Goal: Task Accomplishment & Management: Manage account settings

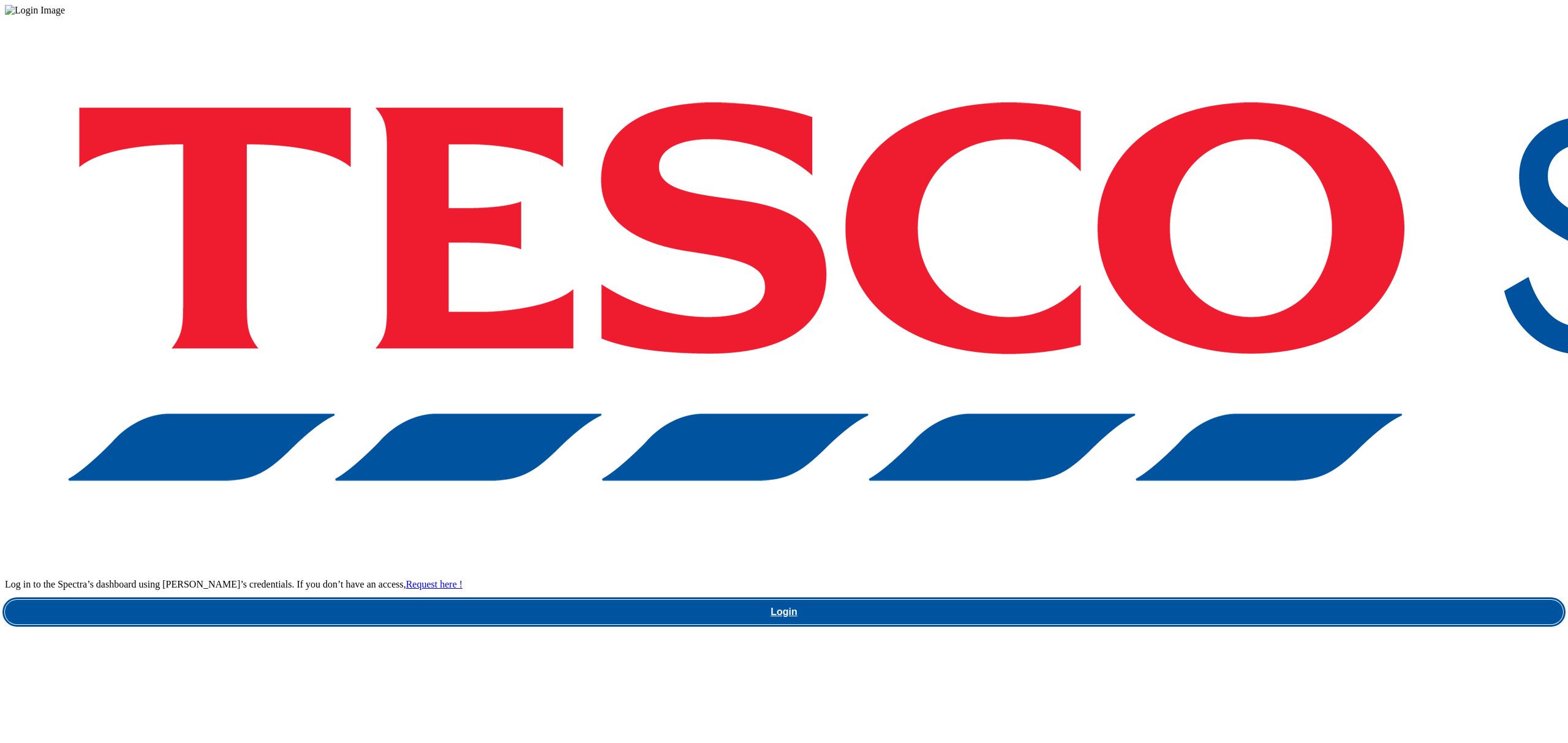
click at [1217, 600] on link "Login" at bounding box center [784, 612] width 1558 height 25
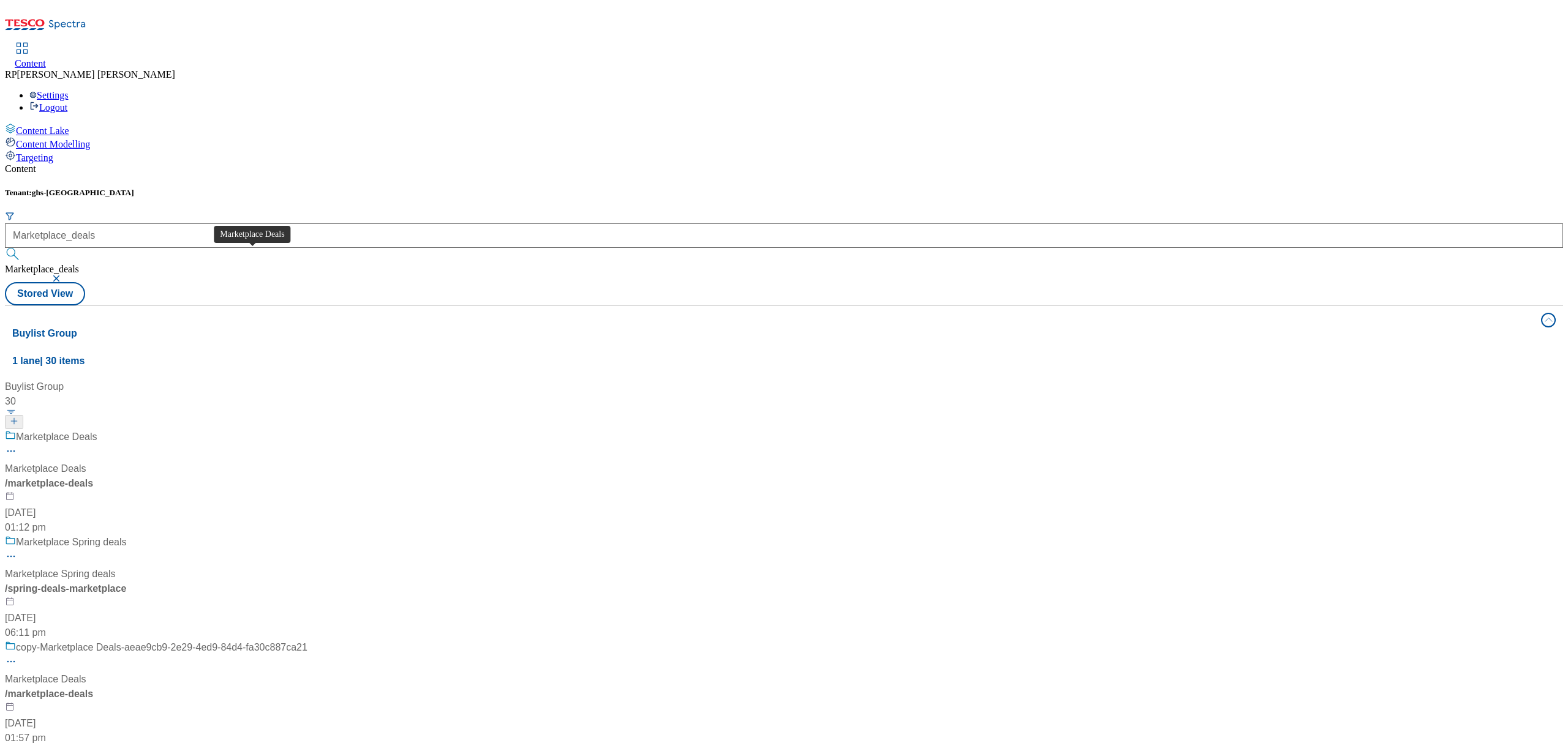
click at [98, 430] on span "Marketplace Deals" at bounding box center [56, 438] width 82 height 16
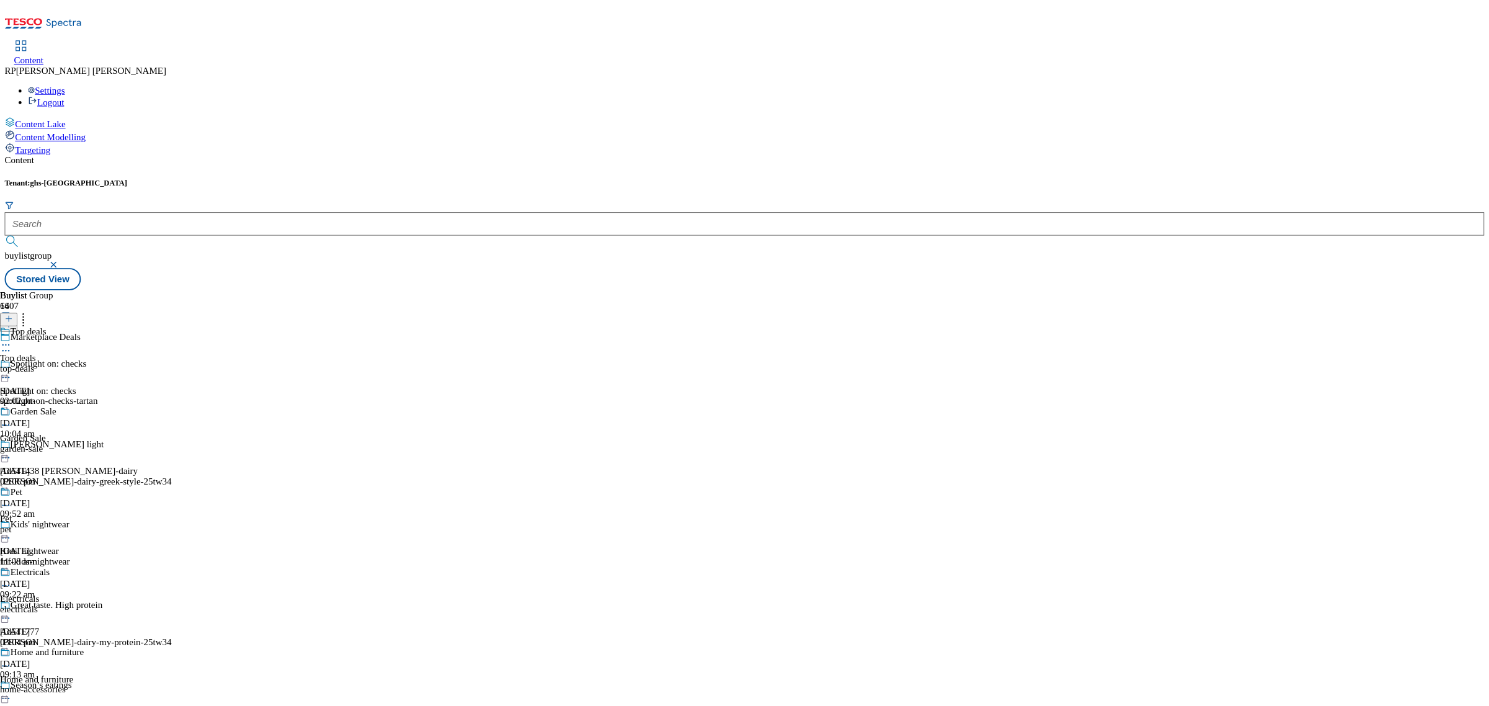
scroll to position [1144, 0]
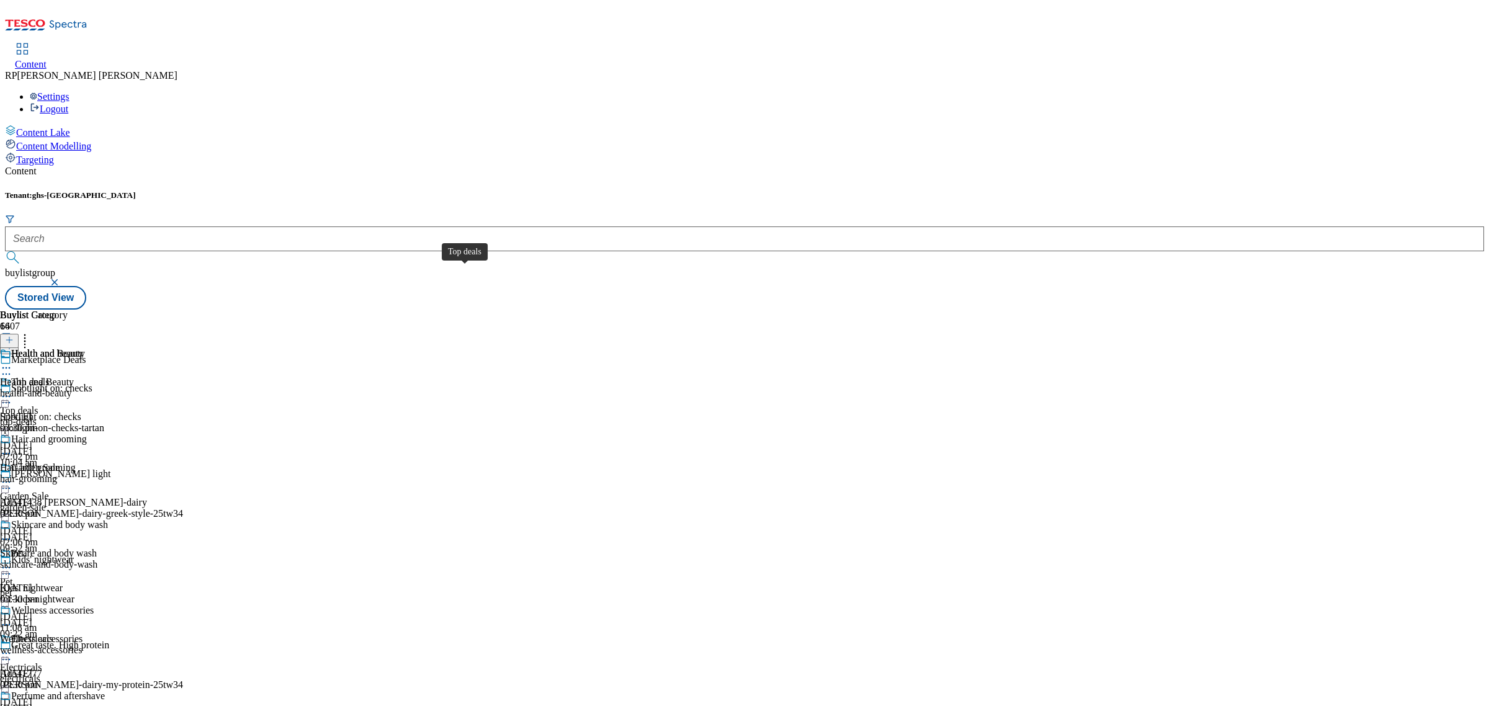
click at [38, 405] on span "Top deals" at bounding box center [19, 410] width 38 height 11
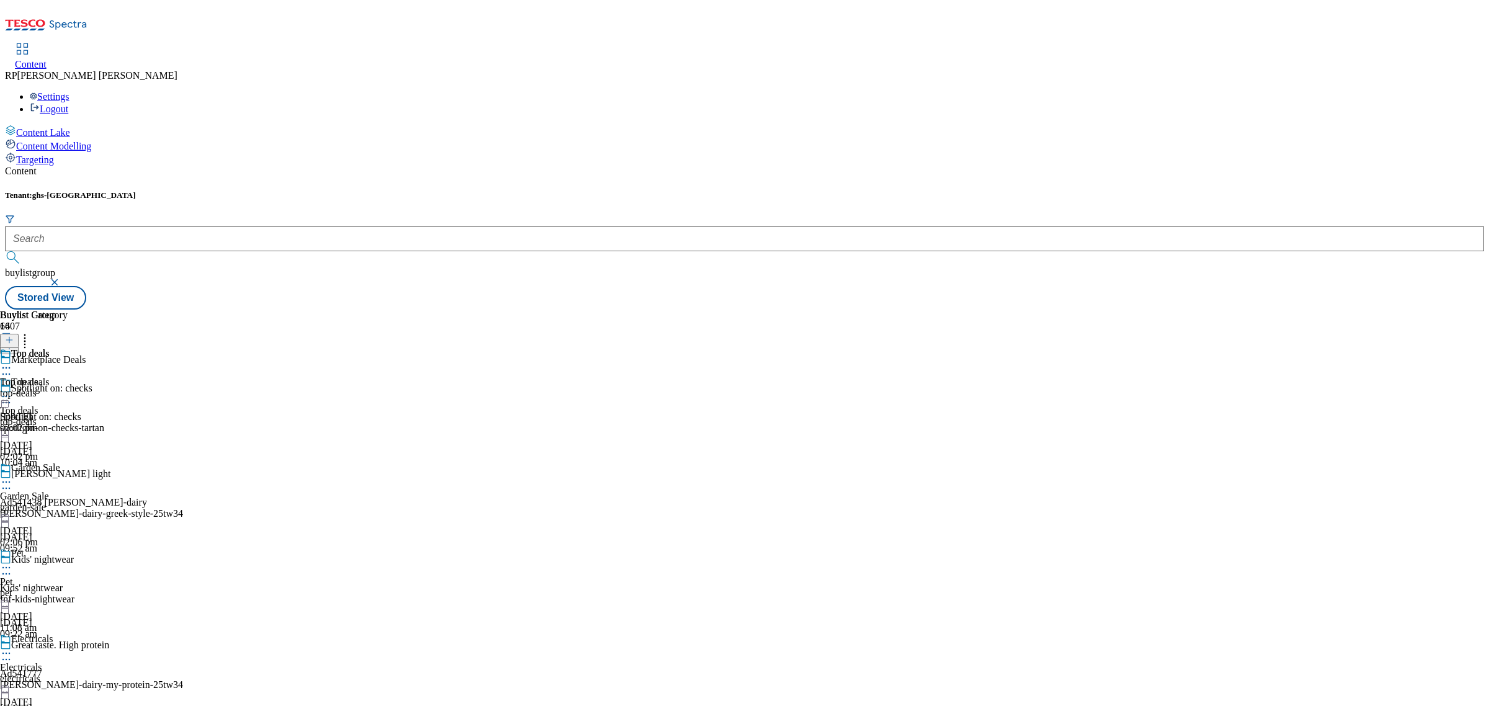
click at [12, 390] on icon at bounding box center [6, 396] width 12 height 12
click at [78, 532] on span "Un-publish" at bounding box center [58, 536] width 40 height 9
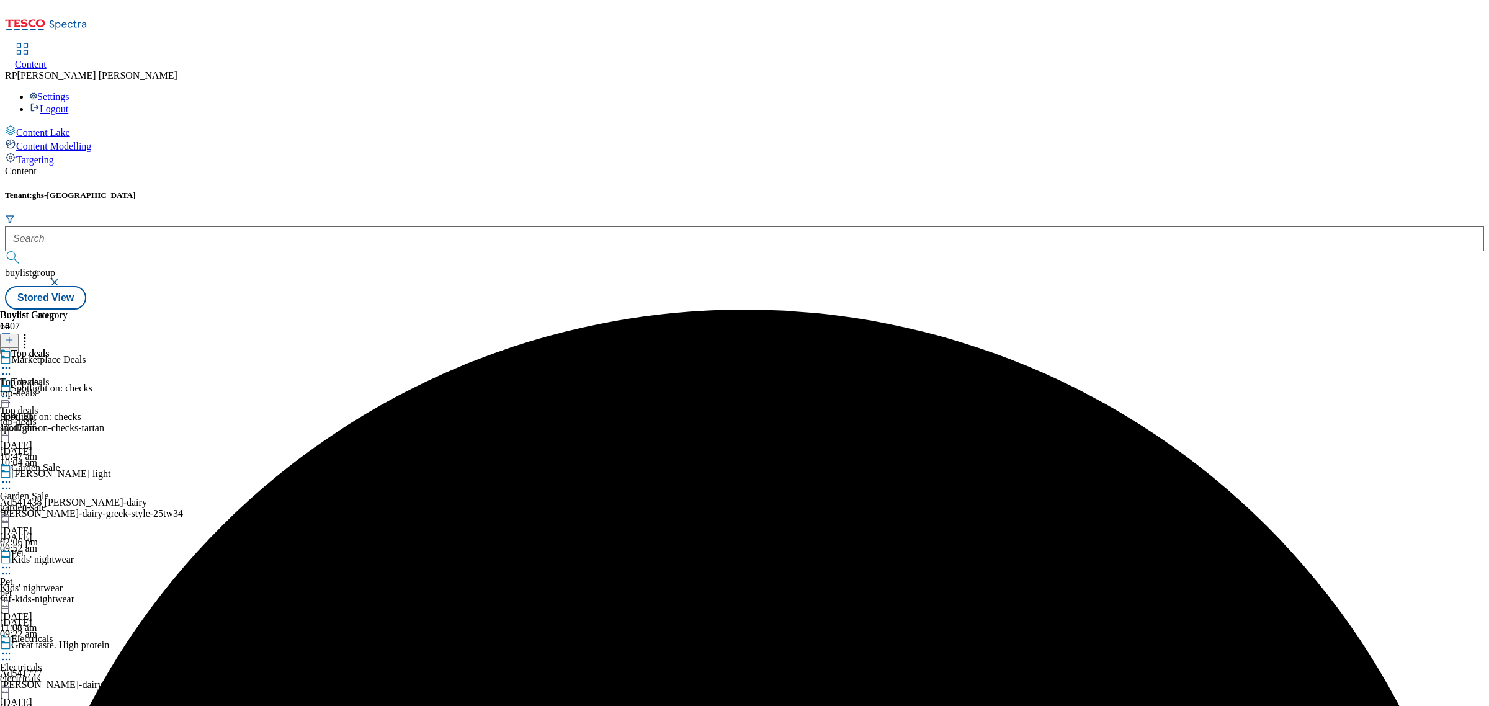
click at [12, 390] on icon at bounding box center [6, 396] width 12 height 12
click at [80, 490] on span "Un-preview" at bounding box center [59, 494] width 42 height 9
click at [68, 388] on div "top-deals" at bounding box center [34, 393] width 68 height 11
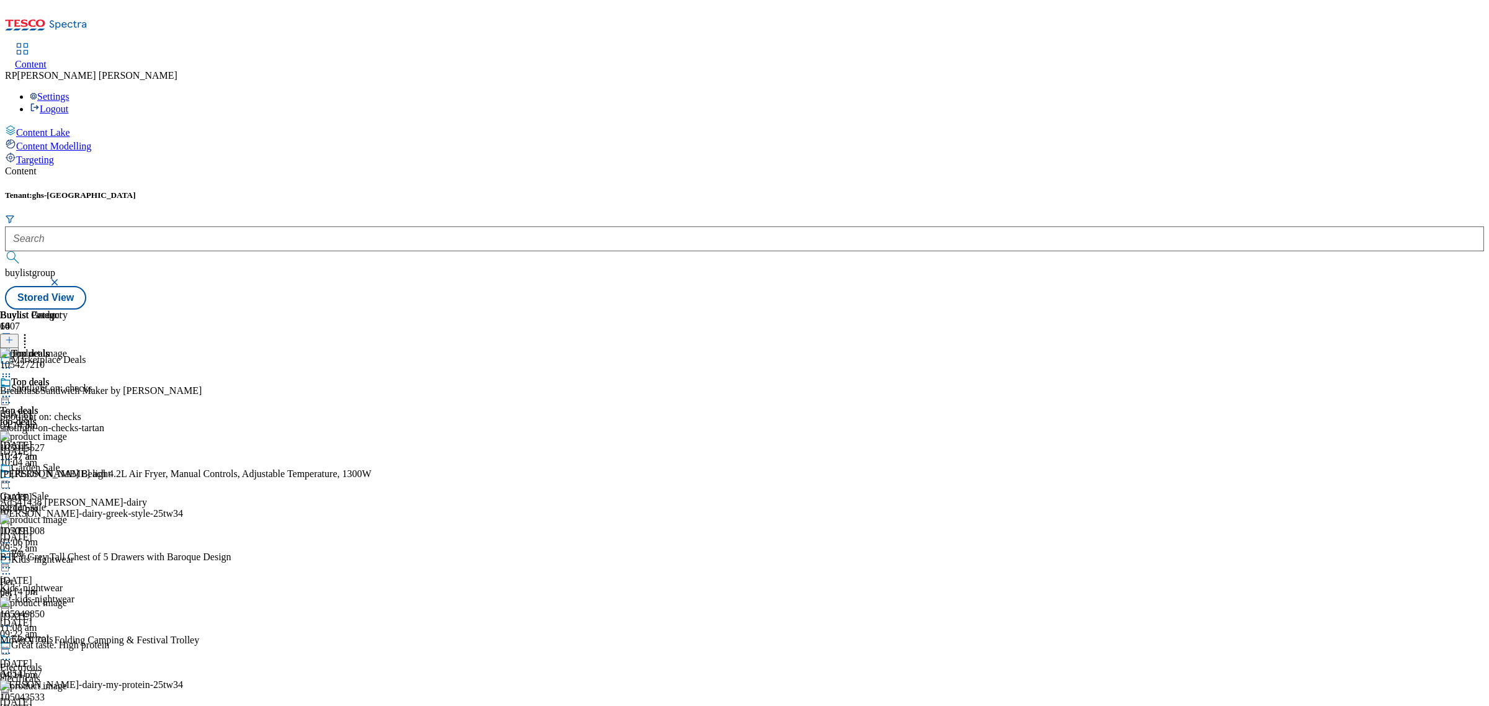
click at [31, 332] on icon at bounding box center [25, 338] width 12 height 12
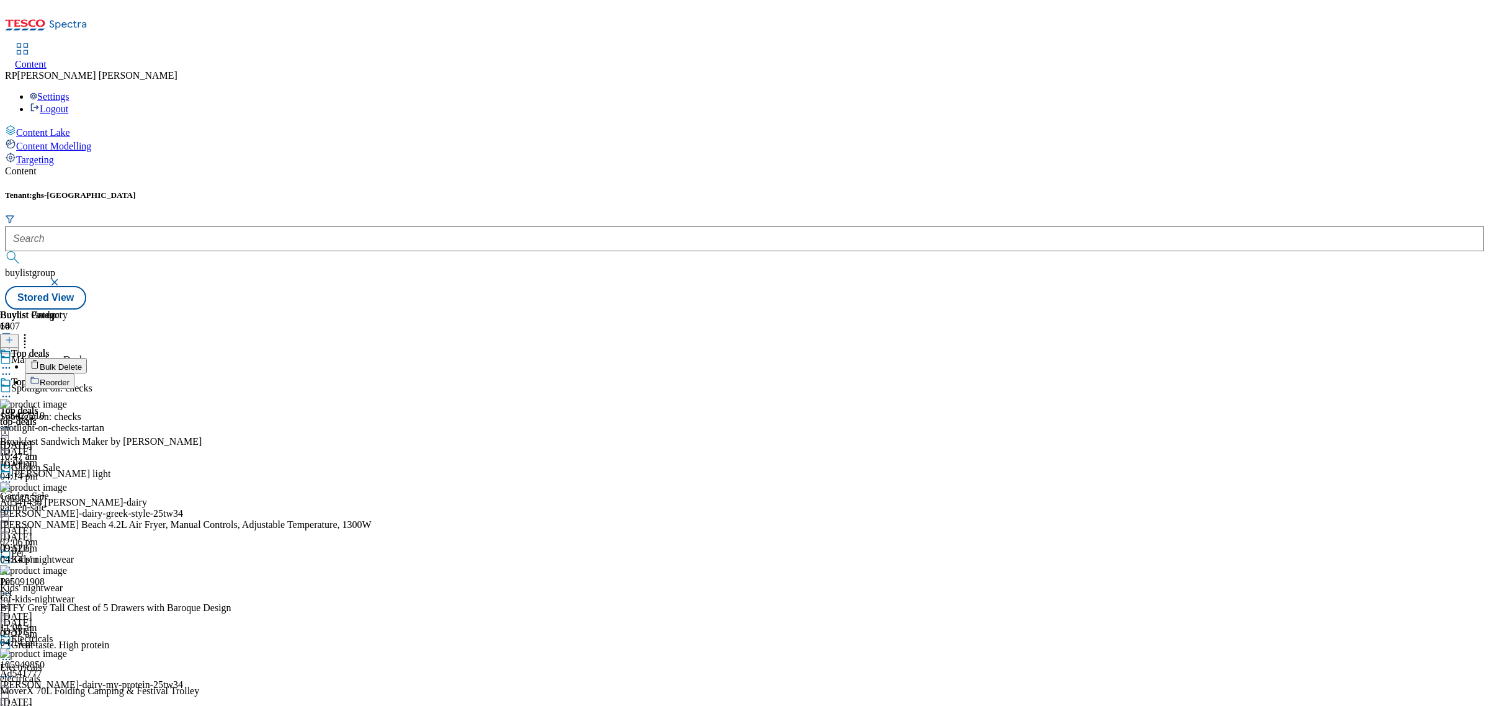
click at [663, 358] on li "Bulk Delete" at bounding box center [344, 366] width 638 height 16
click at [82, 362] on span "Bulk Delete" at bounding box center [61, 366] width 42 height 9
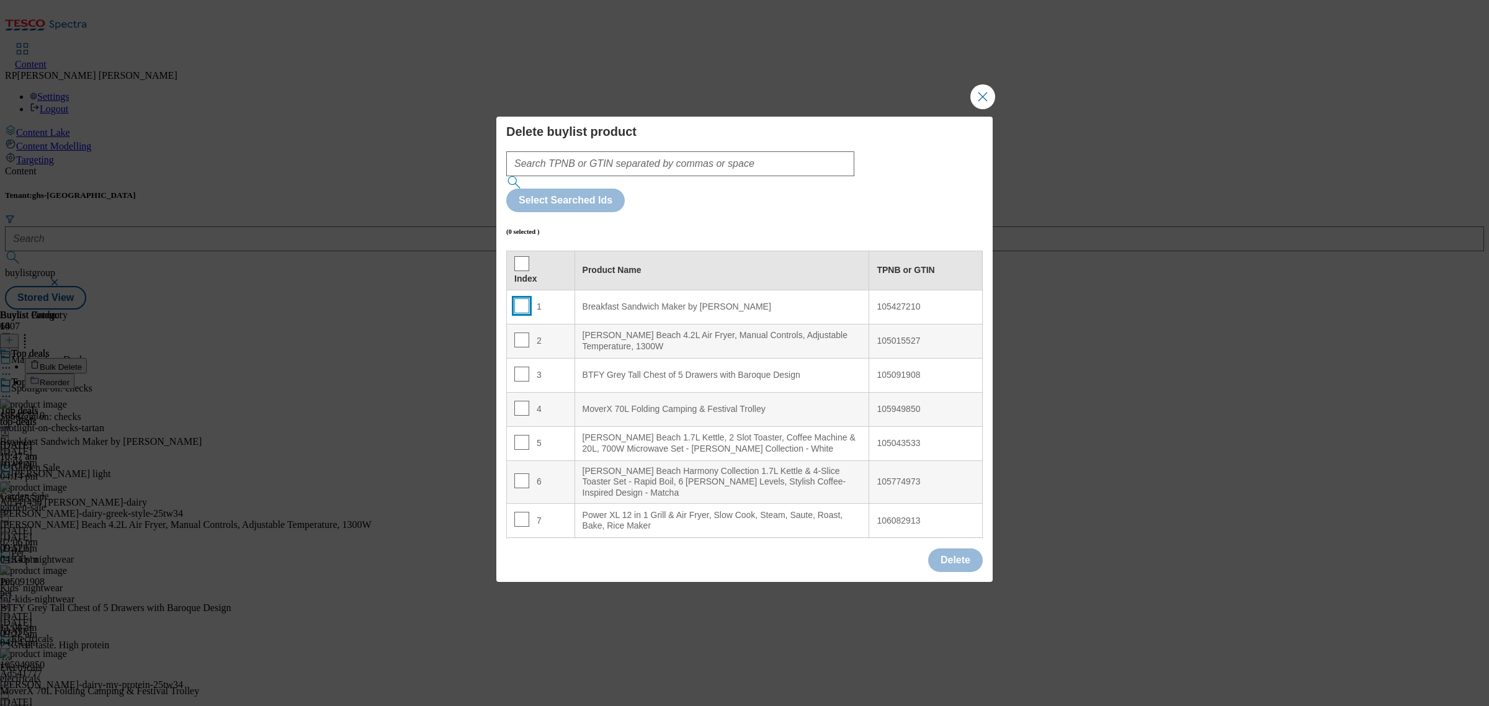
click at [525, 299] on input "Modal" at bounding box center [521, 306] width 15 height 15
checkbox input "true"
click at [521, 367] on input "Modal" at bounding box center [521, 374] width 15 height 15
checkbox input "true"
click at [519, 401] on input "Modal" at bounding box center [521, 408] width 15 height 15
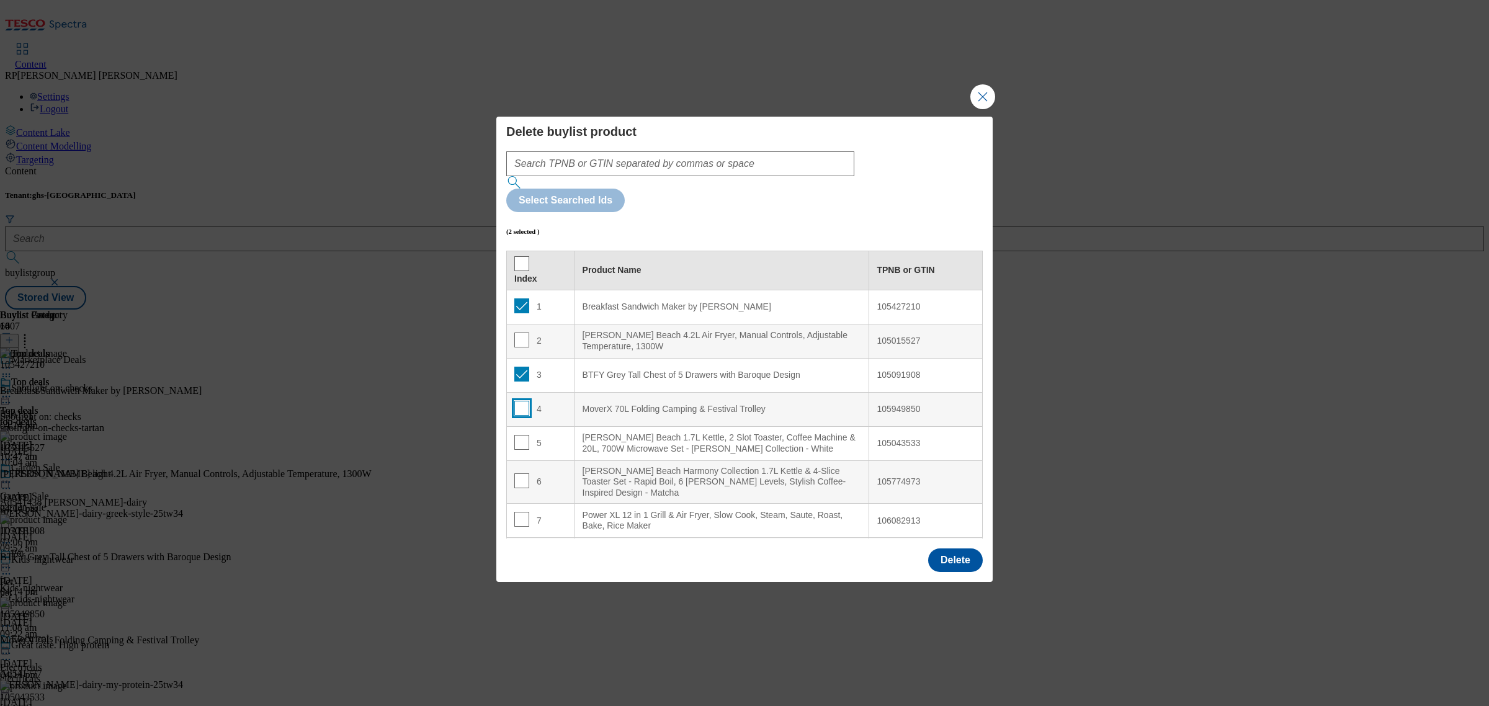
checkbox input "true"
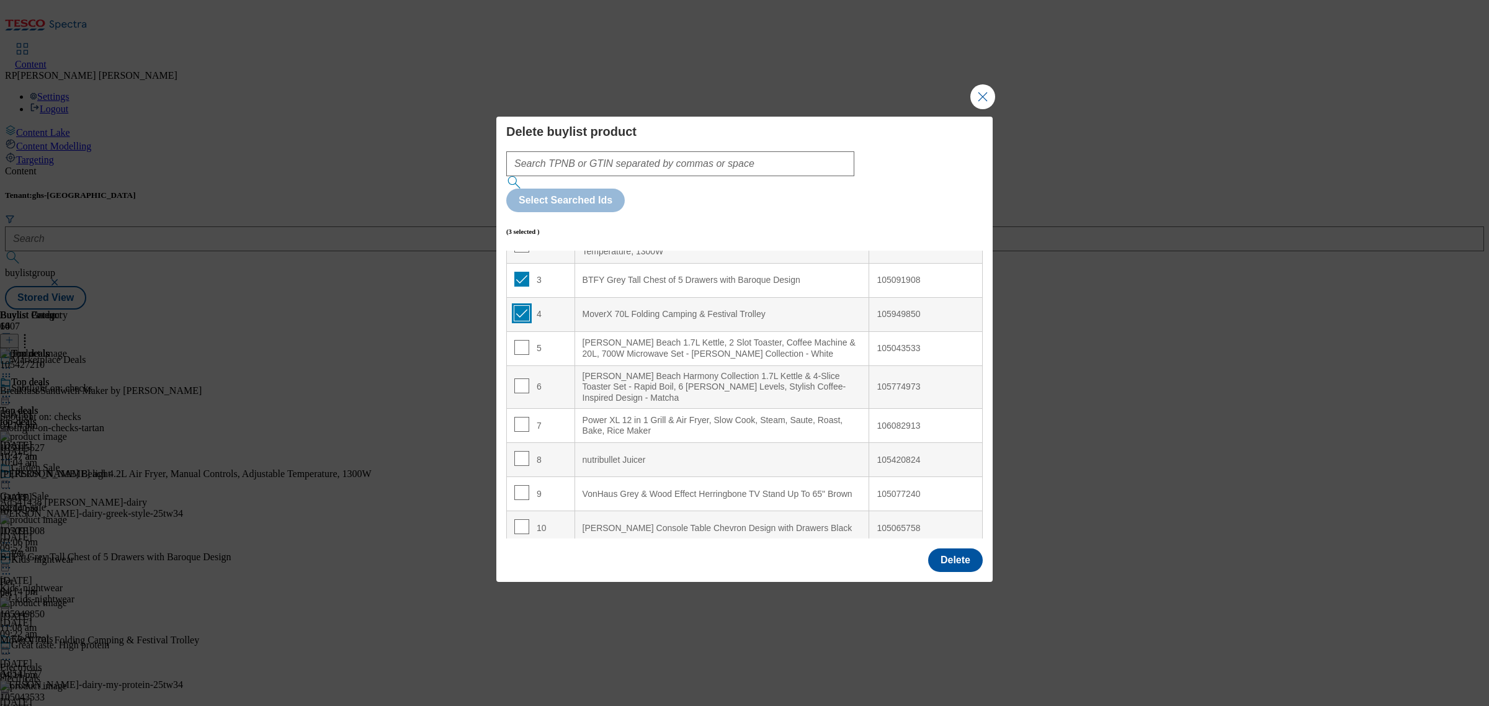
scroll to position [97, 0]
click at [523, 449] on input "Modal" at bounding box center [521, 456] width 15 height 15
checkbox input "true"
click at [517, 483] on input "Modal" at bounding box center [521, 490] width 15 height 15
checkbox input "true"
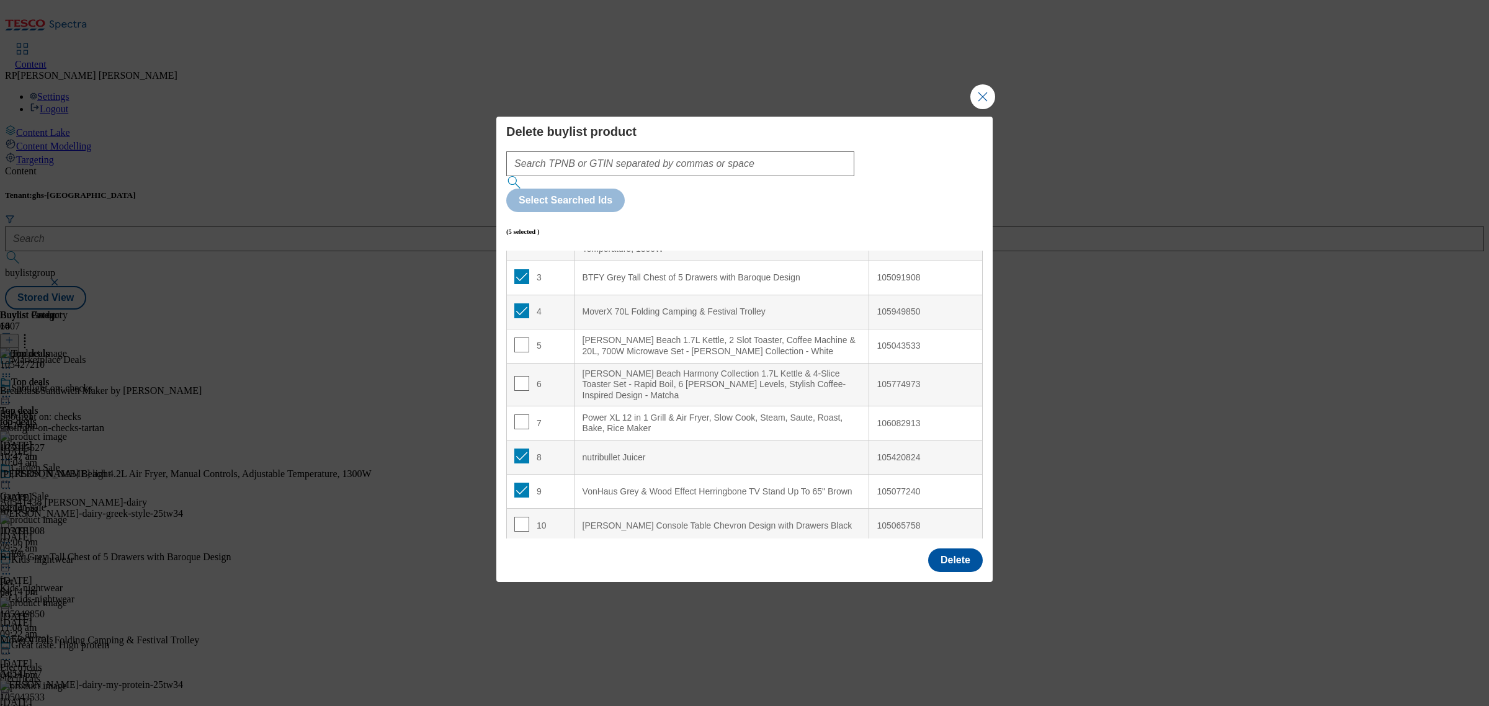
click at [519, 509] on td "10" at bounding box center [541, 526] width 68 height 34
click at [521, 517] on input "Modal" at bounding box center [521, 524] width 15 height 15
checkbox input "true"
click at [966, 549] on button "Delete" at bounding box center [955, 561] width 55 height 24
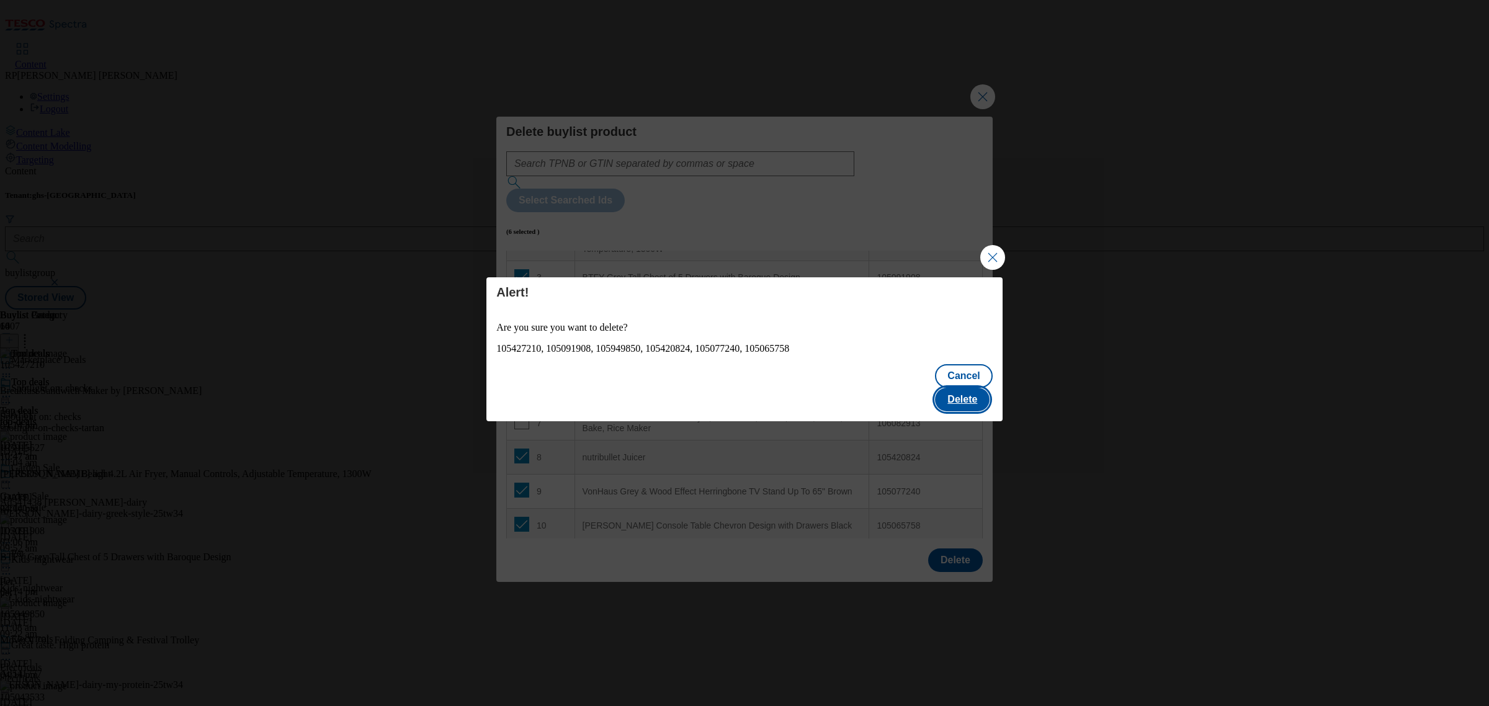
click at [960, 394] on button "Delete" at bounding box center [962, 400] width 55 height 24
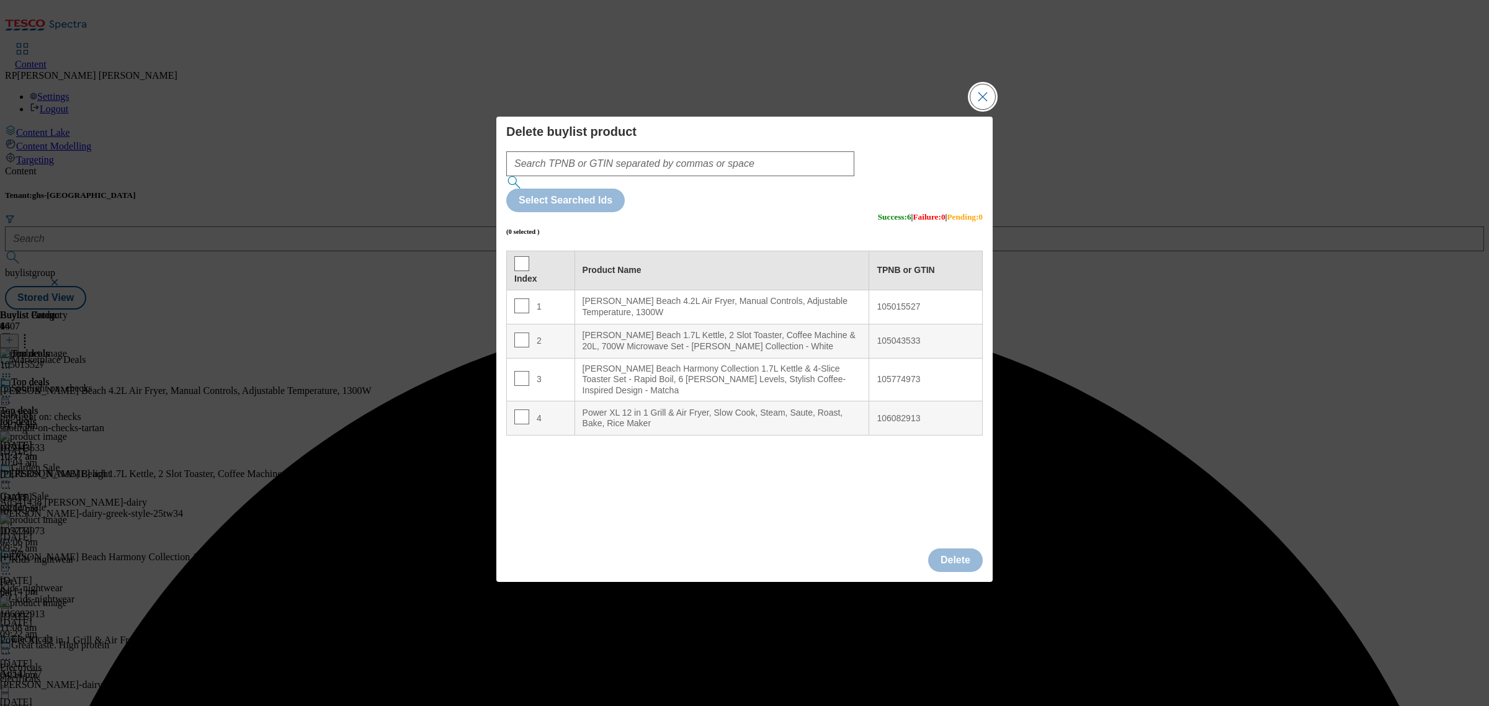
click at [981, 109] on button "Close Modal" at bounding box center [983, 96] width 25 height 25
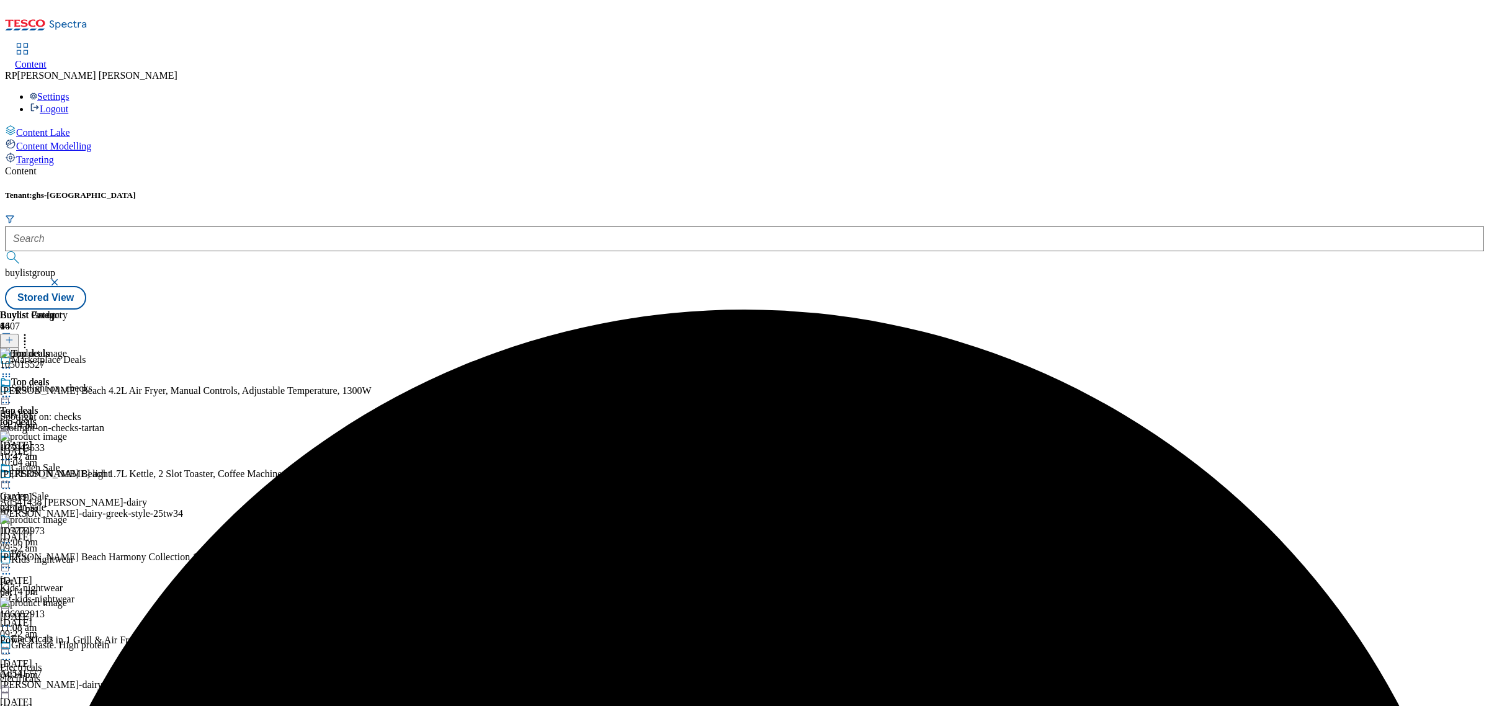
click at [7, 396] on circle at bounding box center [7, 397] width 2 height 2
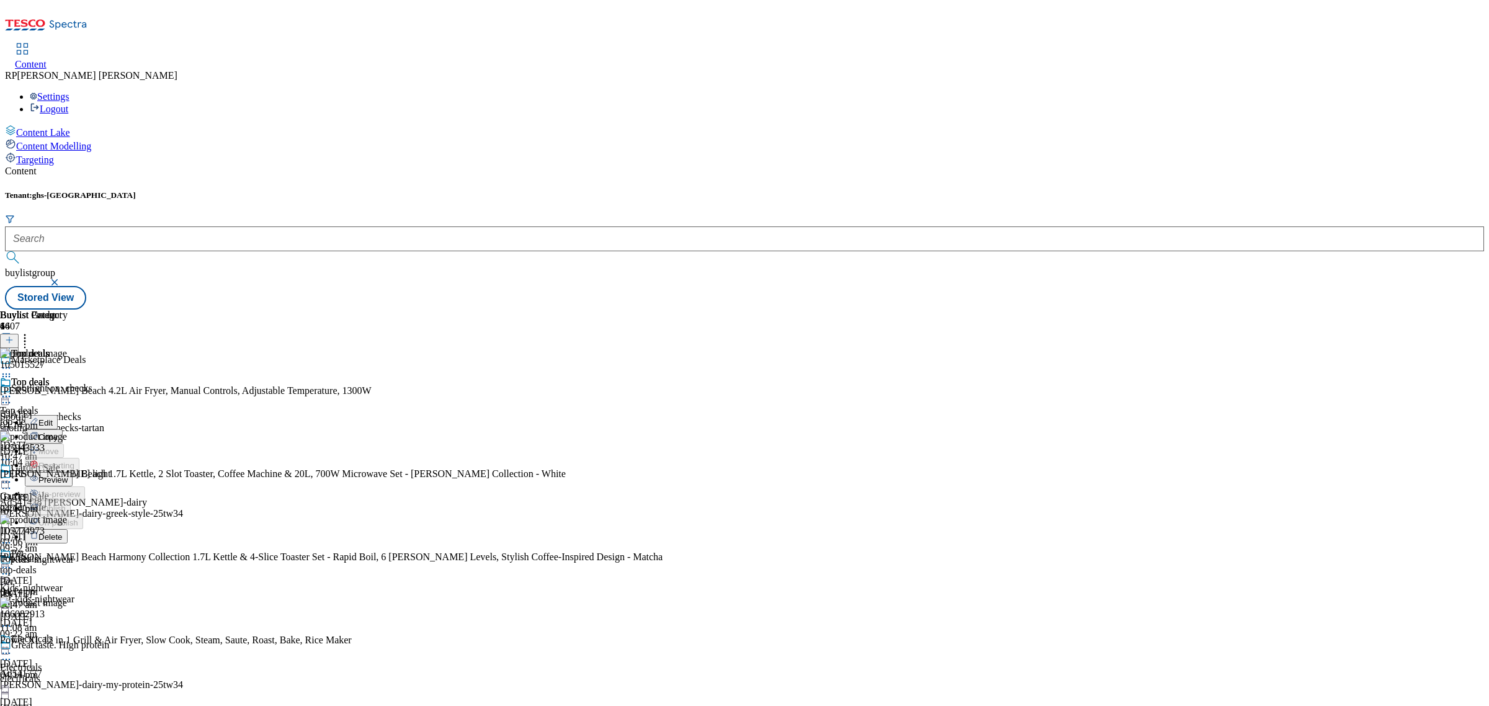
click at [68, 475] on span "Preview" at bounding box center [52, 479] width 29 height 9
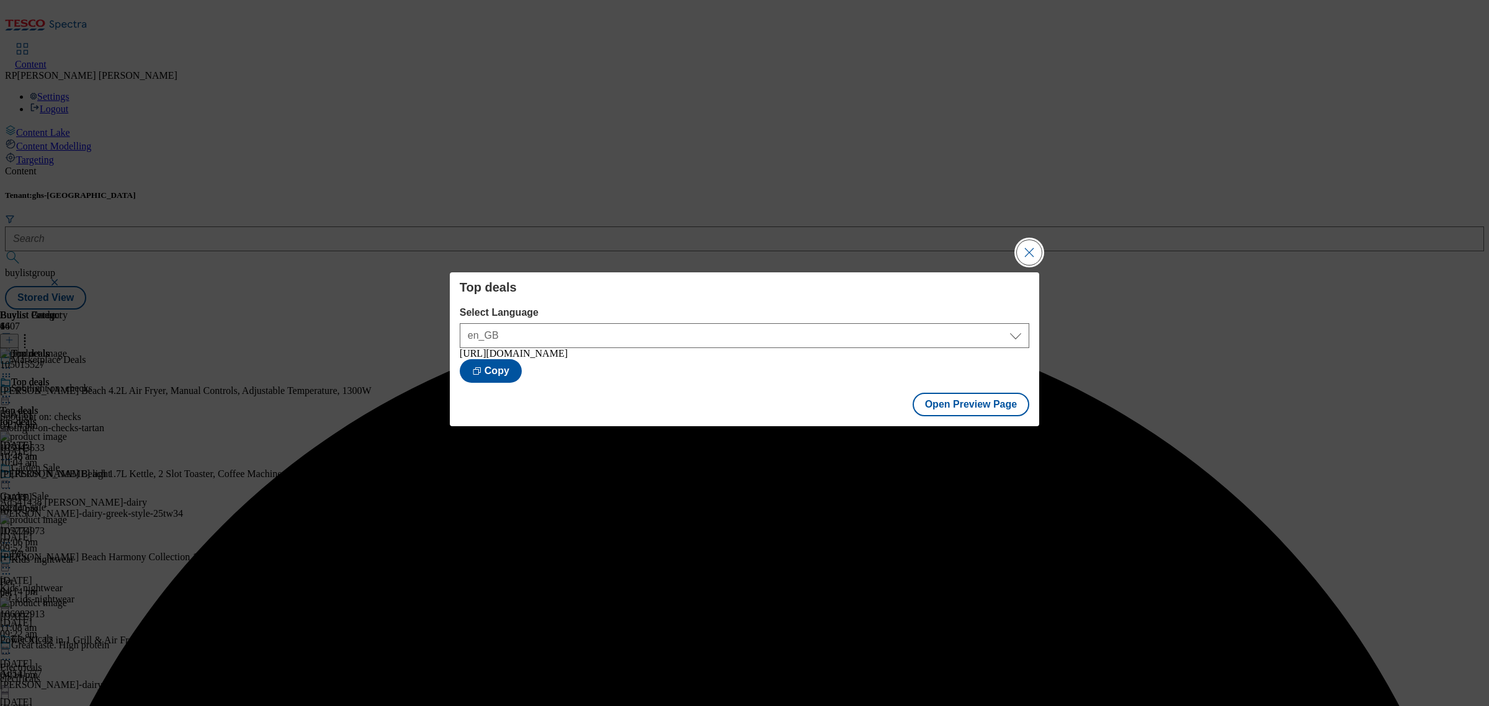
click at [1029, 248] on button "Close Modal" at bounding box center [1029, 252] width 25 height 25
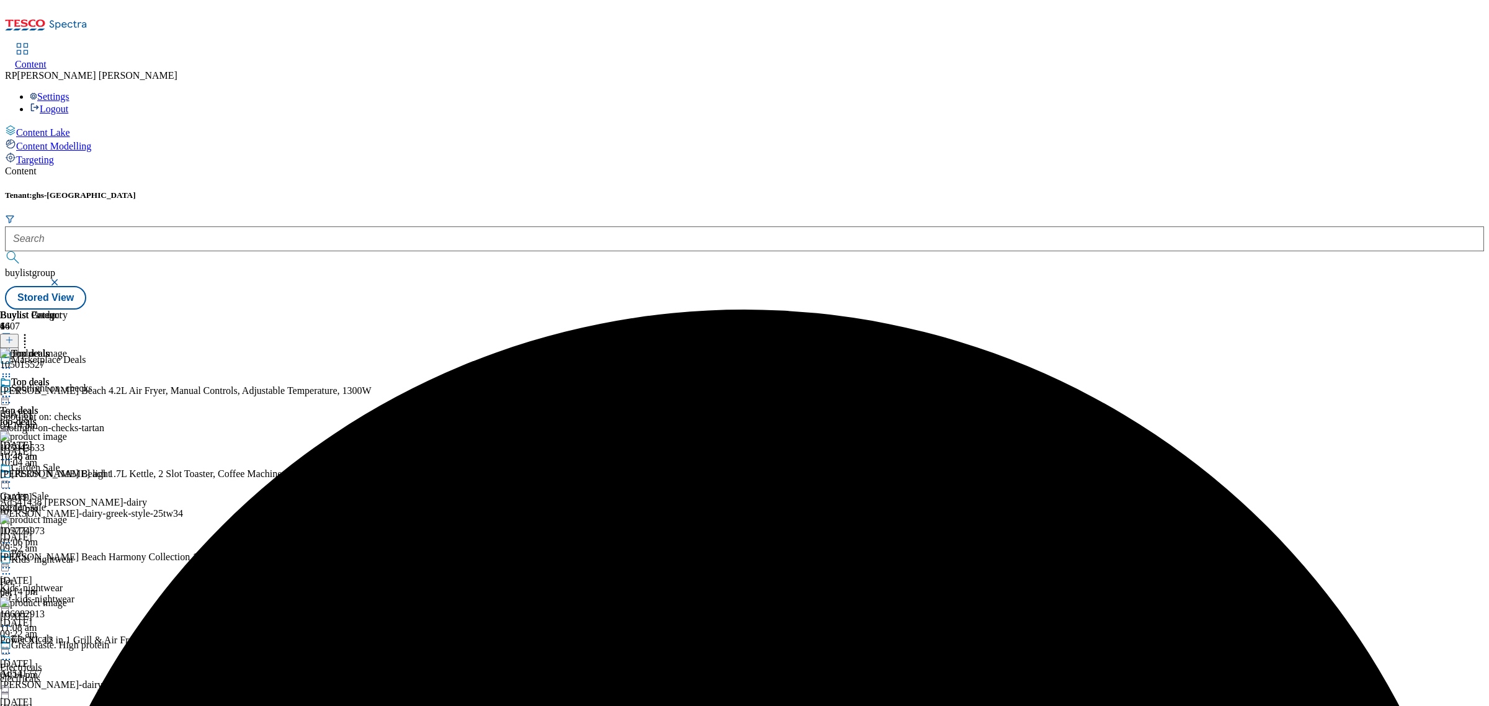
click at [12, 390] on icon at bounding box center [6, 396] width 12 height 12
click at [66, 518] on span "Publish" at bounding box center [51, 522] width 27 height 9
click at [91, 502] on div "garden-sale" at bounding box center [45, 507] width 91 height 11
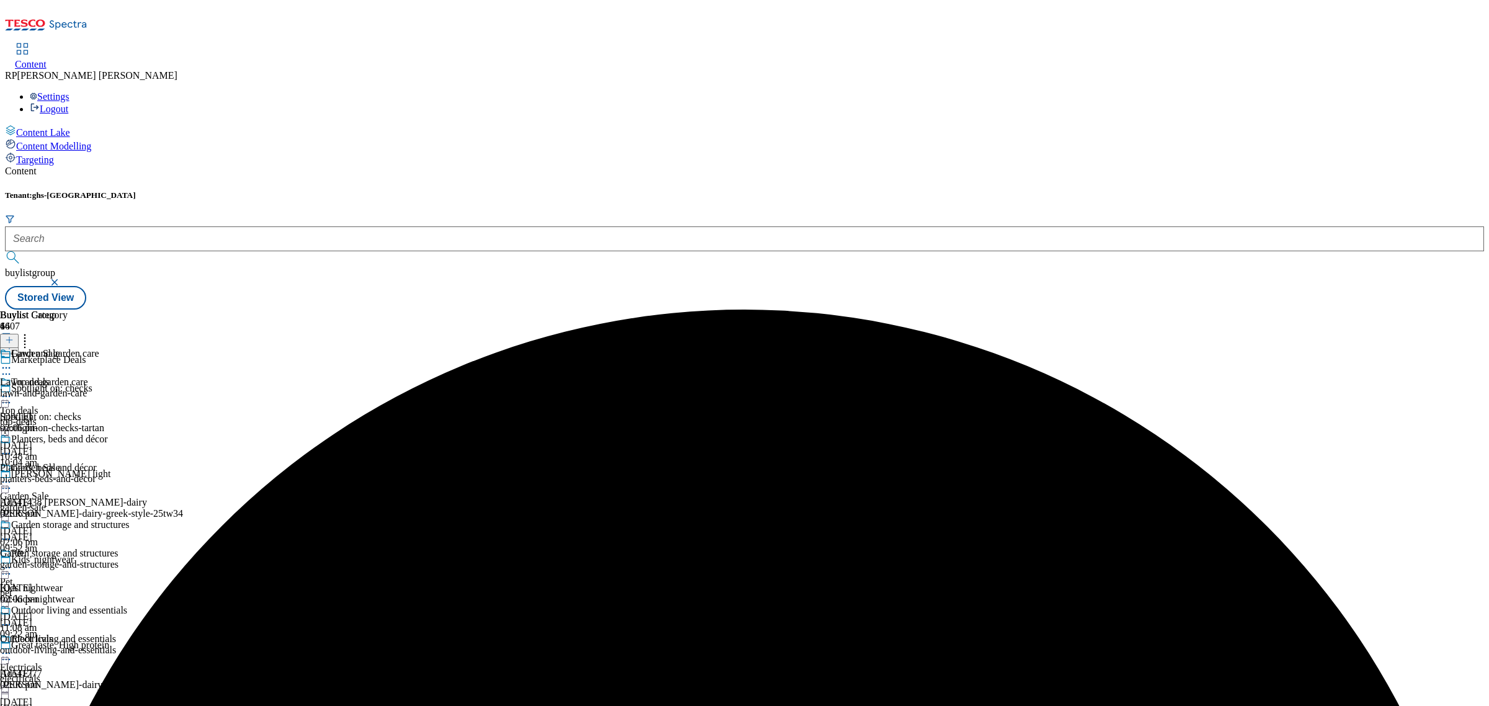
click at [12, 476] on icon at bounding box center [6, 482] width 12 height 12
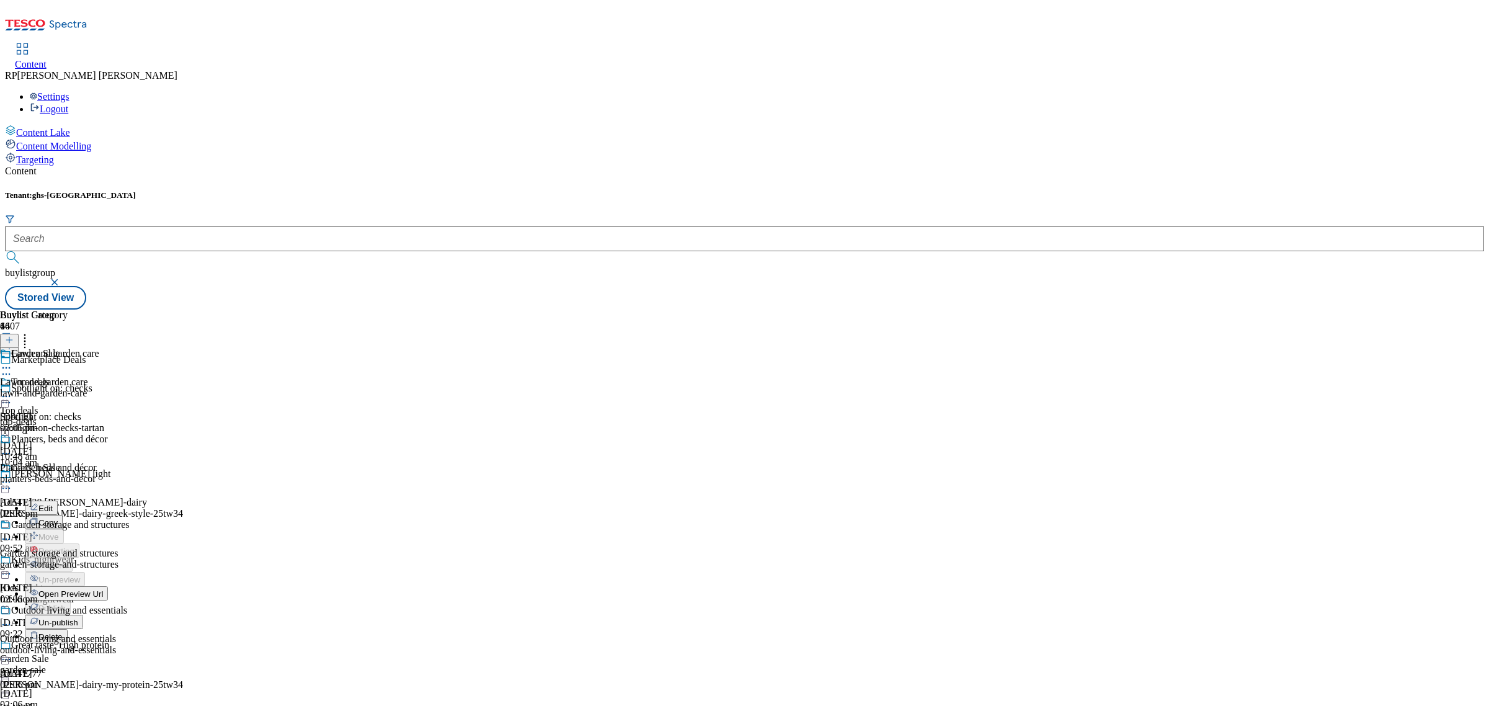
click at [78, 618] on span "Un-publish" at bounding box center [58, 622] width 40 height 9
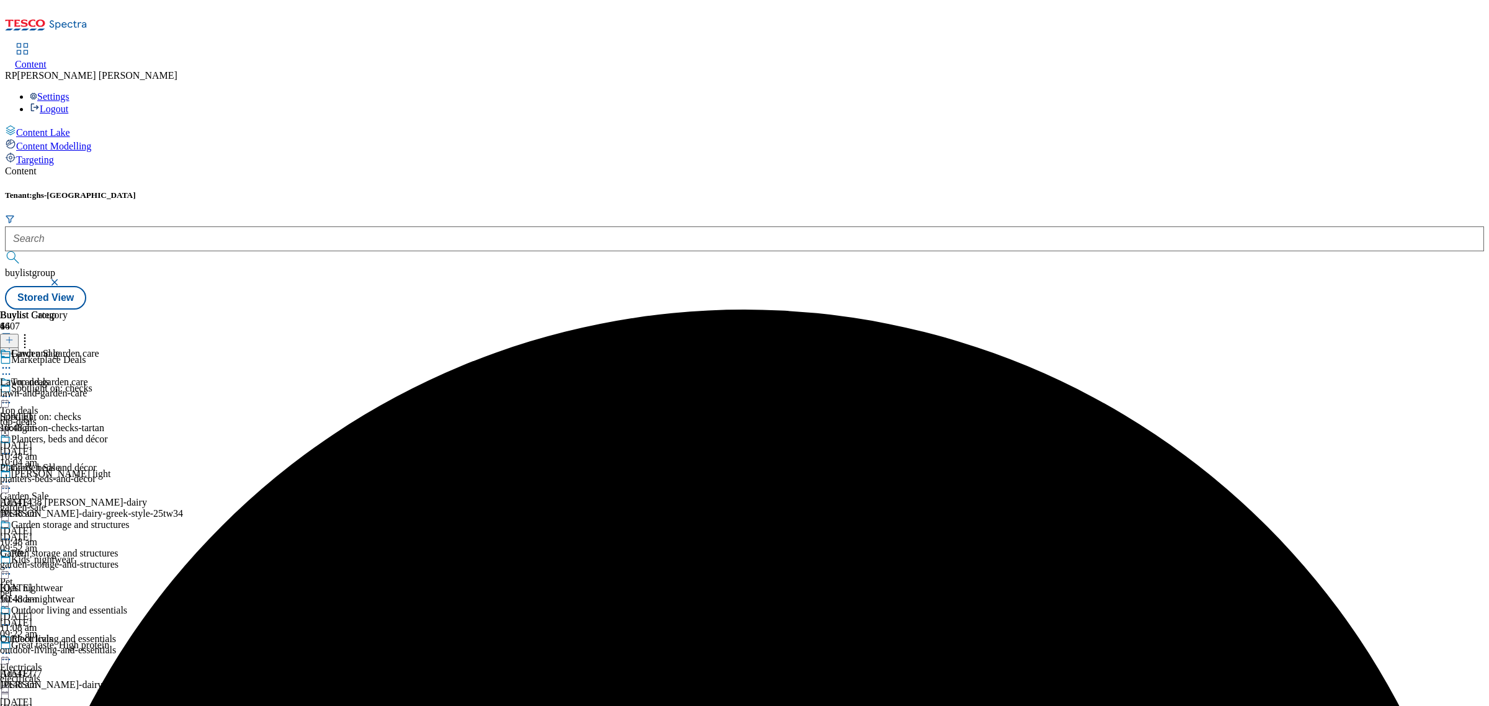
click at [12, 476] on icon at bounding box center [6, 482] width 12 height 12
click at [80, 575] on span "Un-preview" at bounding box center [59, 579] width 42 height 9
click at [130, 434] on div "Planters, beds and décor Planters, beds and décor planters-beds-and-decor 1 Oct…" at bounding box center [65, 477] width 130 height 86
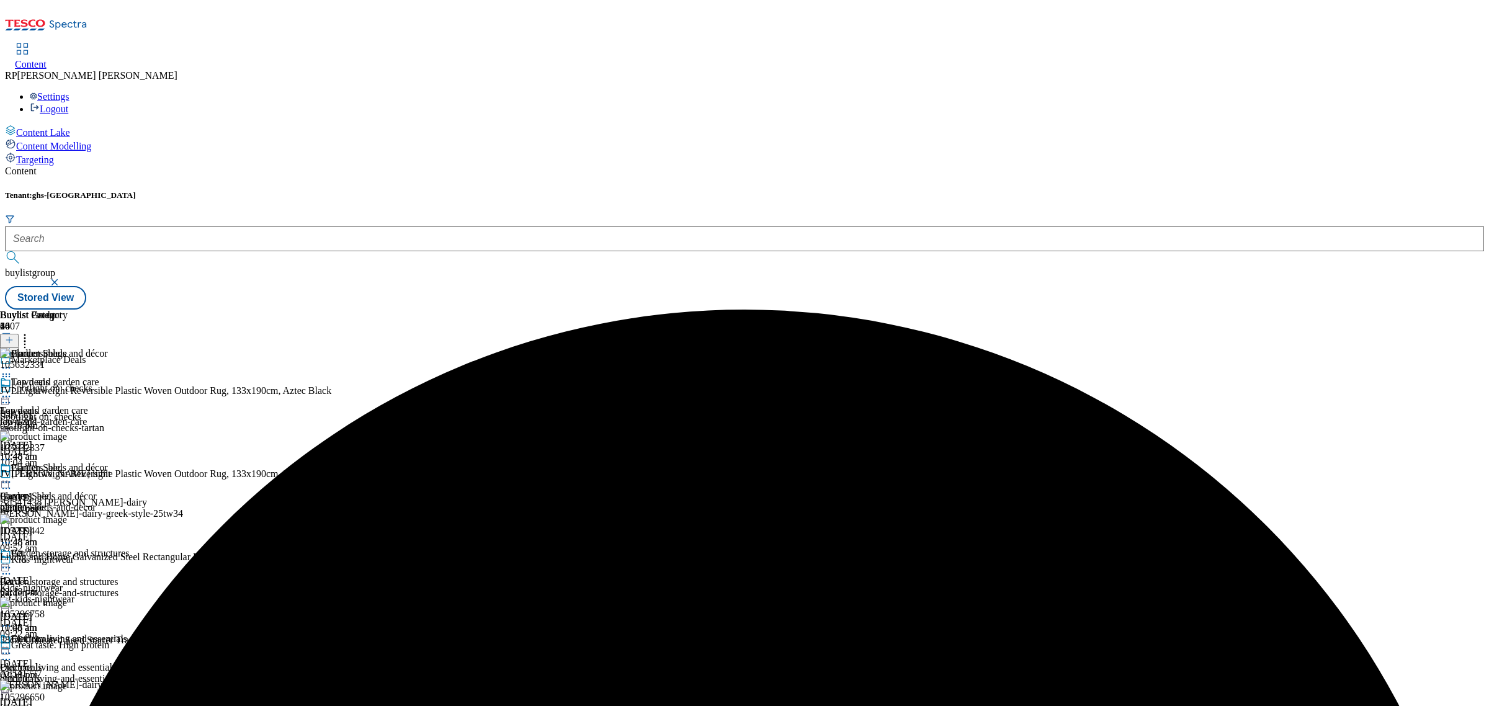
click at [31, 332] on icon at bounding box center [25, 338] width 12 height 12
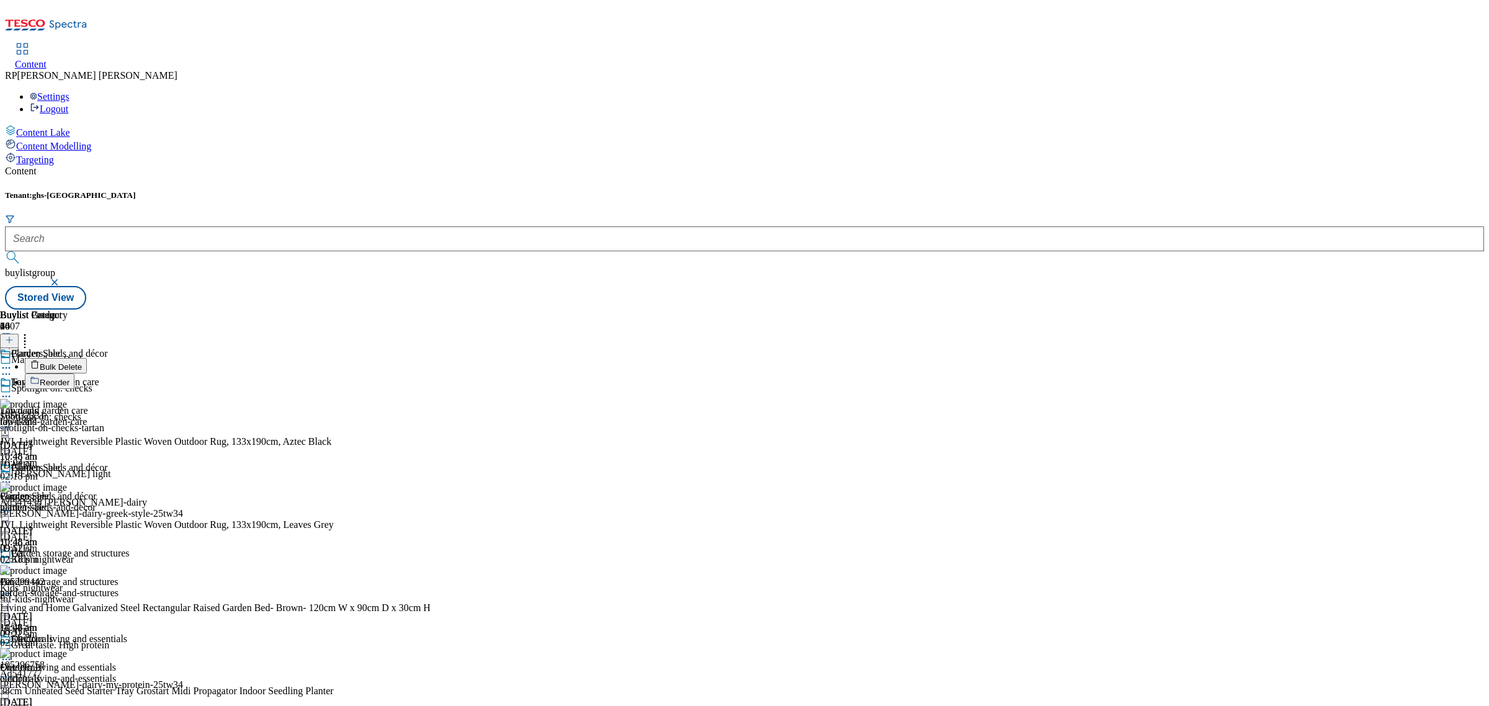
click at [82, 362] on span "Bulk Delete" at bounding box center [61, 366] width 42 height 9
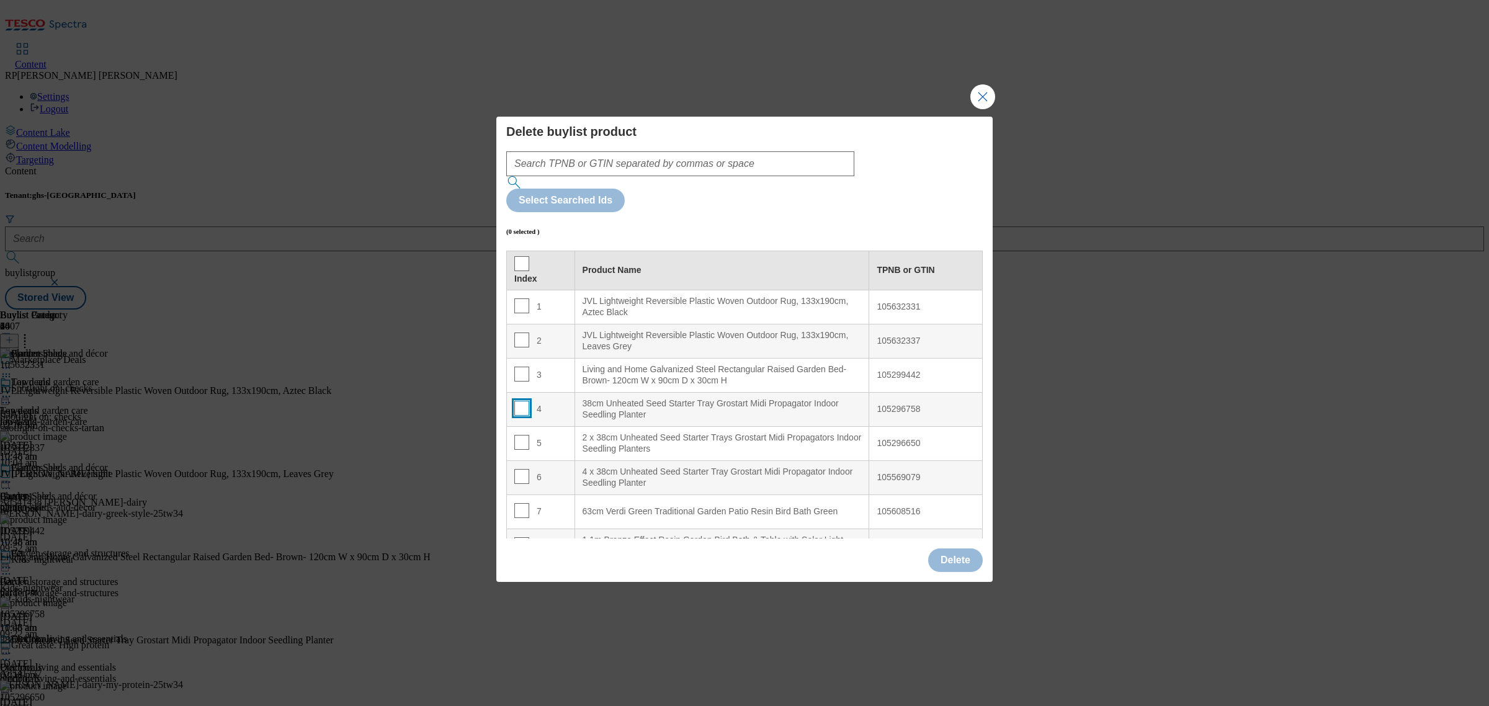
click at [521, 401] on input "Modal" at bounding box center [521, 408] width 15 height 15
checkbox input "true"
click at [521, 435] on input "Modal" at bounding box center [521, 442] width 15 height 15
checkbox input "true"
click at [525, 469] on input "Modal" at bounding box center [521, 476] width 15 height 15
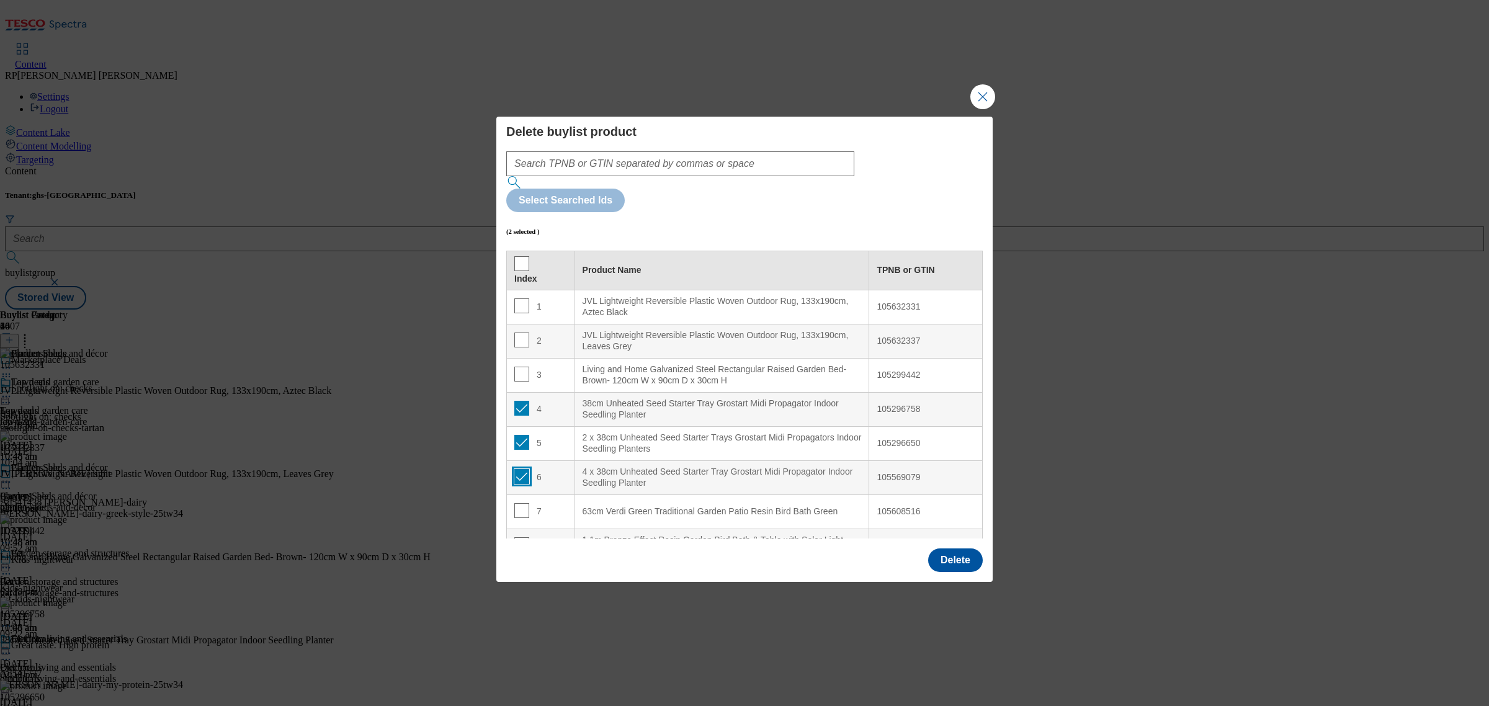
checkbox input "true"
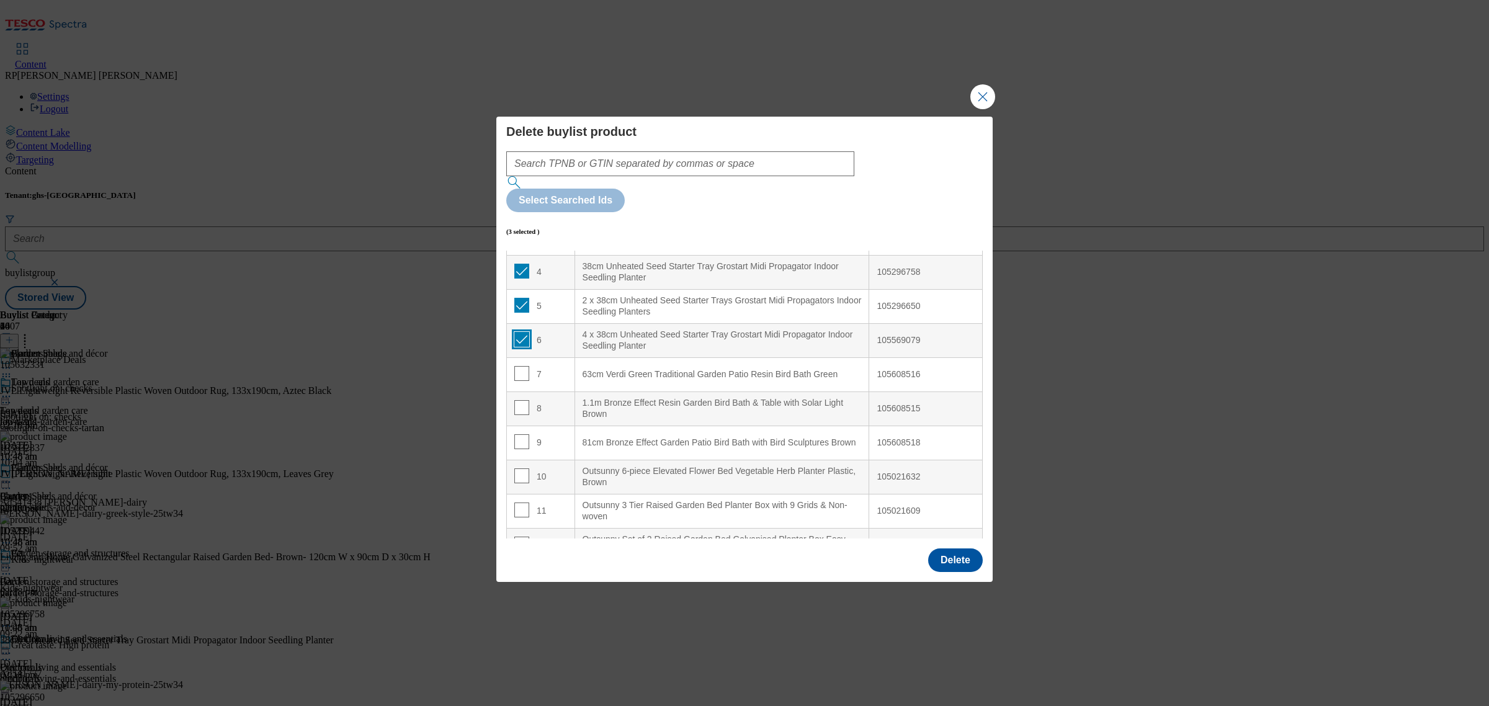
scroll to position [155, 0]
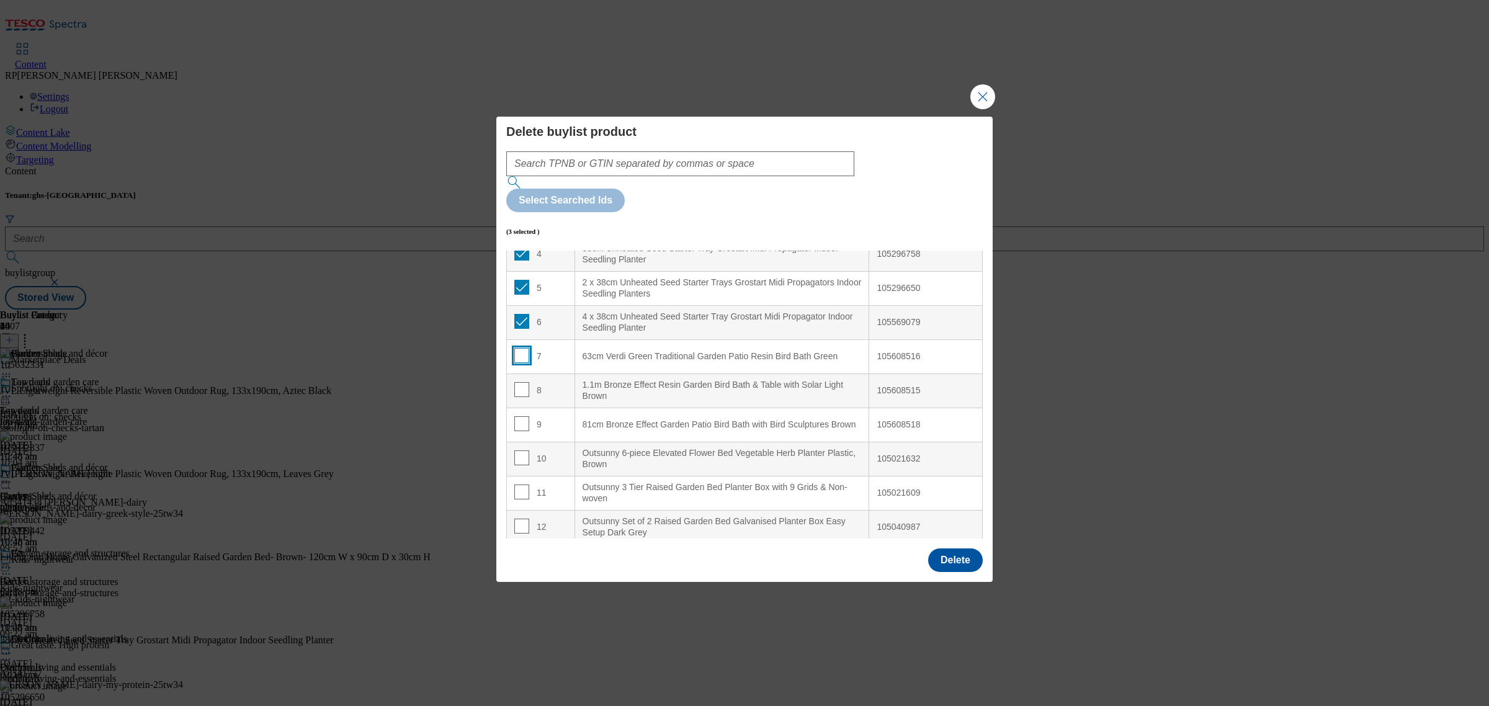
click at [523, 348] on input "Modal" at bounding box center [521, 355] width 15 height 15
checkbox input "true"
click at [520, 382] on input "Modal" at bounding box center [521, 389] width 15 height 15
checkbox input "true"
click at [521, 416] on input "Modal" at bounding box center [521, 423] width 15 height 15
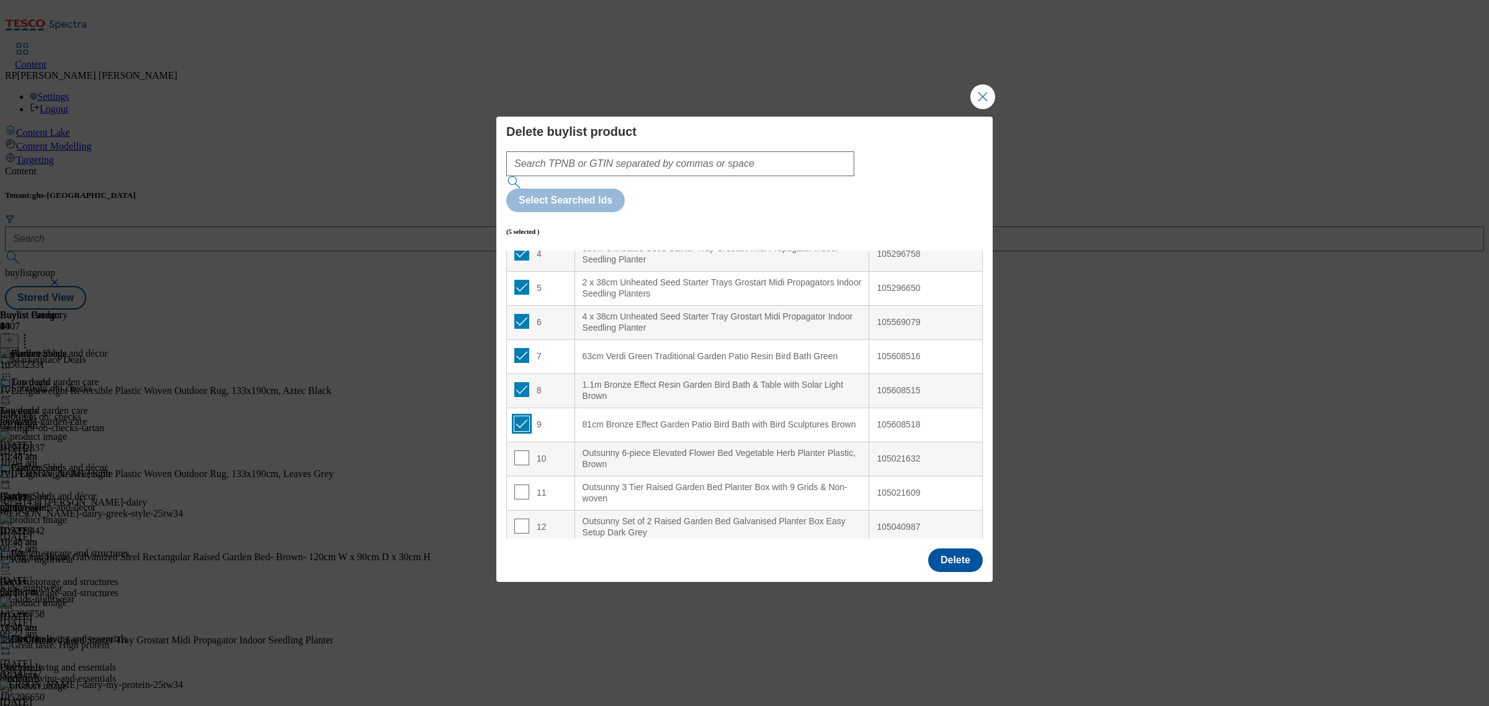
checkbox input "true"
click at [960, 549] on button "Delete" at bounding box center [955, 561] width 55 height 24
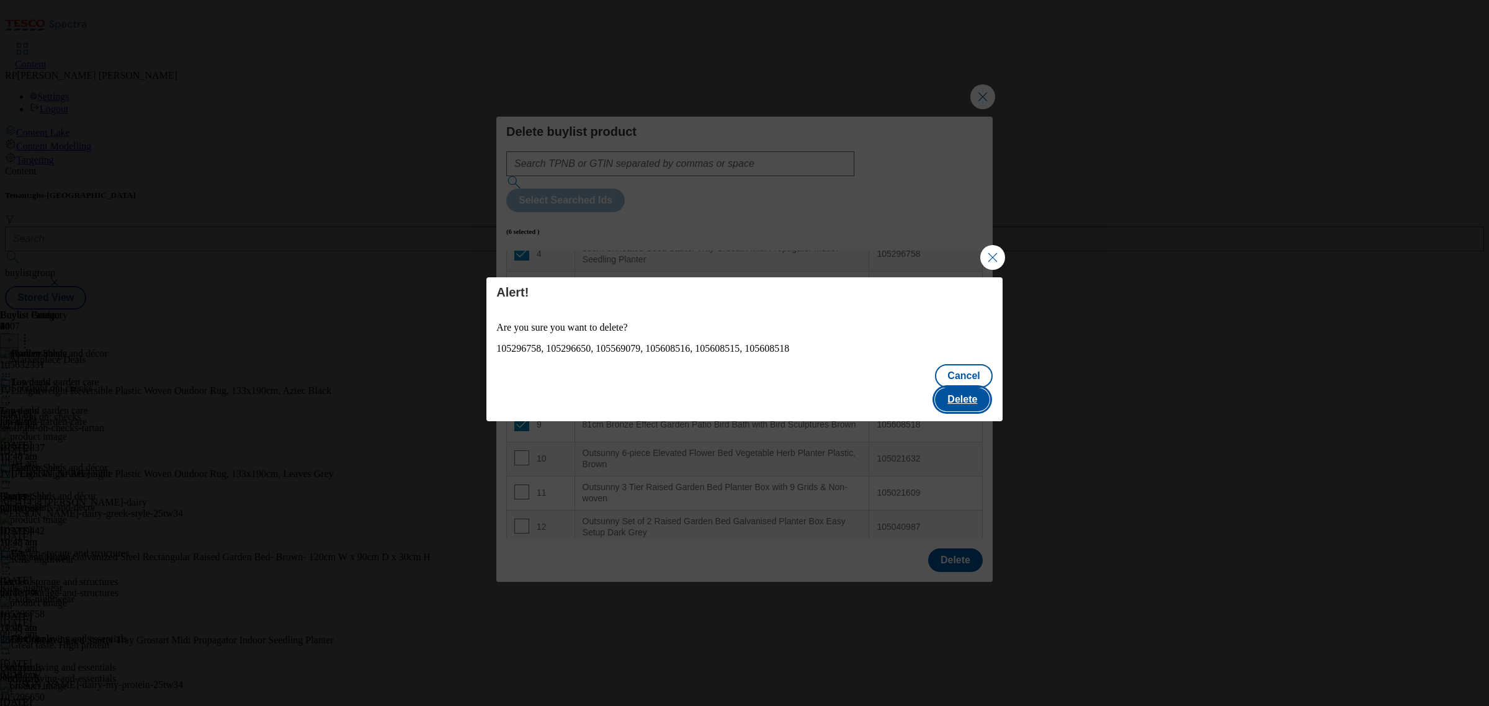
click at [956, 388] on button "Delete" at bounding box center [962, 400] width 55 height 24
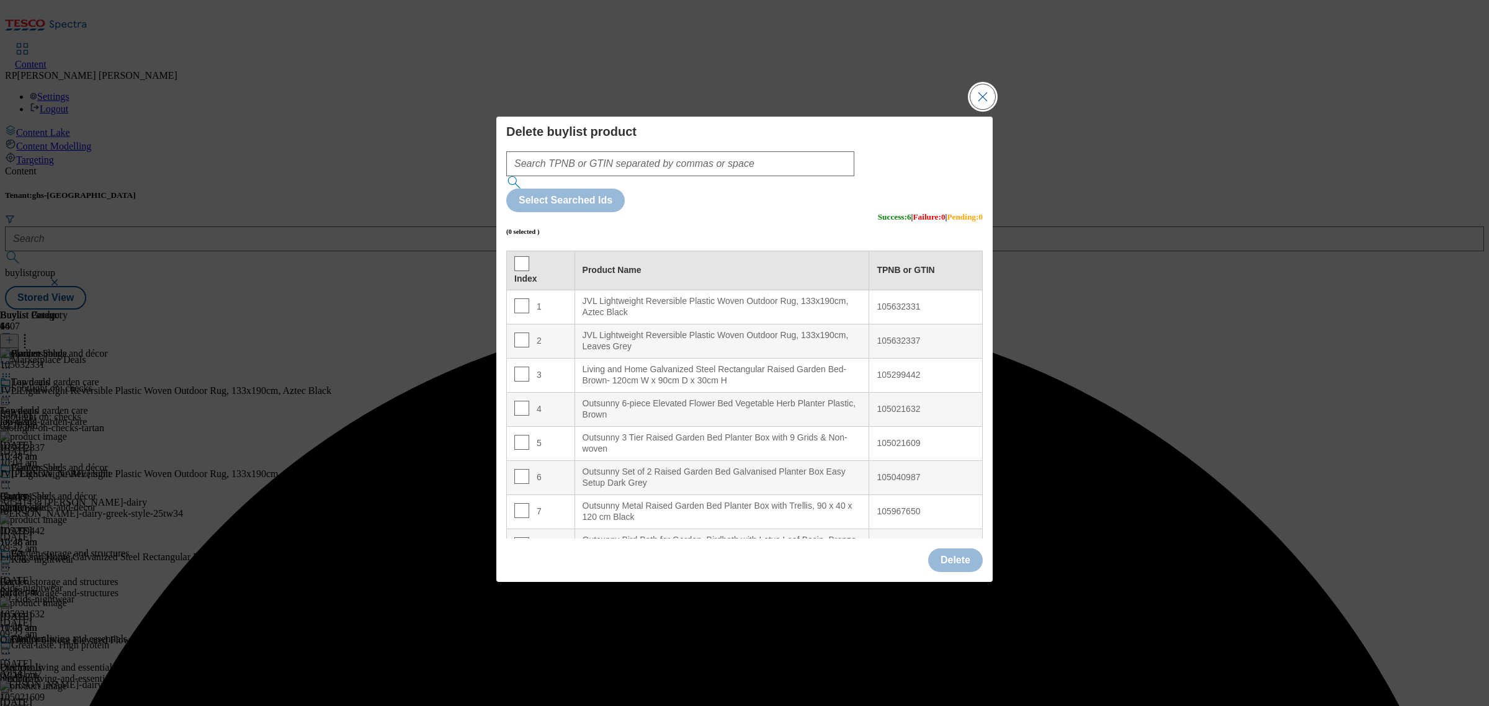
click at [987, 109] on button "Close Modal" at bounding box center [983, 96] width 25 height 25
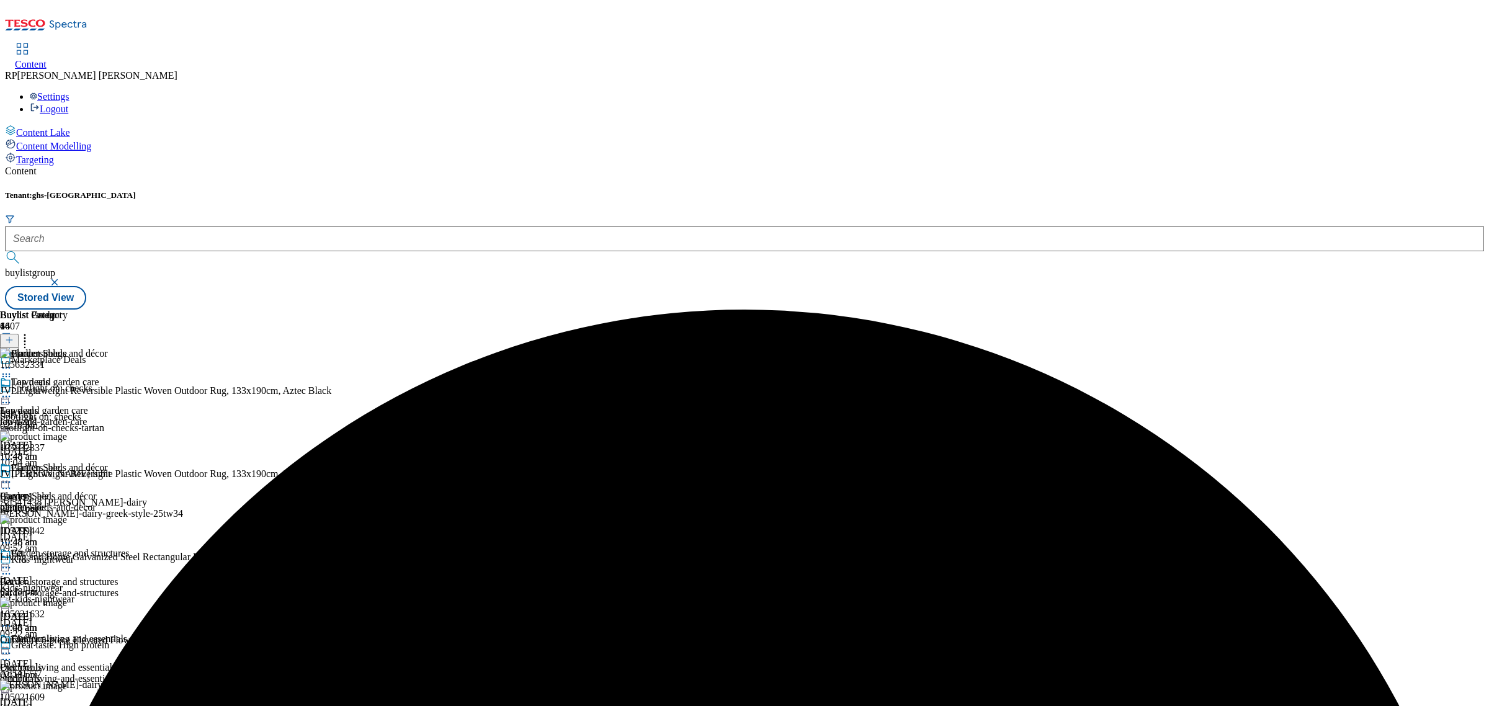
scroll to position [121, 0]
click at [130, 634] on div "Outdoor living and essentials" at bounding box center [65, 648] width 130 height 29
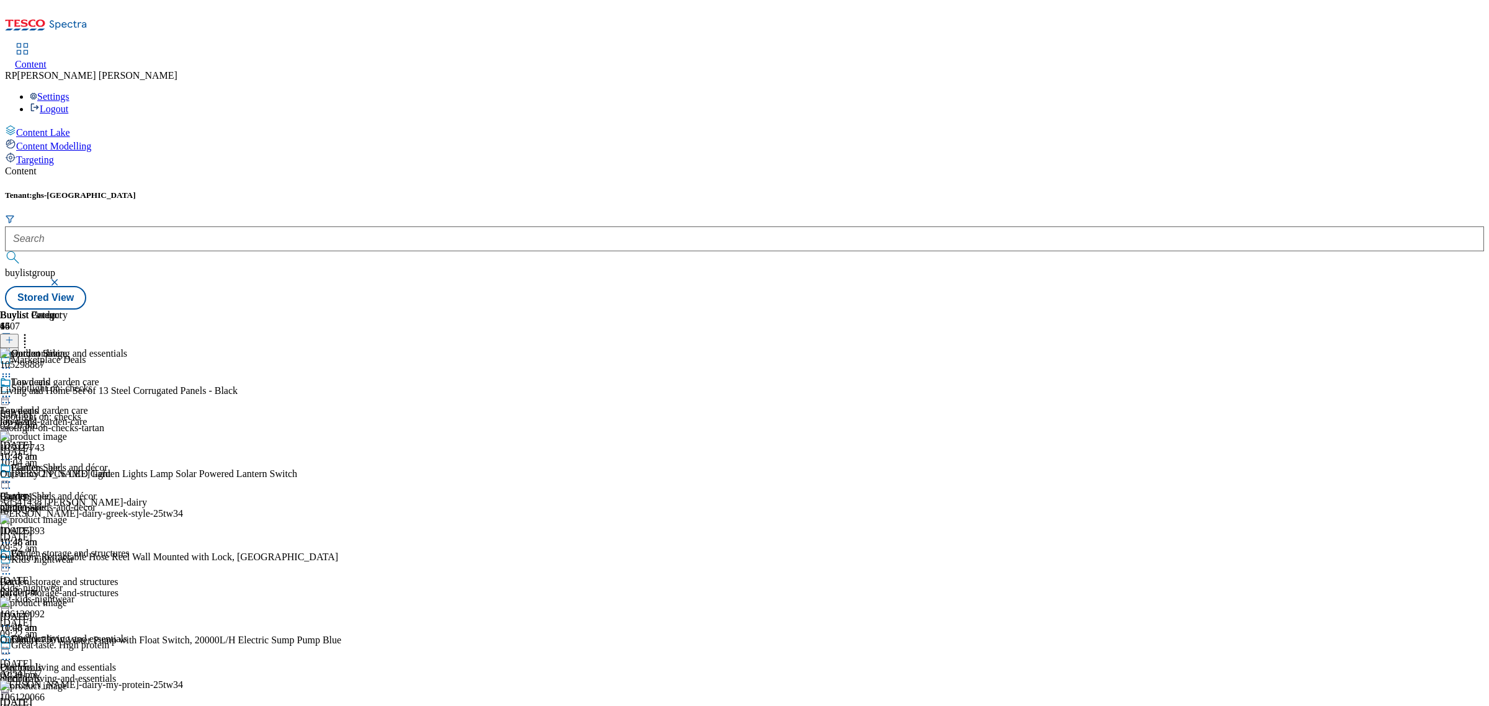
click at [31, 332] on icon at bounding box center [25, 338] width 12 height 12
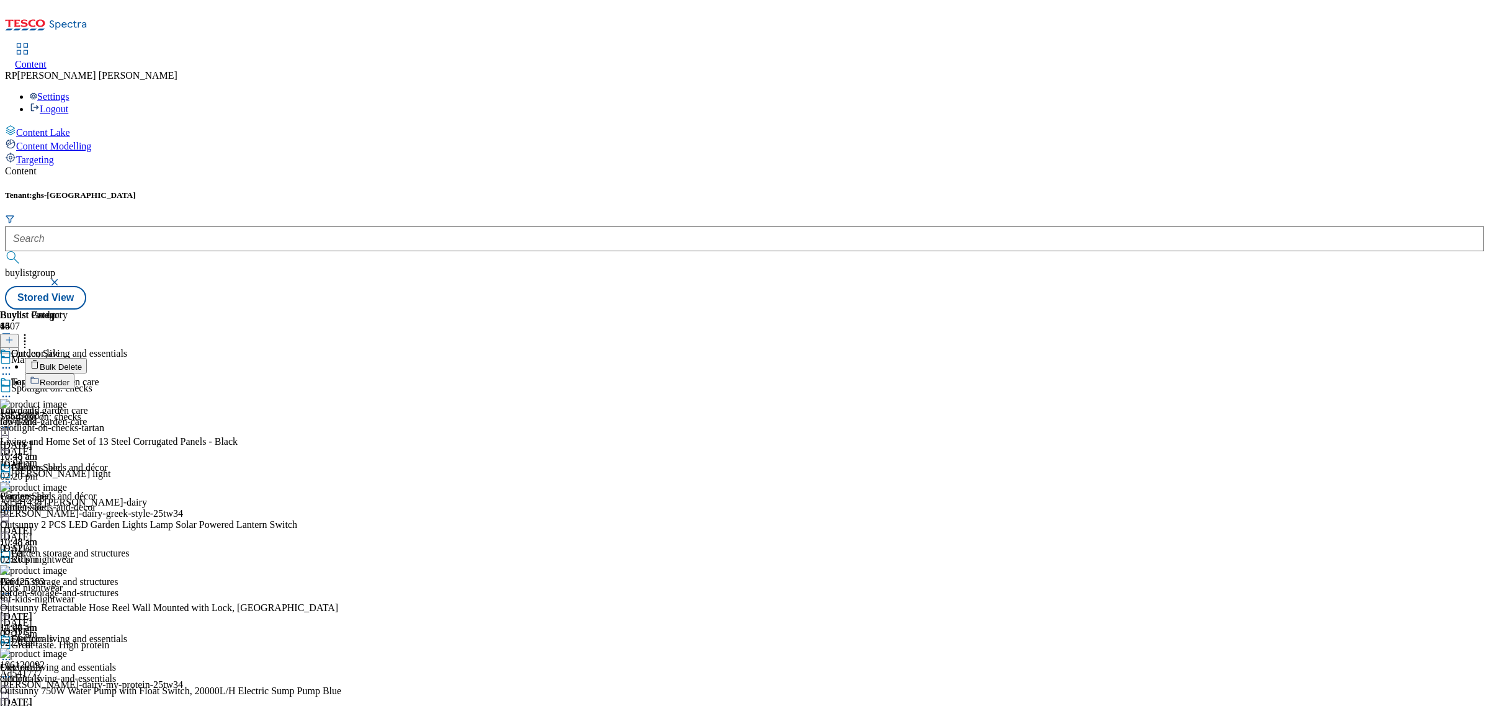
click at [82, 362] on span "Bulk Delete" at bounding box center [61, 366] width 42 height 9
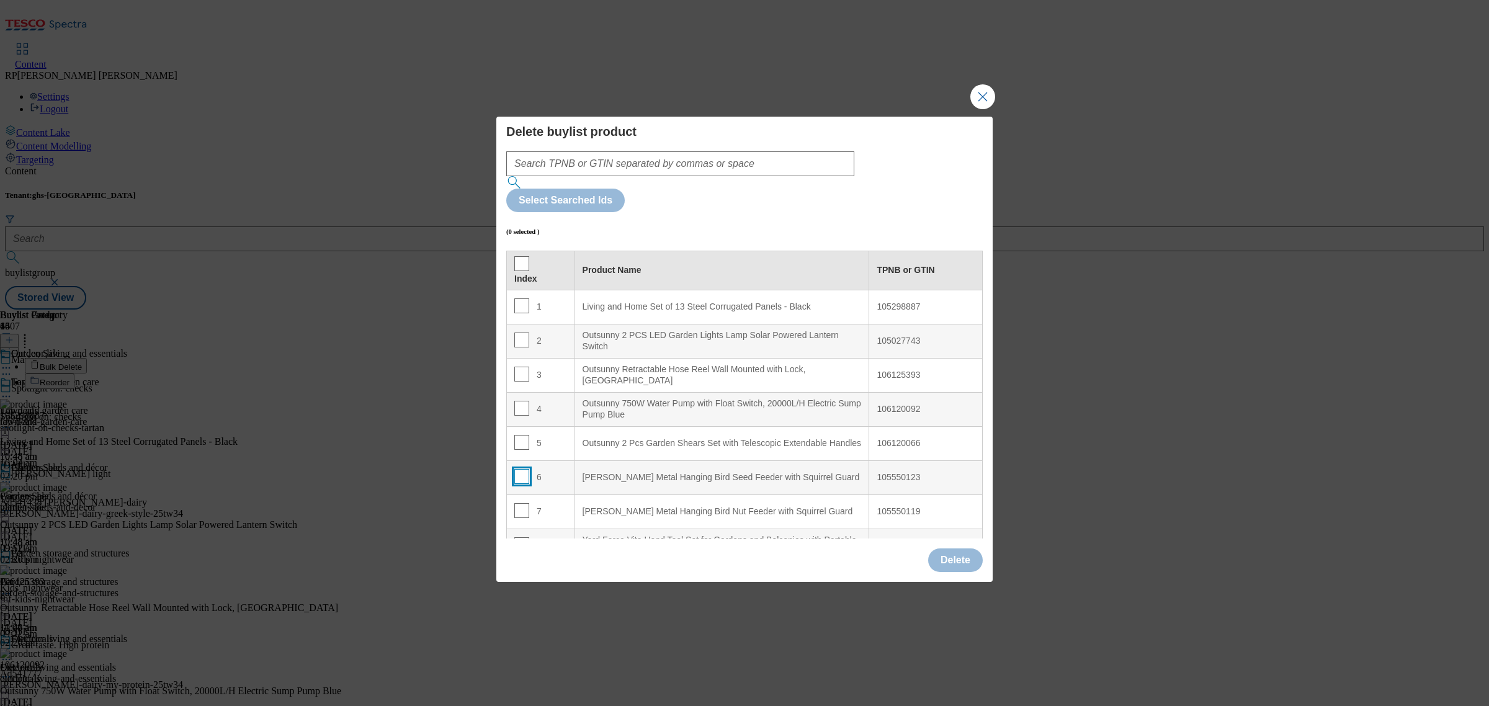
click at [517, 469] on input "Modal" at bounding box center [521, 476] width 15 height 15
checkbox input "true"
click at [519, 503] on input "Modal" at bounding box center [521, 510] width 15 height 15
checkbox input "true"
click at [959, 549] on button "Delete" at bounding box center [955, 561] width 55 height 24
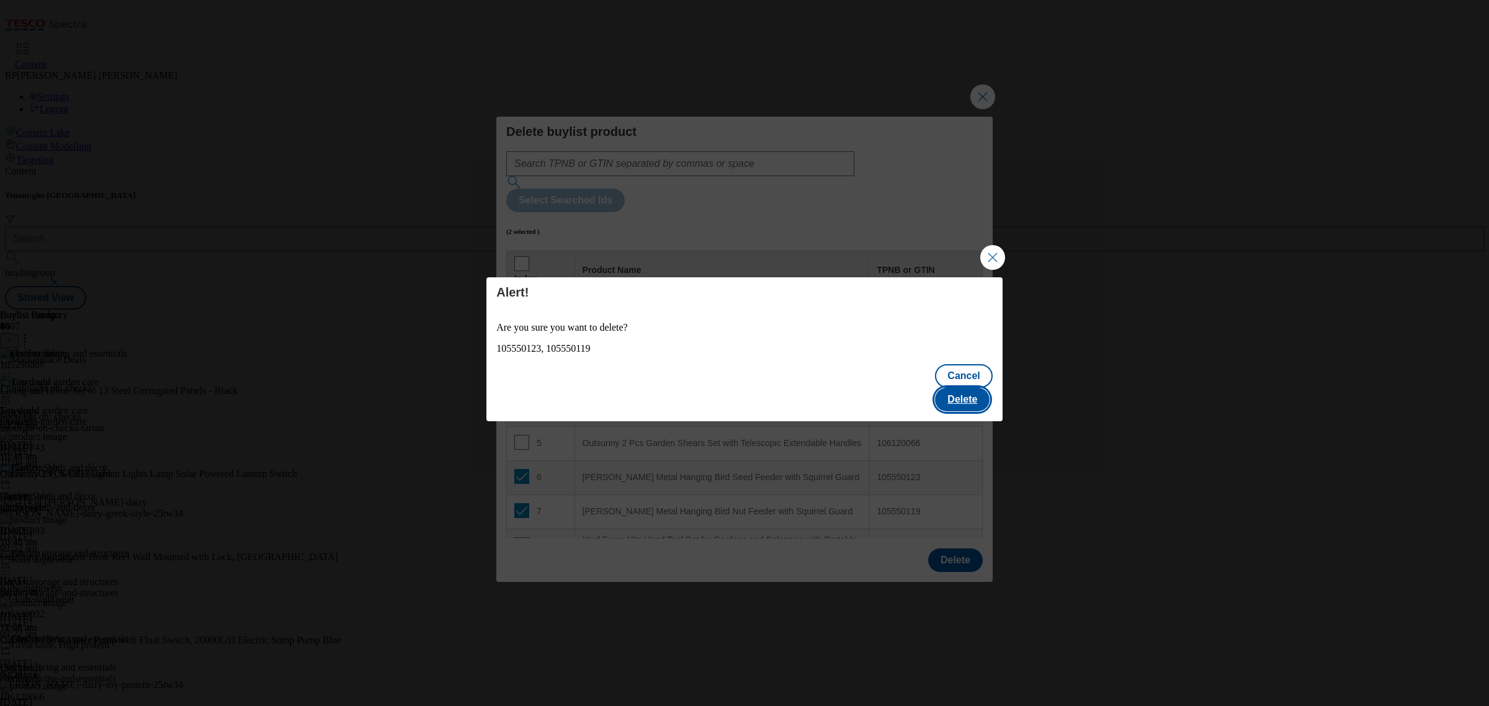
click at [967, 388] on button "Delete" at bounding box center [962, 400] width 55 height 24
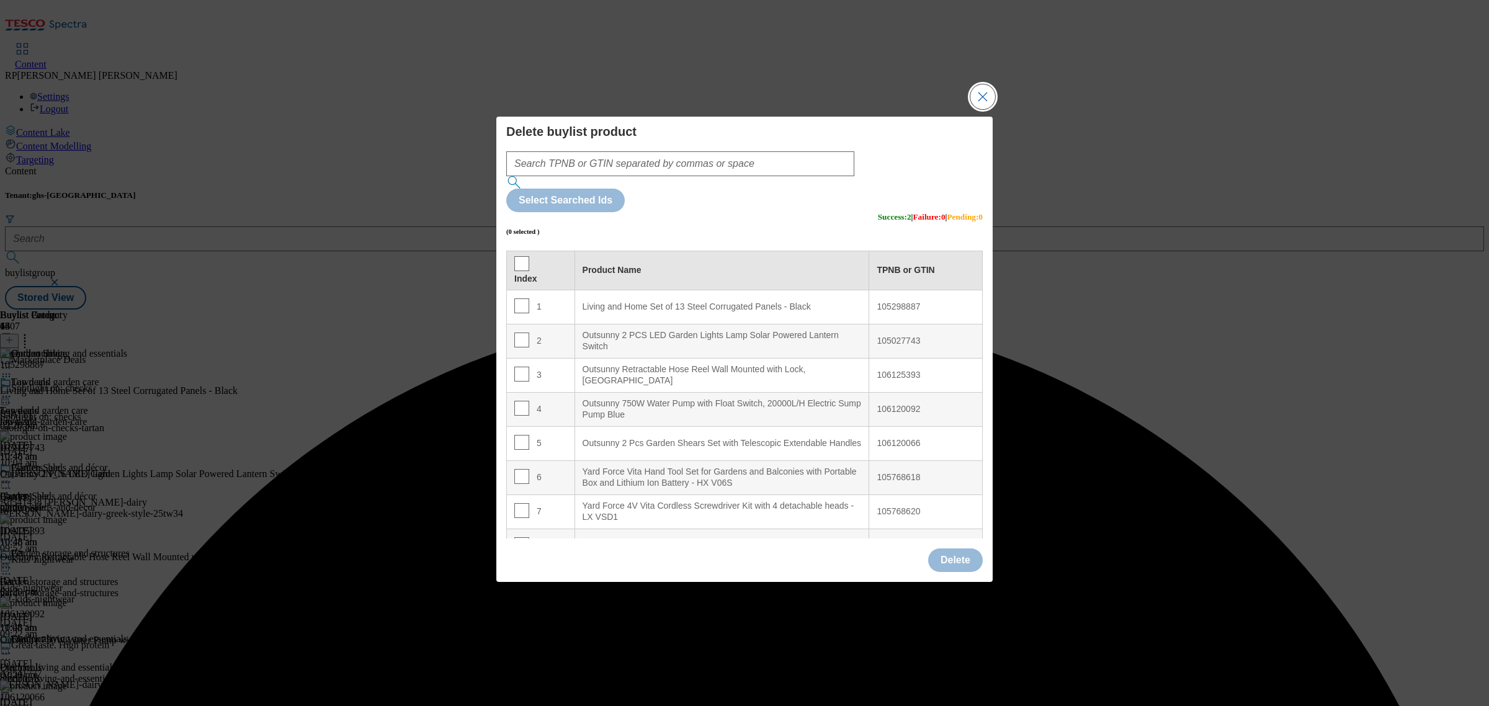
click at [982, 109] on button "Close Modal" at bounding box center [983, 96] width 25 height 25
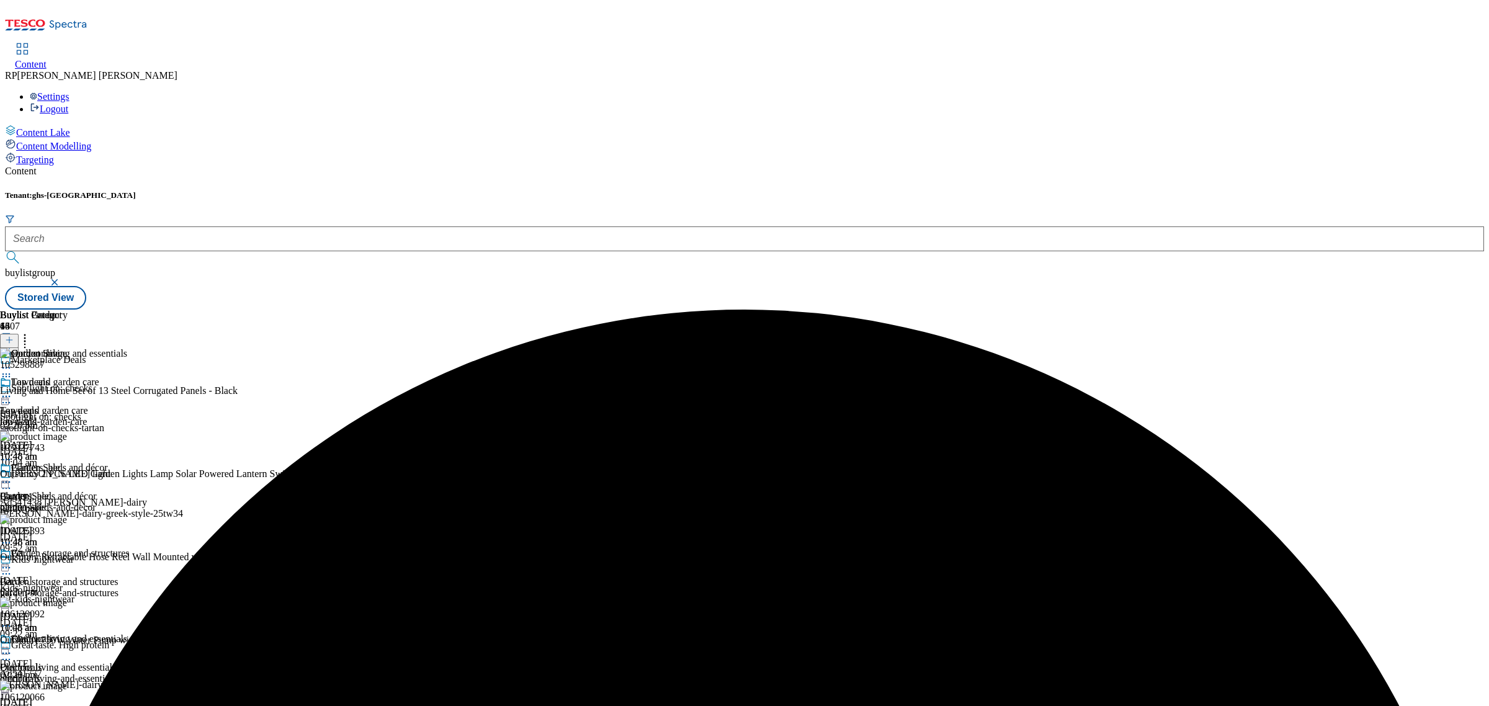
click at [12, 476] on icon at bounding box center [6, 482] width 12 height 12
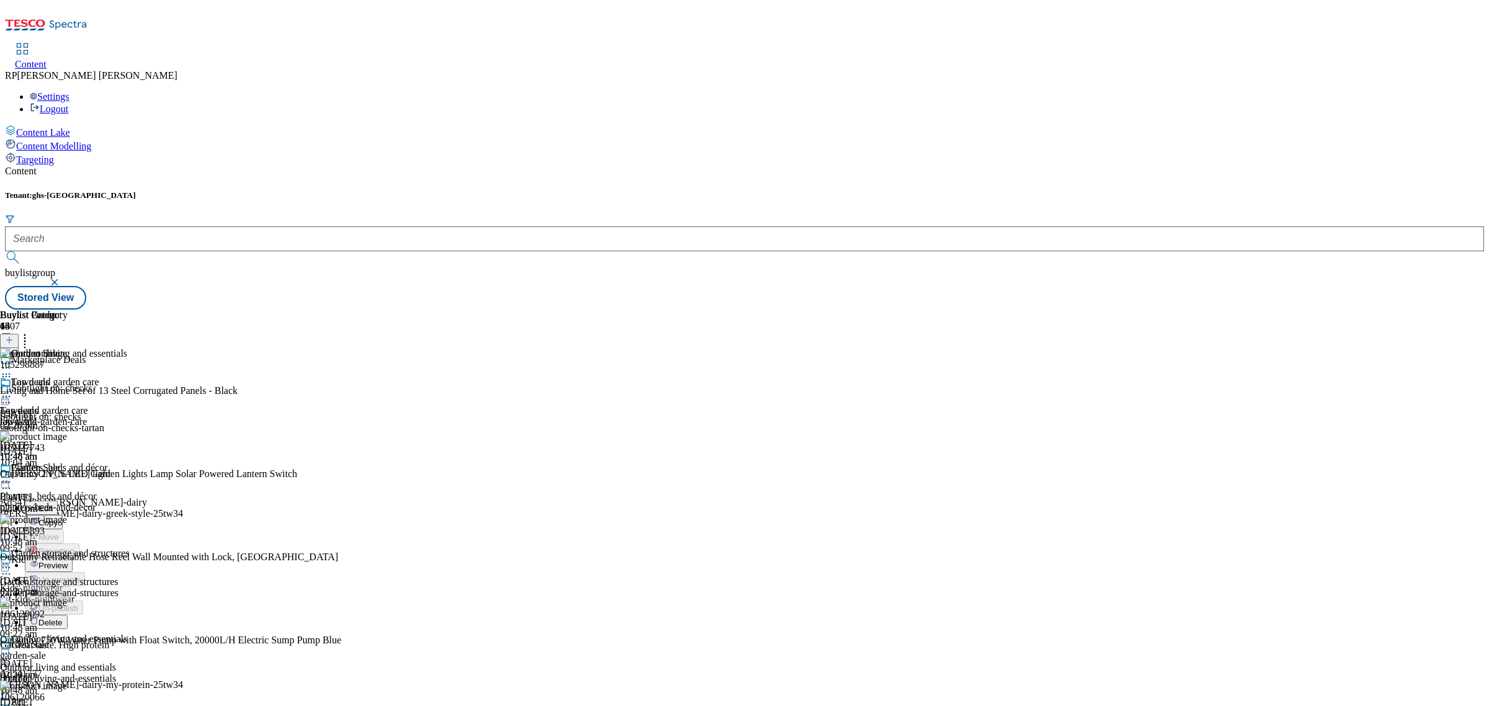
click at [68, 561] on span "Preview" at bounding box center [52, 565] width 29 height 9
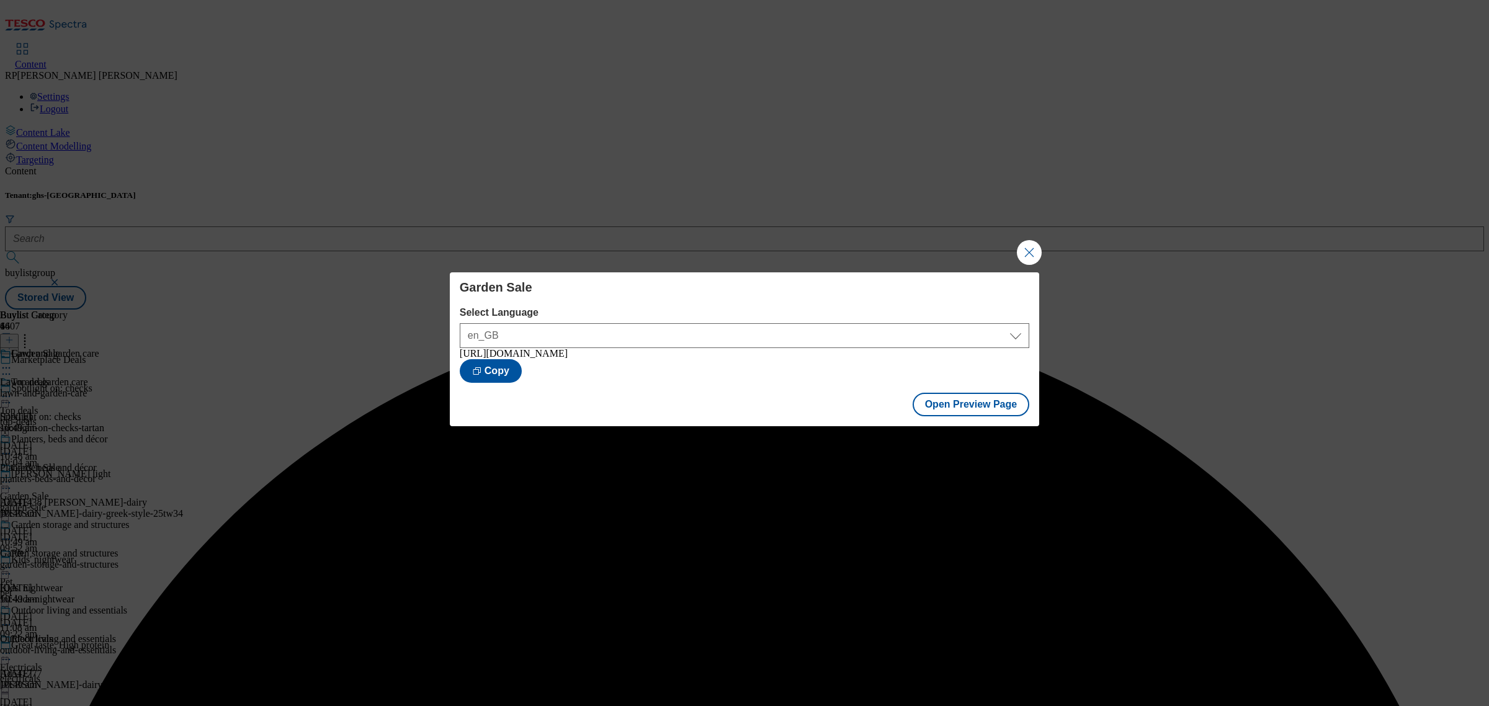
click at [1050, 236] on div "Garden Sale Select Language en_GB en_GB https://www.tesco.com/groceries/en-GB/b…" at bounding box center [744, 353] width 1489 height 706
click at [1036, 249] on button "Close Modal" at bounding box center [1029, 252] width 25 height 25
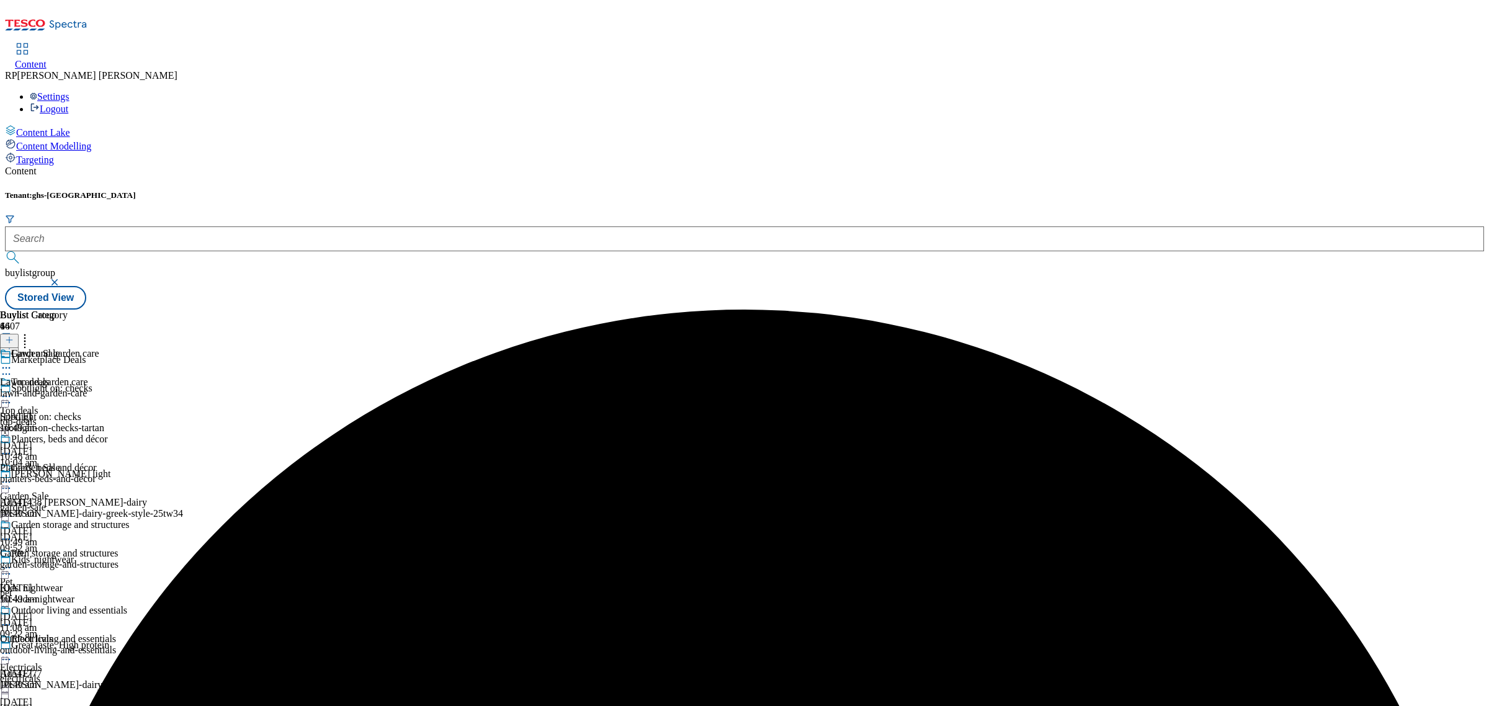
click at [12, 476] on icon at bounding box center [6, 482] width 12 height 12
click at [66, 604] on span "Publish" at bounding box center [51, 608] width 27 height 9
click at [91, 673] on div "electricals" at bounding box center [45, 678] width 91 height 11
click at [4, 653] on circle at bounding box center [3, 654] width 2 height 2
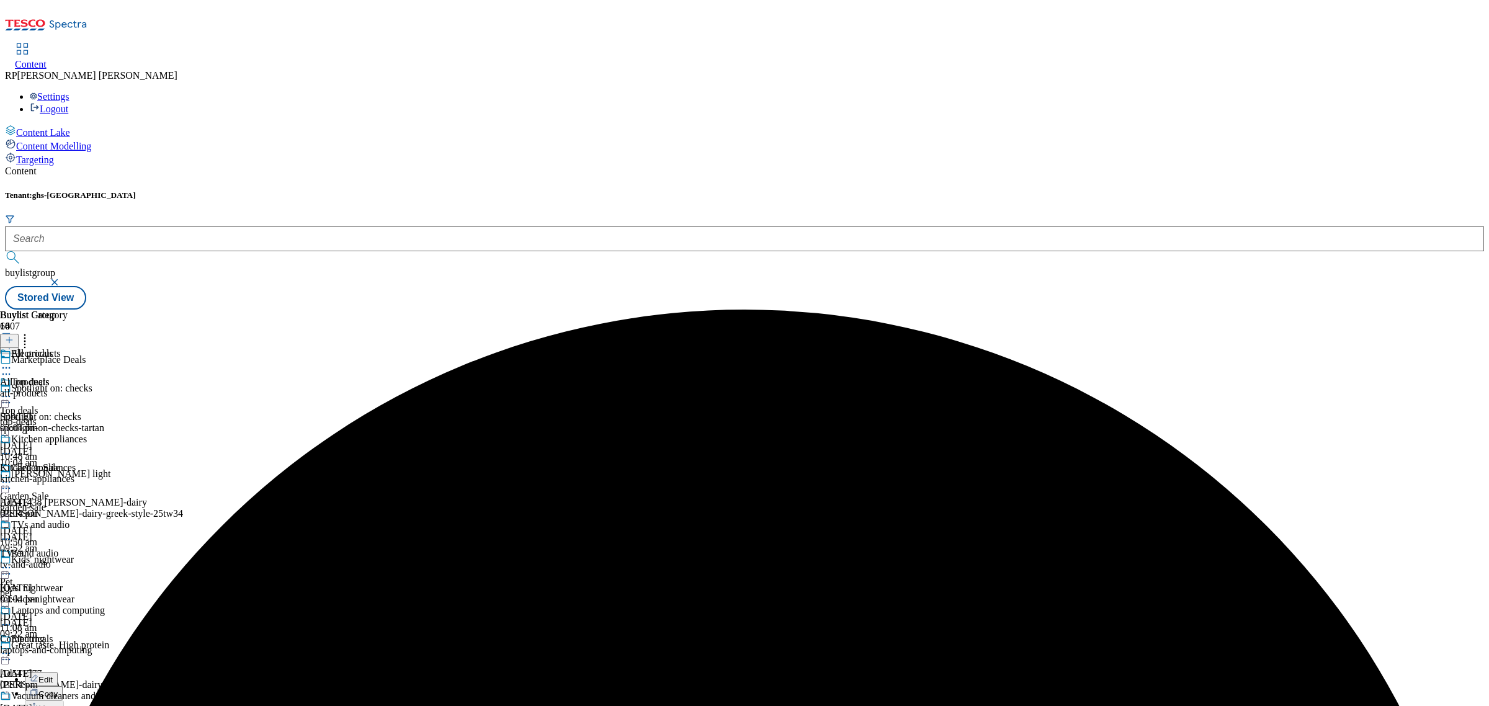
click at [12, 362] on icon at bounding box center [6, 368] width 12 height 12
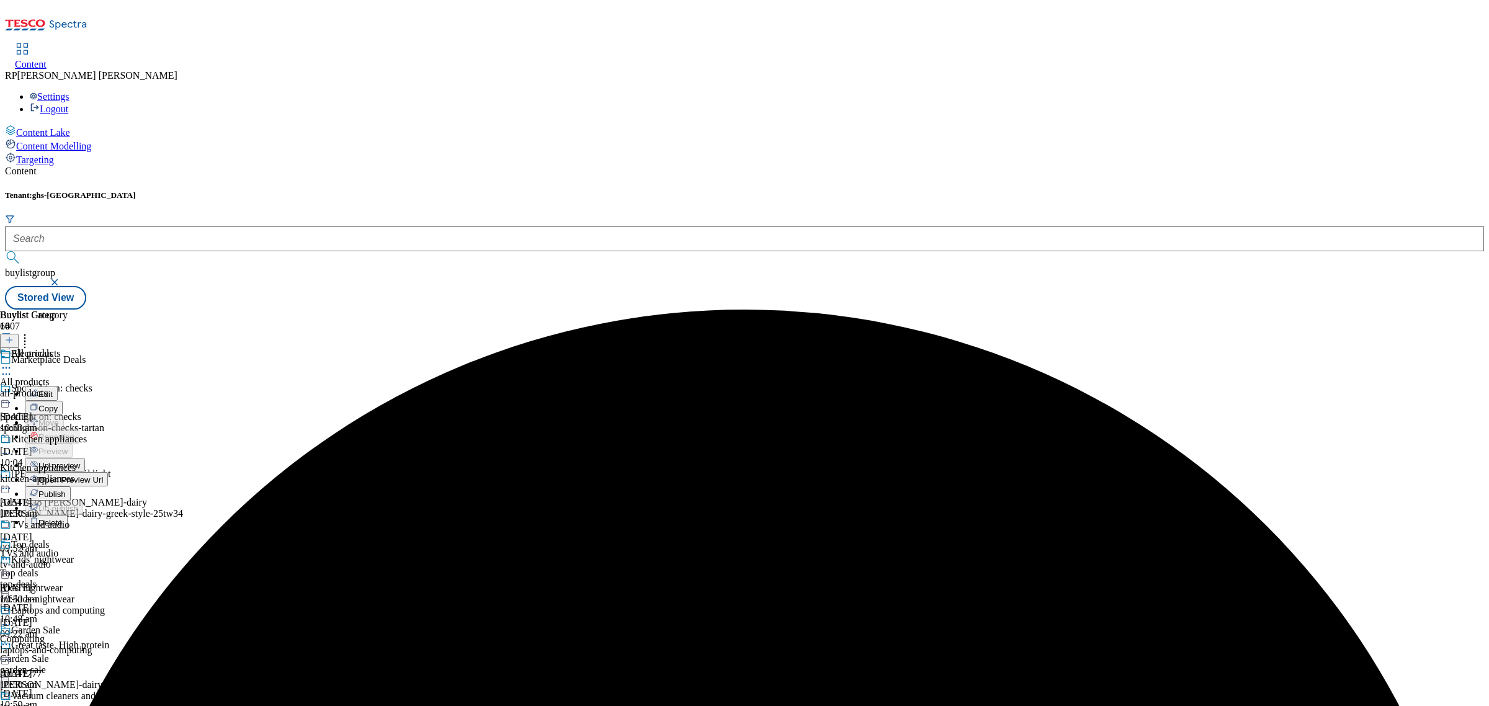
click at [80, 461] on span "Un-preview" at bounding box center [59, 465] width 42 height 9
click at [134, 388] on div "all-products" at bounding box center [67, 393] width 134 height 11
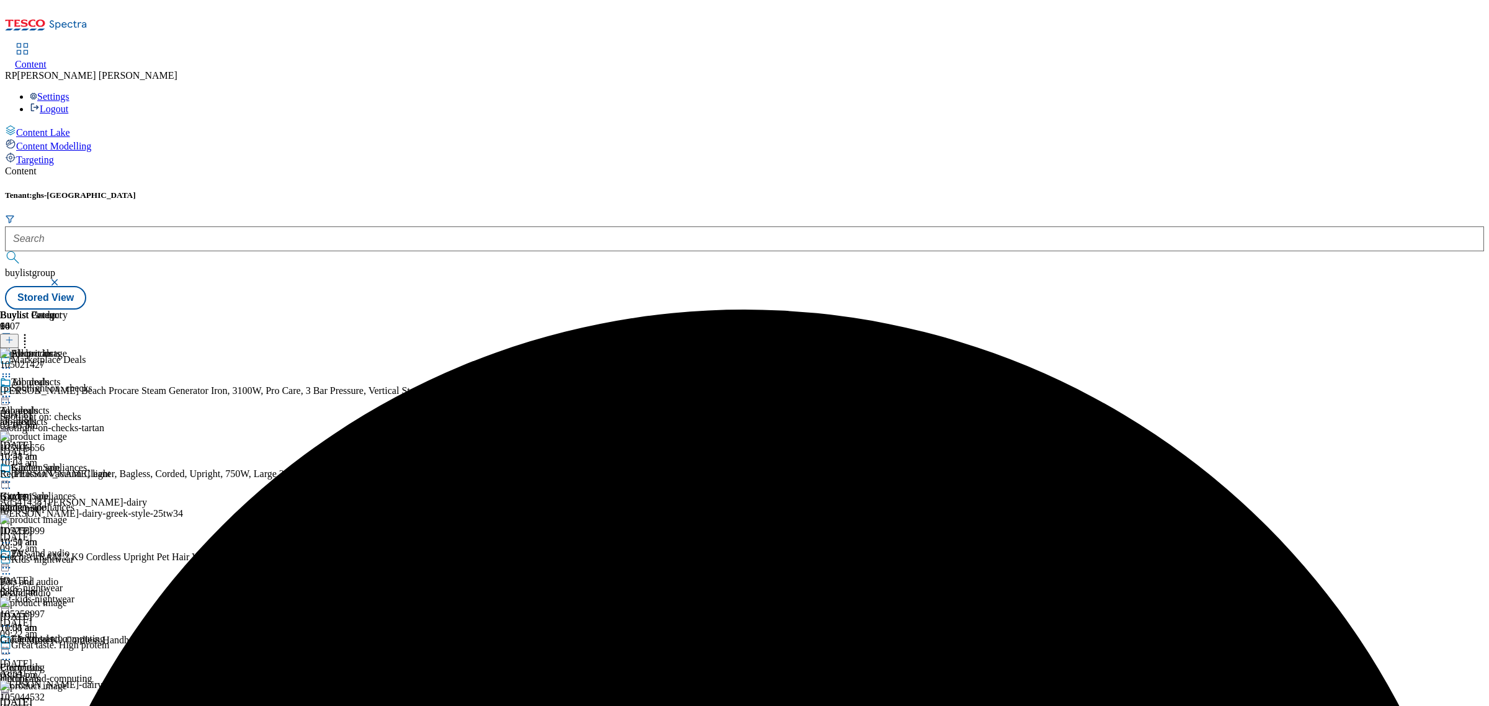
click at [31, 332] on icon at bounding box center [25, 338] width 12 height 12
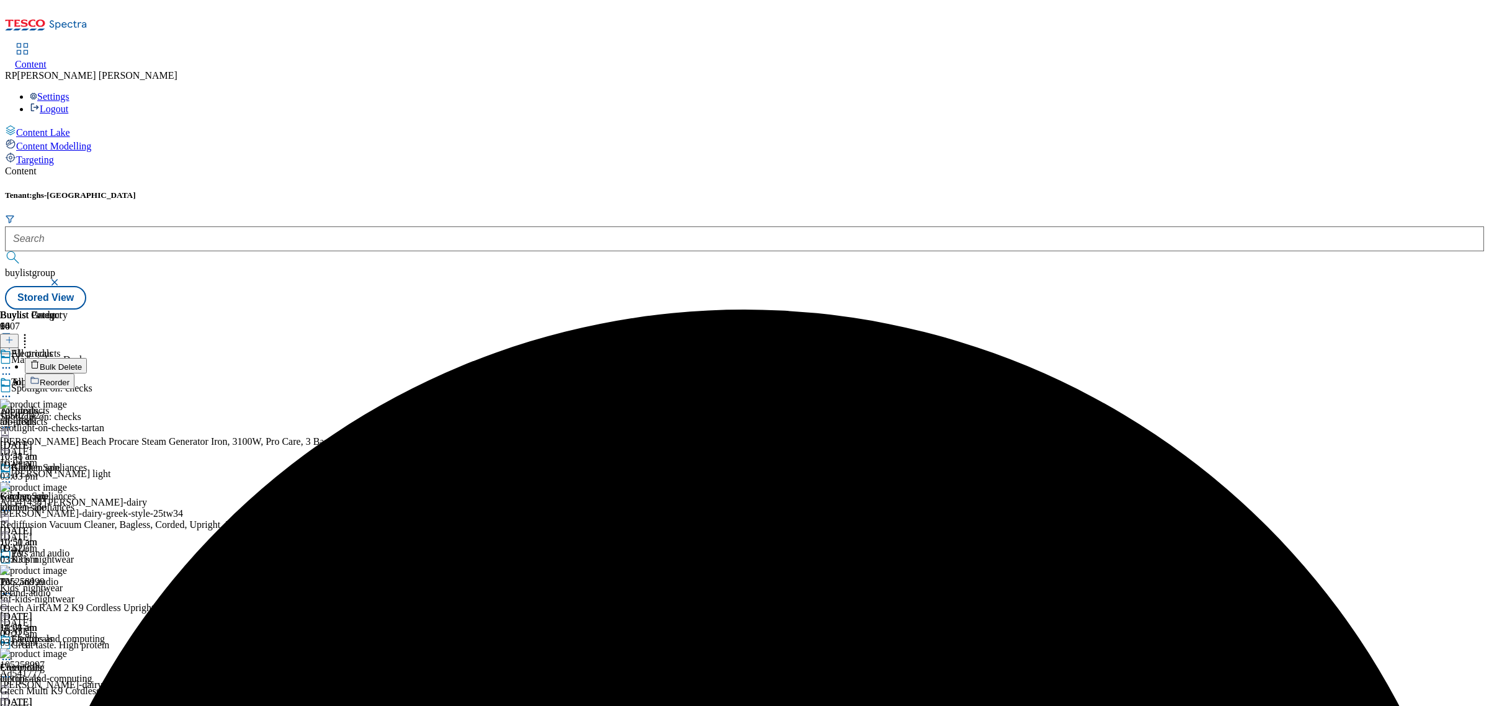
click at [82, 362] on span "Bulk Delete" at bounding box center [61, 366] width 42 height 9
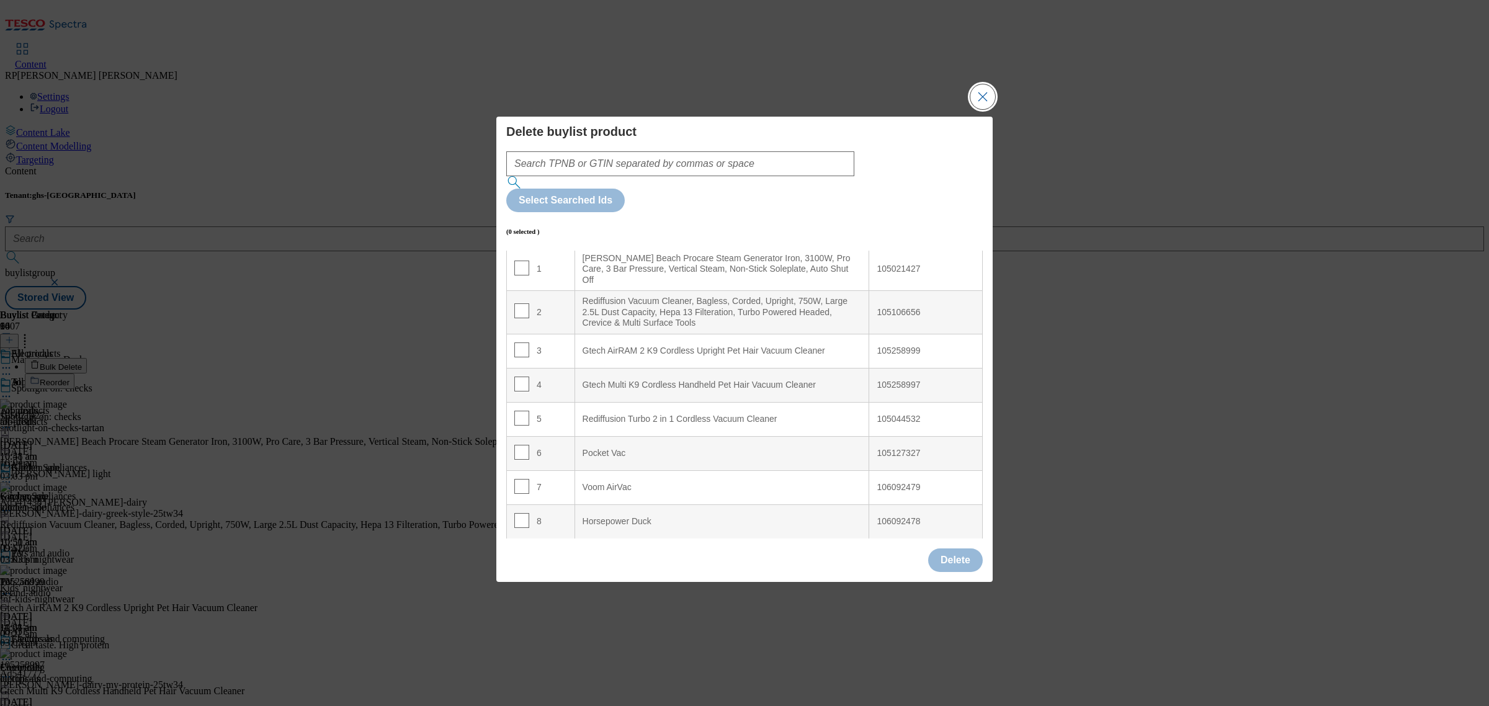
scroll to position [63, 0]
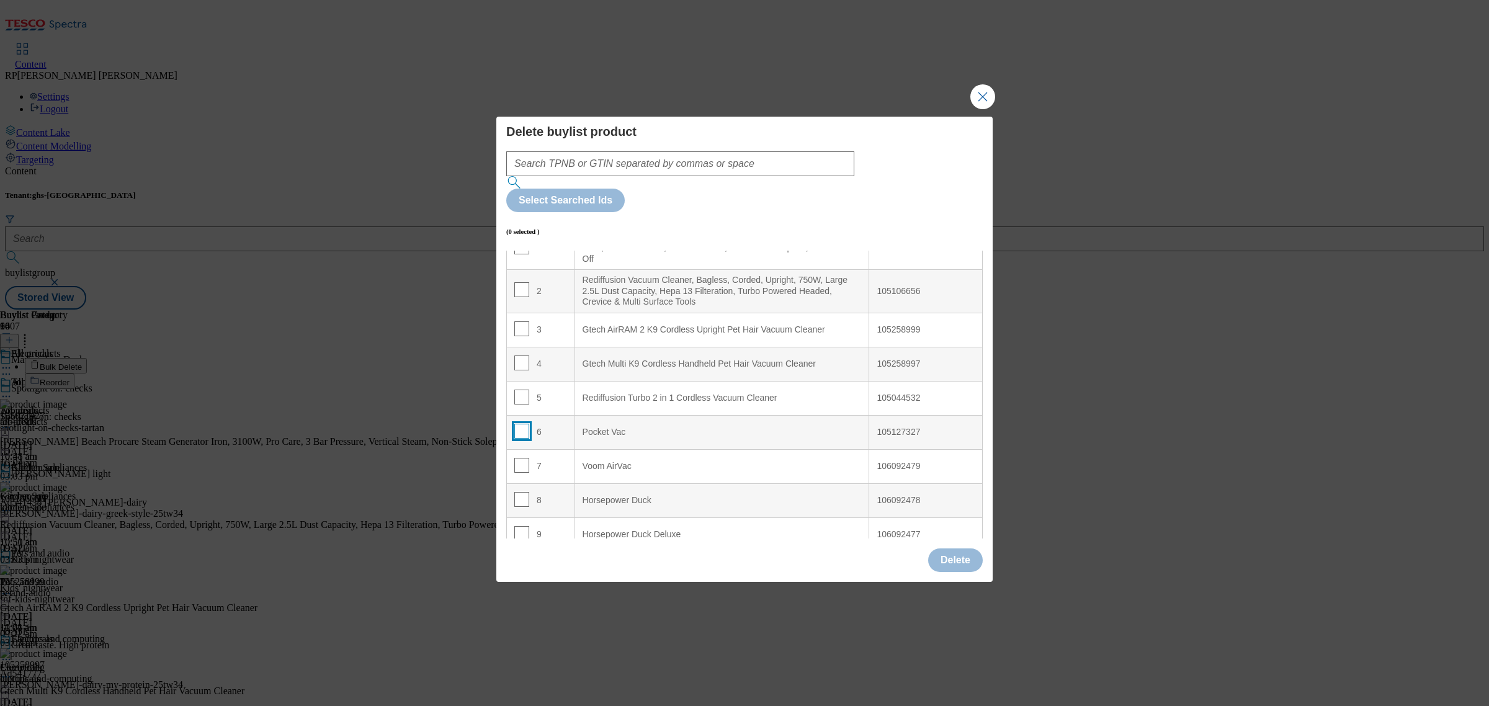
click at [521, 424] on input "Modal" at bounding box center [521, 431] width 15 height 15
checkbox input "true"
click at [516, 458] on input "Modal" at bounding box center [521, 465] width 15 height 15
checkbox input "true"
click at [523, 492] on input "Modal" at bounding box center [521, 499] width 15 height 15
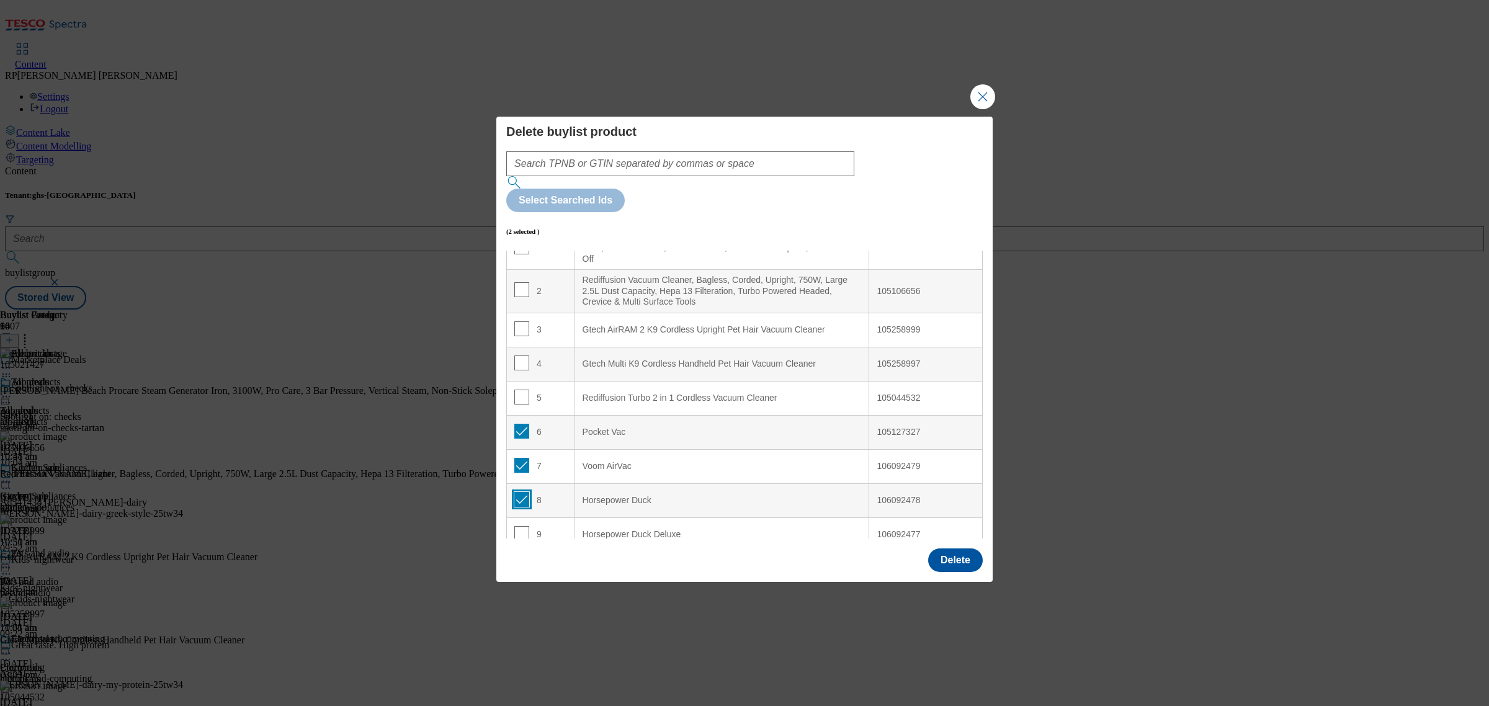
checkbox input "true"
click at [525, 526] on input "Modal" at bounding box center [521, 533] width 15 height 15
checkbox input "true"
click at [956, 549] on button "Delete" at bounding box center [955, 561] width 55 height 24
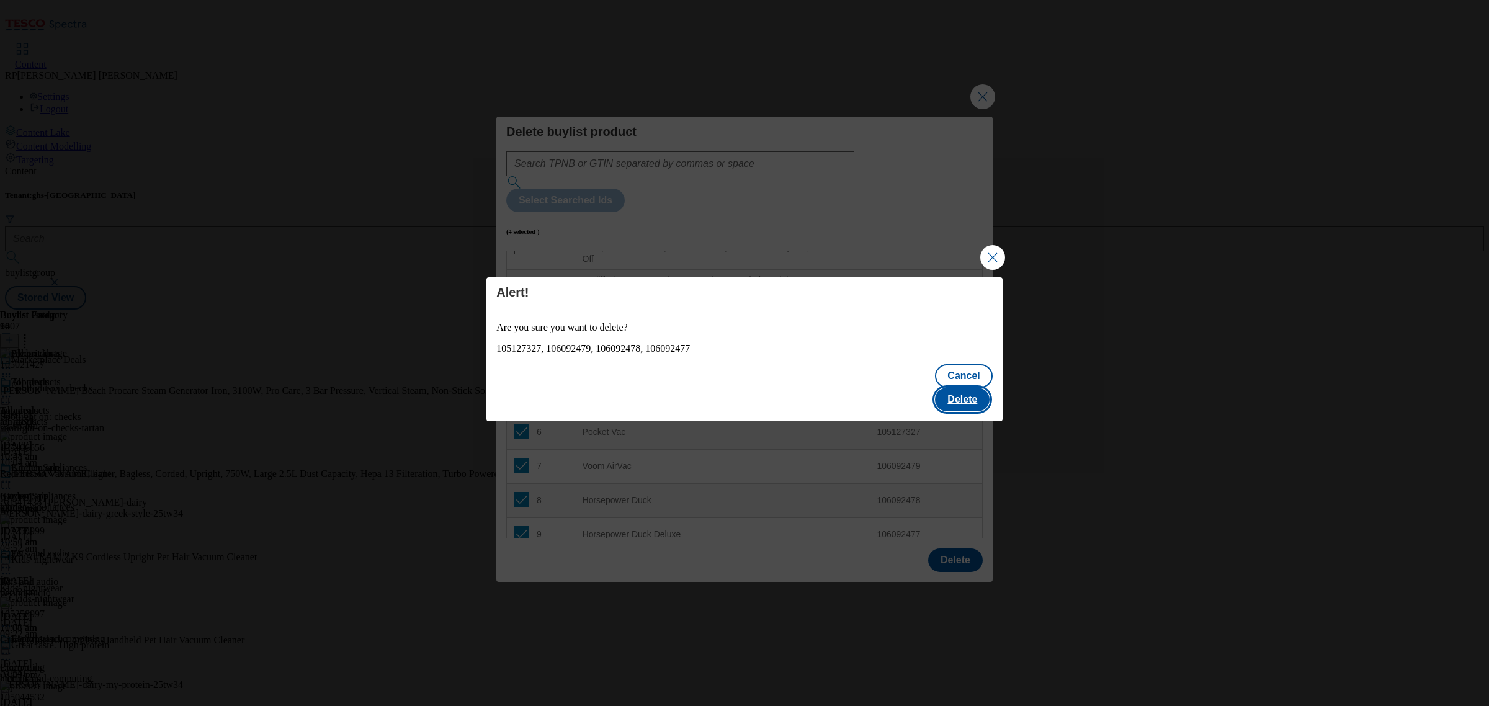
click at [976, 388] on button "Delete" at bounding box center [962, 400] width 55 height 24
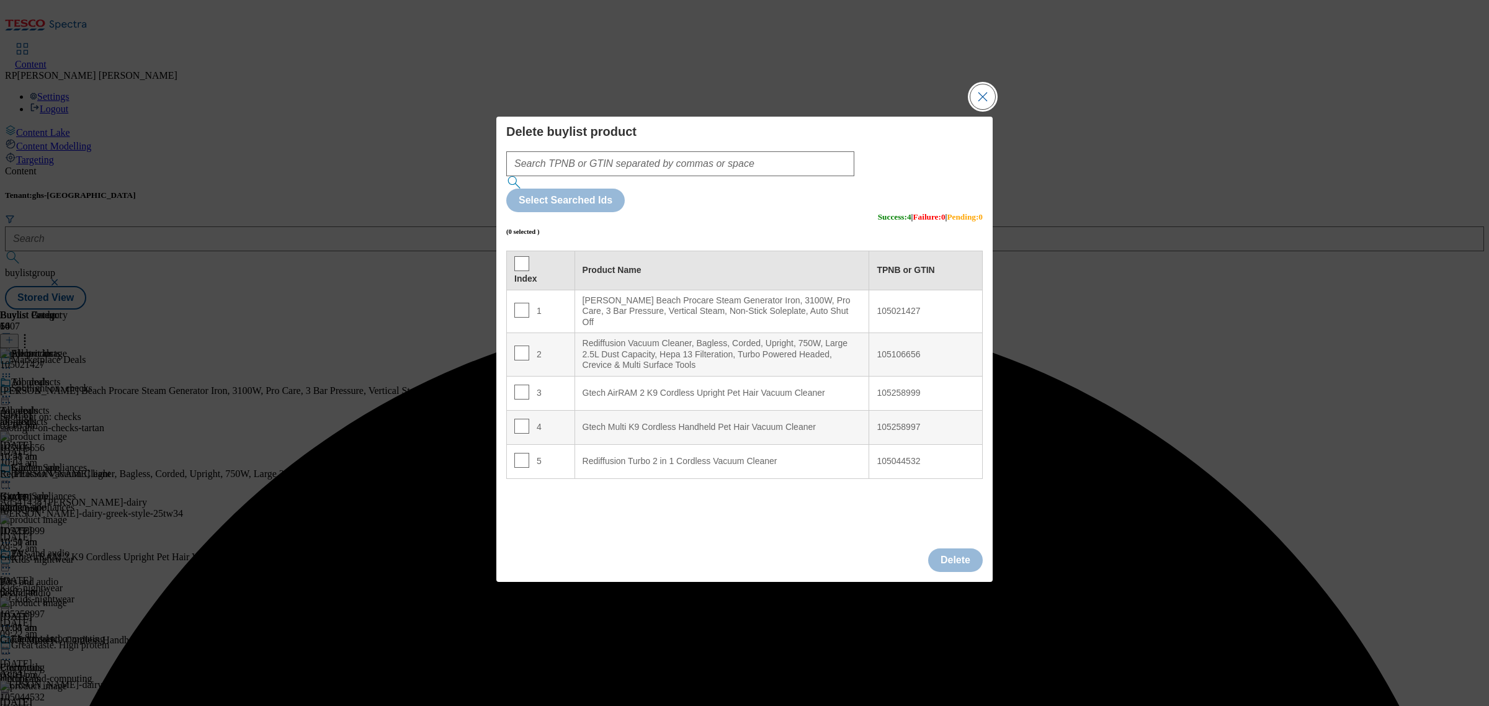
click at [993, 109] on button "Close Modal" at bounding box center [983, 96] width 25 height 25
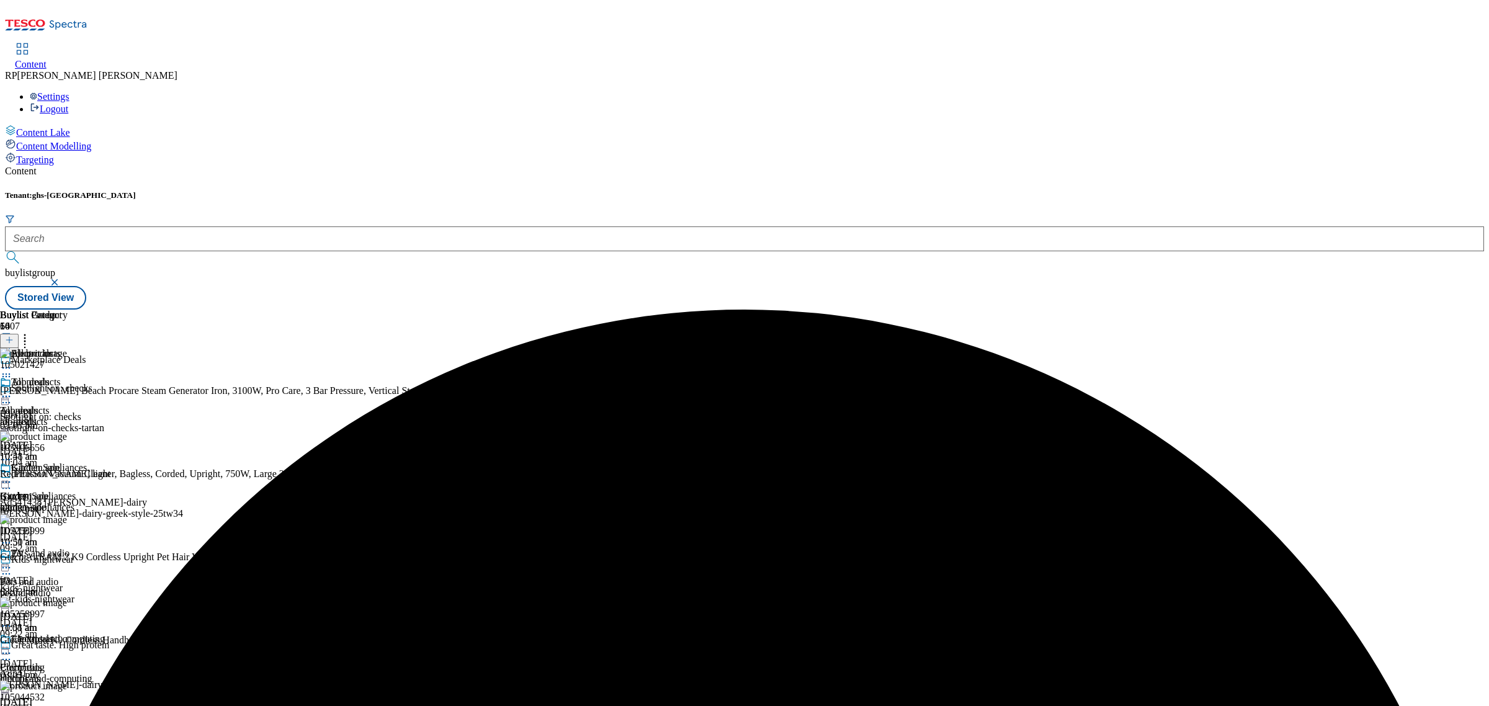
click at [134, 390] on div at bounding box center [67, 397] width 134 height 15
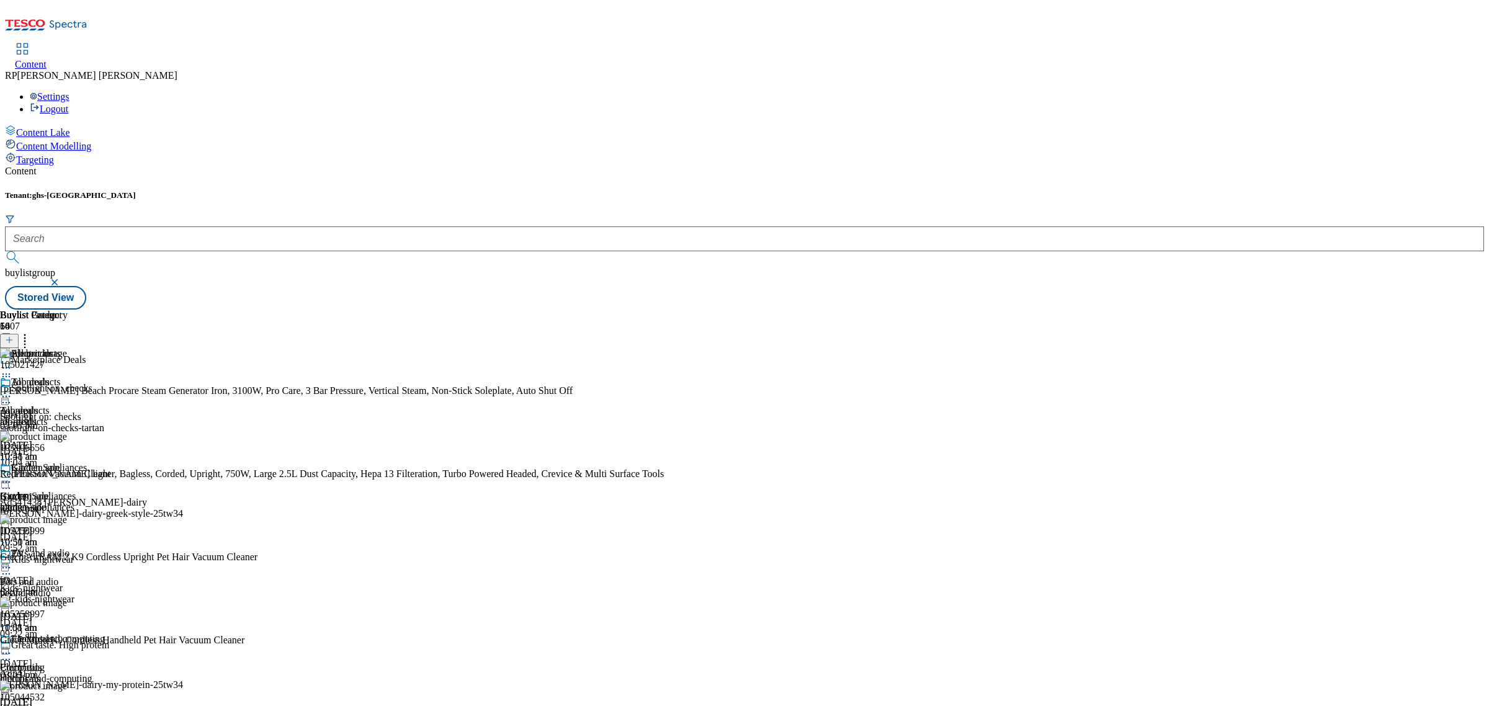
click at [91, 348] on div "Electricals" at bounding box center [45, 362] width 91 height 29
click at [12, 362] on icon at bounding box center [6, 368] width 12 height 12
click at [68, 447] on span "Preview" at bounding box center [52, 451] width 29 height 9
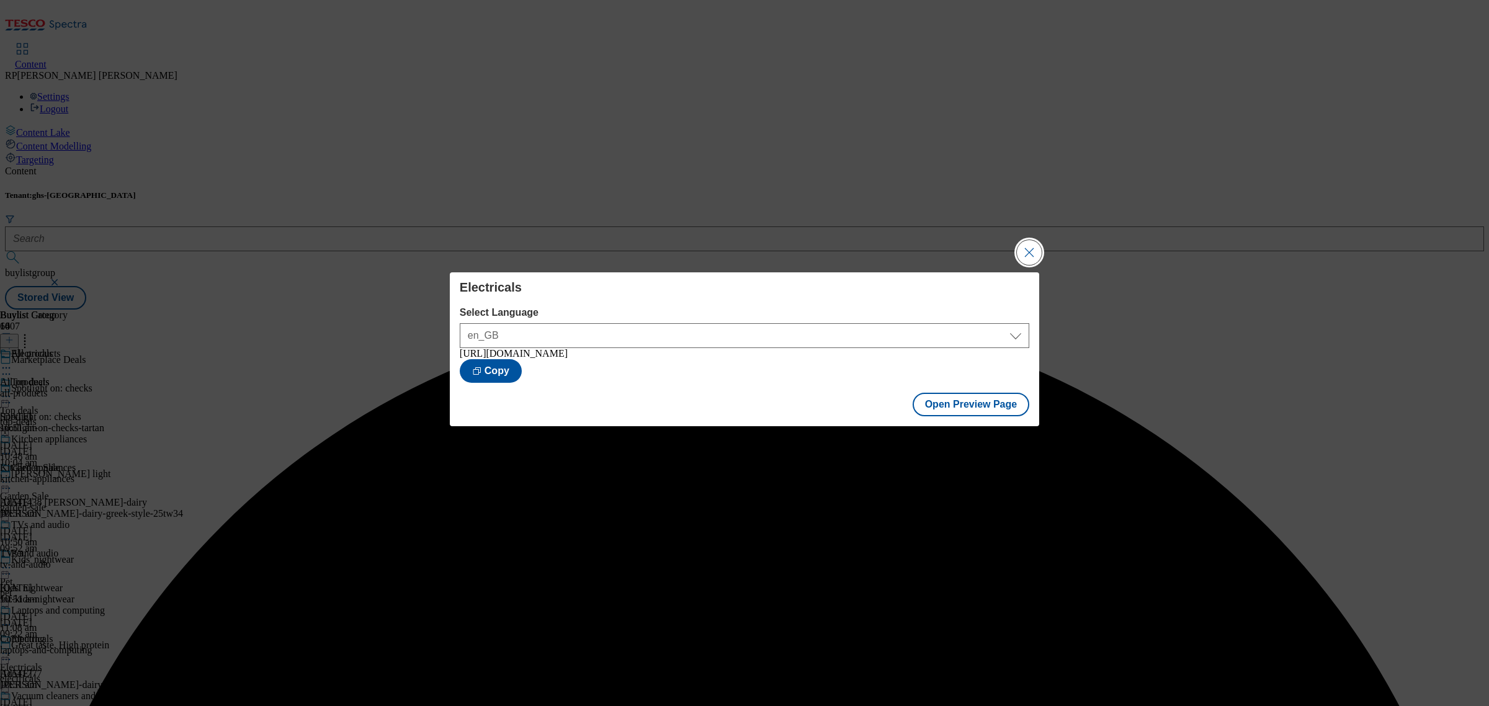
click at [1028, 245] on button "Close Modal" at bounding box center [1029, 252] width 25 height 25
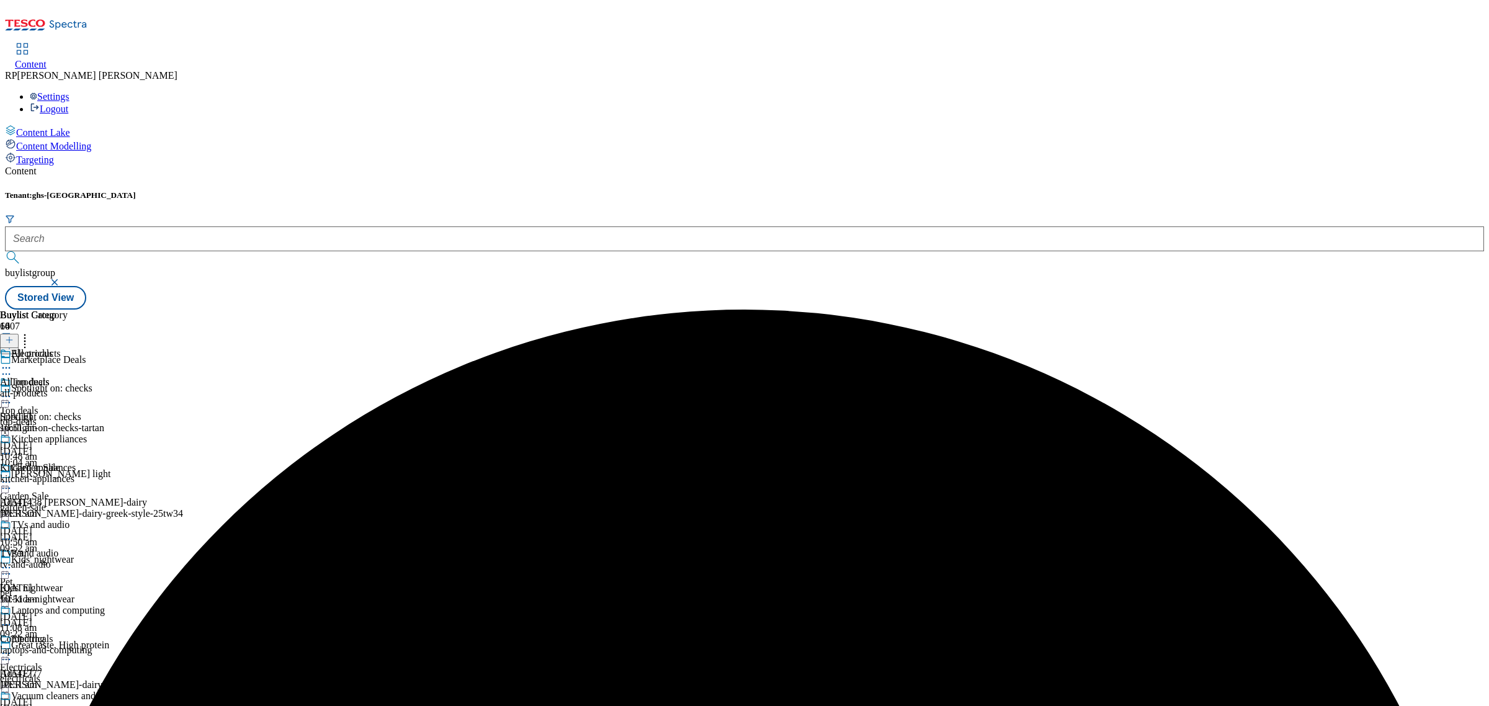
click at [12, 362] on icon at bounding box center [6, 368] width 12 height 12
click at [66, 490] on span "Publish" at bounding box center [51, 494] width 27 height 9
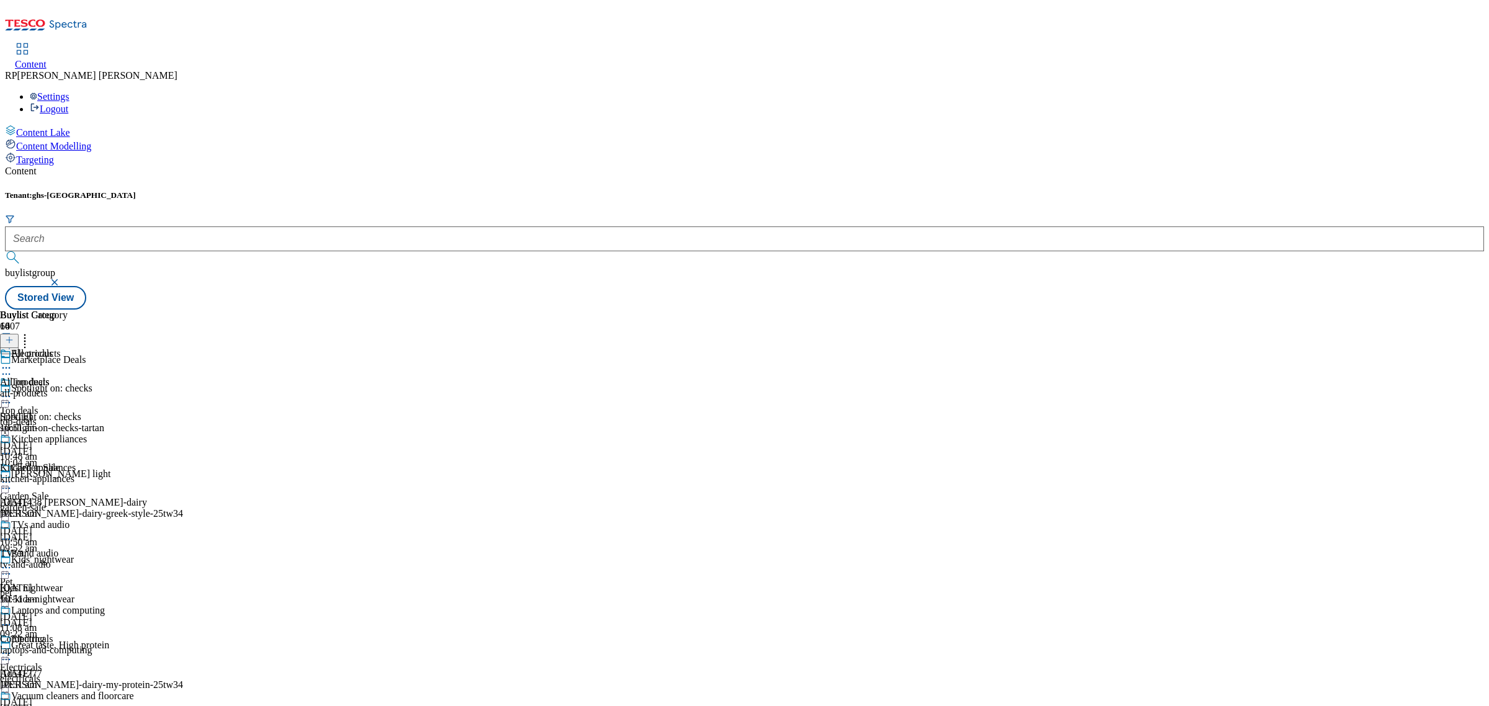
scroll to position [465, 0]
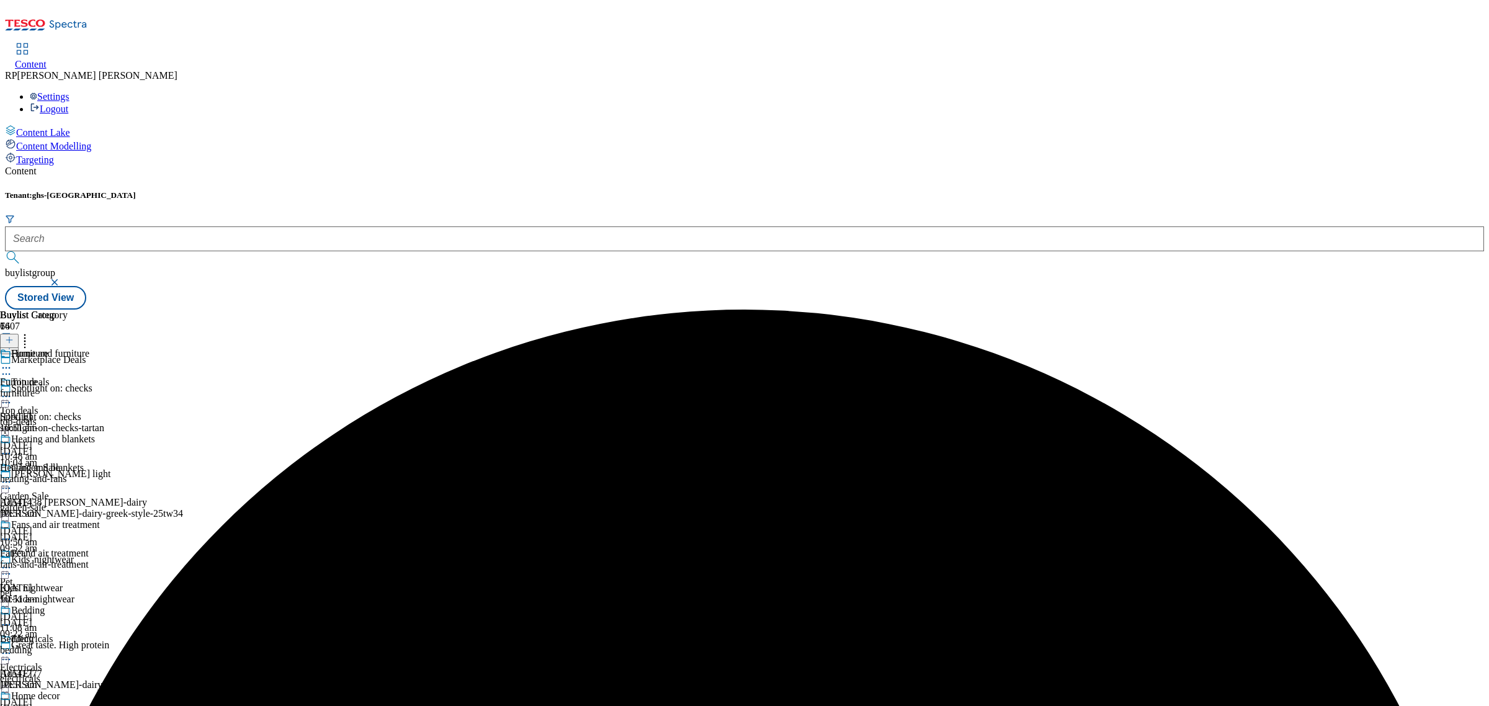
click at [12, 362] on icon at bounding box center [6, 368] width 12 height 12
click at [85, 458] on button "Un-preview" at bounding box center [55, 465] width 60 height 14
click at [100, 519] on div "Fans and air treatment Fans and air treatment fans-and-air-treatment 1 Oct 2025…" at bounding box center [50, 562] width 100 height 86
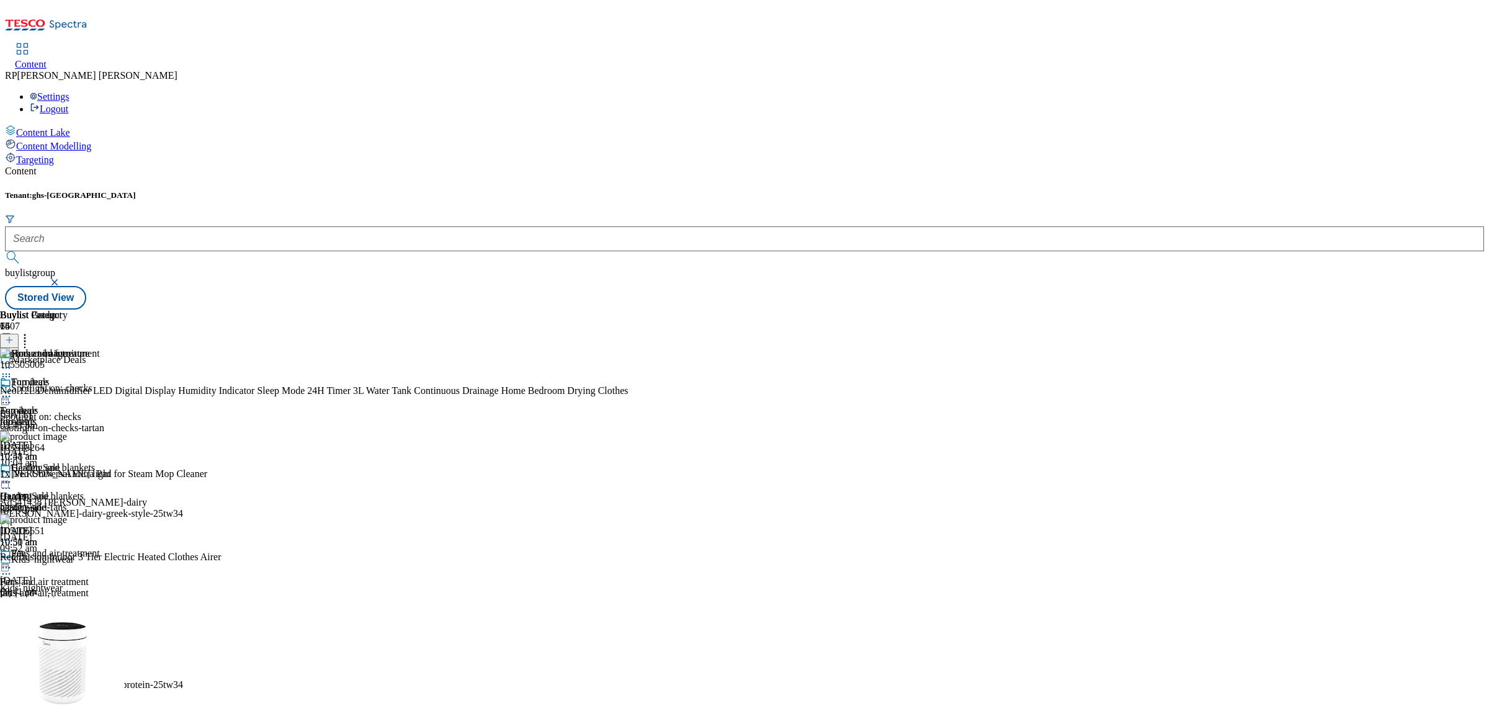
click at [31, 332] on icon at bounding box center [25, 338] width 12 height 12
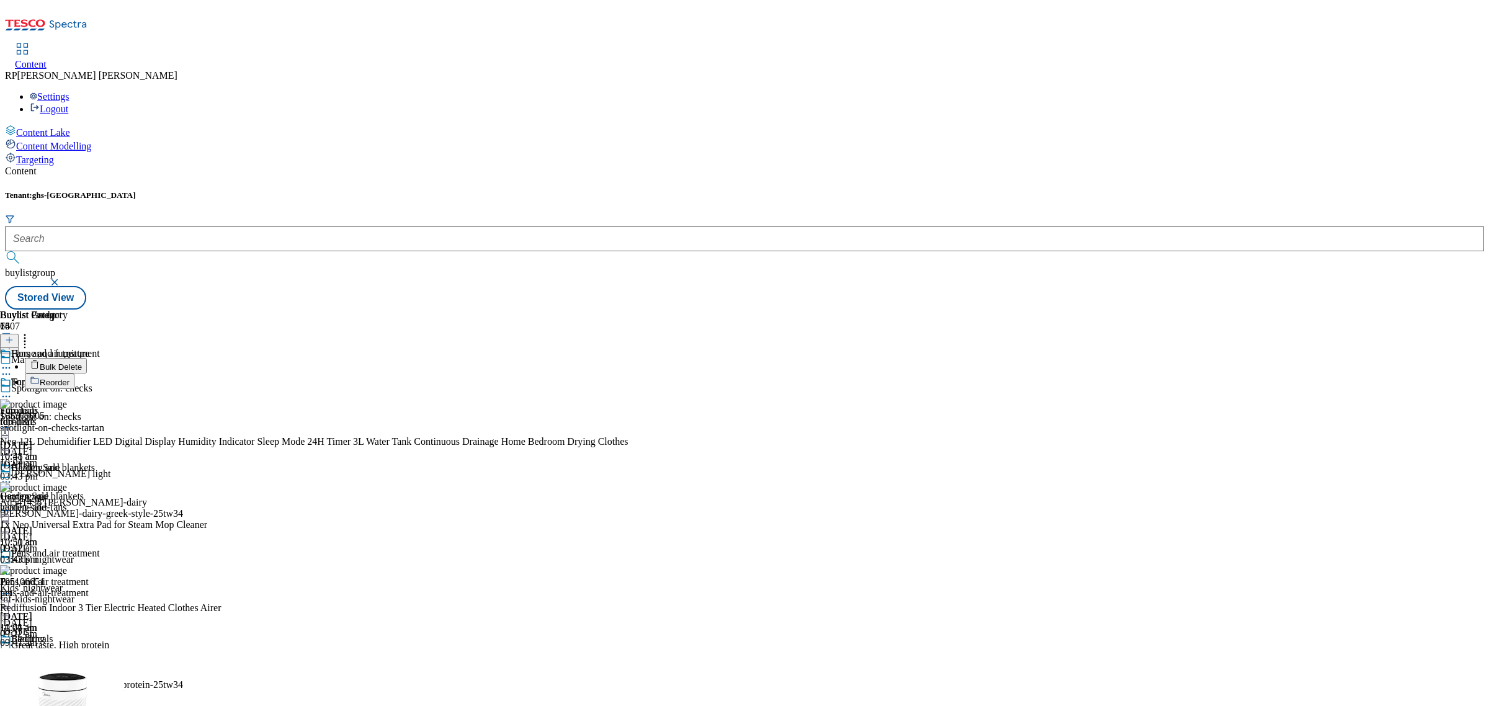
click at [82, 362] on span "Bulk Delete" at bounding box center [61, 366] width 42 height 9
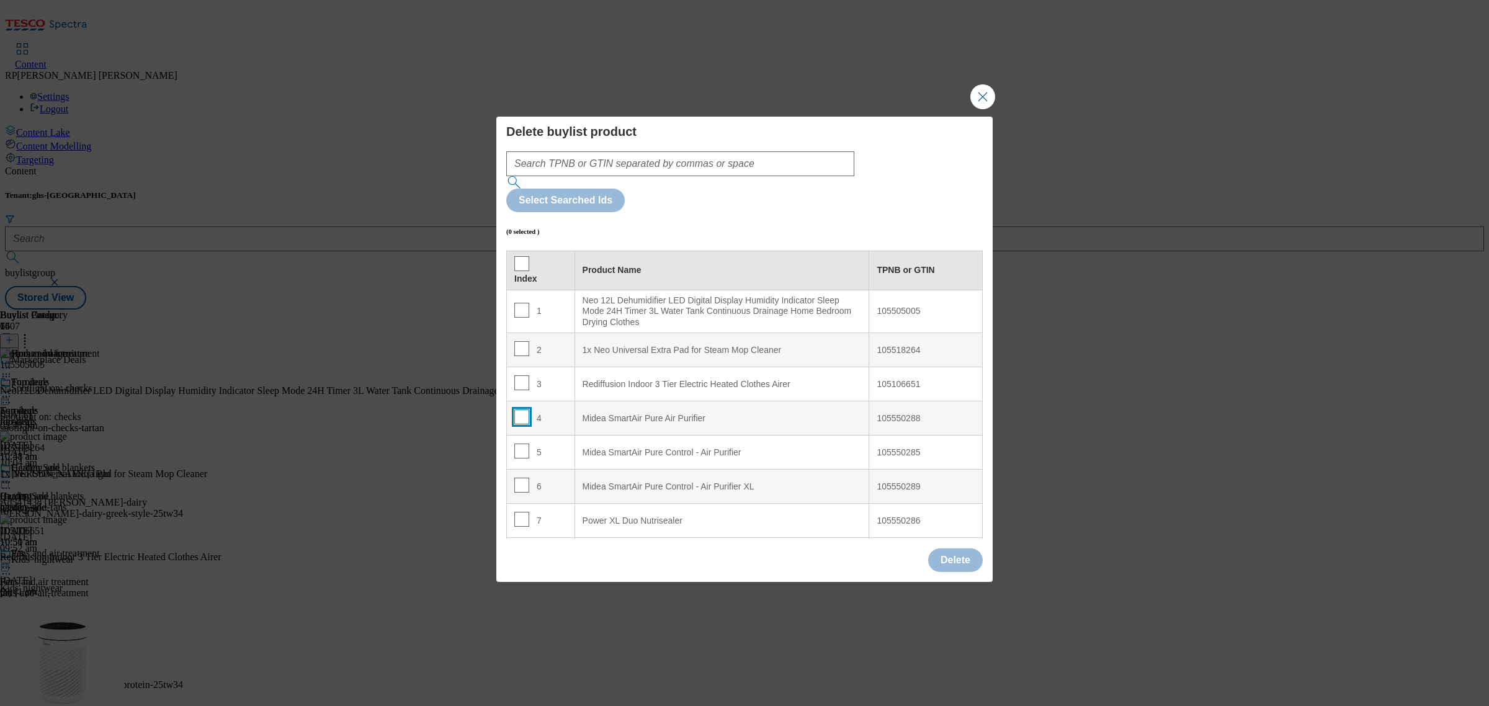
click at [522, 410] on input "Modal" at bounding box center [521, 417] width 15 height 15
checkbox input "true"
click at [522, 444] on input "Modal" at bounding box center [521, 451] width 15 height 15
checkbox input "true"
click at [519, 478] on input "Modal" at bounding box center [521, 485] width 15 height 15
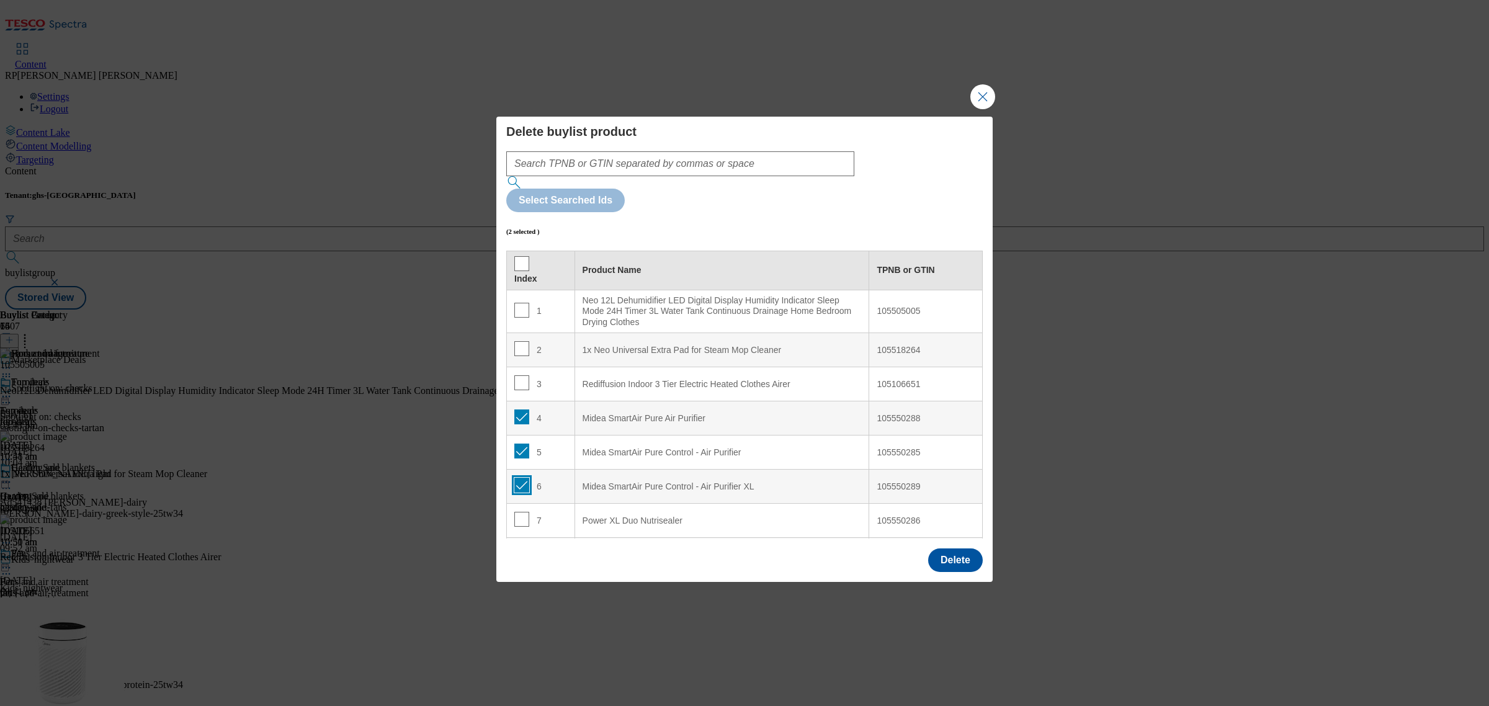
checkbox input "true"
click at [508, 504] on td "7" at bounding box center [541, 521] width 68 height 34
click at [516, 512] on input "Modal" at bounding box center [521, 519] width 15 height 15
checkbox input "true"
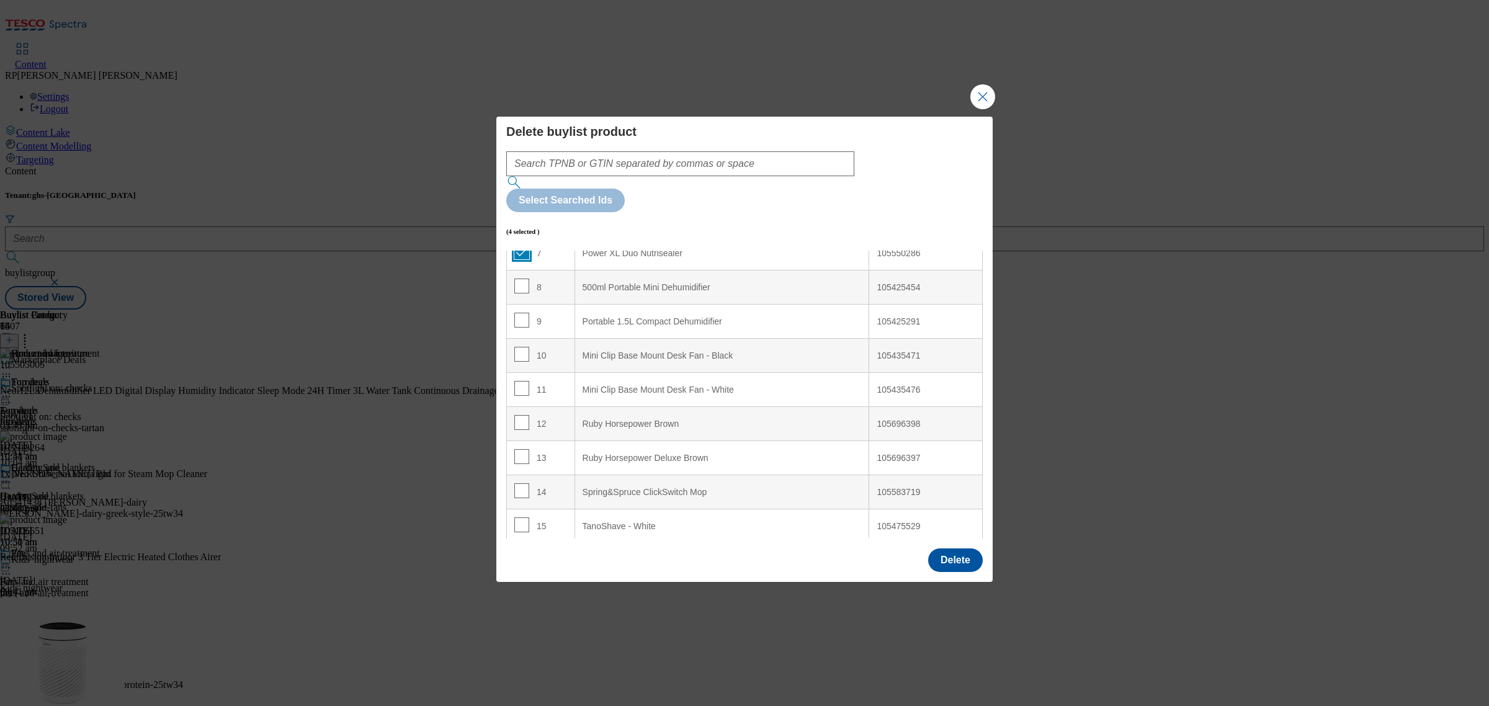
scroll to position [268, 0]
click at [525, 415] on input "Modal" at bounding box center [521, 422] width 15 height 15
checkbox input "true"
click at [520, 449] on input "Modal" at bounding box center [521, 456] width 15 height 15
checkbox input "true"
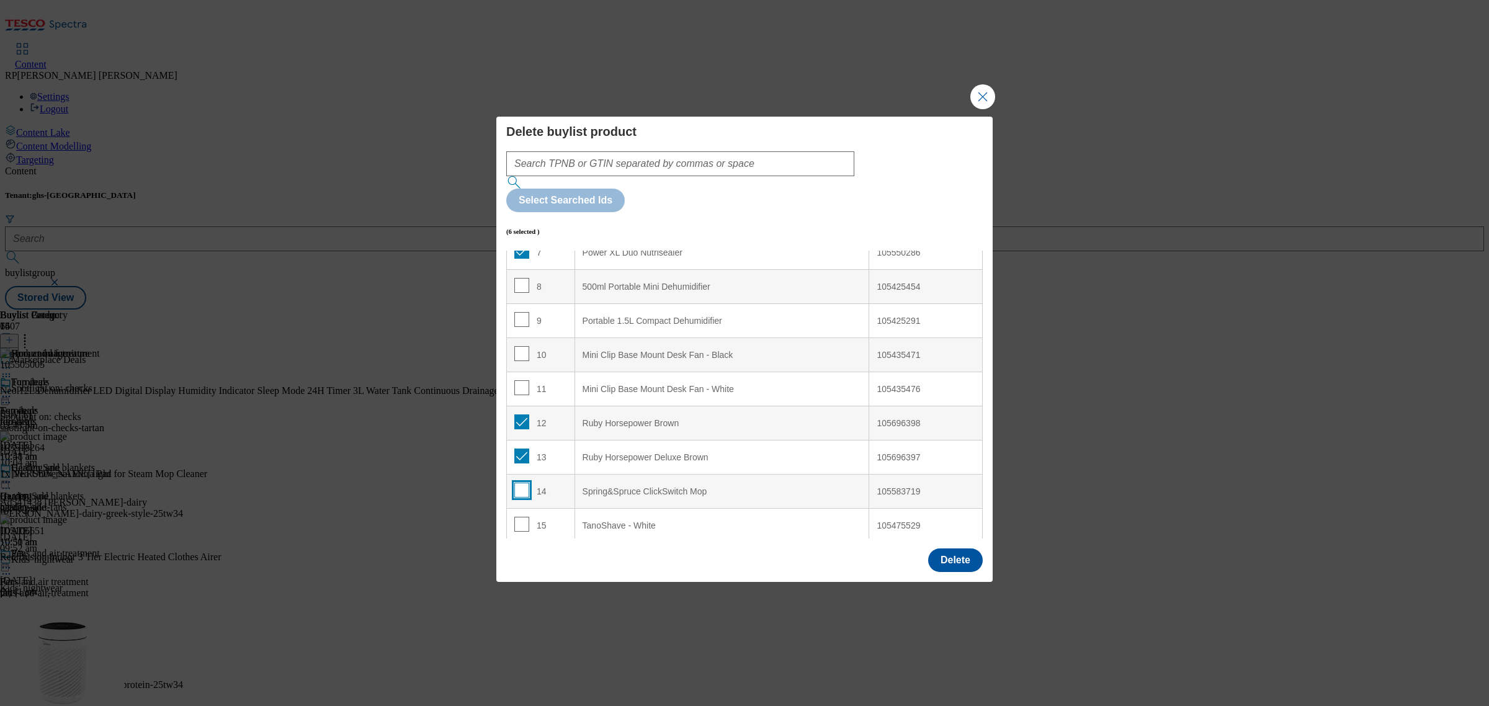
click at [520, 483] on input "Modal" at bounding box center [521, 490] width 15 height 15
checkbox input "true"
click at [515, 517] on input "Modal" at bounding box center [521, 524] width 15 height 15
checkbox input "true"
click at [947, 549] on button "Delete" at bounding box center [955, 561] width 55 height 24
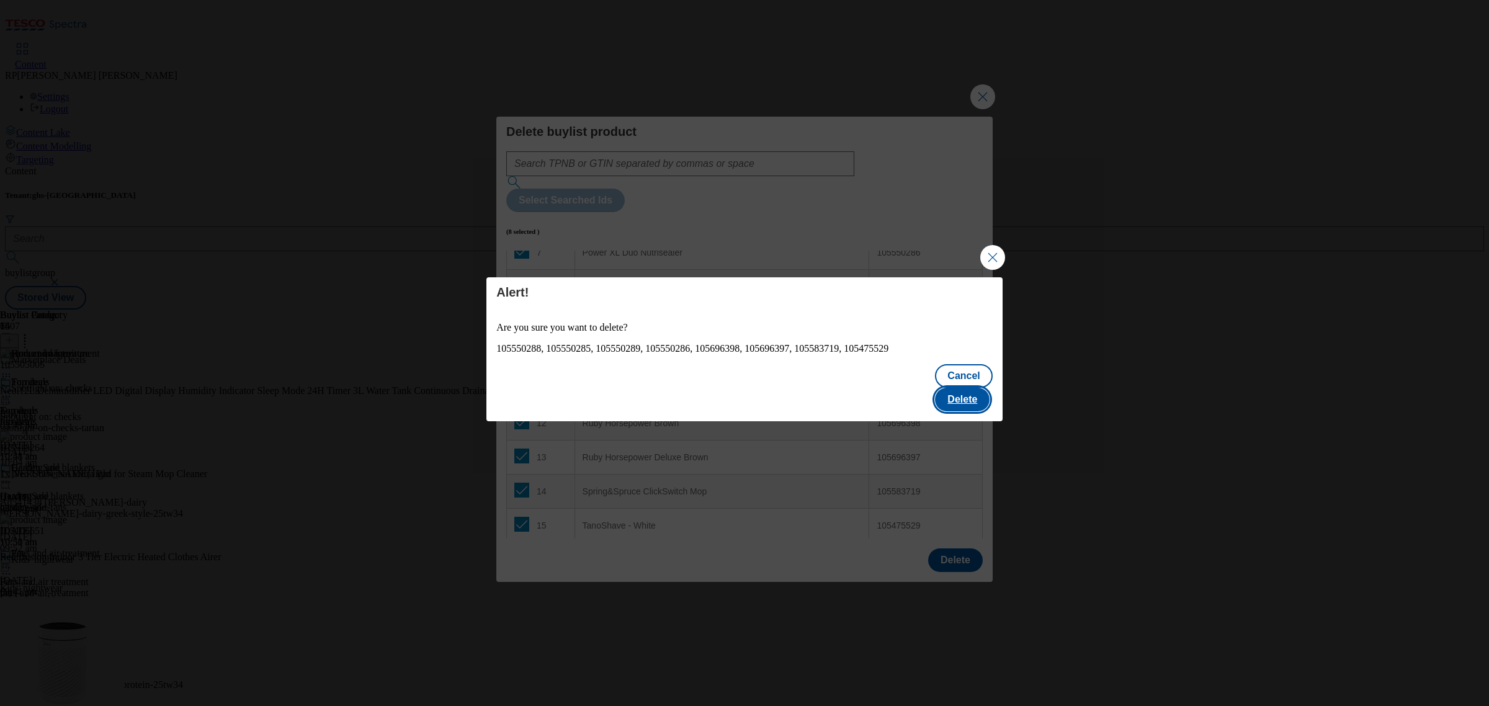
click at [957, 390] on button "Delete" at bounding box center [962, 400] width 55 height 24
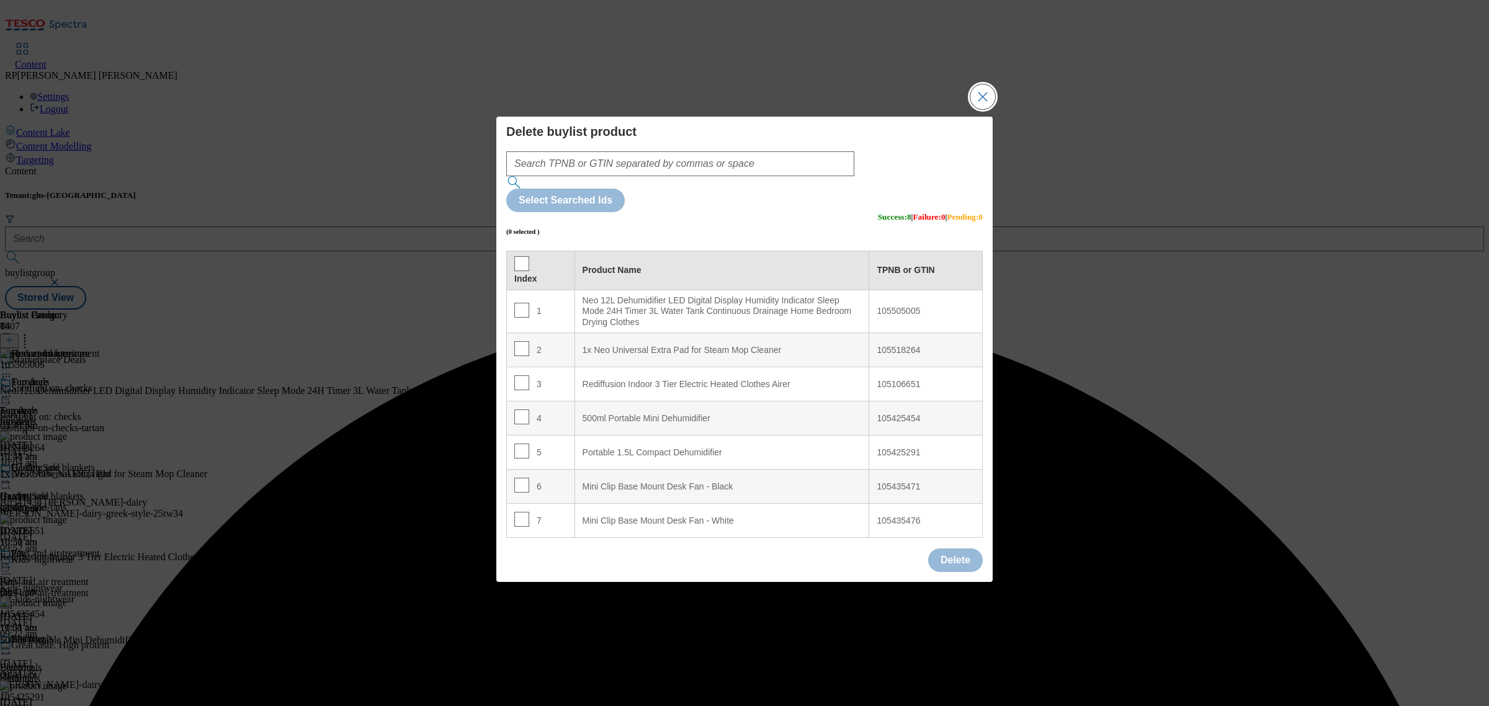
click at [979, 109] on button "Close Modal" at bounding box center [983, 96] width 25 height 25
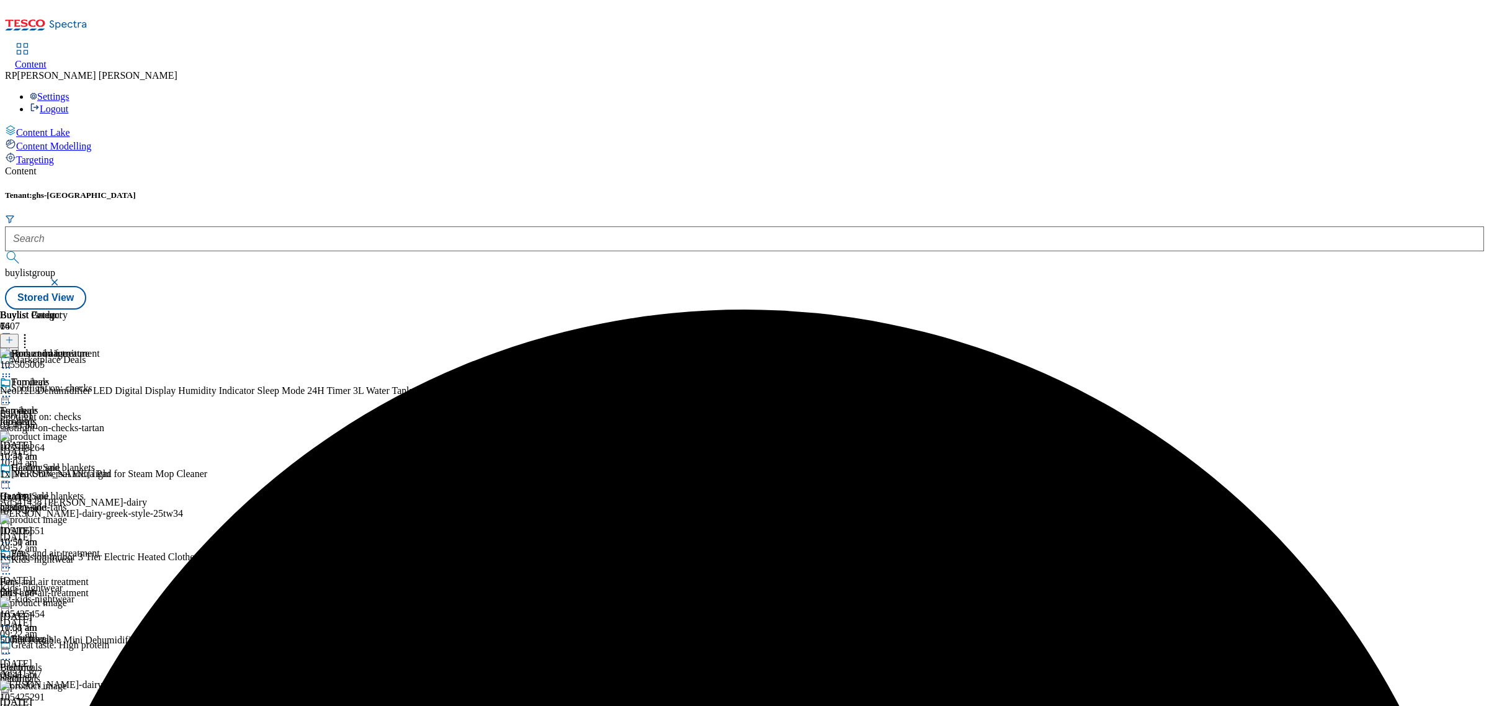
click at [100, 416] on div "furniture" at bounding box center [50, 421] width 100 height 11
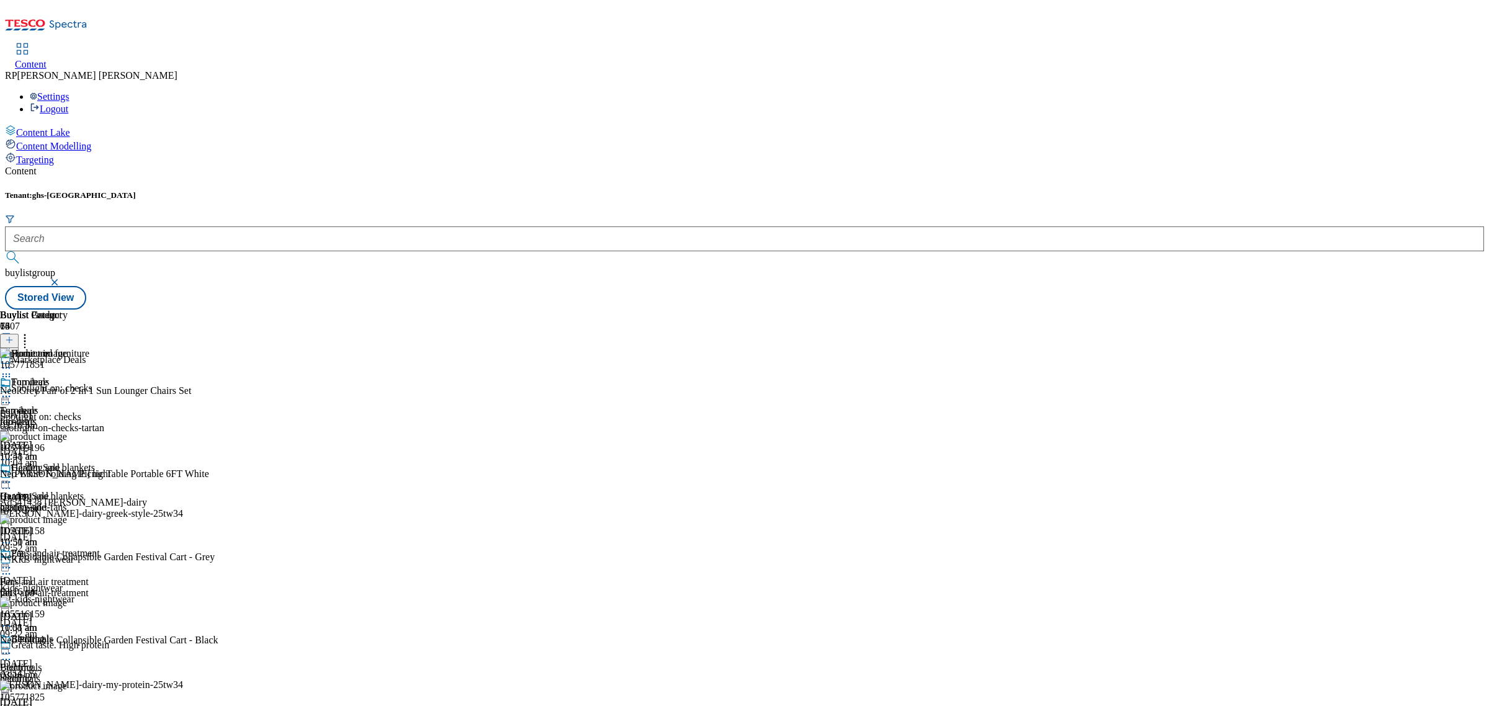
click at [31, 332] on icon at bounding box center [25, 338] width 12 height 12
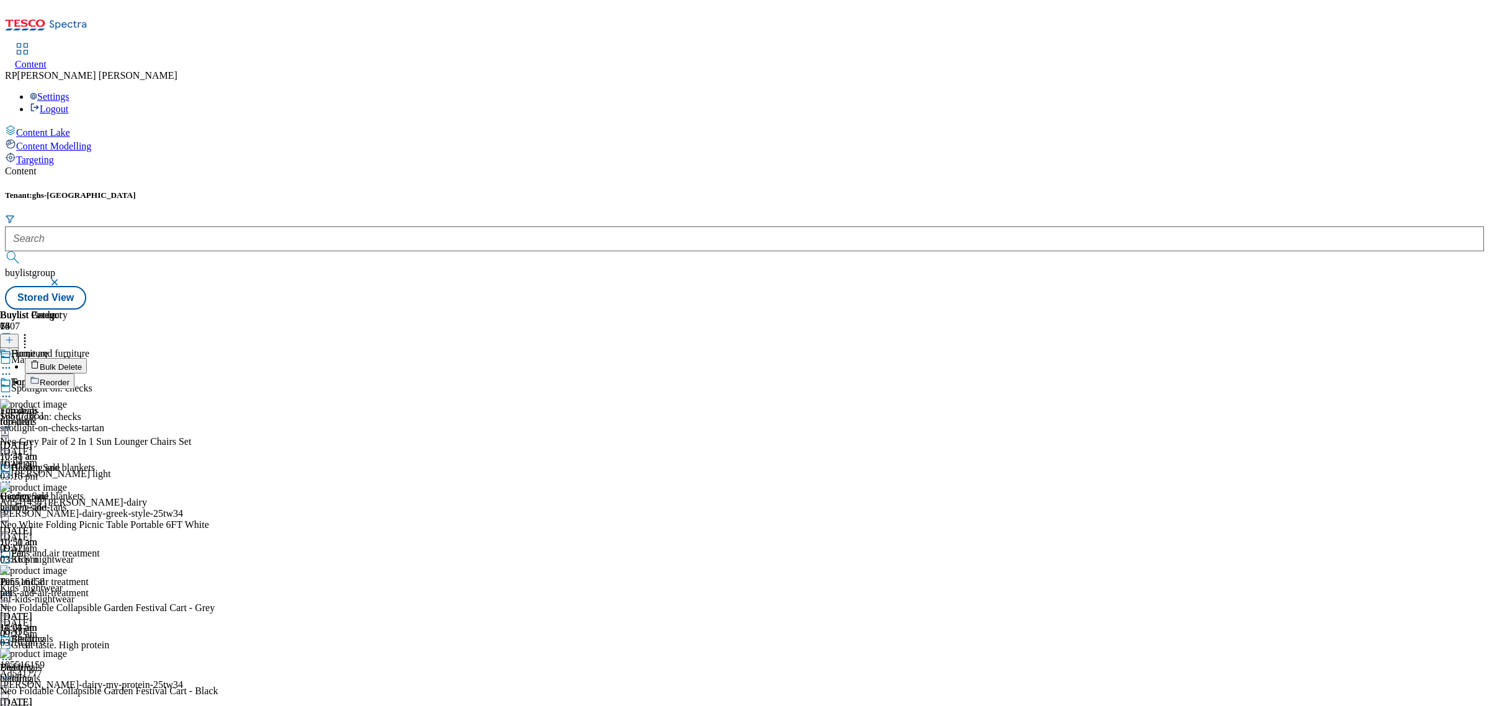
click at [87, 358] on button "Bulk Delete" at bounding box center [56, 366] width 62 height 16
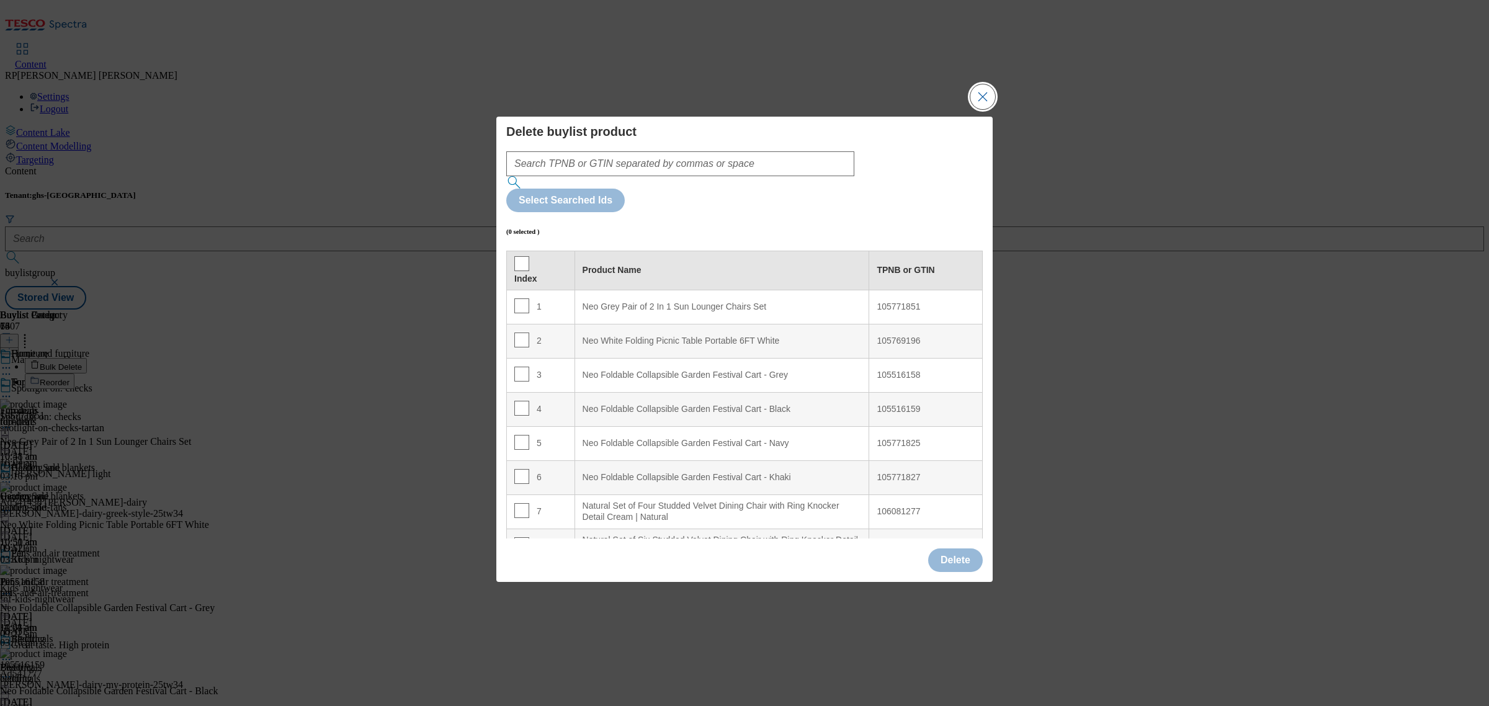
click at [993, 109] on button "Close Modal" at bounding box center [983, 96] width 25 height 25
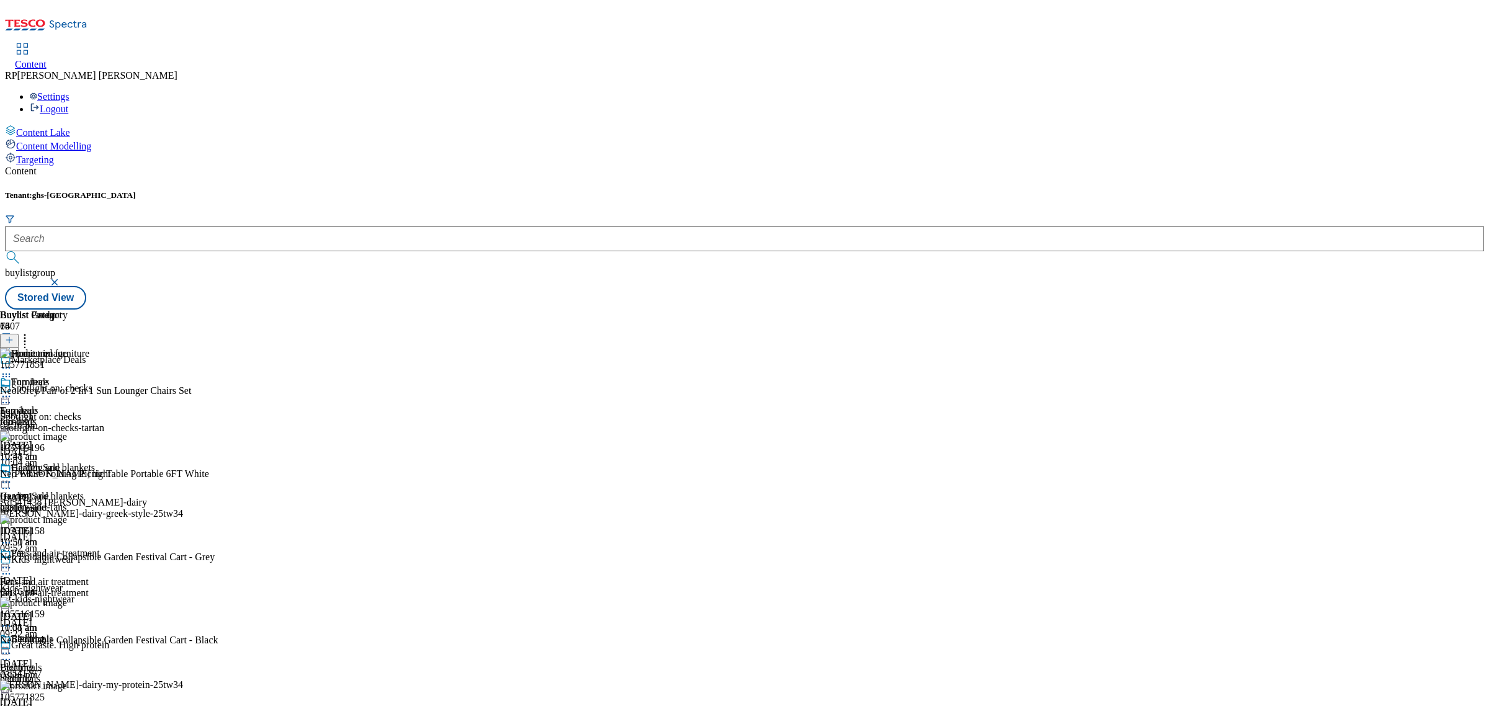
click at [31, 332] on icon at bounding box center [25, 338] width 12 height 12
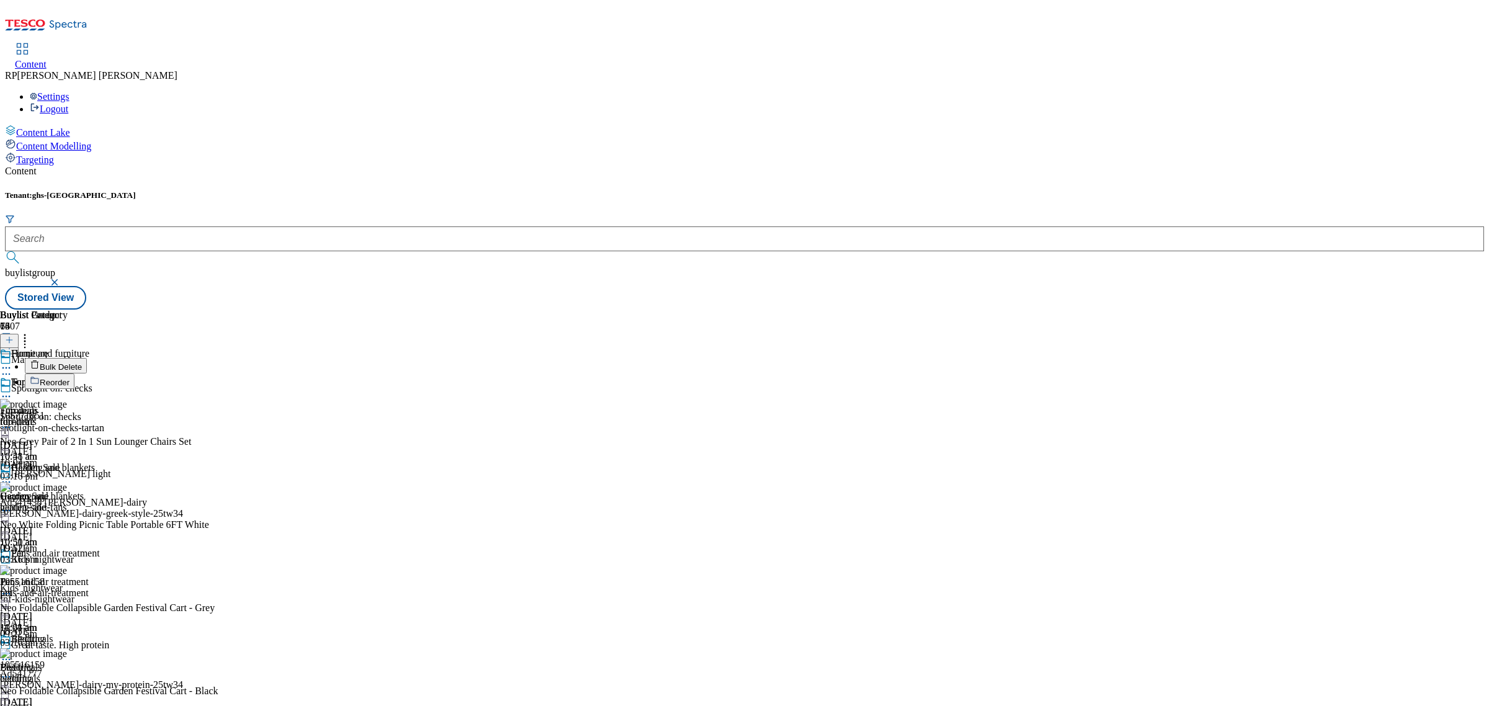
click at [82, 362] on span "Bulk Delete" at bounding box center [61, 366] width 42 height 9
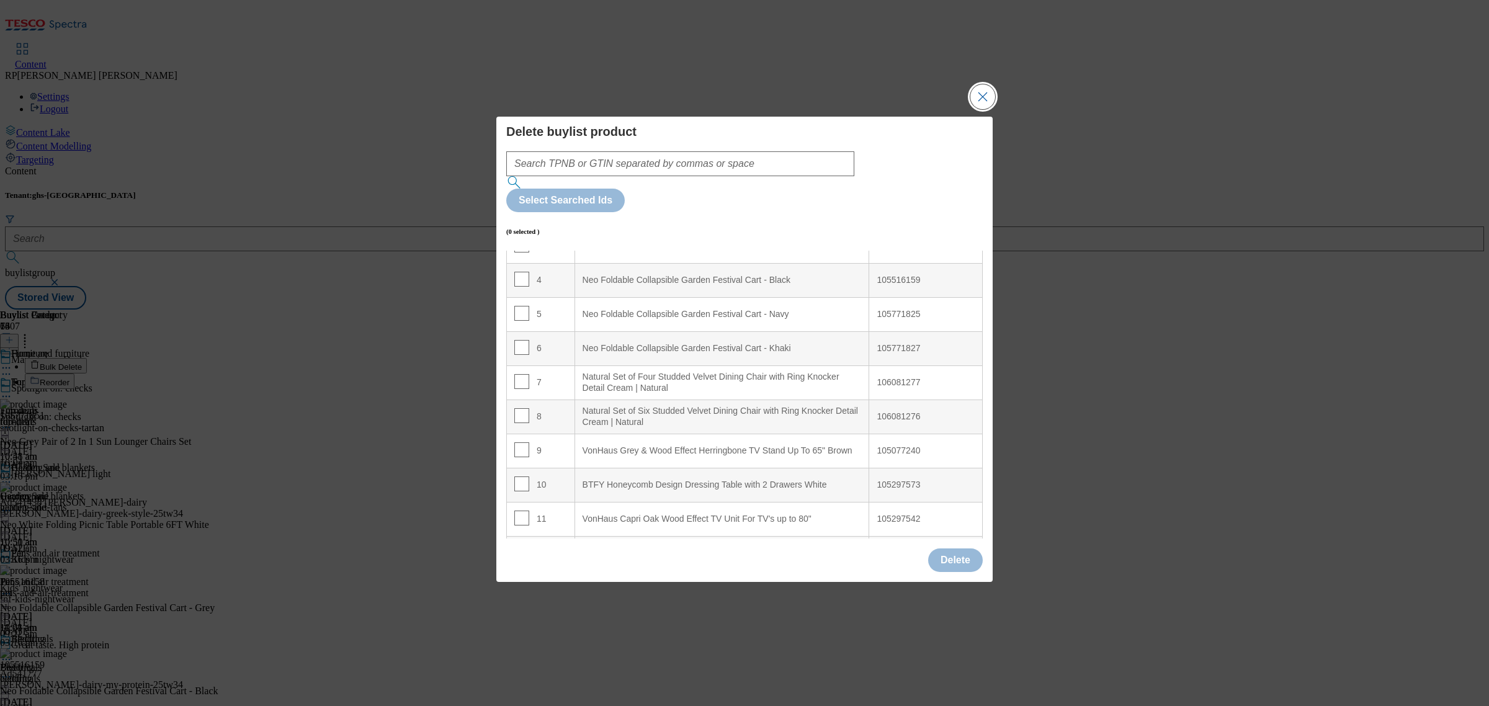
scroll to position [155, 0]
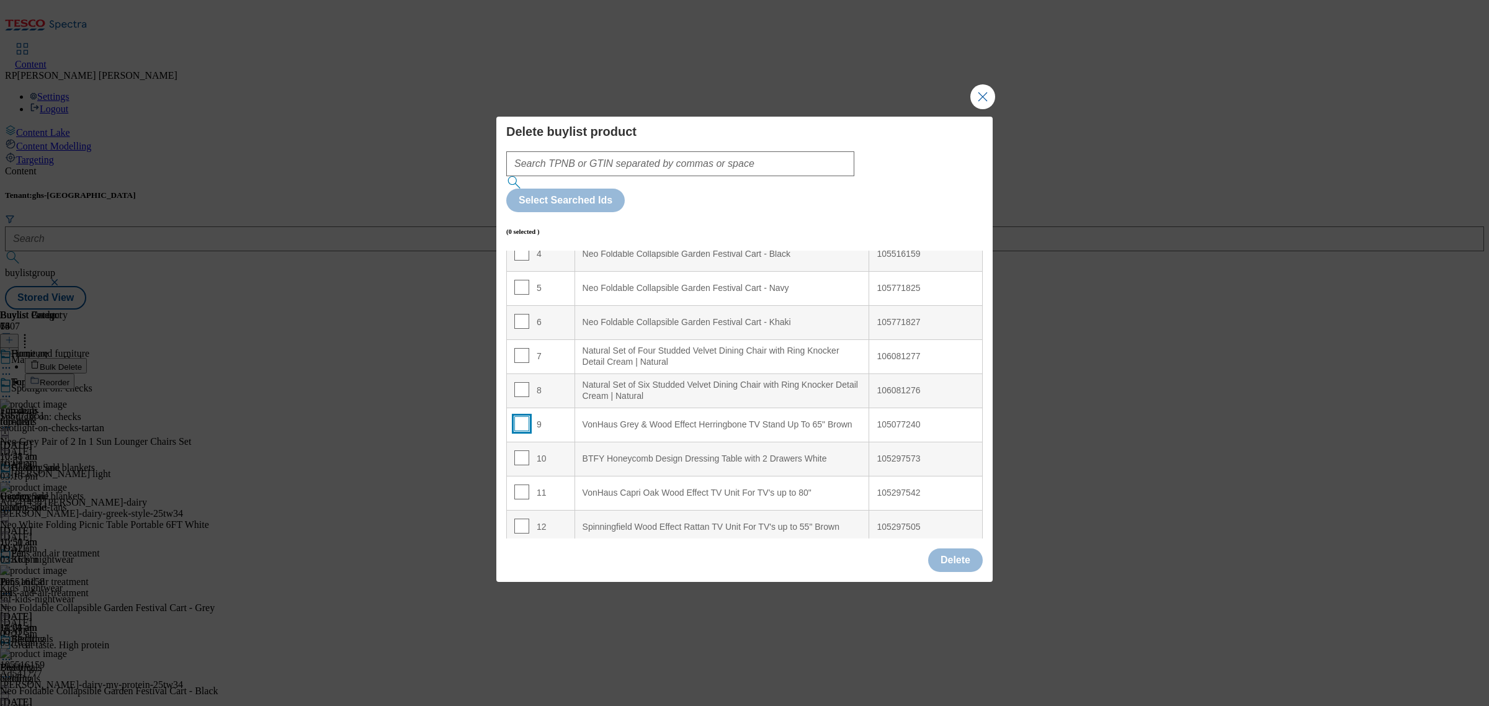
click at [523, 416] on input "Modal" at bounding box center [521, 423] width 15 height 15
checkbox input "true"
click at [516, 382] on input "Modal" at bounding box center [521, 389] width 15 height 15
checkbox input "true"
click at [515, 348] on input "Modal" at bounding box center [521, 355] width 15 height 15
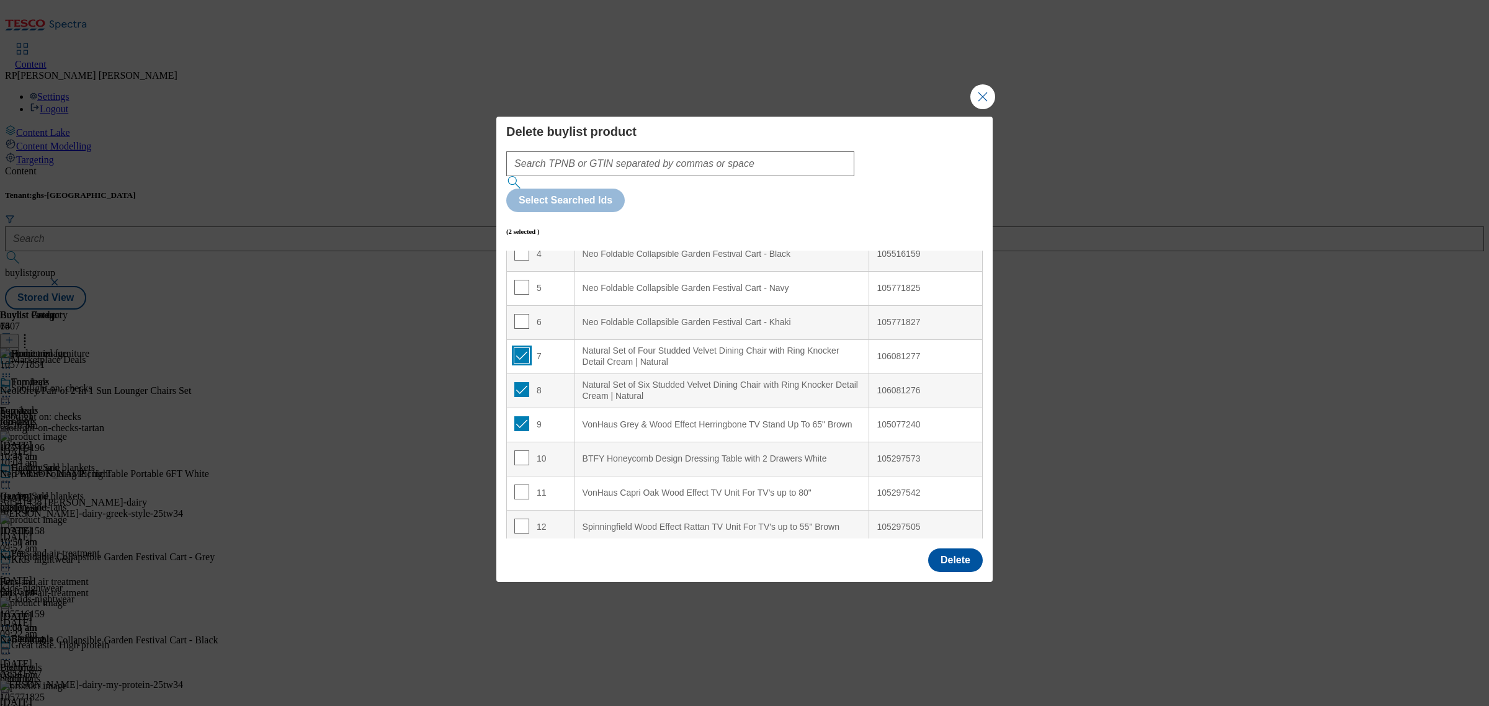
checkbox input "true"
click at [515, 314] on input "Modal" at bounding box center [521, 321] width 15 height 15
checkbox input "true"
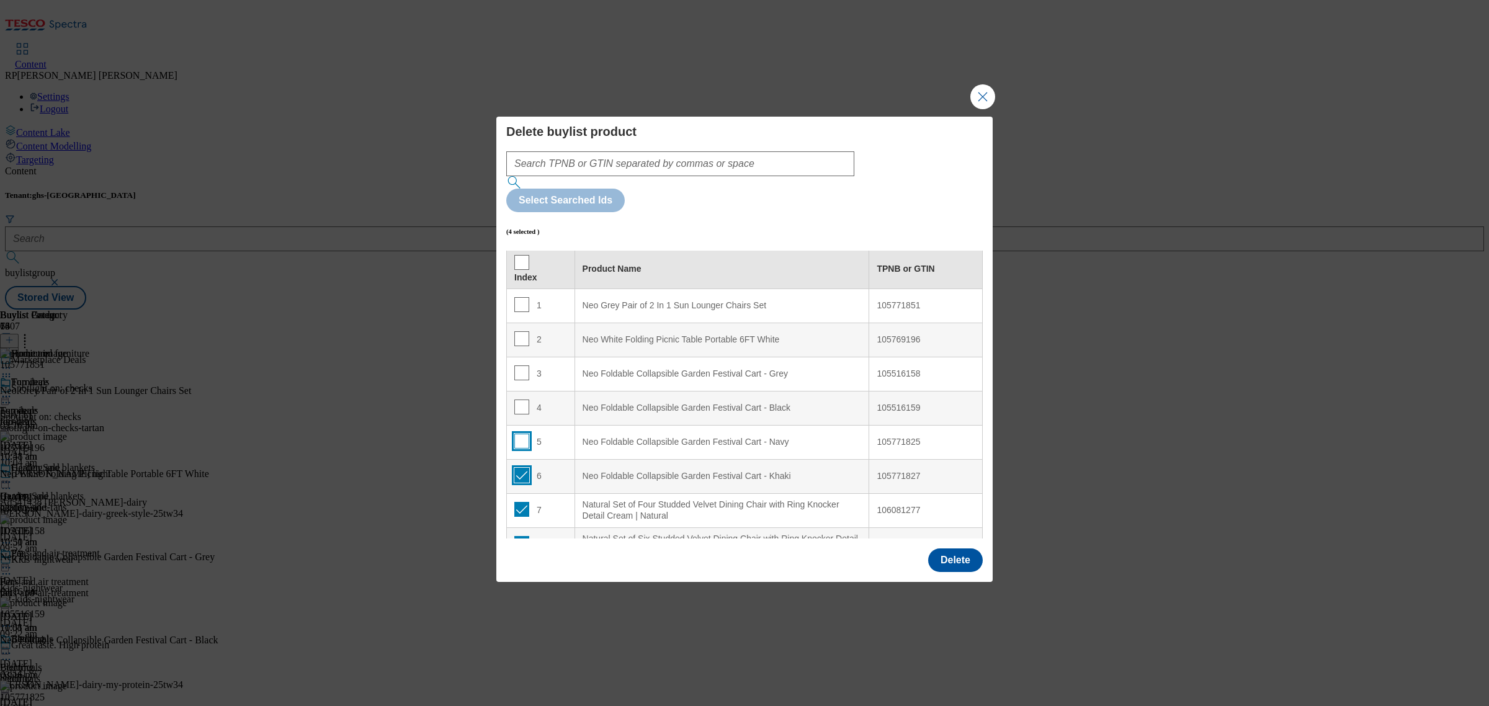
scroll to position [0, 0]
click at [517, 435] on input "Modal" at bounding box center [521, 442] width 15 height 15
checkbox input "true"
click at [518, 401] on input "Modal" at bounding box center [521, 408] width 15 height 15
checkbox input "true"
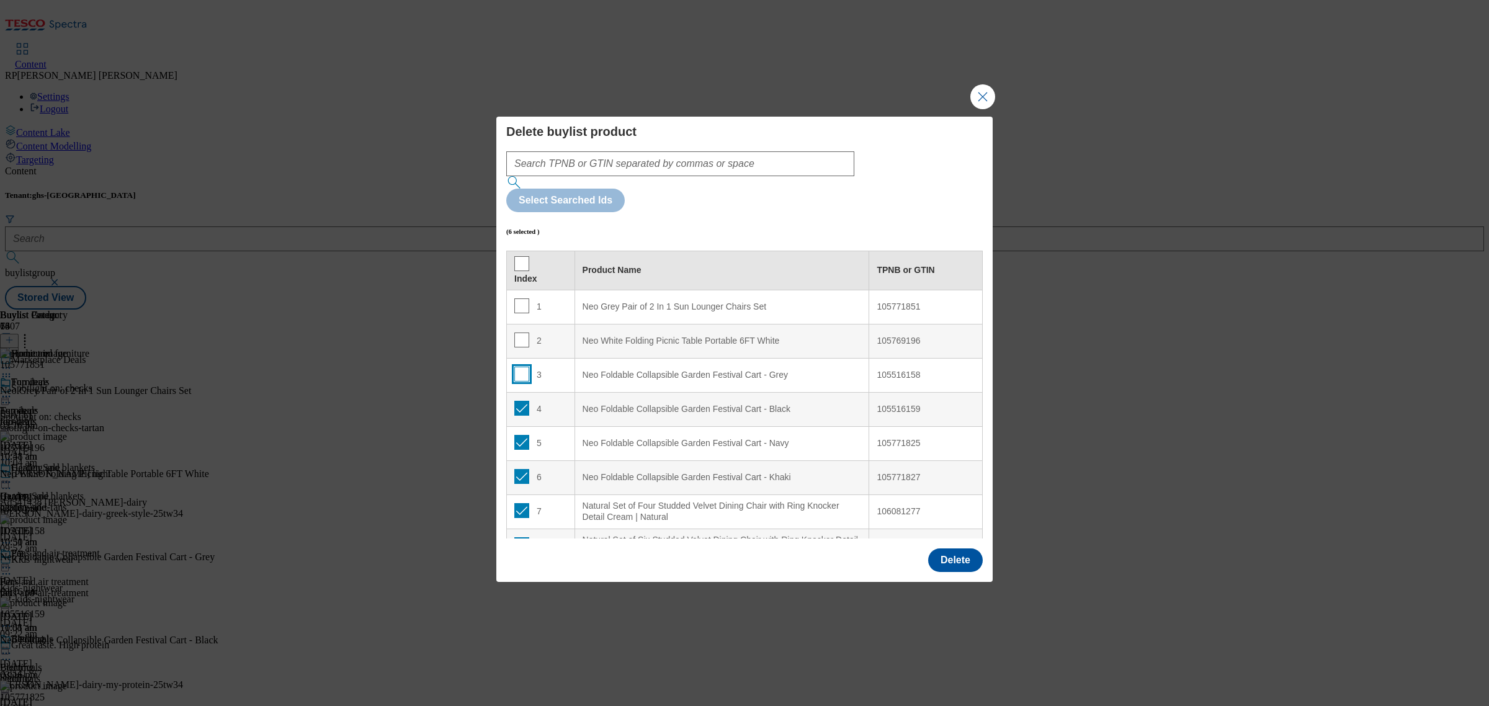
click at [520, 367] on input "Modal" at bounding box center [521, 374] width 15 height 15
checkbox input "true"
click at [513, 324] on td "2" at bounding box center [541, 341] width 68 height 34
click at [519, 333] on input "Modal" at bounding box center [521, 340] width 15 height 15
checkbox input "true"
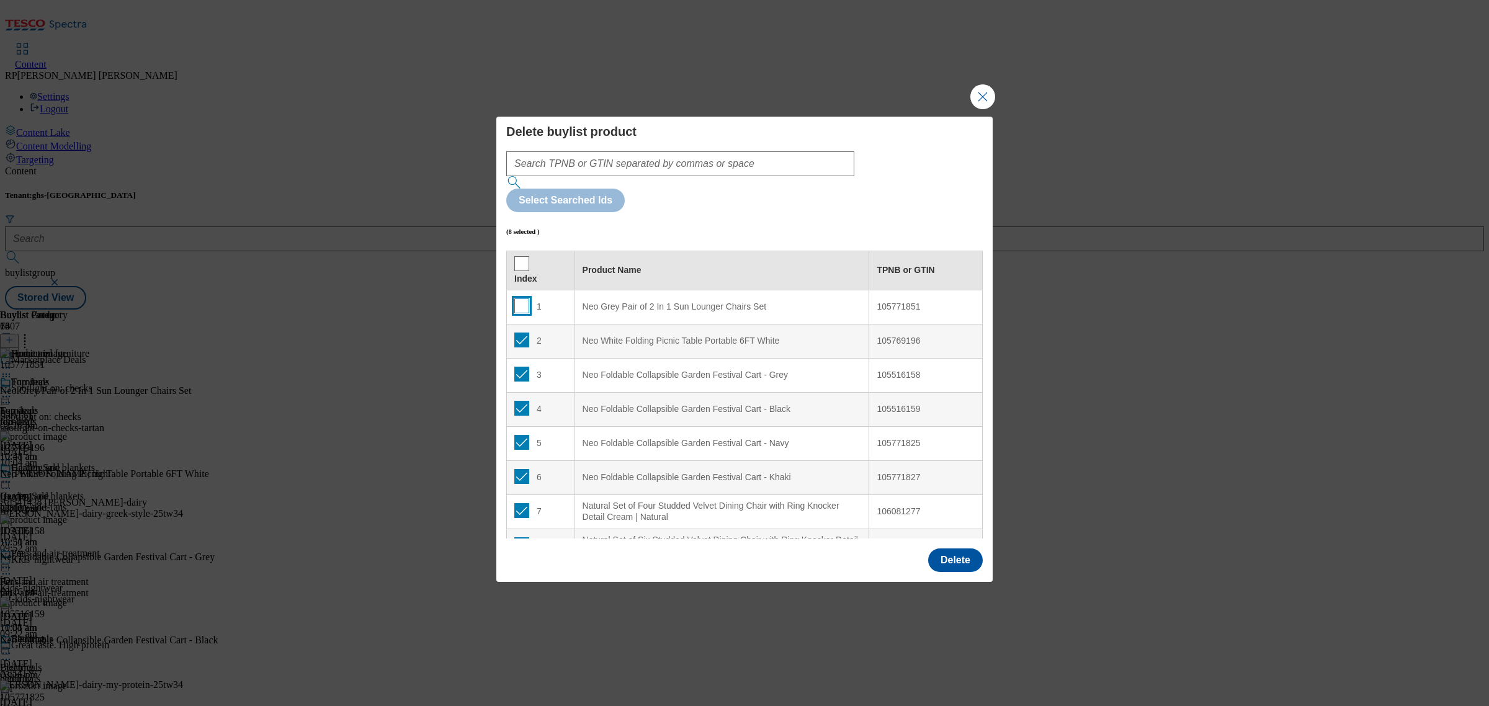
click at [518, 299] on input "Modal" at bounding box center [521, 306] width 15 height 15
checkbox input "true"
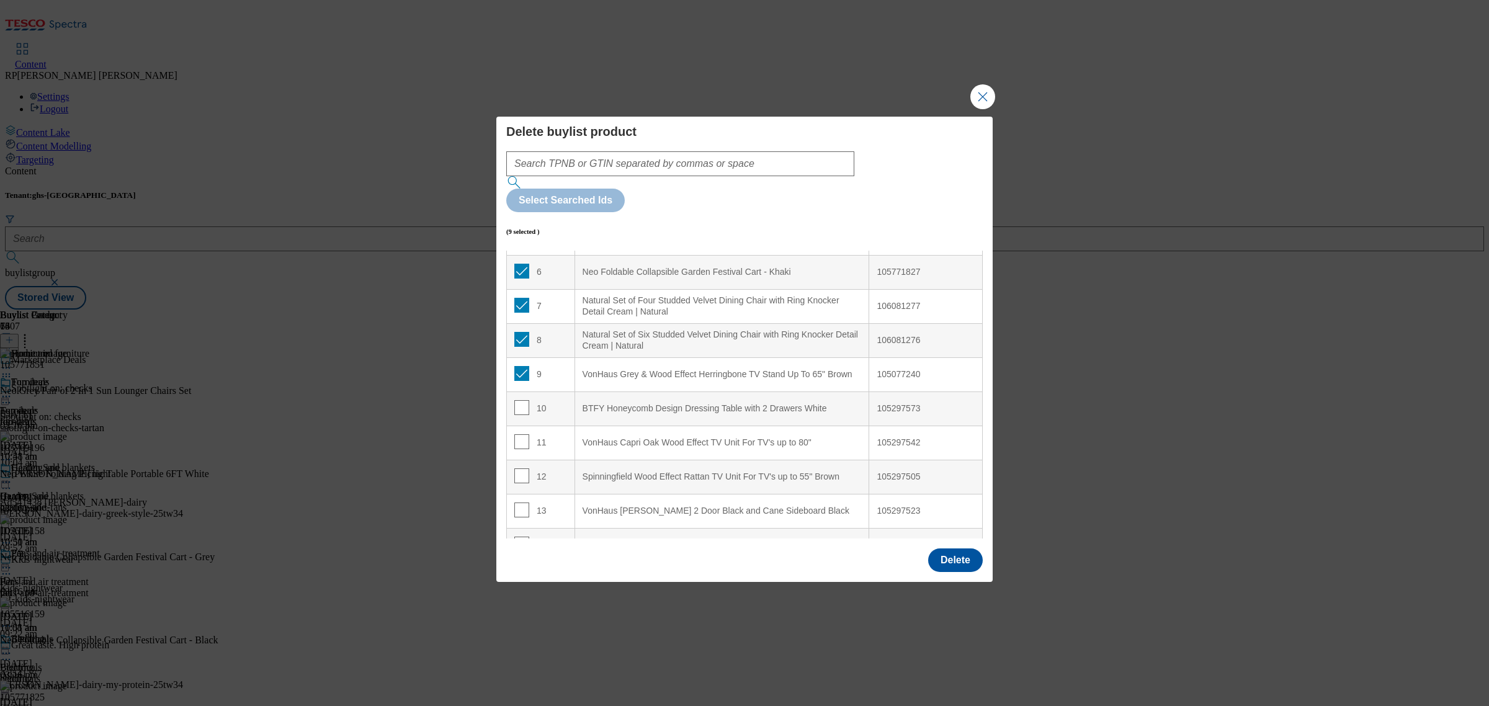
scroll to position [233, 0]
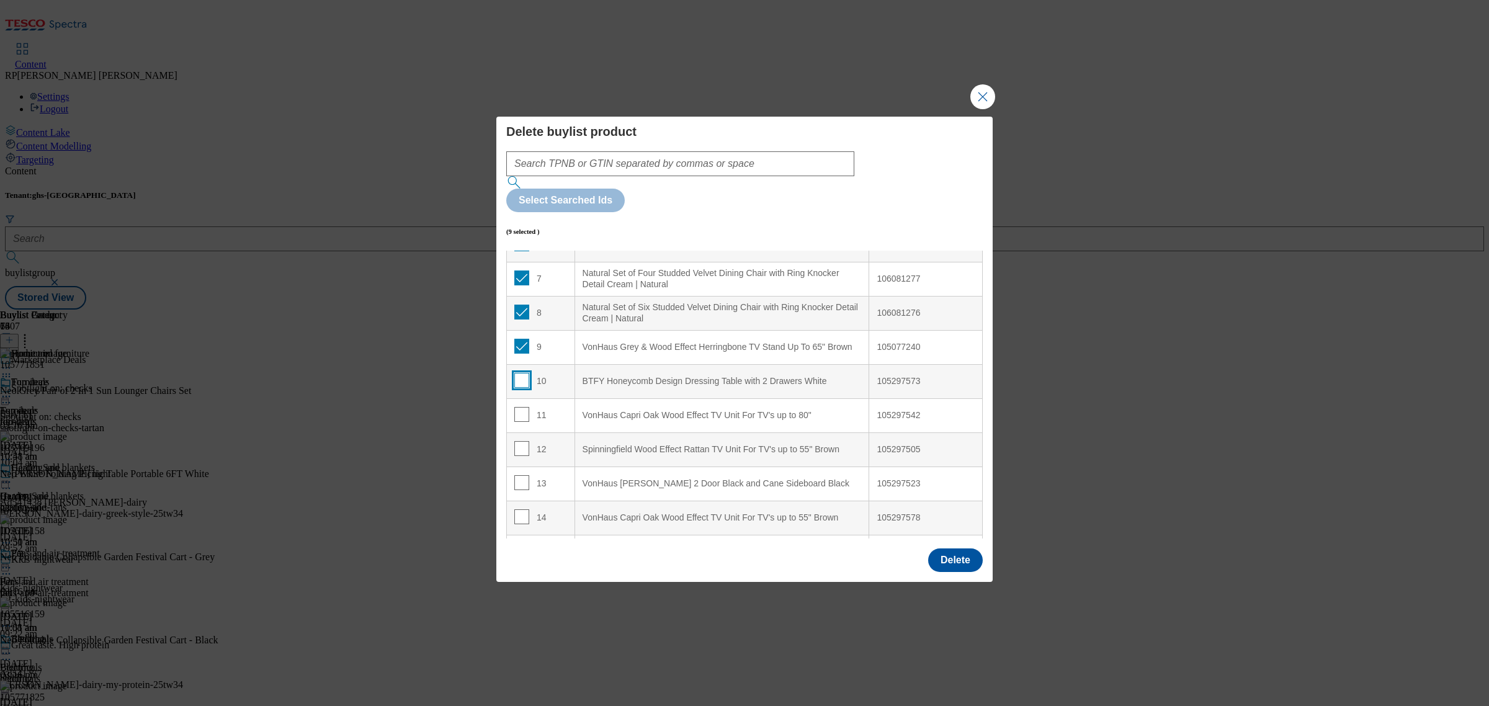
click at [522, 373] on input "Modal" at bounding box center [521, 380] width 15 height 15
checkbox input "true"
click at [521, 407] on input "Modal" at bounding box center [521, 414] width 15 height 15
checkbox input "true"
click at [516, 441] on input "Modal" at bounding box center [521, 448] width 15 height 15
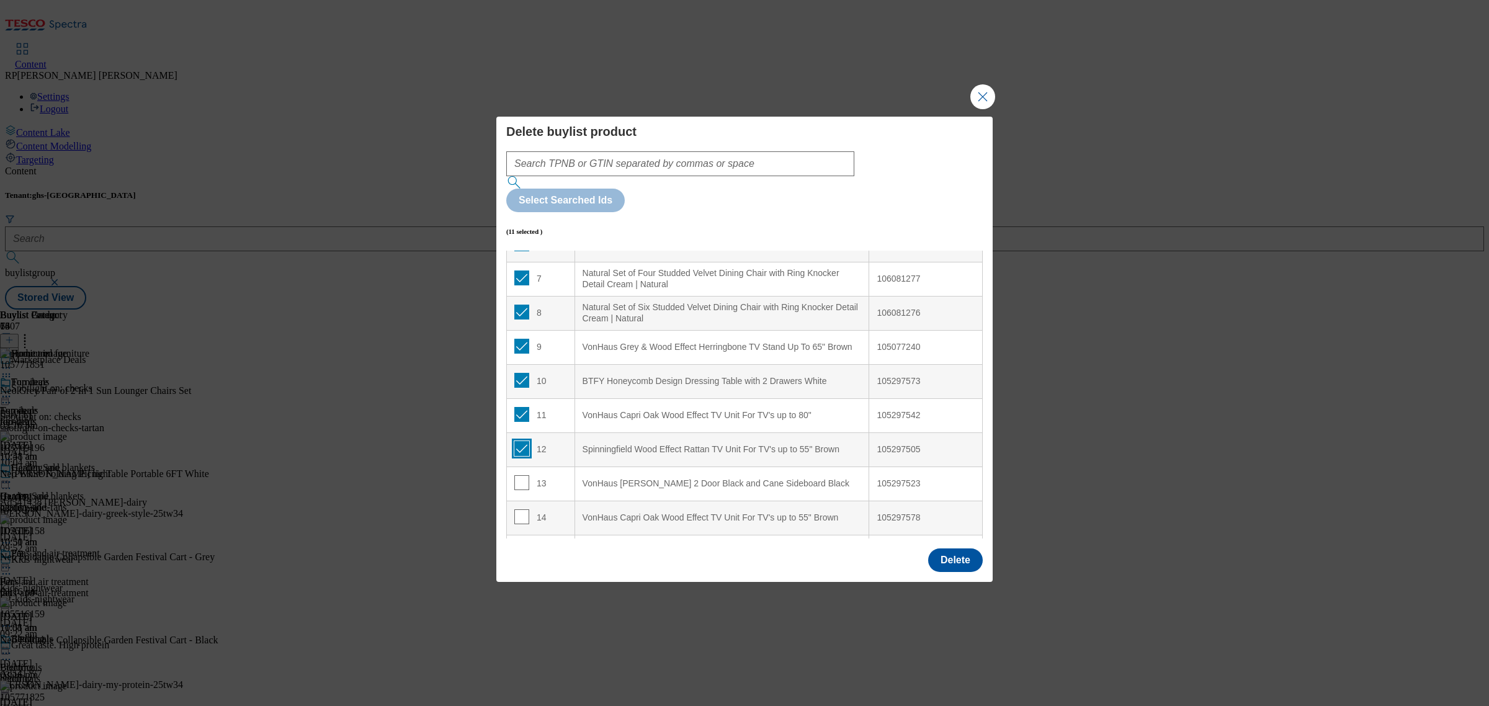
checkbox input "true"
click at [522, 475] on input "Modal" at bounding box center [521, 482] width 15 height 15
checkbox input "true"
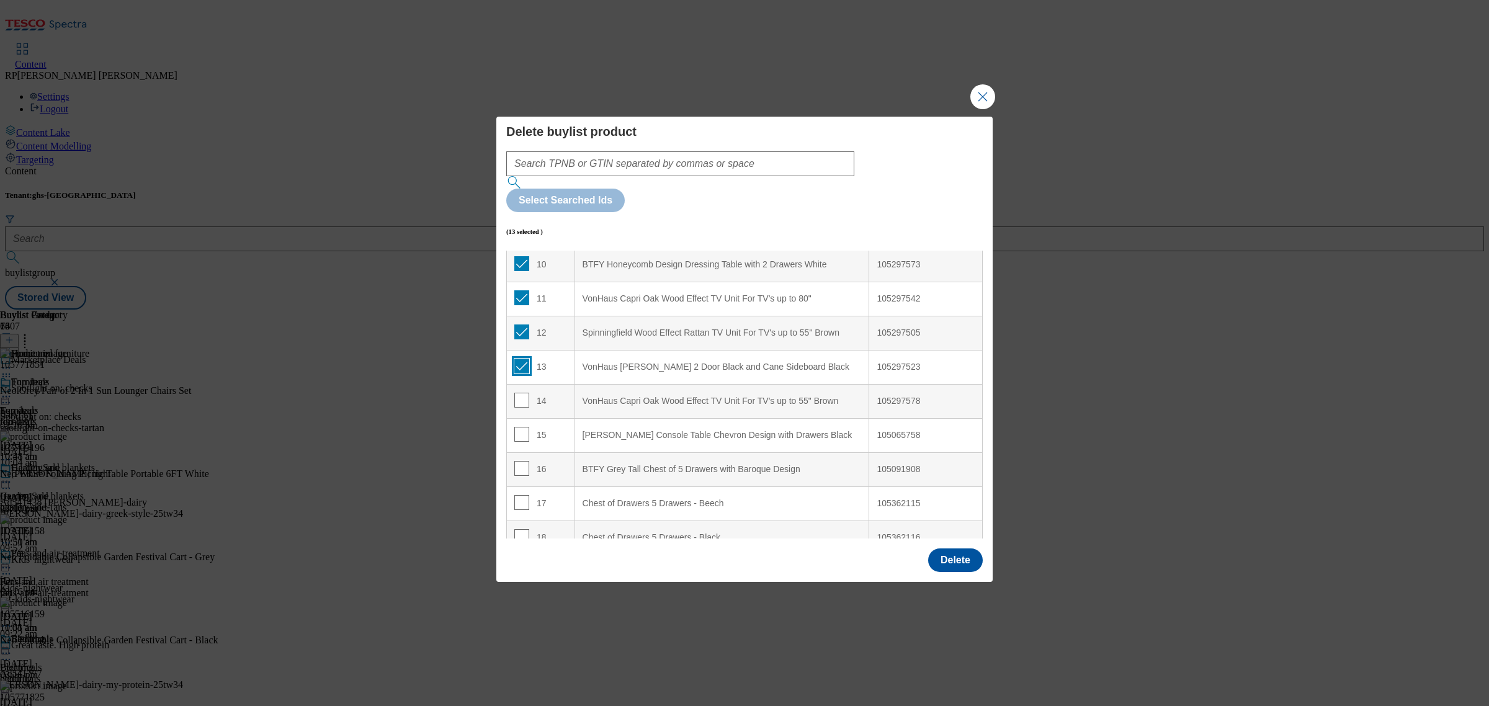
scroll to position [388, 0]
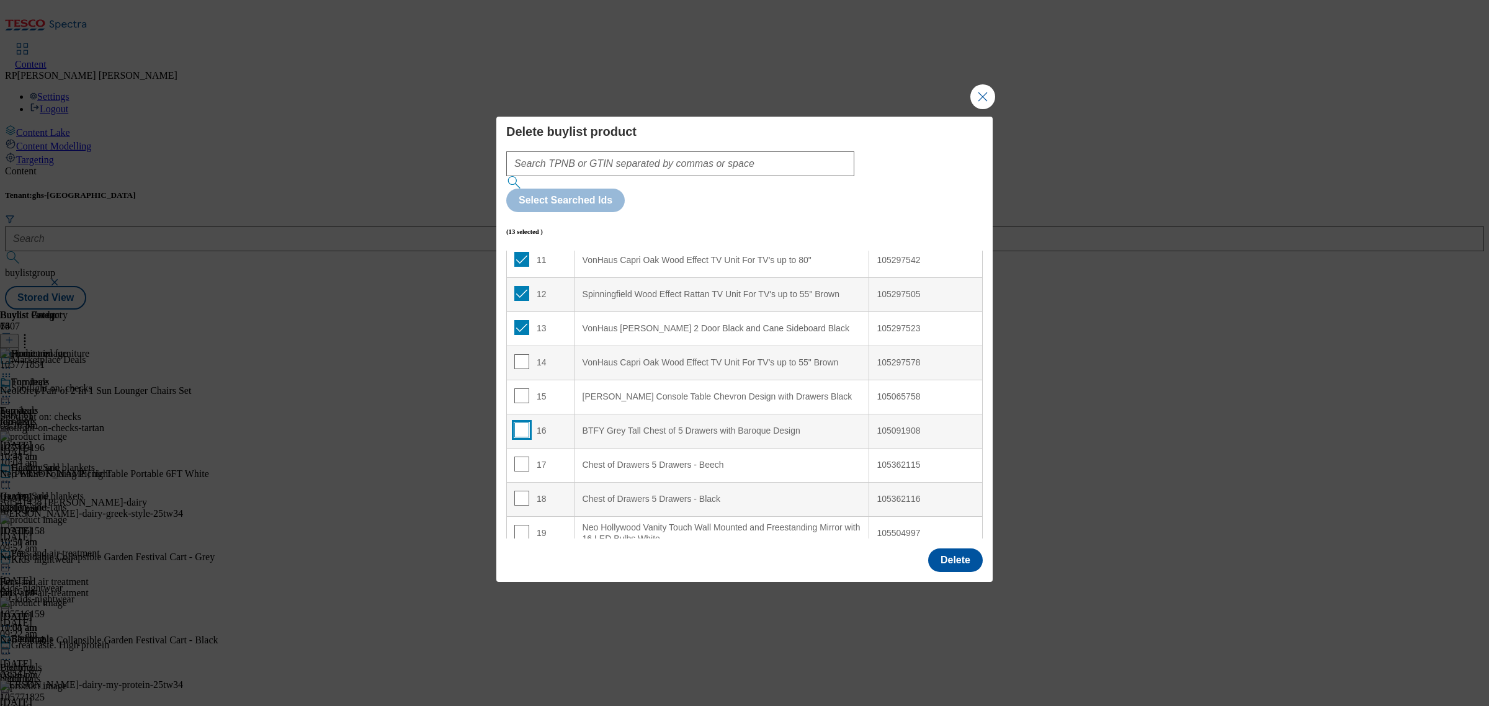
drag, startPoint x: 523, startPoint y: 388, endPoint x: 519, endPoint y: 382, distance: 7.8
click at [523, 423] on input "Modal" at bounding box center [521, 430] width 15 height 15
checkbox input "true"
click at [519, 388] on input "Modal" at bounding box center [521, 395] width 15 height 15
checkbox input "true"
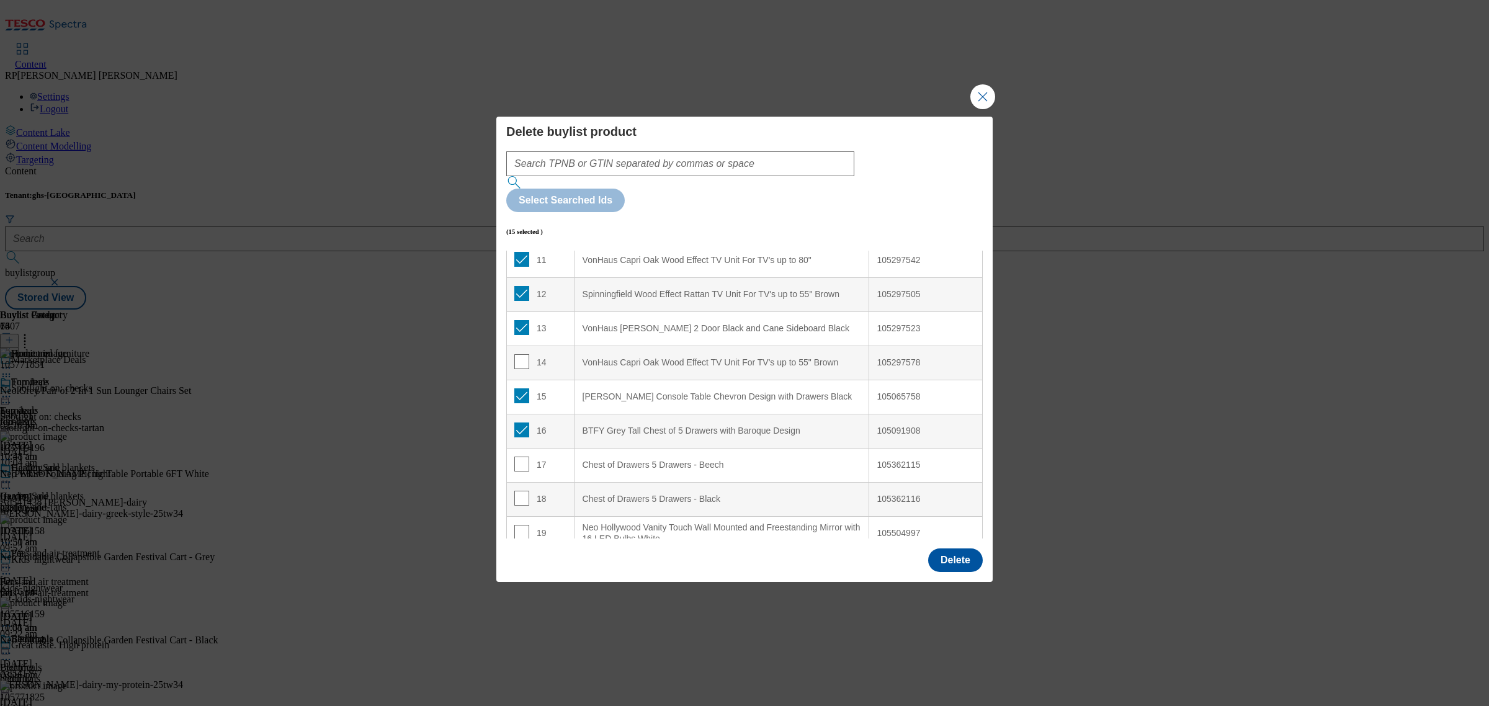
click at [516, 346] on td "14" at bounding box center [541, 363] width 68 height 34
click at [521, 354] on input "Modal" at bounding box center [521, 361] width 15 height 15
checkbox input "true"
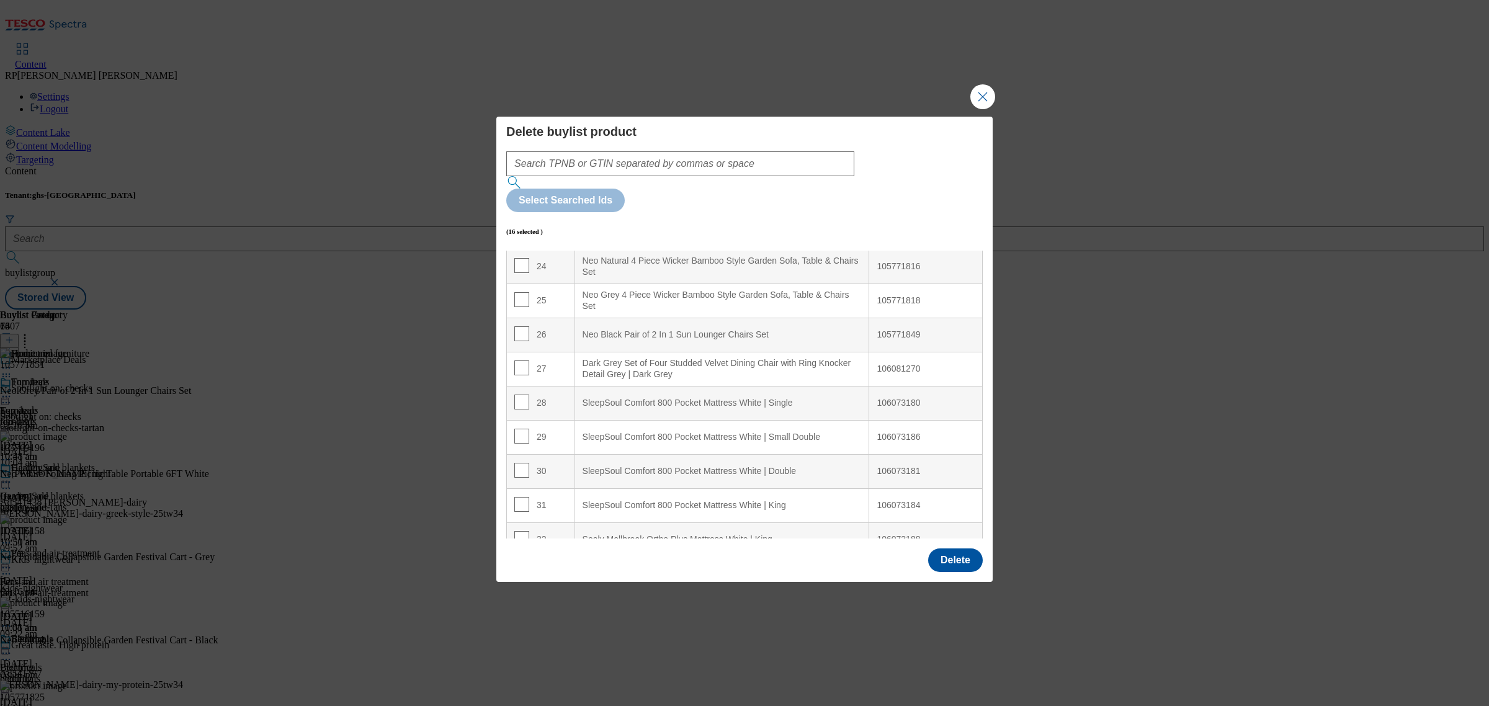
scroll to position [853, 0]
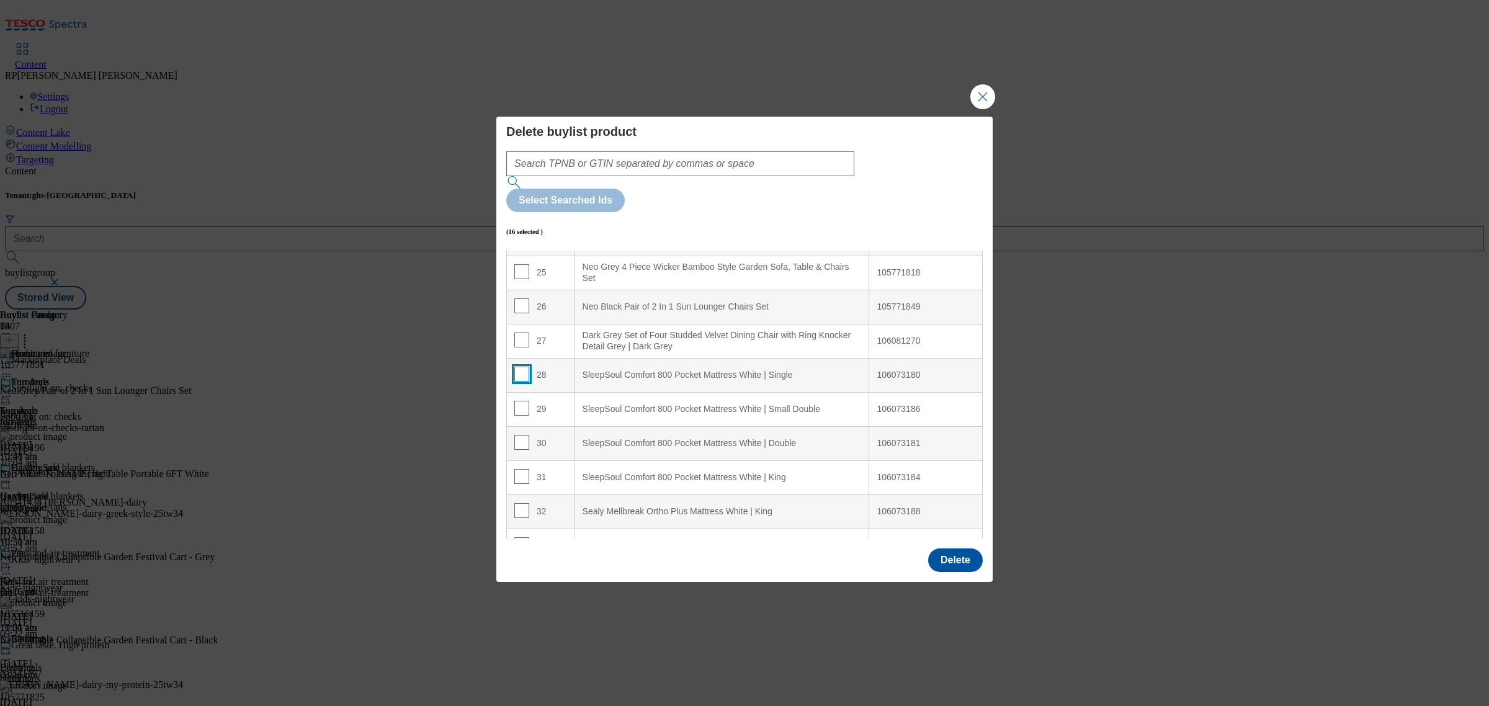
click at [522, 367] on input "Modal" at bounding box center [521, 374] width 15 height 15
checkbox input "true"
click at [521, 401] on input "Modal" at bounding box center [521, 408] width 15 height 15
checkbox input "true"
click at [521, 435] on input "Modal" at bounding box center [521, 442] width 15 height 15
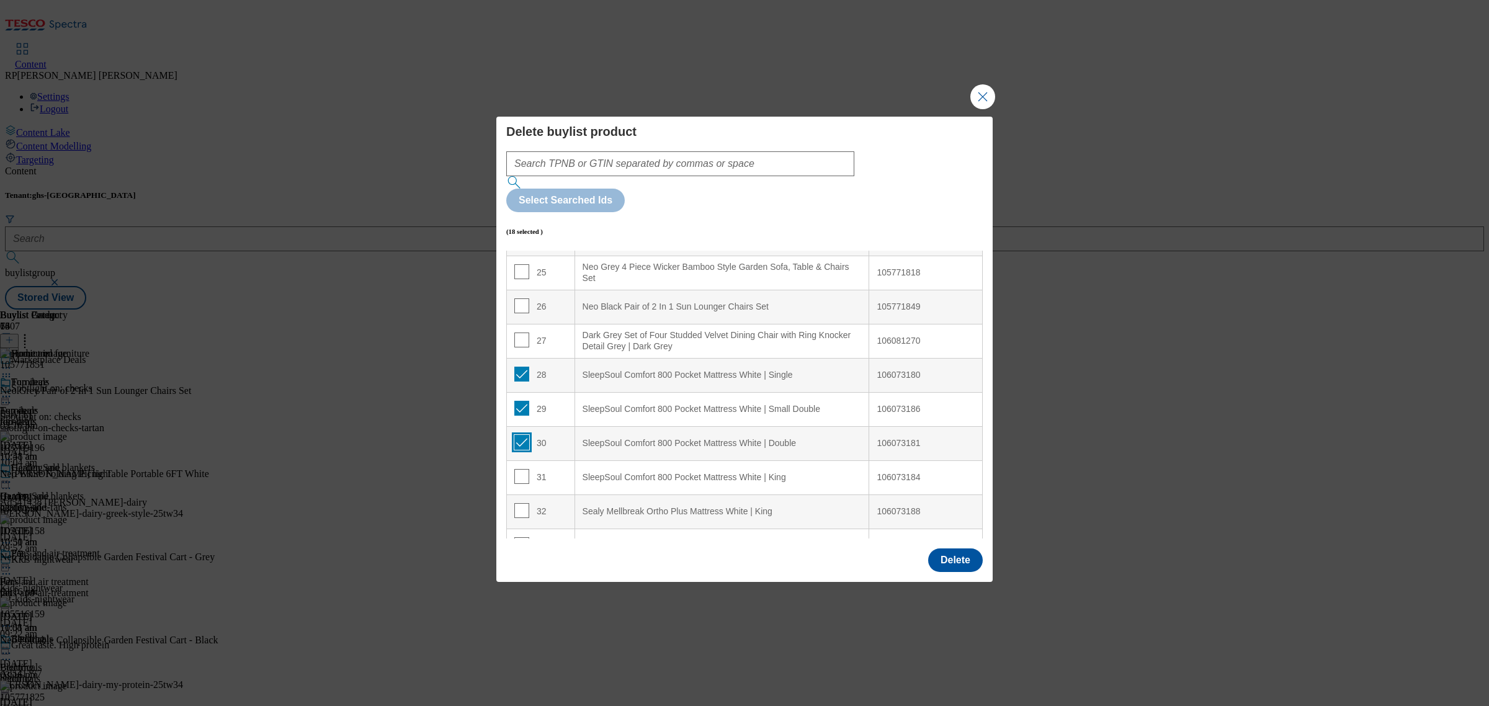
checkbox input "true"
click at [523, 469] on input "Modal" at bounding box center [521, 476] width 15 height 15
checkbox input "true"
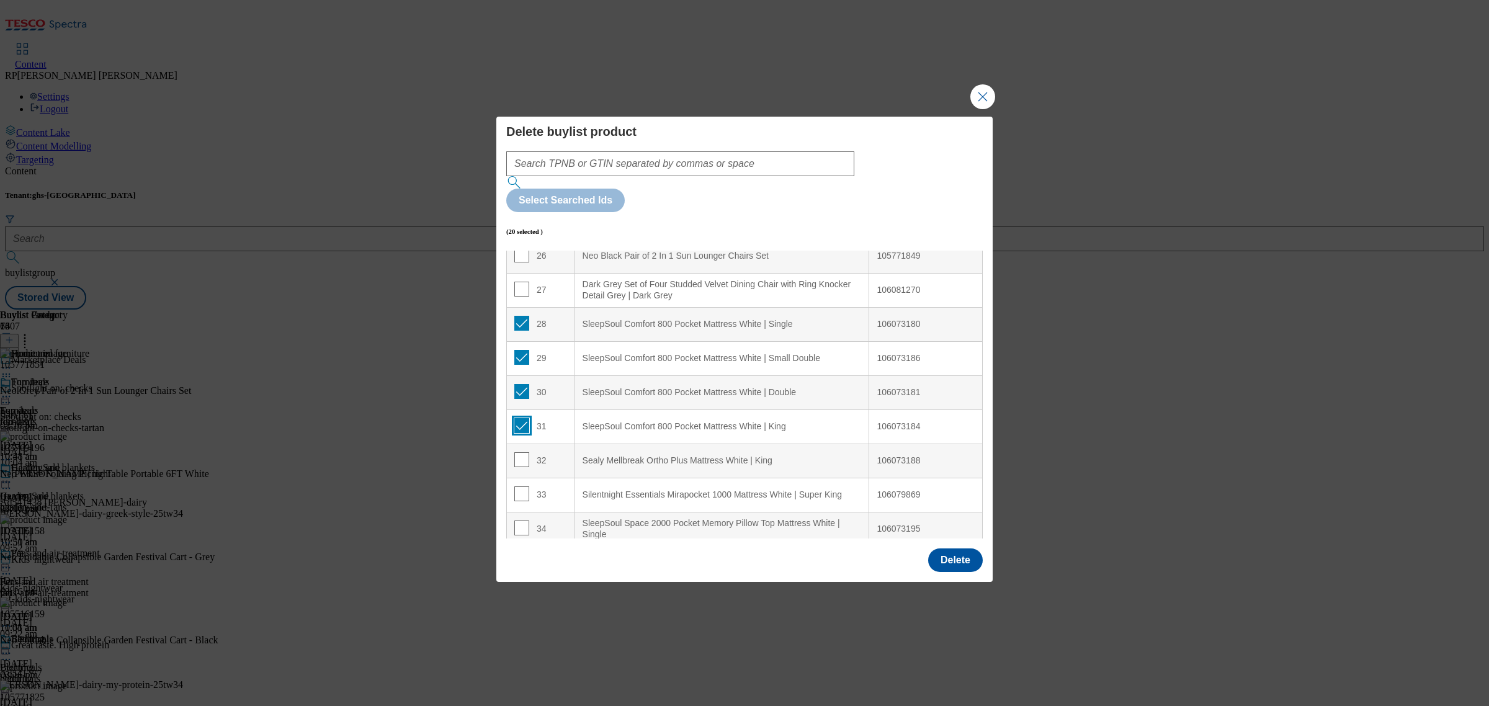
scroll to position [931, 0]
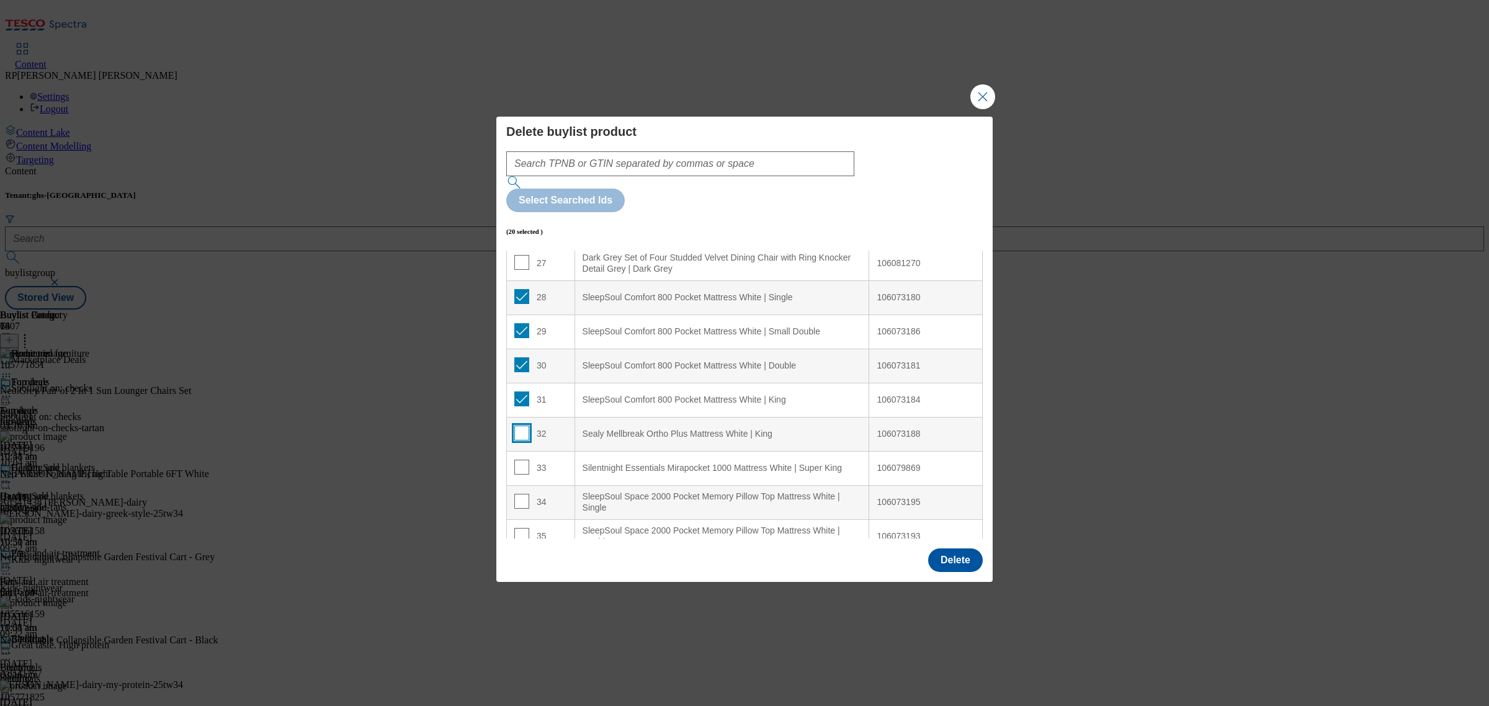
click at [523, 426] on input "Modal" at bounding box center [521, 433] width 15 height 15
checkbox input "true"
click at [521, 460] on input "Modal" at bounding box center [521, 467] width 15 height 15
click at [523, 460] on input "Modal" at bounding box center [521, 467] width 15 height 15
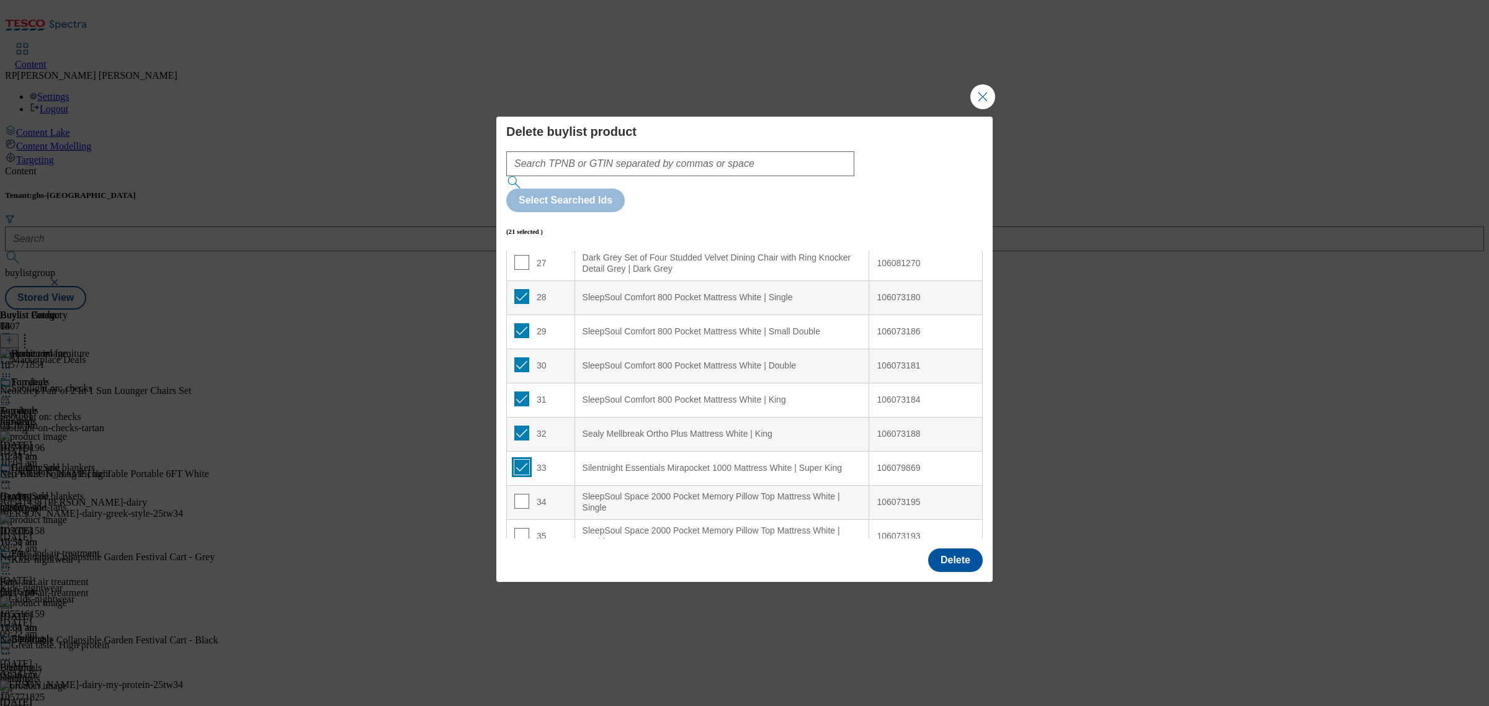
checkbox input "true"
click at [511, 485] on td "34" at bounding box center [541, 502] width 68 height 34
click at [519, 494] on input "Modal" at bounding box center [521, 501] width 15 height 15
checkbox input "true"
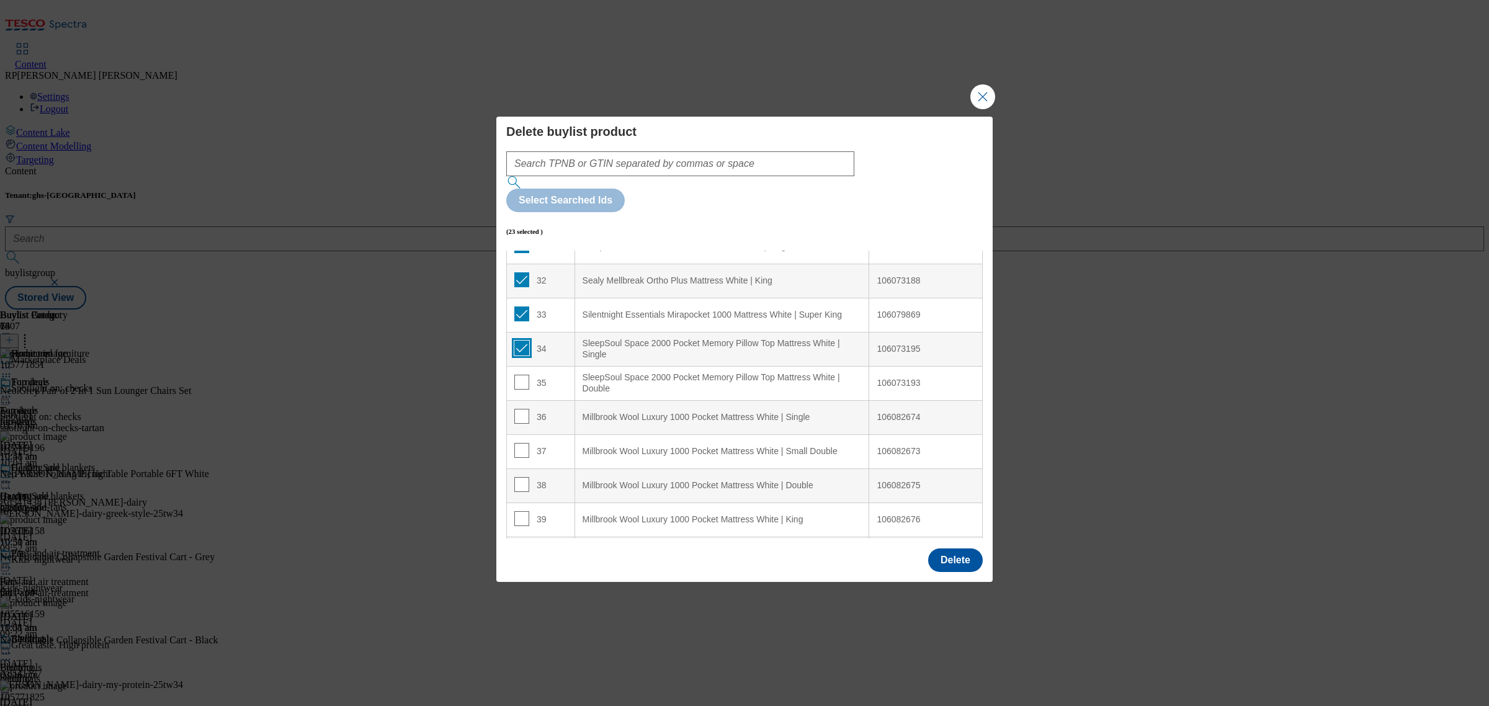
scroll to position [1086, 0]
click at [522, 373] on input "Modal" at bounding box center [521, 380] width 15 height 15
checkbox input "true"
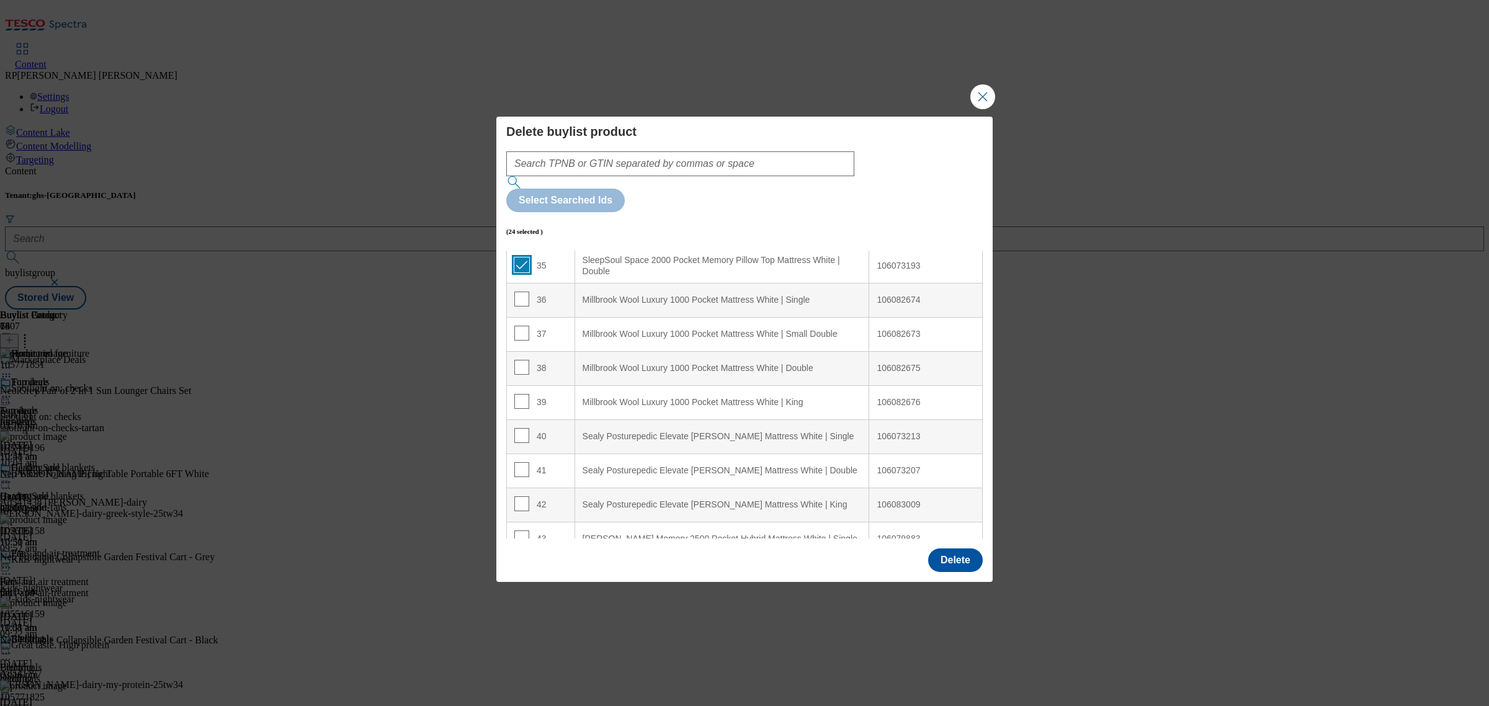
scroll to position [1164, 0]
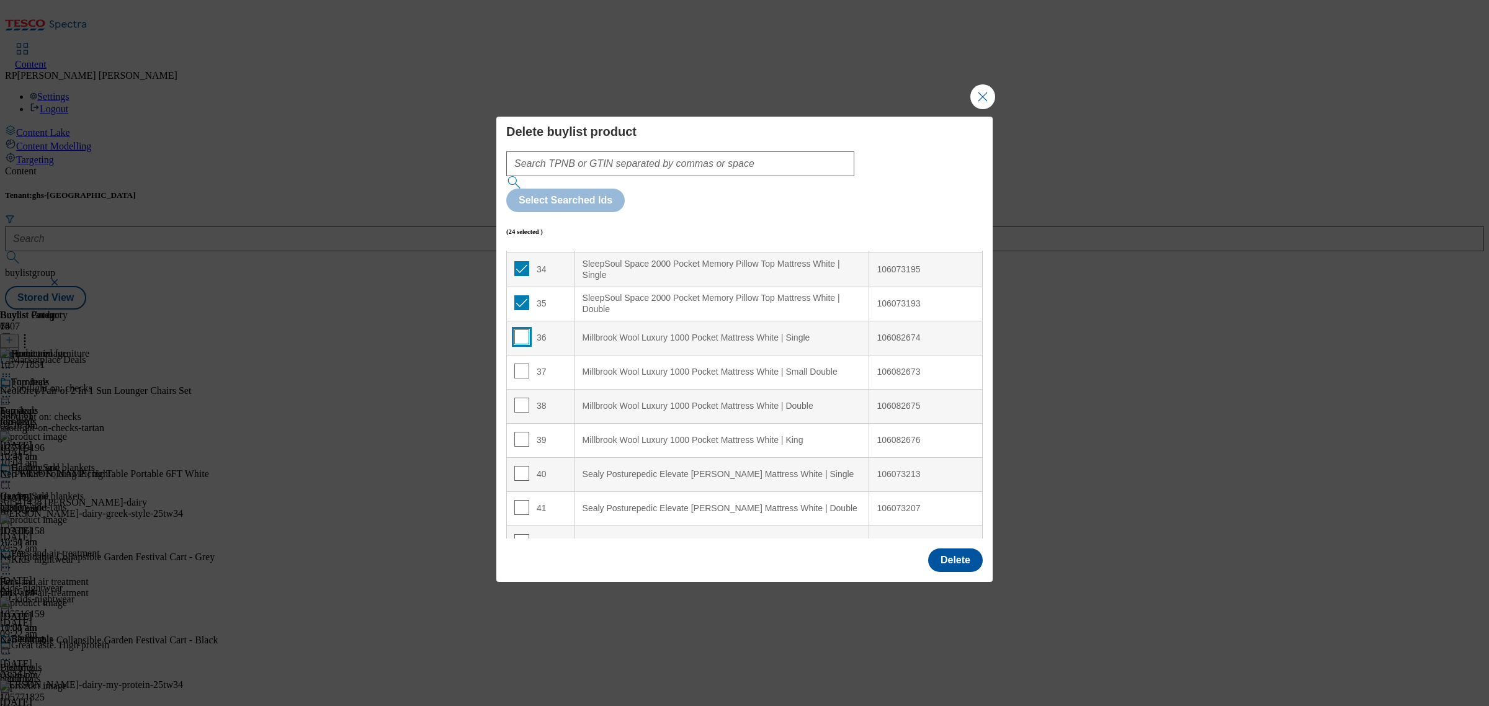
click at [522, 330] on input "Modal" at bounding box center [521, 337] width 15 height 15
checkbox input "true"
click at [521, 364] on input "Modal" at bounding box center [521, 371] width 15 height 15
checkbox input "true"
click at [521, 398] on input "Modal" at bounding box center [521, 405] width 15 height 15
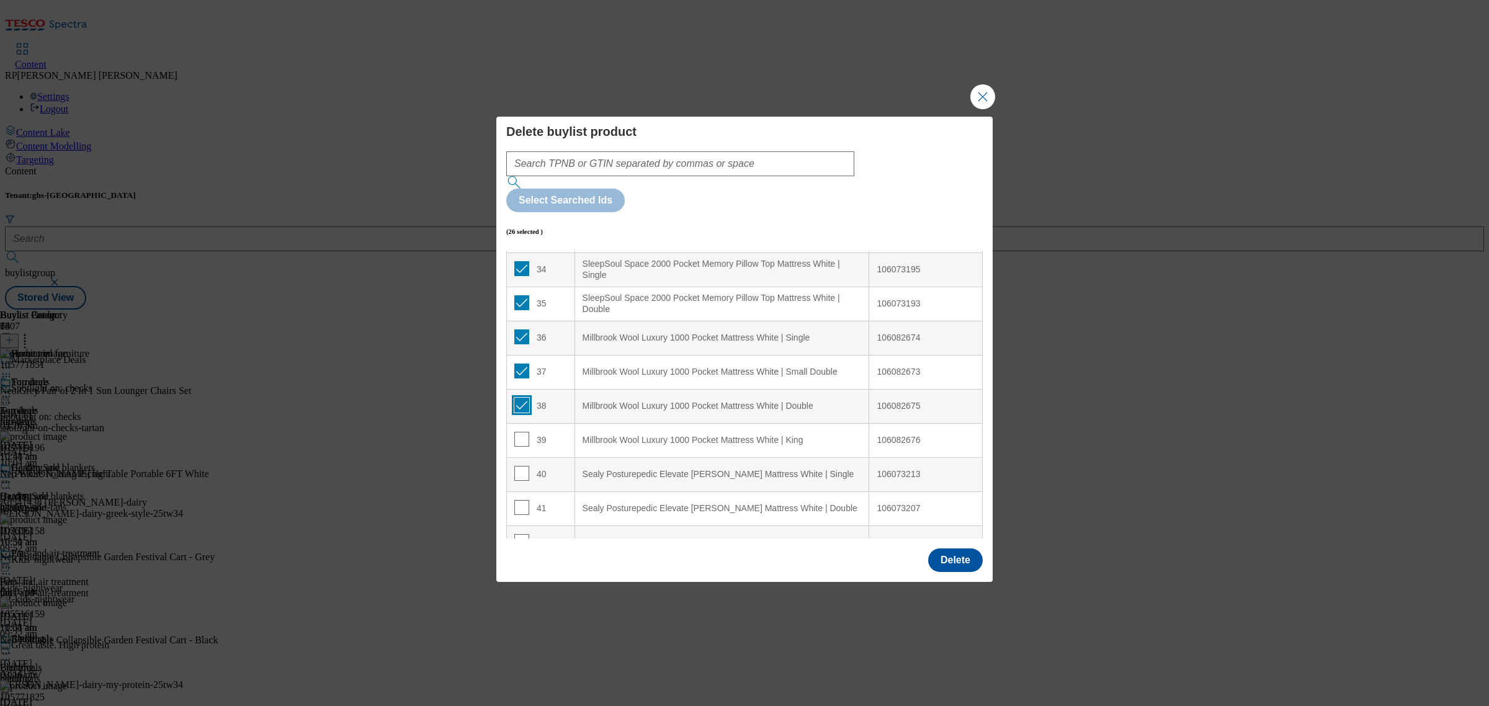
checkbox input "true"
click at [515, 432] on input "Modal" at bounding box center [521, 439] width 15 height 15
checkbox input "true"
click at [517, 457] on td "40" at bounding box center [541, 474] width 68 height 34
click at [518, 466] on input "Modal" at bounding box center [521, 473] width 15 height 15
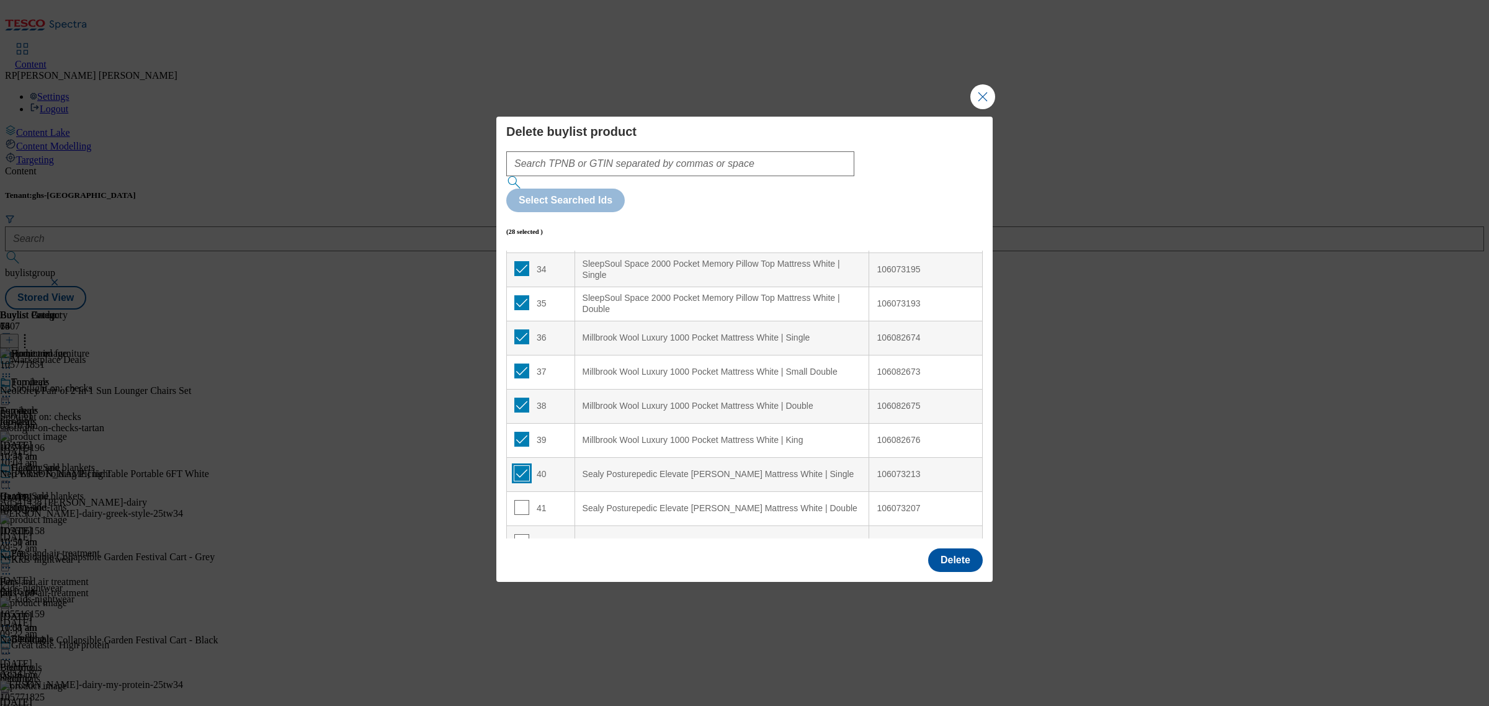
checkbox input "true"
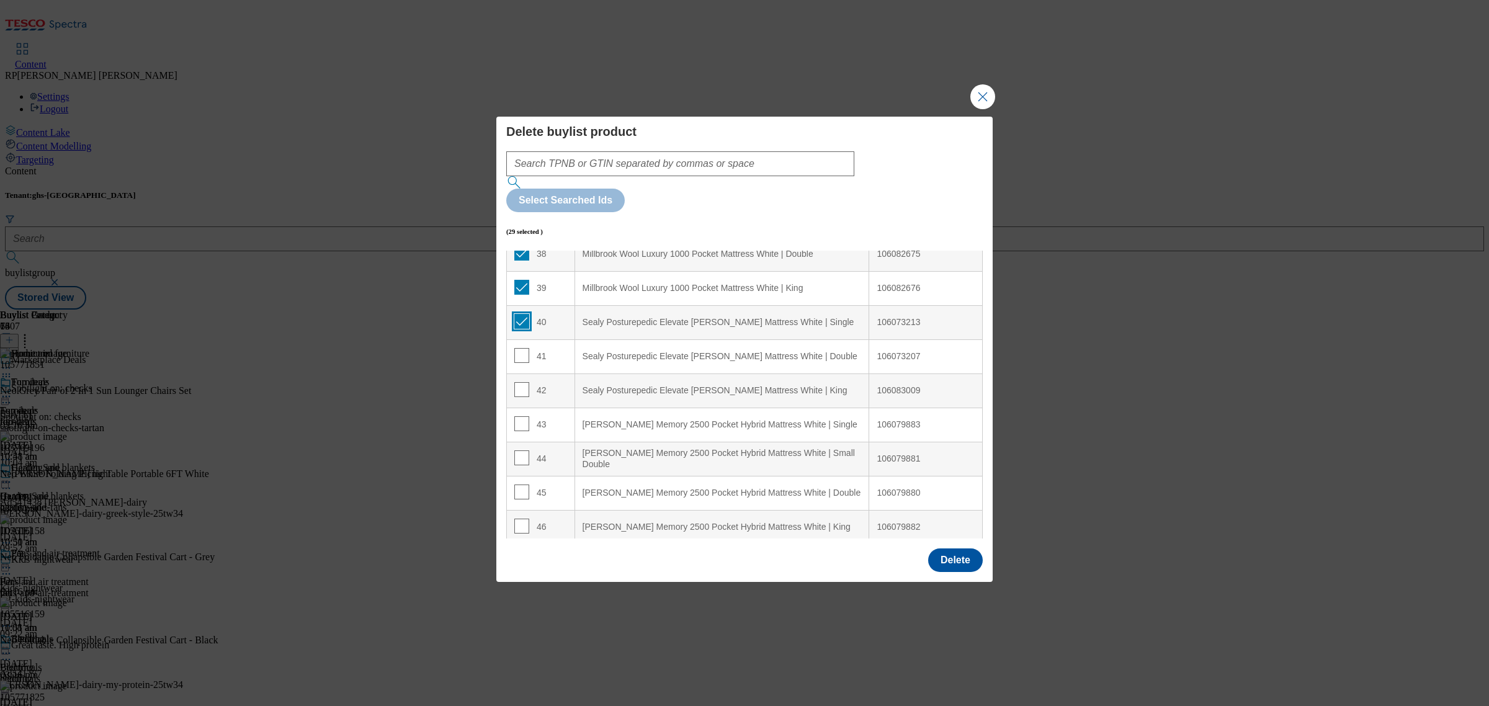
scroll to position [1319, 0]
click at [526, 345] on input "Modal" at bounding box center [521, 352] width 15 height 15
checkbox input "true"
click at [526, 379] on input "Modal" at bounding box center [521, 386] width 15 height 15
checkbox input "true"
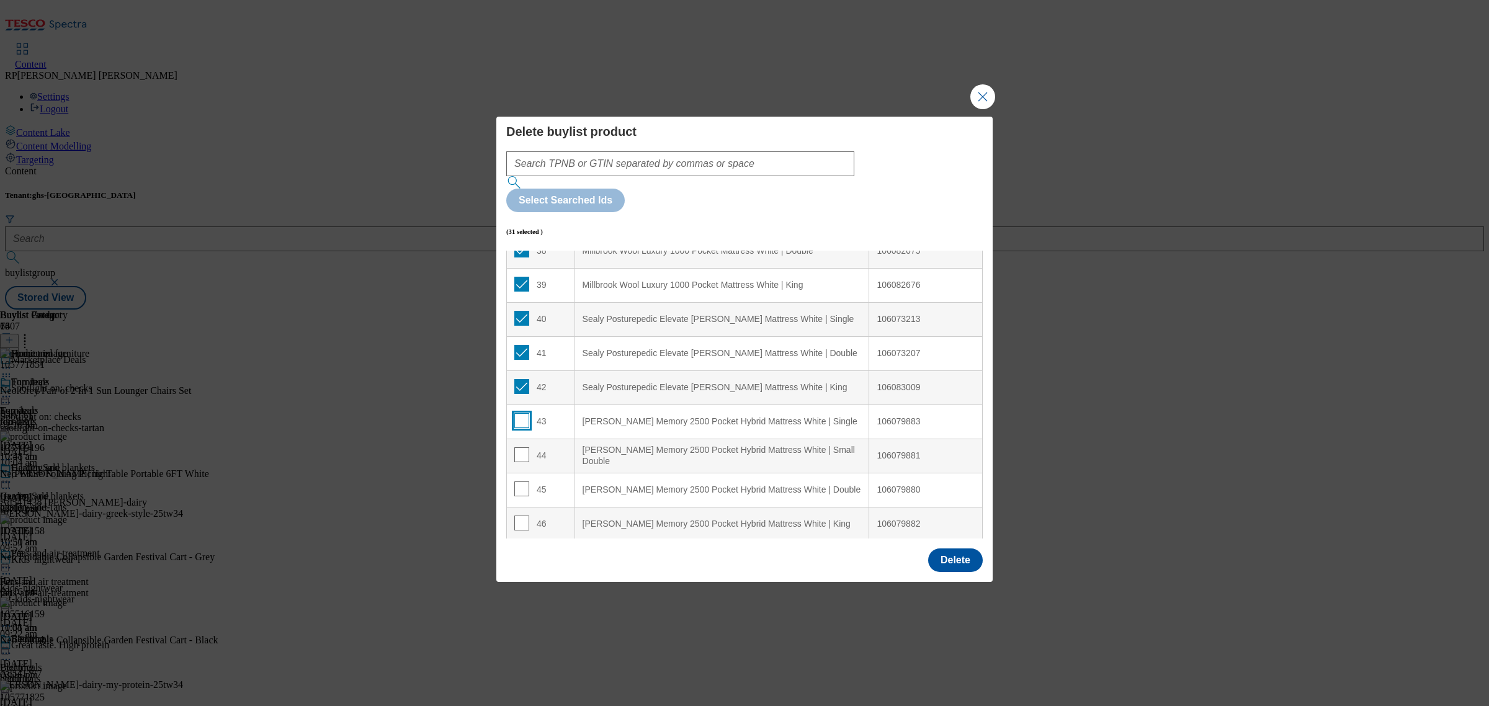
click at [519, 413] on input "Modal" at bounding box center [521, 420] width 15 height 15
checkbox input "true"
click at [523, 447] on input "Modal" at bounding box center [521, 454] width 15 height 15
checkbox input "true"
click at [523, 482] on input "Modal" at bounding box center [521, 489] width 15 height 15
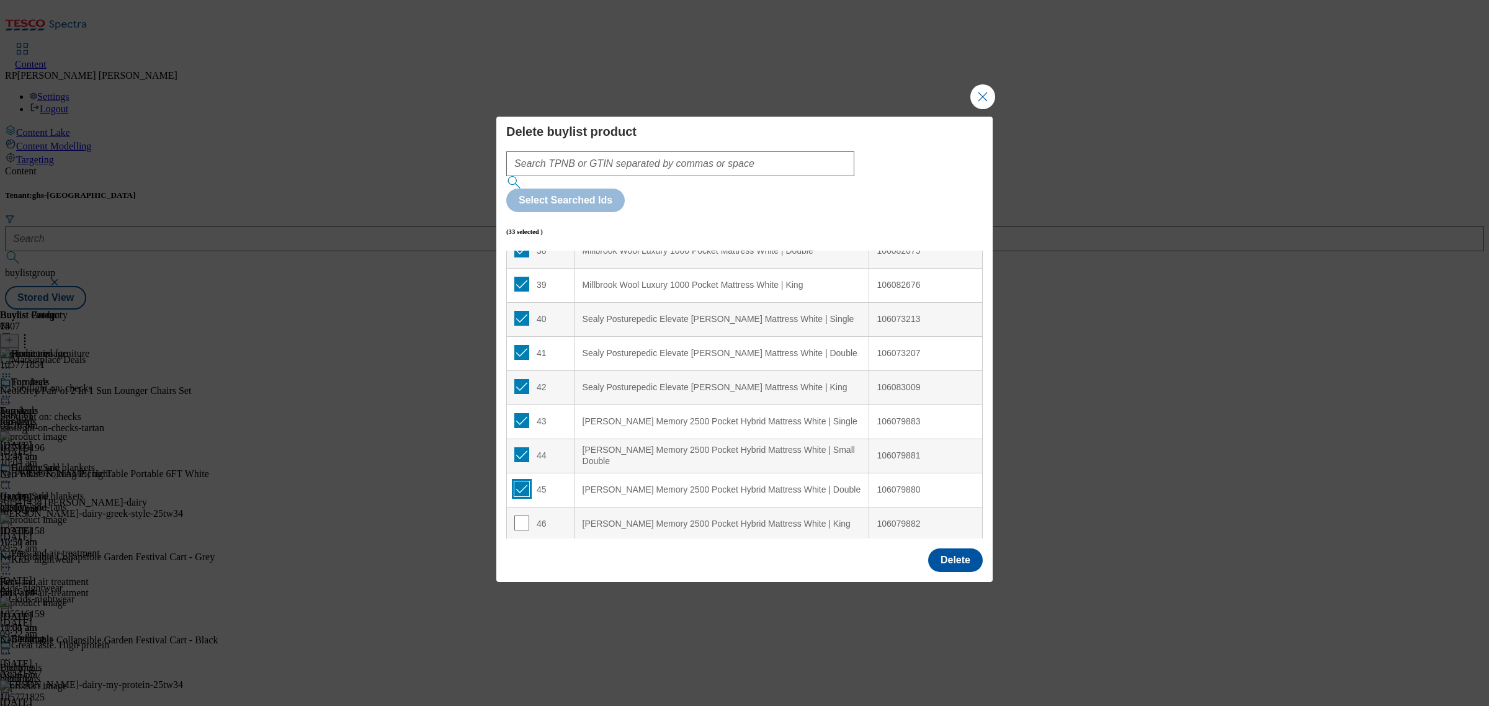
checkbox input "true"
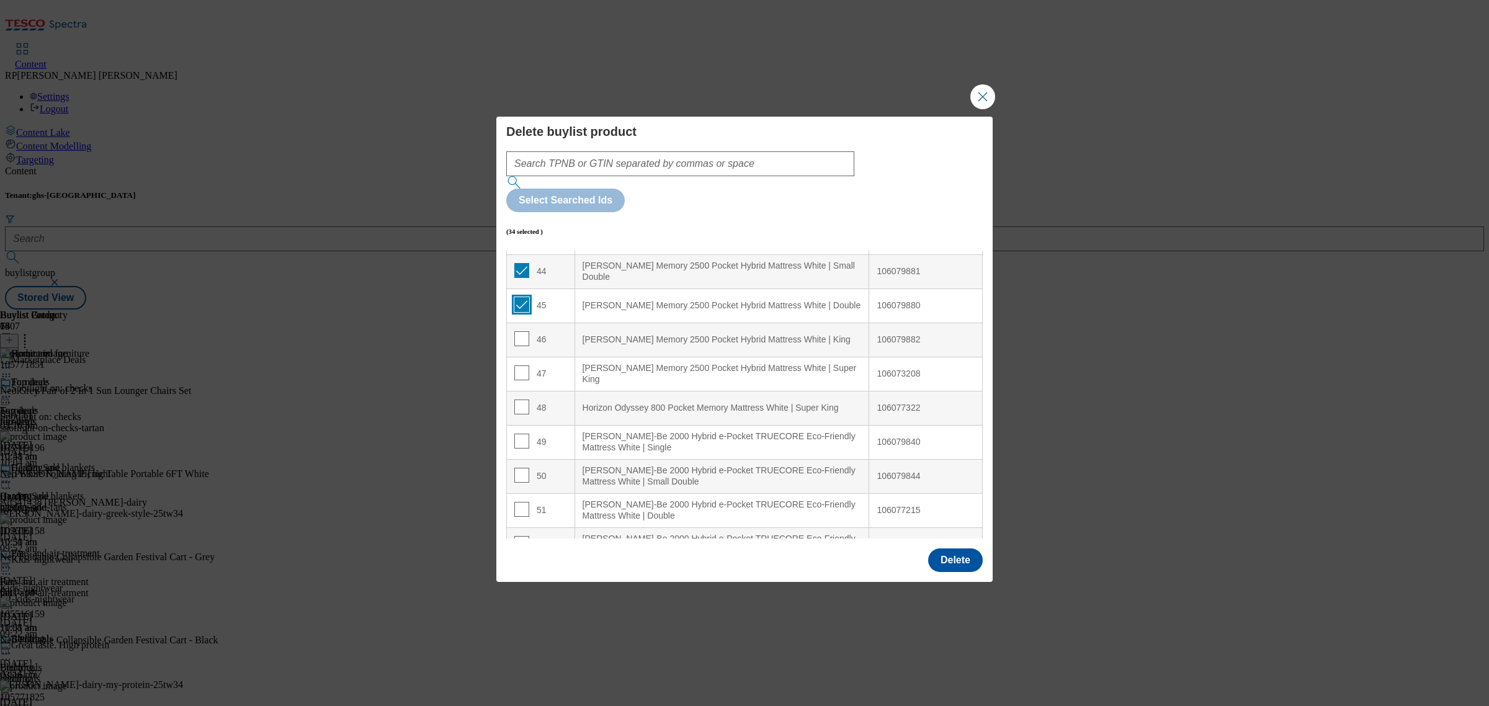
scroll to position [1551, 0]
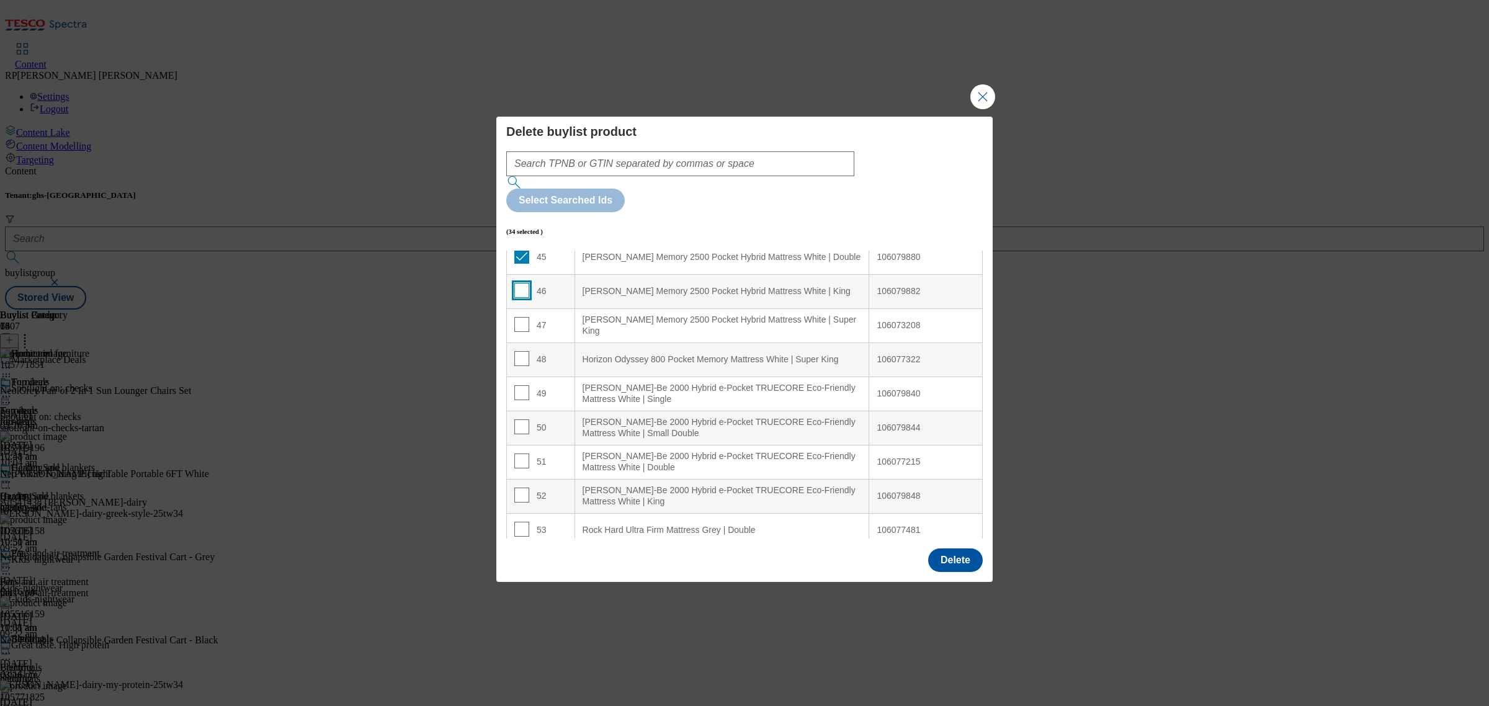
click at [521, 283] on input "Modal" at bounding box center [521, 290] width 15 height 15
checkbox input "true"
click at [519, 317] on input "Modal" at bounding box center [521, 324] width 15 height 15
checkbox input "true"
click at [524, 351] on input "Modal" at bounding box center [521, 358] width 15 height 15
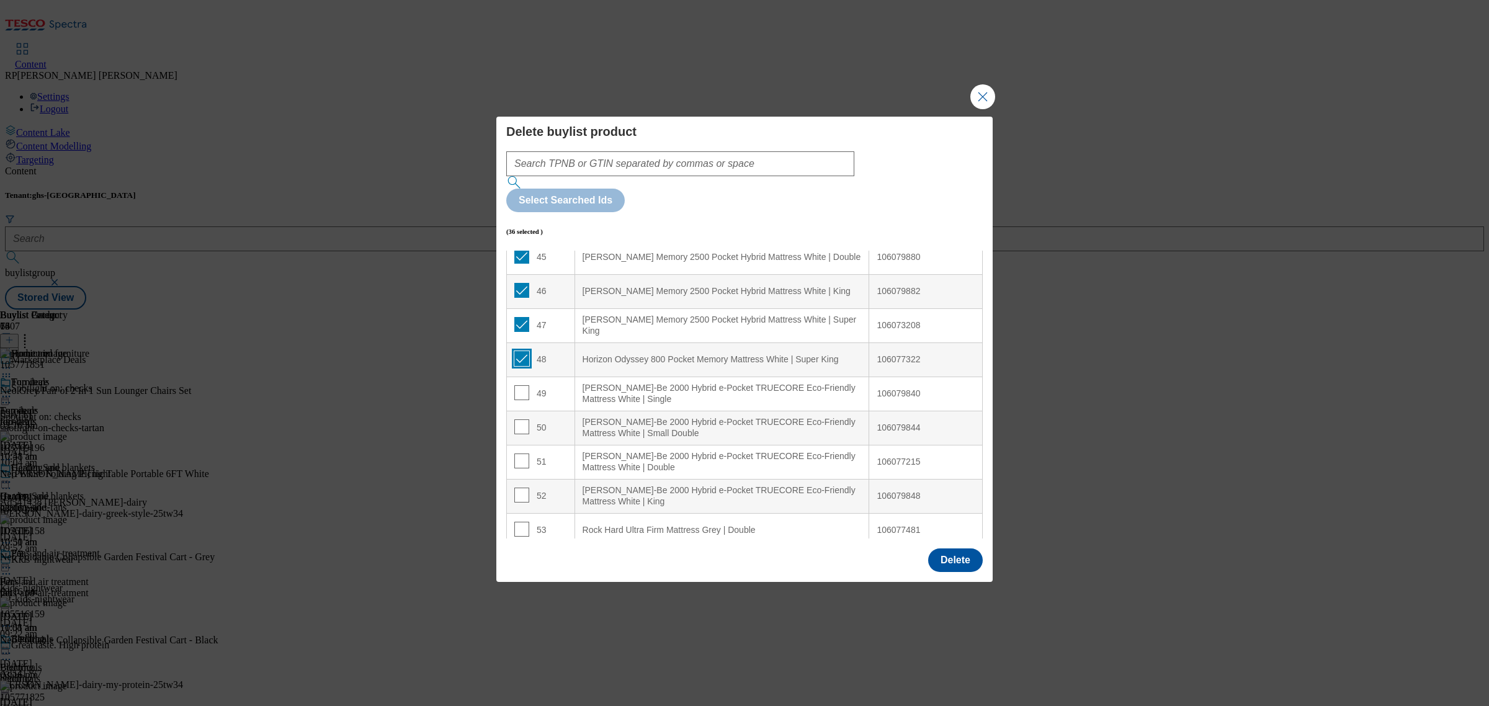
checkbox input "true"
click at [524, 385] on input "Modal" at bounding box center [521, 392] width 15 height 15
checkbox input "true"
click at [525, 420] on input "Modal" at bounding box center [521, 427] width 15 height 15
checkbox input "true"
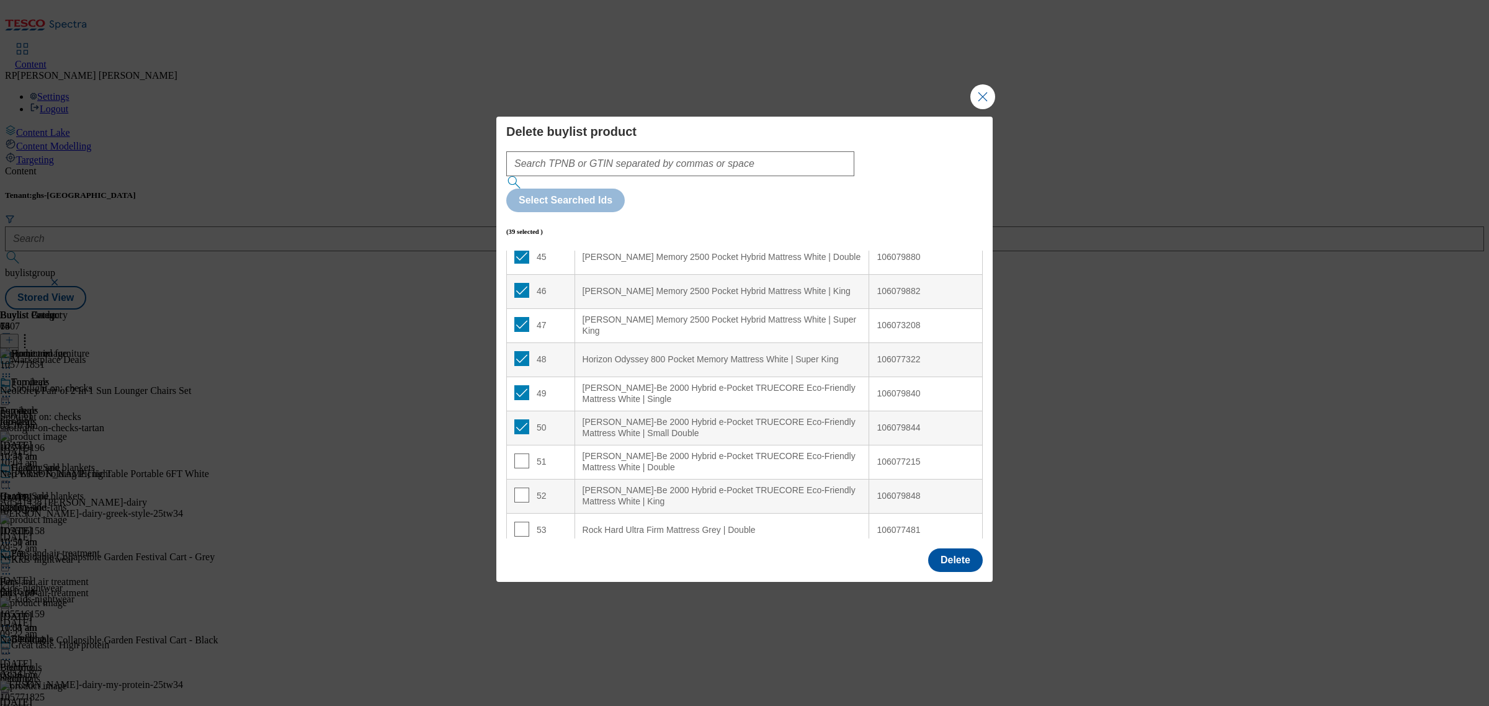
click at [528, 445] on td "51" at bounding box center [541, 462] width 68 height 34
click at [524, 454] on input "Modal" at bounding box center [521, 461] width 15 height 15
checkbox input "true"
click at [525, 488] on input "Modal" at bounding box center [521, 495] width 15 height 15
checkbox input "true"
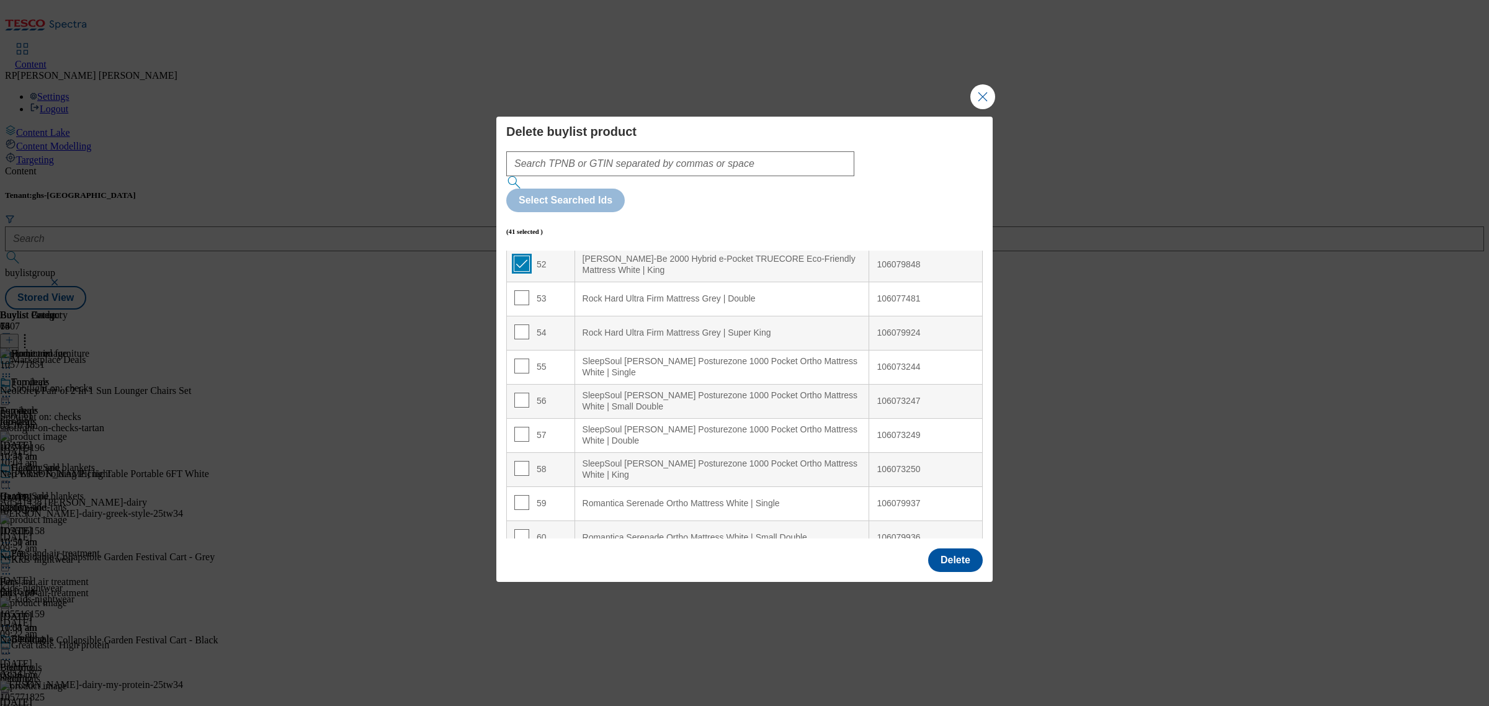
scroll to position [1784, 0]
click at [521, 289] on input "Modal" at bounding box center [521, 296] width 15 height 15
checkbox input "true"
click at [523, 323] on input "Modal" at bounding box center [521, 330] width 15 height 15
checkbox input "true"
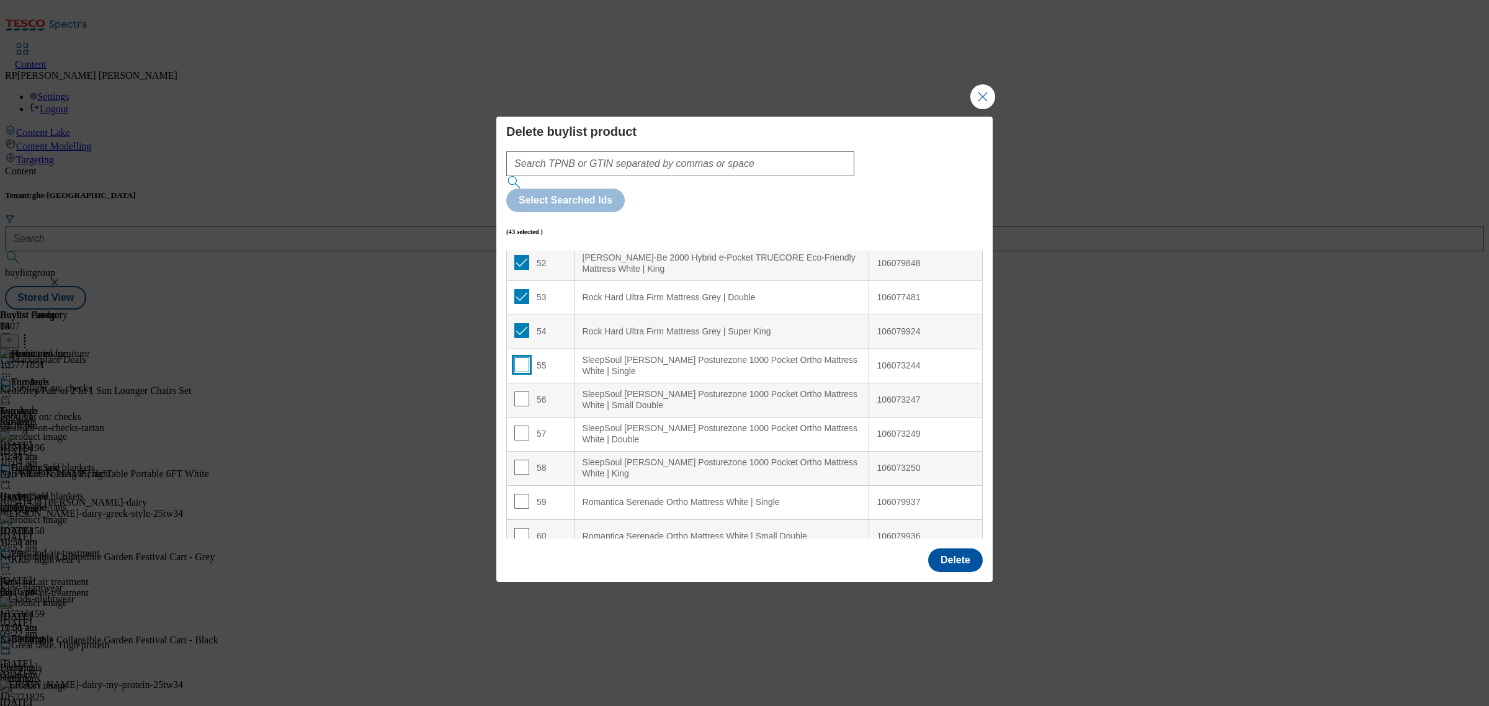
click at [523, 357] on input "Modal" at bounding box center [521, 364] width 15 height 15
checkbox input "true"
click at [522, 392] on input "Modal" at bounding box center [521, 399] width 15 height 15
checkbox input "true"
click at [522, 426] on input "Modal" at bounding box center [521, 433] width 15 height 15
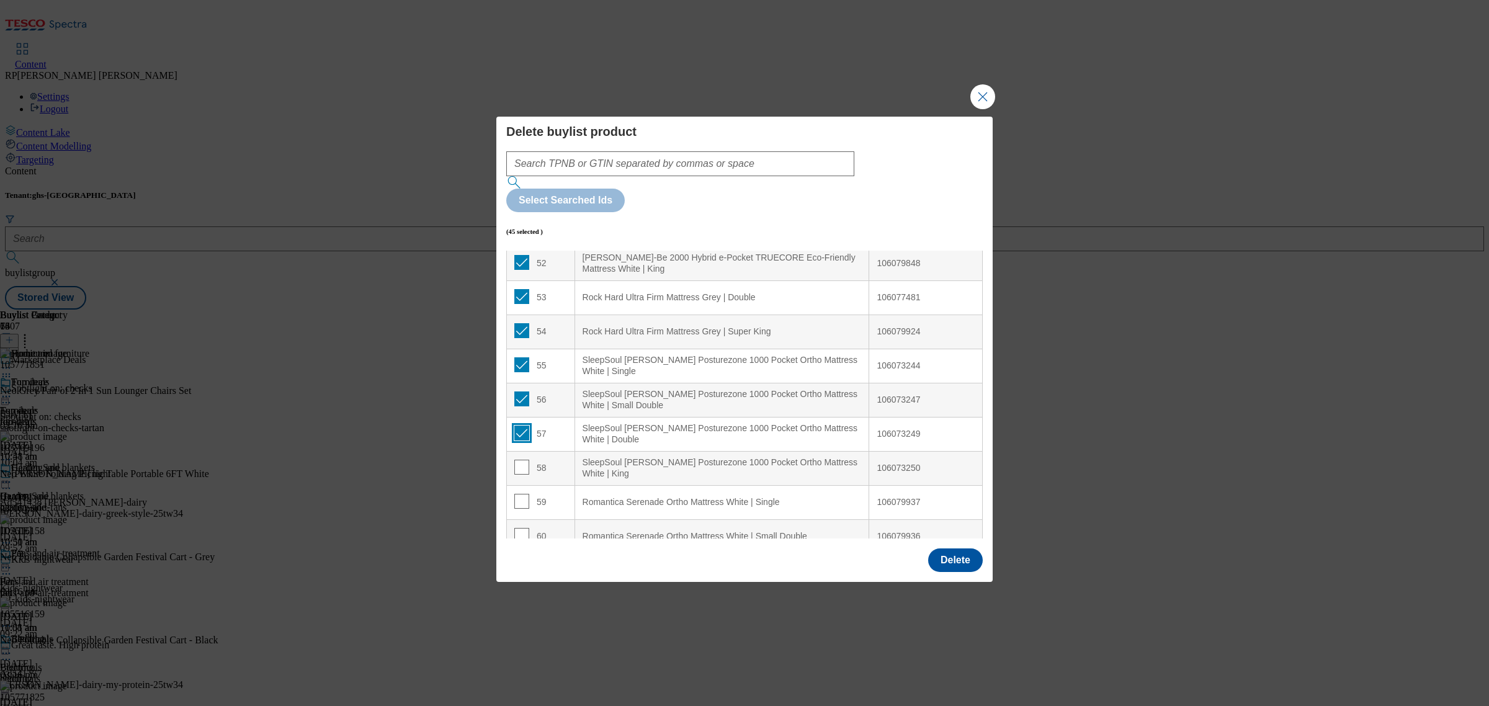
checkbox input "true"
click at [523, 460] on input "Modal" at bounding box center [521, 467] width 15 height 15
checkbox input "true"
click at [516, 494] on input "Modal" at bounding box center [521, 501] width 15 height 15
checkbox input "true"
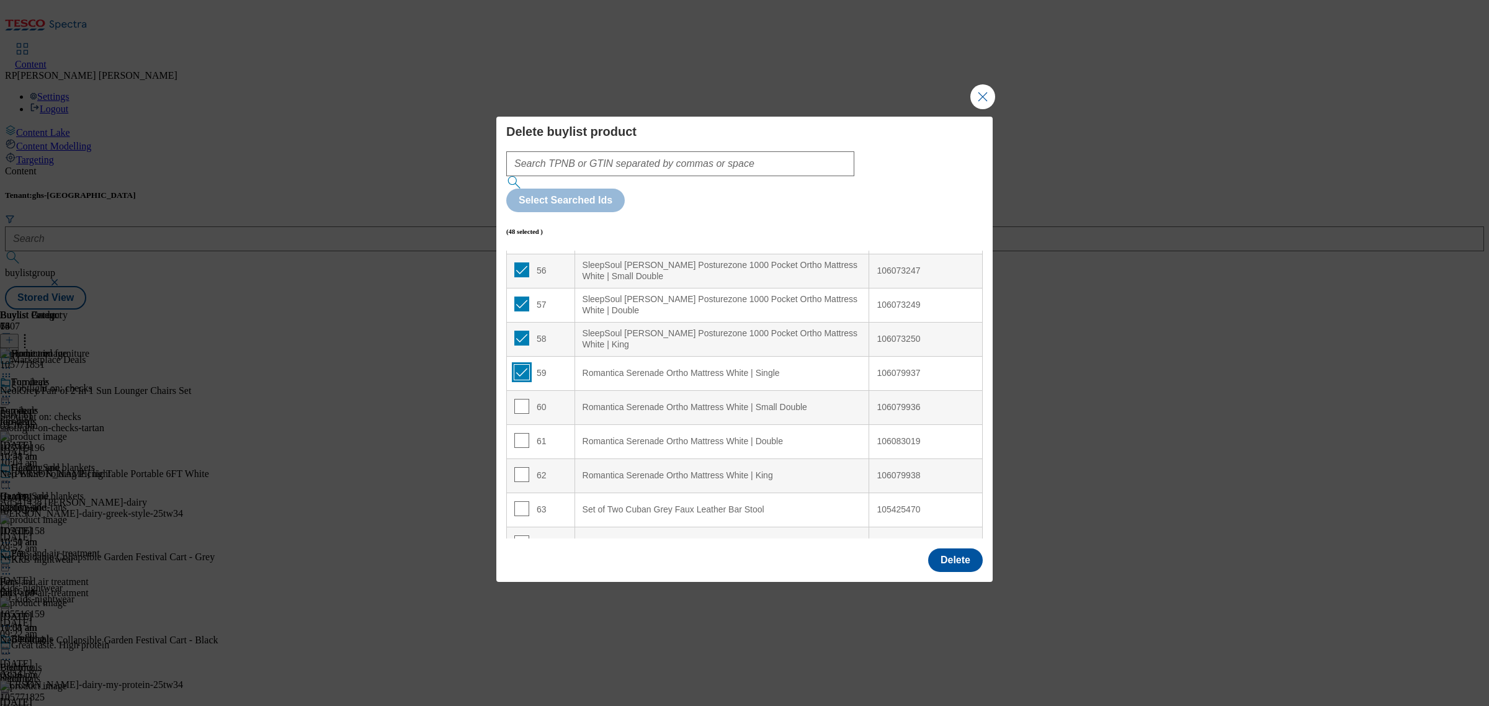
scroll to position [1939, 0]
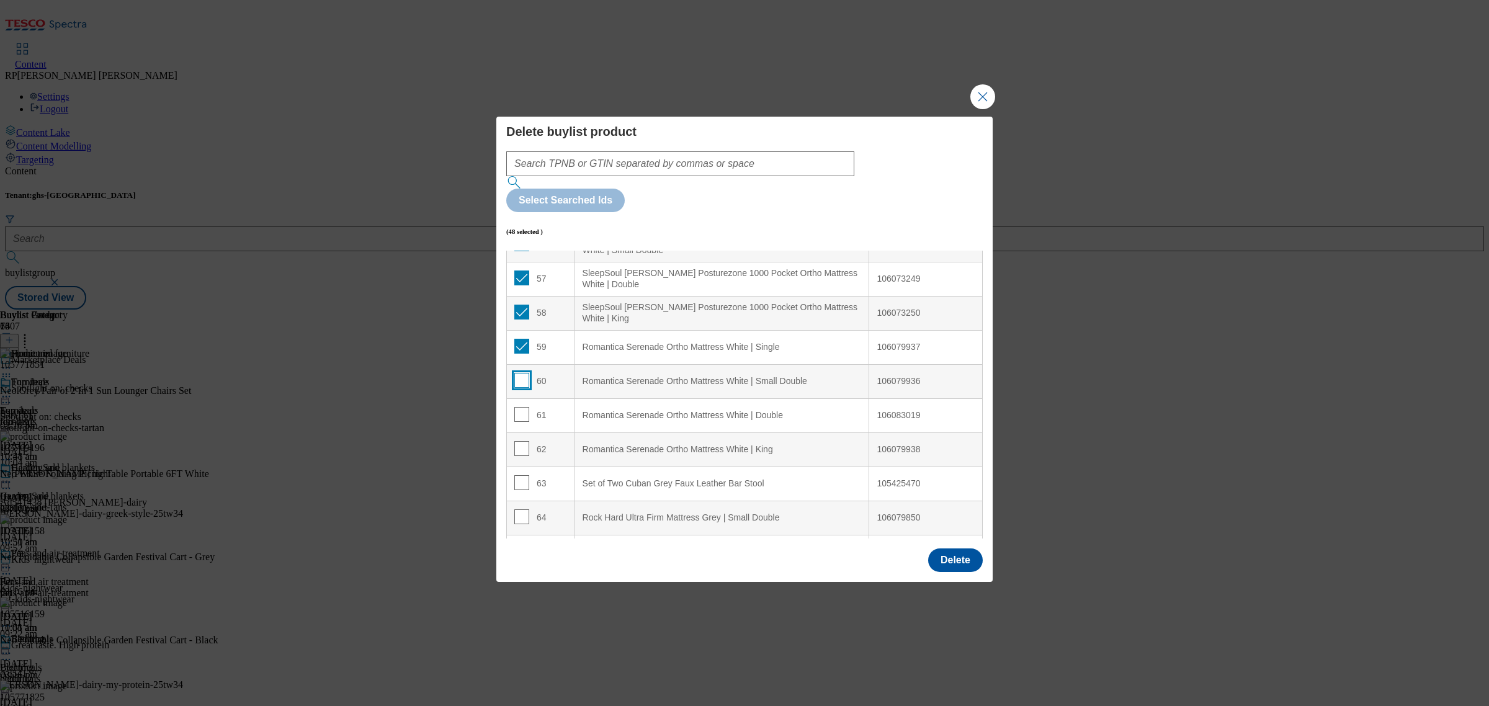
click at [522, 373] on input "Modal" at bounding box center [521, 380] width 15 height 15
checkbox input "true"
click at [523, 398] on td "61" at bounding box center [541, 415] width 68 height 34
click at [523, 407] on input "Modal" at bounding box center [521, 414] width 15 height 15
checkbox input "true"
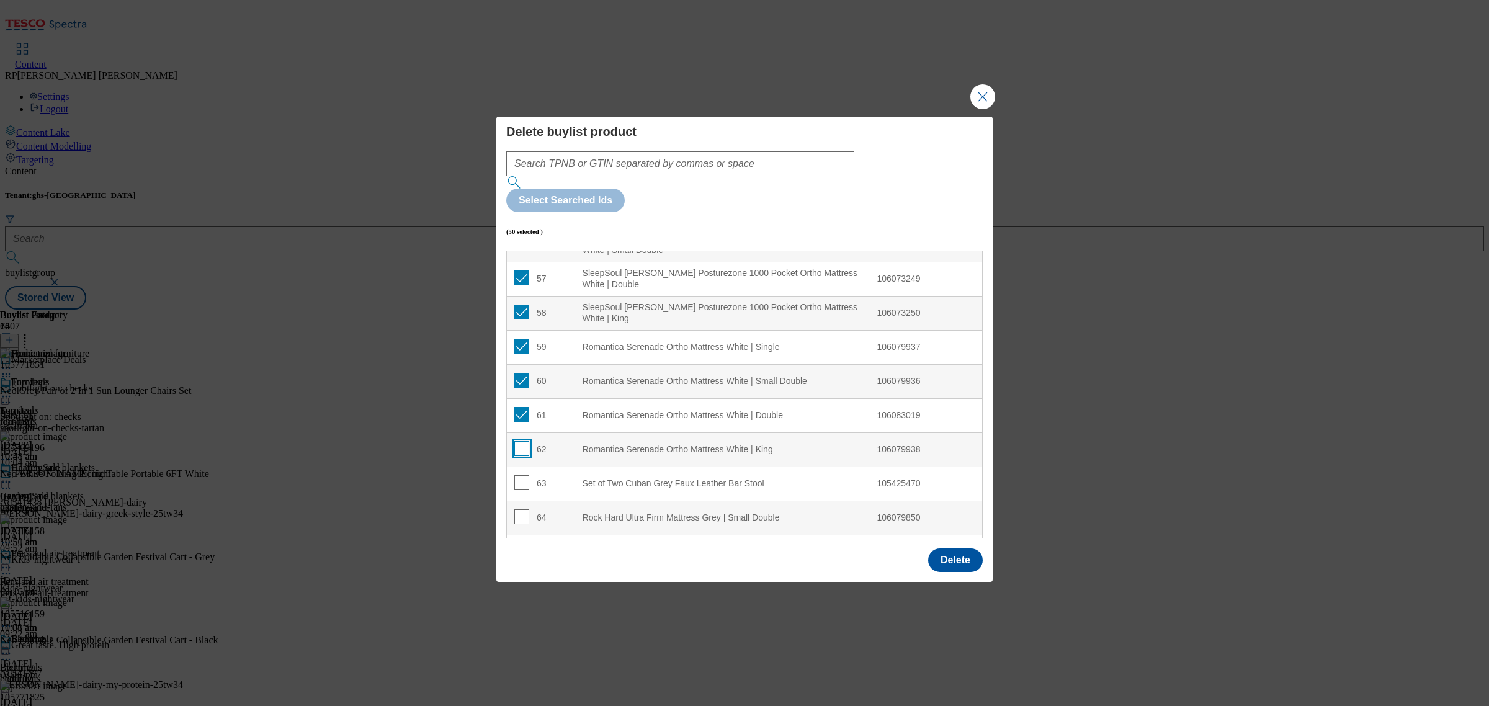
click at [519, 441] on input "Modal" at bounding box center [521, 448] width 15 height 15
checkbox input "true"
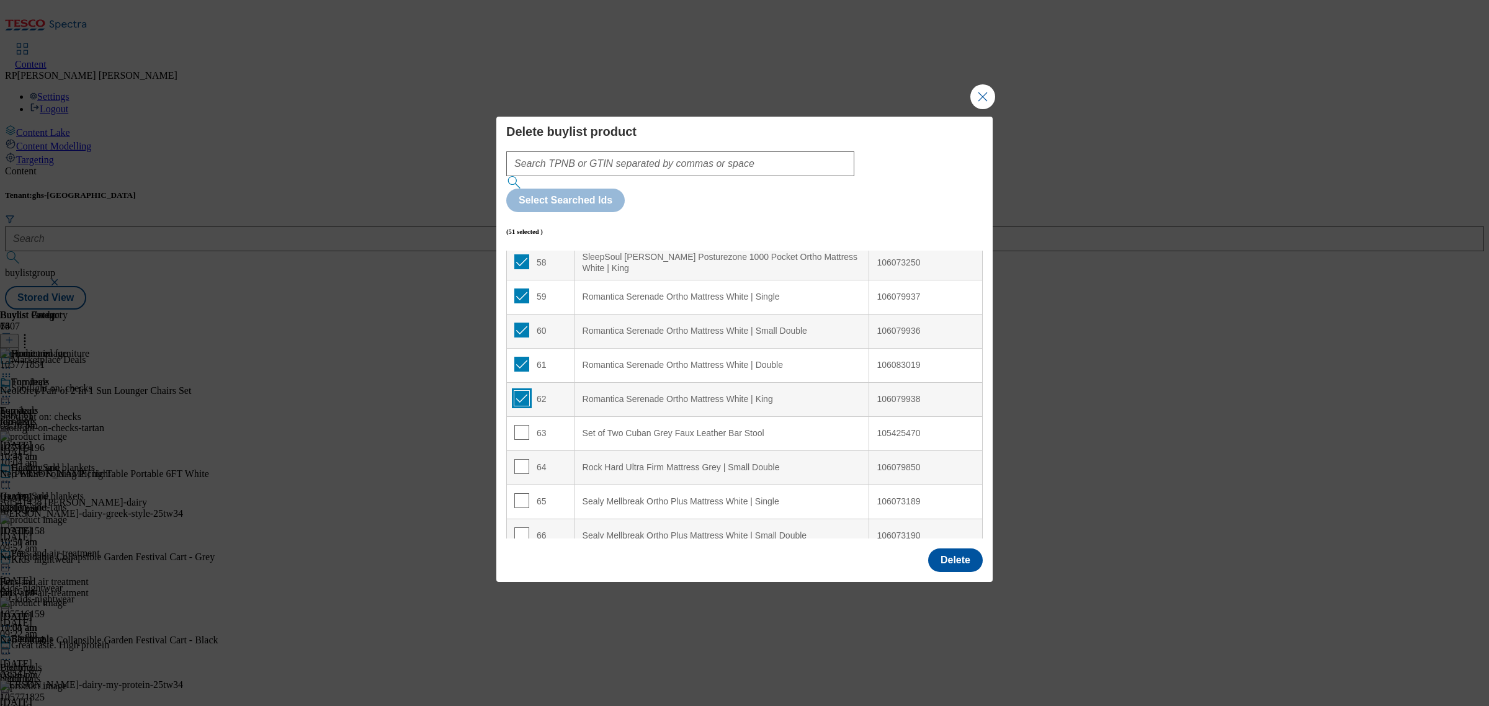
scroll to position [2017, 0]
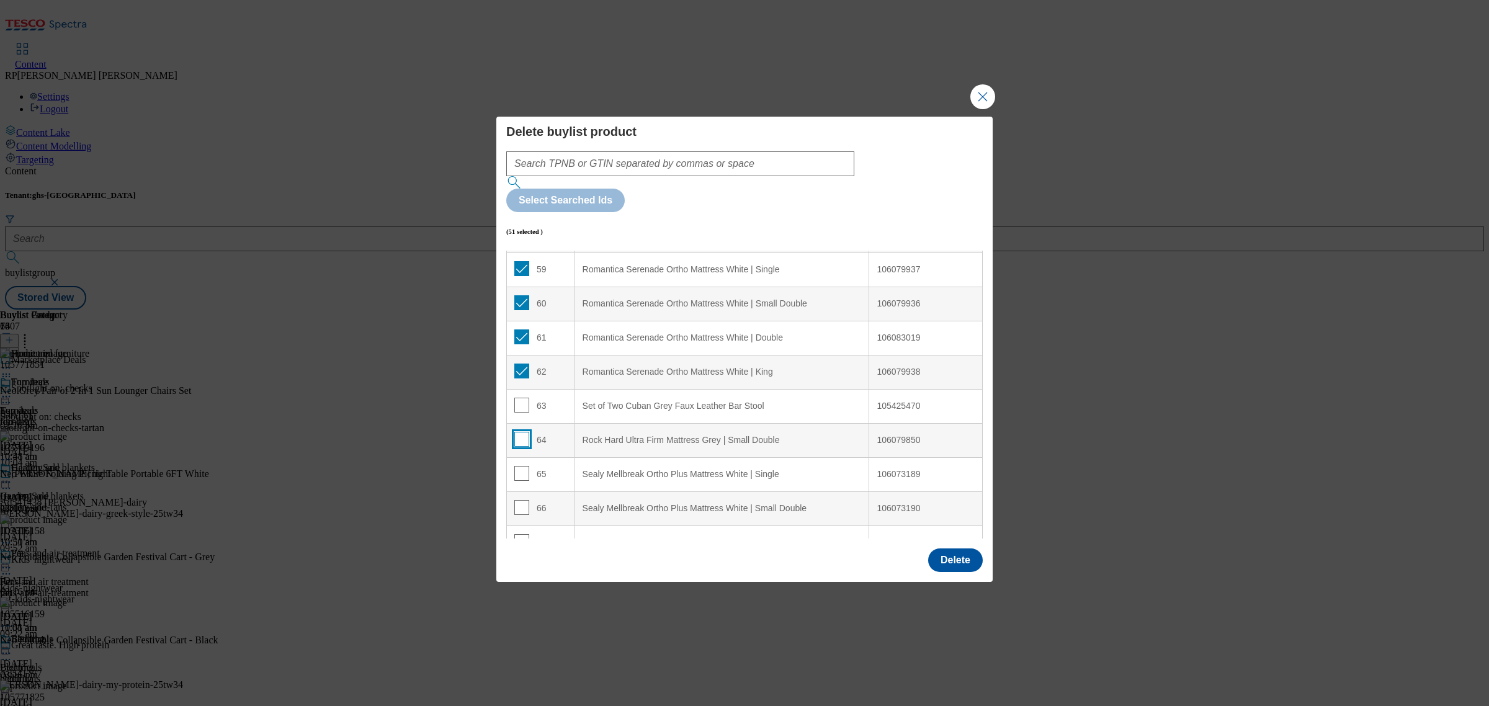
click at [520, 432] on input "Modal" at bounding box center [521, 439] width 15 height 15
checkbox input "true"
click at [516, 466] on input "Modal" at bounding box center [521, 473] width 15 height 15
checkbox input "true"
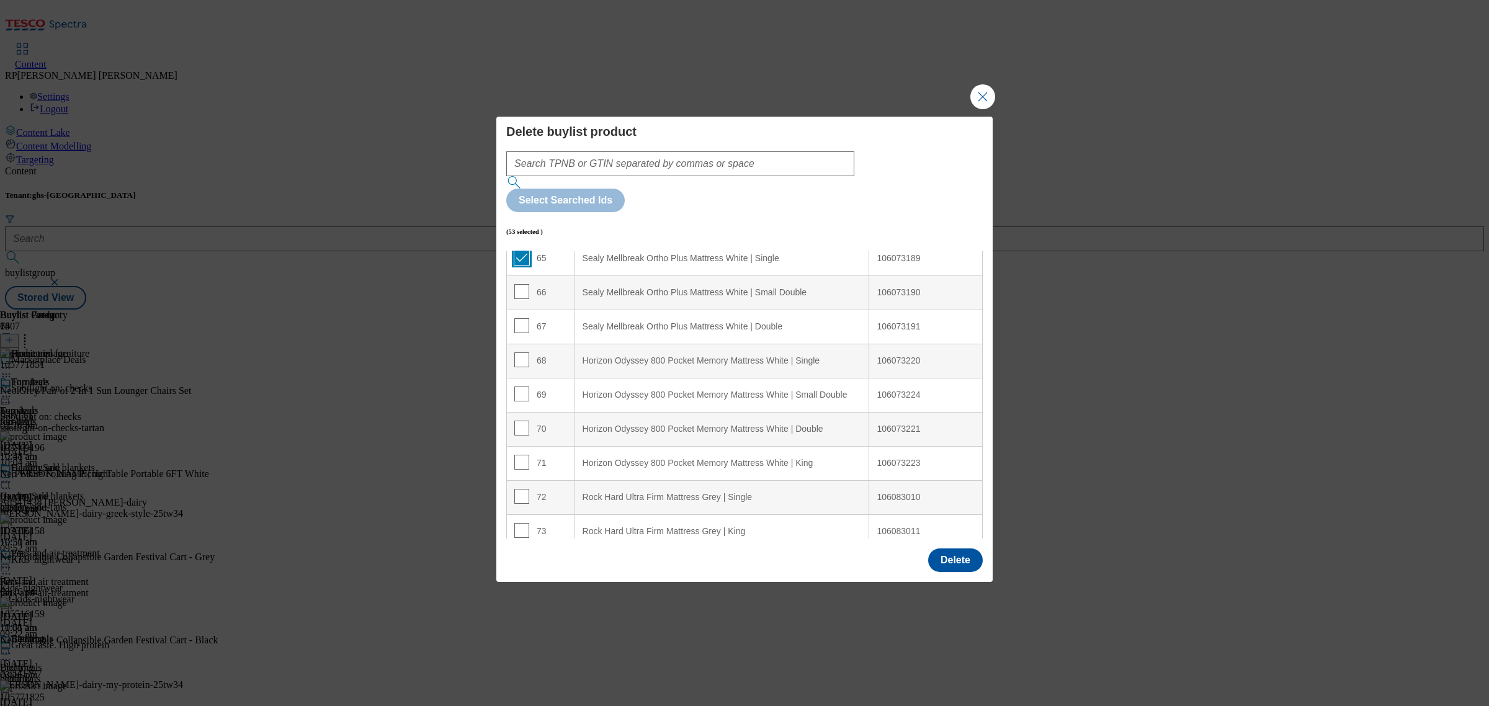
scroll to position [2239, 0]
click at [525, 279] on input "Modal" at bounding box center [521, 286] width 15 height 15
checkbox input "true"
click at [519, 313] on input "Modal" at bounding box center [521, 320] width 15 height 15
checkbox input "true"
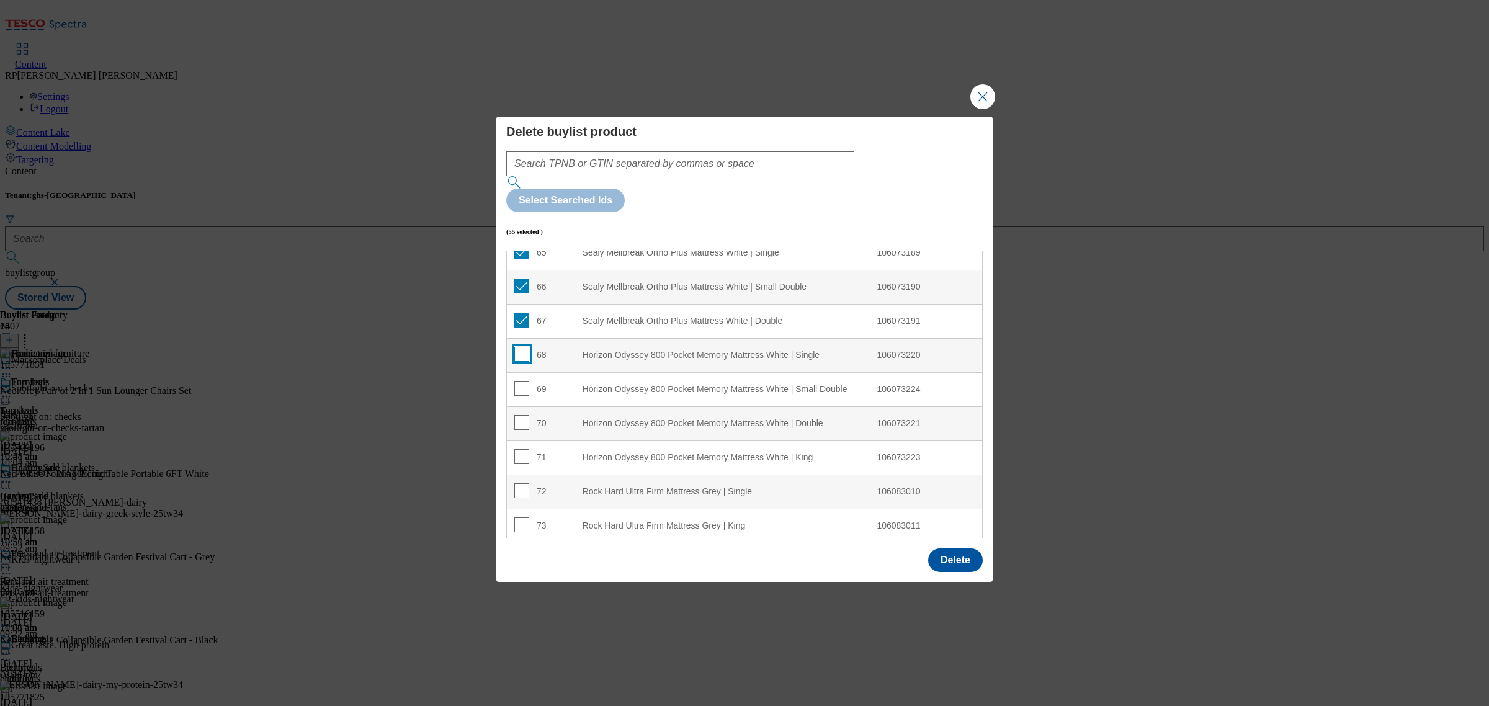
click at [525, 347] on input "Modal" at bounding box center [521, 354] width 15 height 15
checkbox input "true"
click at [524, 381] on input "Modal" at bounding box center [521, 388] width 15 height 15
checkbox input "true"
click at [524, 415] on input "Modal" at bounding box center [521, 422] width 15 height 15
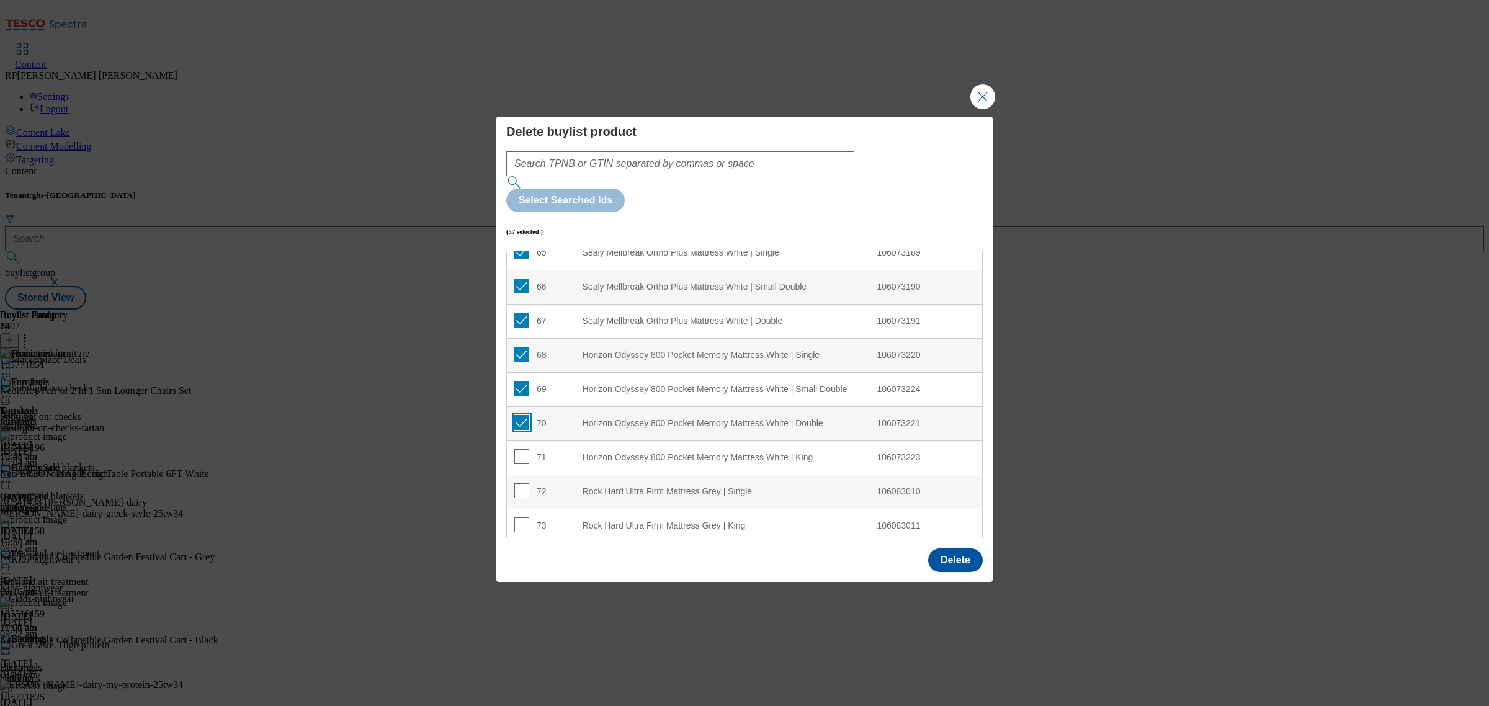
checkbox input "true"
click at [520, 449] on input "Modal" at bounding box center [521, 456] width 15 height 15
checkbox input "true"
click at [520, 483] on input "Modal" at bounding box center [521, 490] width 15 height 15
checkbox input "true"
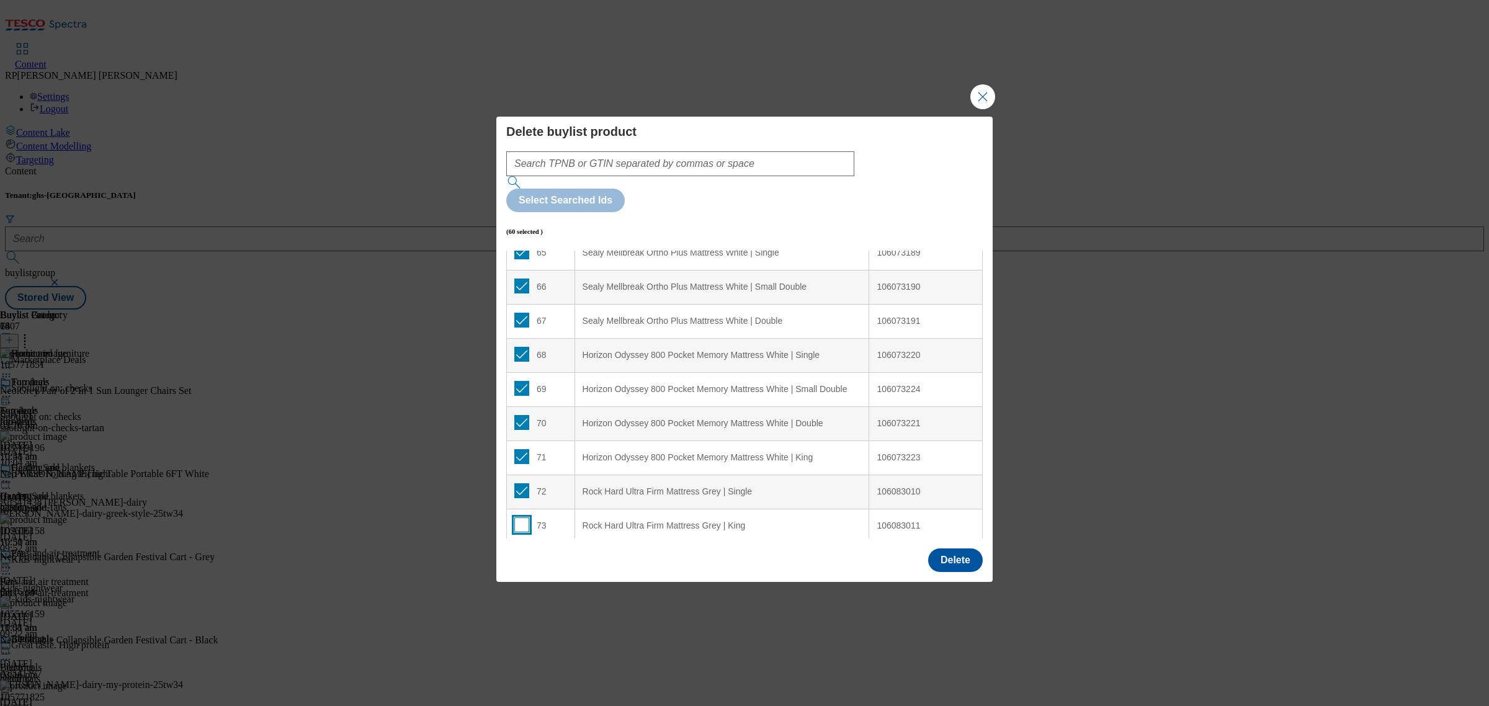
click at [516, 518] on input "Modal" at bounding box center [521, 525] width 15 height 15
checkbox input "true"
click at [960, 549] on button "Delete" at bounding box center [955, 561] width 55 height 24
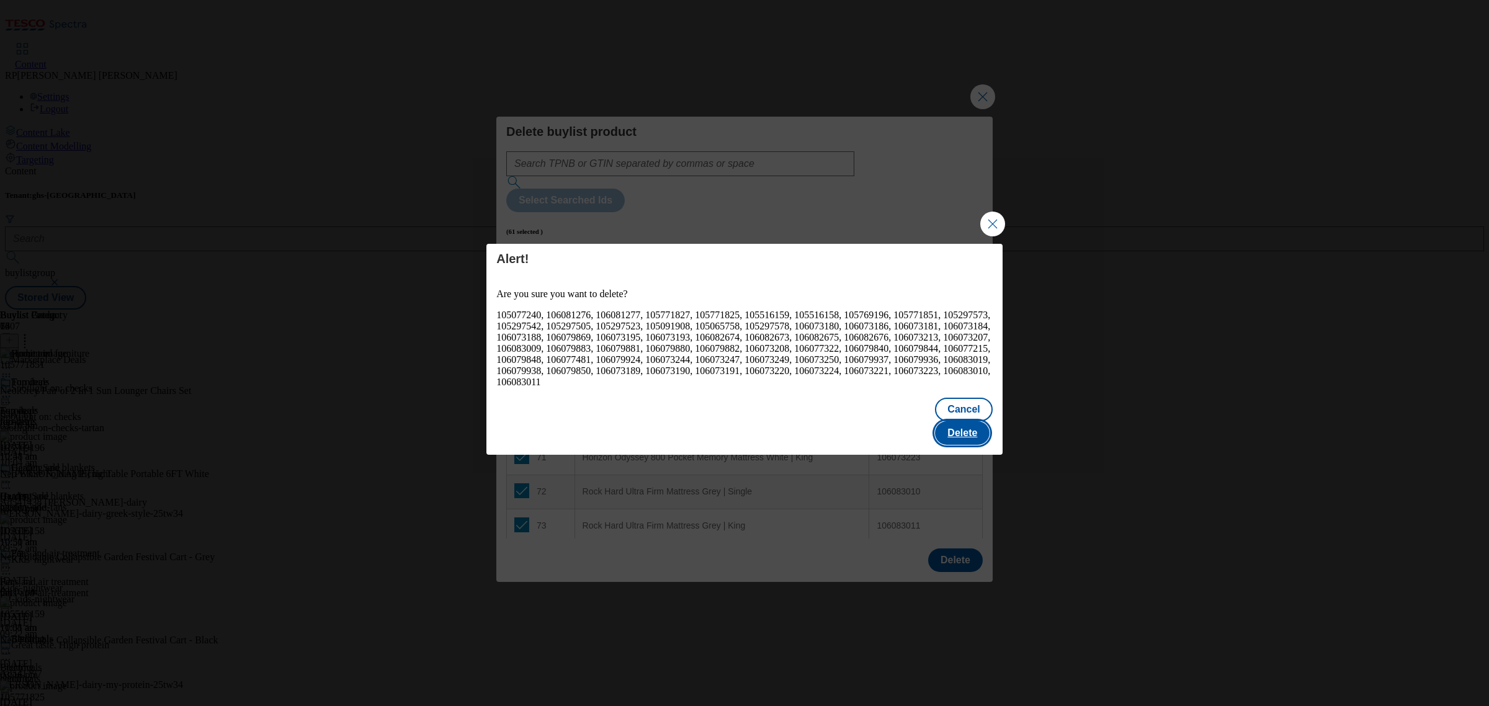
click at [964, 426] on button "Delete" at bounding box center [962, 433] width 55 height 24
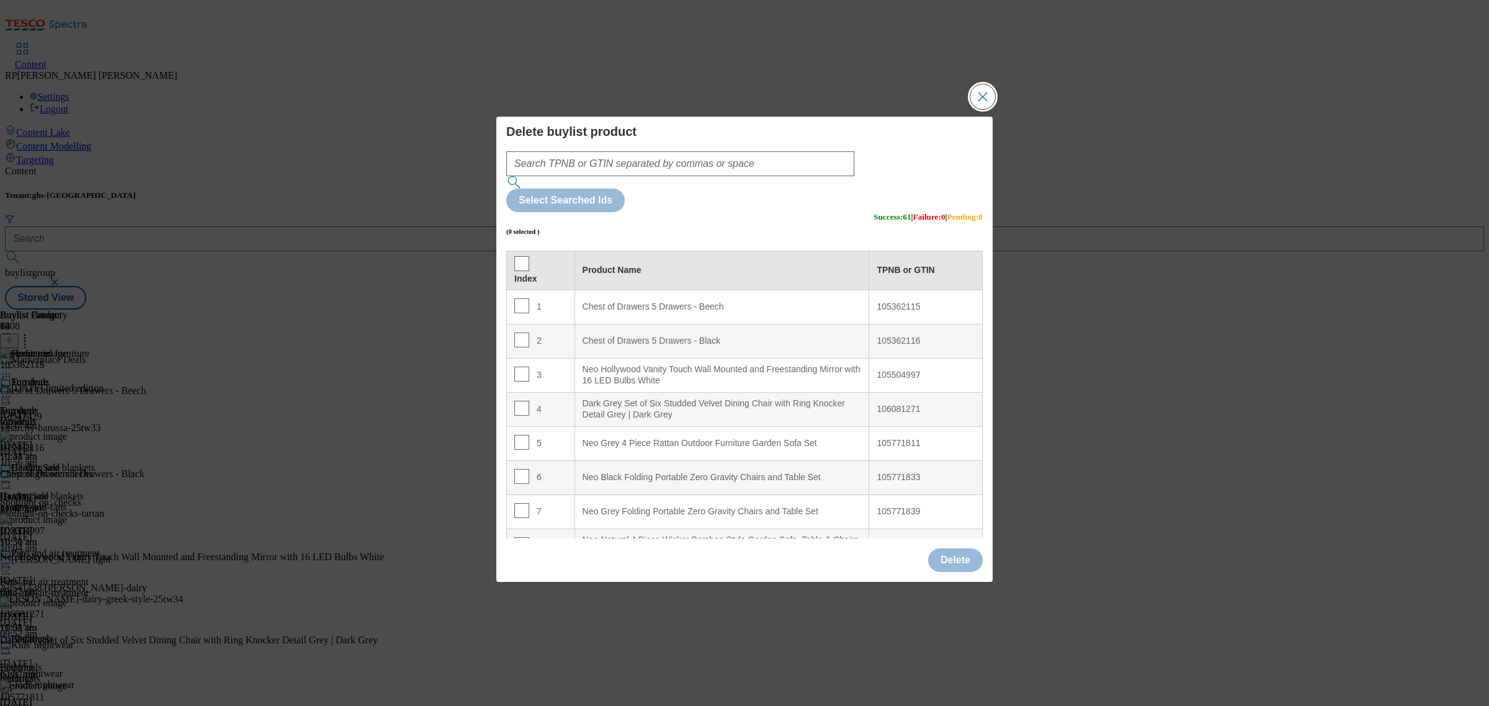
click at [985, 109] on button "Close Modal" at bounding box center [983, 96] width 25 height 25
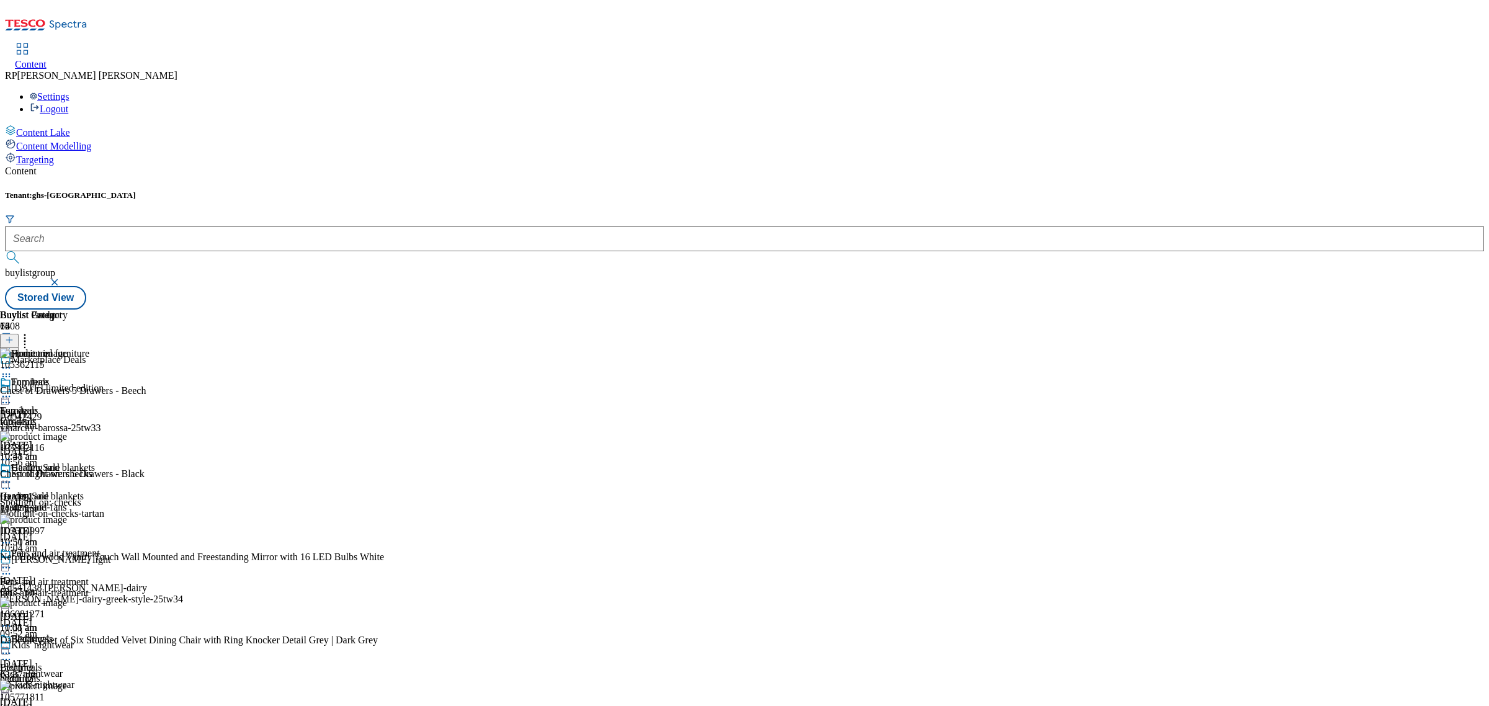
click at [12, 362] on icon at bounding box center [6, 368] width 12 height 12
click at [68, 447] on span "Preview" at bounding box center [52, 451] width 29 height 9
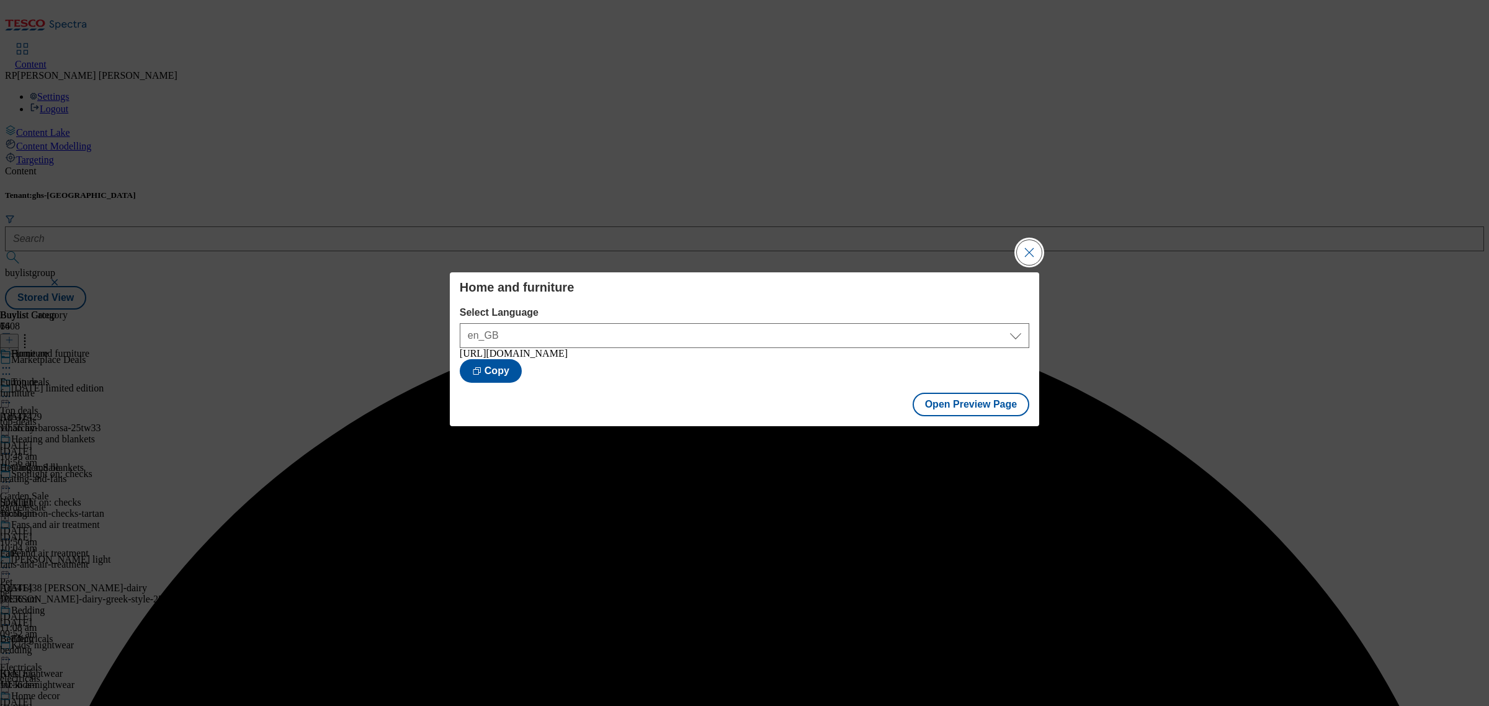
click at [1026, 263] on button "Close Modal" at bounding box center [1029, 252] width 25 height 25
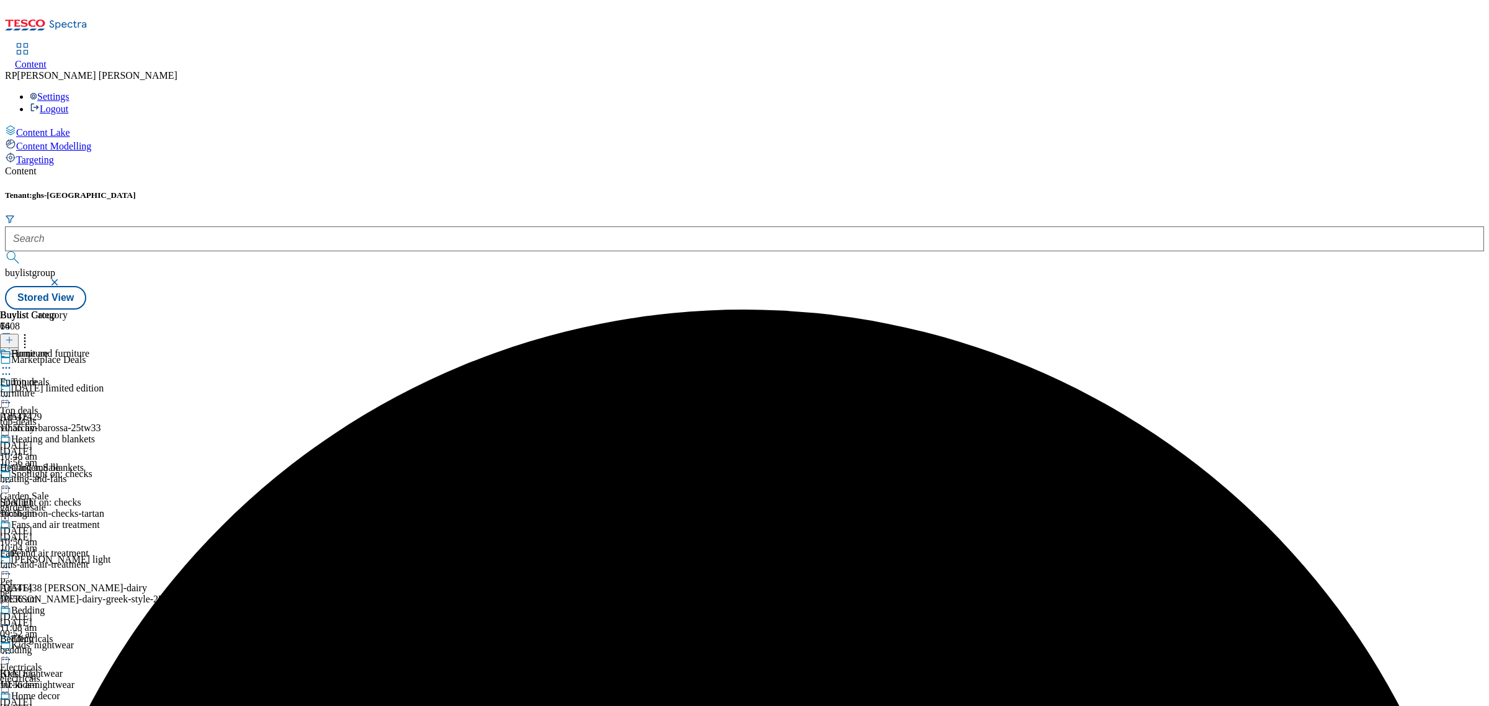
click at [12, 362] on icon at bounding box center [6, 368] width 12 height 12
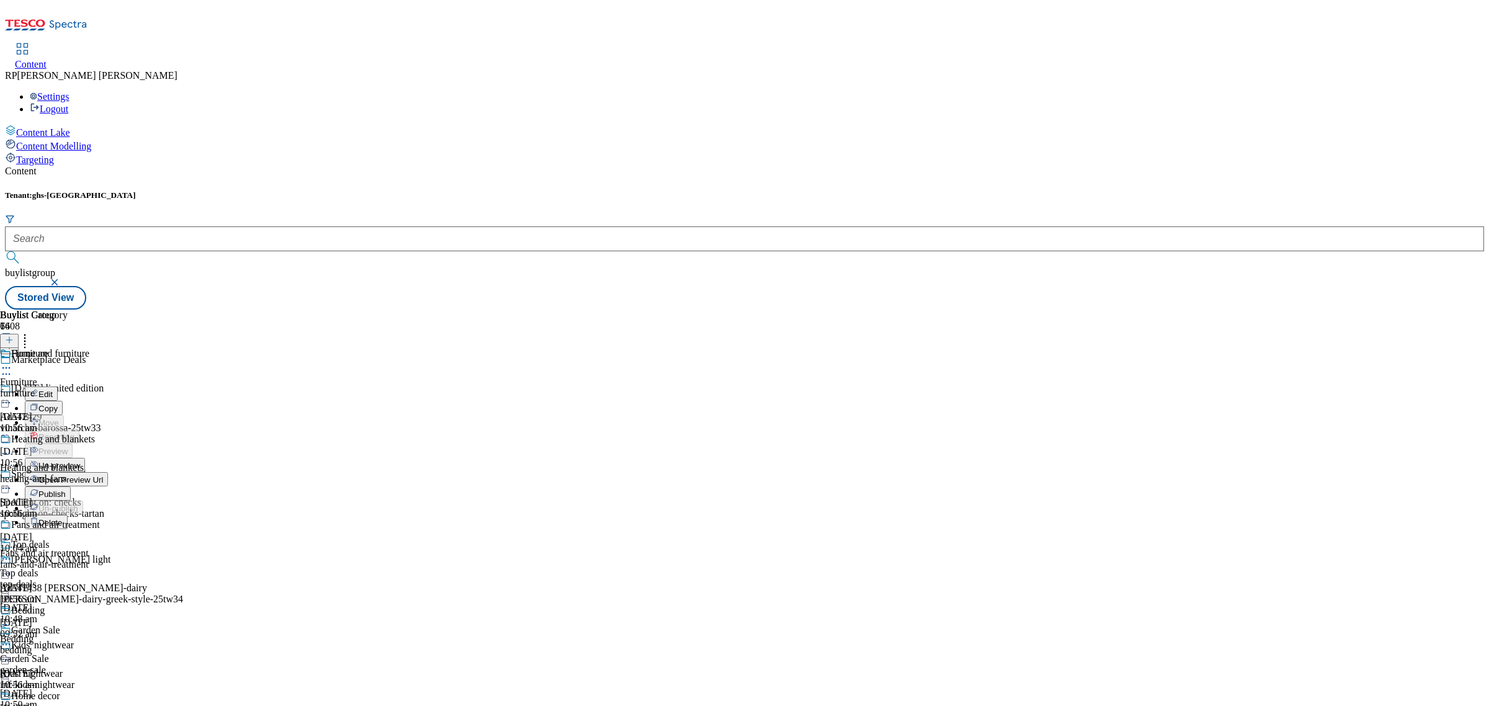
click at [66, 490] on span "Publish" at bounding box center [51, 494] width 27 height 9
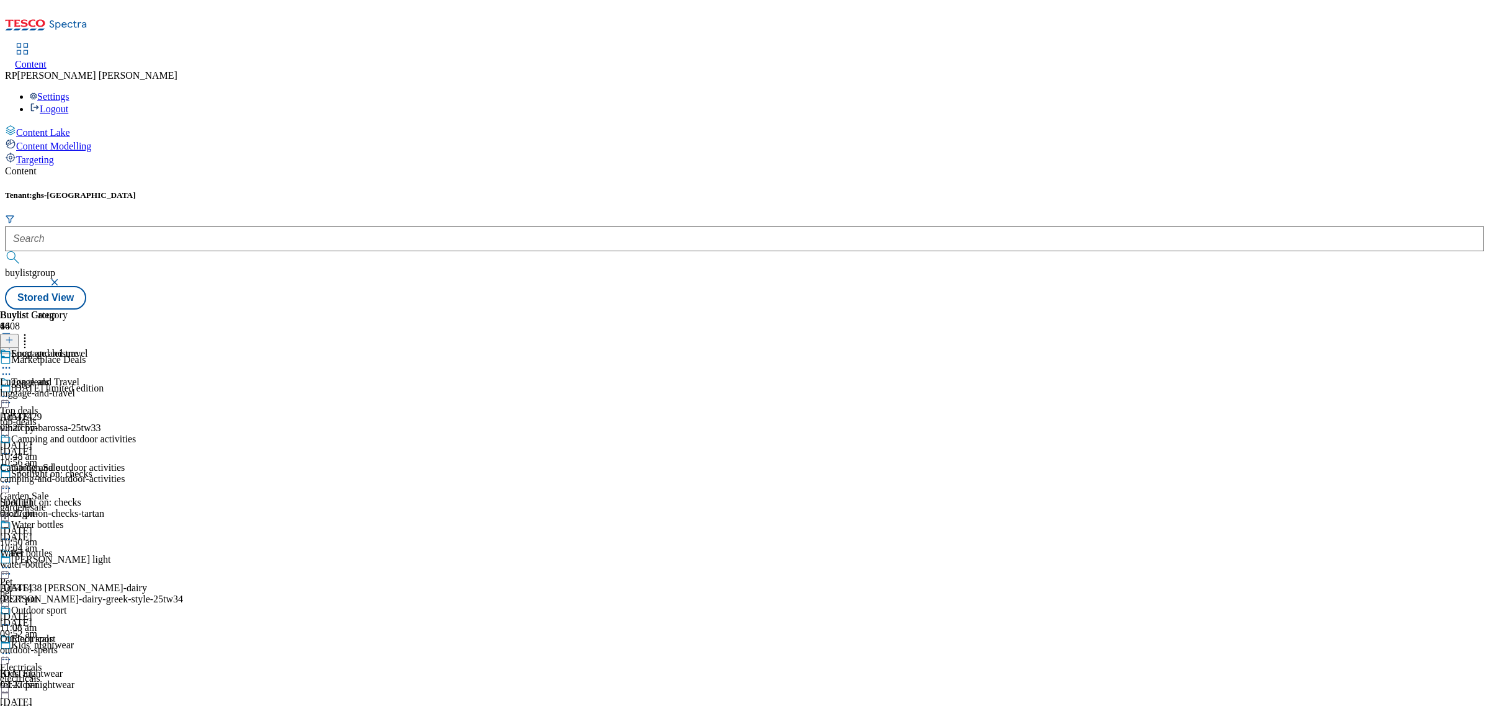
scroll to position [621, 0]
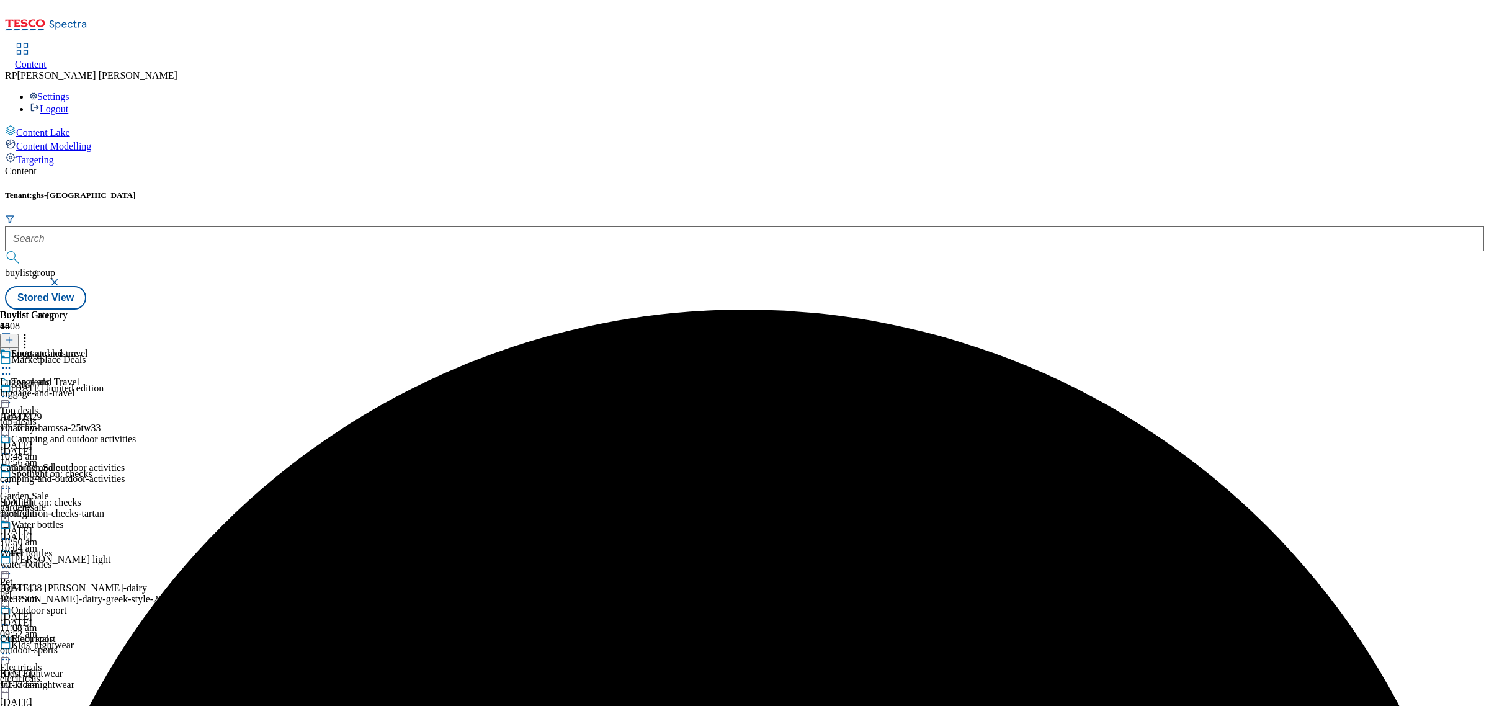
click at [12, 362] on icon at bounding box center [6, 368] width 12 height 12
click at [108, 458] on li "Un-preview" at bounding box center [66, 465] width 83 height 14
click at [12, 362] on icon at bounding box center [6, 368] width 12 height 12
click at [80, 461] on span "Un-preview" at bounding box center [59, 465] width 42 height 9
click at [136, 388] on div "luggage-and-travel" at bounding box center [68, 393] width 136 height 11
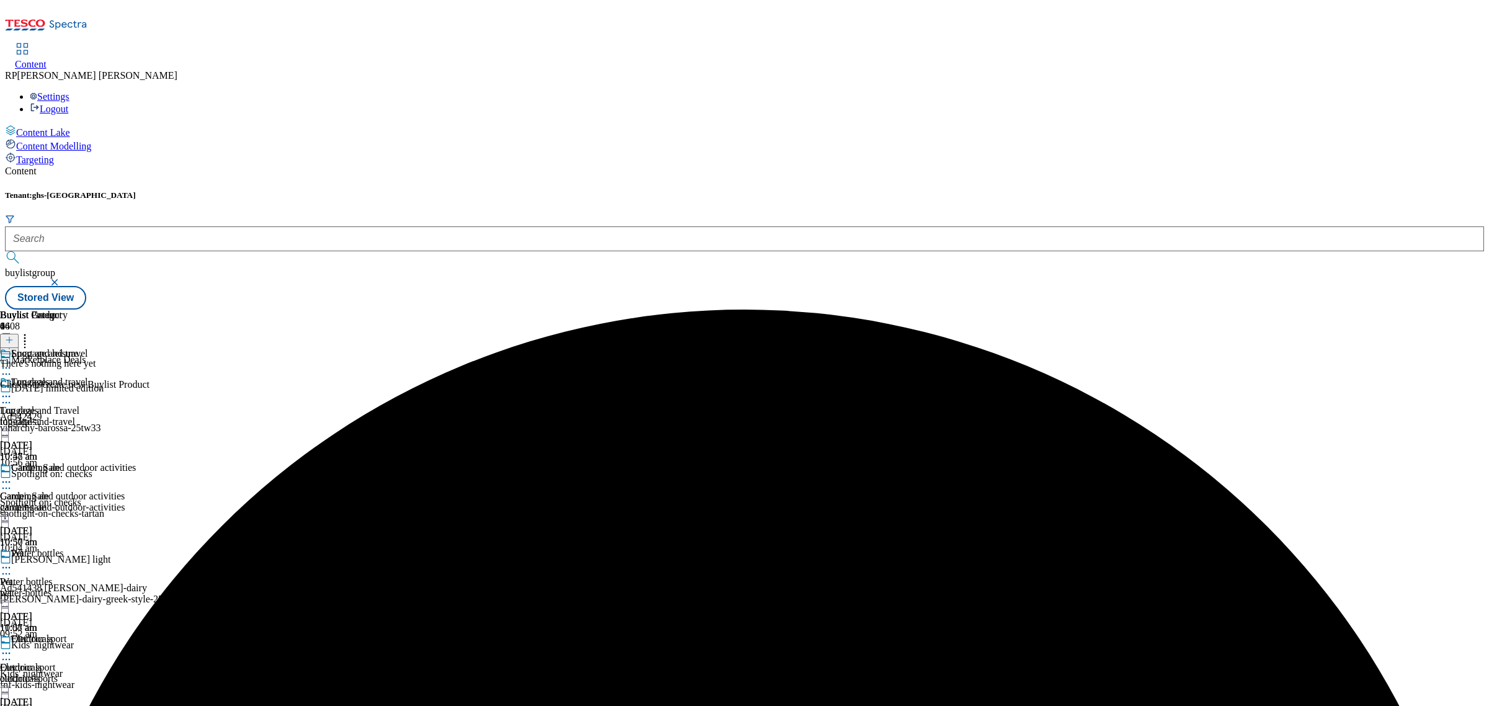
click at [136, 462] on div "Camping and outdoor activities" at bounding box center [68, 476] width 136 height 29
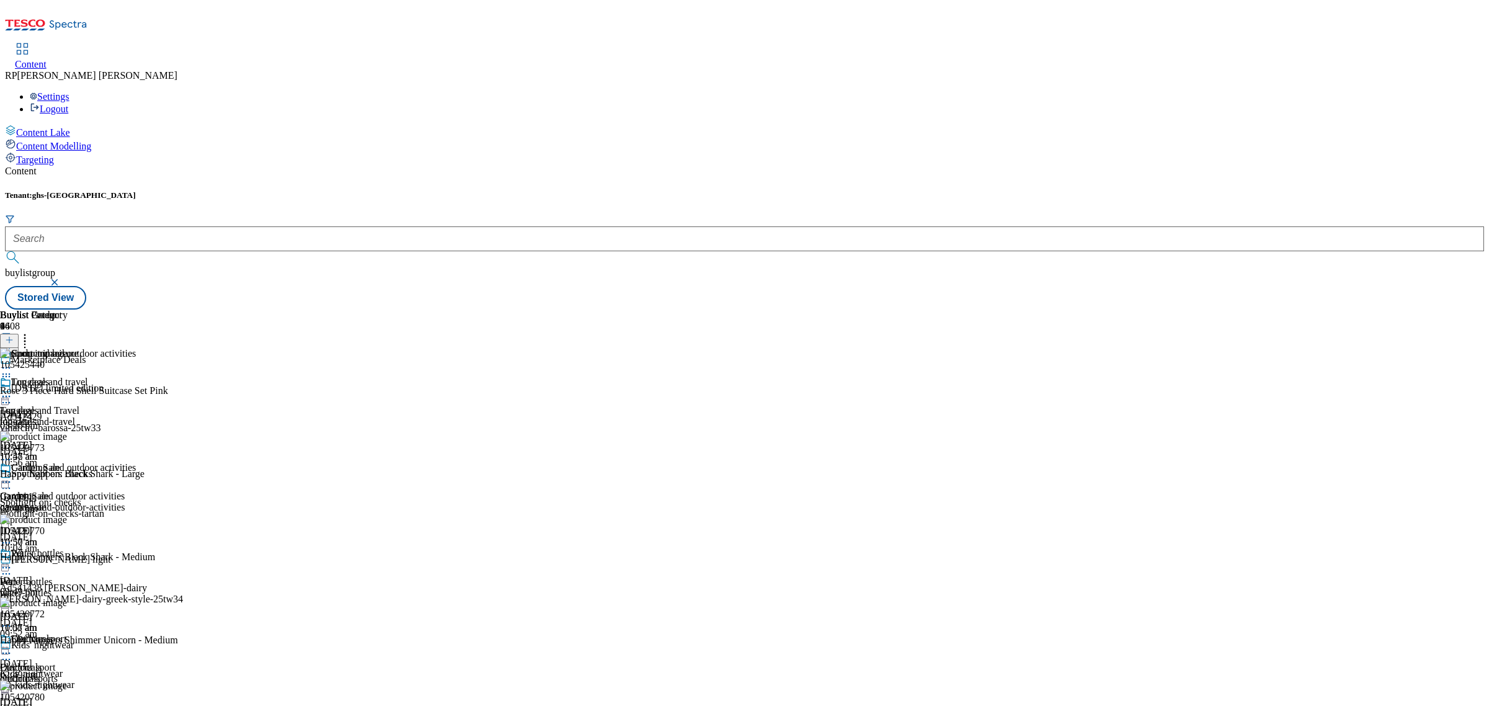
click at [31, 332] on icon at bounding box center [25, 338] width 12 height 12
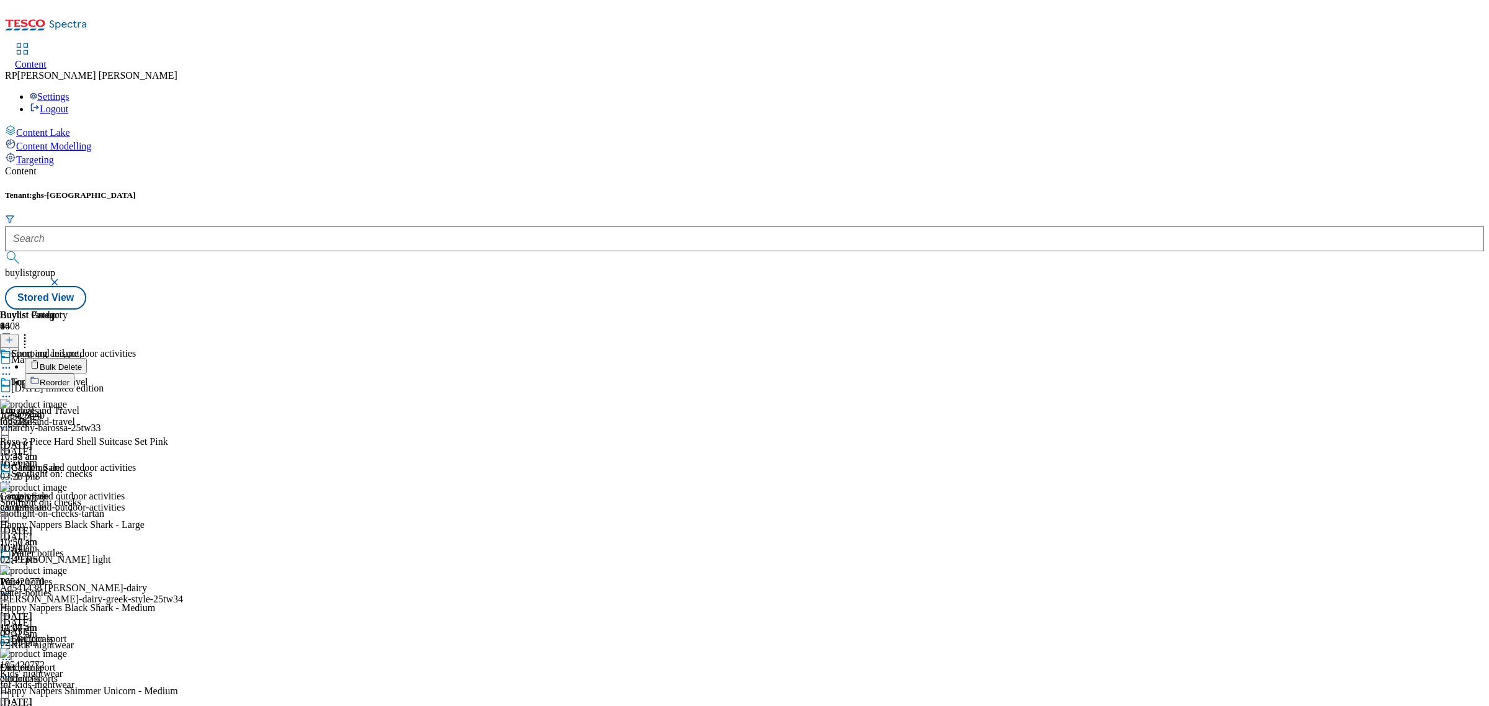
click at [82, 362] on span "Bulk Delete" at bounding box center [61, 366] width 42 height 9
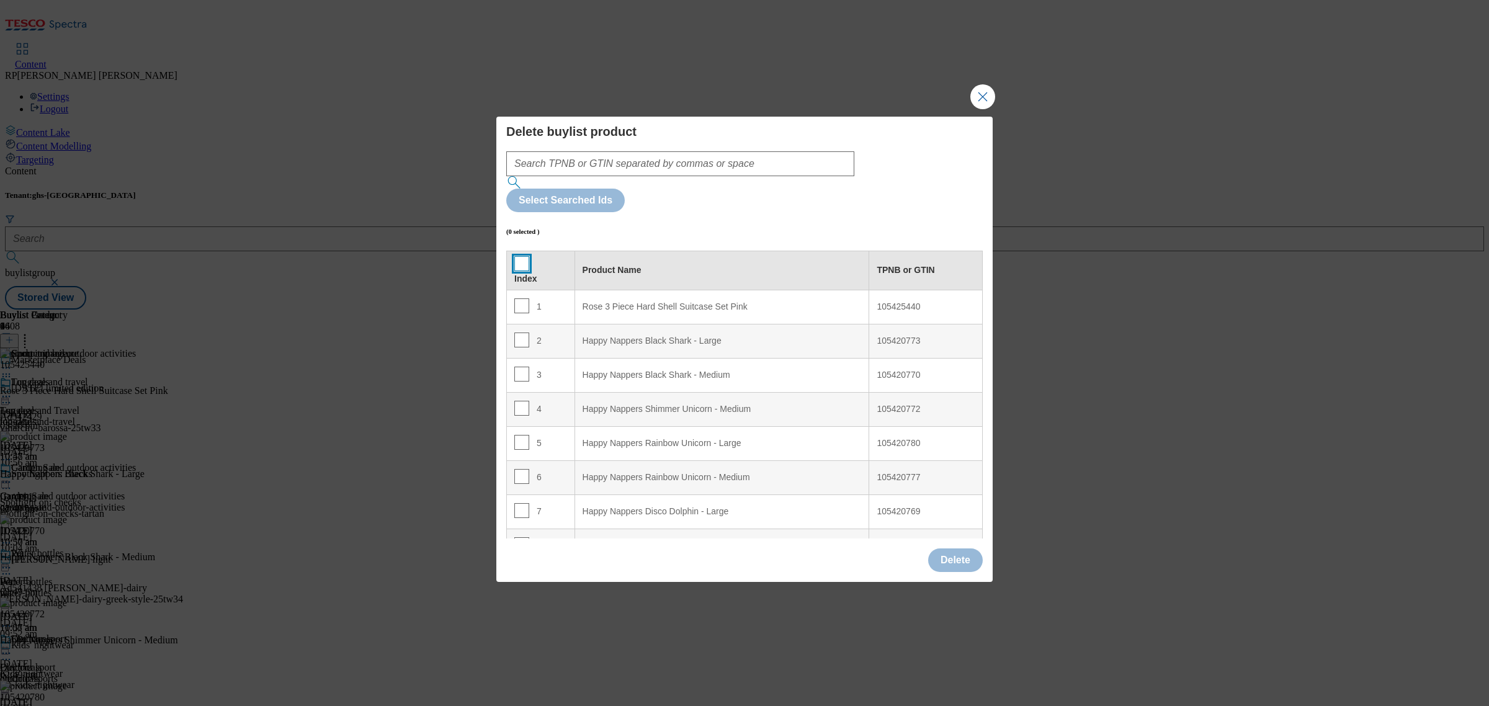
click at [520, 256] on input "Modal" at bounding box center [521, 263] width 15 height 15
checkbox input "true"
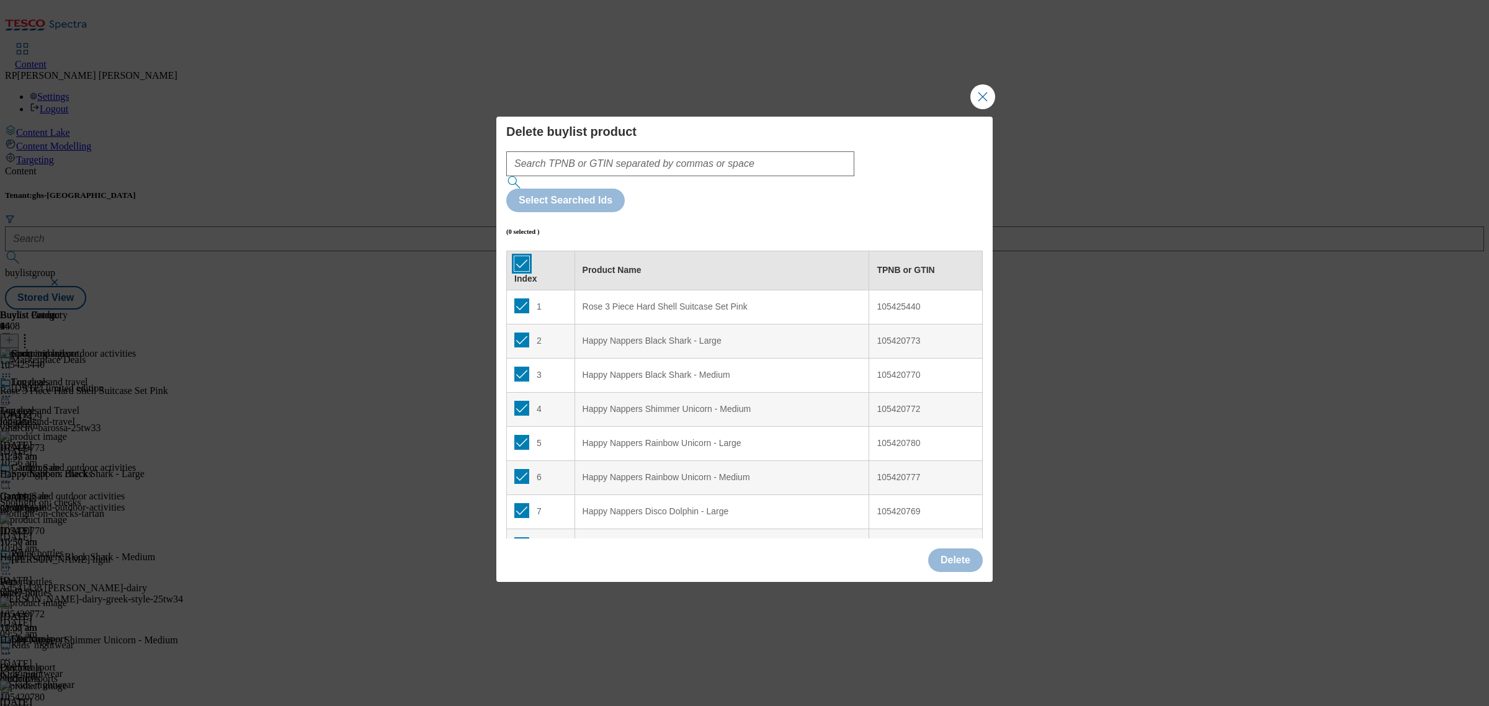
checkbox input "true"
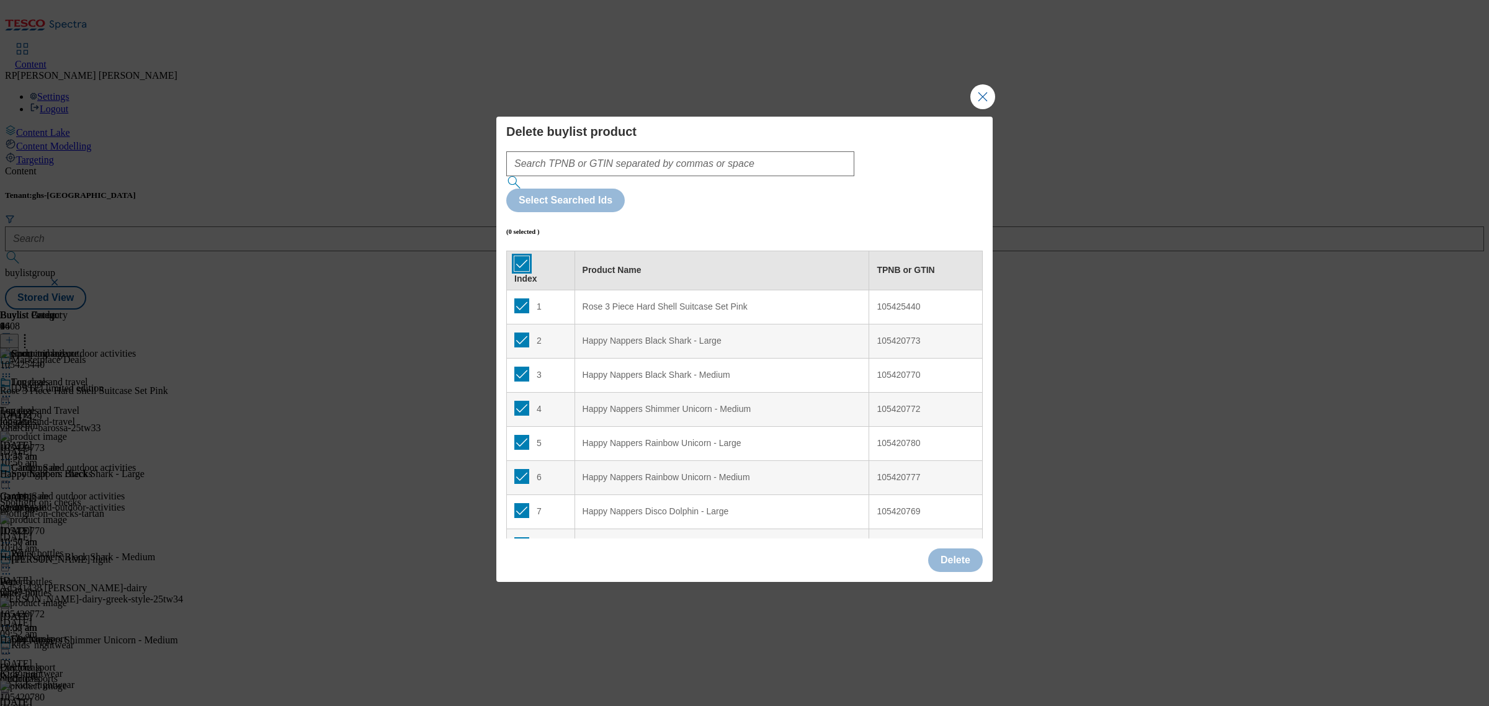
checkbox input "true"
click at [526, 299] on input "Modal" at bounding box center [521, 306] width 15 height 15
checkbox input "false"
click at [956, 549] on button "Delete" at bounding box center [955, 561] width 55 height 24
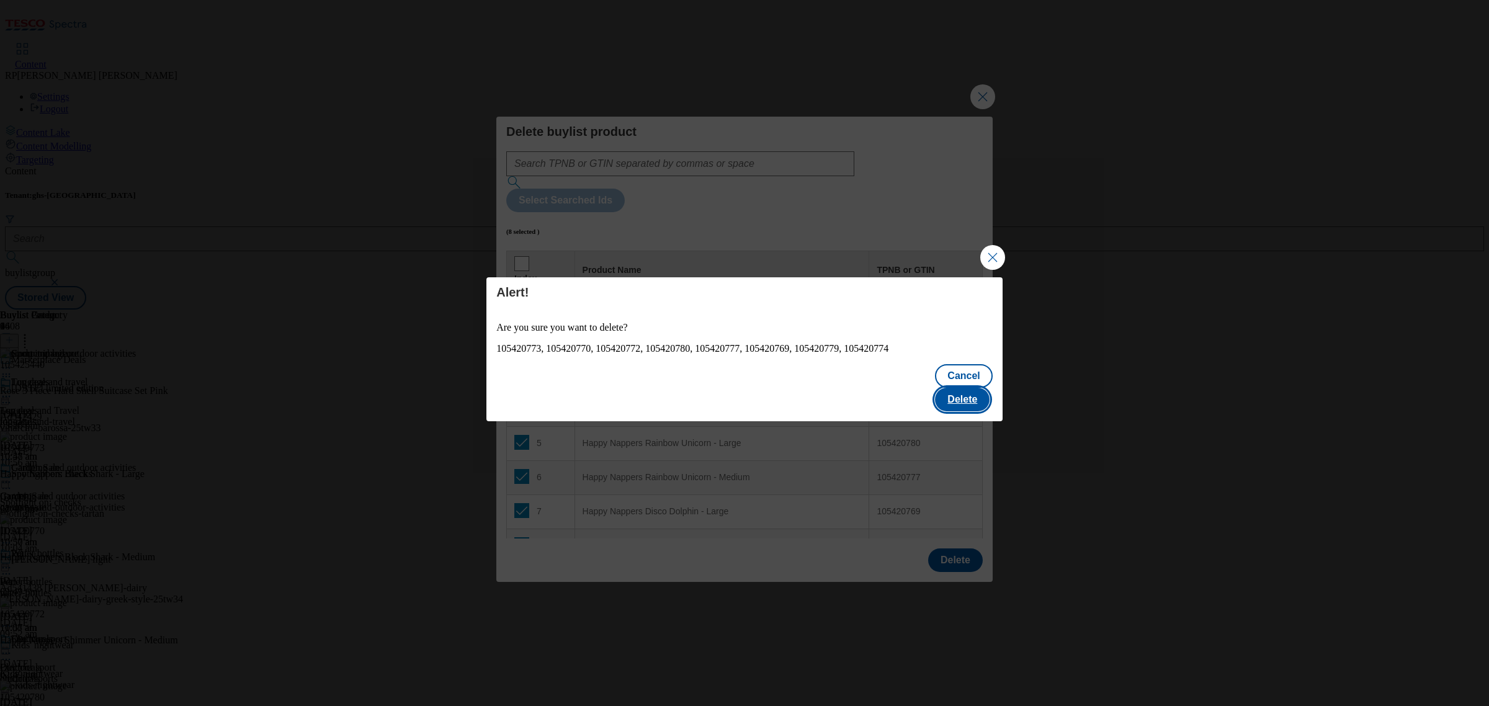
click at [968, 388] on button "Delete" at bounding box center [962, 400] width 55 height 24
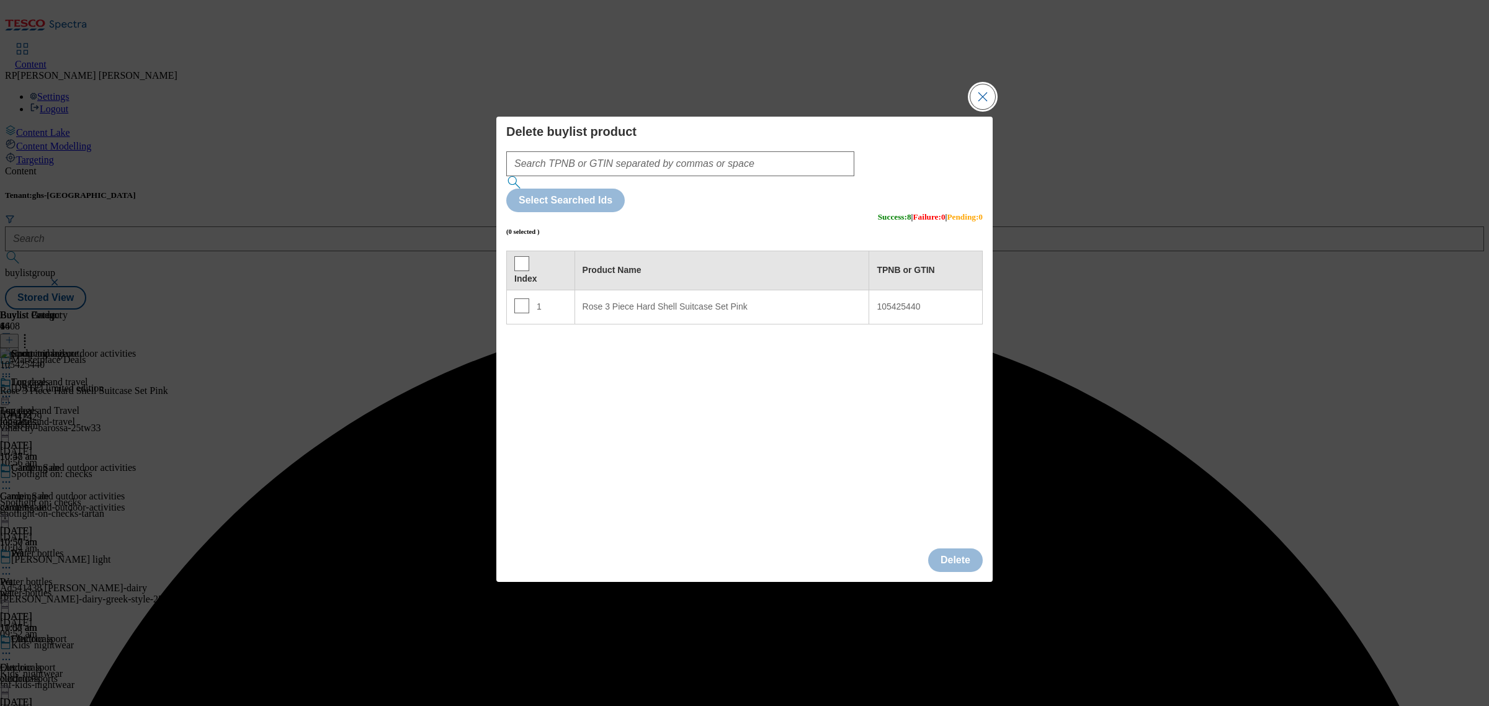
click at [981, 109] on button "Close Modal" at bounding box center [983, 96] width 25 height 25
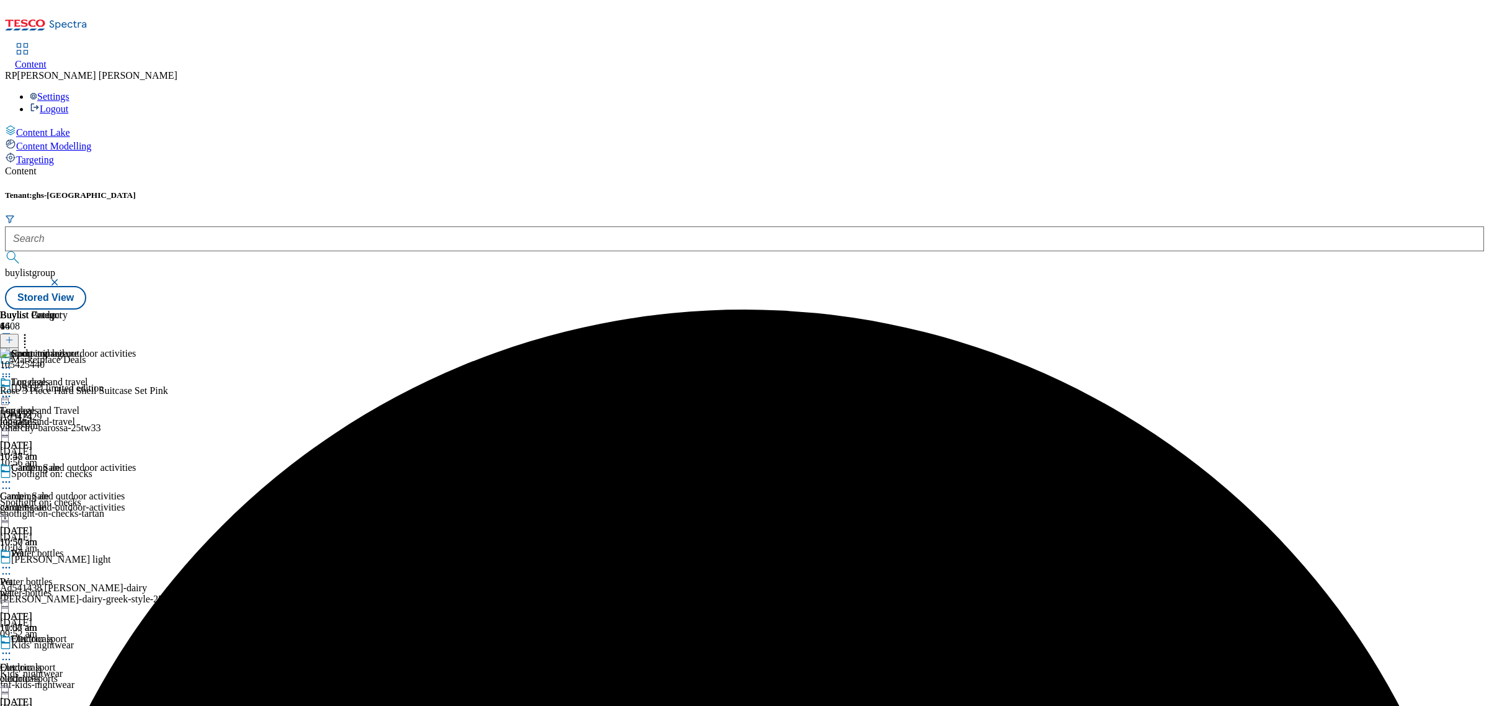
click at [1112, 310] on div "Buylist Group 6408 Marketplace Deals Halloween limited edition Ad542429 vinarch…" at bounding box center [745, 310] width 1480 height 0
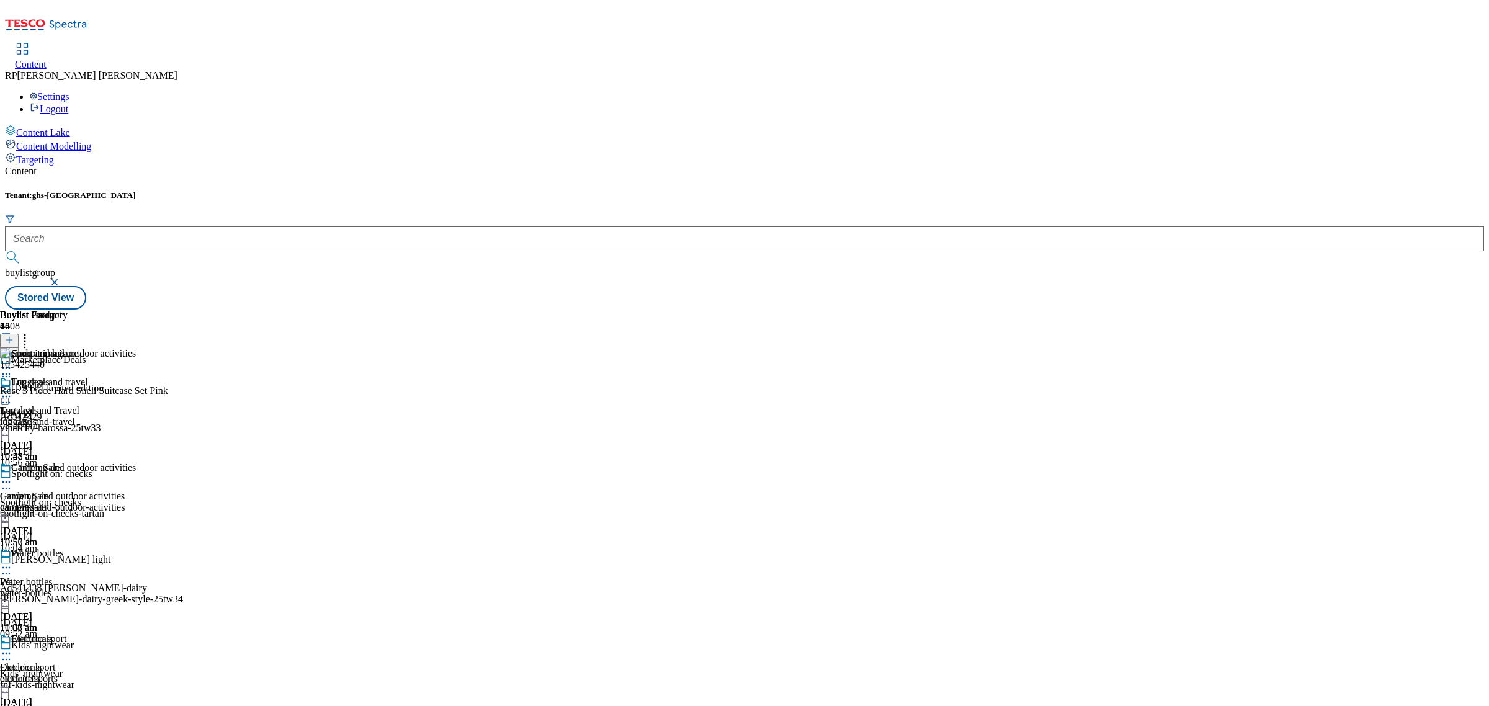
click at [12, 370] on icon at bounding box center [6, 376] width 12 height 12
click at [68, 452] on button "Delete" at bounding box center [46, 459] width 43 height 14
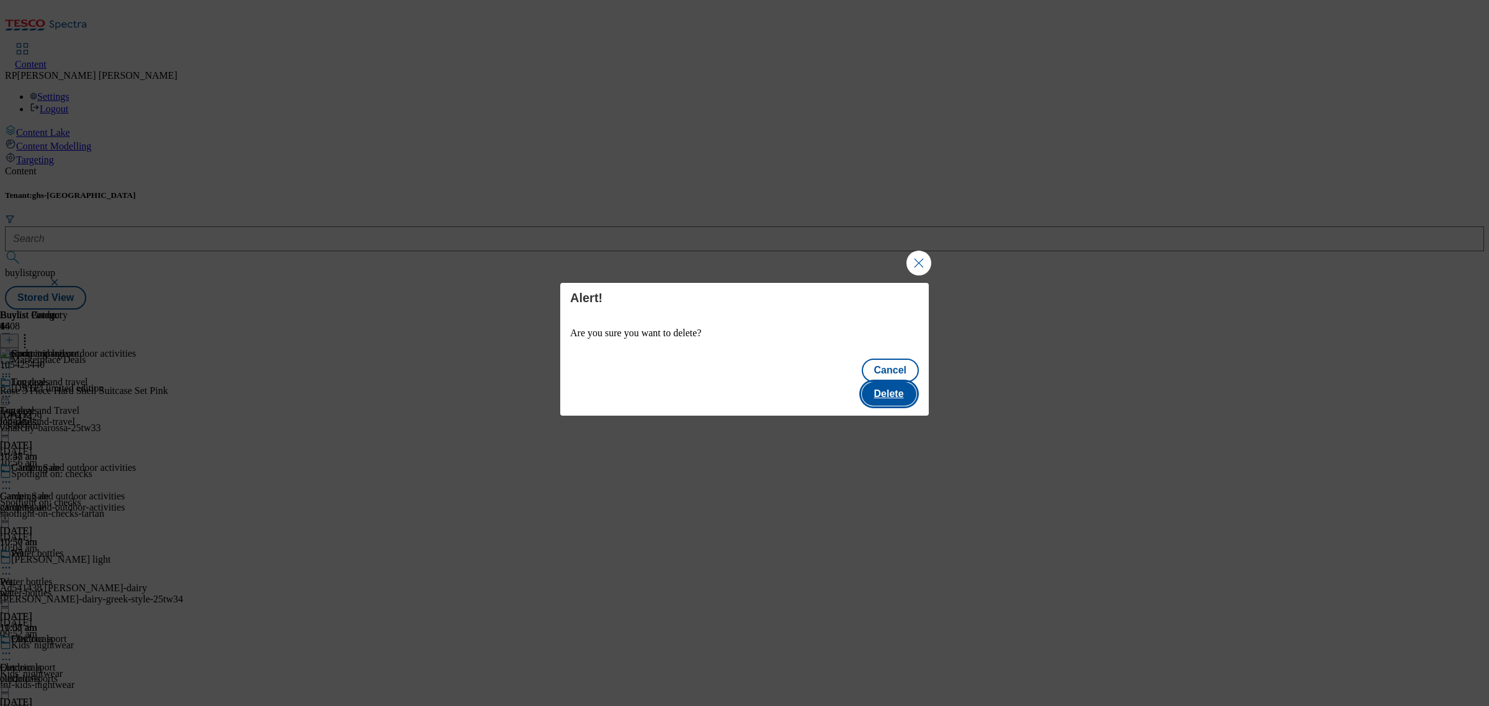
click at [898, 385] on button "Delete" at bounding box center [889, 394] width 55 height 24
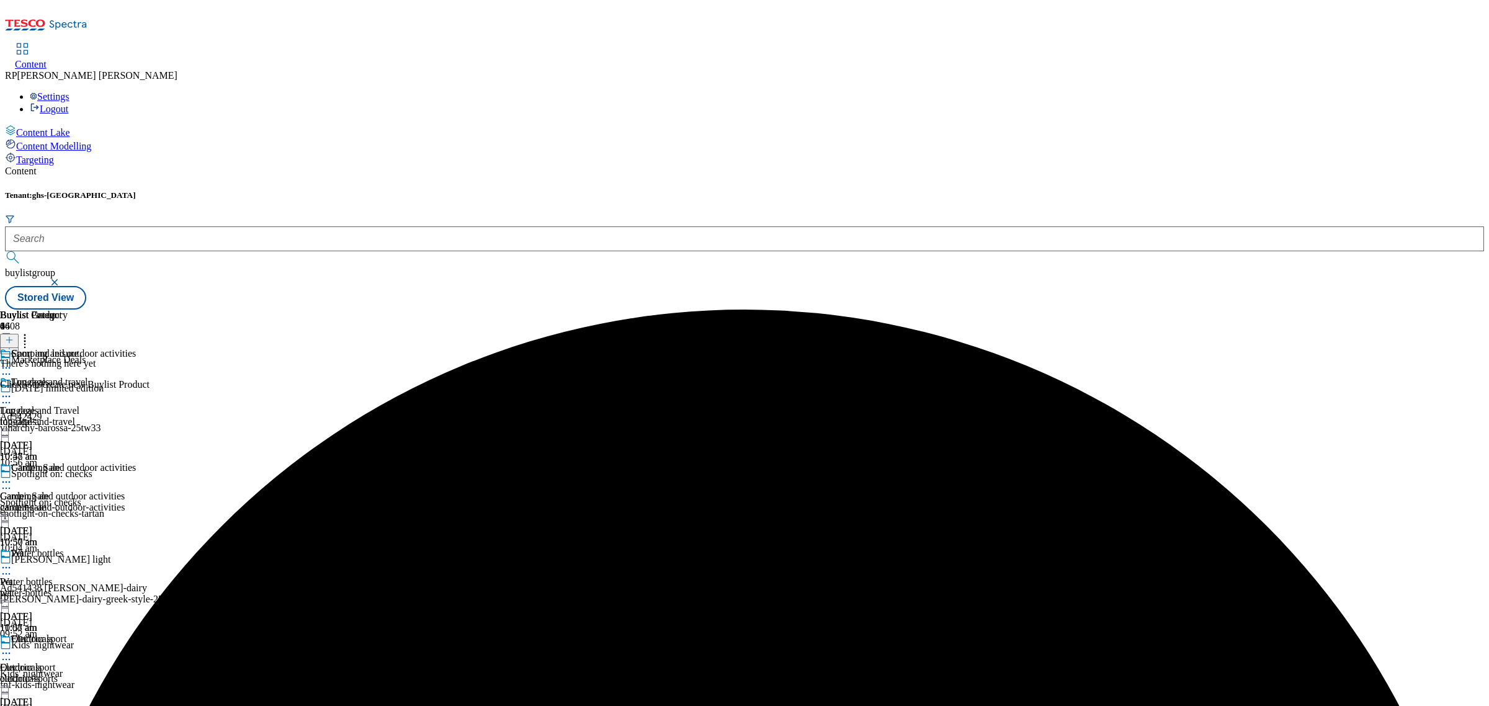
click at [12, 362] on icon at bounding box center [6, 368] width 12 height 12
click at [68, 447] on span "Preview" at bounding box center [52, 451] width 29 height 9
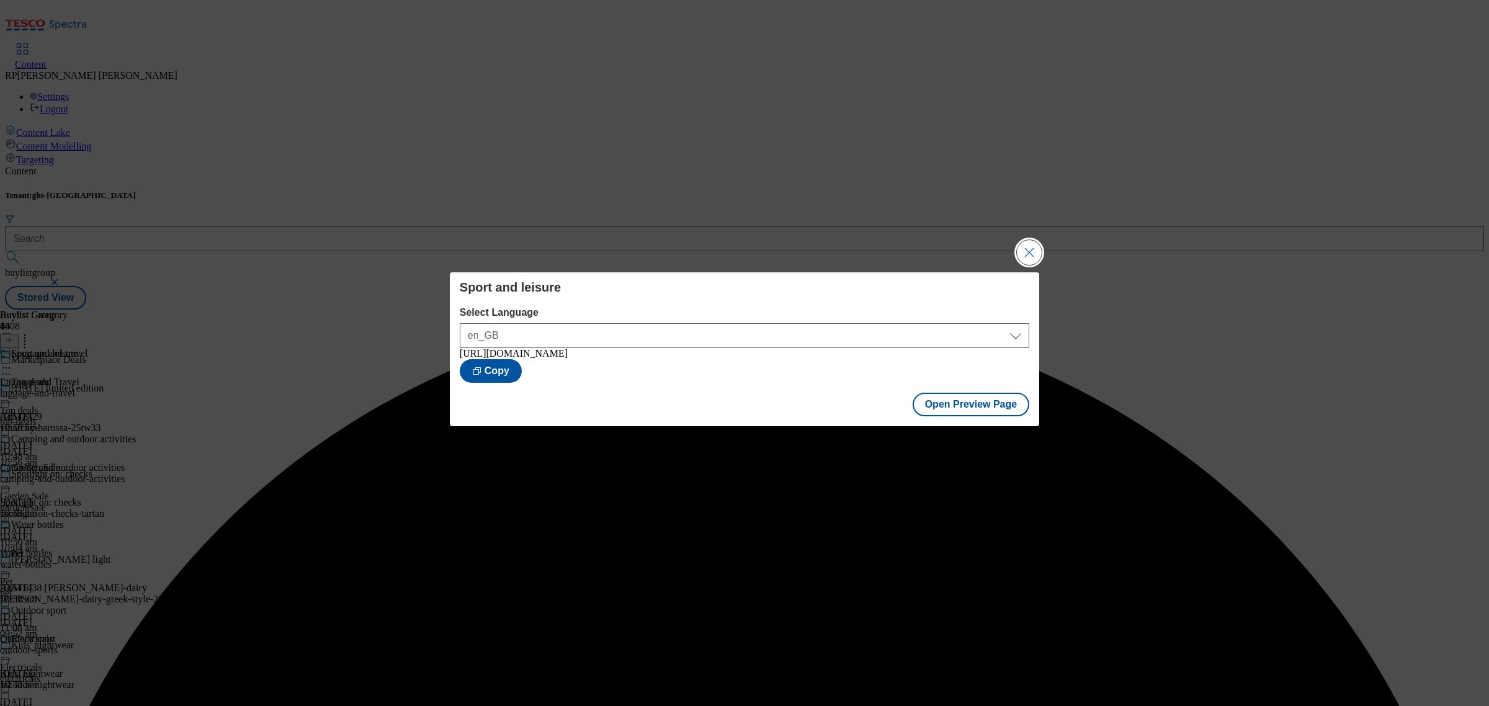
click at [1025, 246] on button "Close Modal" at bounding box center [1029, 252] width 25 height 25
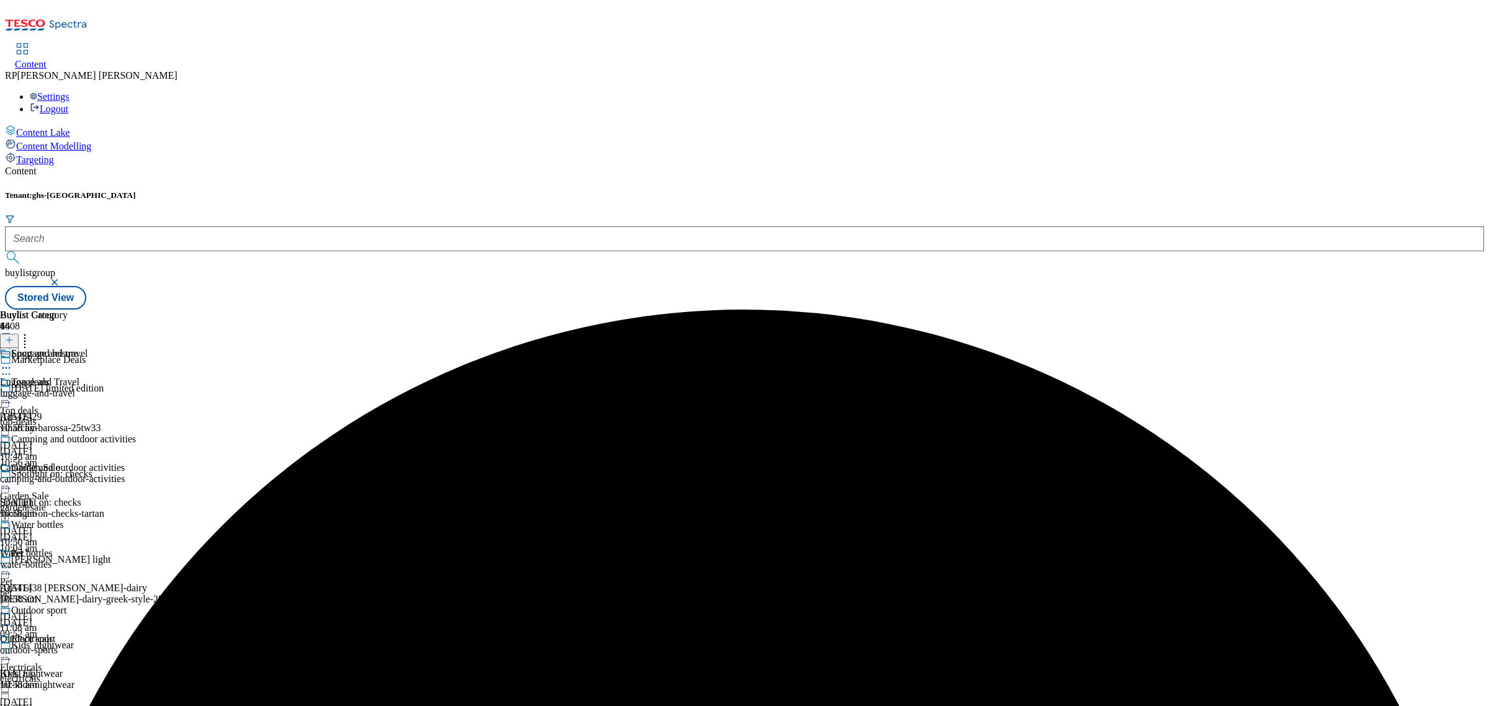
click at [12, 362] on icon at bounding box center [6, 368] width 12 height 12
click at [66, 490] on span "Publish" at bounding box center [51, 494] width 27 height 9
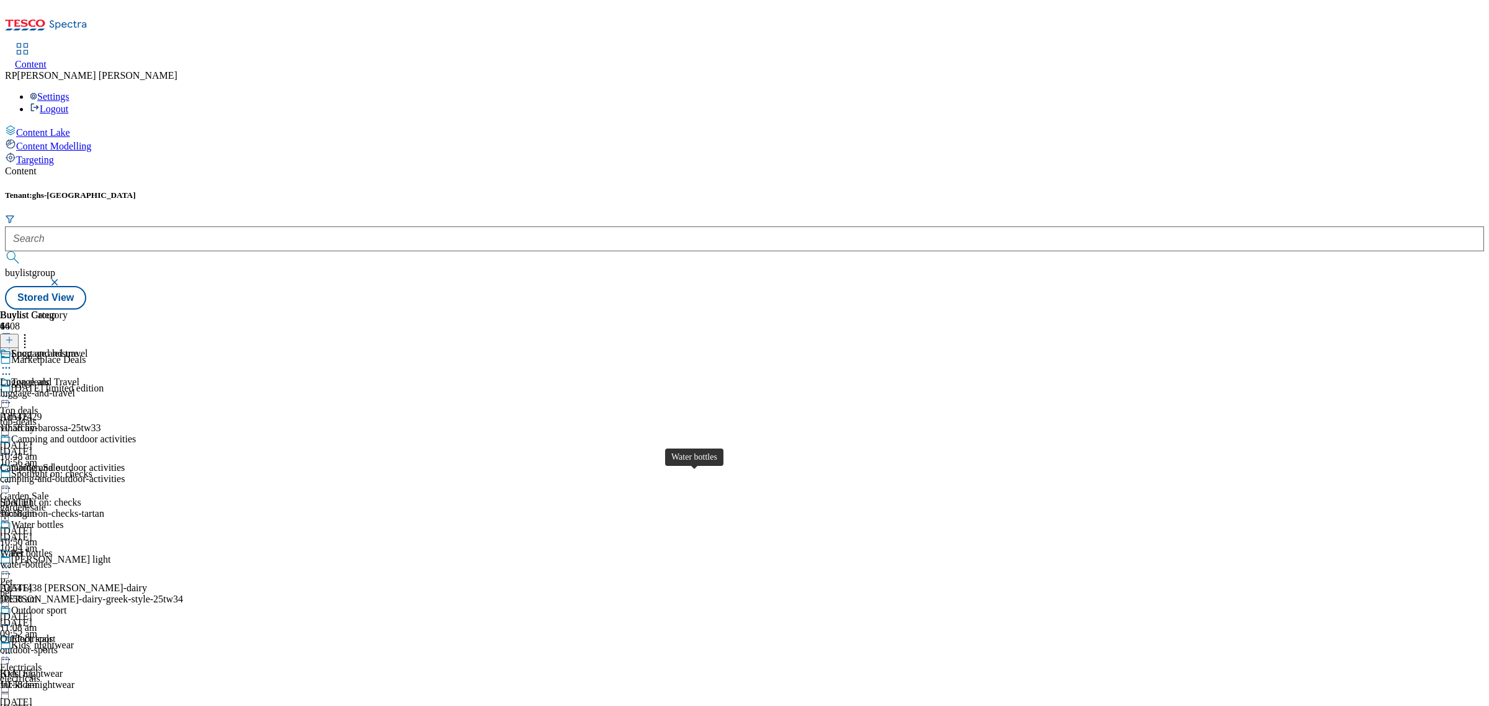
click at [52, 548] on div "Water bottles" at bounding box center [26, 553] width 52 height 11
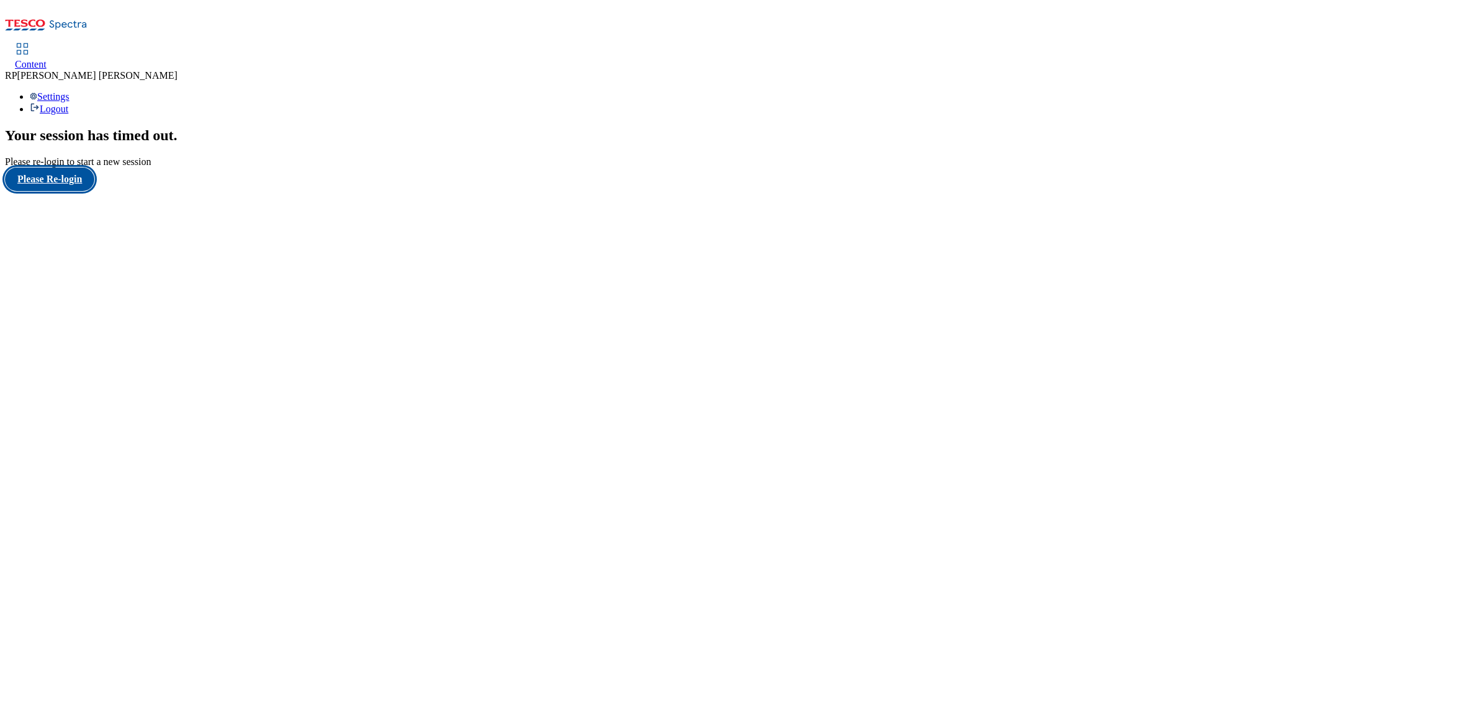
click at [76, 191] on button "Please Re-login" at bounding box center [49, 180] width 89 height 24
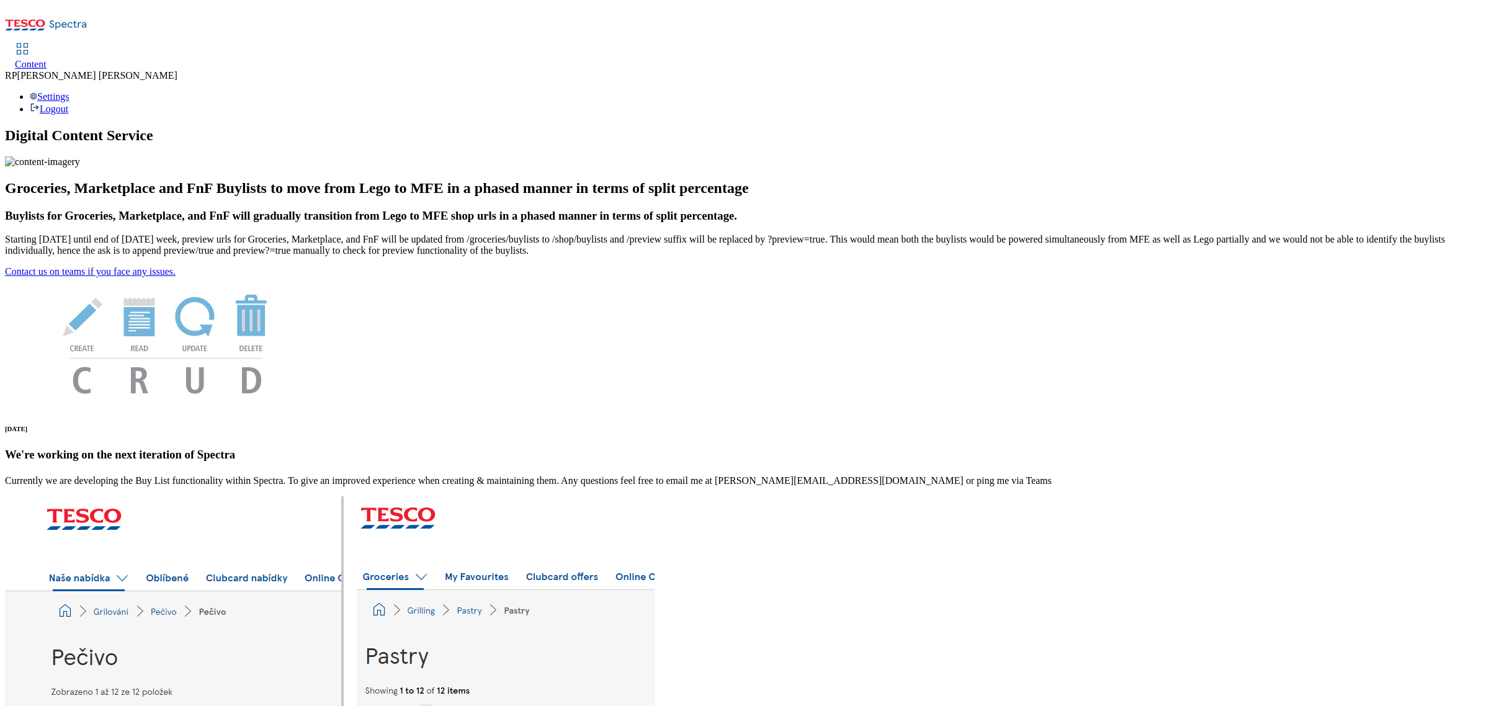
click at [47, 59] on span "Content" at bounding box center [31, 64] width 32 height 11
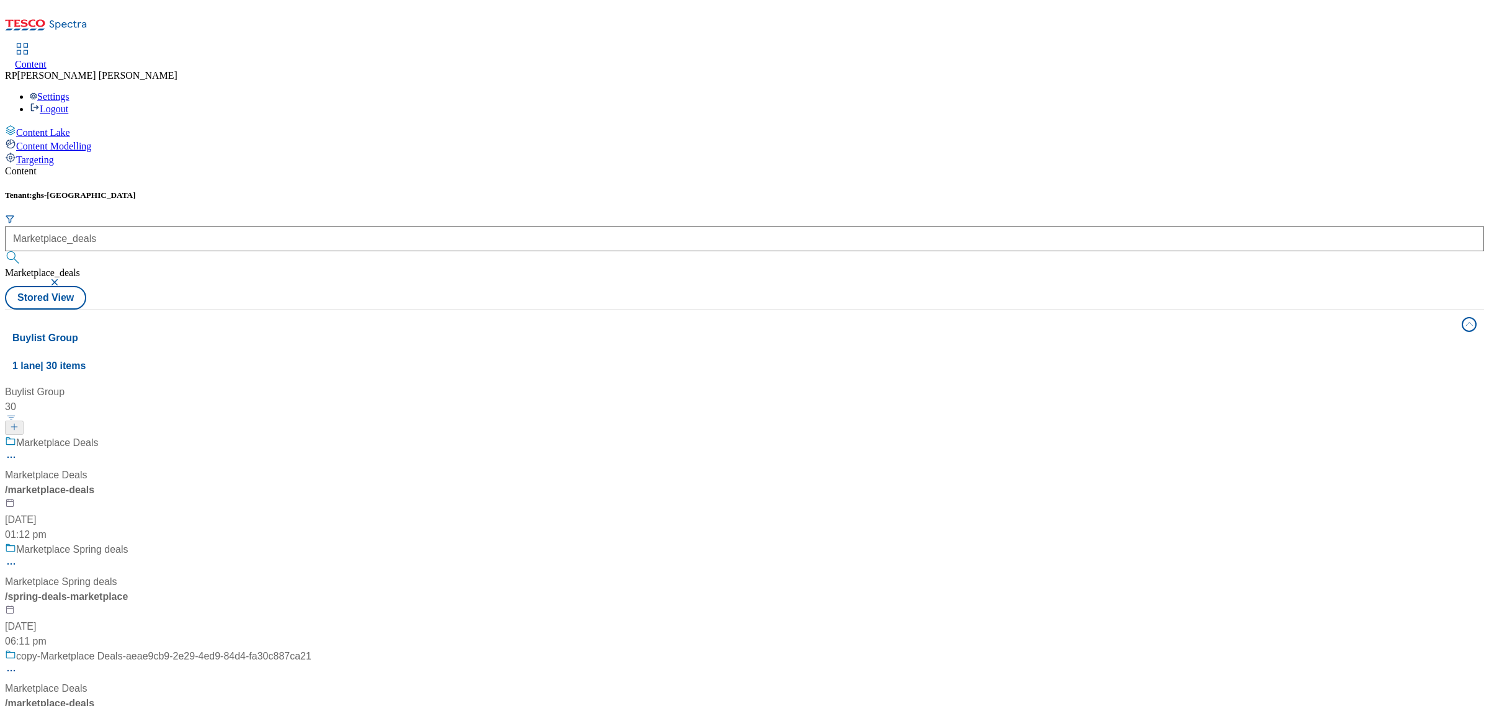
click at [312, 436] on div "Marketplace Deals Marketplace Deals / marketplace-deals [DATE] 01:12 pm" at bounding box center [158, 489] width 307 height 107
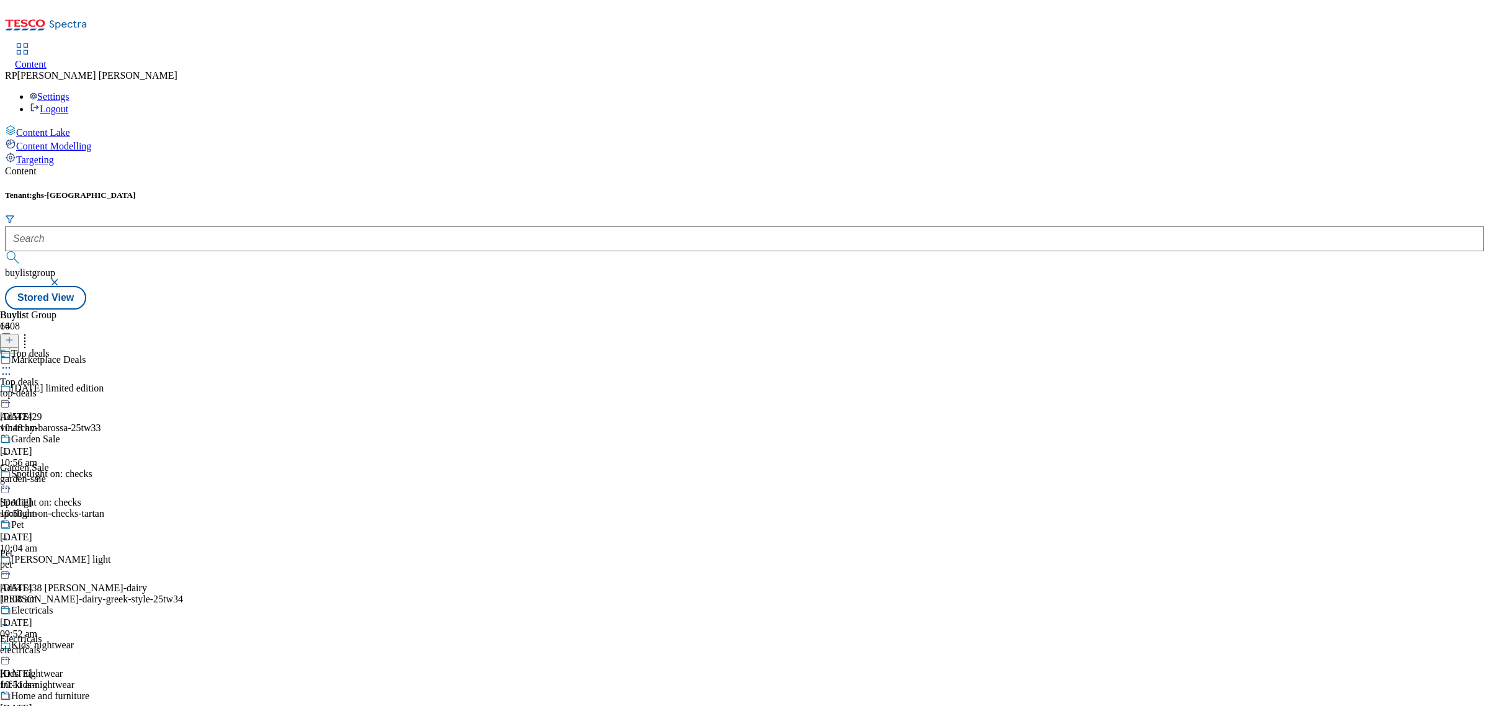
scroll to position [621, 0]
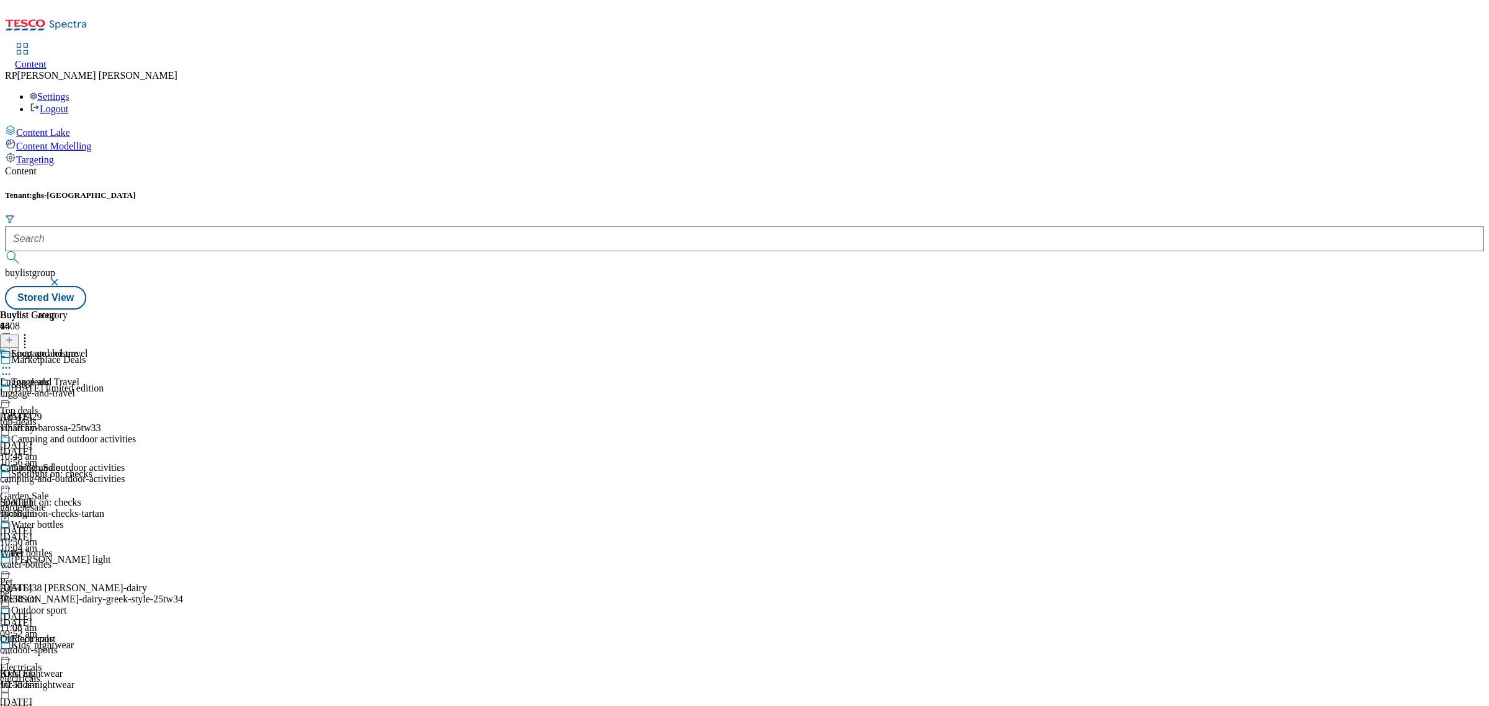
scroll to position [78, 0]
click at [136, 519] on div "Water bottles" at bounding box center [68, 533] width 136 height 29
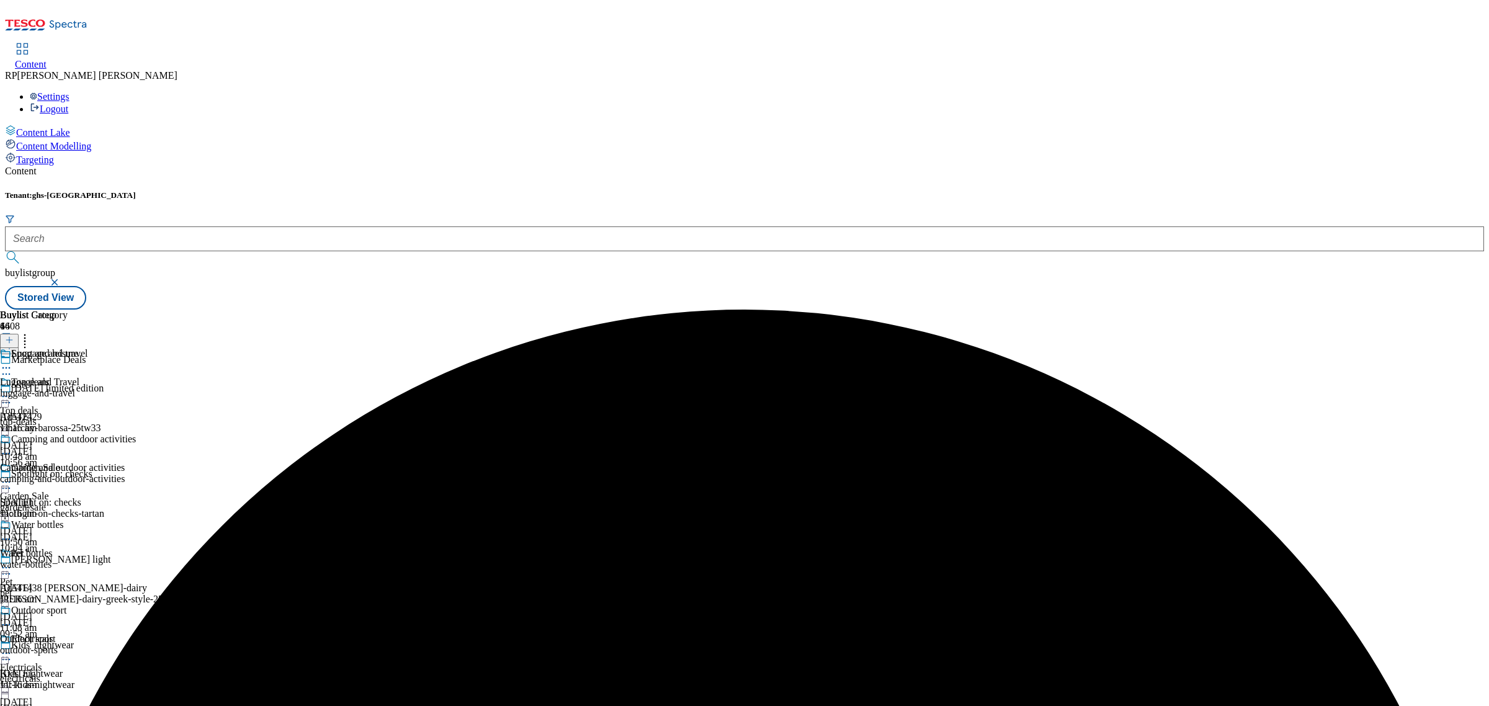
click at [52, 548] on div "Water bottles" at bounding box center [26, 553] width 52 height 11
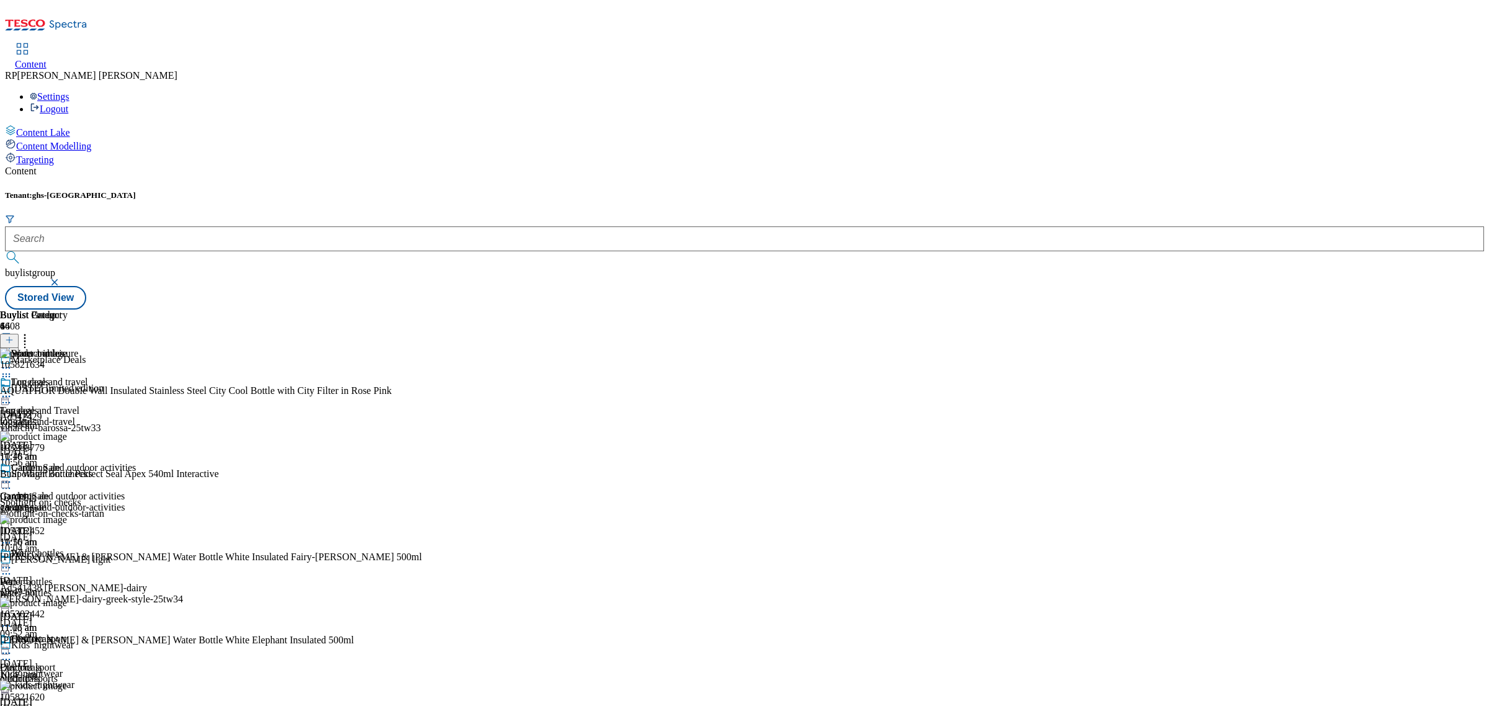
click at [31, 332] on icon at bounding box center [25, 338] width 12 height 12
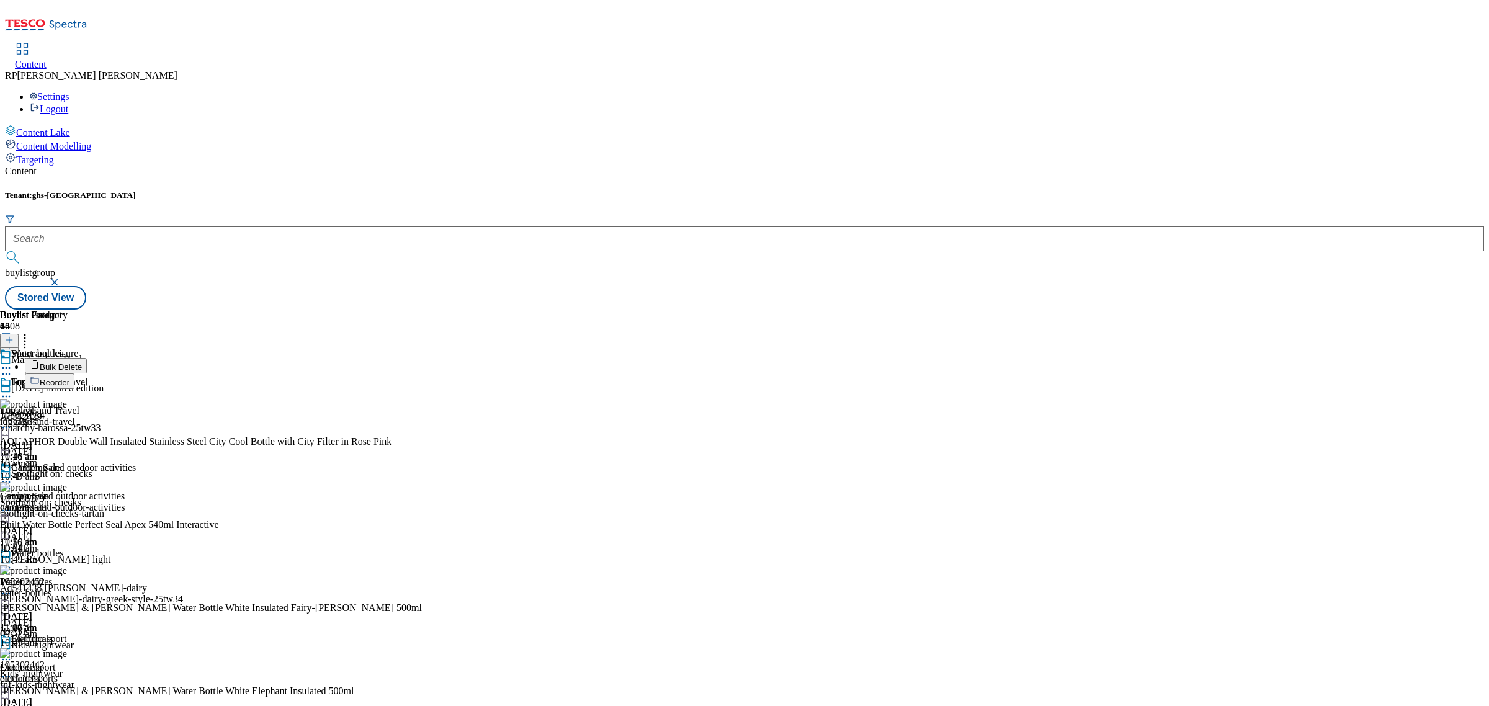
click at [82, 362] on span "Bulk Delete" at bounding box center [61, 366] width 42 height 9
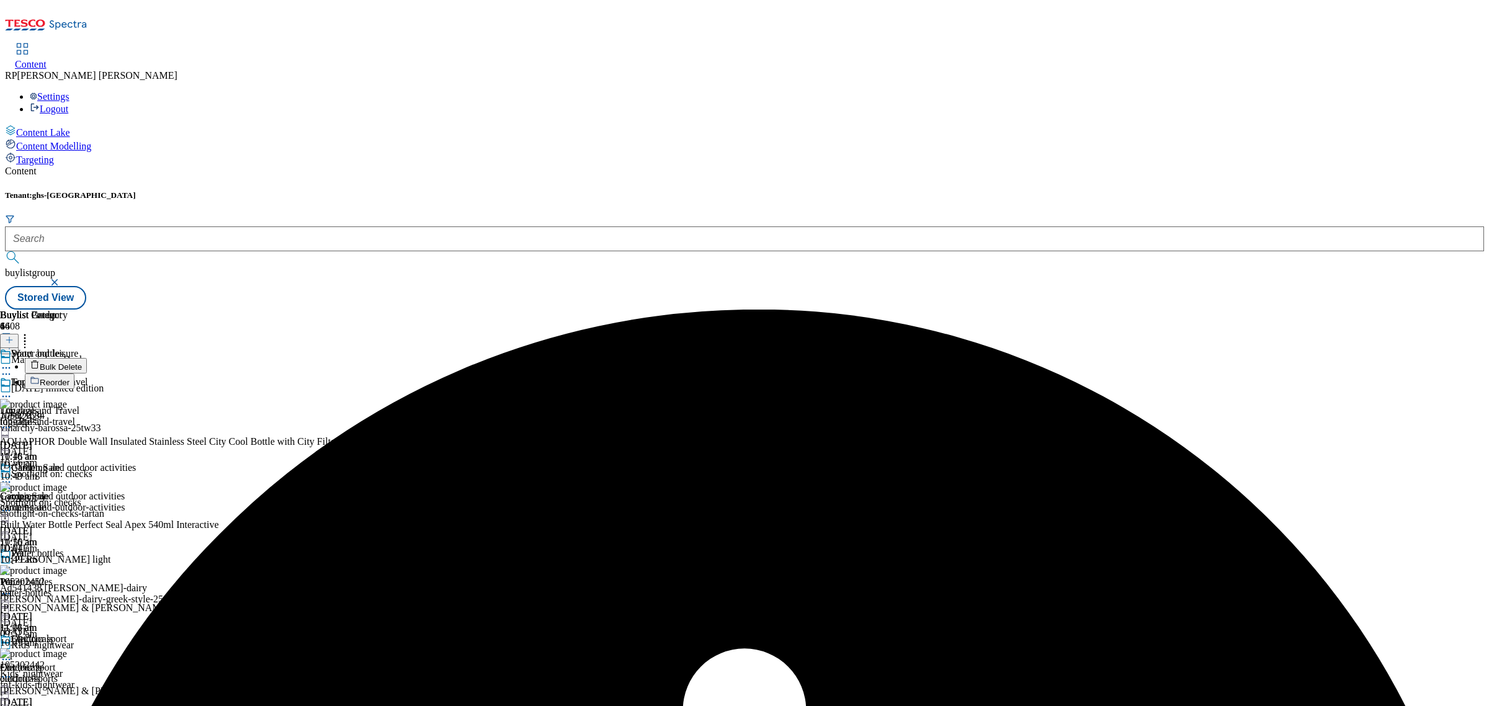
click at [12, 362] on icon at bounding box center [6, 368] width 12 height 12
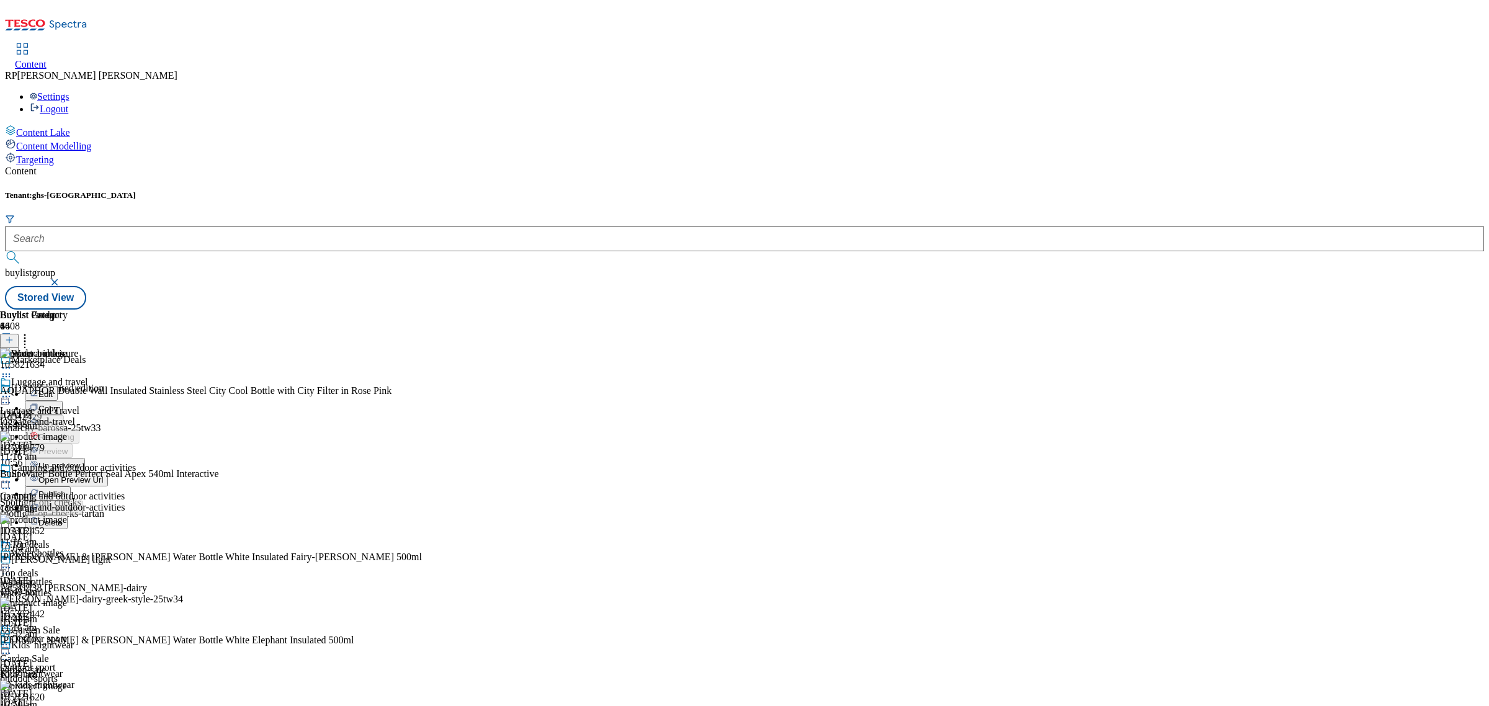
click at [80, 461] on span "Un-preview" at bounding box center [59, 465] width 42 height 9
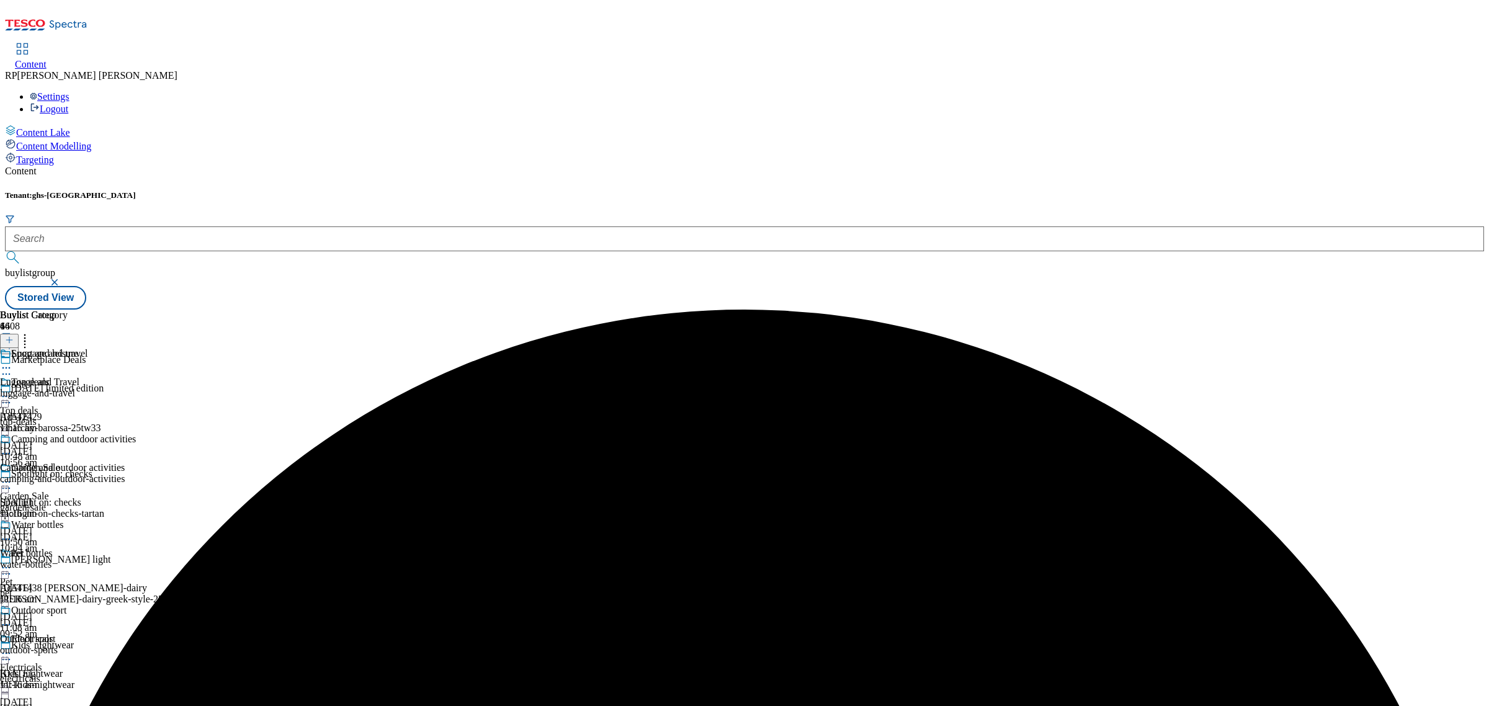
click at [63, 519] on div "Water bottles" at bounding box center [37, 524] width 52 height 11
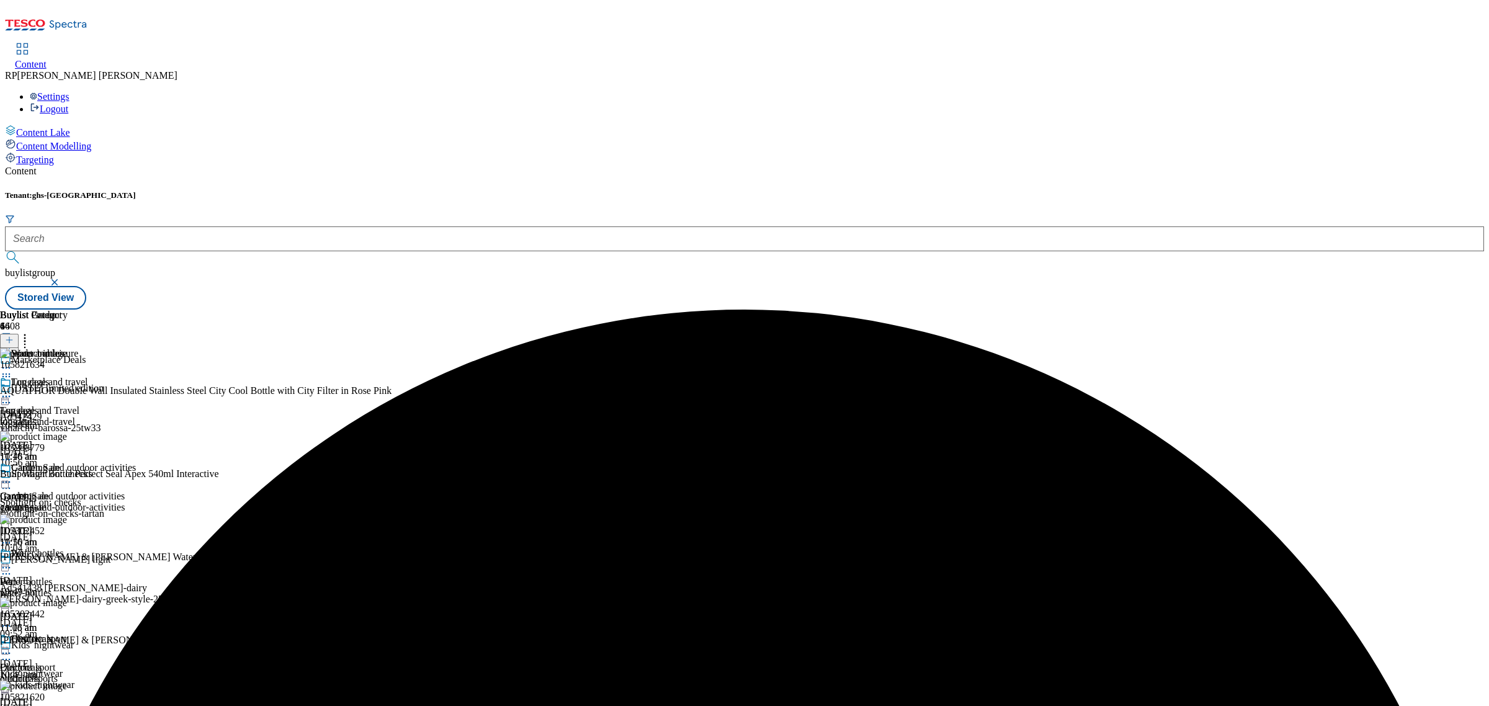
click at [31, 332] on icon at bounding box center [25, 338] width 12 height 12
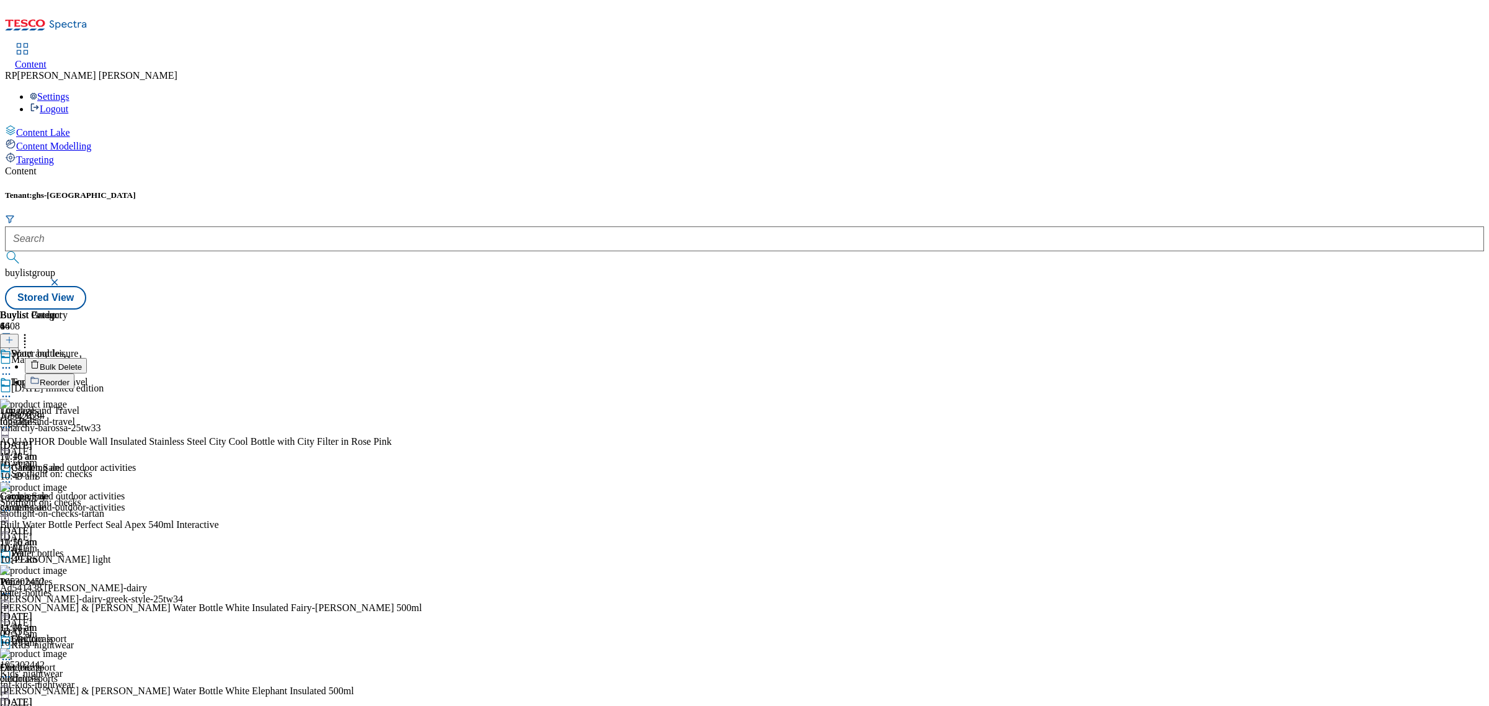
click at [82, 362] on span "Bulk Delete" at bounding box center [61, 366] width 42 height 9
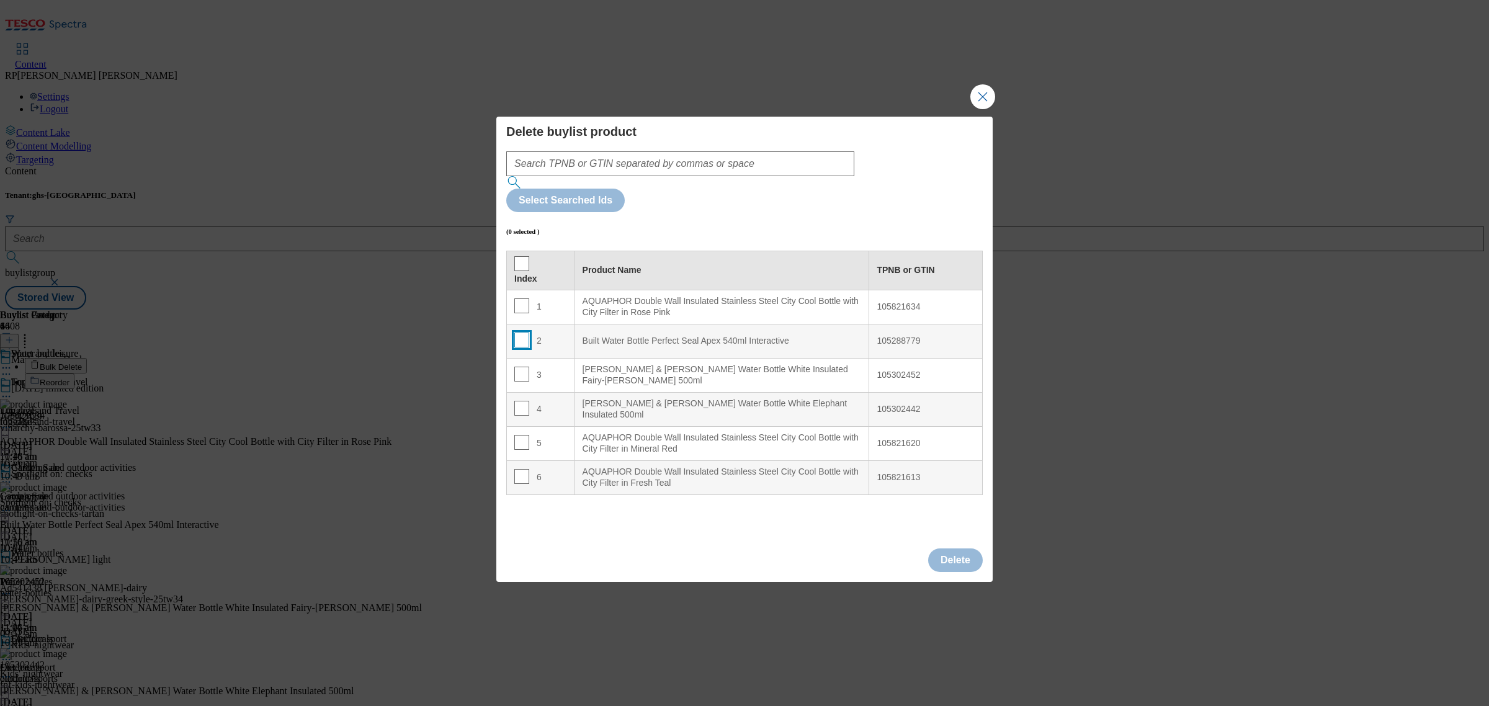
click at [519, 333] on input "Modal" at bounding box center [521, 340] width 15 height 15
checkbox input "true"
click at [520, 358] on td "3" at bounding box center [541, 375] width 68 height 34
click at [518, 367] on input "Modal" at bounding box center [521, 374] width 15 height 15
checkbox input "true"
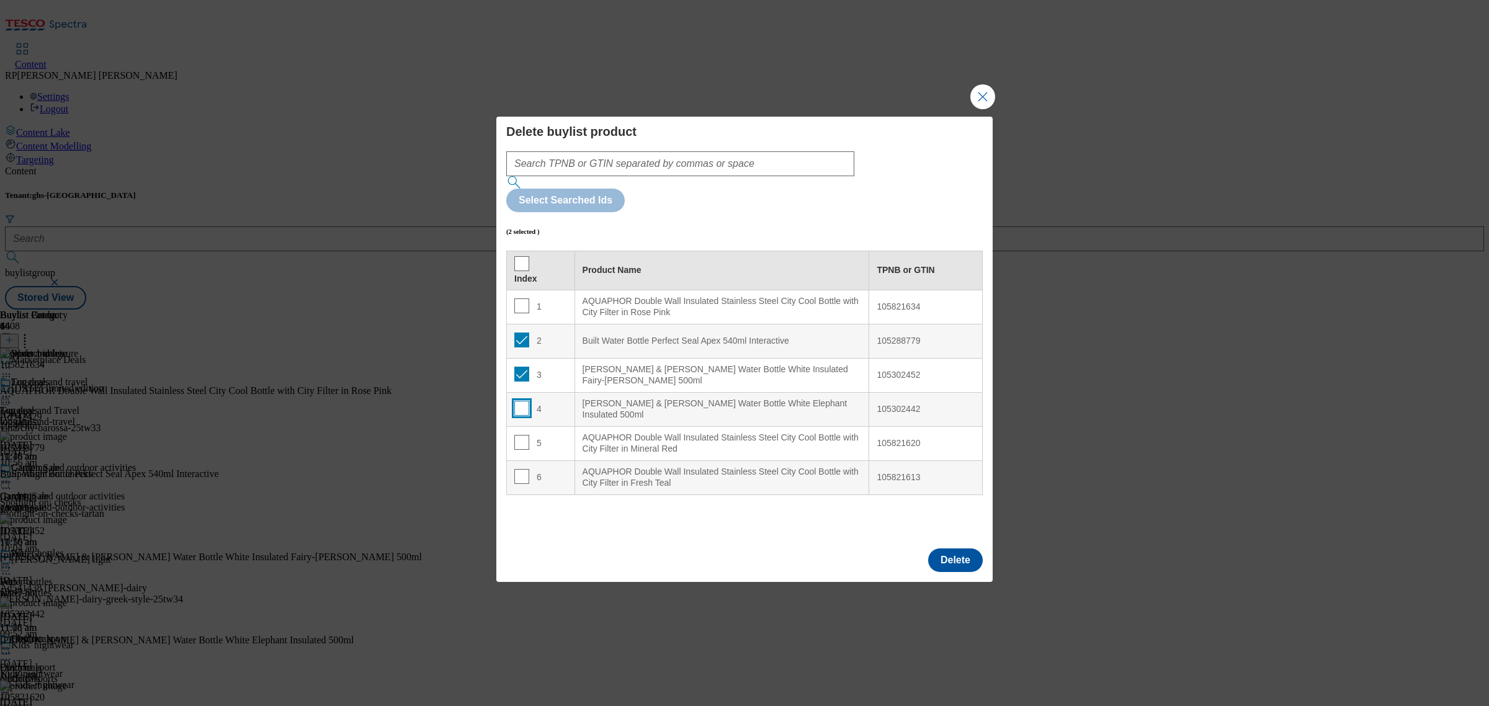
click at [521, 401] on input "Modal" at bounding box center [521, 408] width 15 height 15
checkbox input "true"
click at [963, 549] on button "Delete" at bounding box center [955, 561] width 55 height 24
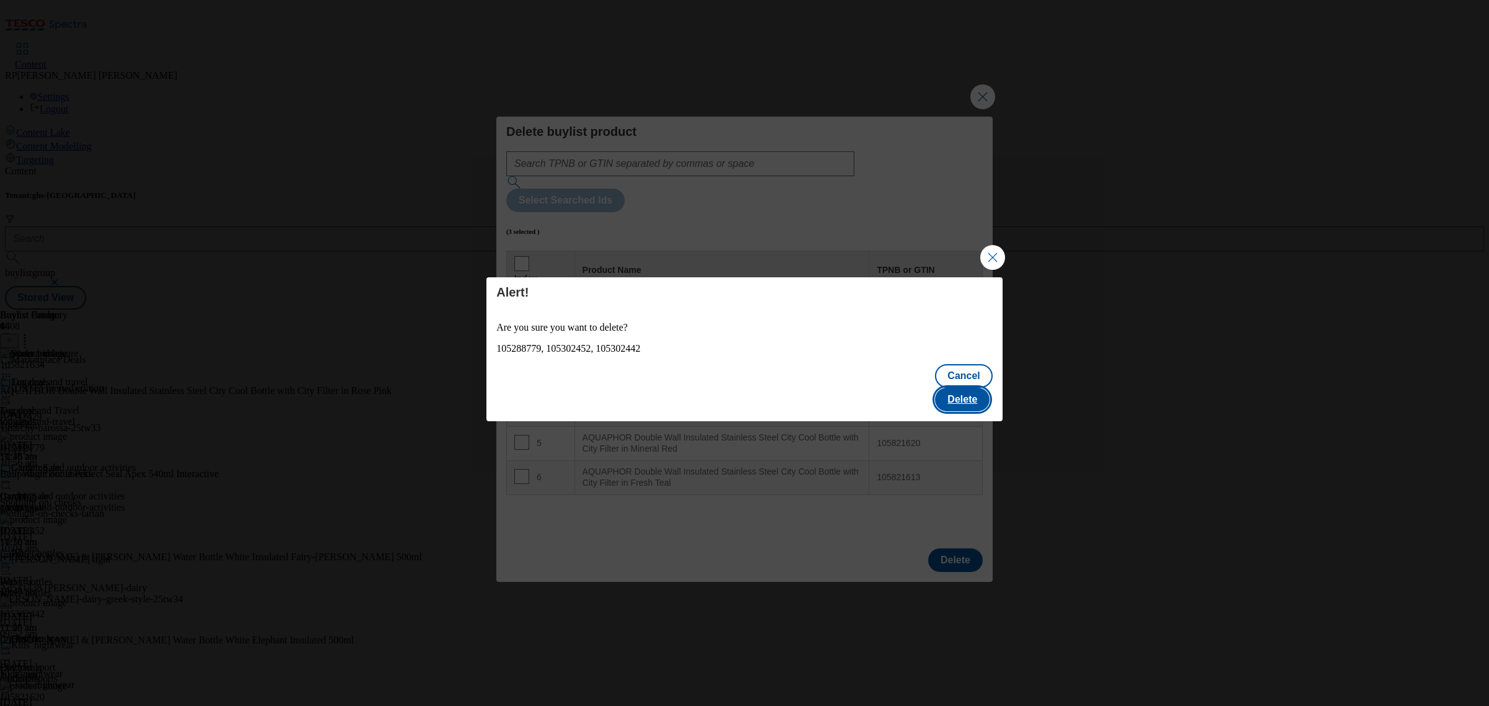
click at [954, 395] on button "Delete" at bounding box center [962, 400] width 55 height 24
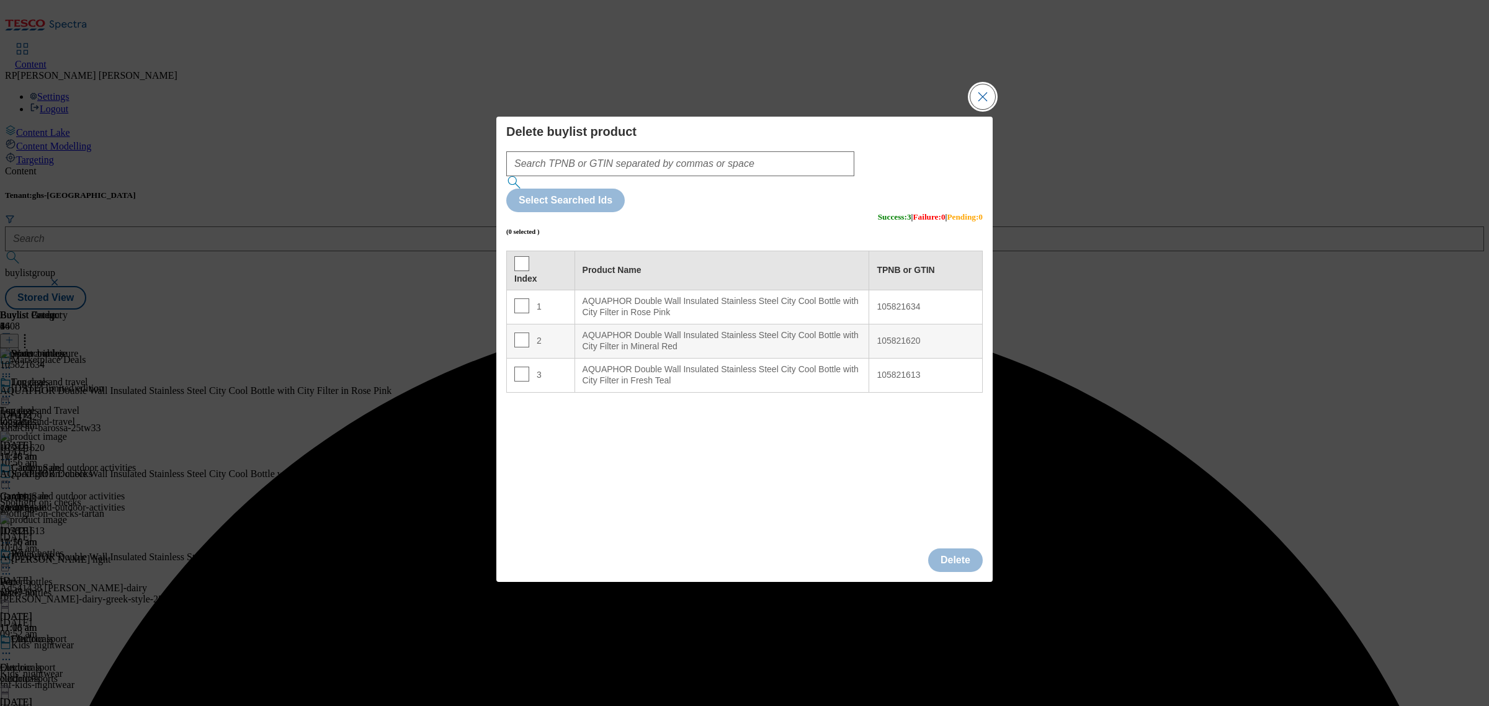
click at [990, 109] on button "Close Modal" at bounding box center [983, 96] width 25 height 25
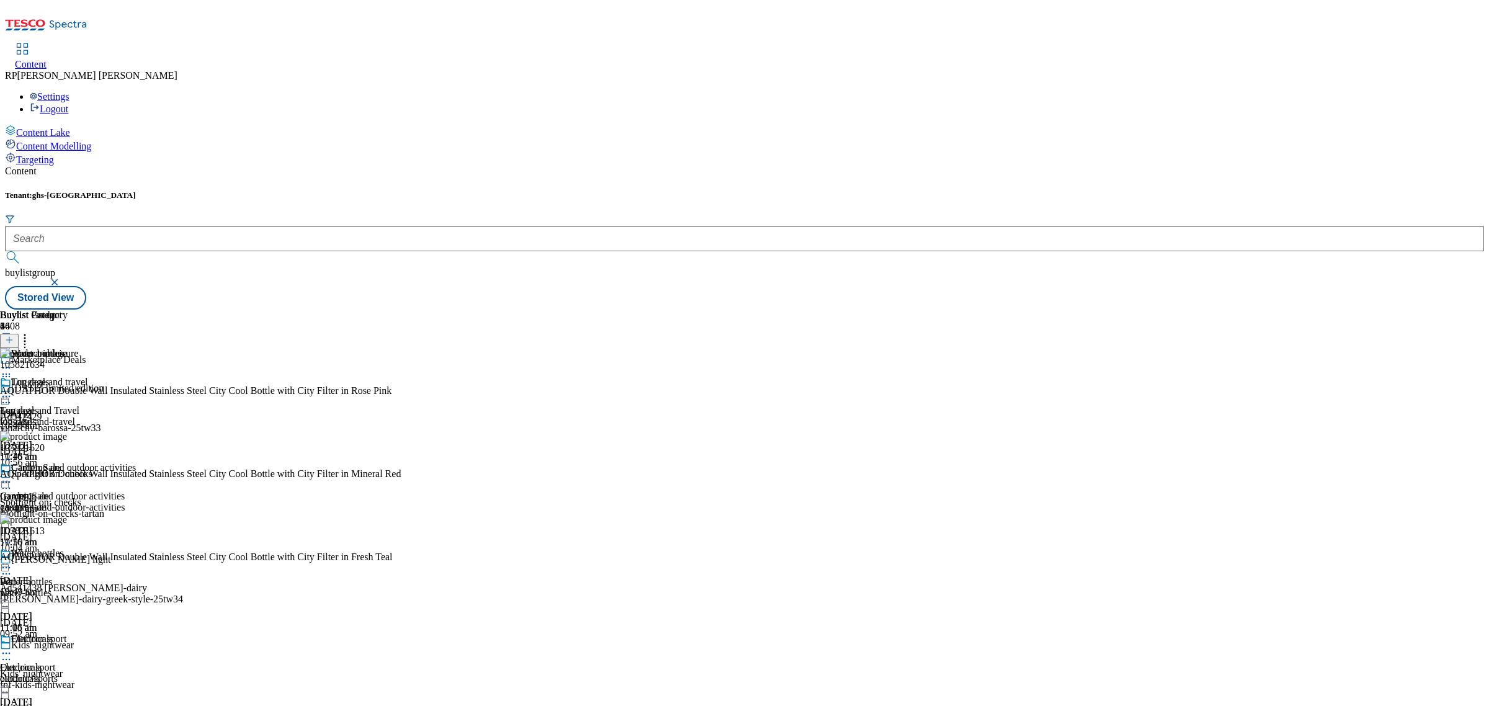
scroll to position [1357, 0]
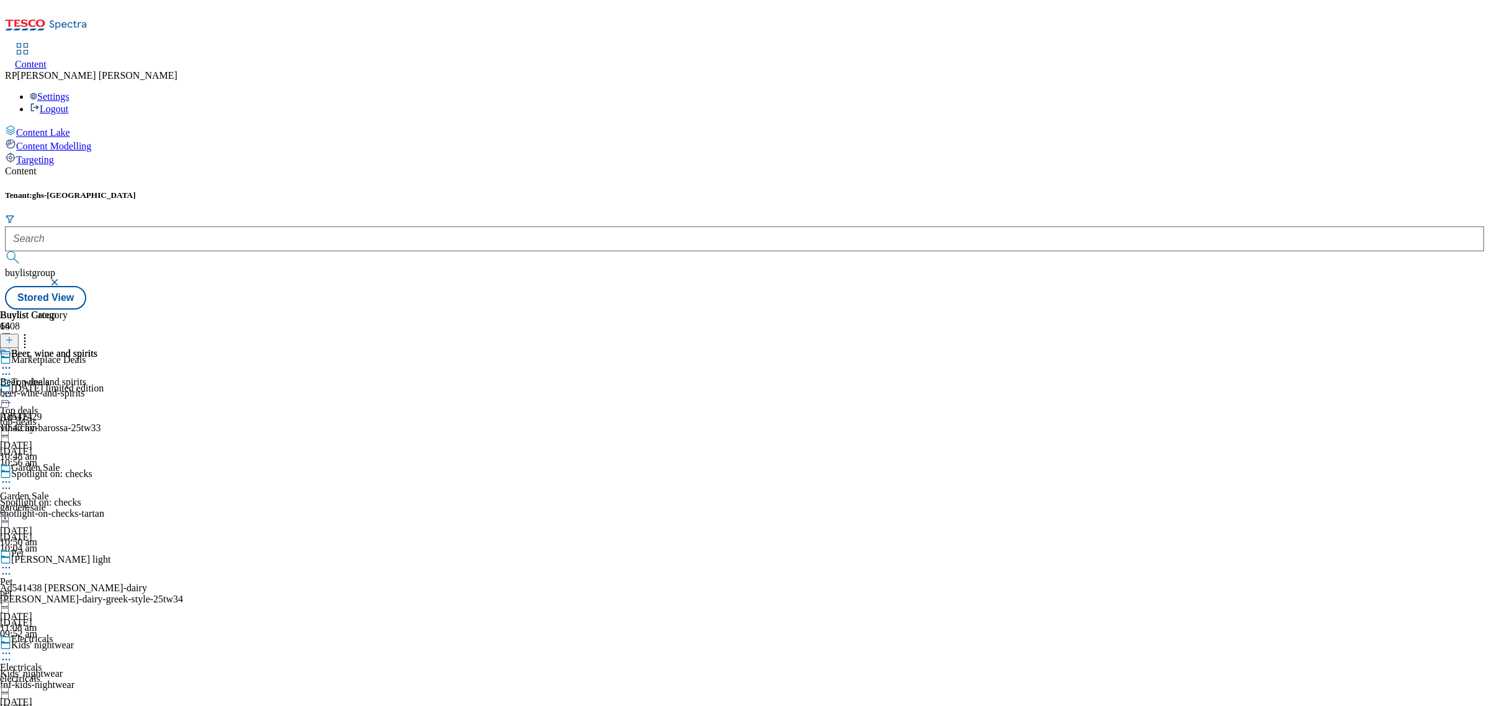
click at [1015, 310] on div "Buylist Group 6408 Marketplace Deals Halloween limited edition Ad542429 vinarch…" at bounding box center [745, 310] width 1480 height 0
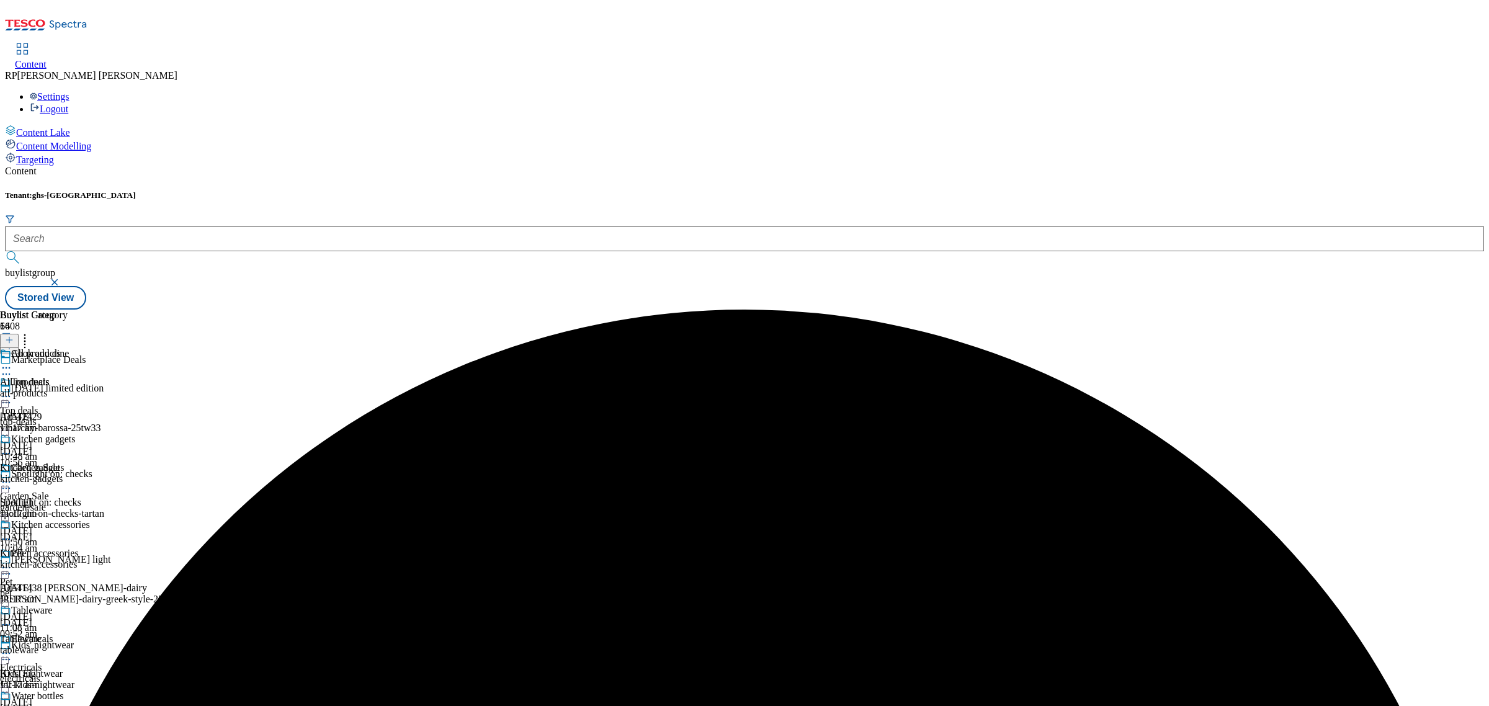
scroll to position [543, 0]
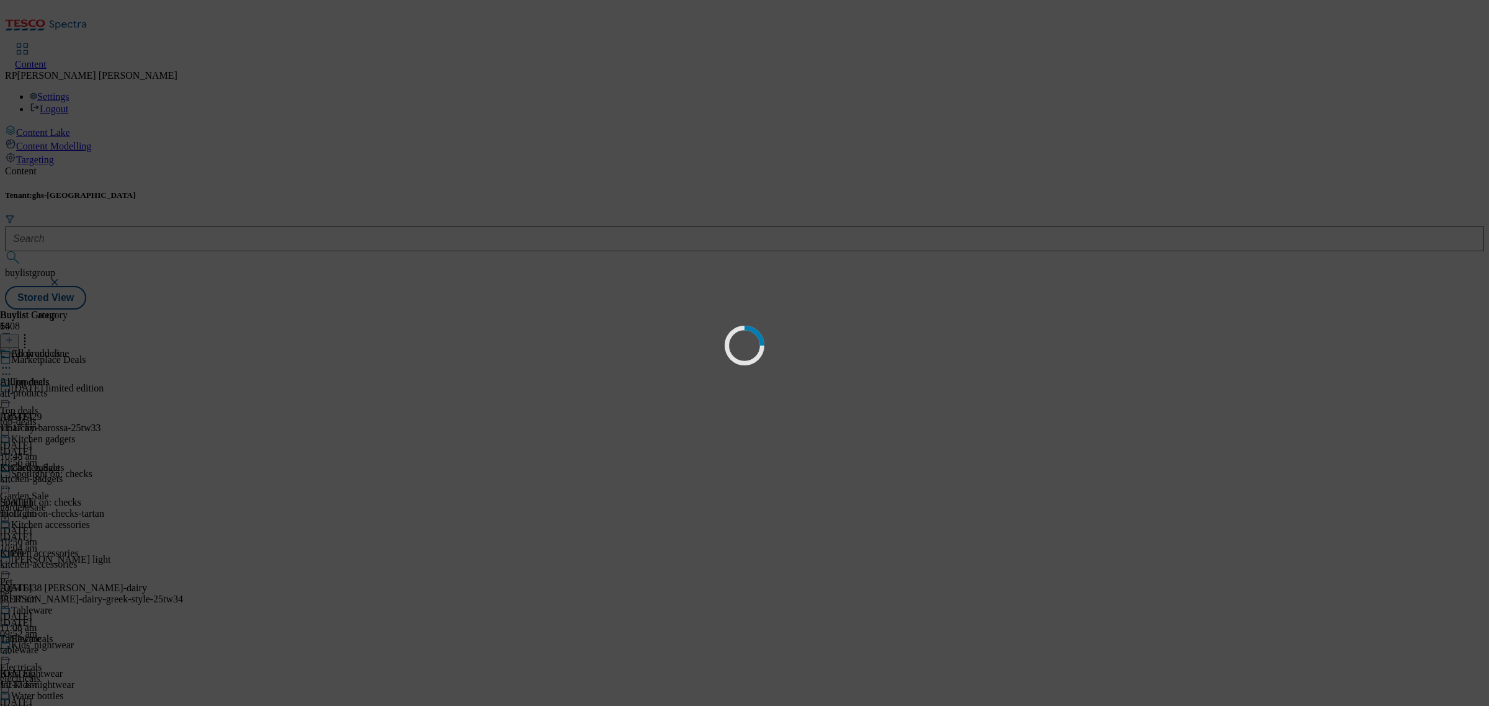
scroll to position [0, 0]
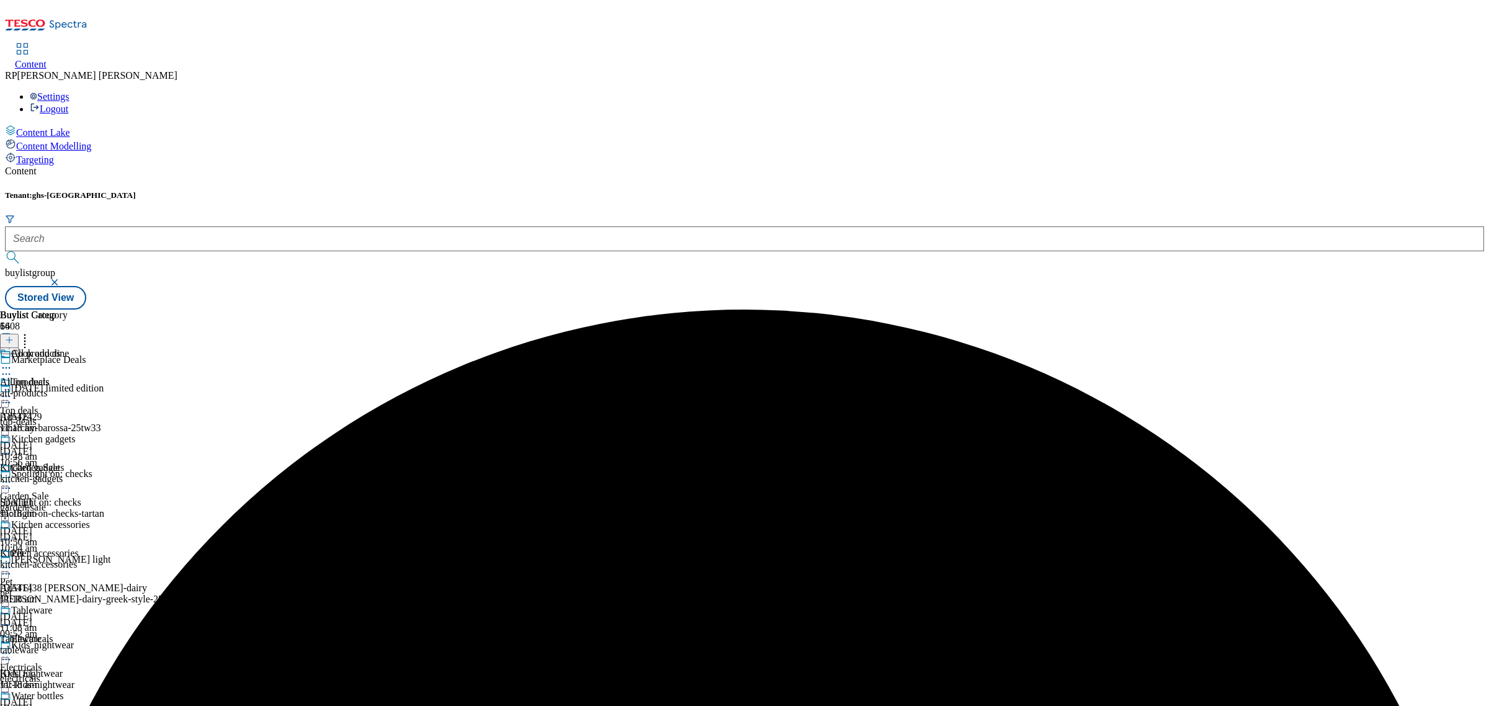
click at [90, 388] on div "all-products" at bounding box center [45, 393] width 90 height 11
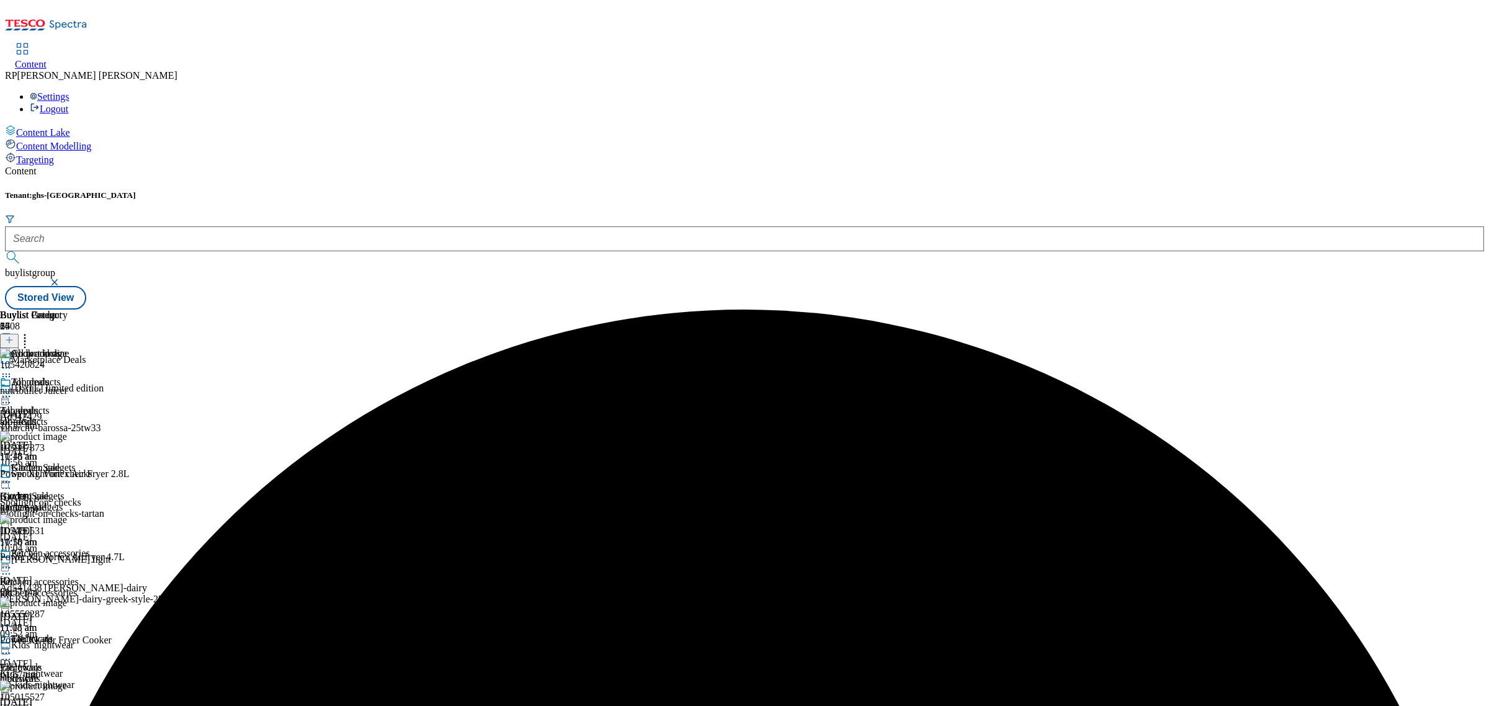
click at [31, 332] on icon at bounding box center [25, 338] width 12 height 12
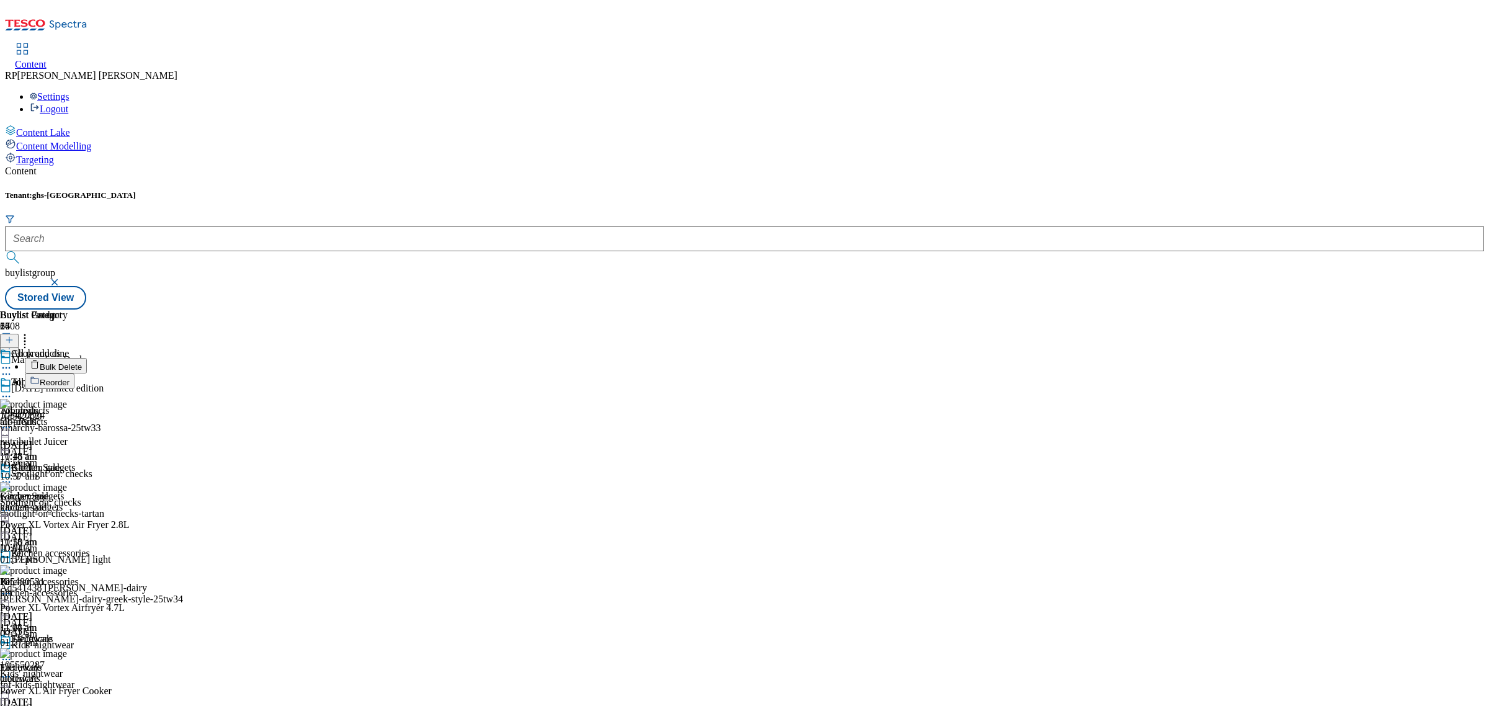
click at [82, 362] on span "Bulk Delete" at bounding box center [61, 366] width 42 height 9
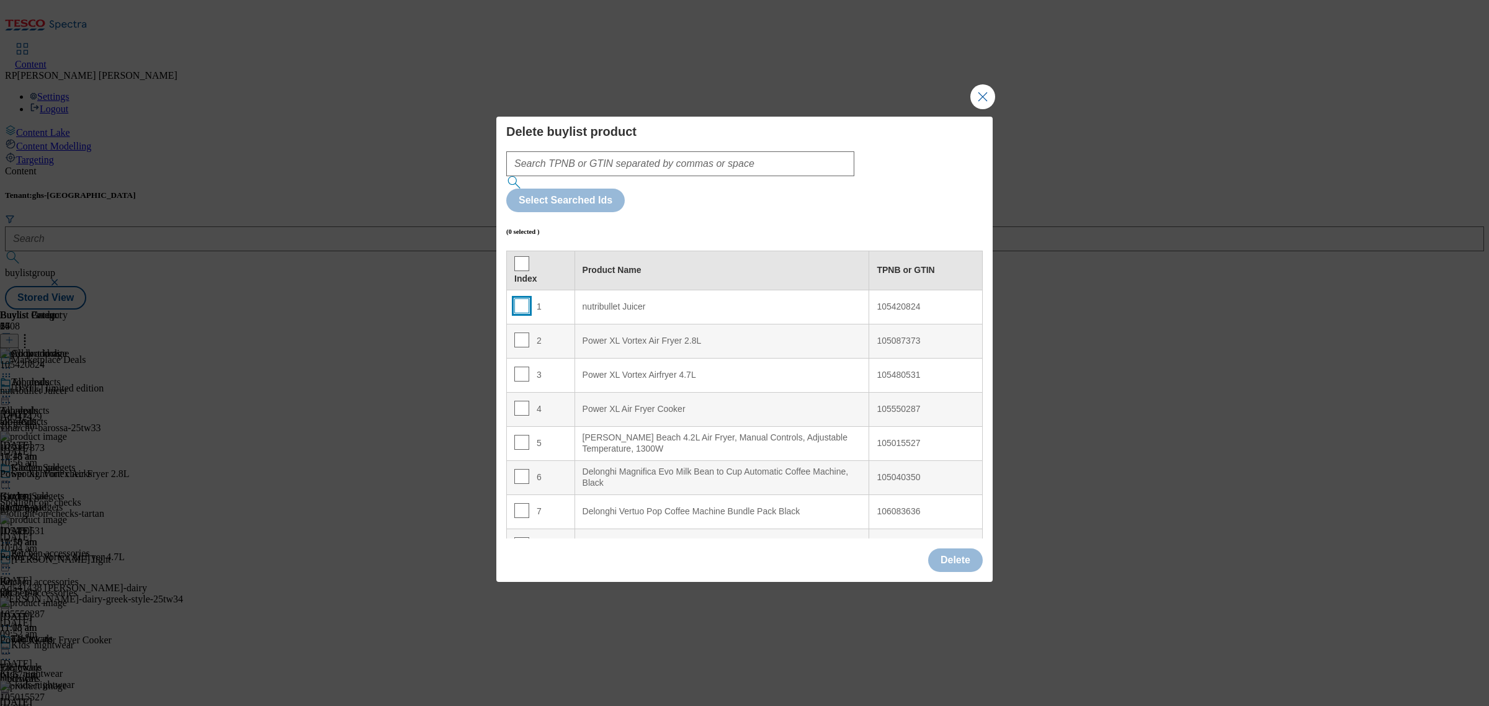
click at [517, 299] on input "Modal" at bounding box center [521, 306] width 15 height 15
checkbox input "true"
click at [519, 333] on input "Modal" at bounding box center [521, 340] width 15 height 15
checkbox input "true"
click at [520, 367] on input "Modal" at bounding box center [521, 374] width 15 height 15
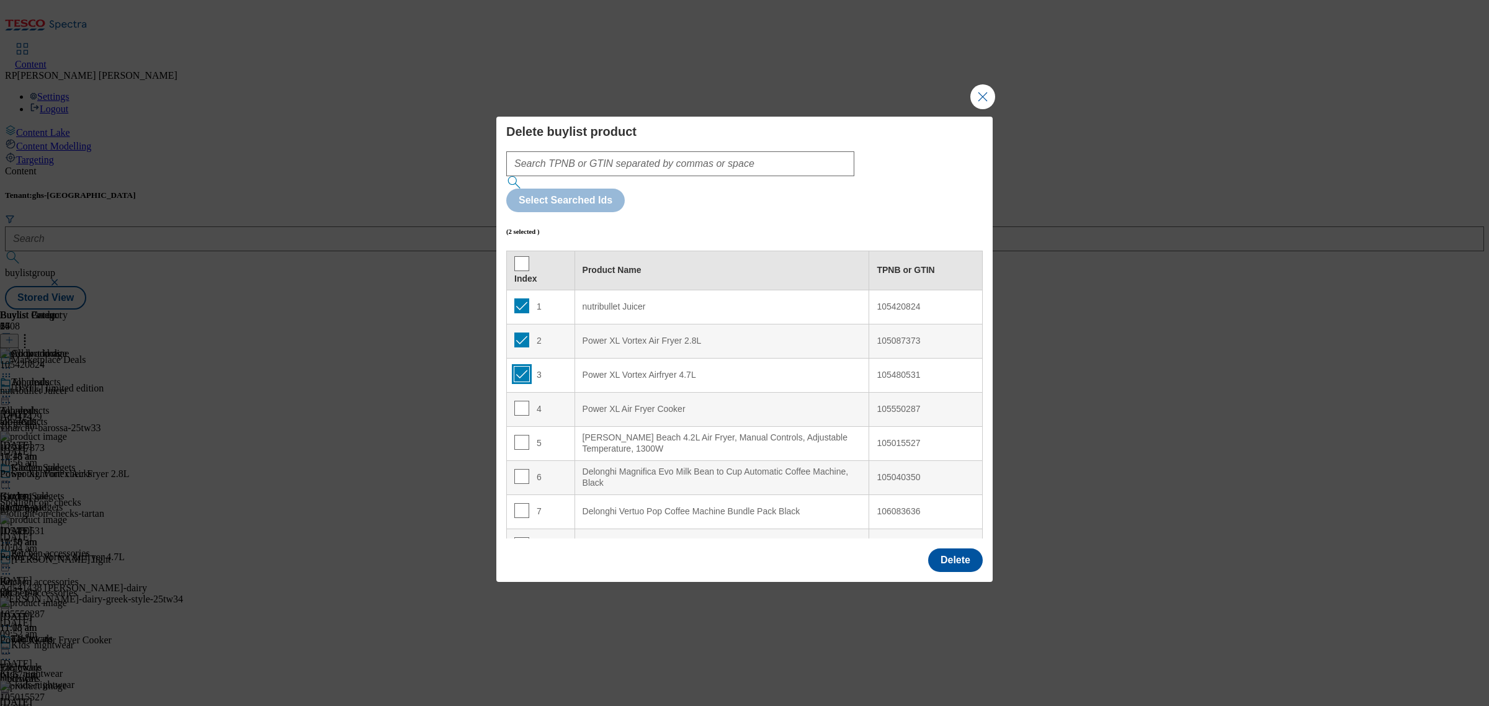
checkbox input "true"
click at [519, 401] on input "Modal" at bounding box center [521, 408] width 15 height 15
checkbox input "true"
click at [521, 469] on input "Modal" at bounding box center [521, 476] width 15 height 15
checkbox input "true"
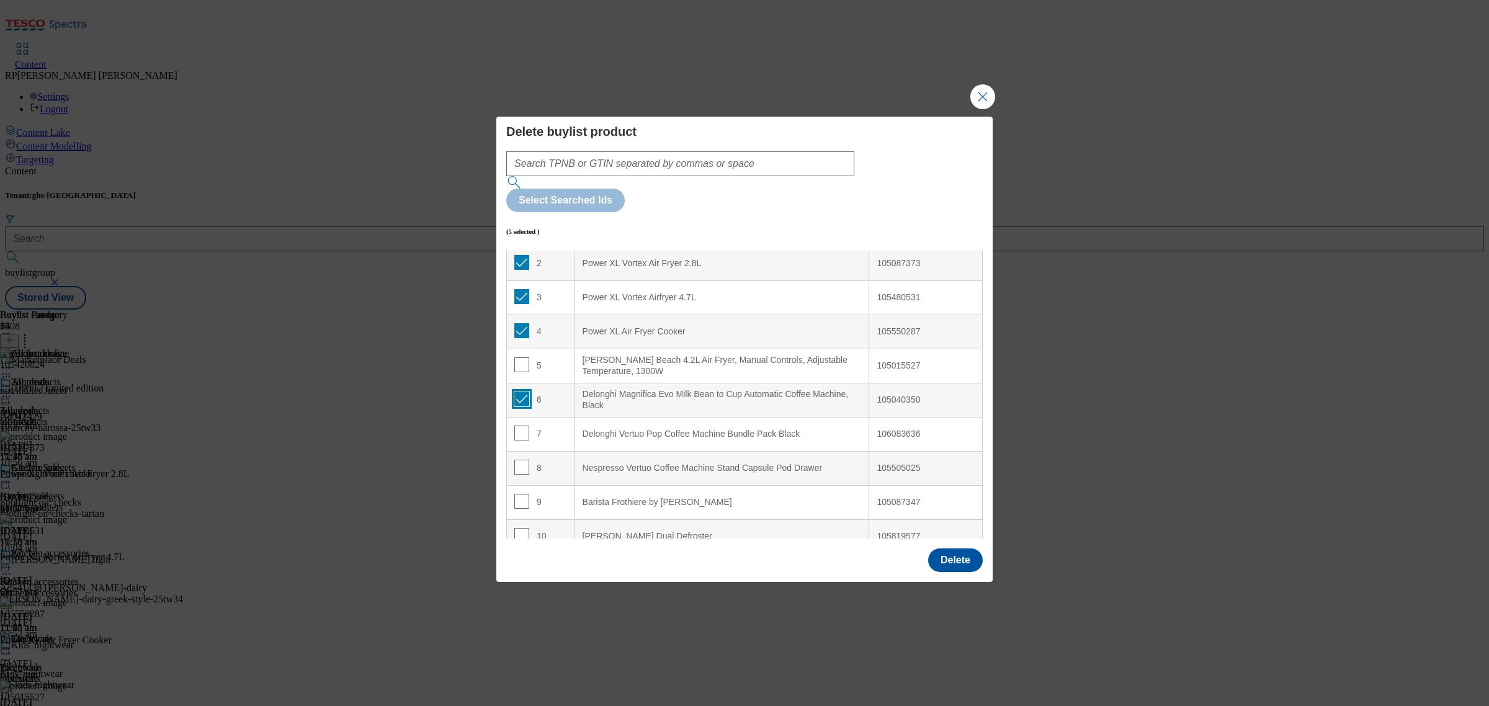
scroll to position [155, 0]
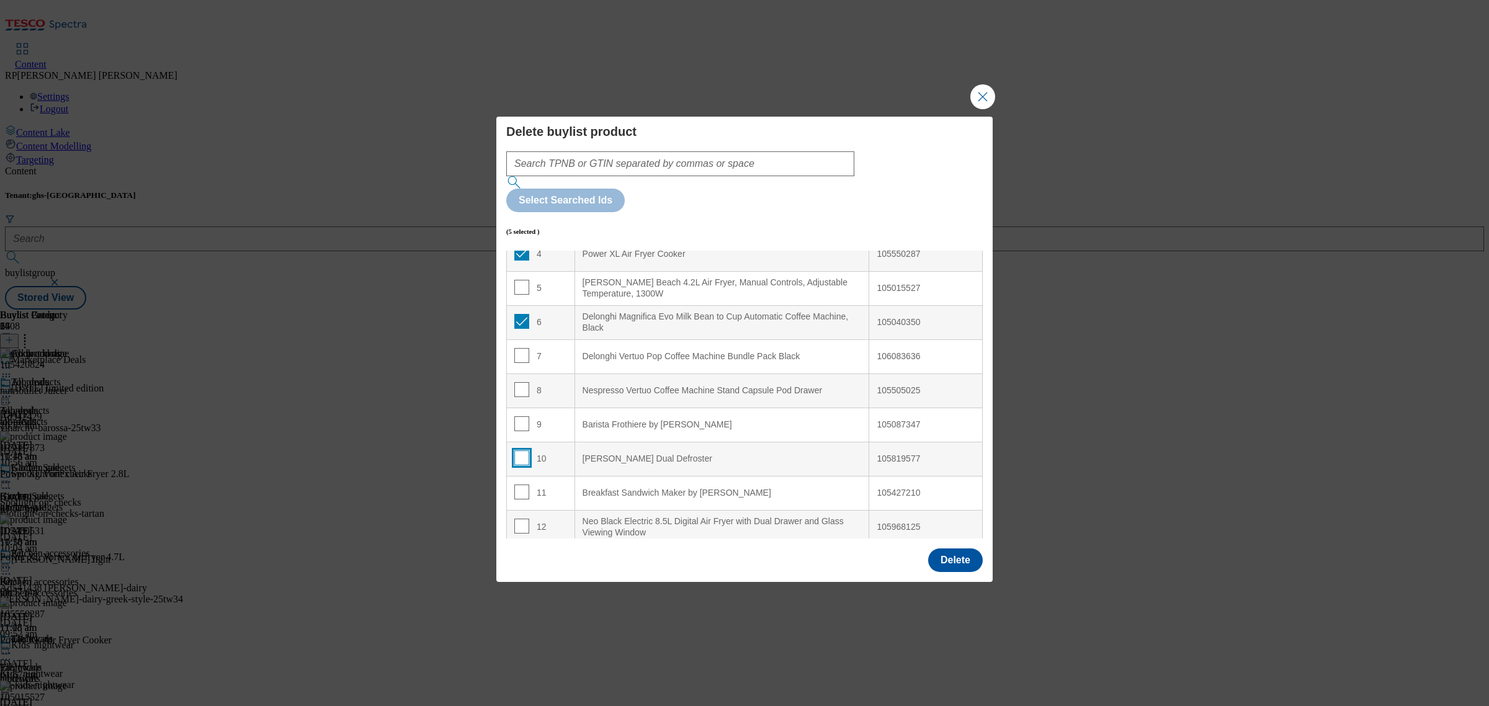
click at [520, 451] on input "Modal" at bounding box center [521, 458] width 15 height 15
checkbox input "true"
click at [520, 485] on input "Modal" at bounding box center [521, 492] width 15 height 15
checkbox input "true"
click at [950, 549] on button "Delete" at bounding box center [955, 561] width 55 height 24
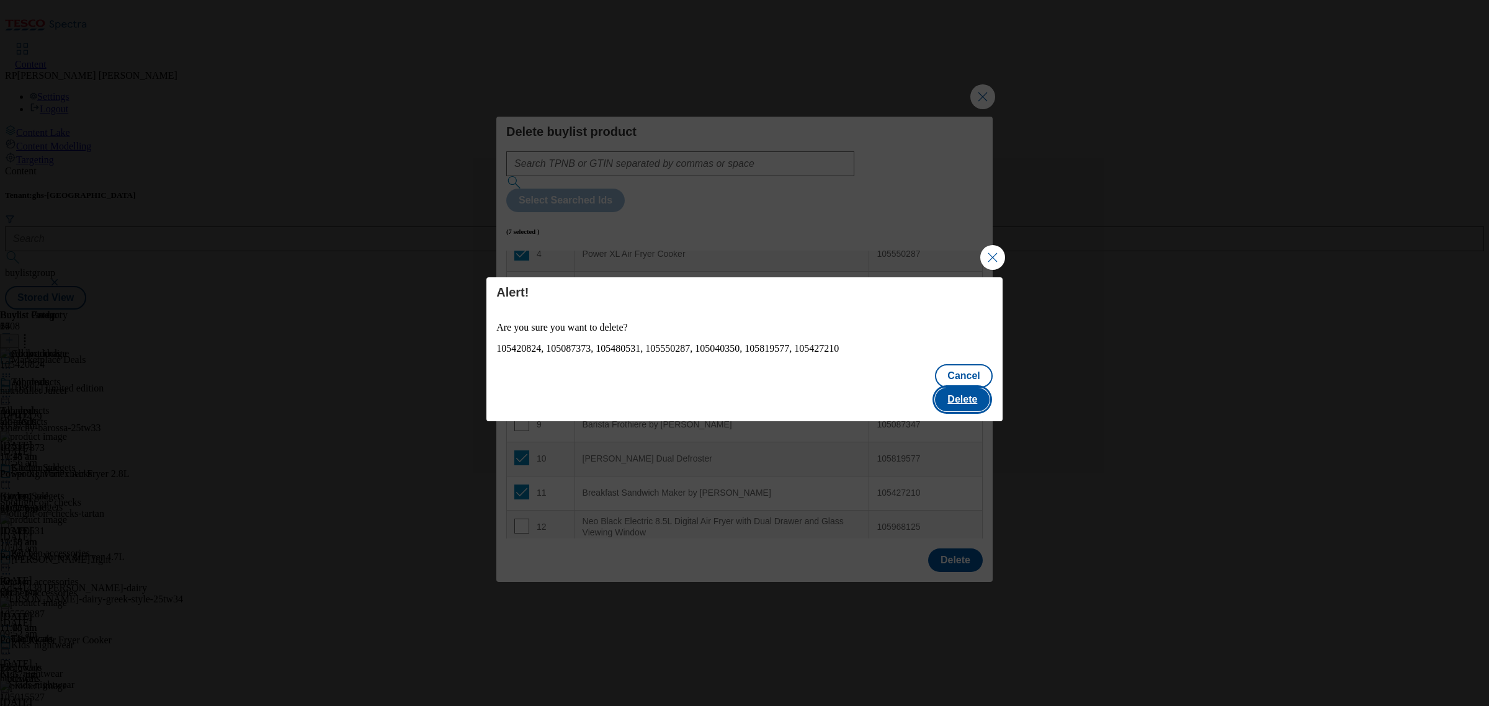
click at [976, 394] on button "Delete" at bounding box center [962, 400] width 55 height 24
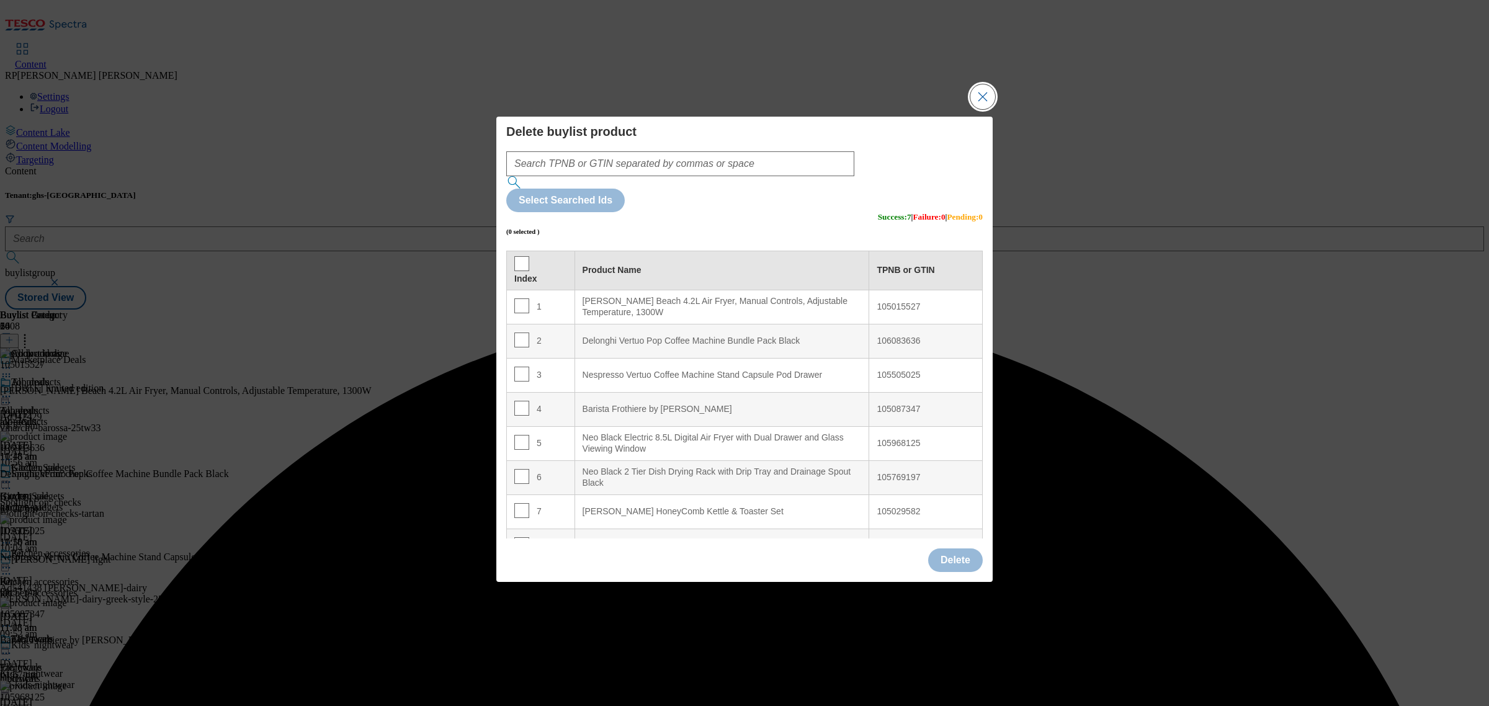
click at [977, 109] on button "Close Modal" at bounding box center [983, 96] width 25 height 25
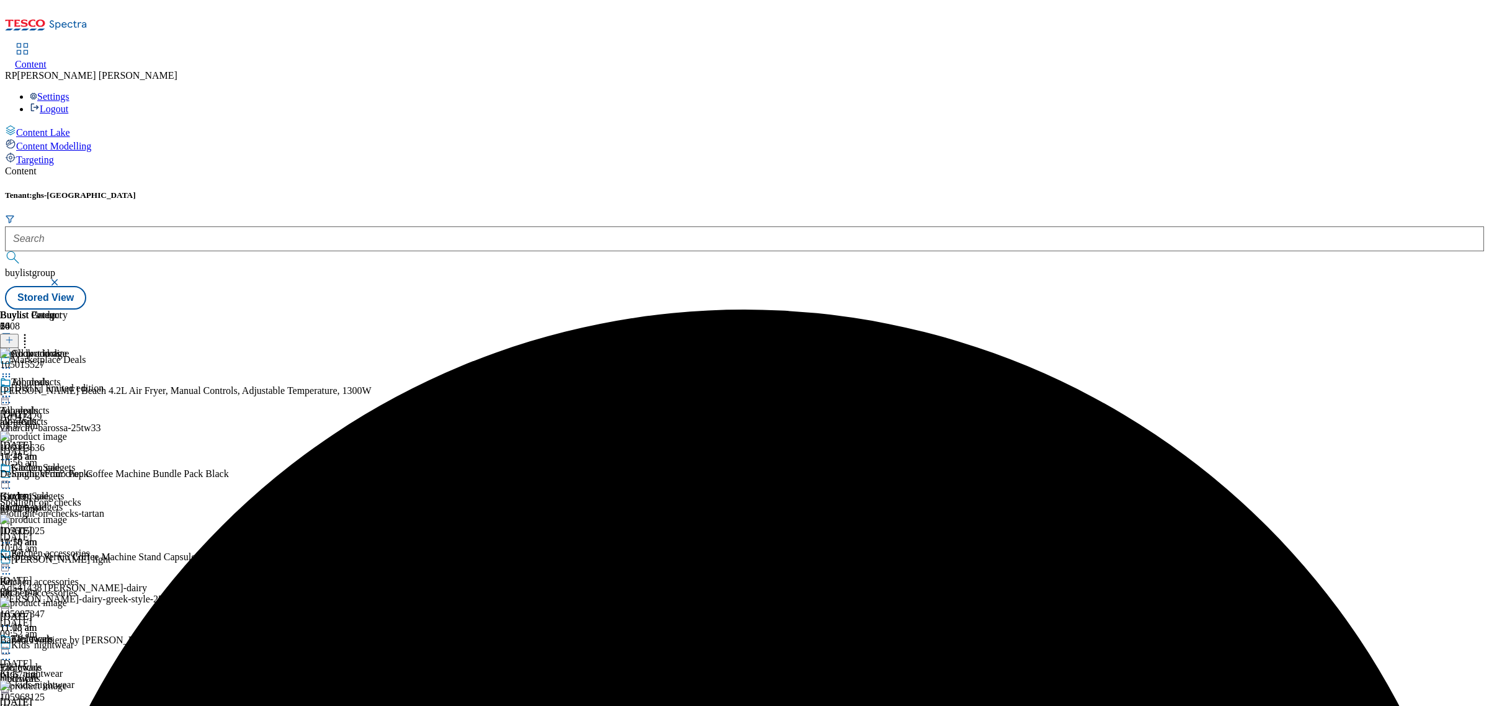
click at [7, 396] on circle at bounding box center [7, 397] width 2 height 2
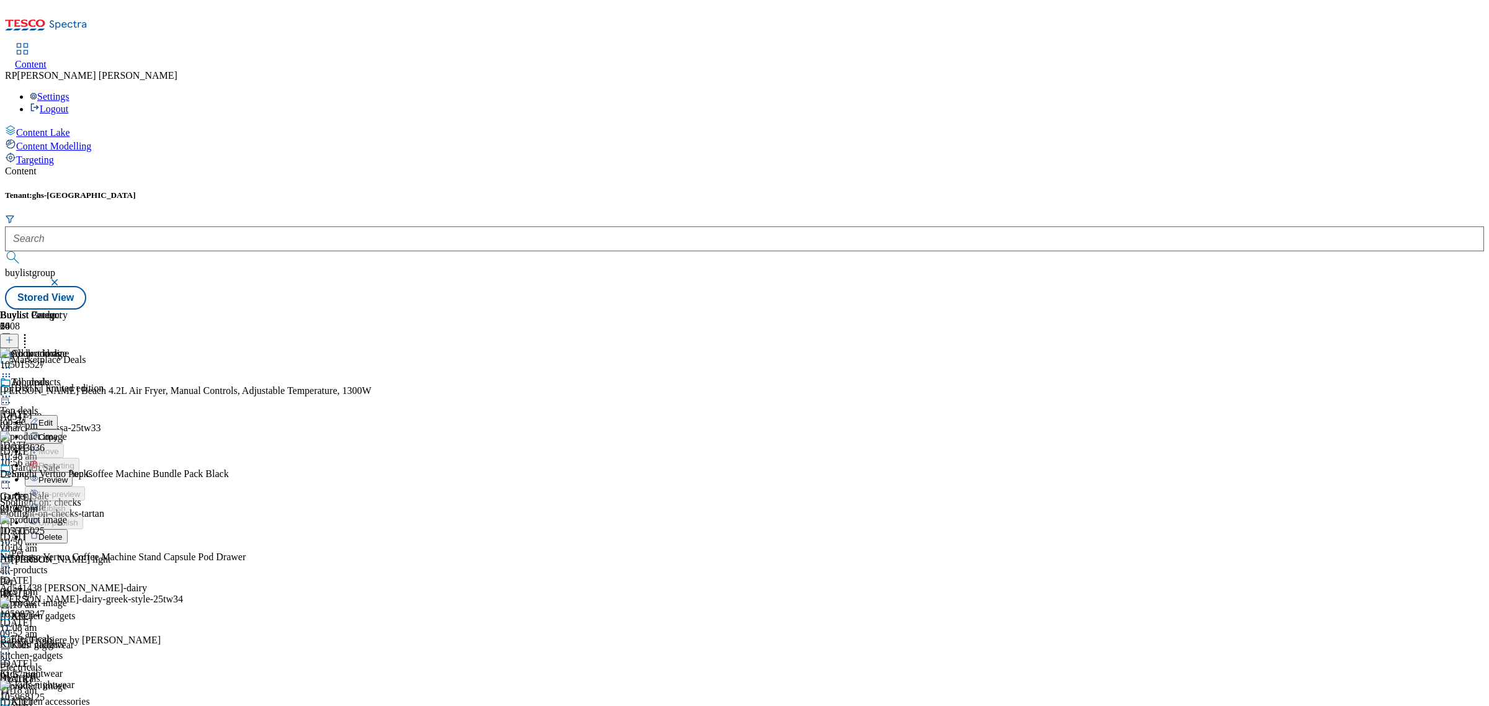
click at [68, 475] on span "Preview" at bounding box center [52, 479] width 29 height 9
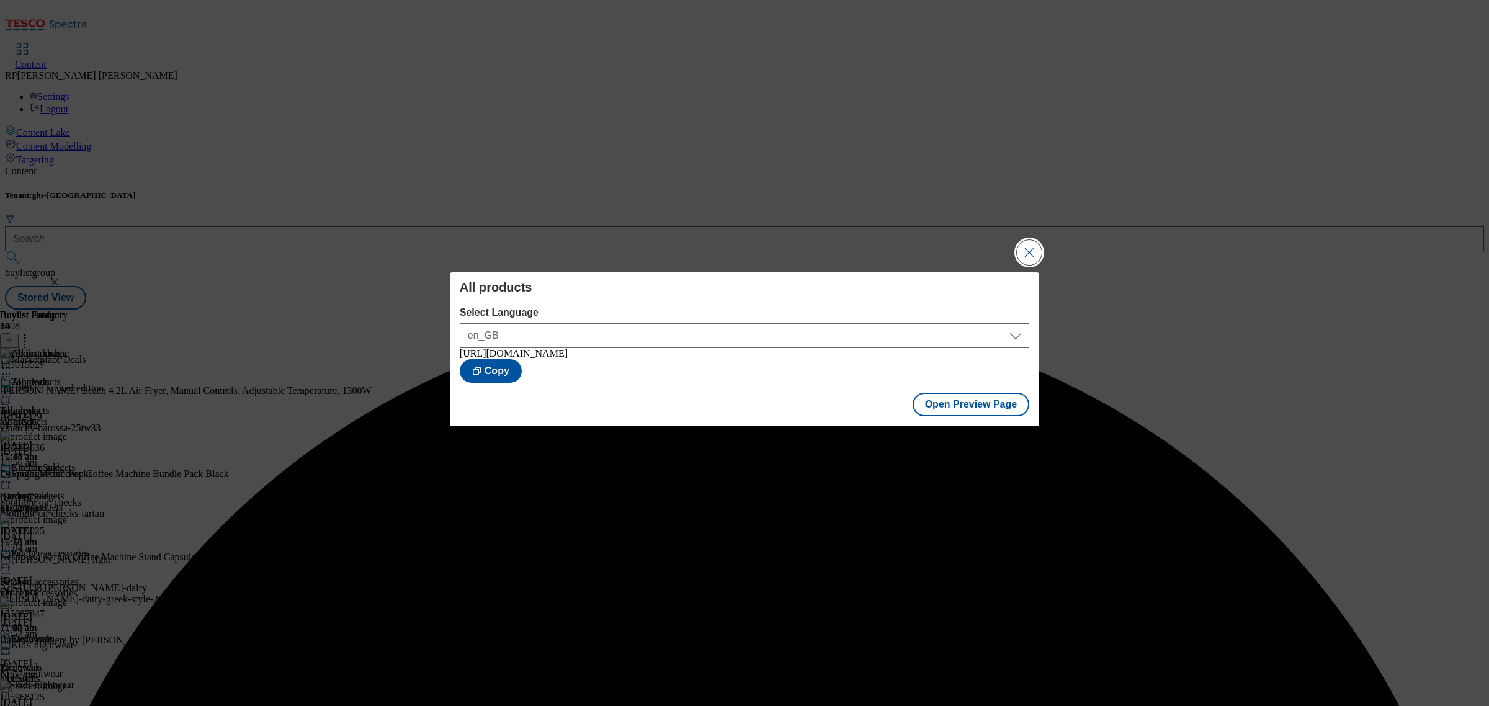
click at [1028, 246] on button "Close Modal" at bounding box center [1029, 252] width 25 height 25
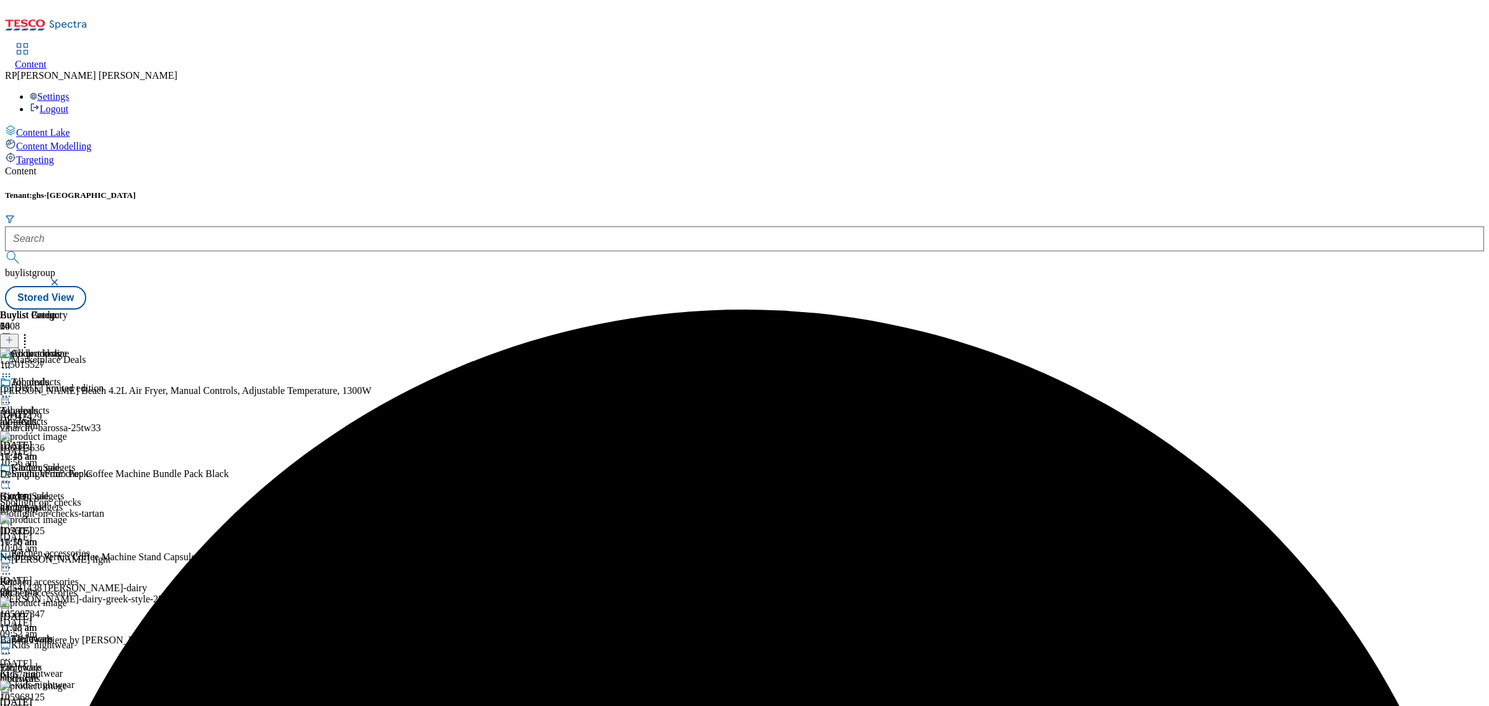
click at [12, 390] on icon at bounding box center [6, 396] width 12 height 12
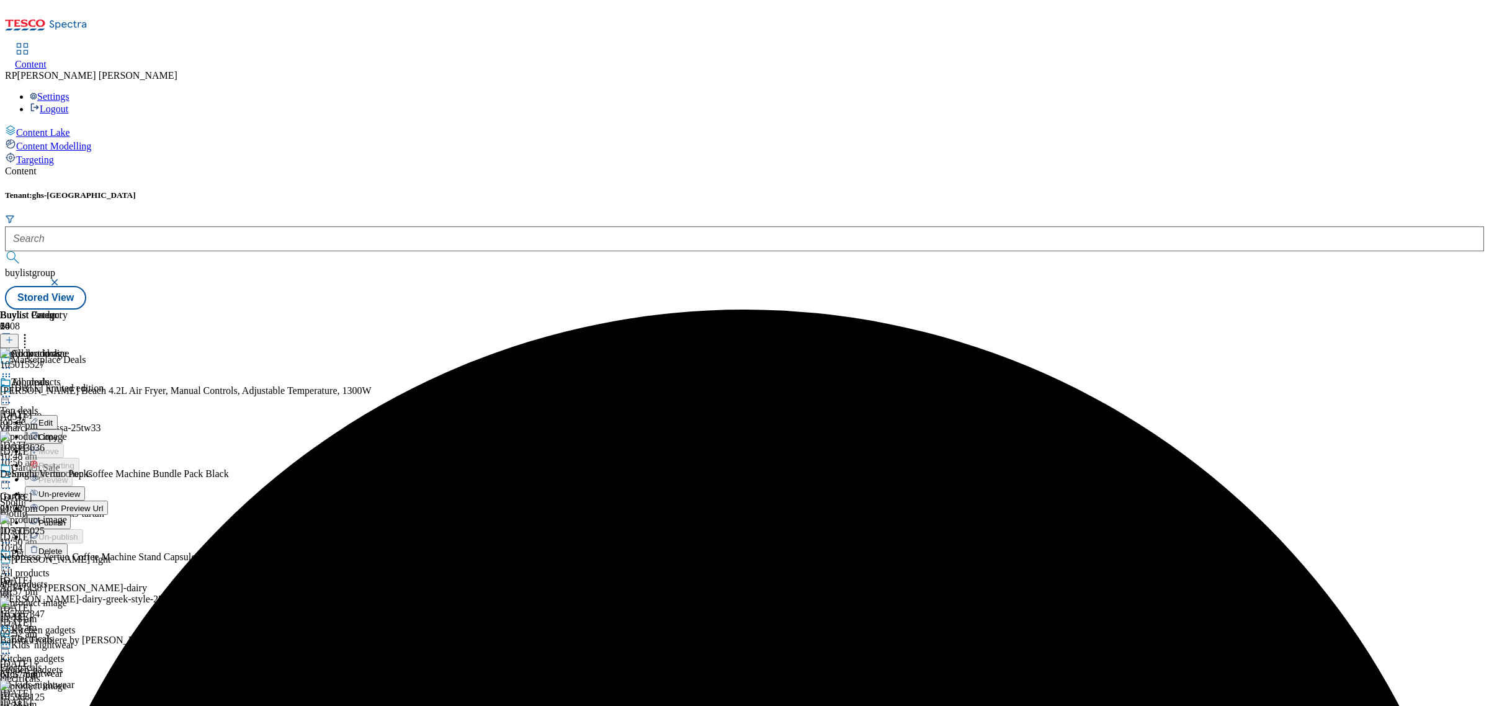
click at [66, 518] on span "Publish" at bounding box center [51, 522] width 27 height 9
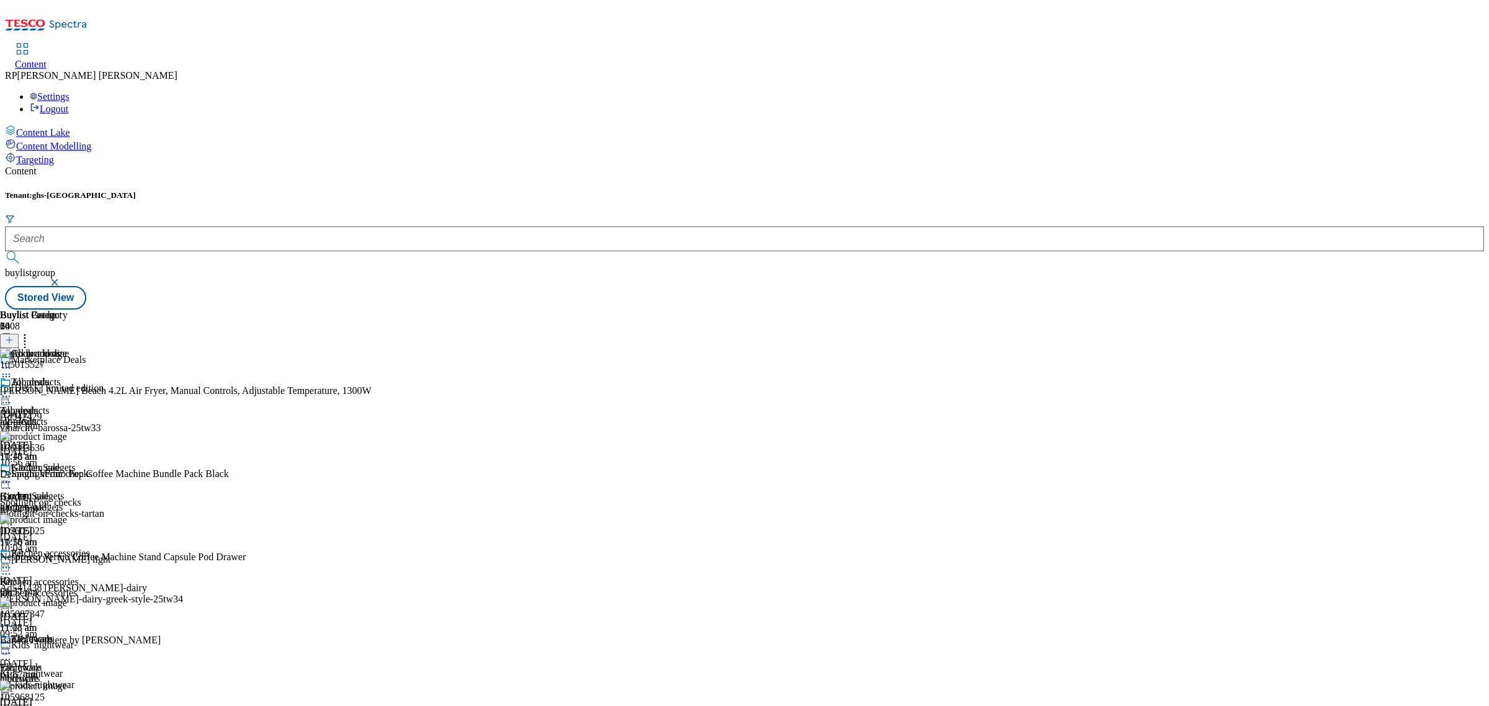
click at [14, 336] on icon at bounding box center [9, 340] width 9 height 9
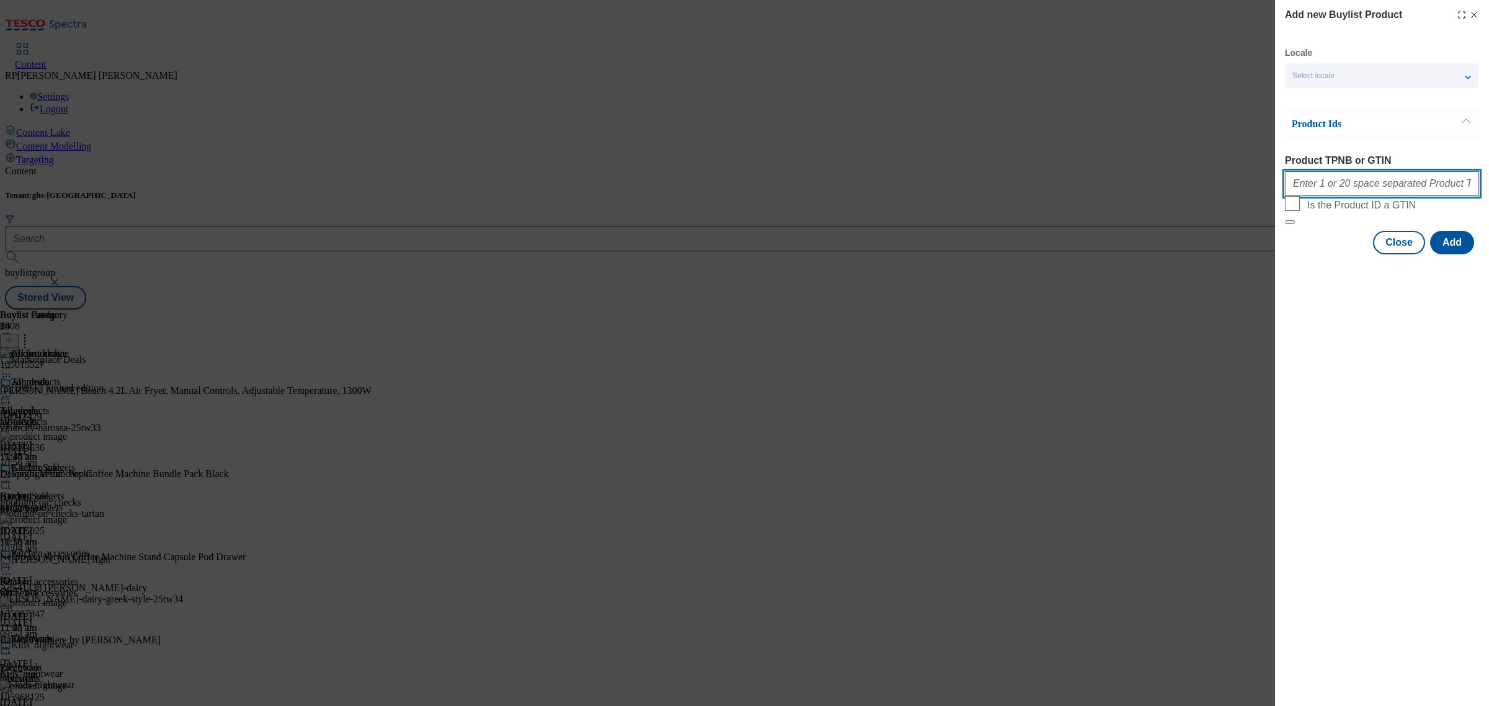
click at [1326, 184] on input "Product TPNB or GTIN" at bounding box center [1382, 183] width 194 height 25
paste input "105426239 105021427 105106654 105966436 105040934 105966196 105106651 105015527…"
type input "105426239 105021427 105106654 105966436 105040934 105966196 105106651 105015527…"
click at [1445, 254] on button "Add" at bounding box center [1452, 243] width 44 height 24
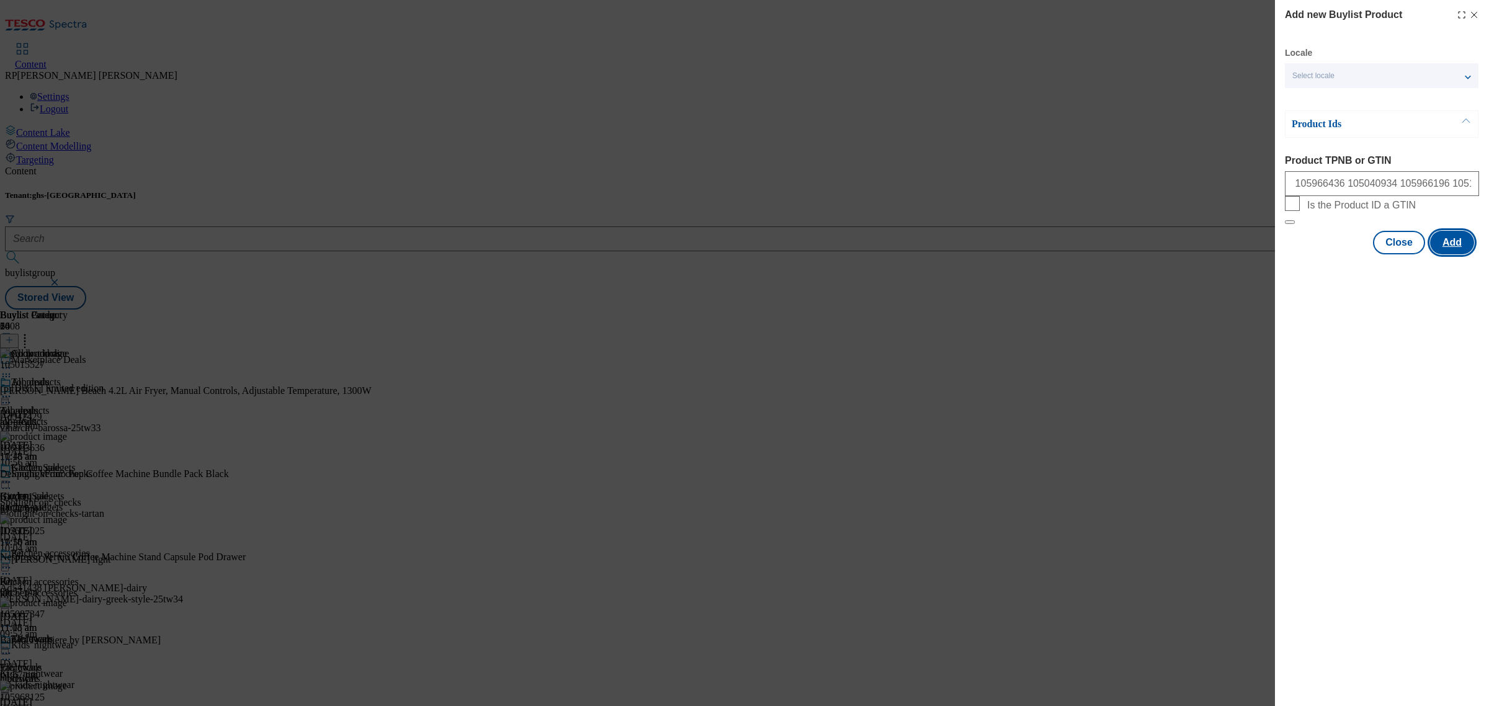
scroll to position [0, 0]
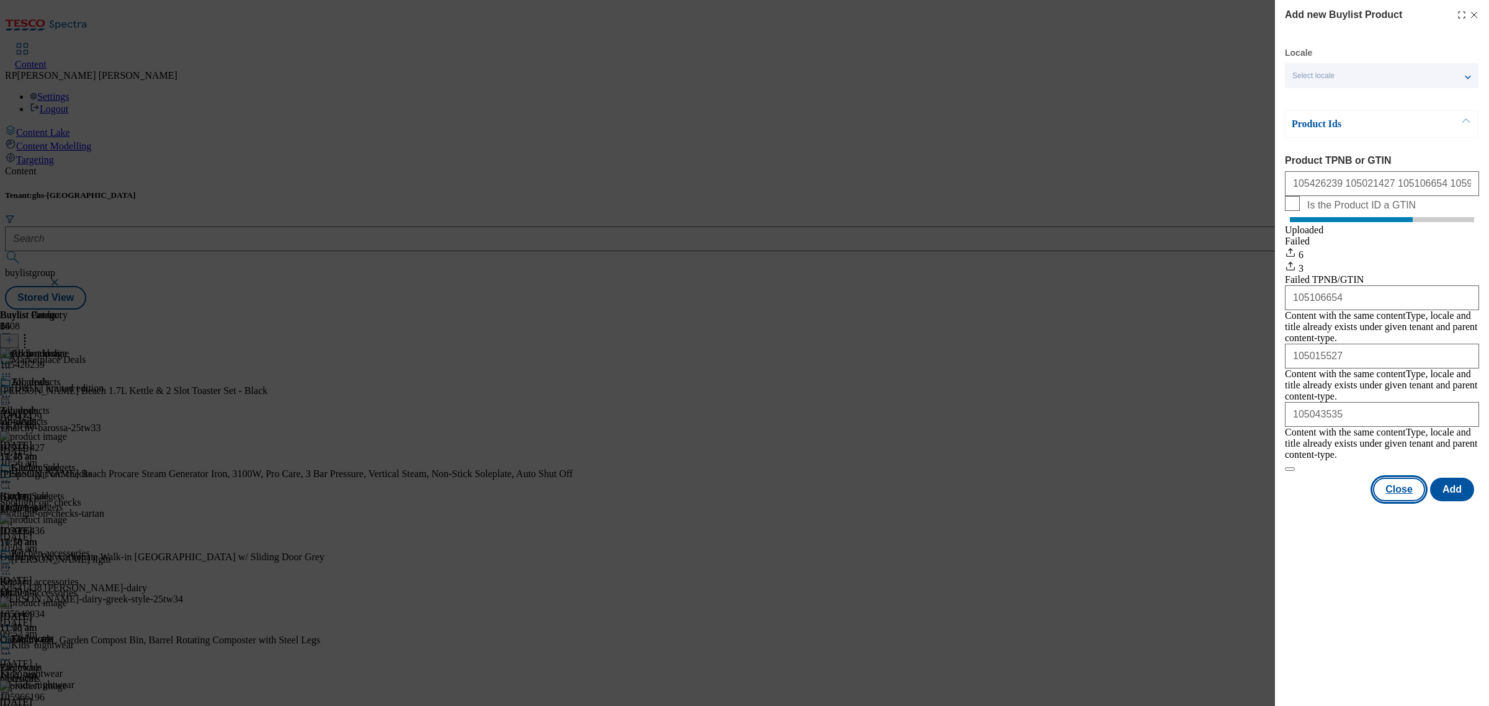
click at [1401, 478] on button "Close" at bounding box center [1399, 490] width 52 height 24
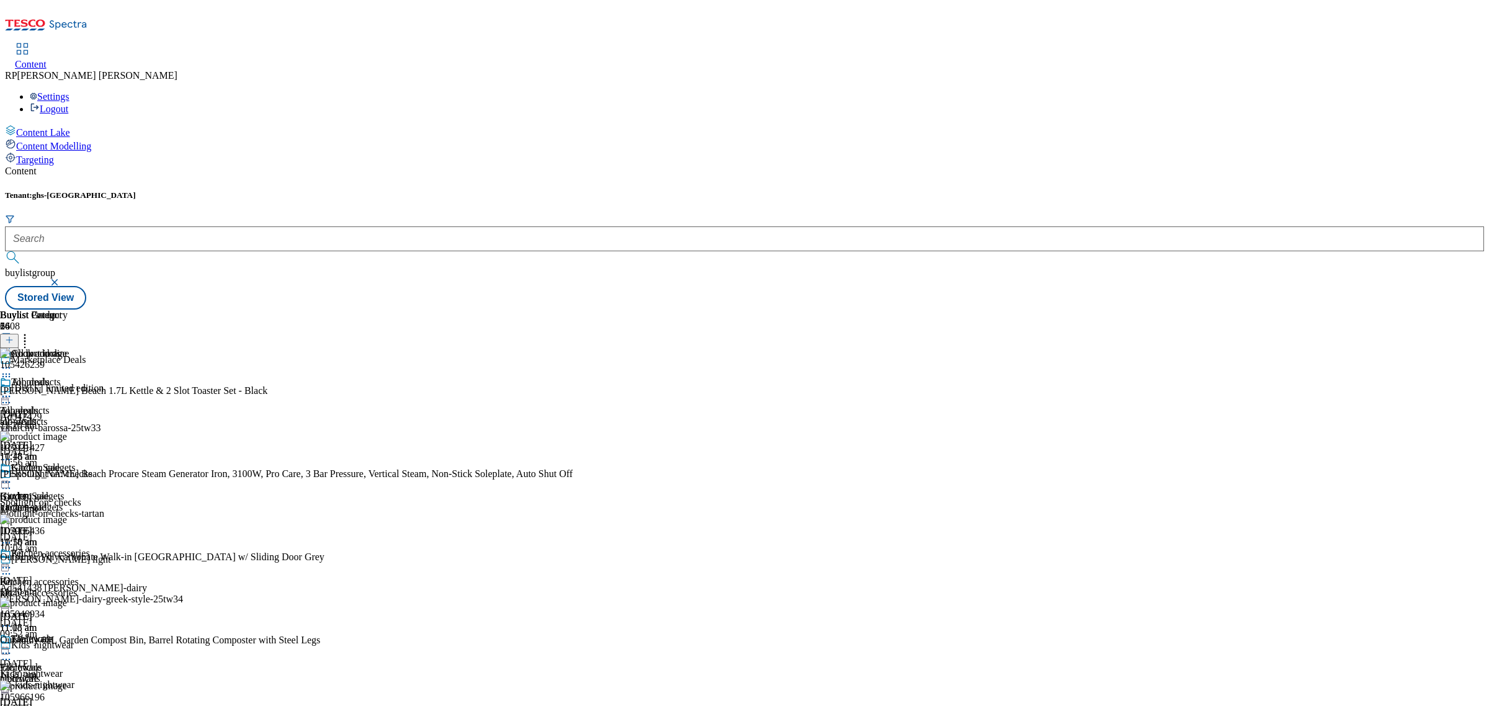
click at [12, 390] on icon at bounding box center [6, 396] width 12 height 12
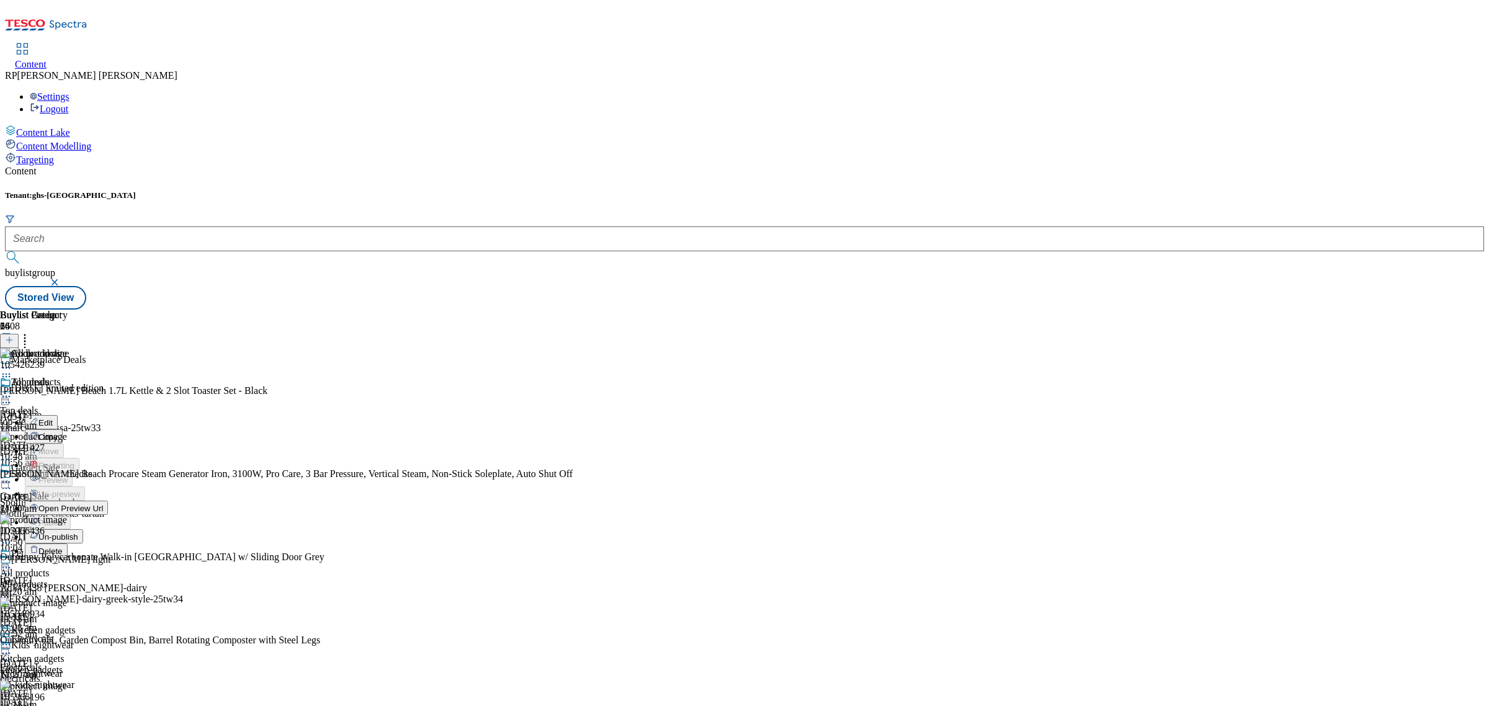
click at [103, 504] on span "Open Preview Url" at bounding box center [70, 508] width 65 height 9
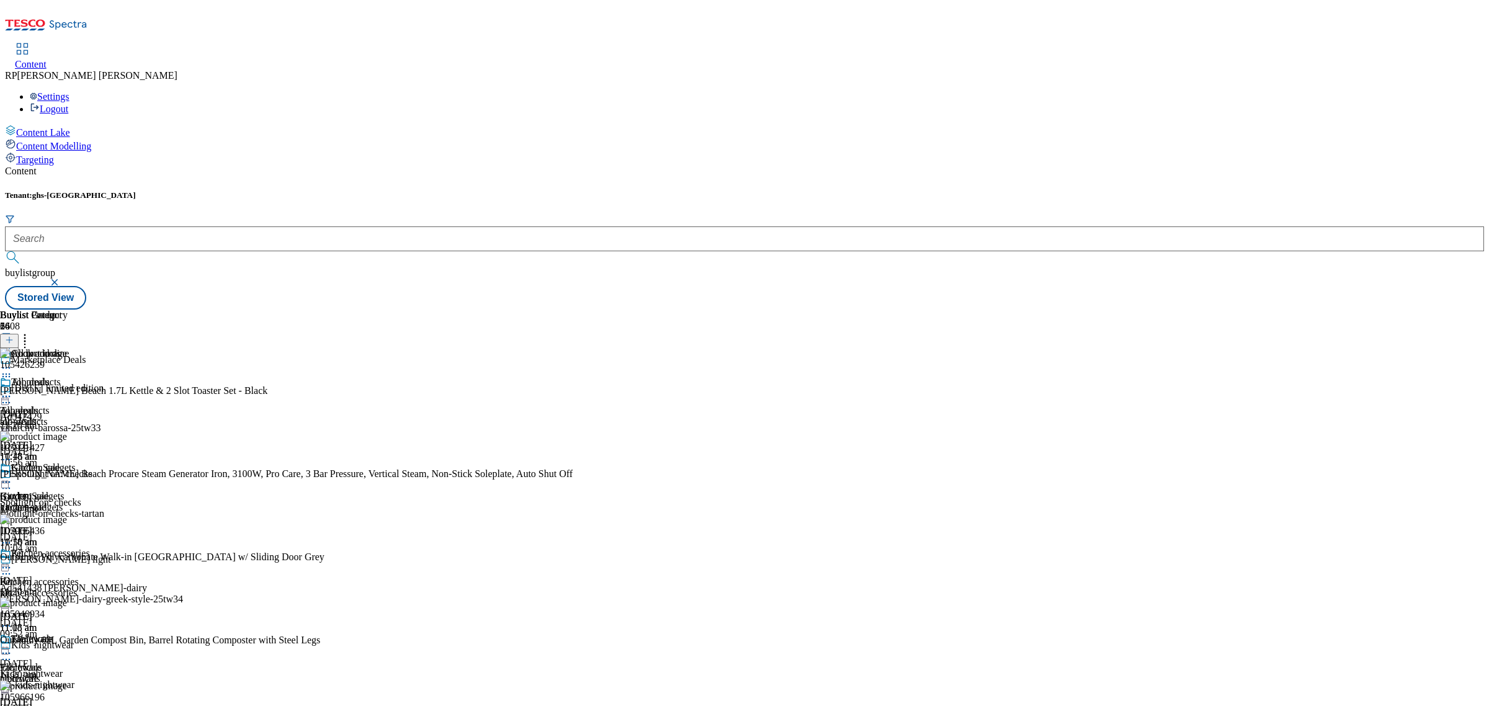
click at [90, 377] on div "All products All products all-products 1 Oct 2025 11:18 am" at bounding box center [45, 420] width 90 height 86
click at [573, 563] on div at bounding box center [286, 563] width 573 height 0
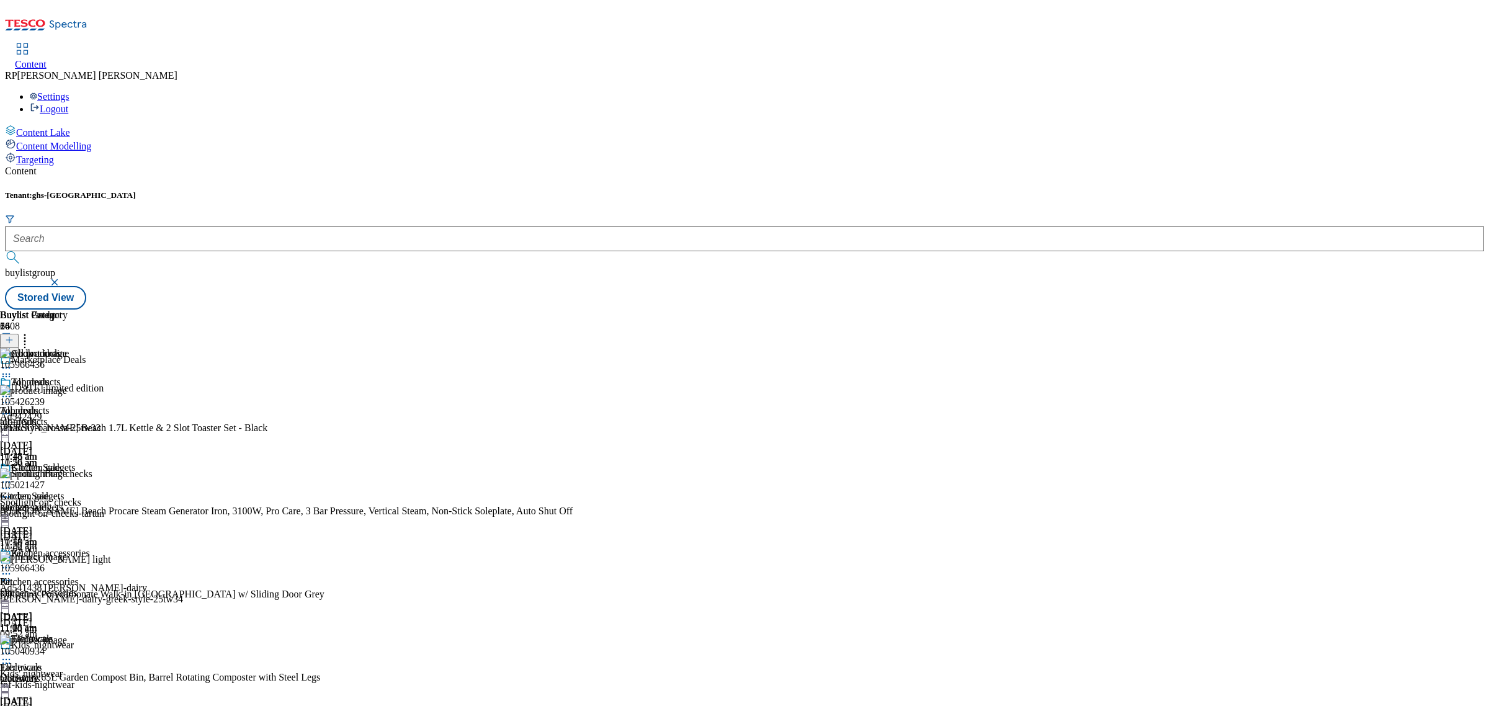
click at [12, 574] on icon at bounding box center [6, 580] width 12 height 12
click at [63, 659] on span "Delete" at bounding box center [50, 663] width 24 height 9
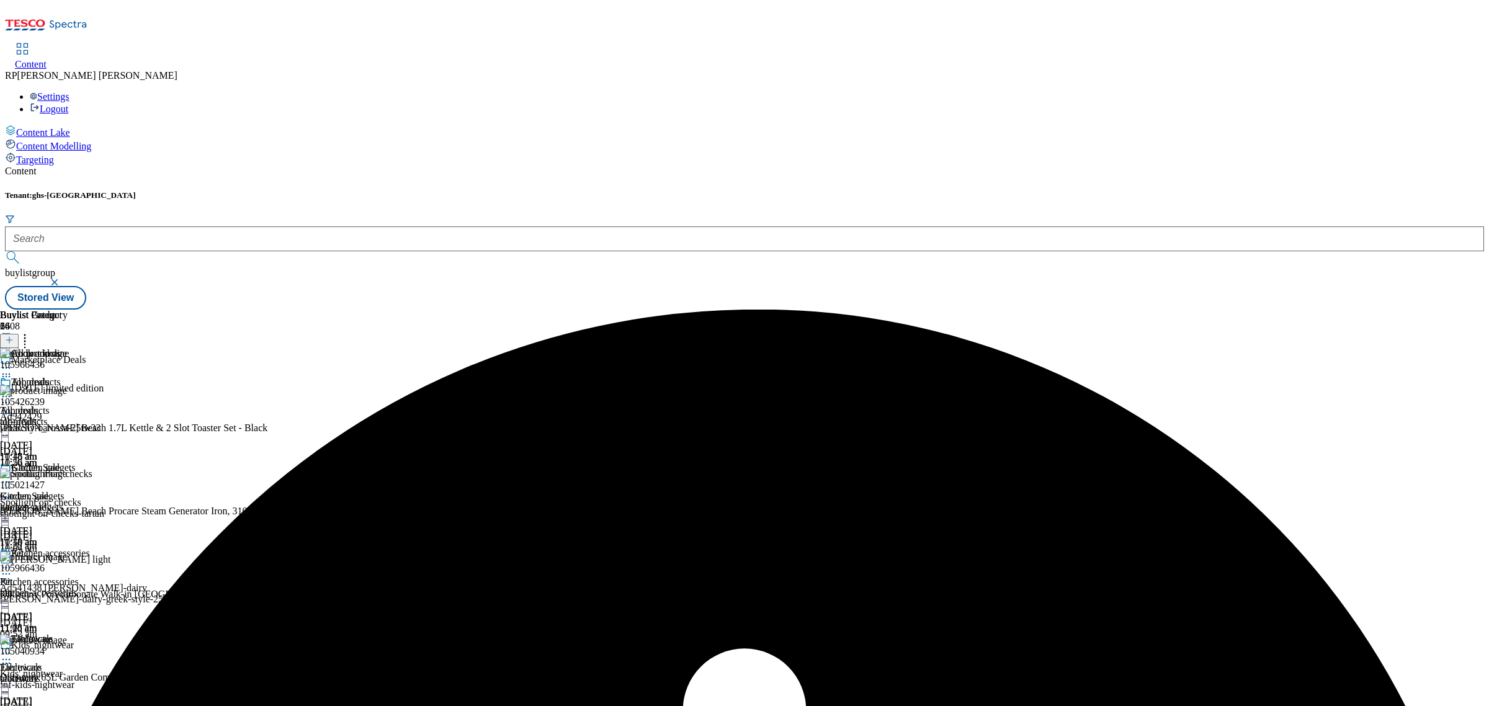
click at [12, 390] on icon at bounding box center [6, 396] width 12 height 12
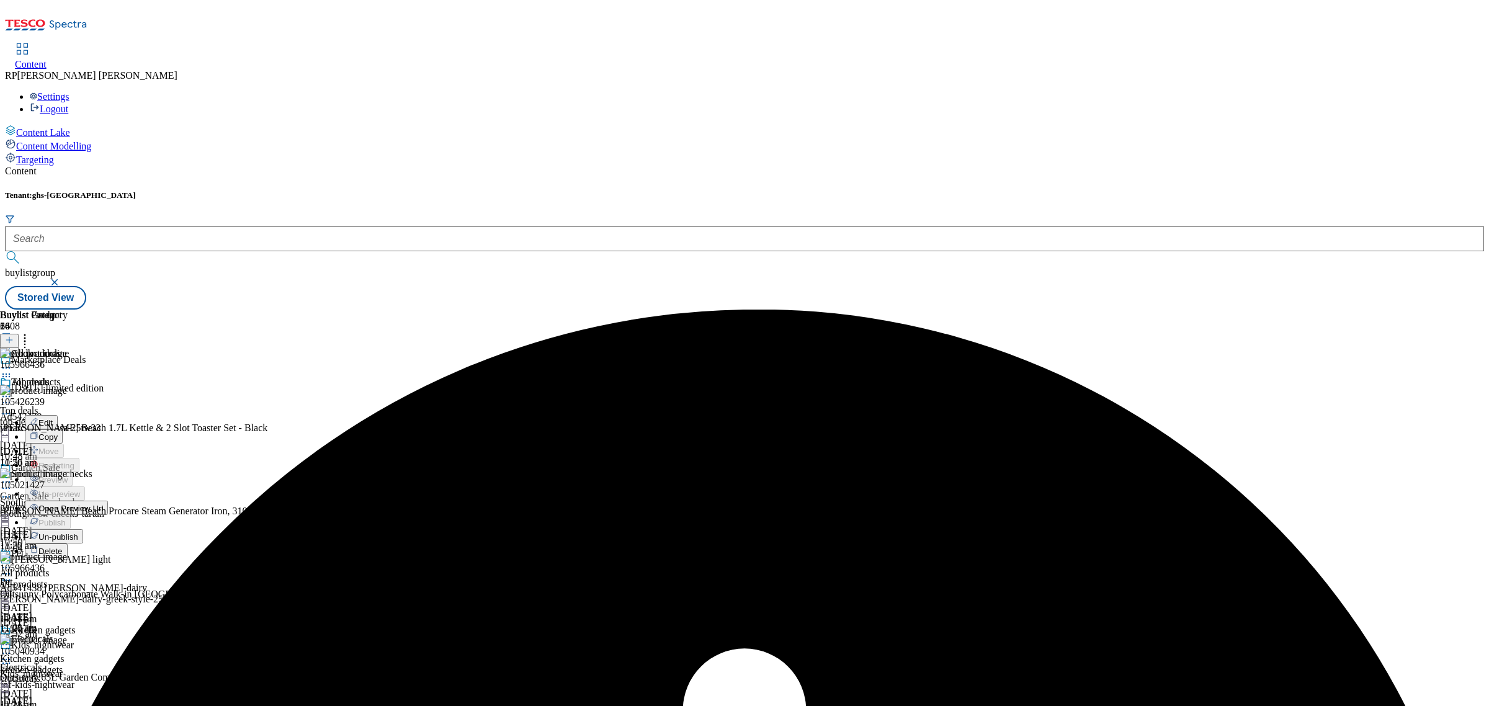
click at [78, 532] on span "Un-publish" at bounding box center [58, 536] width 40 height 9
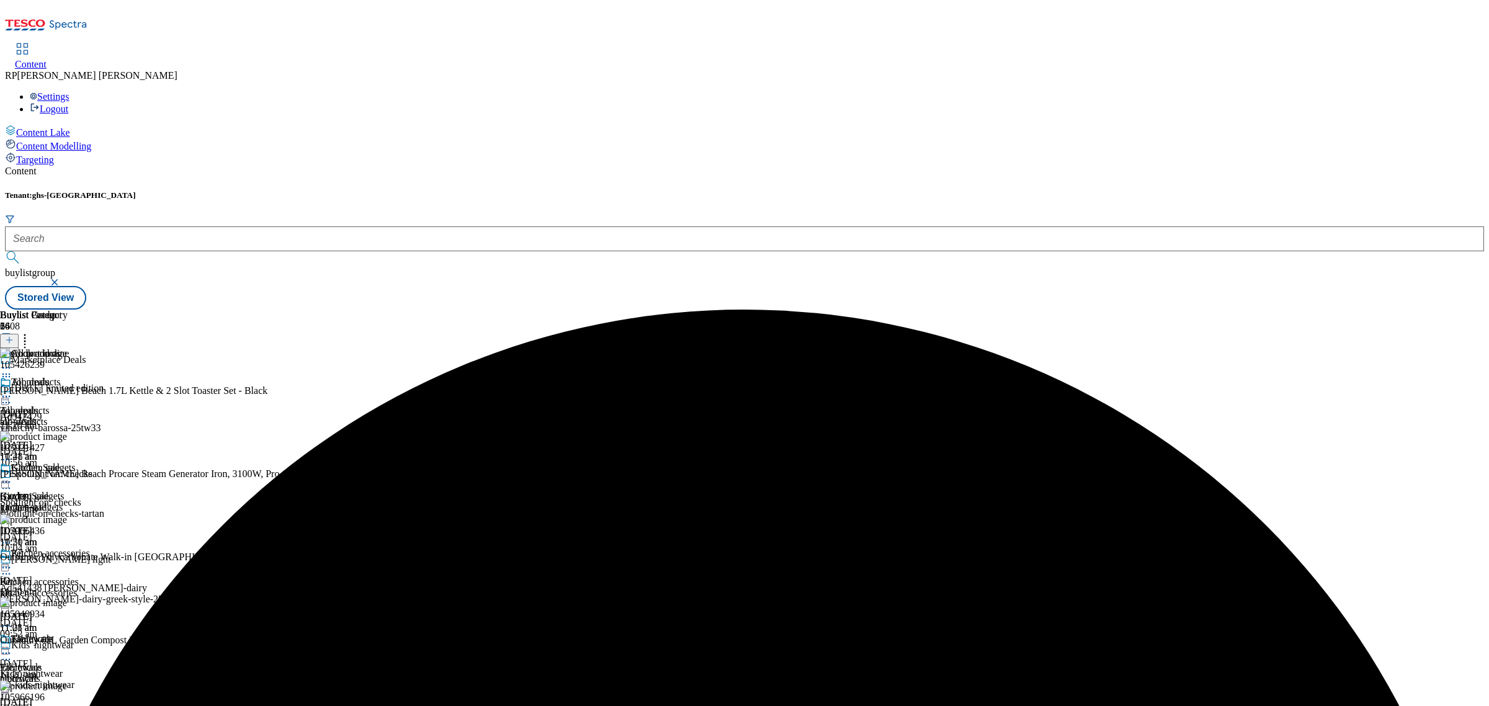
click at [90, 377] on div "All products All products all-products 1 Oct 2025 11:21 am" at bounding box center [45, 420] width 90 height 86
click at [12, 390] on icon at bounding box center [6, 396] width 12 height 12
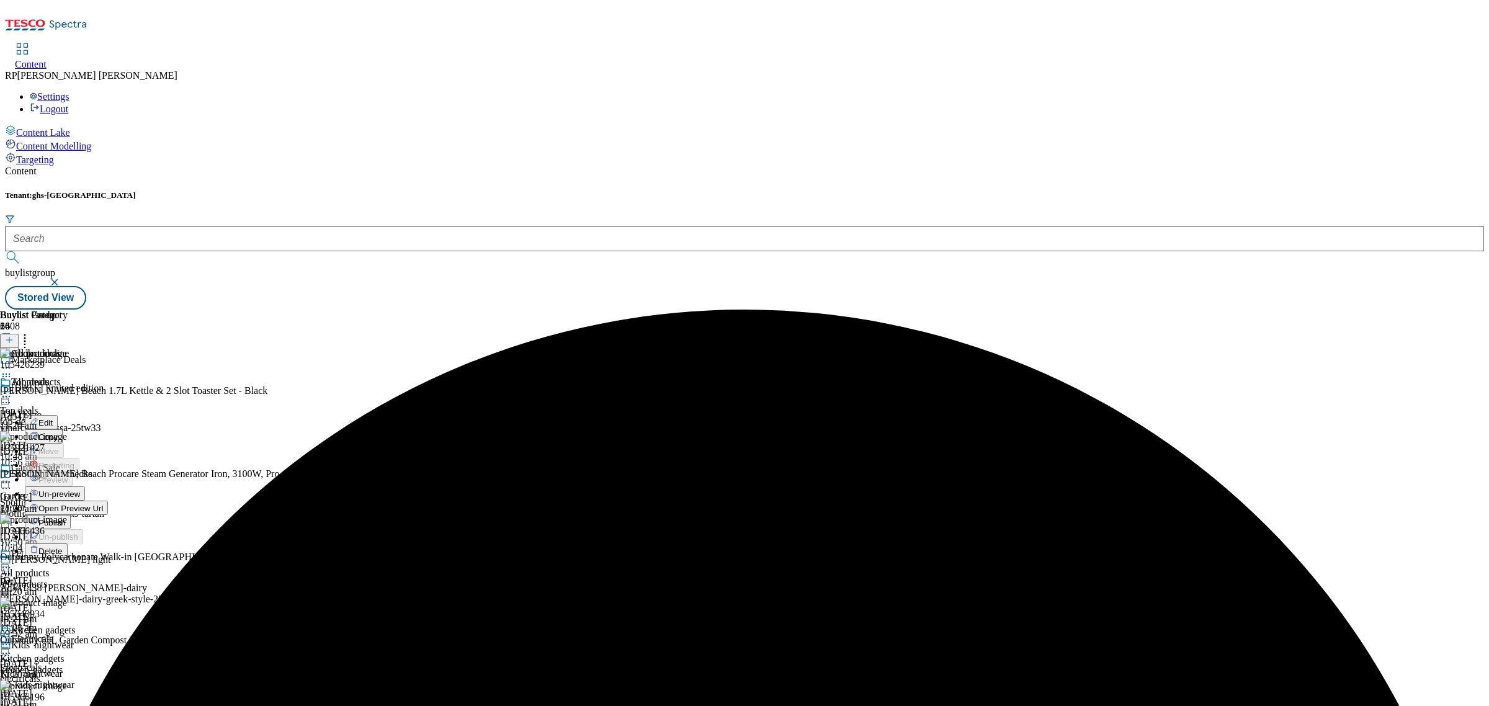
click at [80, 490] on span "Un-preview" at bounding box center [59, 494] width 42 height 9
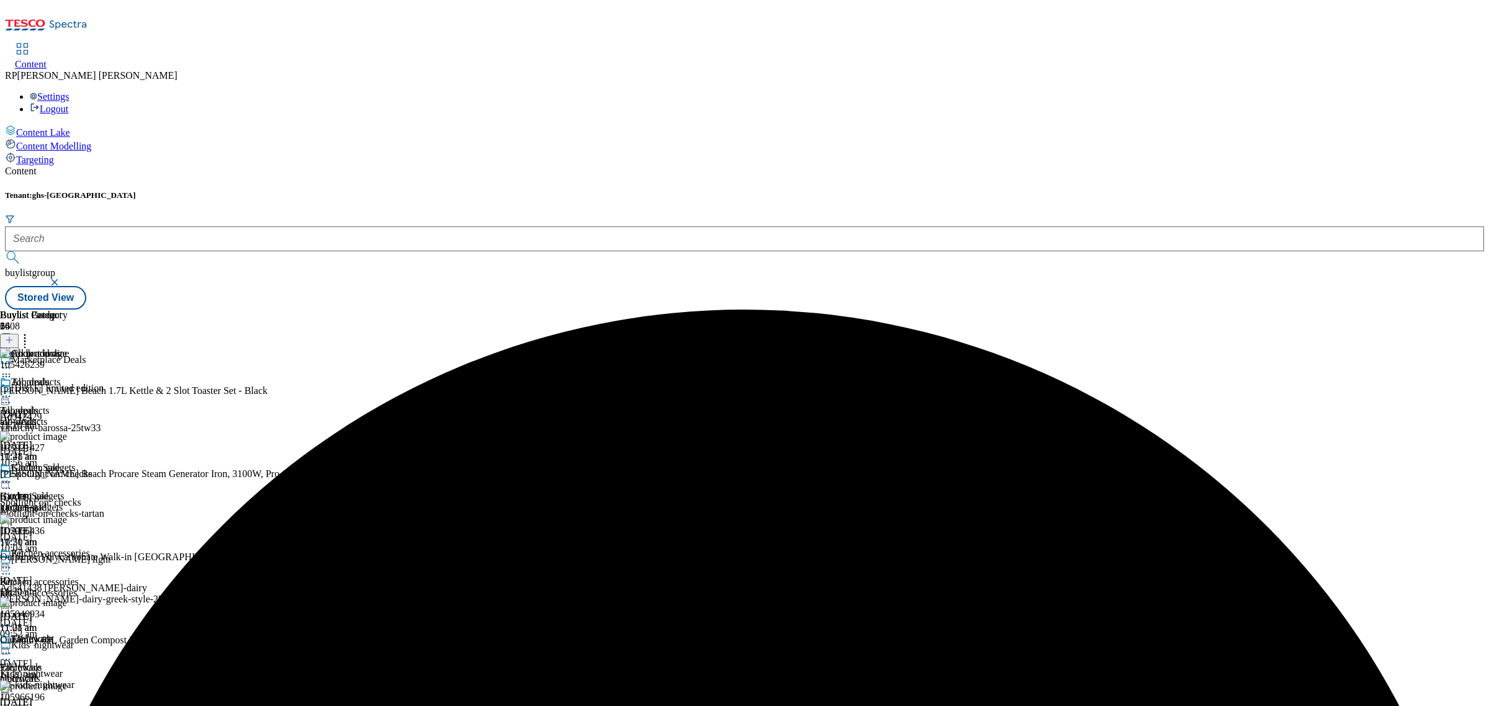
click at [573, 385] on div "Hamilton Beach 1.7L Kettle & 2 Slot Toaster Set - Black 1 Oct 2025 11:20 am" at bounding box center [286, 408] width 573 height 46
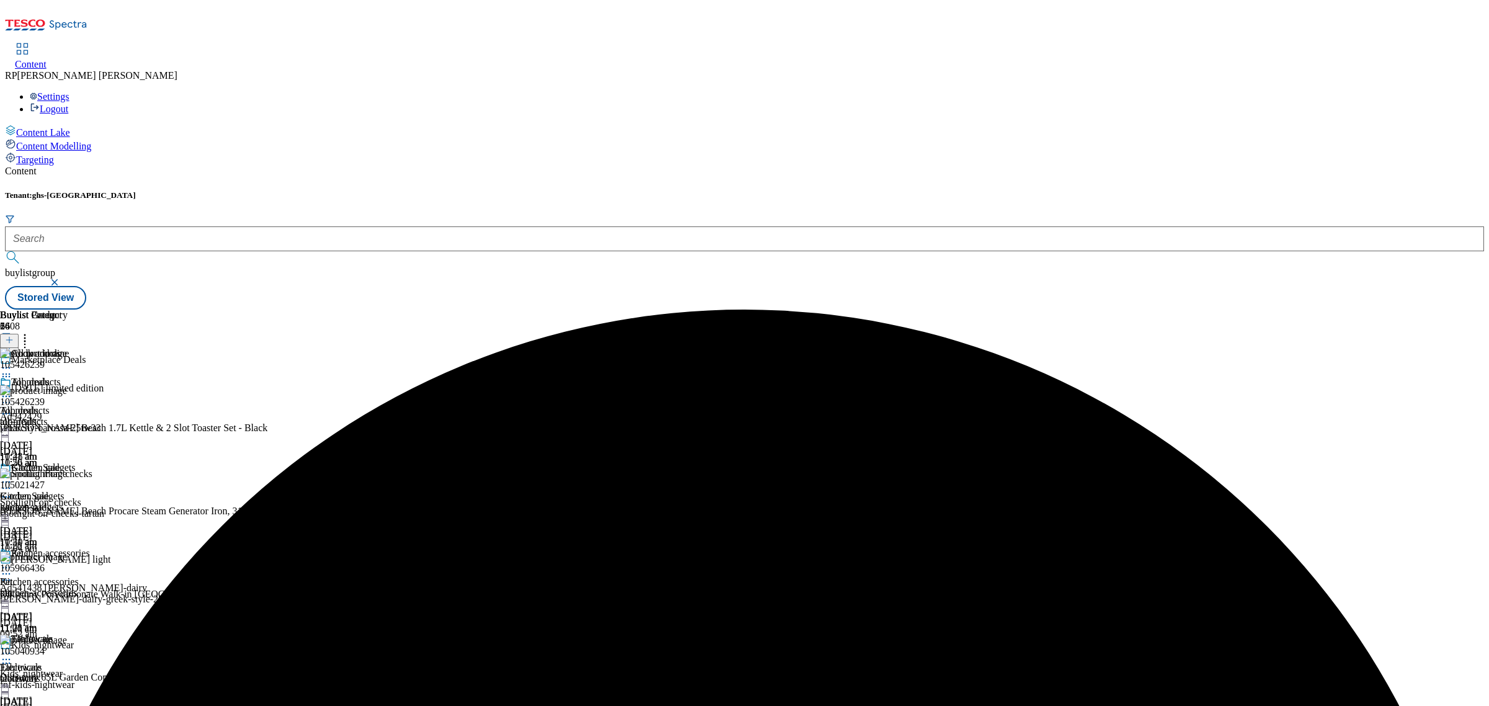
click at [573, 517] on div at bounding box center [286, 517] width 573 height 0
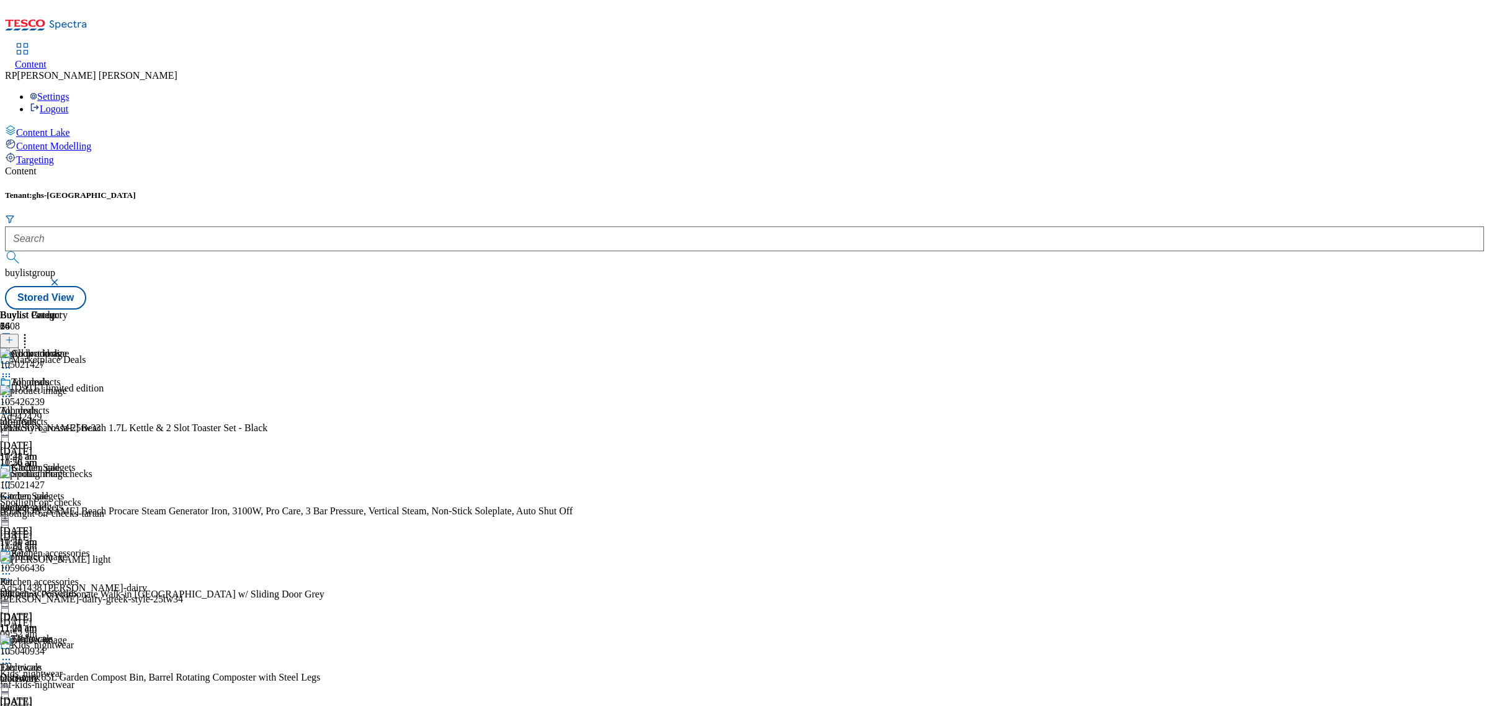
click at [12, 574] on icon at bounding box center [6, 580] width 12 height 12
click at [68, 656] on button "Delete" at bounding box center [46, 663] width 43 height 14
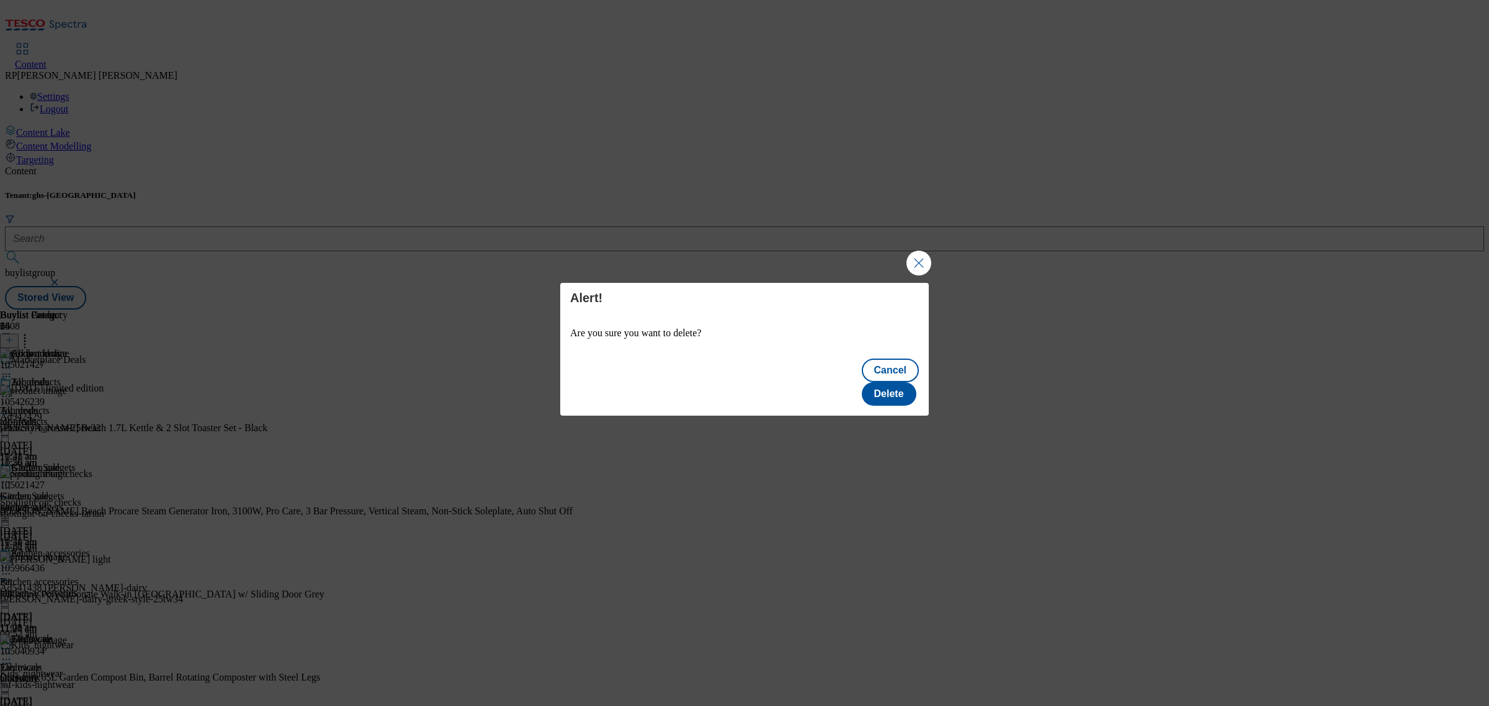
scroll to position [0, 0]
click at [898, 382] on button "Delete" at bounding box center [889, 394] width 55 height 24
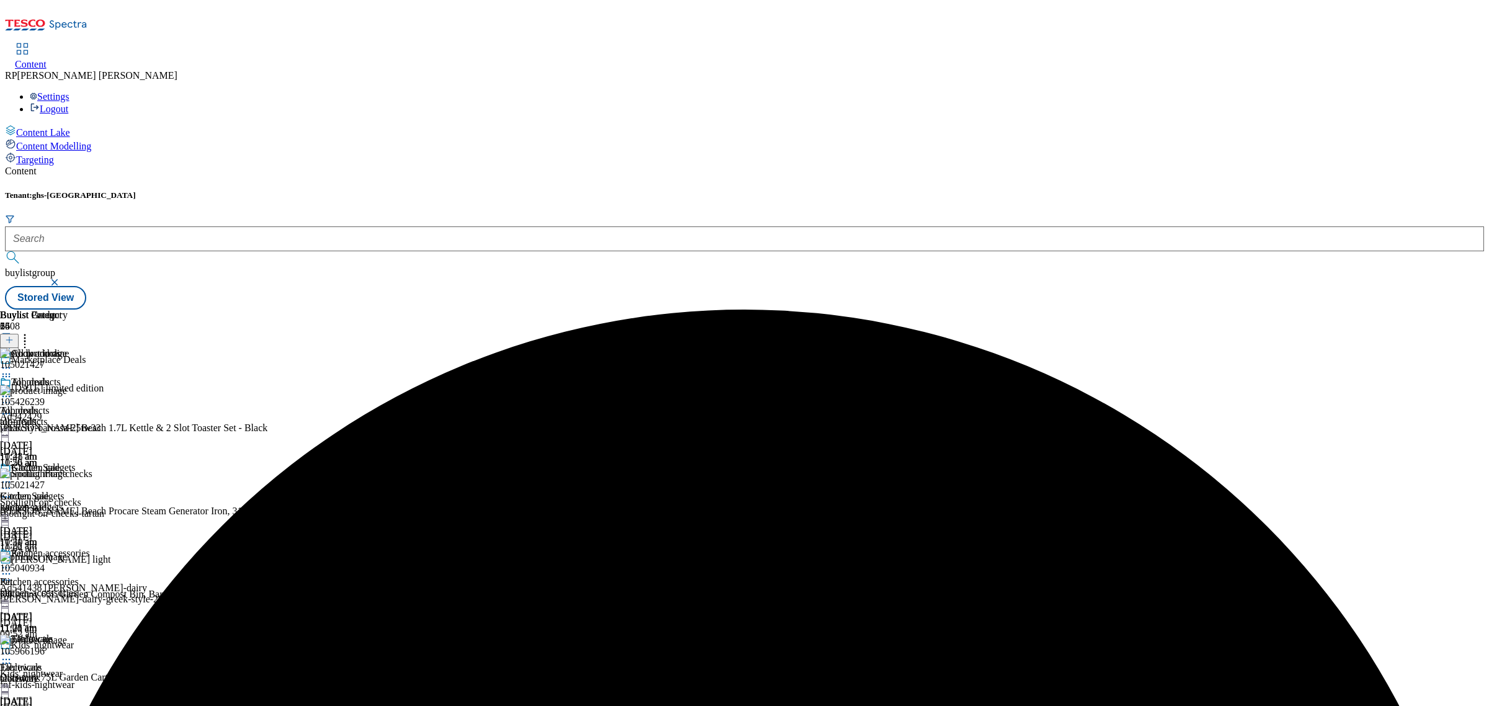
scroll to position [155, 0]
click at [12, 574] on icon at bounding box center [6, 580] width 12 height 12
click at [63, 659] on span "Delete" at bounding box center [50, 663] width 24 height 9
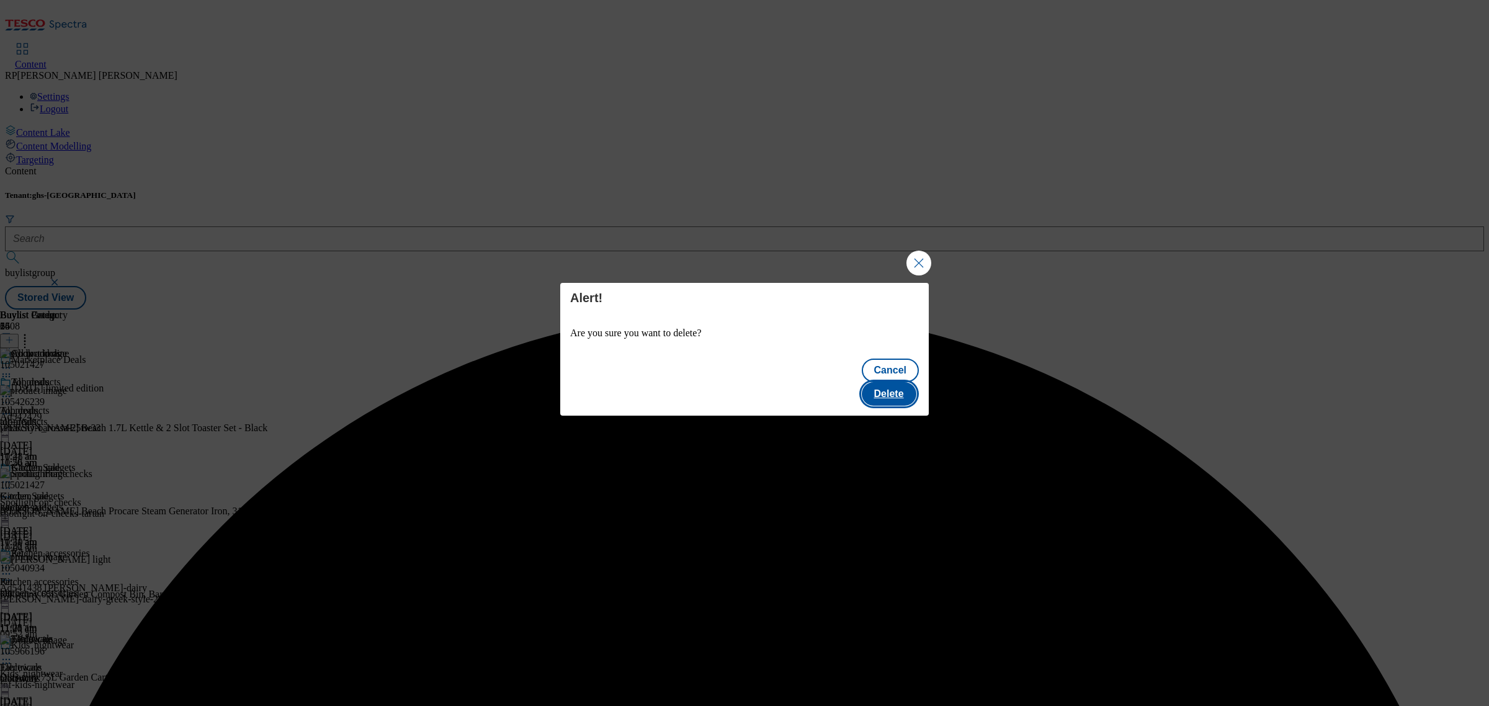
click at [899, 382] on button "Delete" at bounding box center [889, 394] width 55 height 24
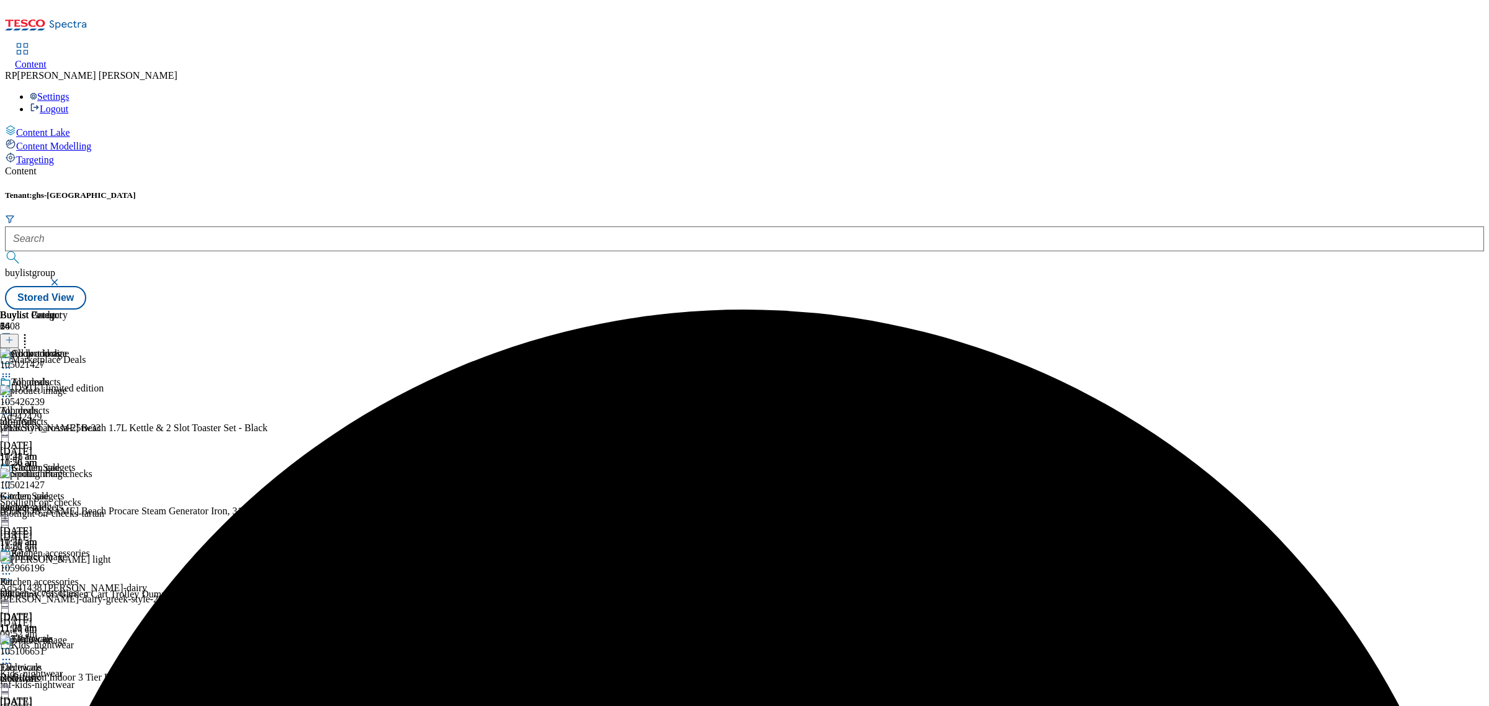
scroll to position [155, 0]
click at [12, 574] on icon at bounding box center [6, 580] width 12 height 12
click at [63, 659] on span "Delete" at bounding box center [50, 663] width 24 height 9
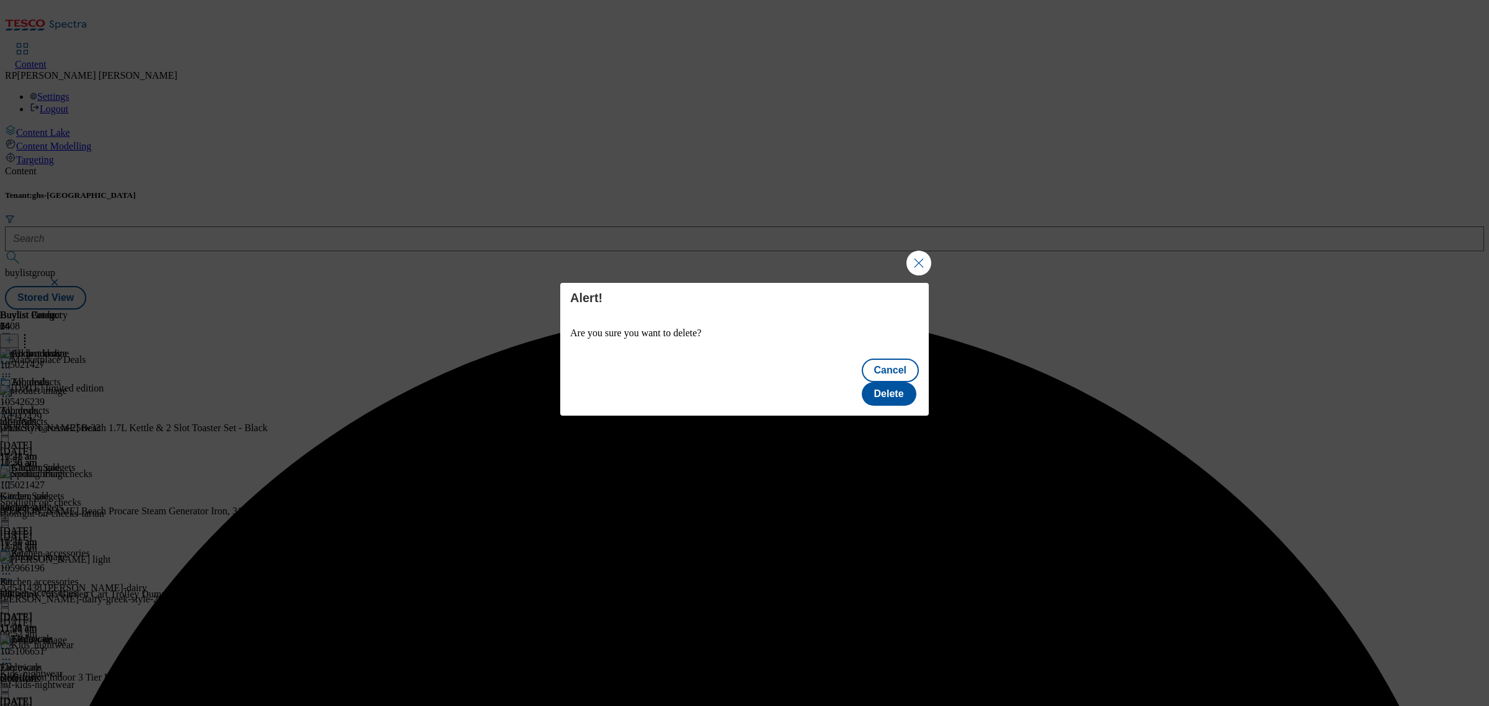
scroll to position [0, 0]
click at [903, 382] on button "Delete" at bounding box center [889, 394] width 55 height 24
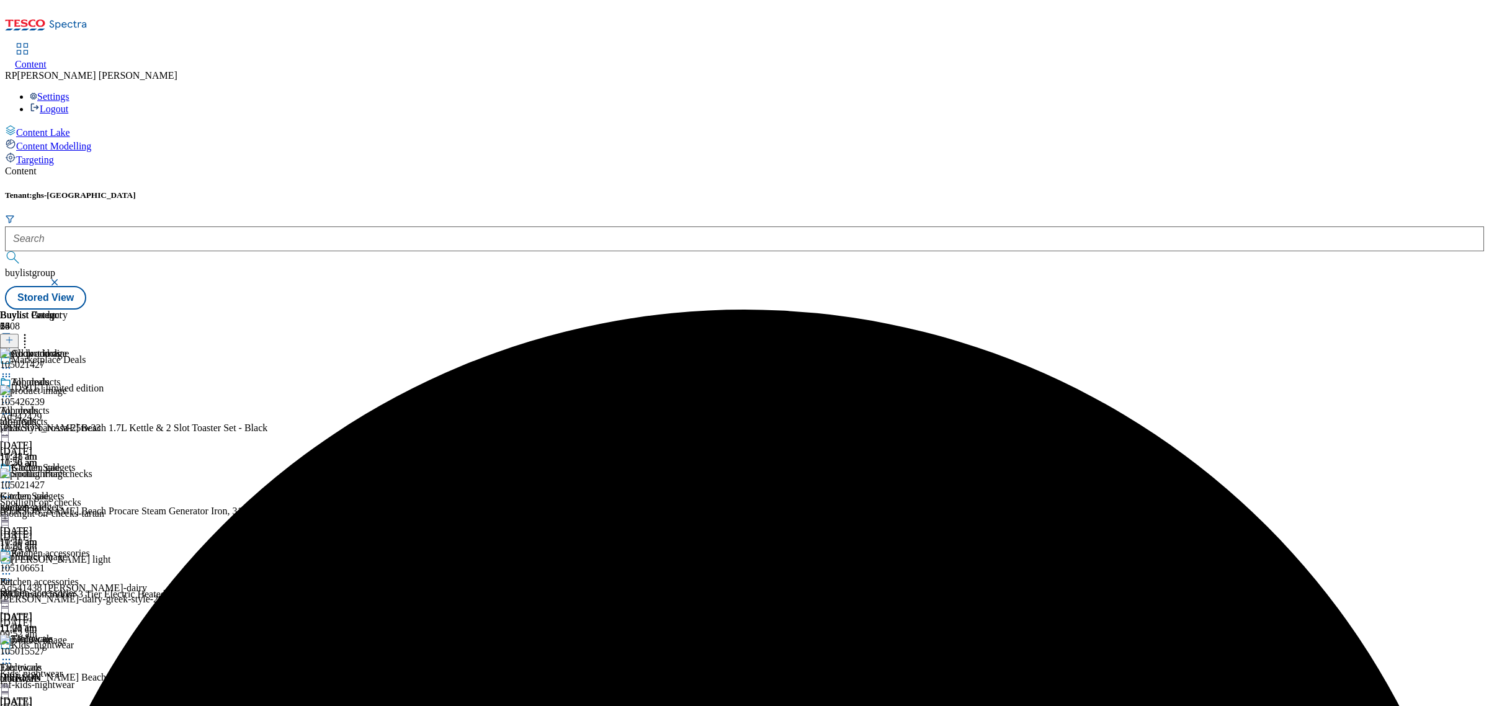
scroll to position [155, 0]
click at [7, 580] on circle at bounding box center [7, 581] width 2 height 2
click at [573, 656] on li "Delete" at bounding box center [299, 663] width 548 height 14
click at [12, 574] on icon at bounding box center [6, 580] width 12 height 12
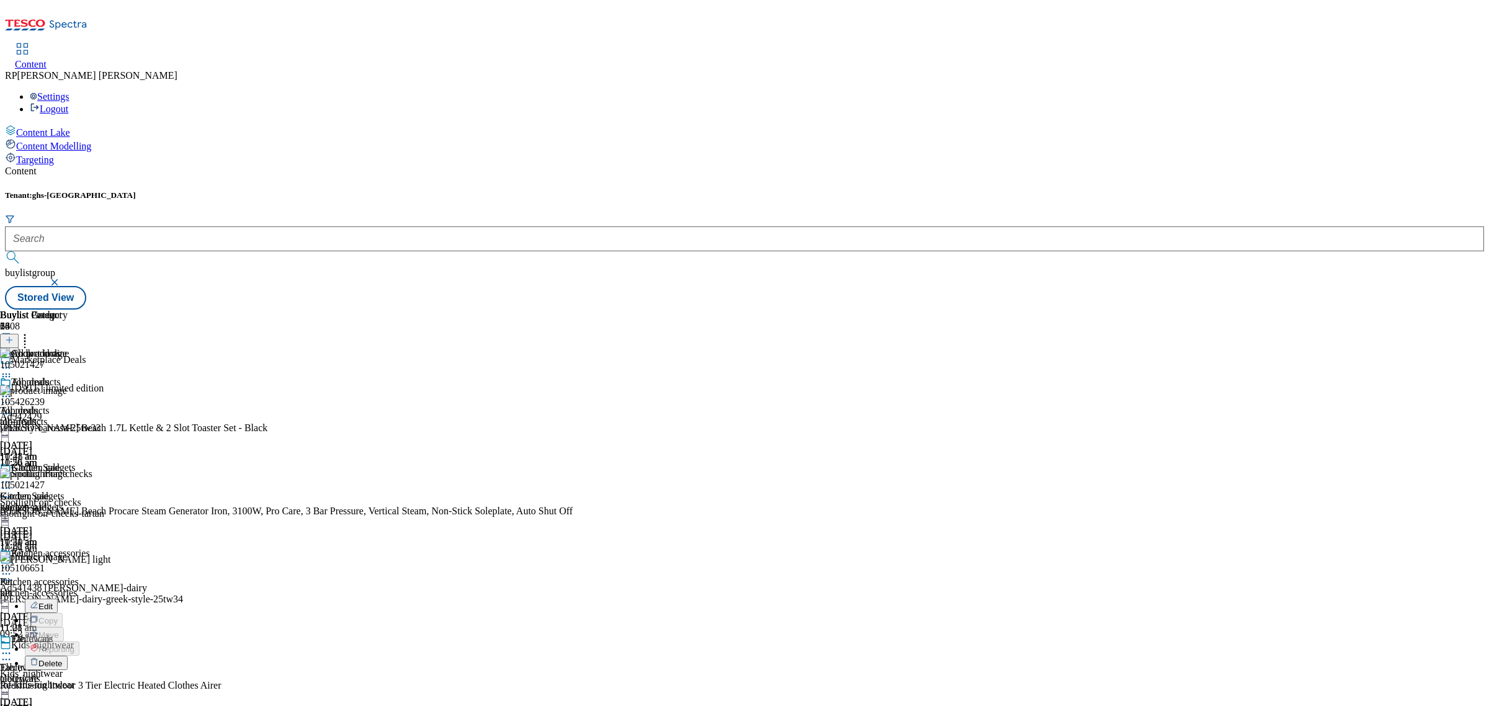
click at [63, 659] on span "Delete" at bounding box center [50, 663] width 24 height 9
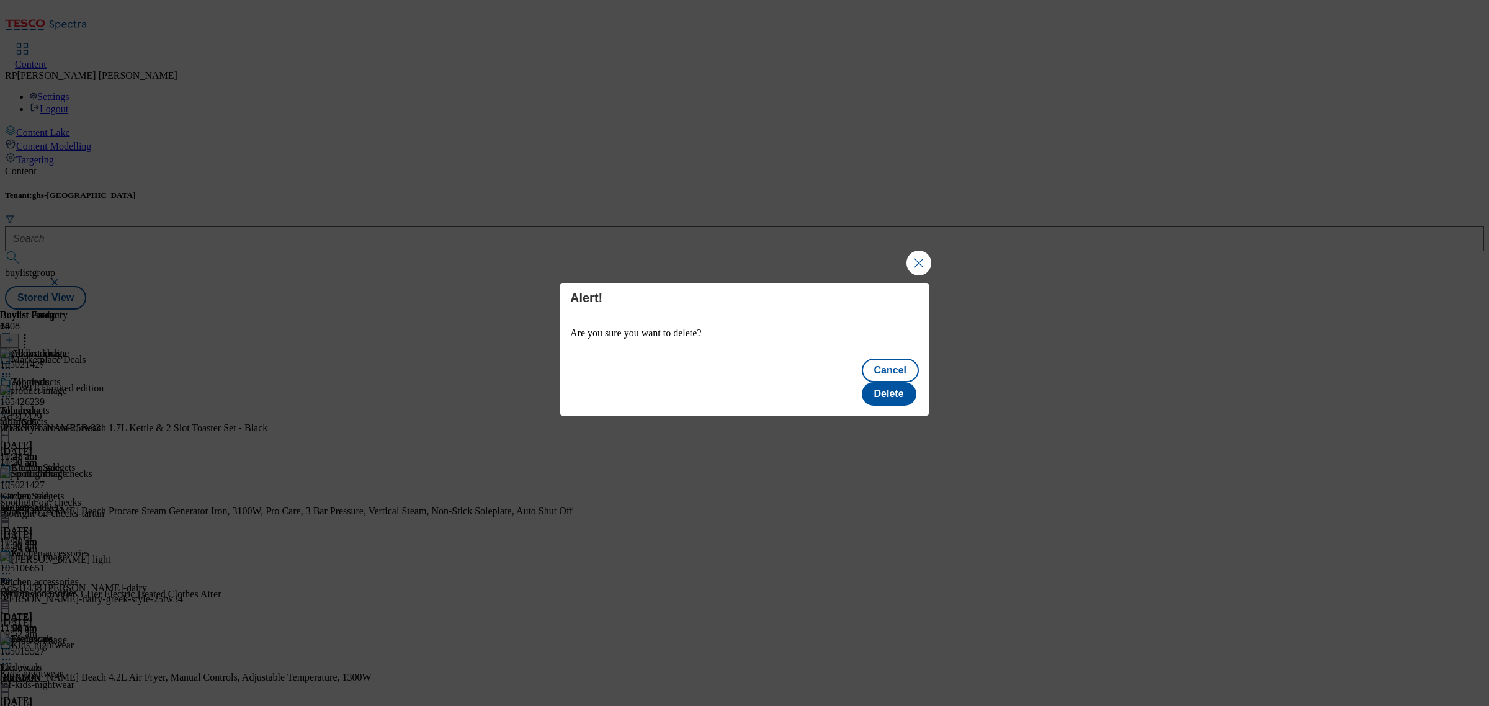
scroll to position [0, 0]
click at [899, 382] on button "Delete" at bounding box center [889, 394] width 55 height 24
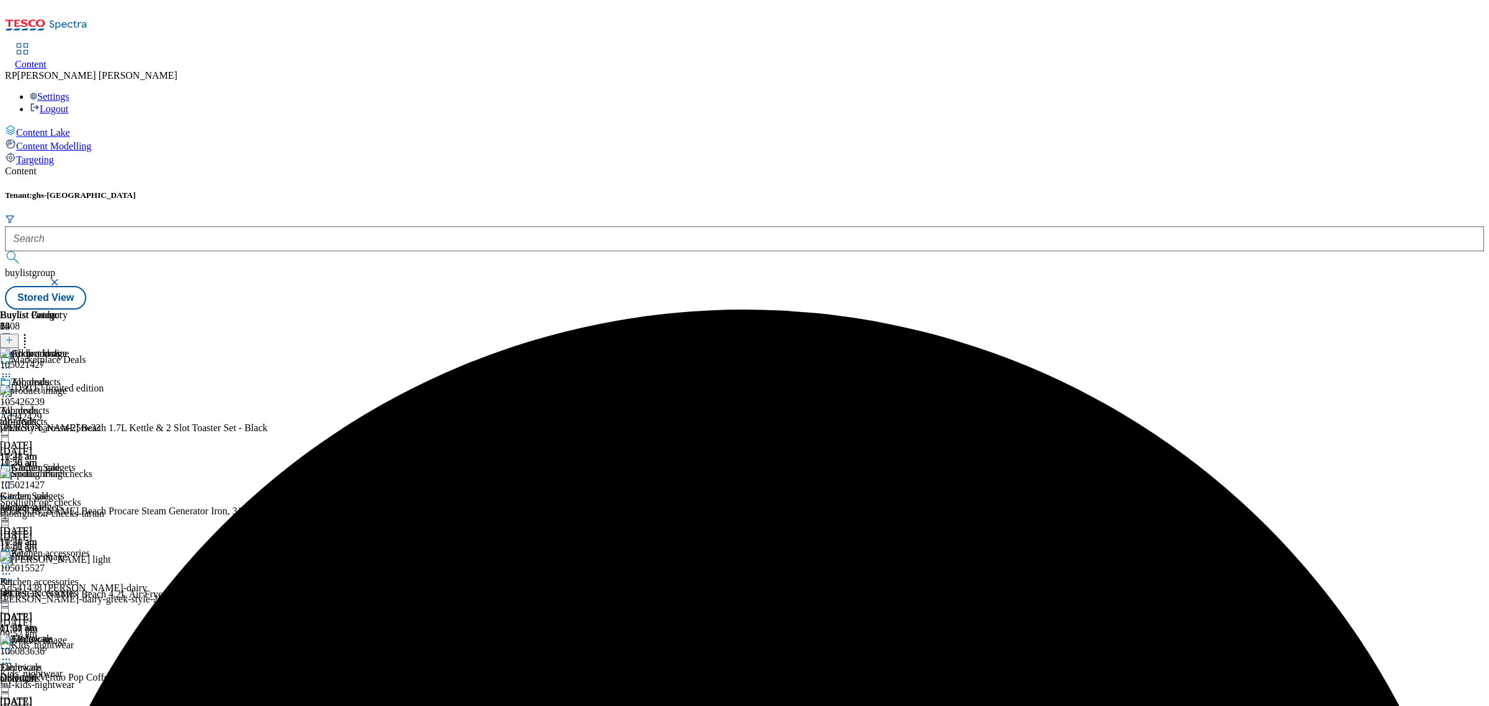
click at [12, 491] on icon at bounding box center [6, 497] width 12 height 12
click at [63, 576] on span "Delete" at bounding box center [50, 580] width 24 height 9
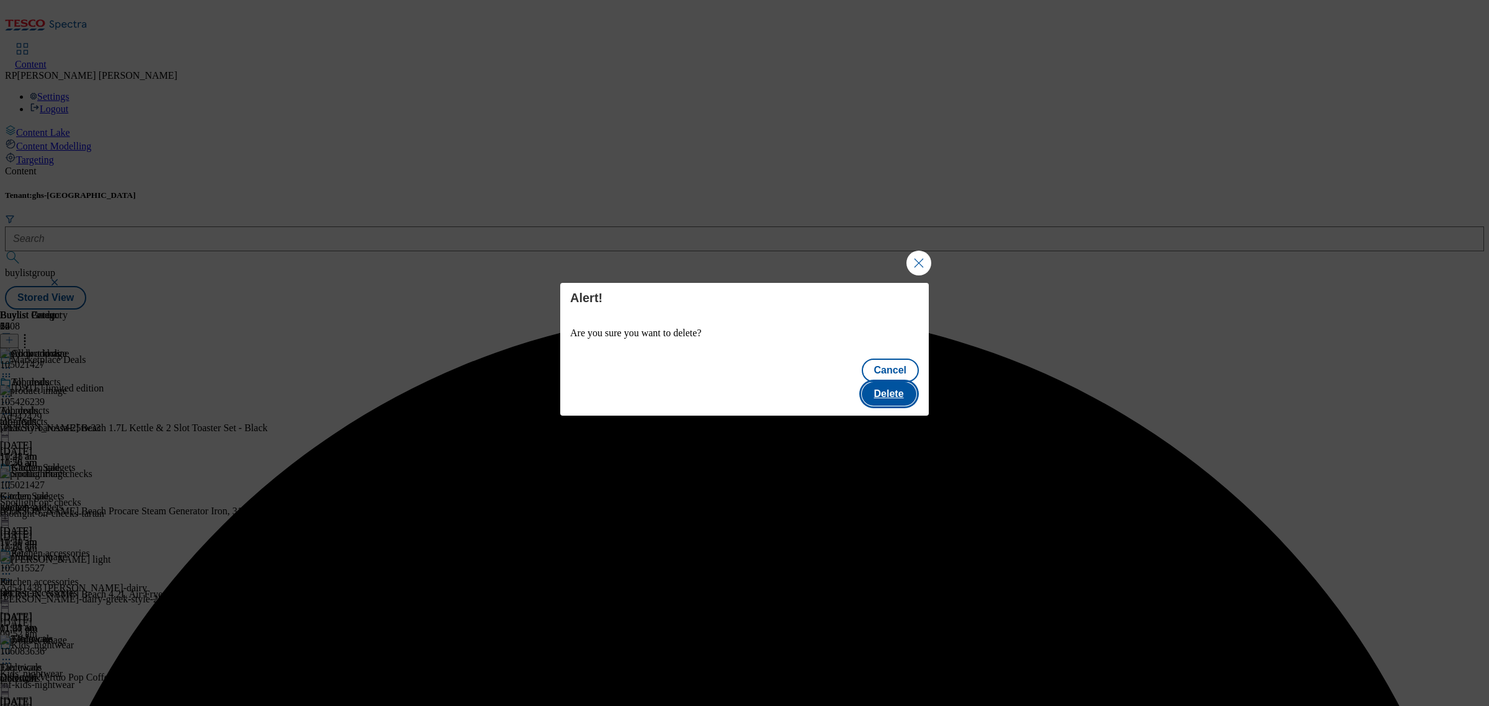
click at [912, 382] on button "Delete" at bounding box center [889, 394] width 55 height 24
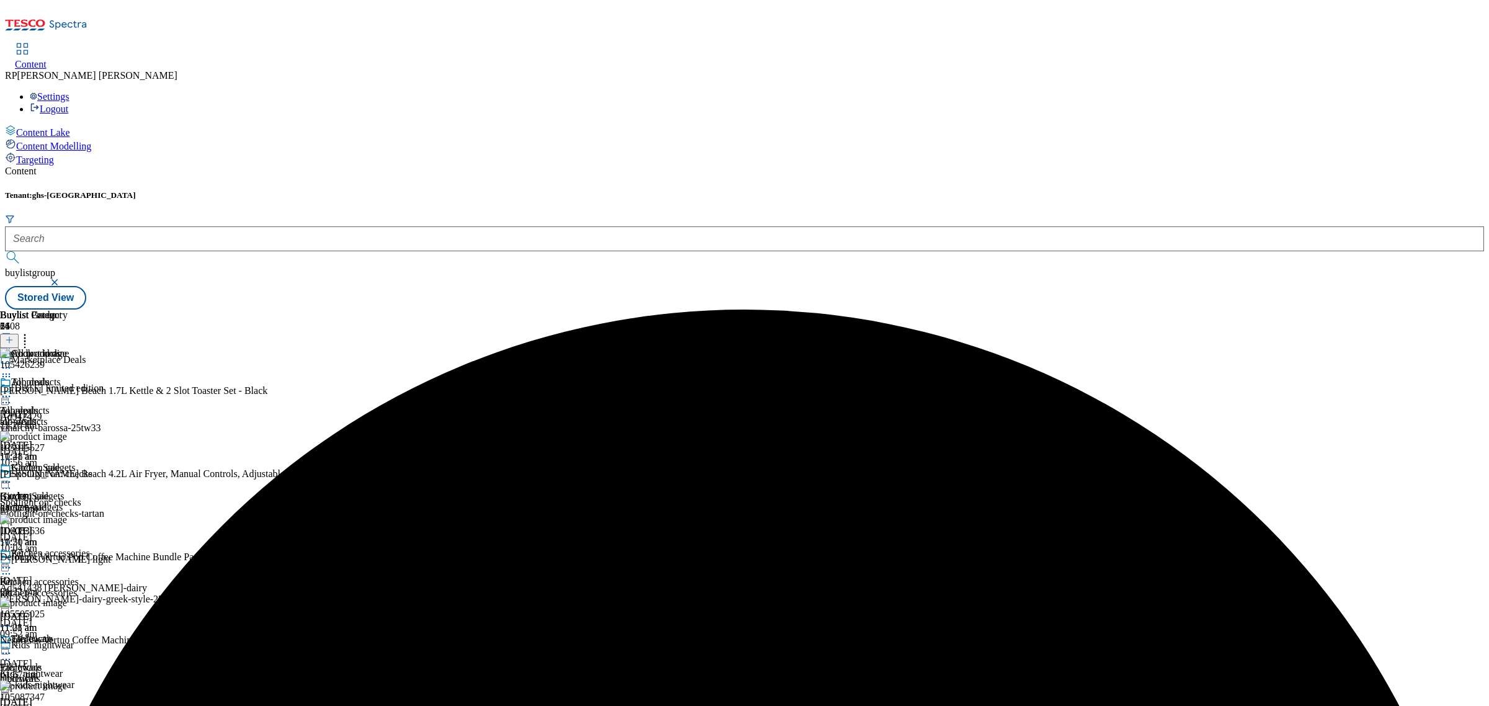
click at [12, 390] on icon at bounding box center [6, 396] width 12 height 12
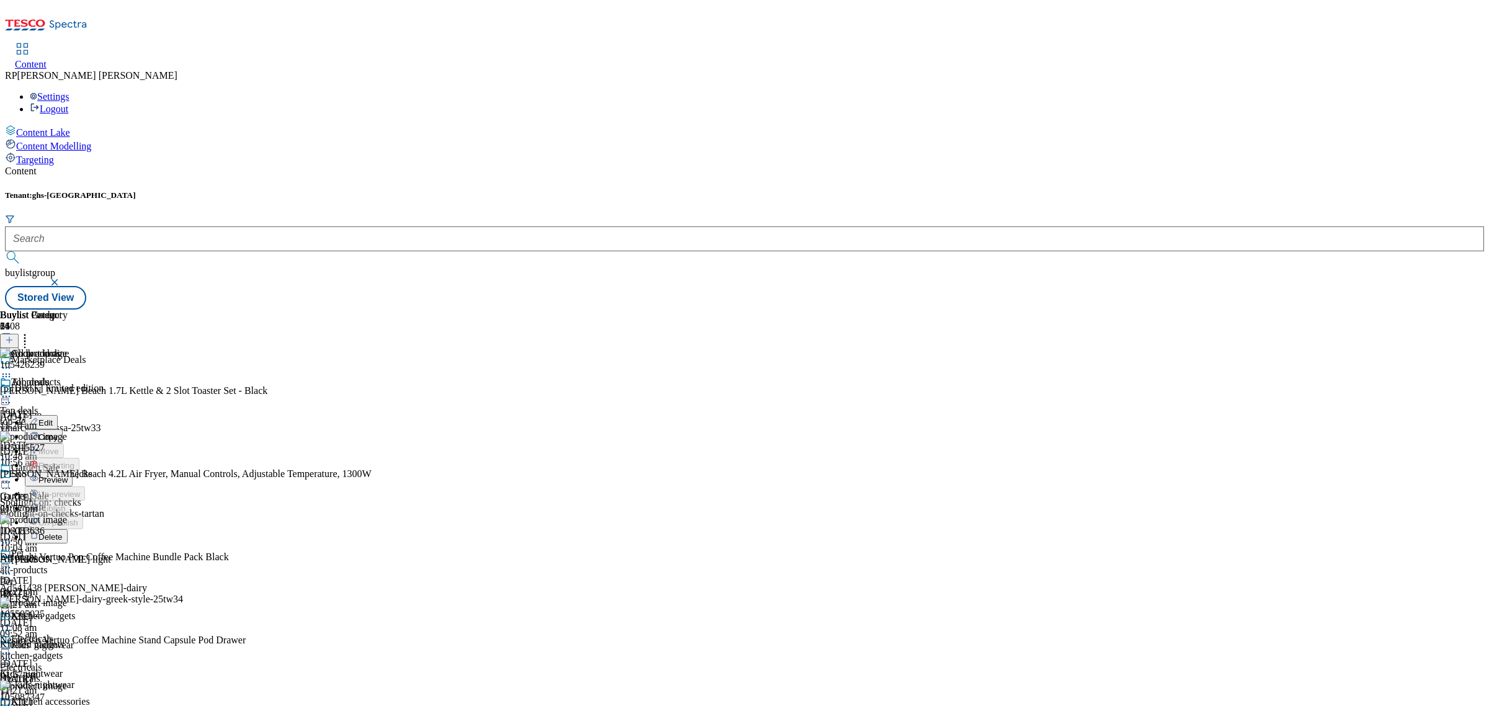
drag, startPoint x: 1193, startPoint y: 183, endPoint x: 1087, endPoint y: 159, distance: 108.8
click at [1192, 310] on div "Buylist Group 6408 Marketplace Deals Halloween limited edition Ad542429 vinarch…" at bounding box center [745, 310] width 1480 height 0
click at [14, 336] on icon at bounding box center [9, 340] width 9 height 9
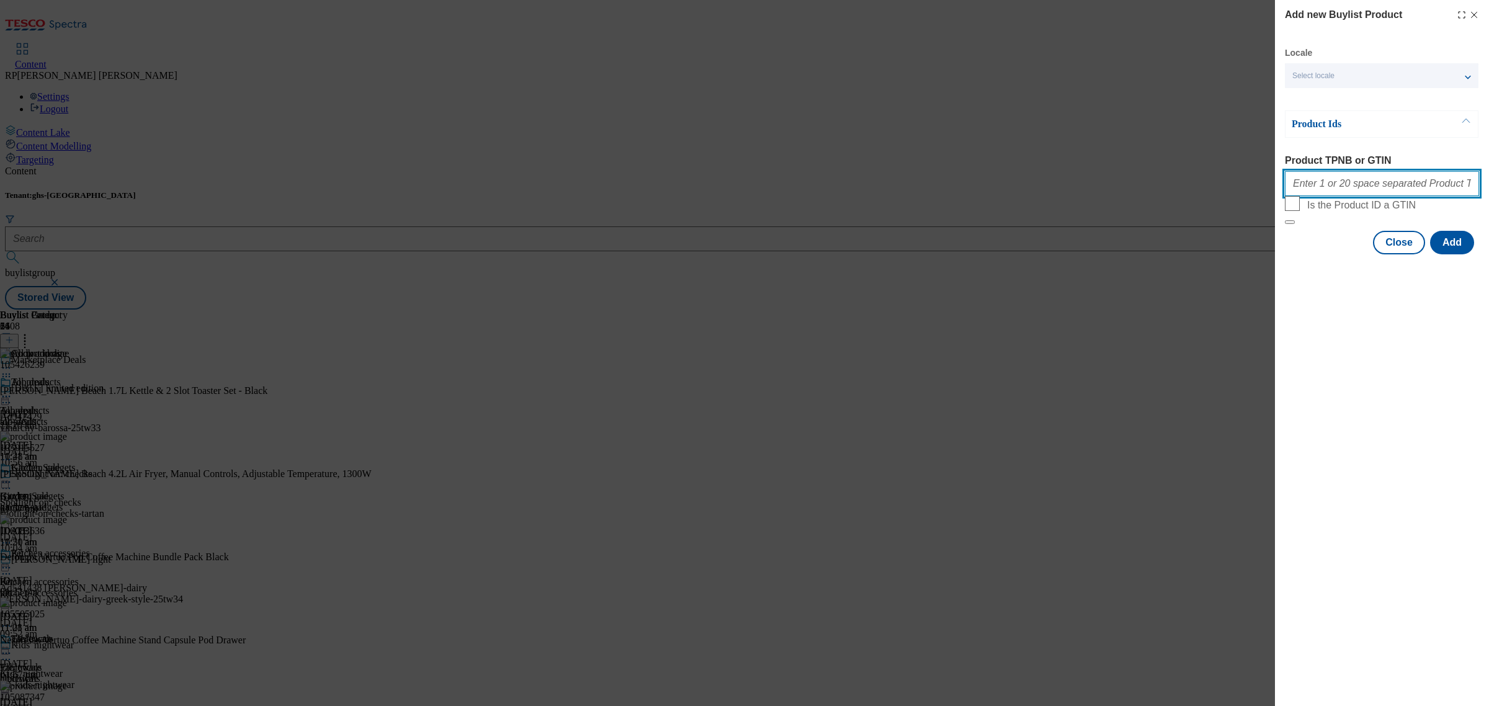
click at [1327, 194] on input "Product TPNB or GTIN" at bounding box center [1382, 183] width 194 height 25
paste input "105426239 105021427 105106654 105106651 105015527 105043535"
type input "105426239 105021427 105106654 105106651 105015527 105043535"
click at [1448, 254] on button "Add" at bounding box center [1452, 243] width 44 height 24
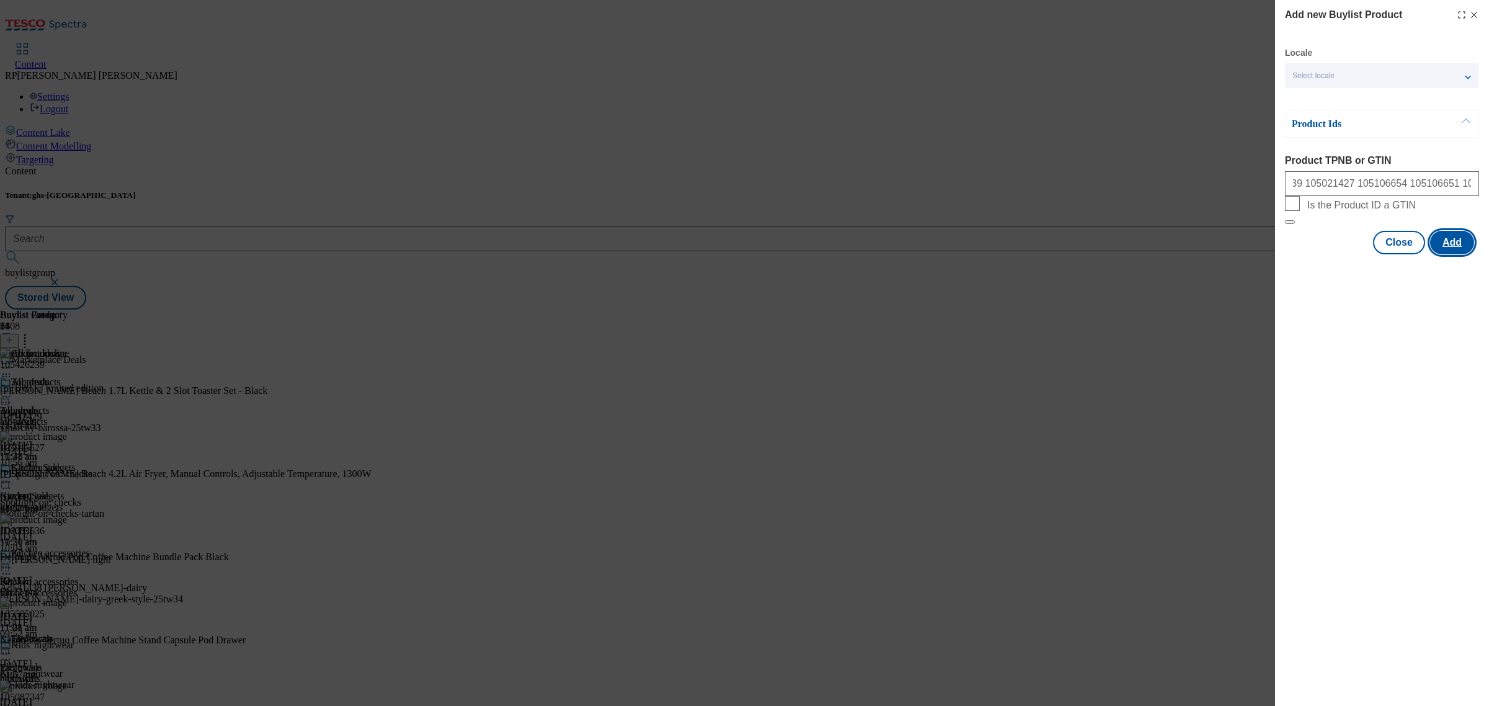
scroll to position [0, 0]
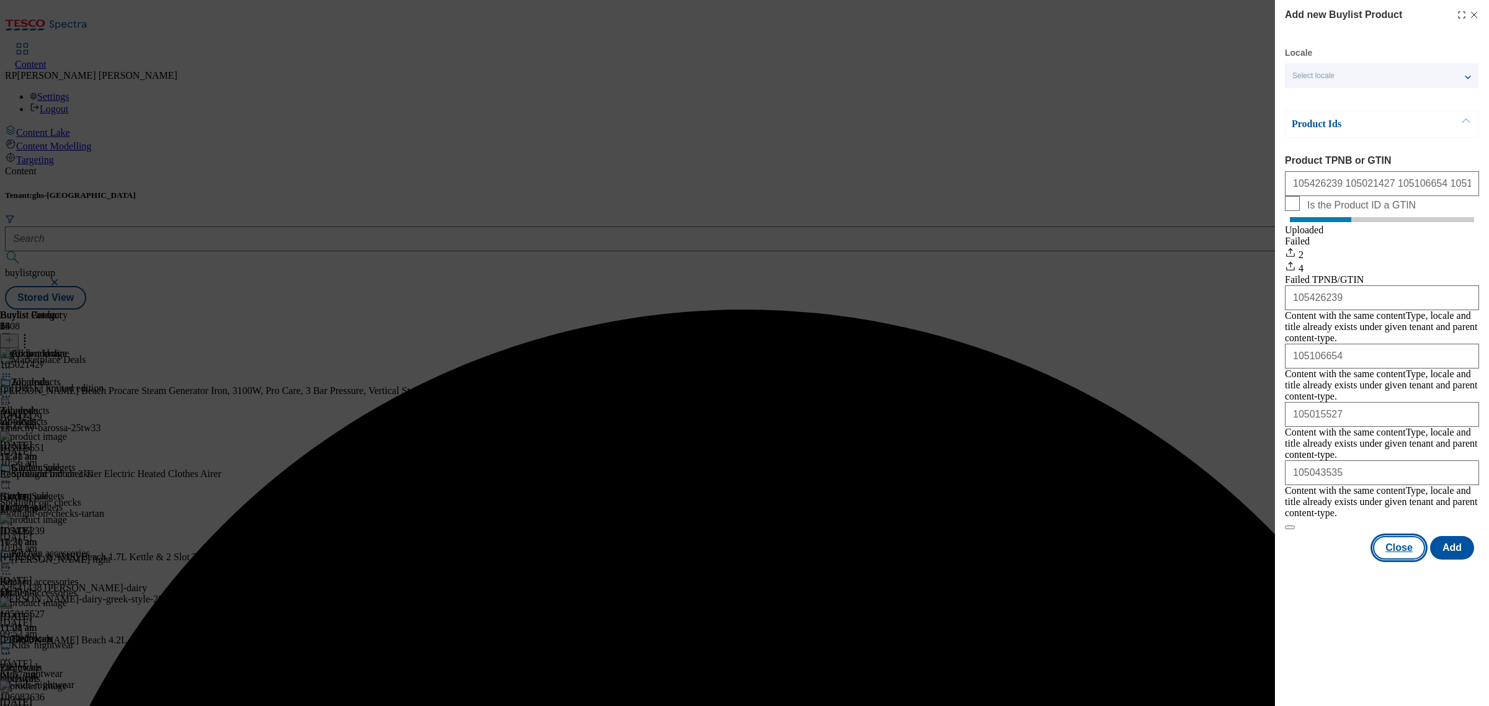
click at [1407, 536] on button "Close" at bounding box center [1399, 548] width 52 height 24
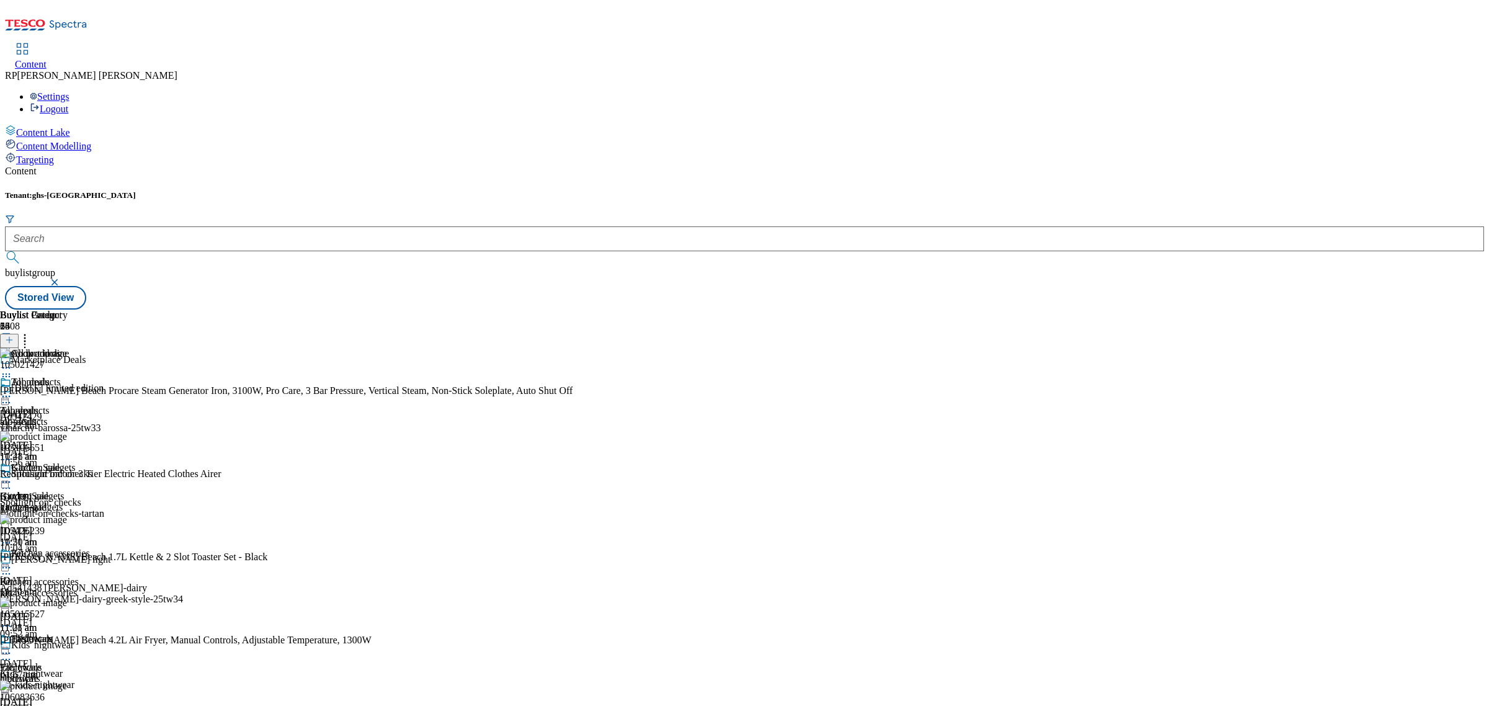
click at [573, 431] on div "105106651 Rediffusion Indoor 3 Tier Electric Heated Clothes Airer 1 Oct 2025 11…" at bounding box center [286, 472] width 573 height 83
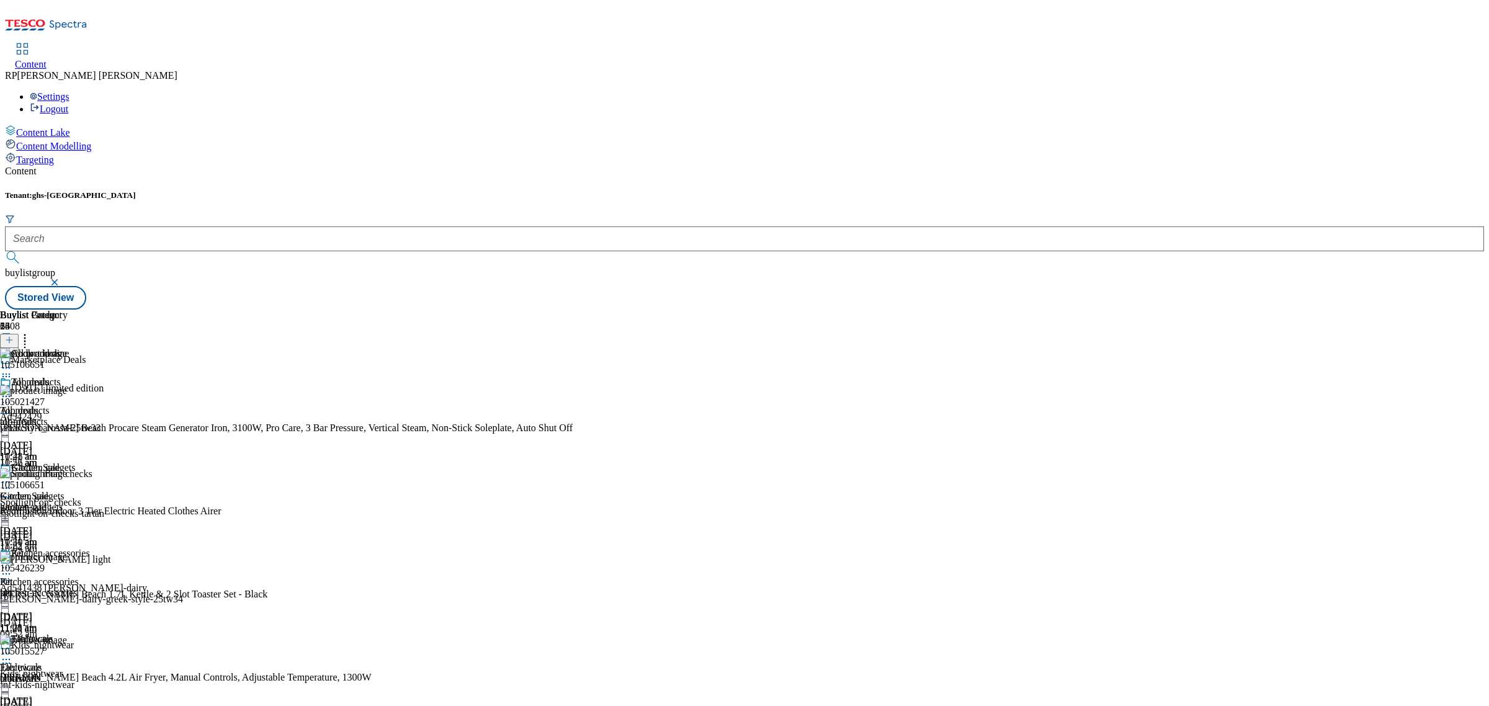
click at [12, 491] on icon at bounding box center [6, 497] width 12 height 12
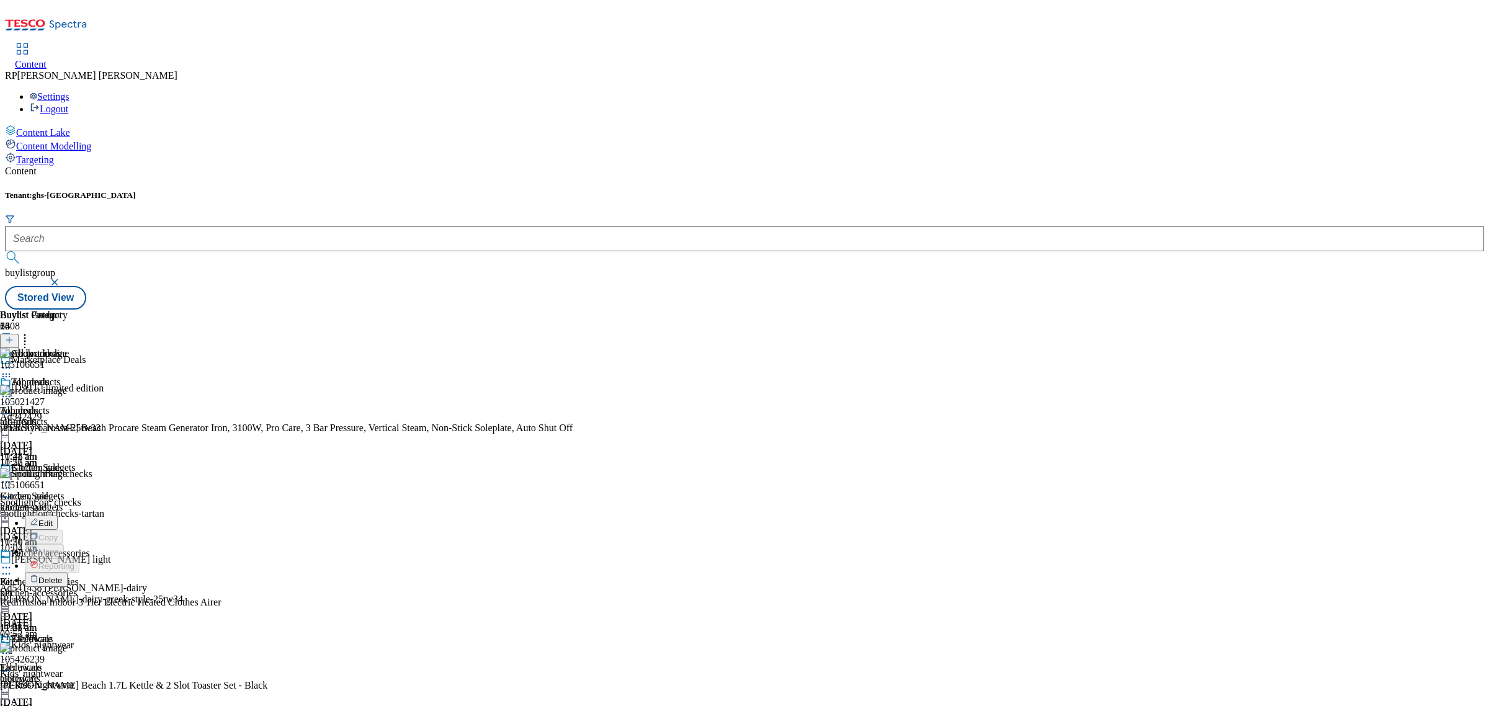
click at [63, 576] on span "Delete" at bounding box center [50, 580] width 24 height 9
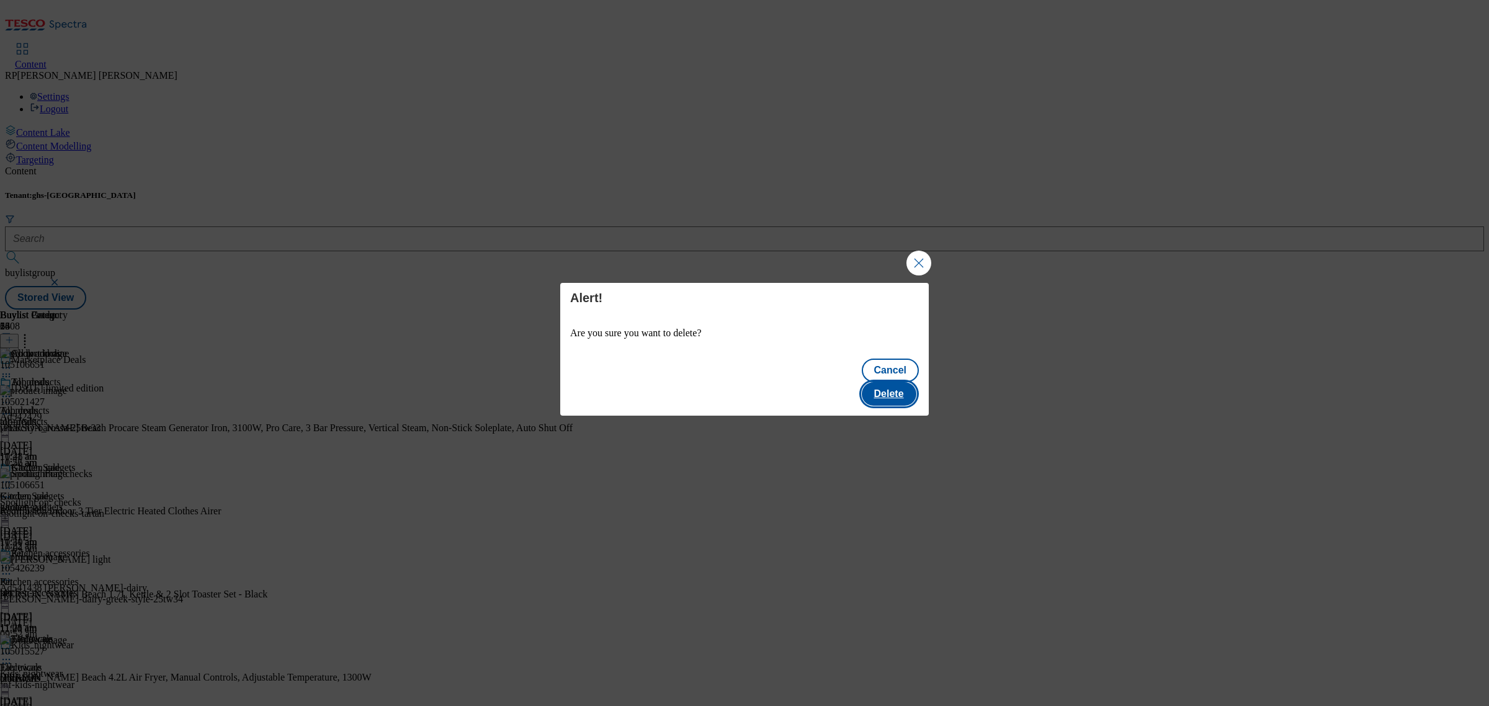
click at [894, 382] on button "Delete" at bounding box center [889, 394] width 55 height 24
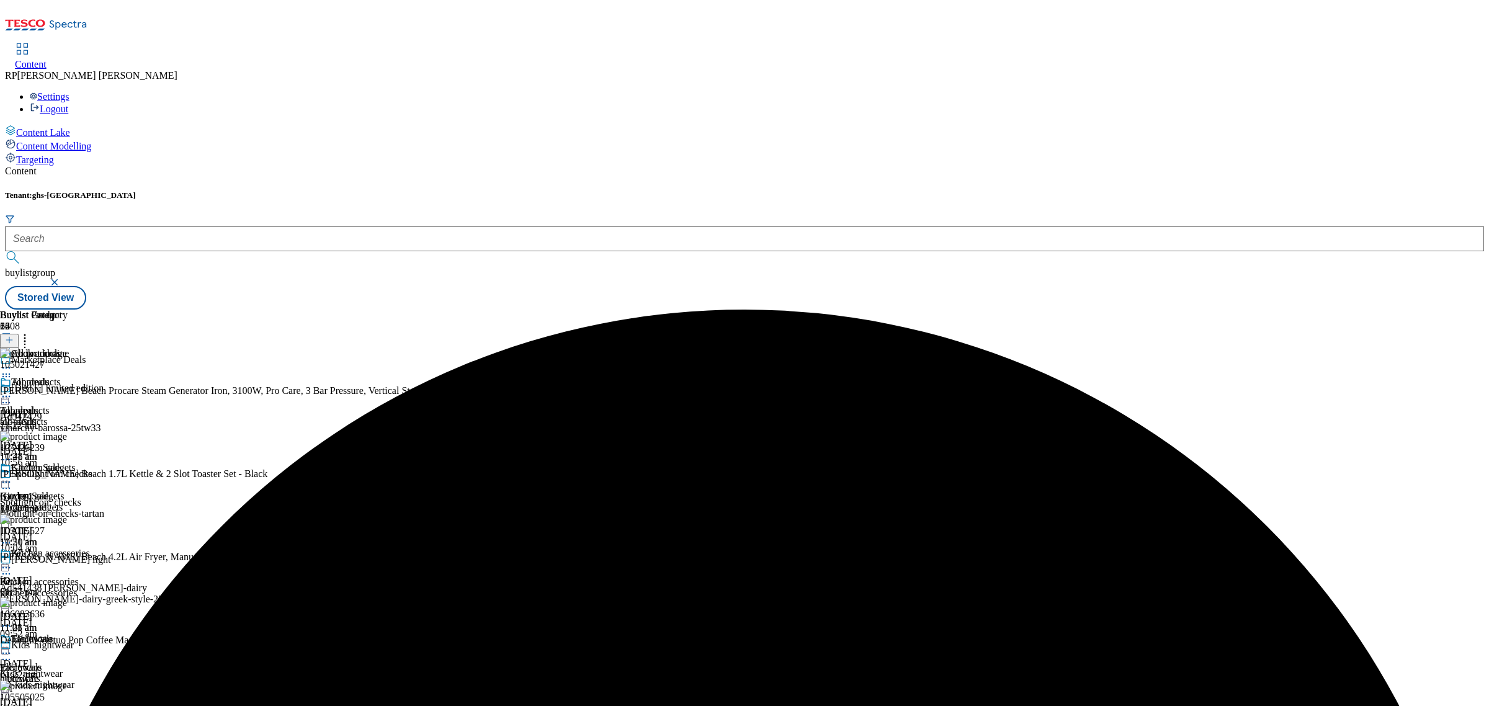
click at [11, 376] on circle at bounding box center [10, 377] width 2 height 2
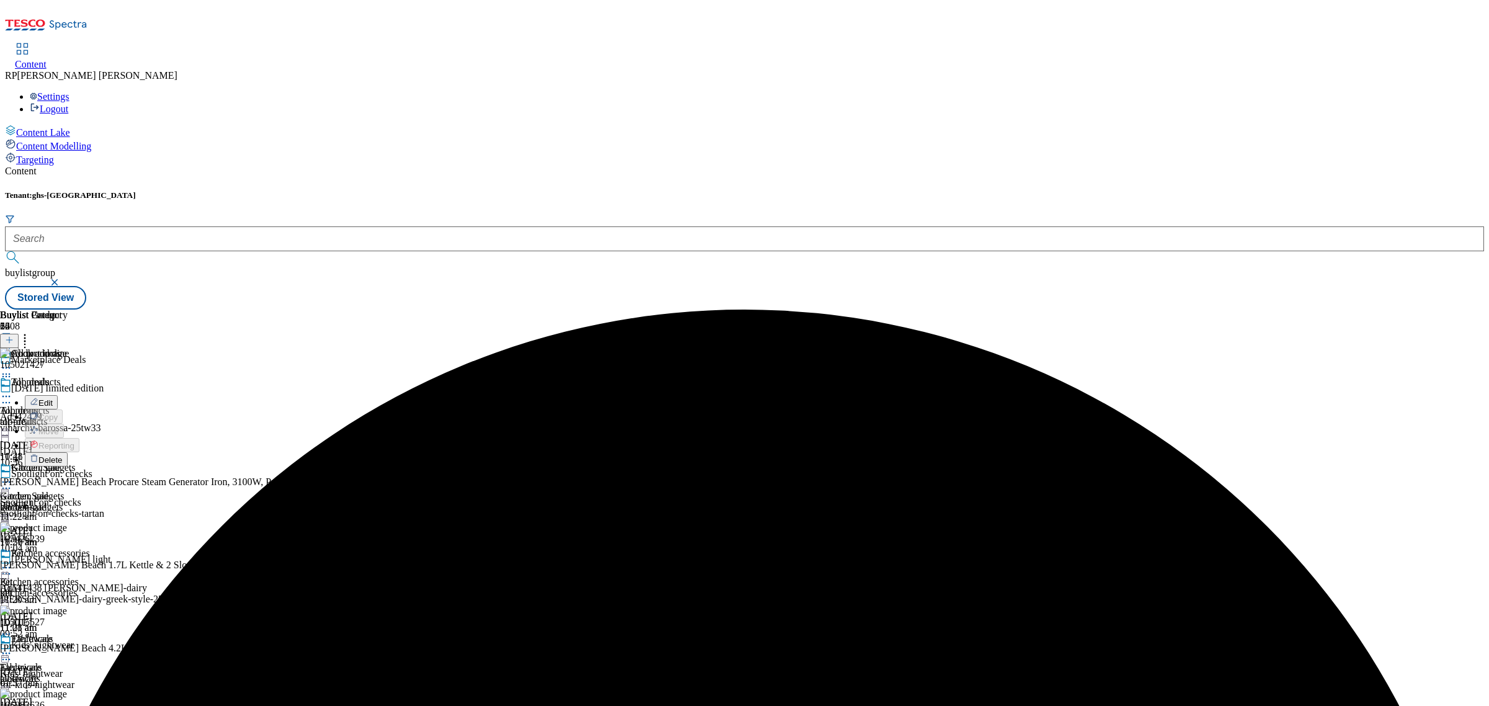
click at [63, 456] on span "Delete" at bounding box center [50, 460] width 24 height 9
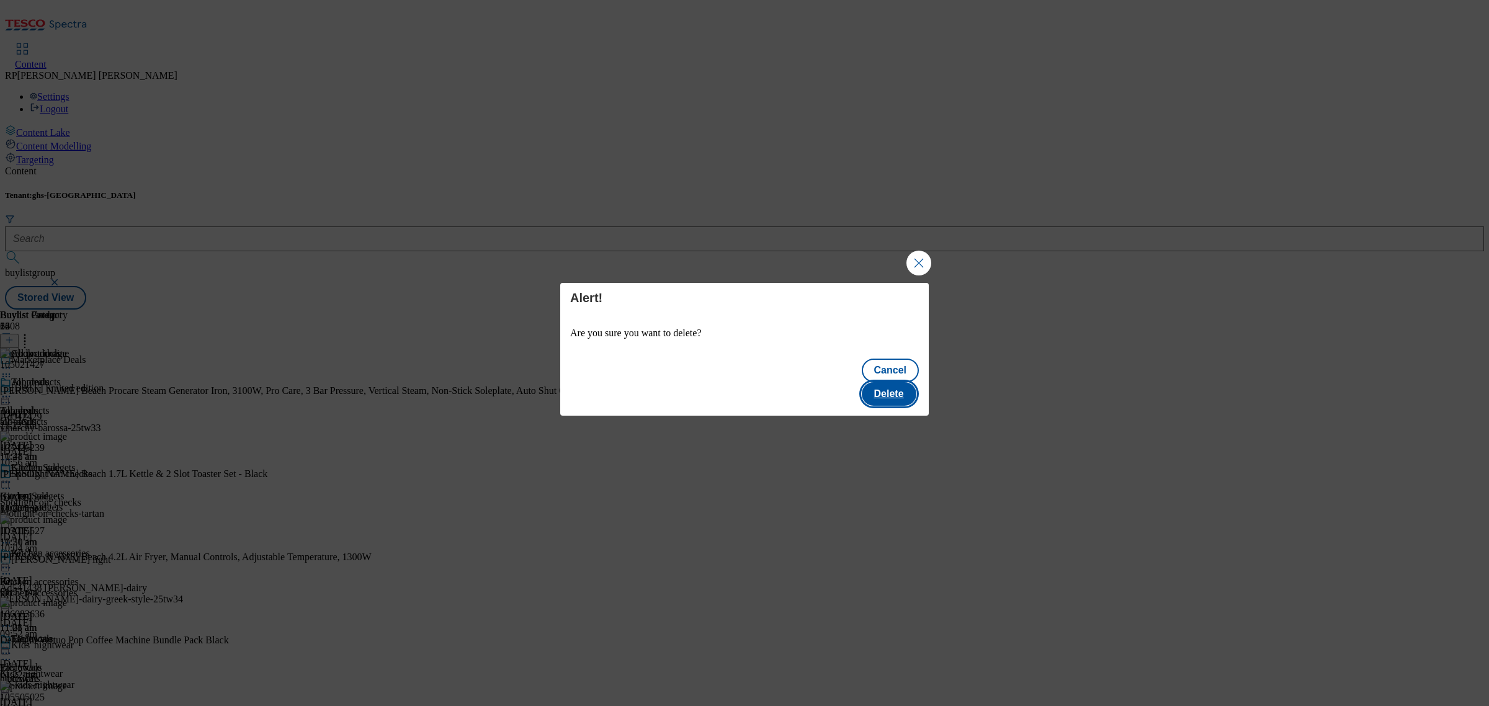
click at [886, 382] on button "Delete" at bounding box center [889, 394] width 55 height 24
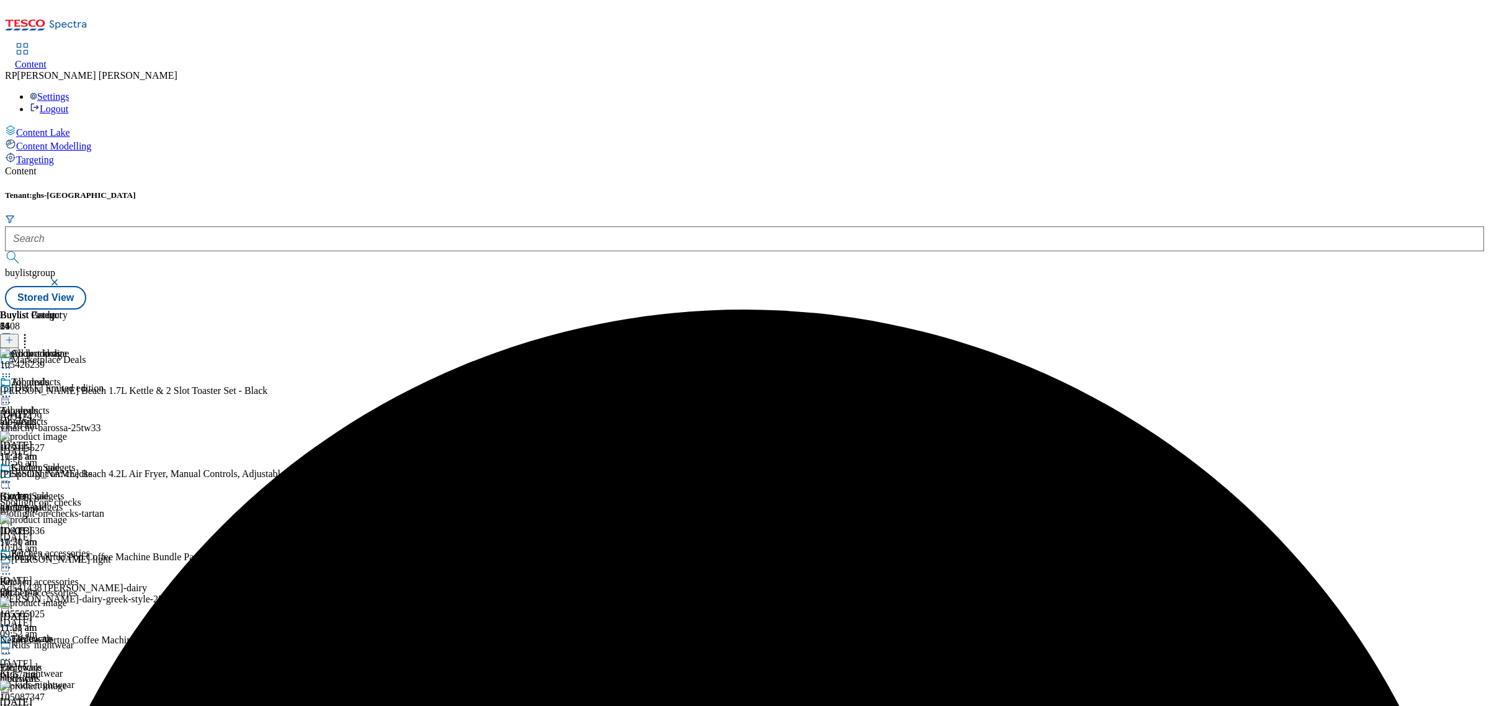
click at [1147, 310] on div "Buylist Group 6408 Marketplace Deals Halloween limited edition Ad542429 vinarch…" at bounding box center [745, 310] width 1480 height 0
click at [12, 390] on icon at bounding box center [6, 396] width 12 height 12
click at [68, 475] on span "Preview" at bounding box center [52, 479] width 29 height 9
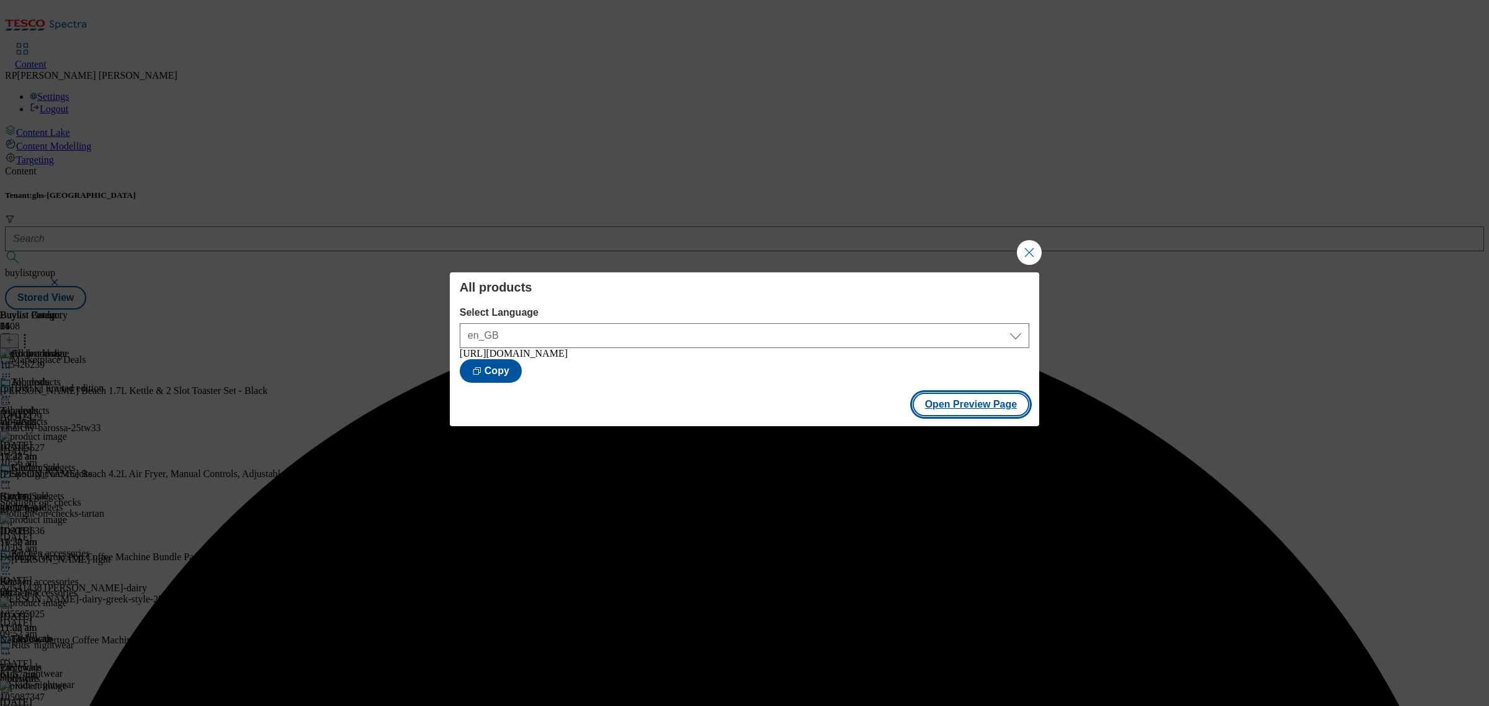
click at [982, 402] on button "Open Preview Page" at bounding box center [971, 405] width 117 height 24
click at [1027, 240] on button "Close Modal" at bounding box center [1029, 252] width 25 height 25
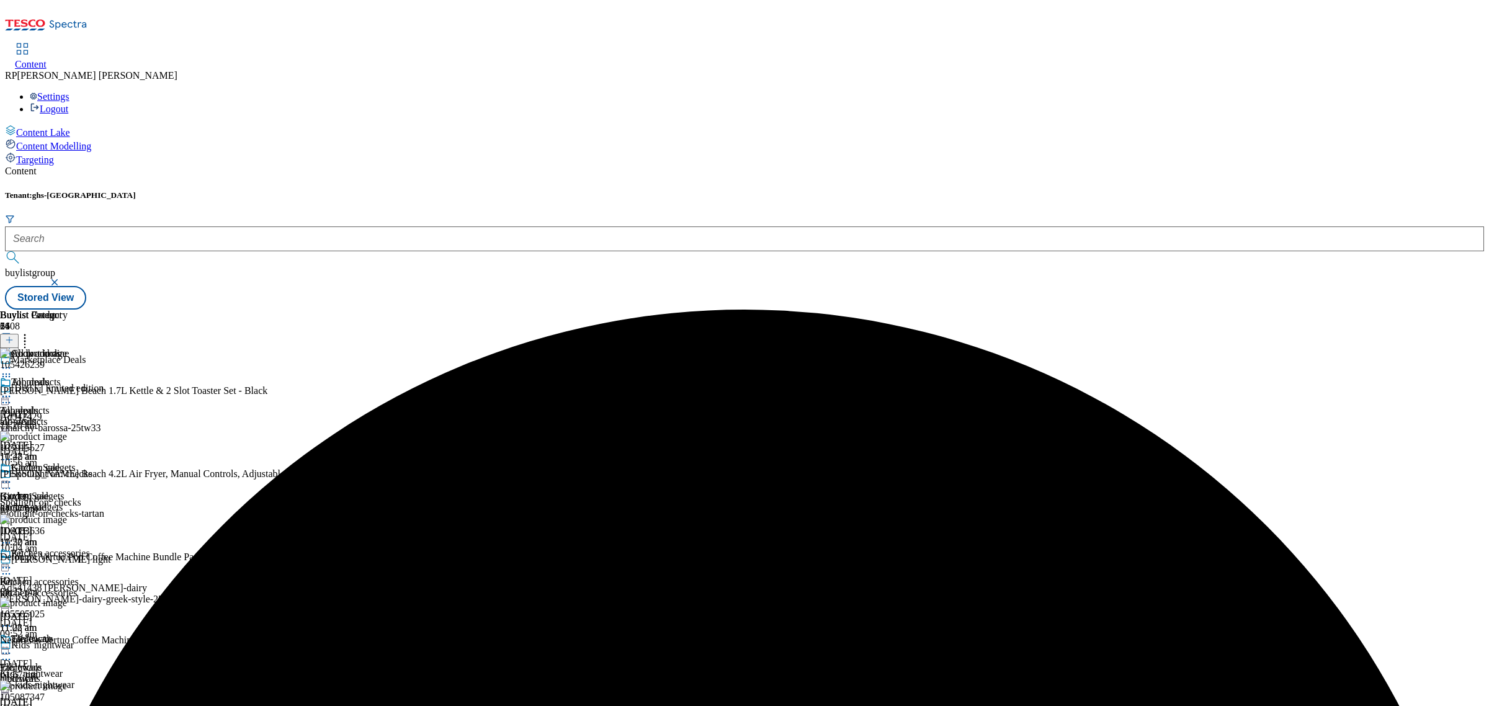
click at [12, 390] on icon at bounding box center [6, 396] width 12 height 12
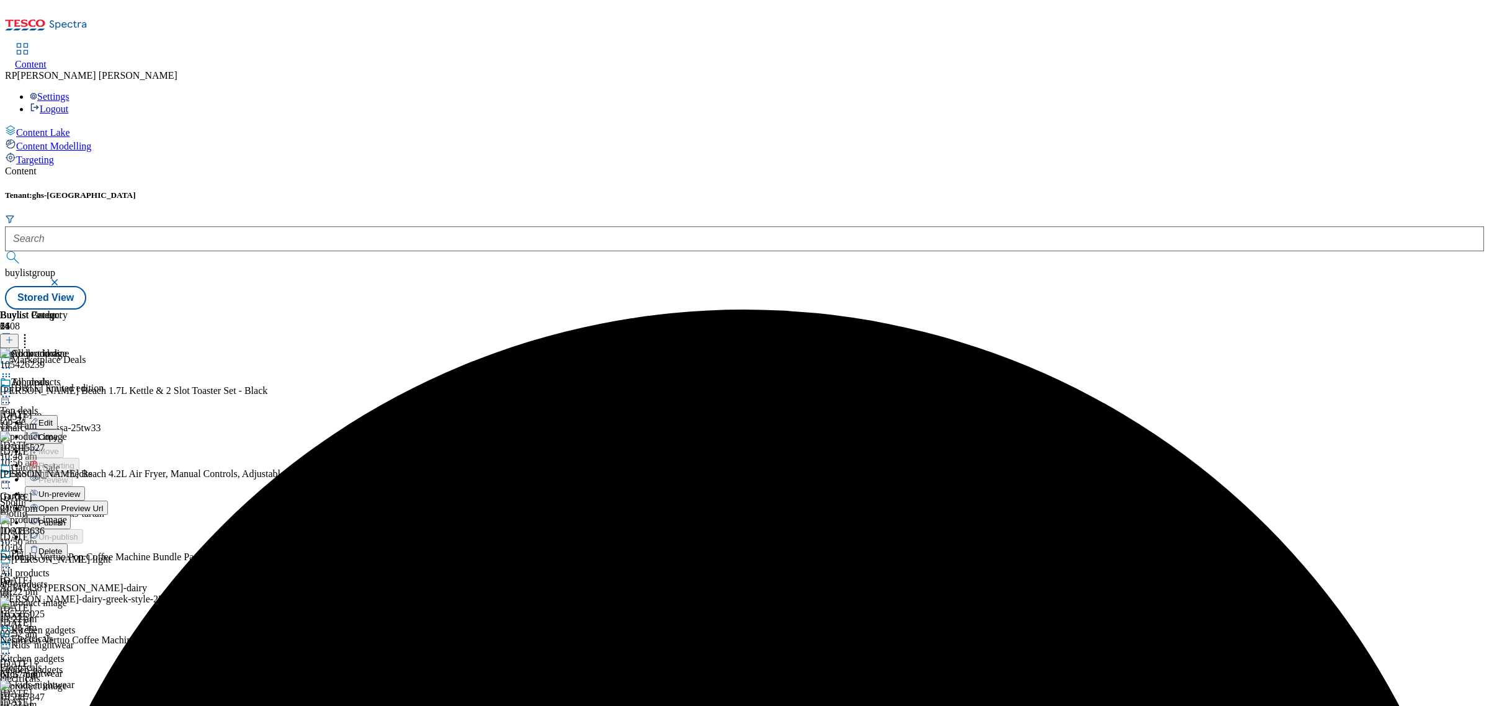
click at [66, 518] on span "Publish" at bounding box center [51, 522] width 27 height 9
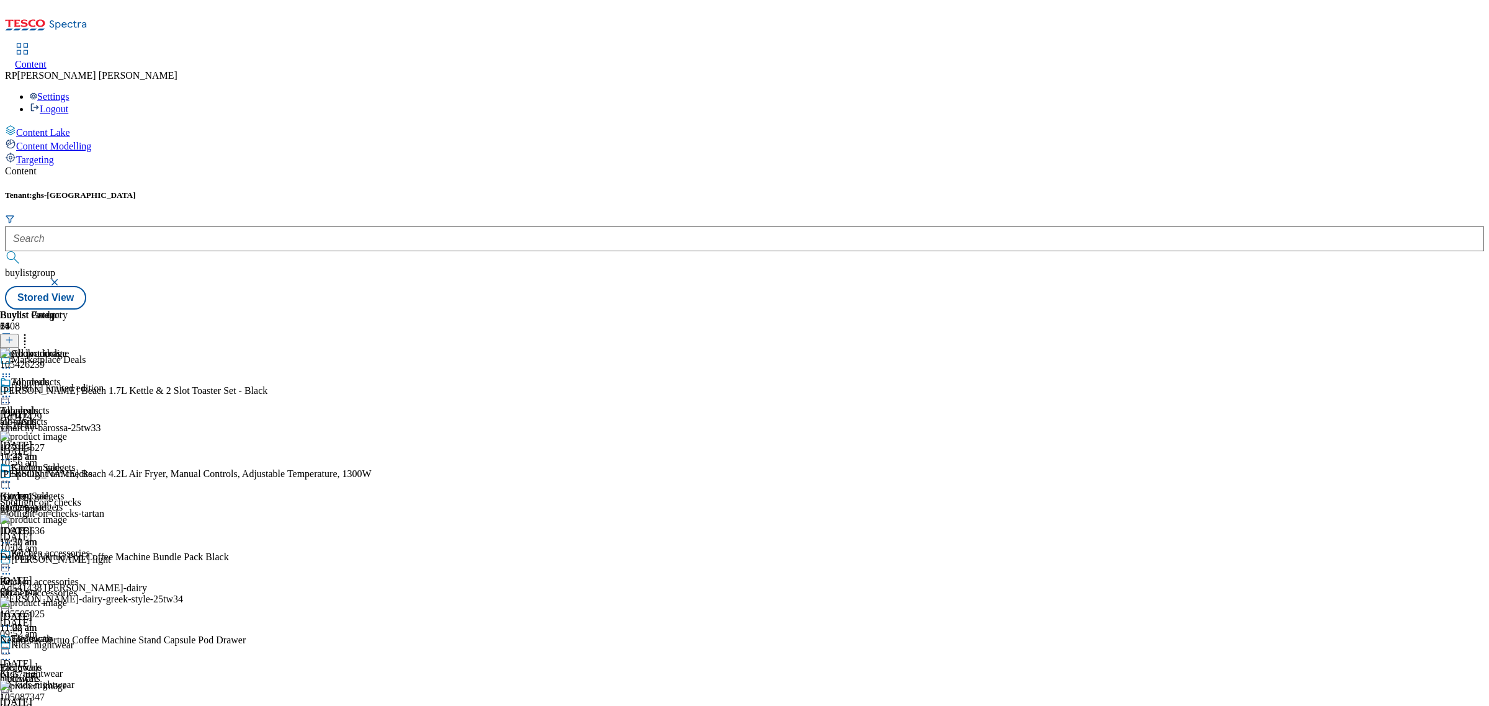
scroll to position [853, 0]
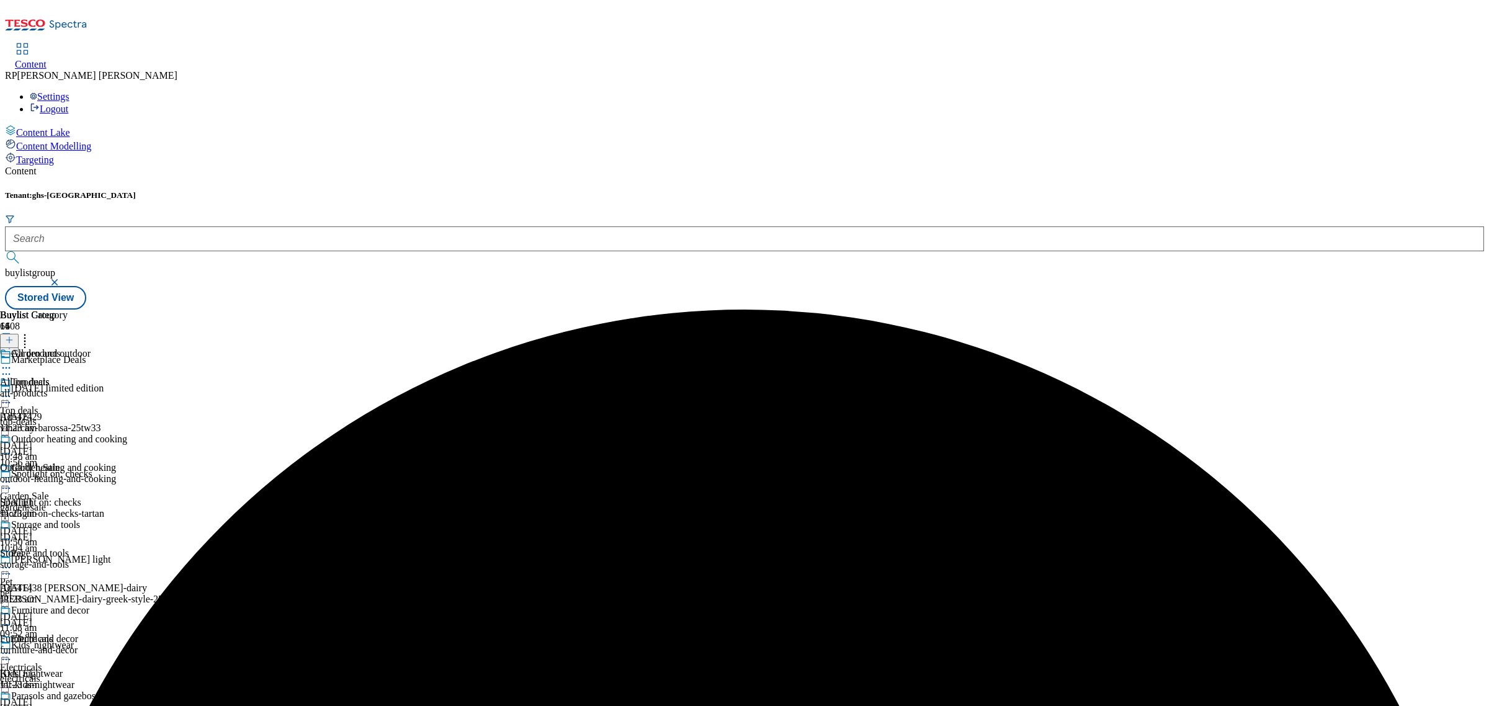
click at [12, 362] on icon at bounding box center [6, 368] width 12 height 12
click at [80, 461] on span "Un-preview" at bounding box center [59, 465] width 42 height 9
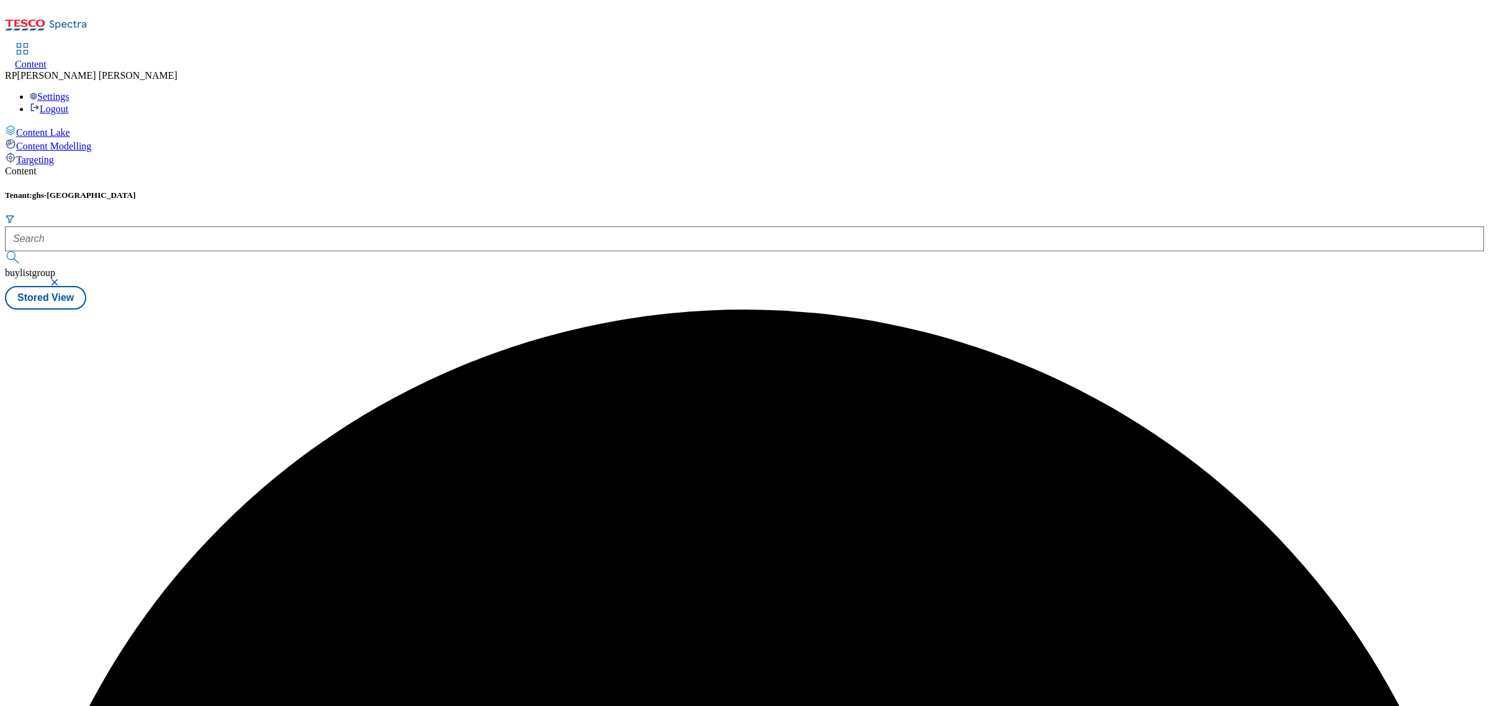
click at [762, 310] on div at bounding box center [745, 310] width 1480 height 0
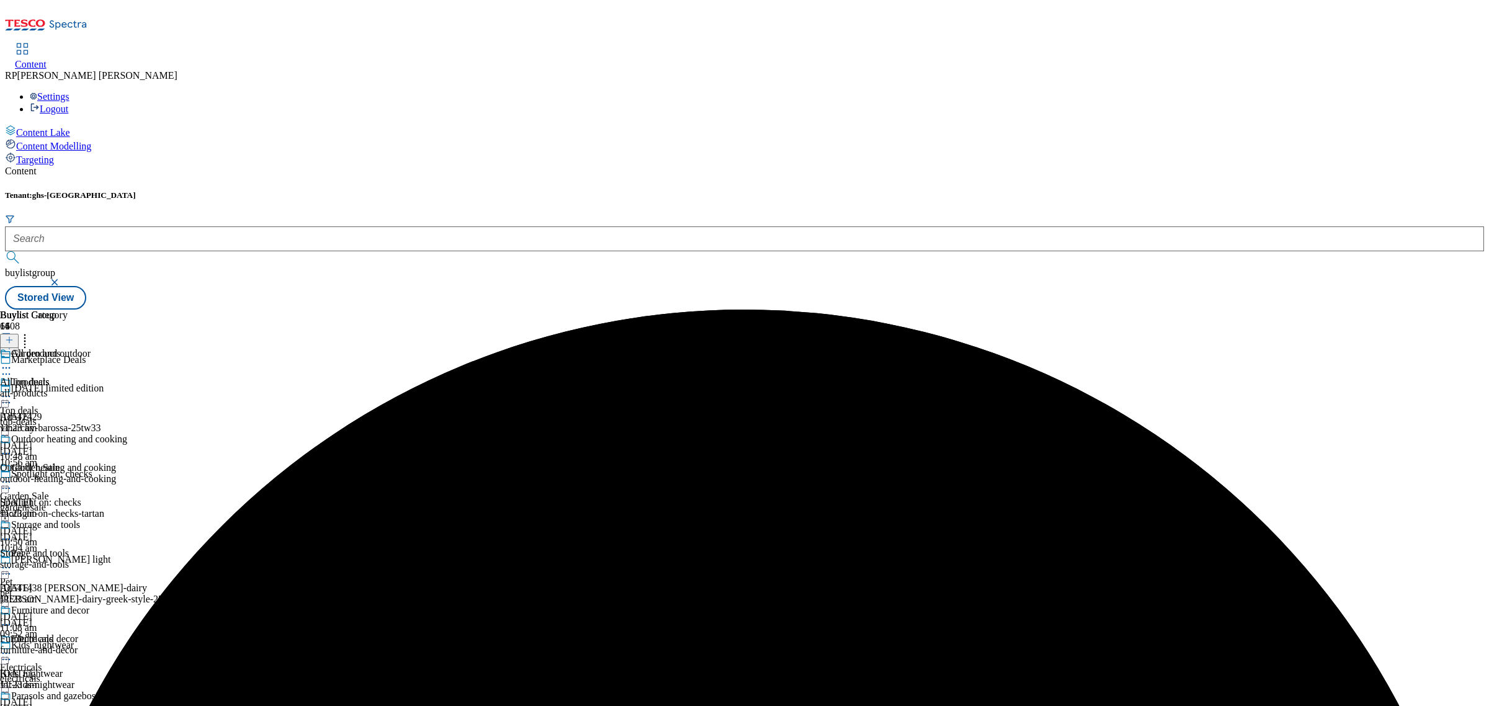
click at [127, 388] on div "all-products" at bounding box center [63, 393] width 127 height 11
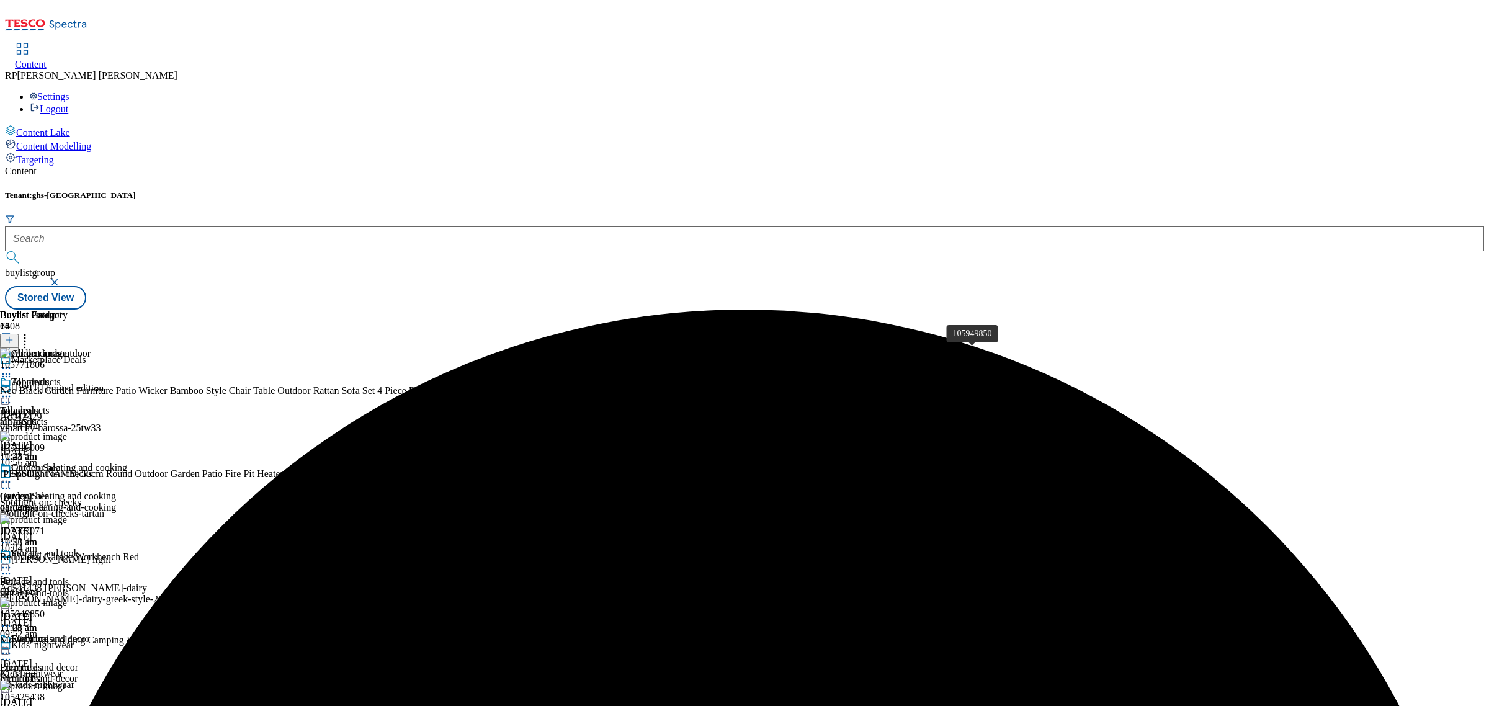
scroll to position [233, 0]
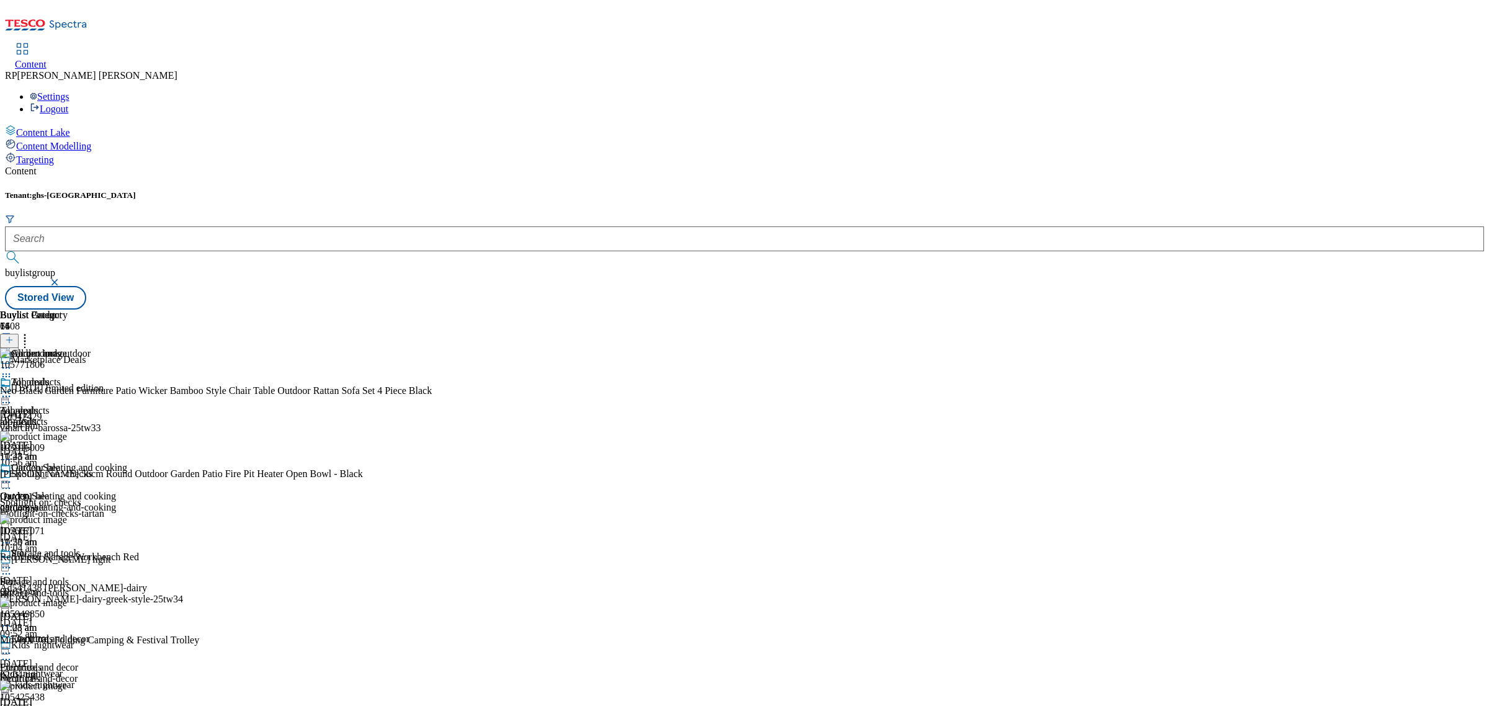
click at [12, 620] on icon at bounding box center [6, 626] width 12 height 12
click at [63, 705] on span "Delete" at bounding box center [50, 709] width 24 height 9
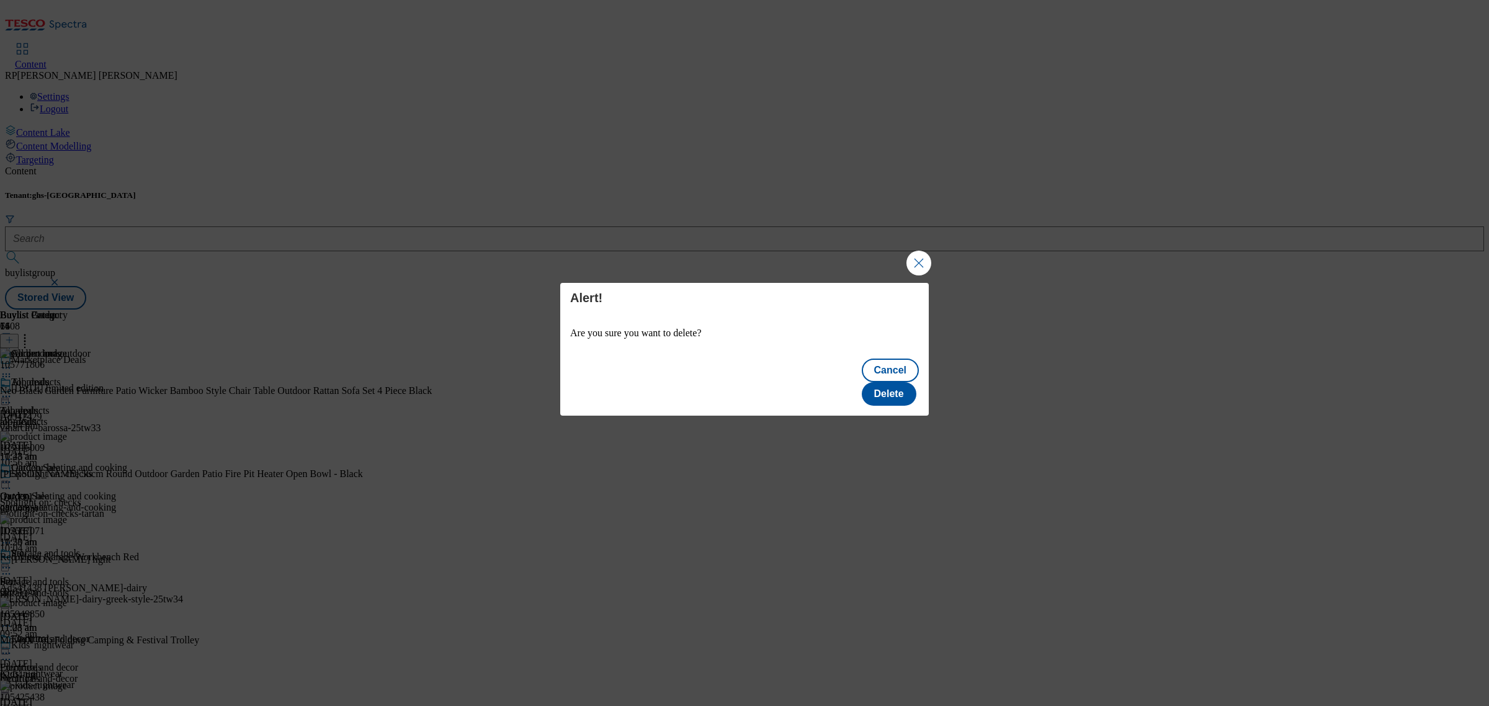
scroll to position [0, 0]
click at [904, 385] on button "Delete" at bounding box center [889, 394] width 55 height 24
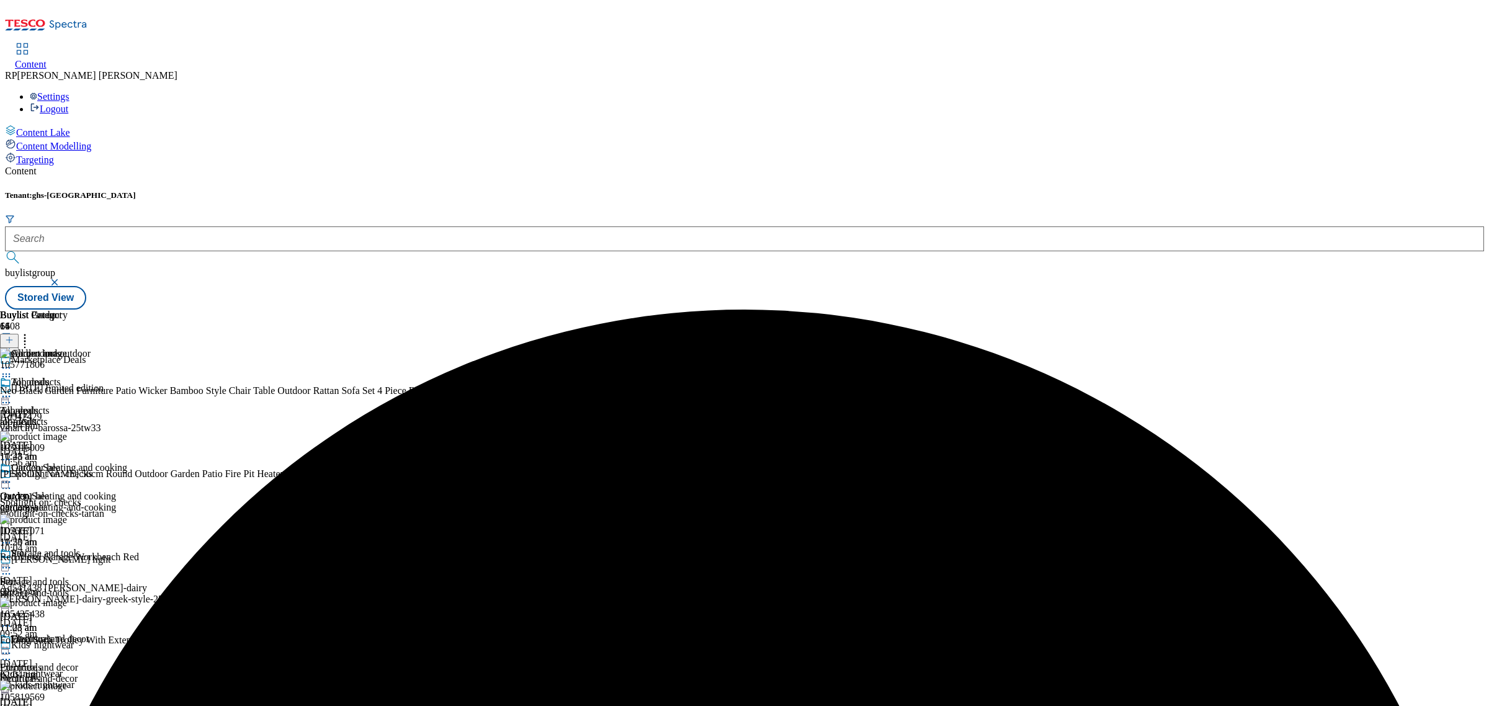
scroll to position [377, 0]
click at [12, 703] on icon at bounding box center [6, 709] width 12 height 12
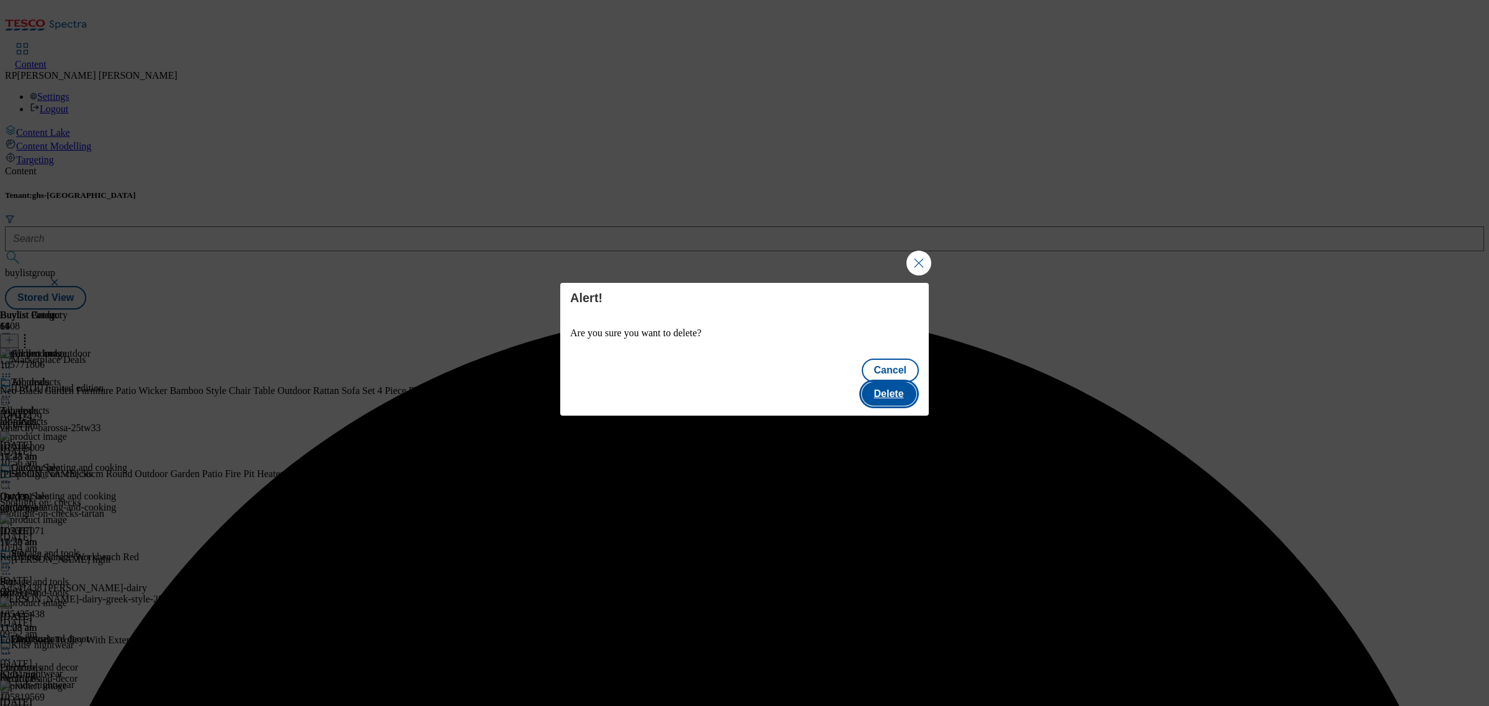
click at [884, 382] on button "Delete" at bounding box center [889, 394] width 55 height 24
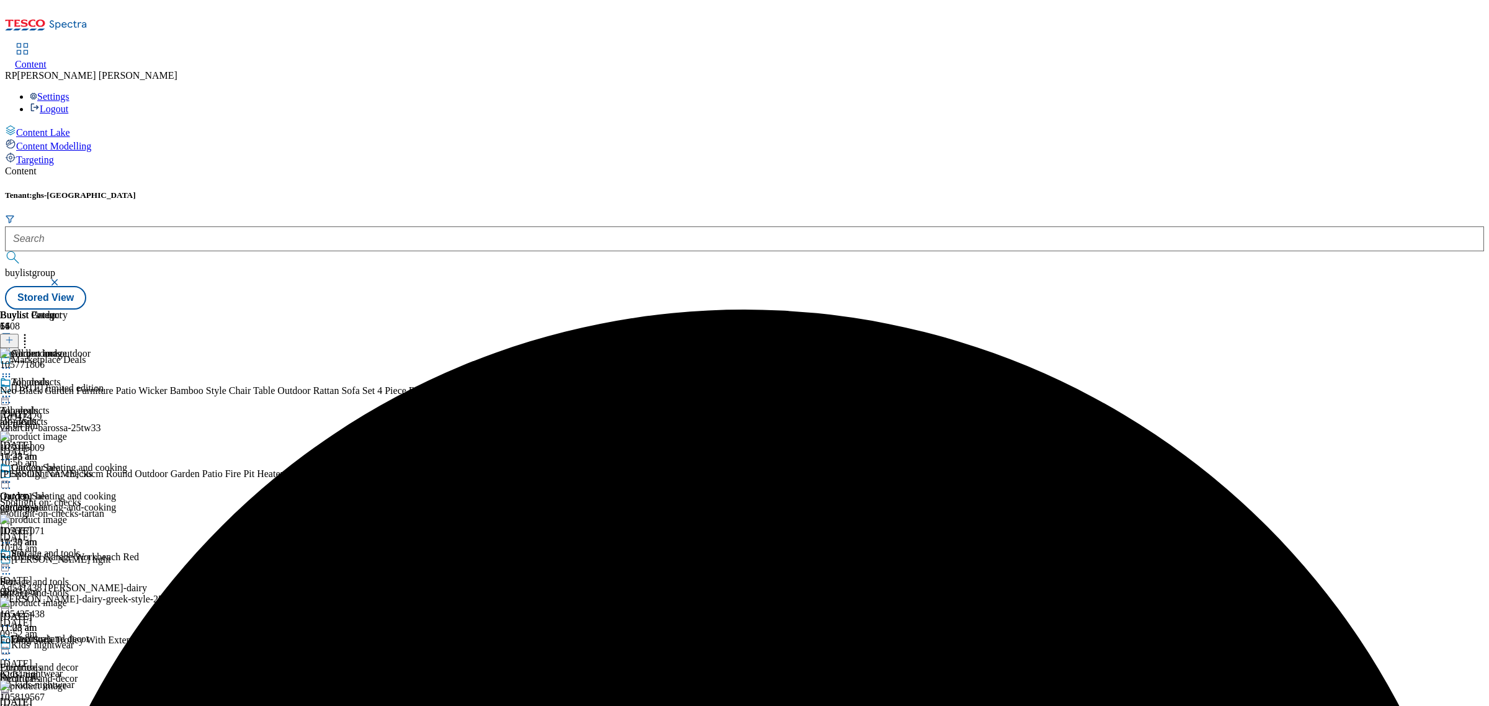
scroll to position [249, 0]
click at [12, 703] on icon at bounding box center [6, 709] width 12 height 12
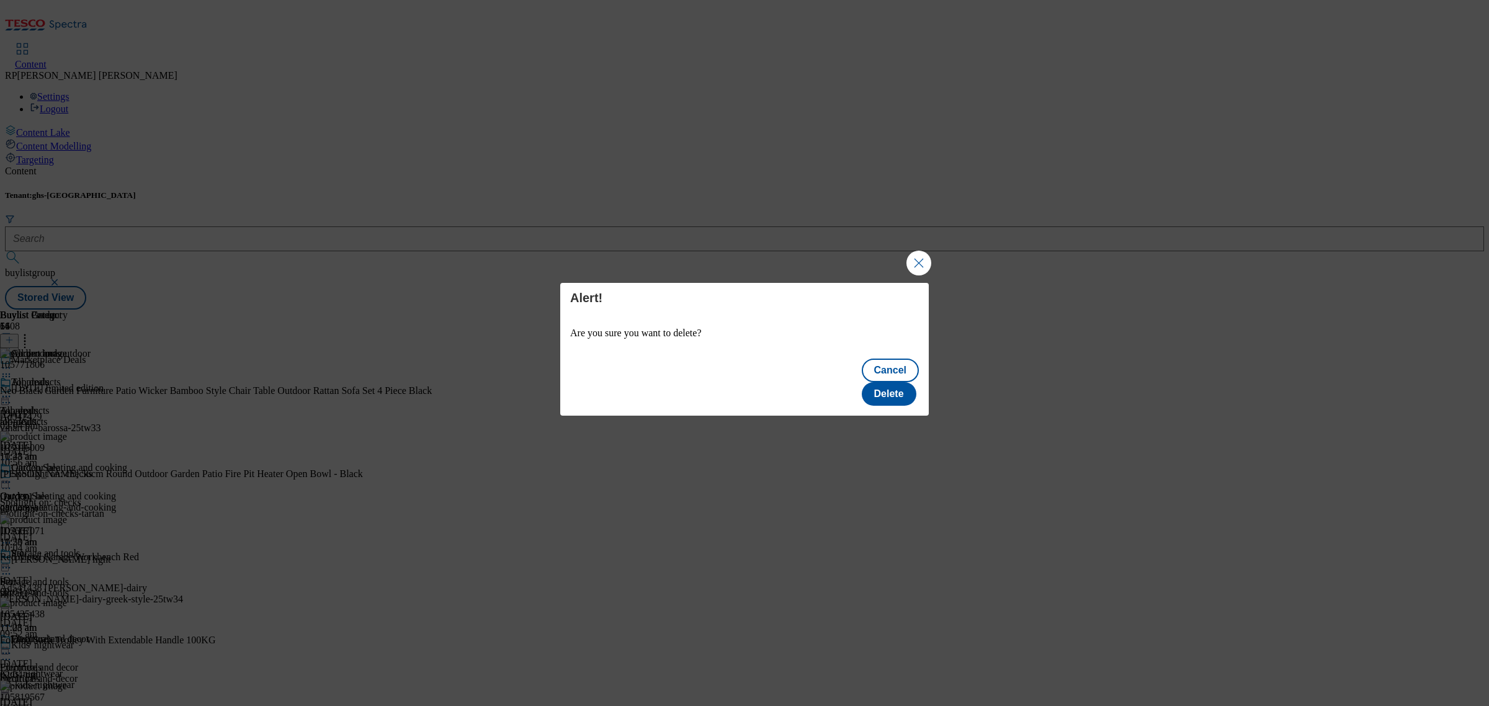
scroll to position [0, 0]
click at [889, 388] on button "Delete" at bounding box center [889, 394] width 55 height 24
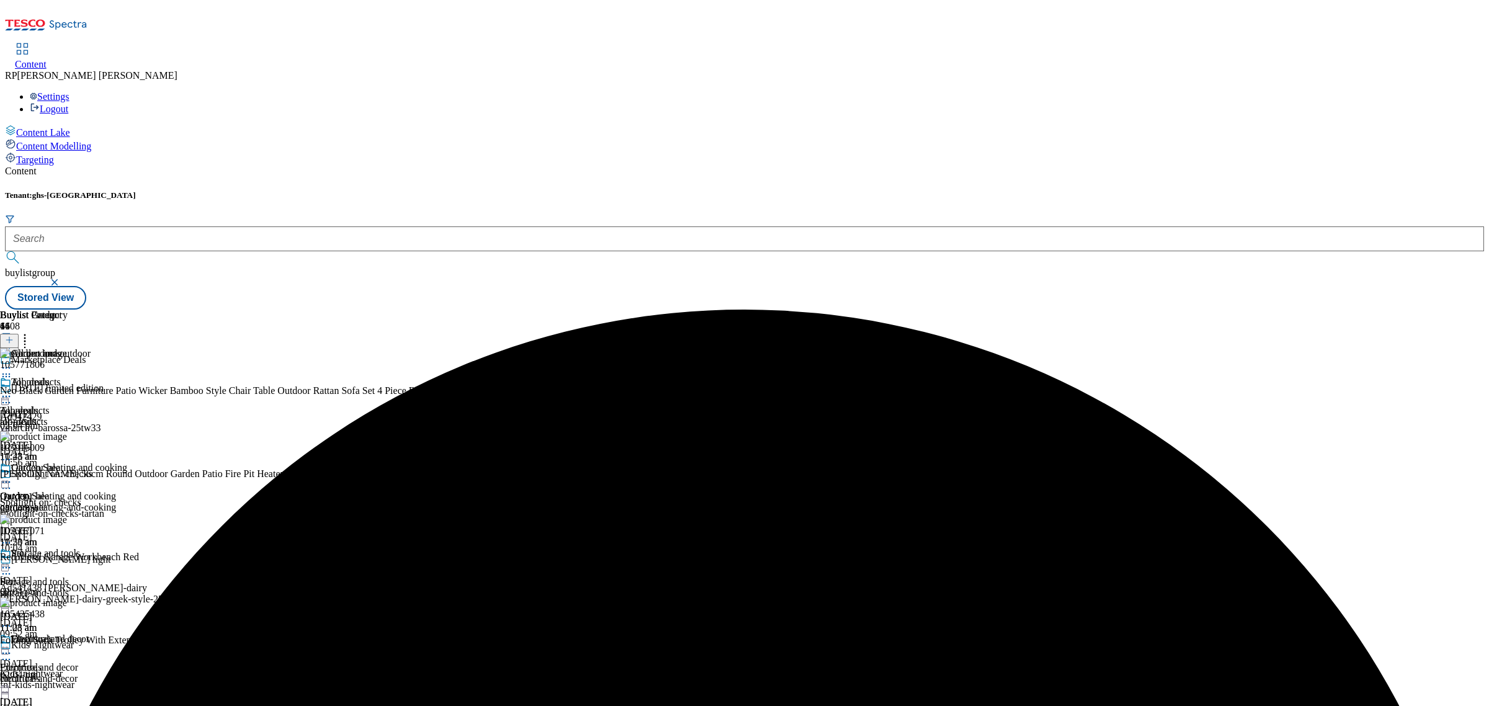
click at [12, 390] on icon at bounding box center [6, 396] width 12 height 12
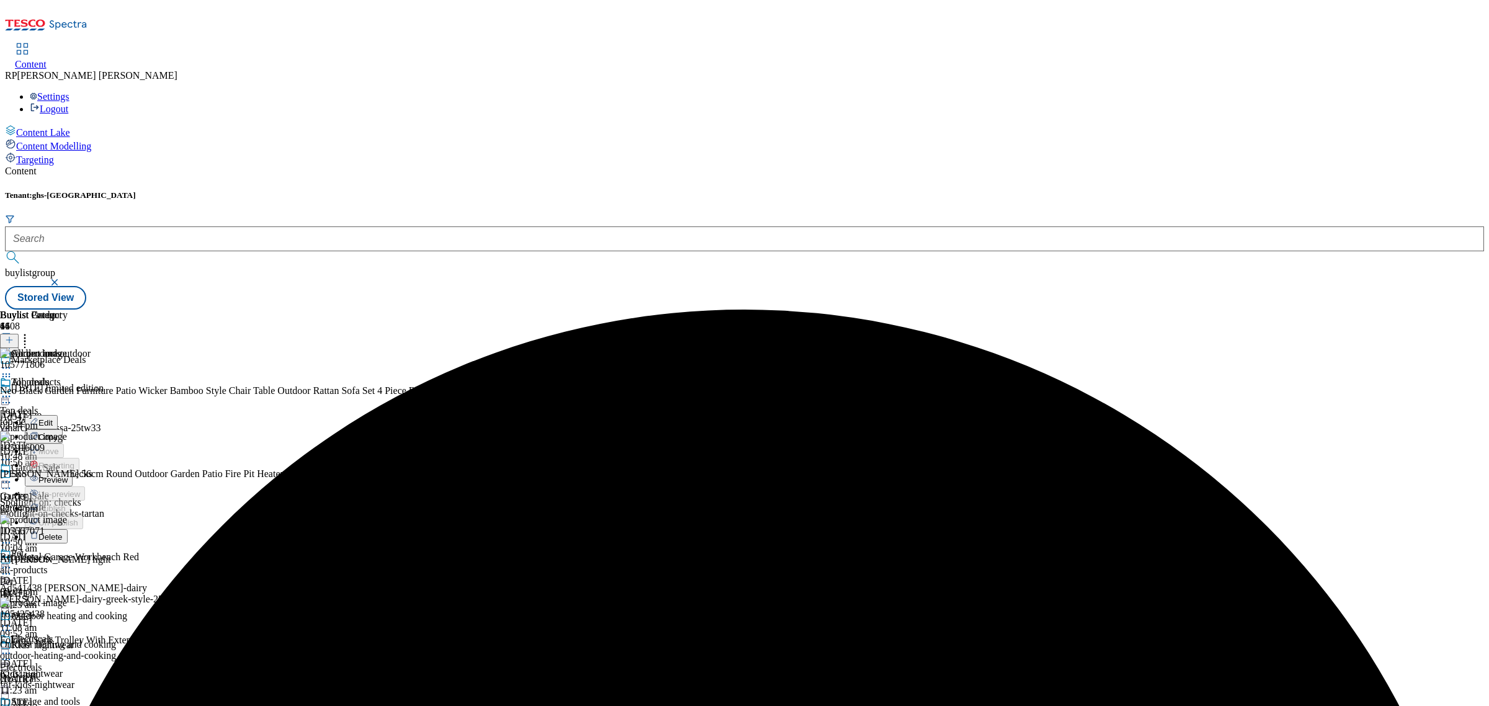
click at [68, 475] on span "Preview" at bounding box center [52, 479] width 29 height 9
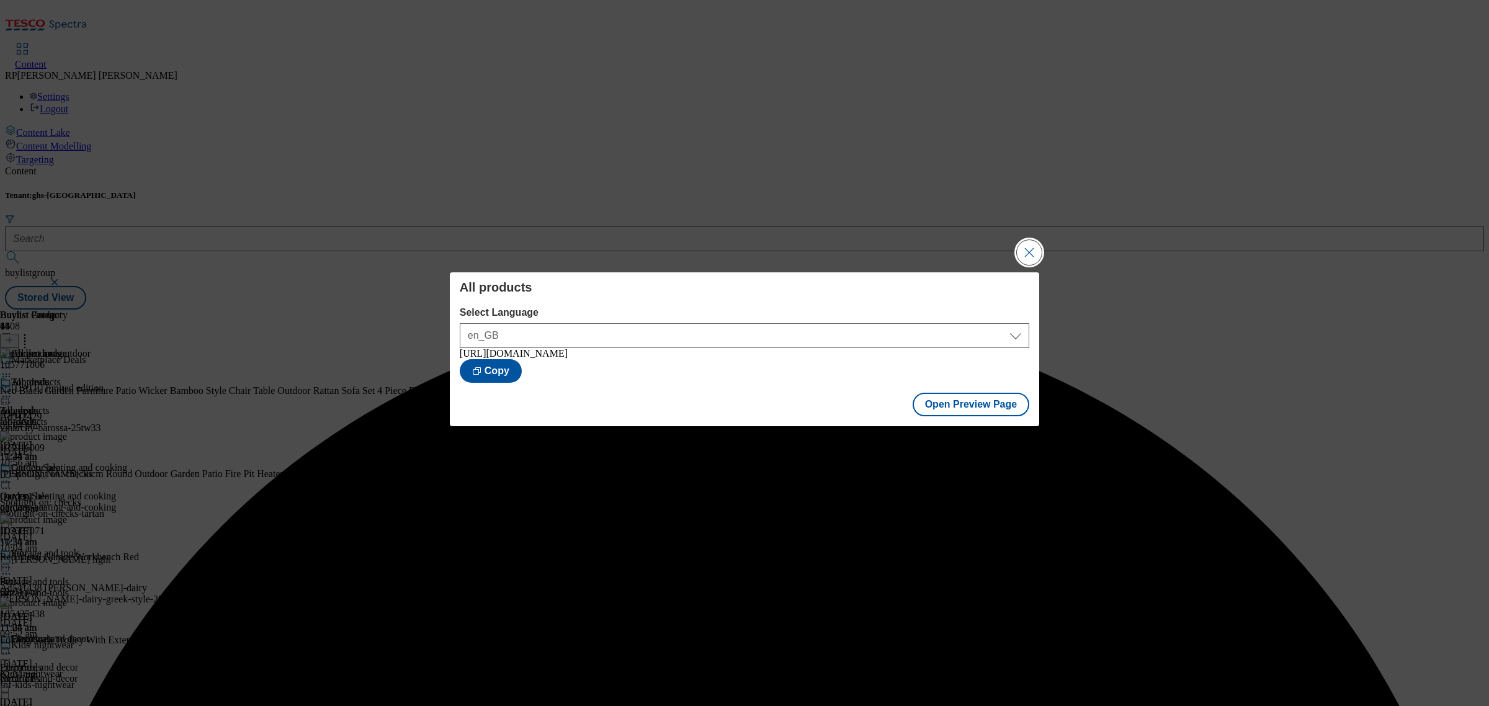
click at [1033, 254] on button "Close Modal" at bounding box center [1029, 252] width 25 height 25
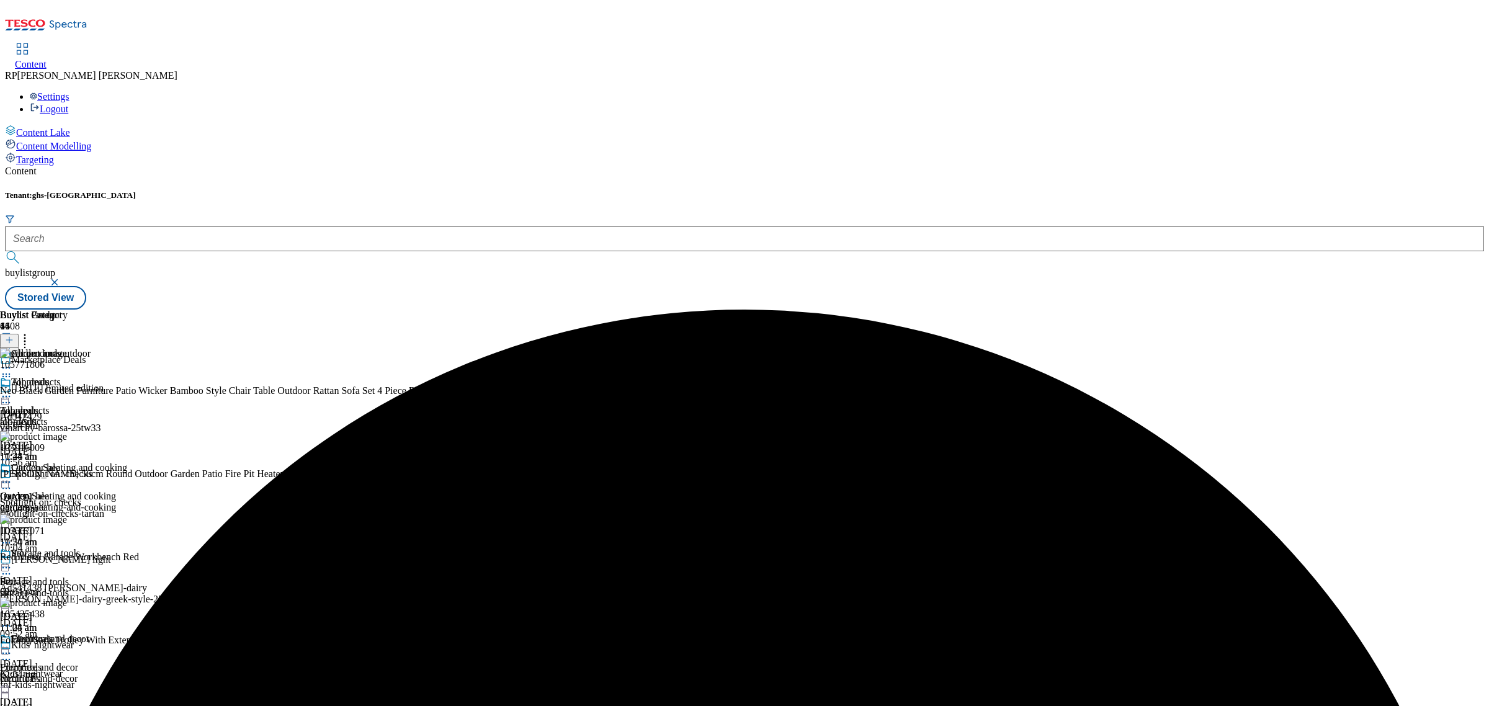
click at [12, 390] on icon at bounding box center [6, 396] width 12 height 12
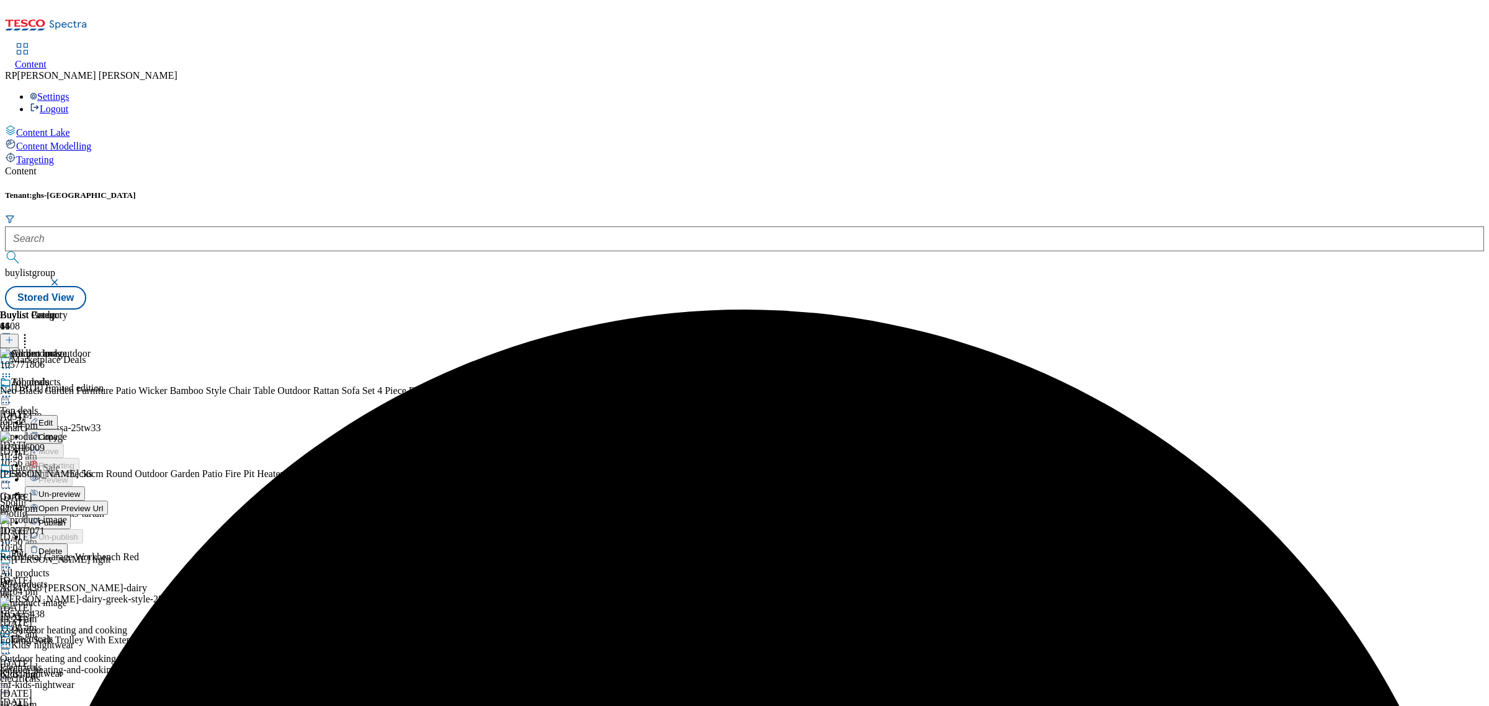
click at [127, 515] on li "Publish" at bounding box center [76, 522] width 102 height 14
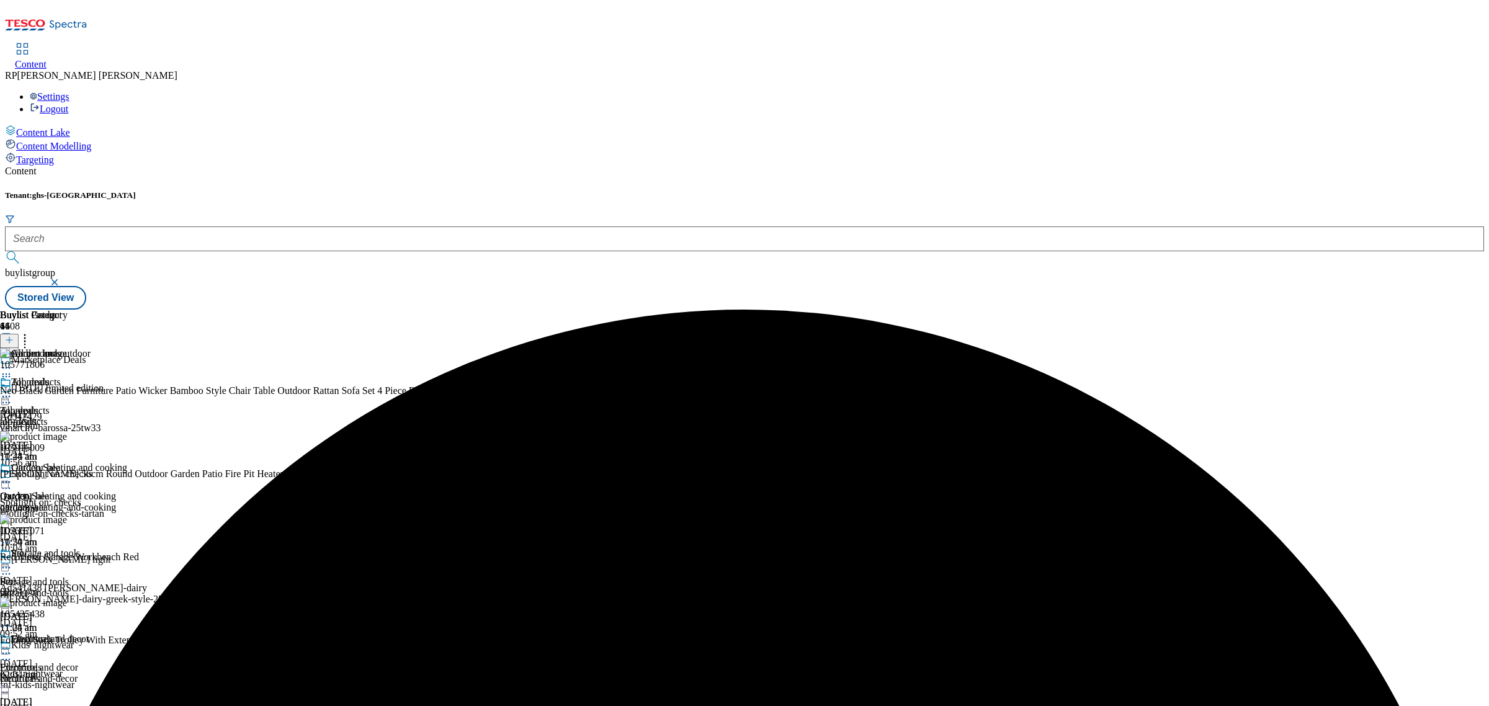
click at [12, 390] on icon at bounding box center [6, 396] width 12 height 12
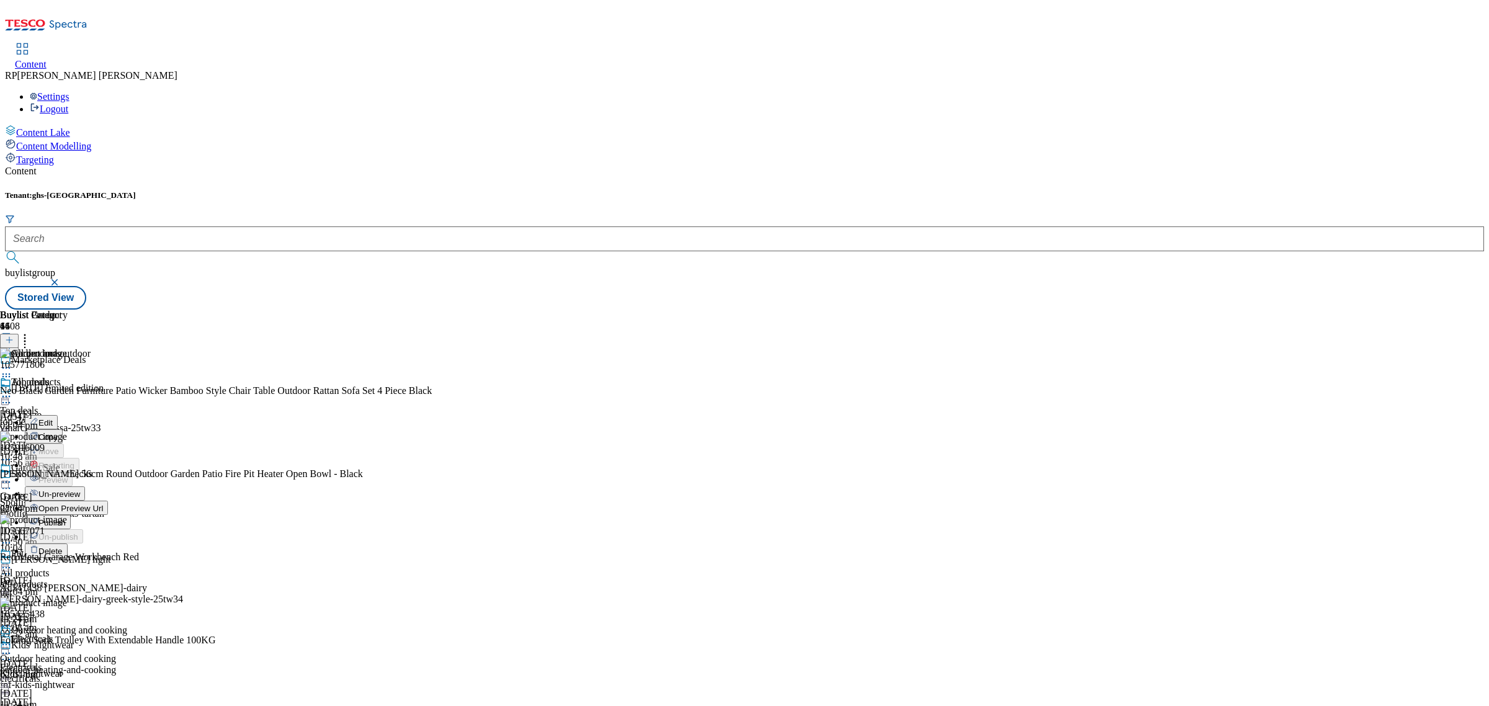
click at [71, 515] on button "Publish" at bounding box center [48, 522] width 46 height 14
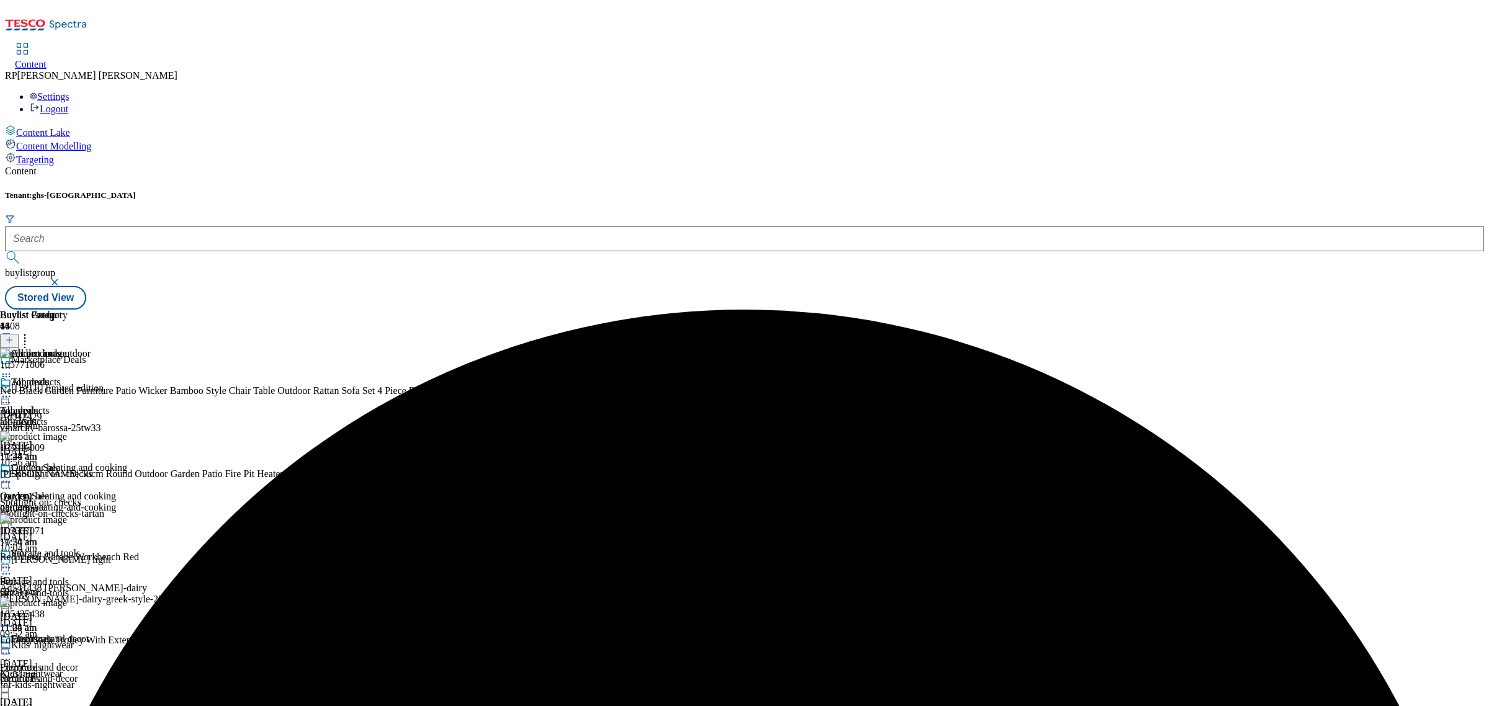
scroll to position [853, 0]
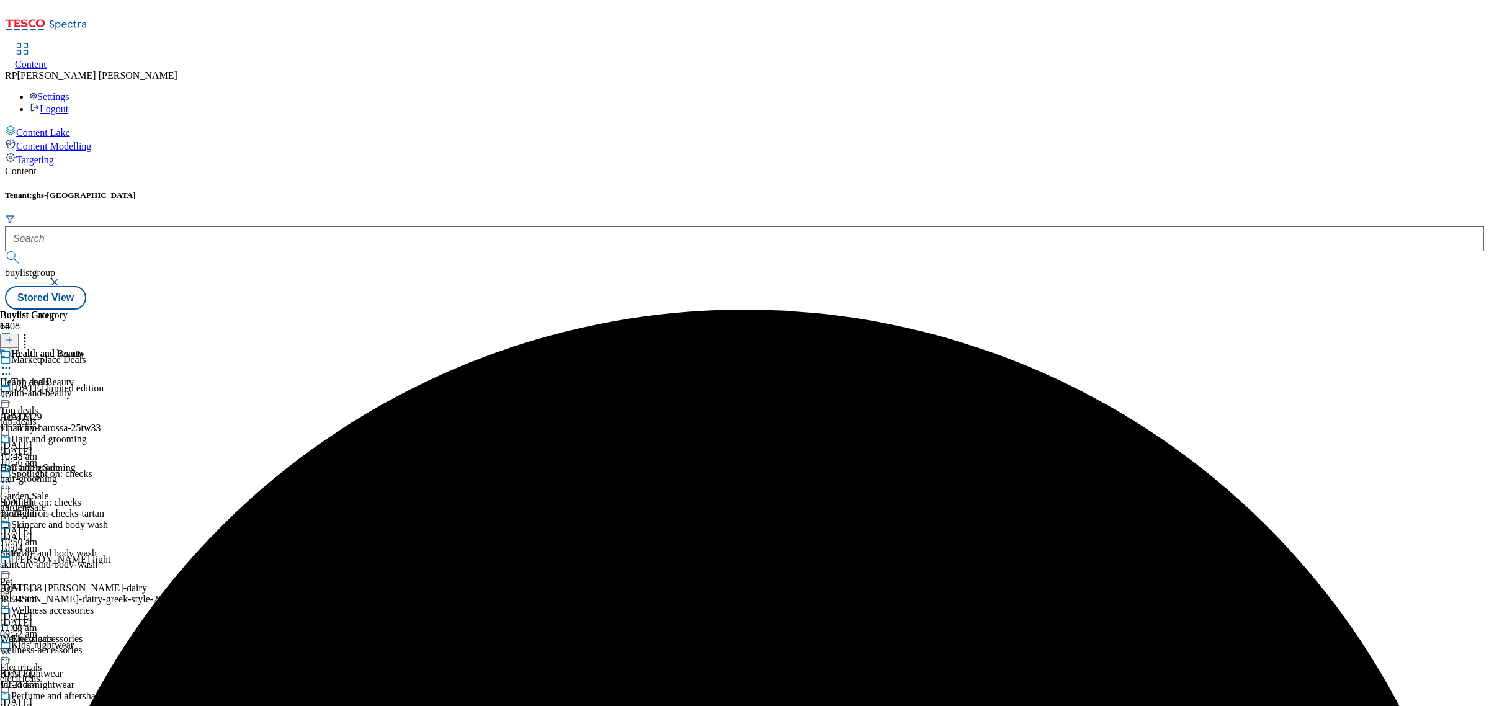
drag, startPoint x: 587, startPoint y: 206, endPoint x: 578, endPoint y: 207, distance: 8.7
click at [91, 348] on div "Health and beauty" at bounding box center [45, 362] width 91 height 29
click at [12, 362] on icon at bounding box center [6, 368] width 12 height 12
click at [80, 461] on span "Un-preview" at bounding box center [59, 465] width 42 height 9
click at [108, 348] on div "Health and Beauty" at bounding box center [54, 362] width 108 height 29
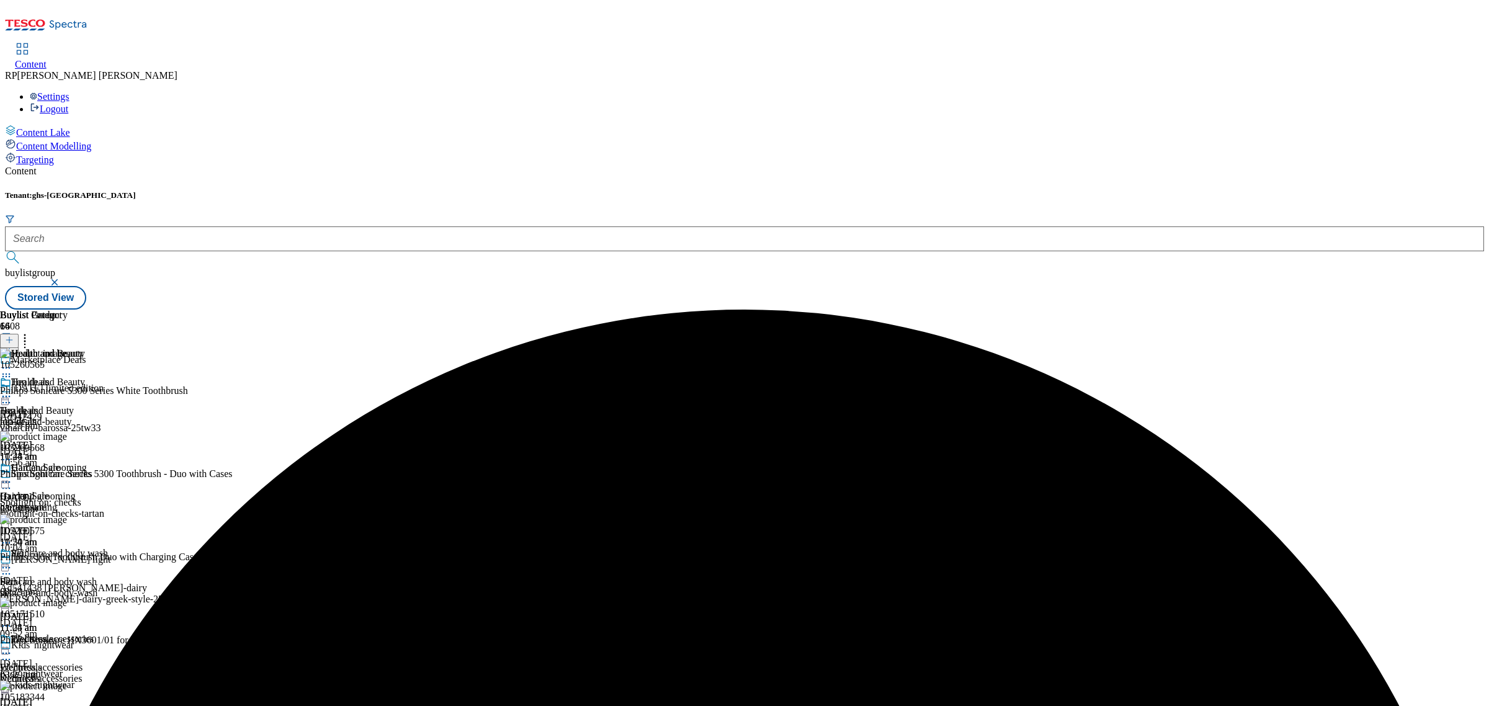
click at [31, 332] on icon at bounding box center [25, 338] width 12 height 12
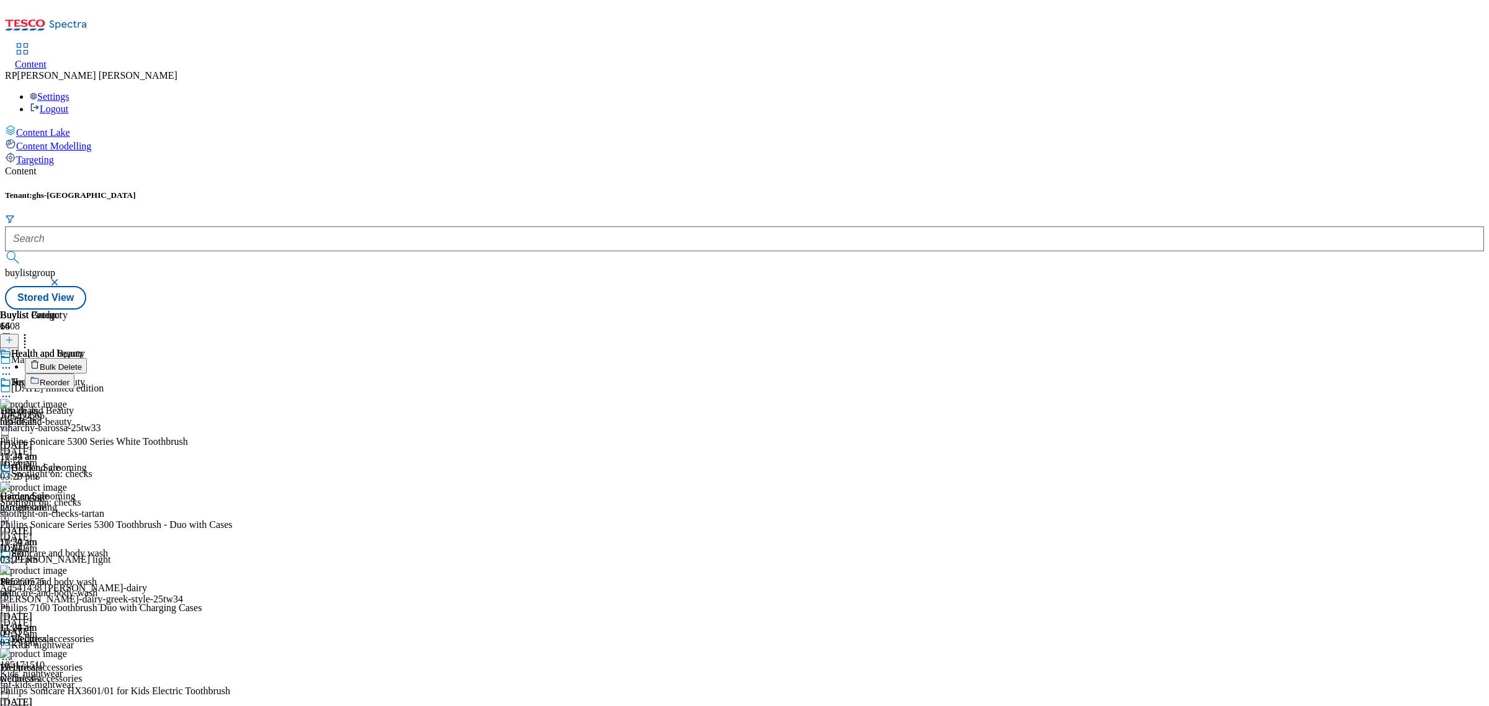
click at [82, 362] on span "Bulk Delete" at bounding box center [61, 366] width 42 height 9
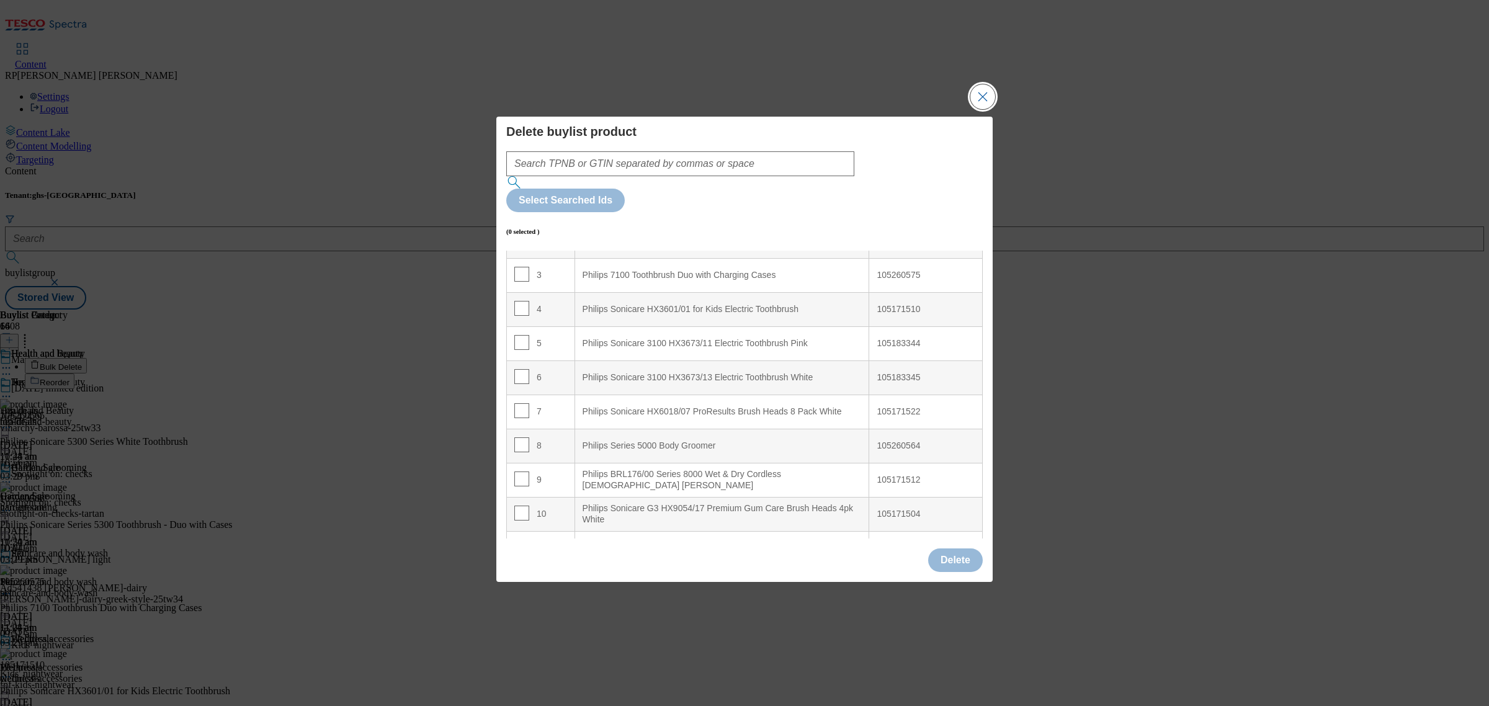
scroll to position [293, 0]
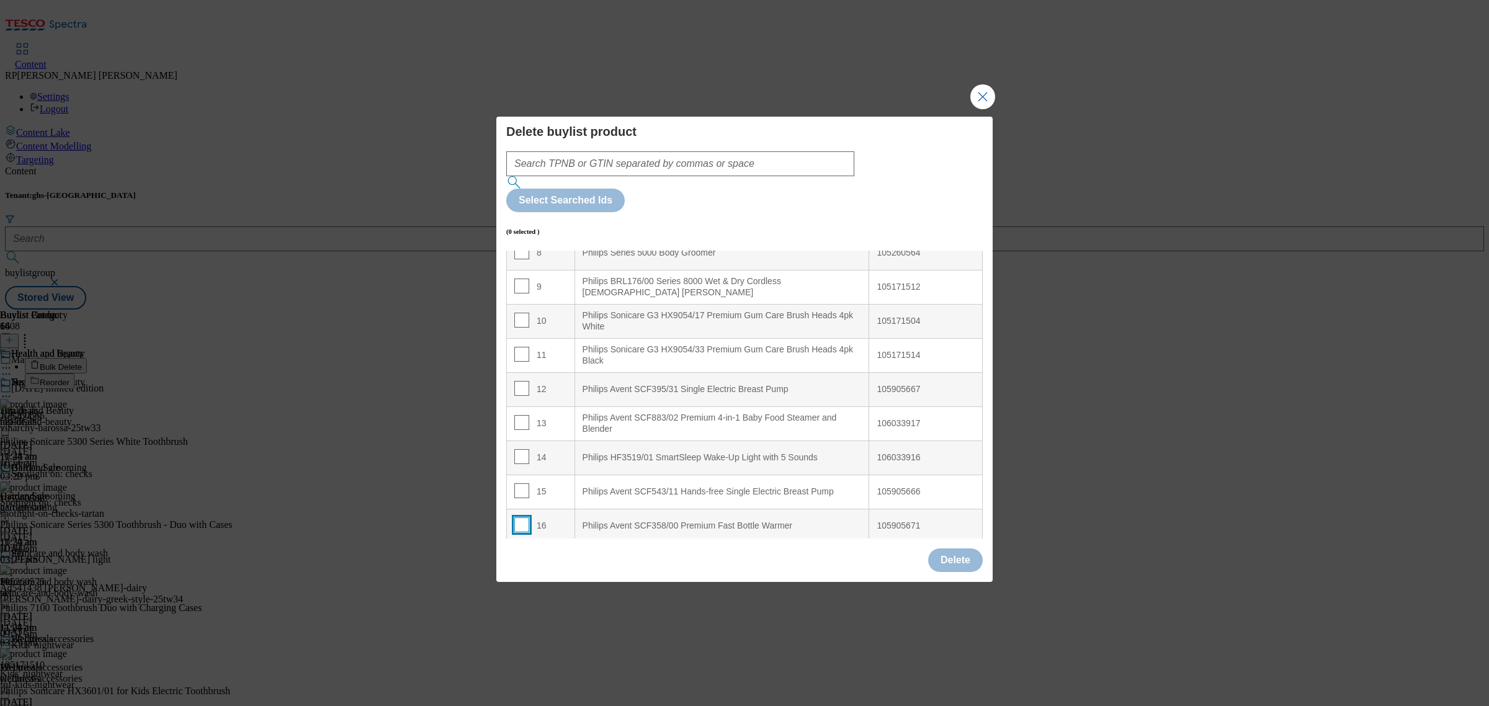
click at [522, 518] on input "Modal" at bounding box center [521, 525] width 15 height 15
checkbox input "true"
click at [519, 483] on input "Modal" at bounding box center [521, 490] width 15 height 15
checkbox input "true"
click at [516, 449] on input "Modal" at bounding box center [521, 456] width 15 height 15
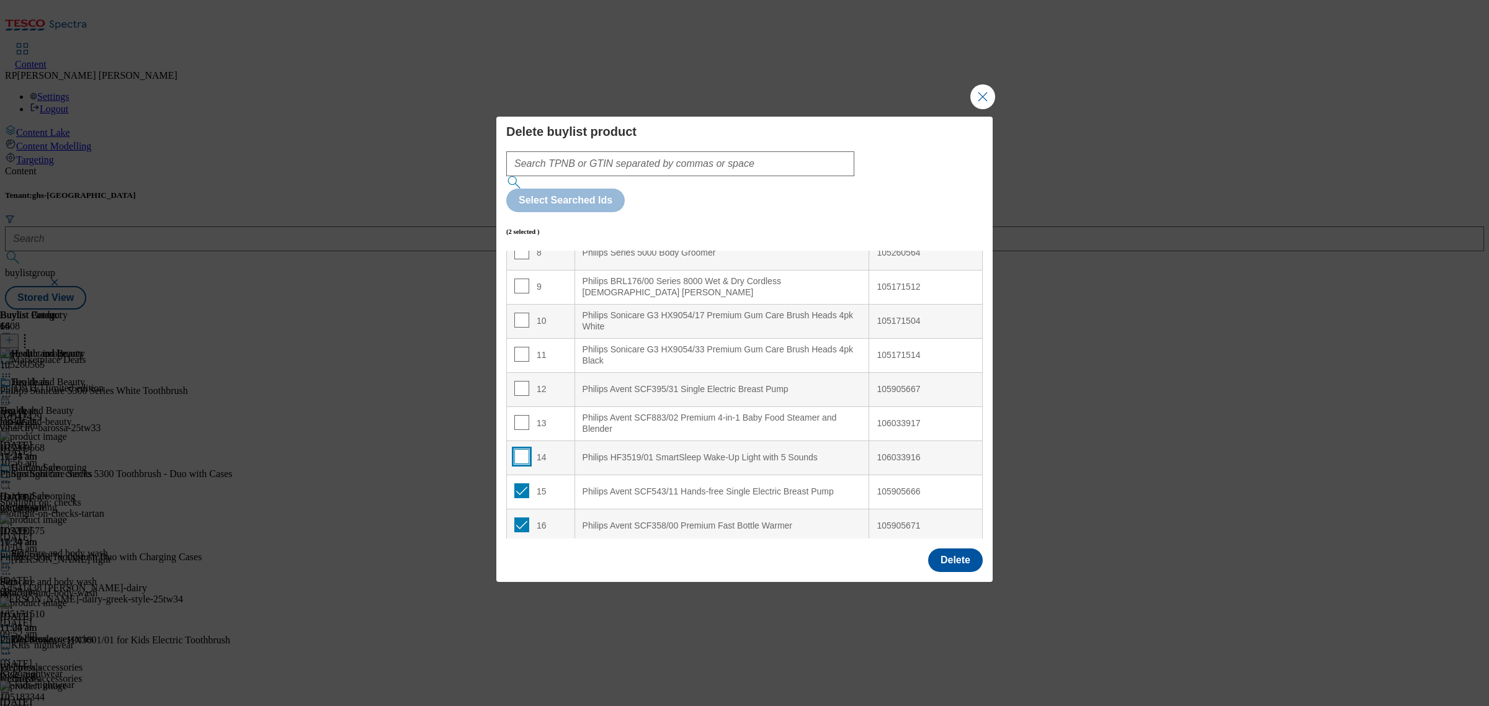
checkbox input "true"
click at [516, 415] on input "Modal" at bounding box center [521, 422] width 15 height 15
checkbox input "true"
click at [516, 381] on input "Modal" at bounding box center [521, 388] width 15 height 15
checkbox input "true"
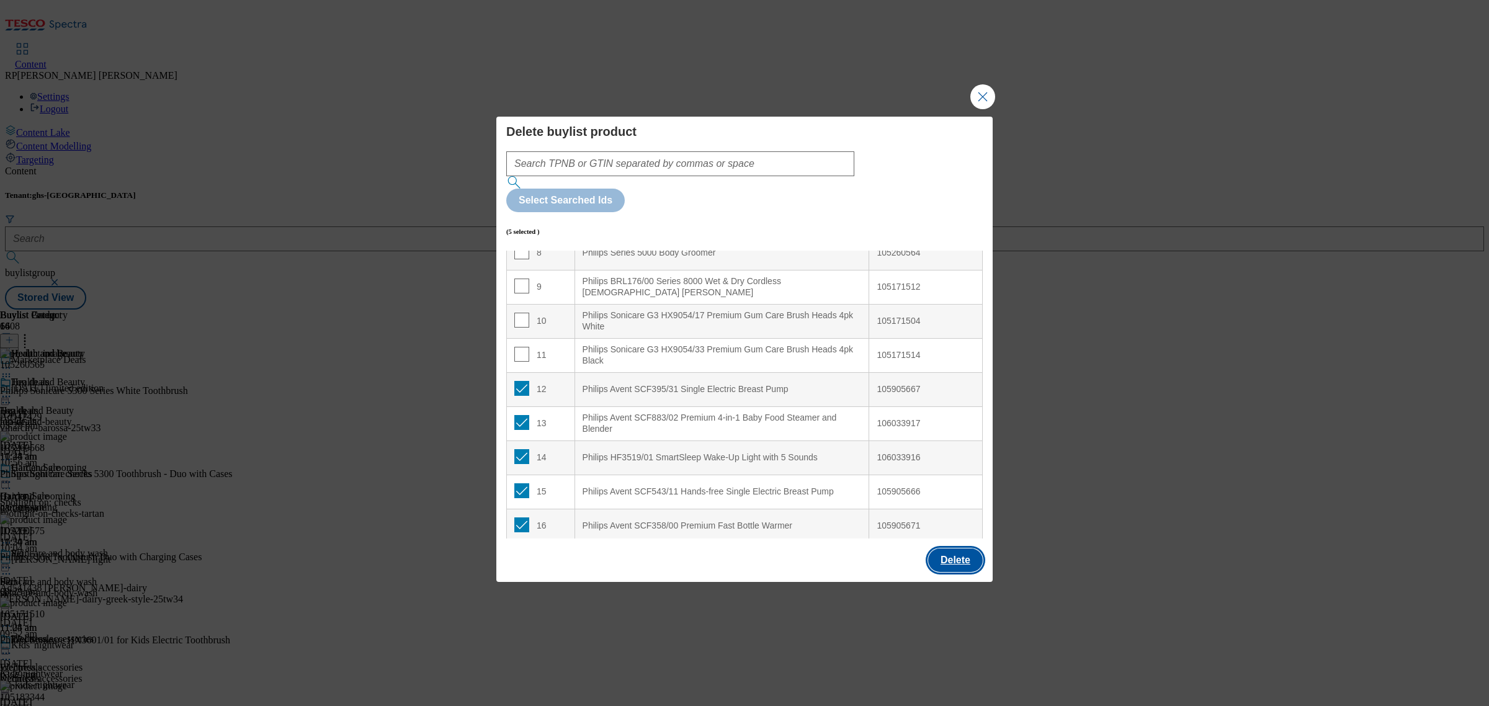
click at [954, 549] on button "Delete" at bounding box center [955, 561] width 55 height 24
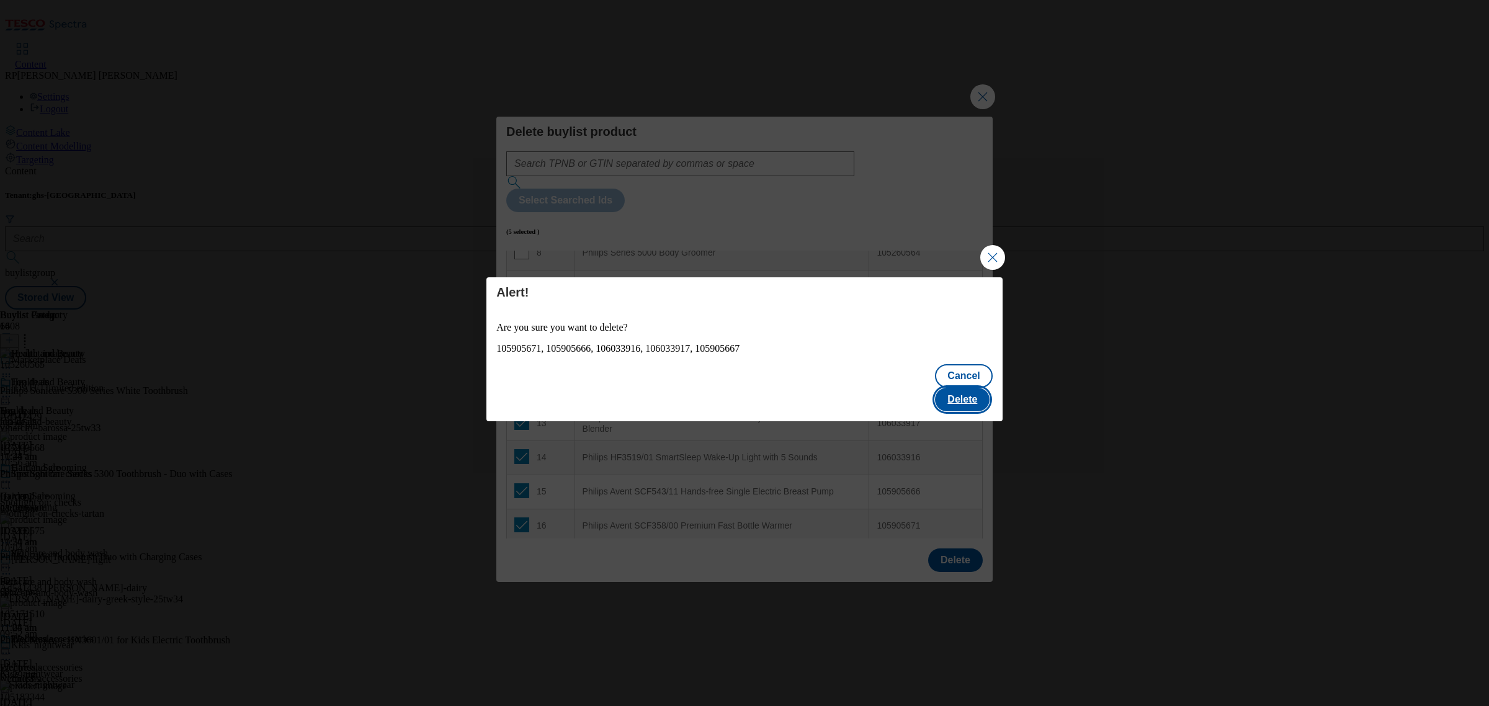
click at [969, 391] on button "Delete" at bounding box center [962, 400] width 55 height 24
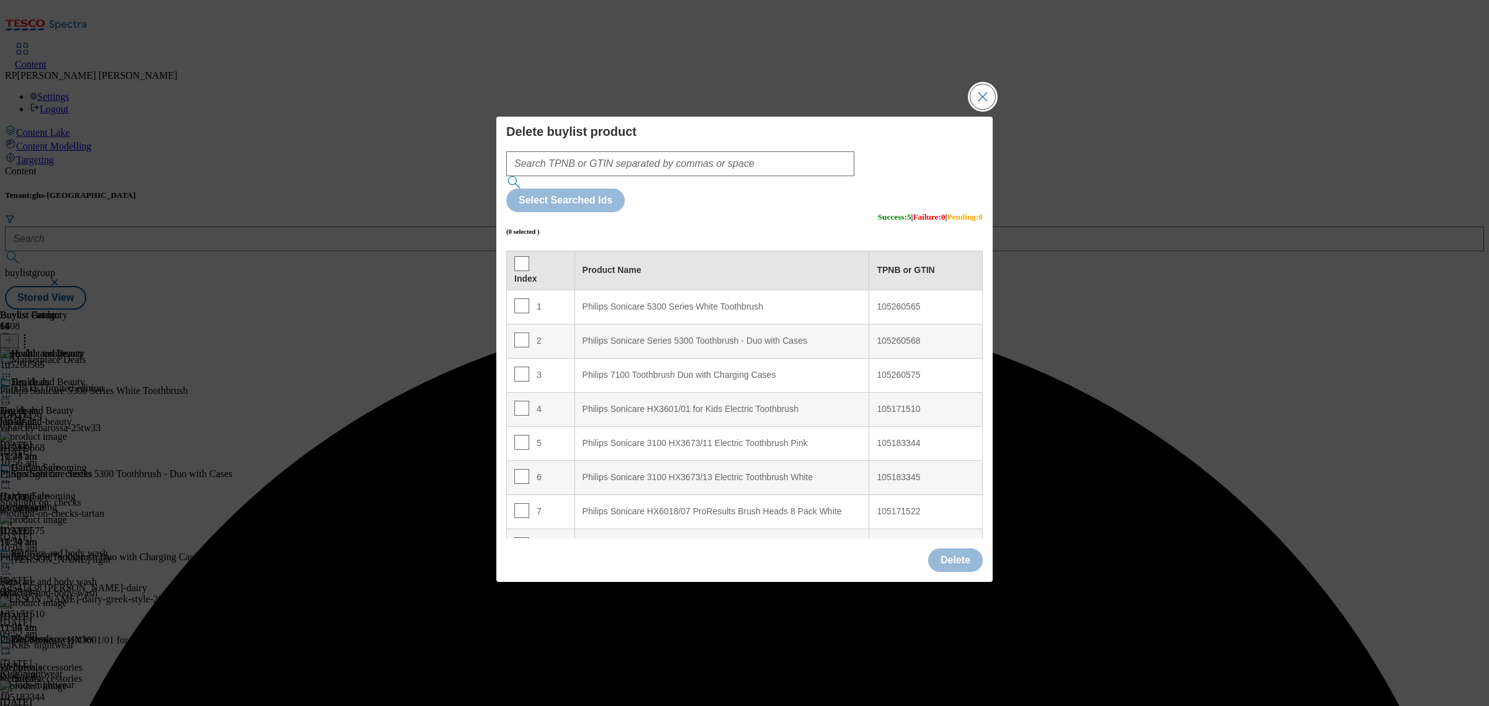
click at [990, 109] on button "Close Modal" at bounding box center [983, 96] width 25 height 25
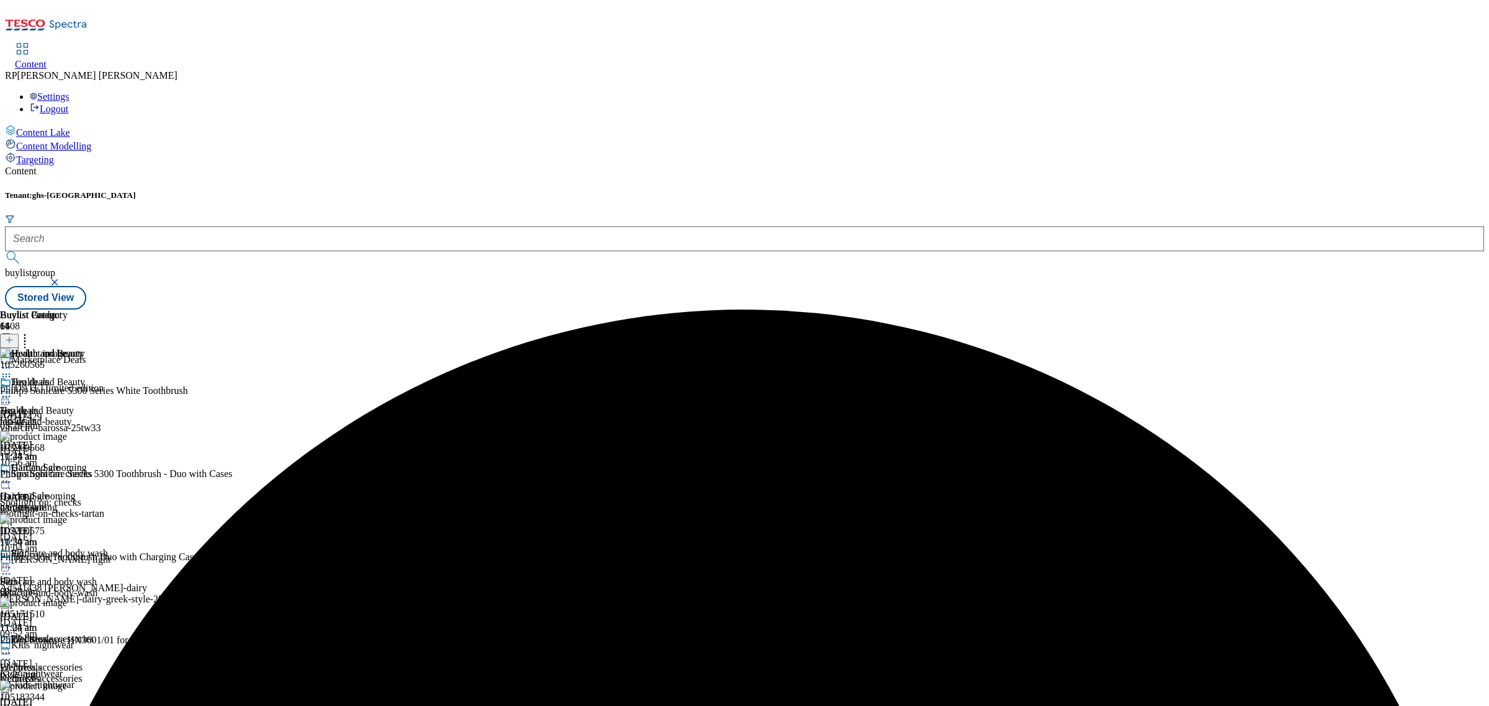
click at [31, 332] on icon at bounding box center [25, 338] width 12 height 12
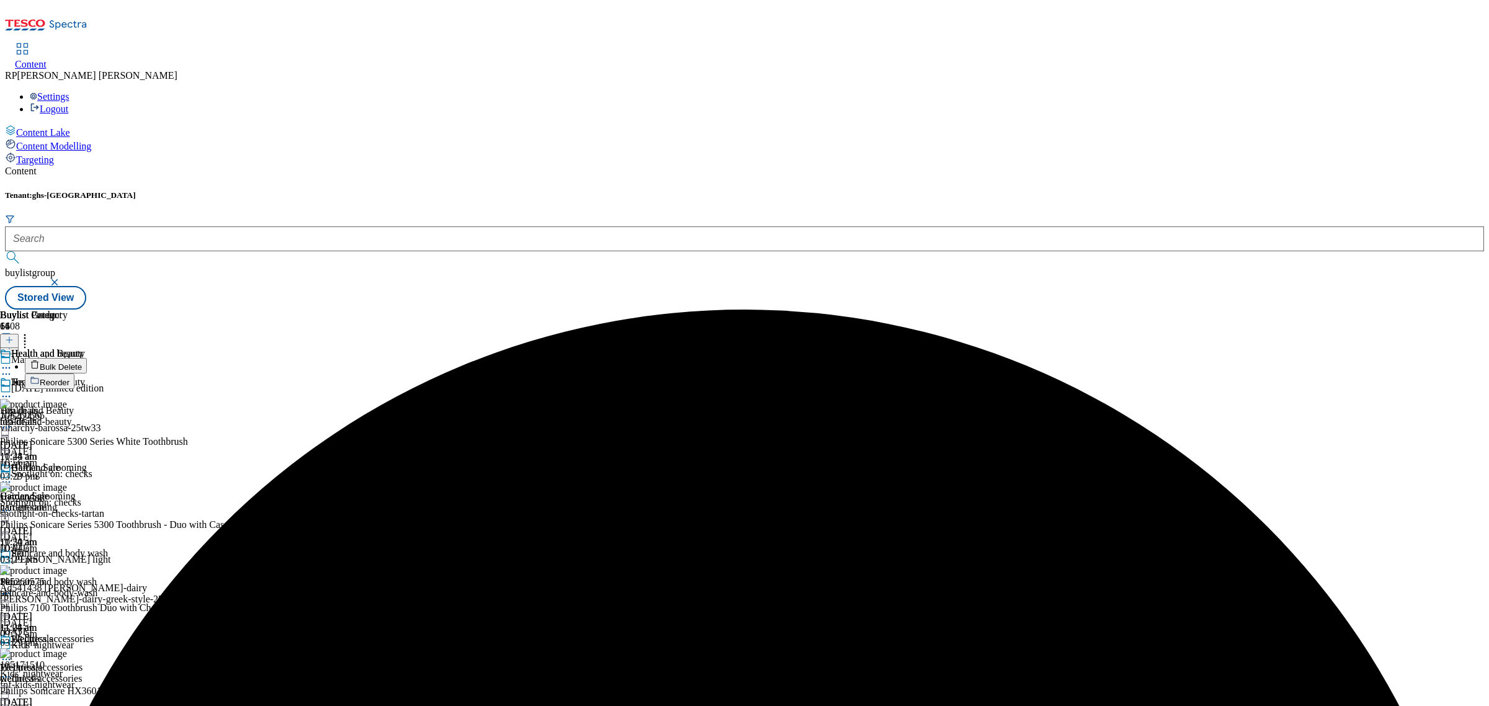
click at [74, 374] on button "Reorder" at bounding box center [50, 382] width 50 height 16
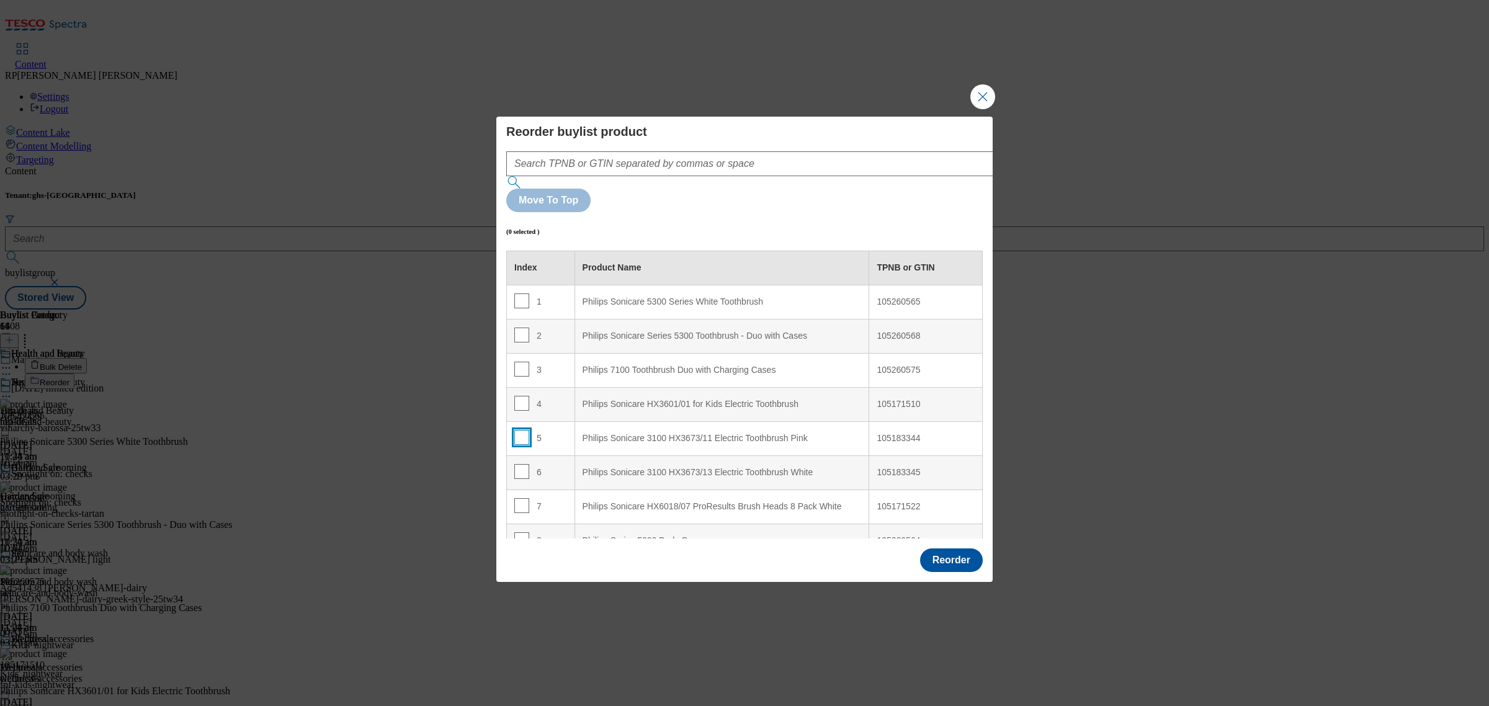
click at [519, 430] on input "Modal" at bounding box center [521, 437] width 15 height 15
checkbox input "true"
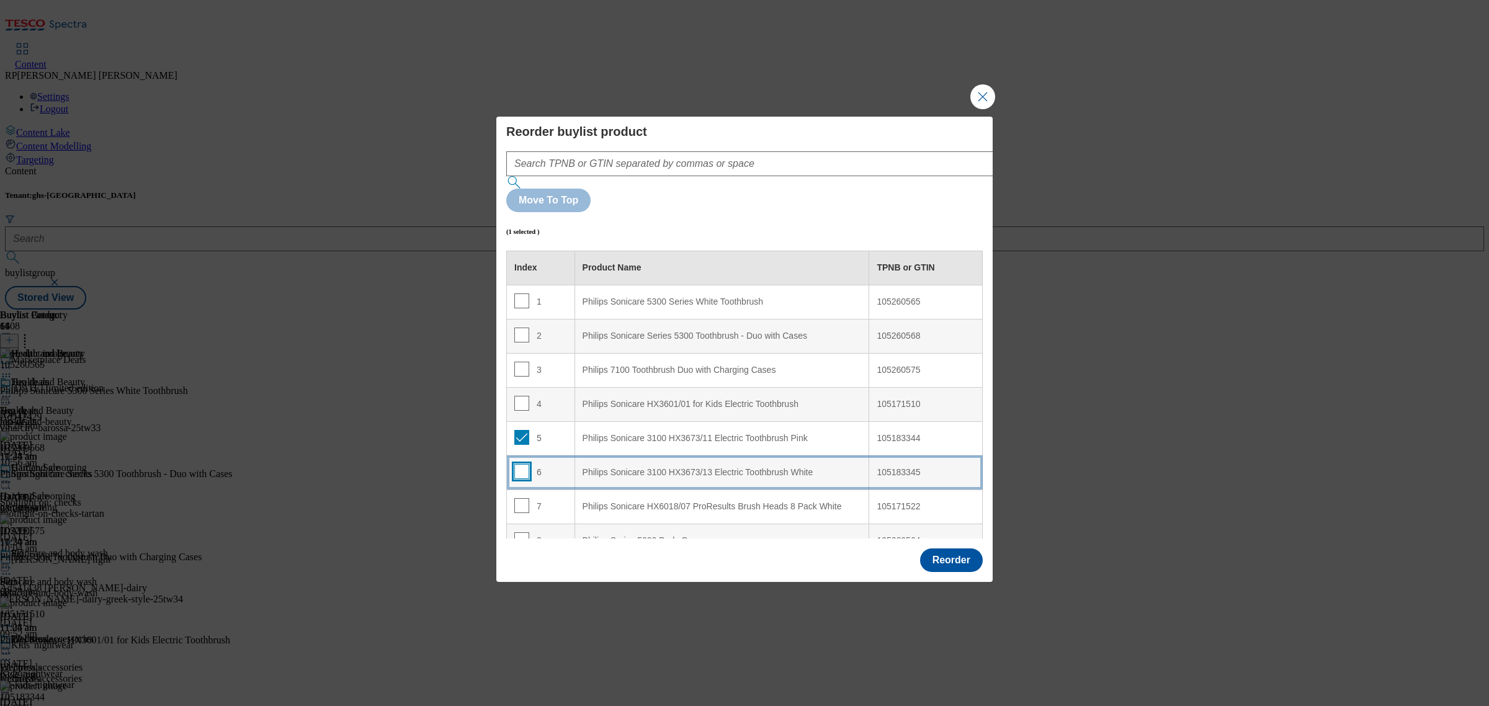
click at [517, 464] on input "Modal" at bounding box center [521, 471] width 15 height 15
checkbox input "true"
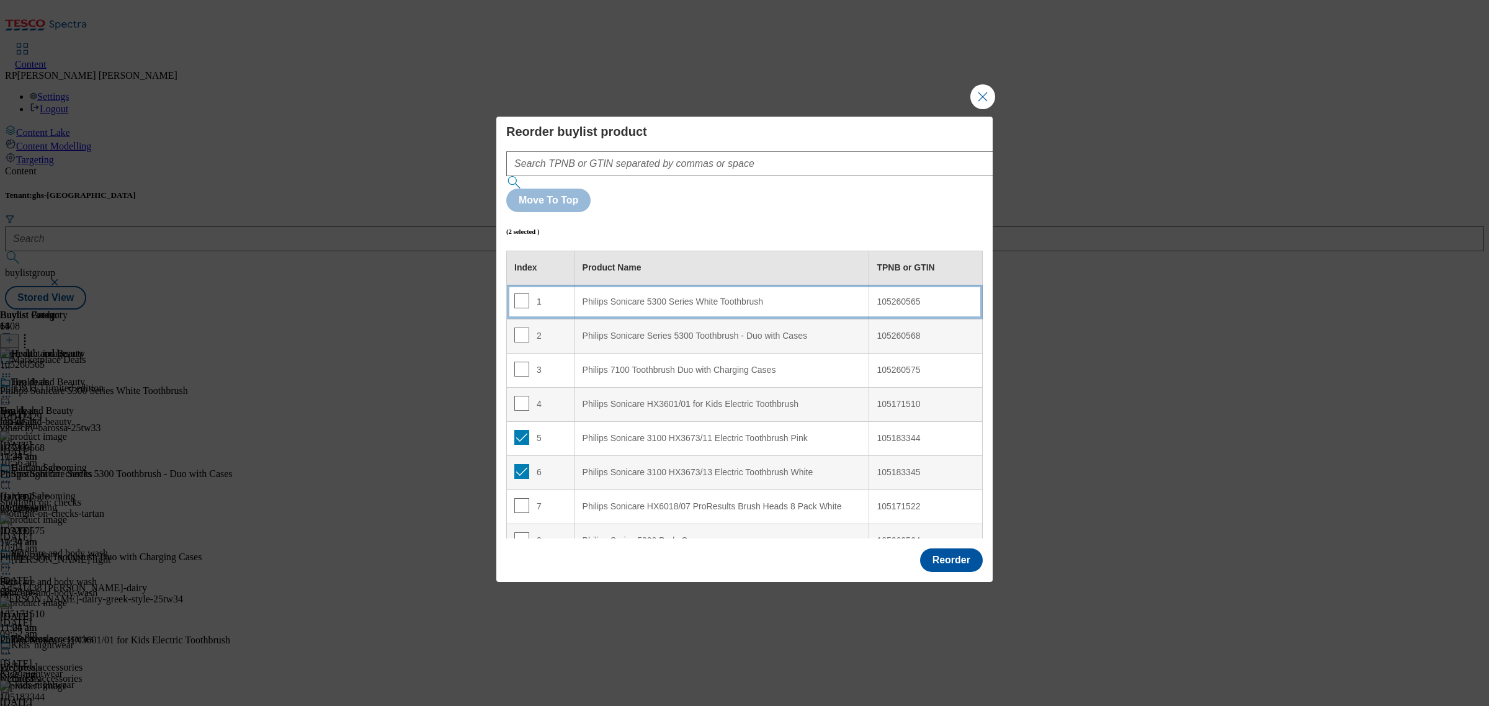
click at [664, 285] on Toothbrush "Philips Sonicare 5300 Series White Toothbrush" at bounding box center [722, 302] width 295 height 34
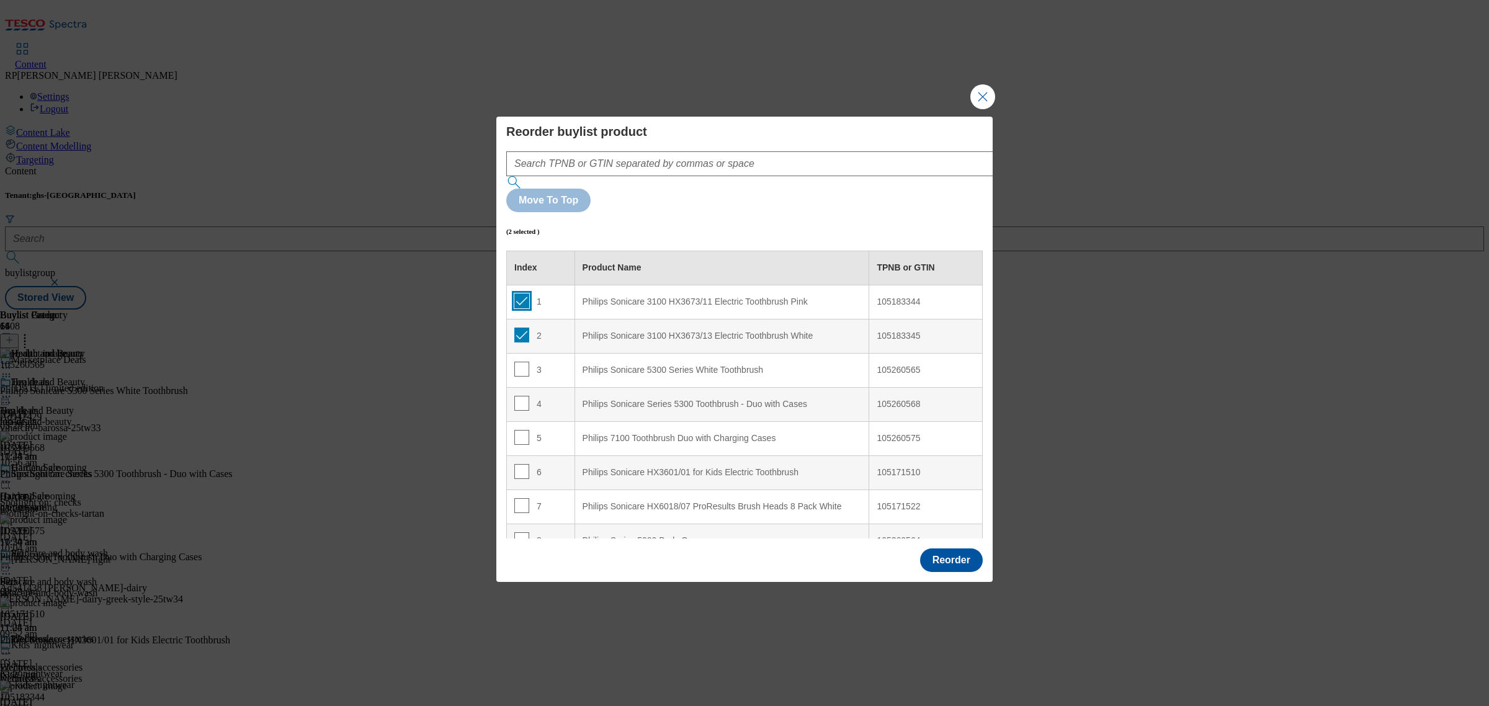
click at [519, 294] on input "Modal" at bounding box center [521, 301] width 15 height 15
checkbox input "false"
click at [520, 319] on td "2" at bounding box center [541, 336] width 68 height 34
click at [520, 328] on input "Modal" at bounding box center [521, 335] width 15 height 15
checkbox input "false"
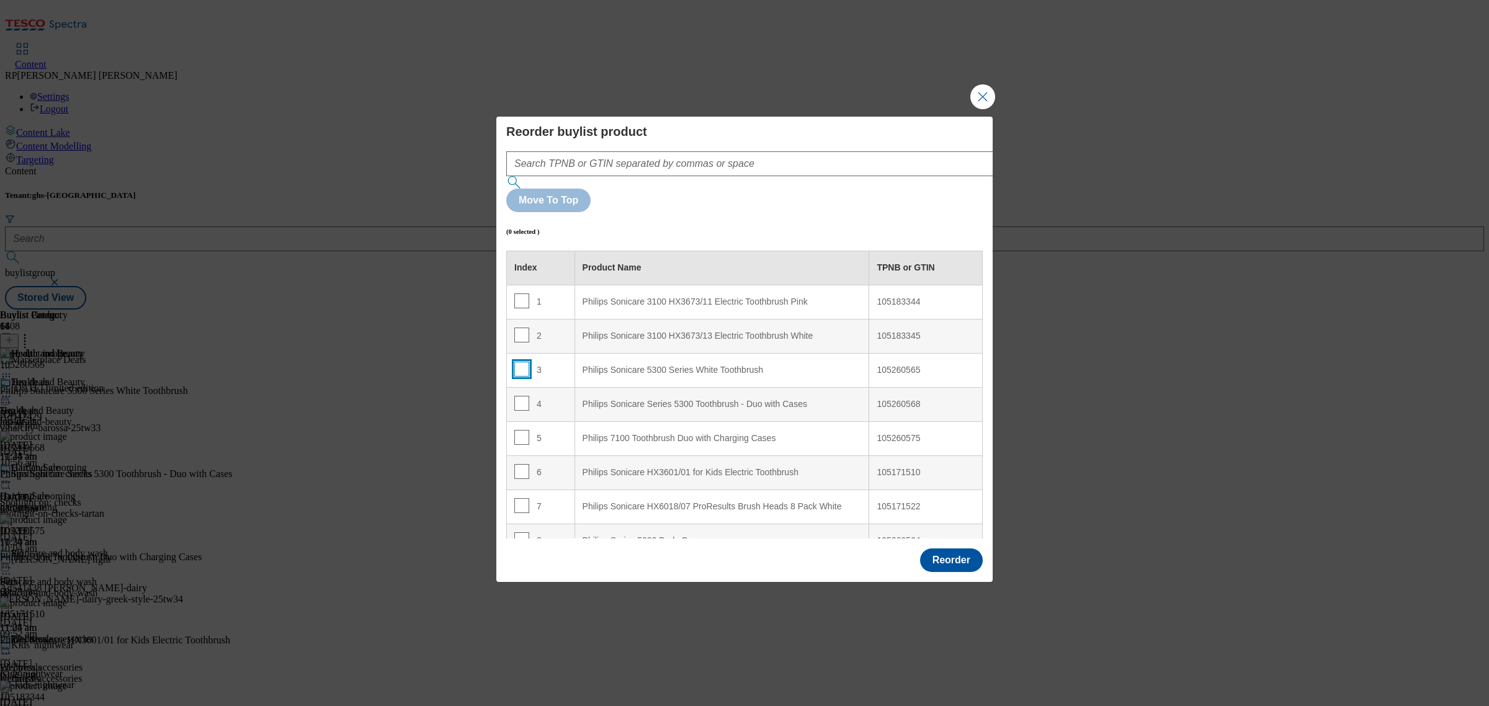
click at [524, 362] on input "Modal" at bounding box center [521, 369] width 15 height 15
checkbox input "true"
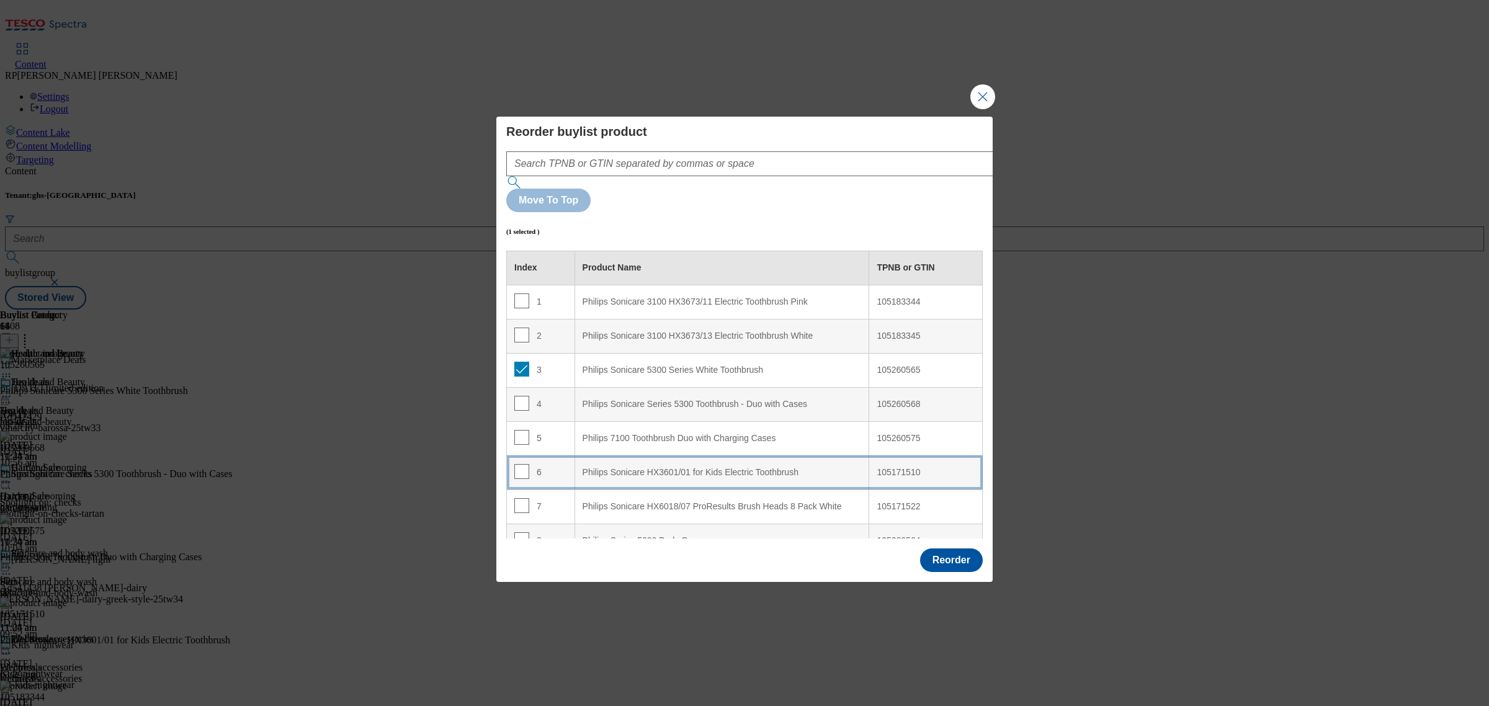
click at [663, 467] on div "Philips Sonicare HX3601/01 for Kids Electric Toothbrush" at bounding box center [722, 472] width 279 height 11
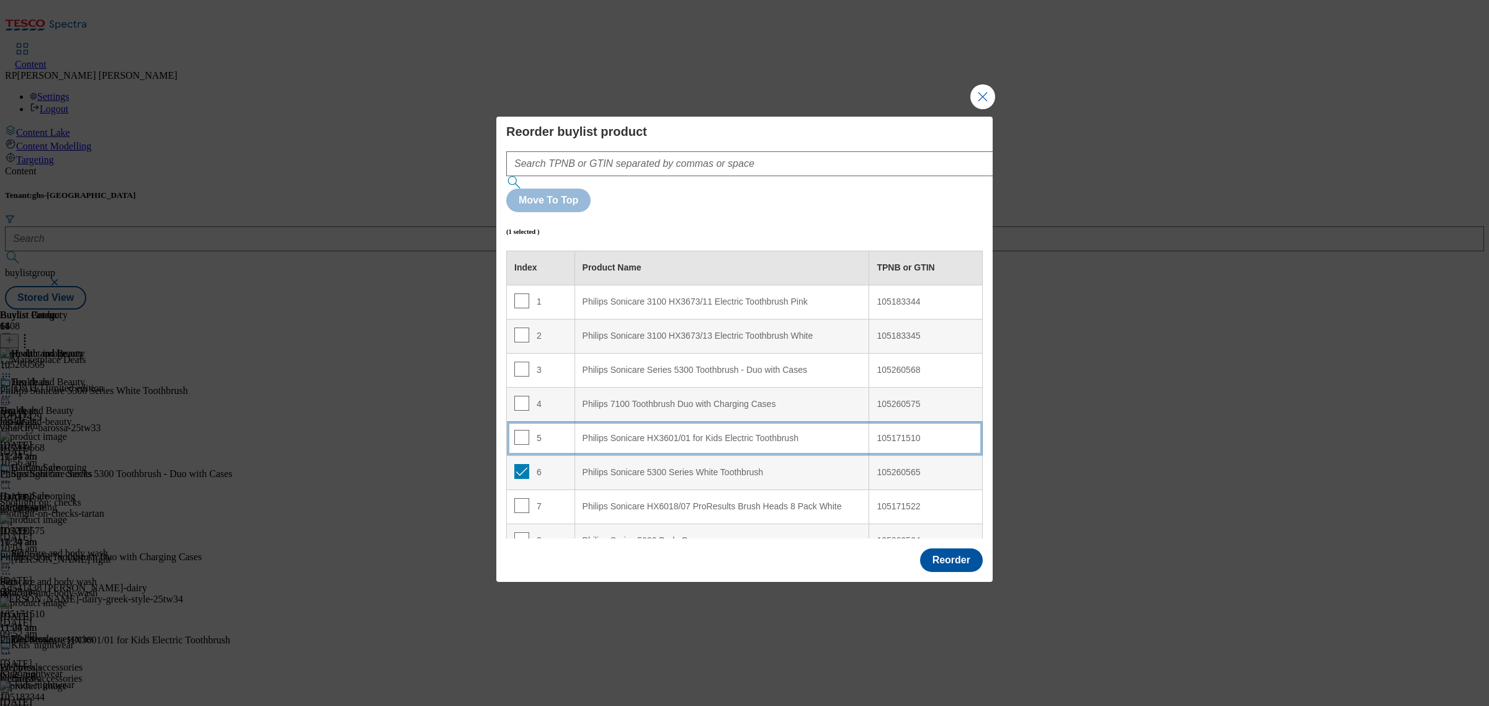
click at [543, 430] on div "5" at bounding box center [540, 439] width 53 height 18
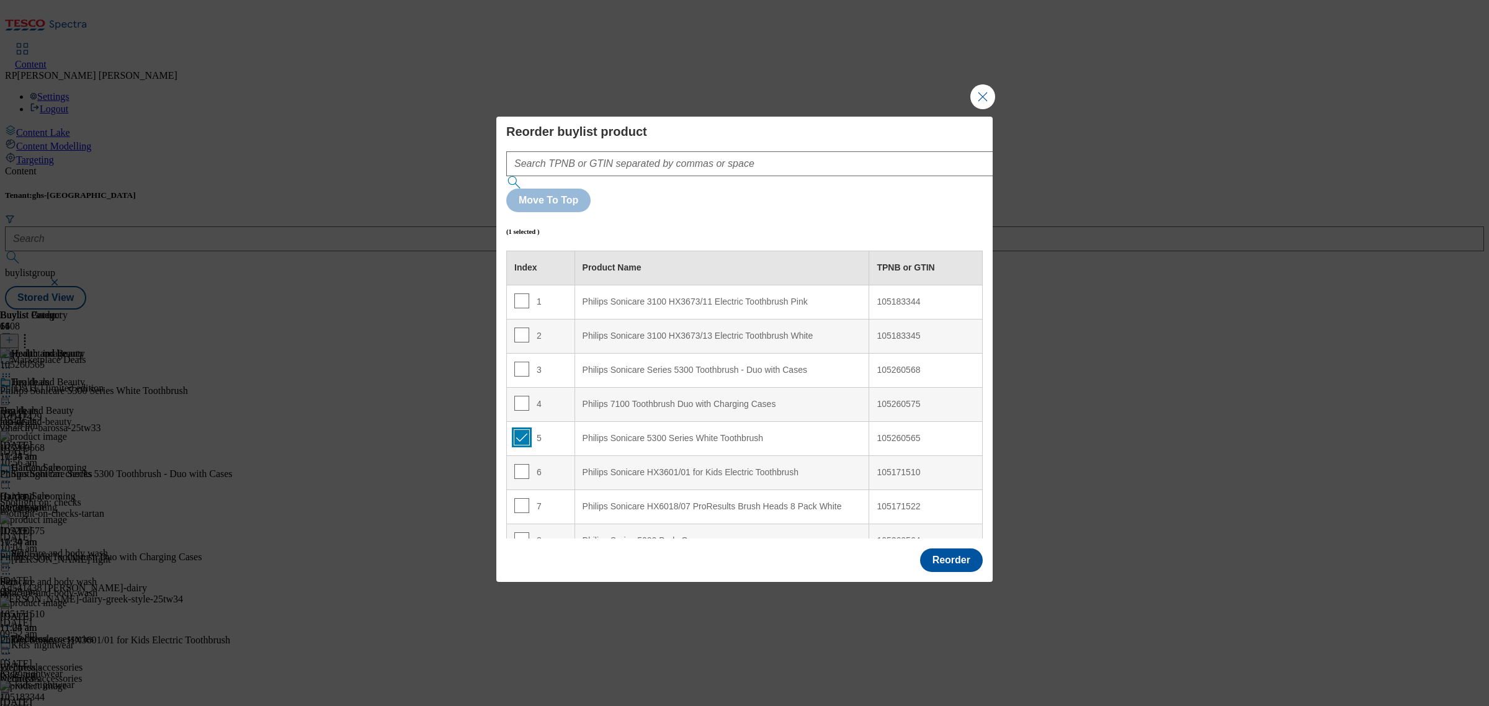
click at [517, 430] on input "Modal" at bounding box center [521, 437] width 15 height 15
checkbox input "false"
click at [523, 464] on input "Modal" at bounding box center [521, 471] width 15 height 15
checkbox input "true"
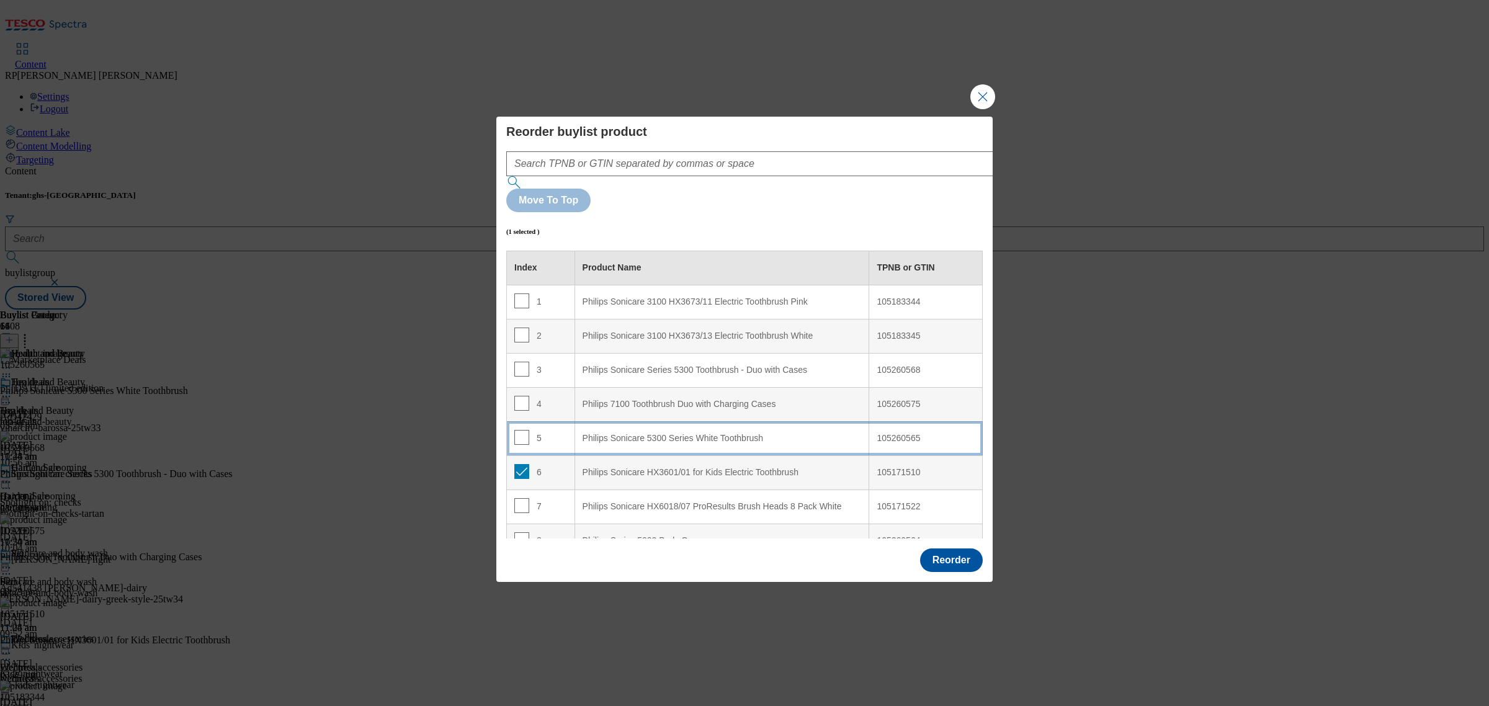
click at [552, 421] on td "5" at bounding box center [541, 438] width 68 height 34
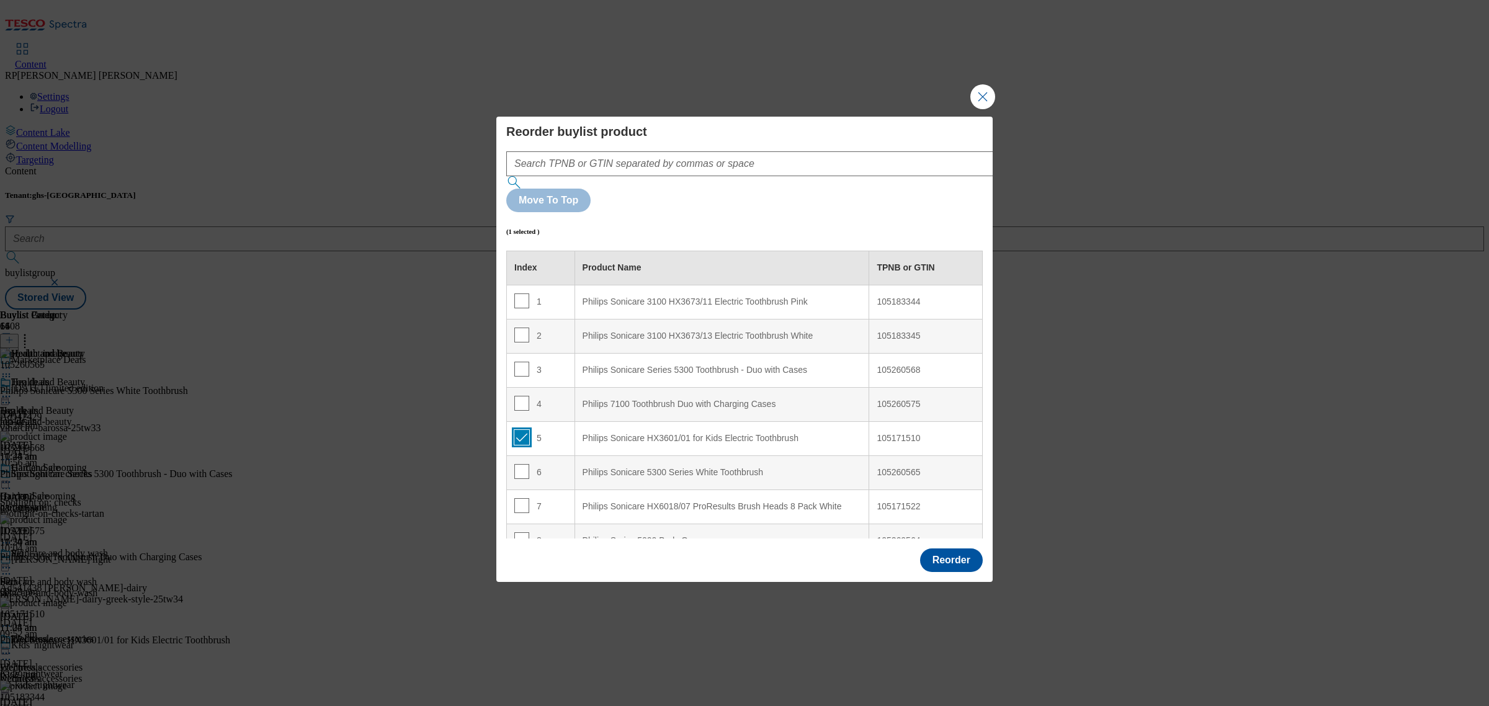
click at [523, 430] on input "Modal" at bounding box center [521, 437] width 15 height 15
checkbox input "false"
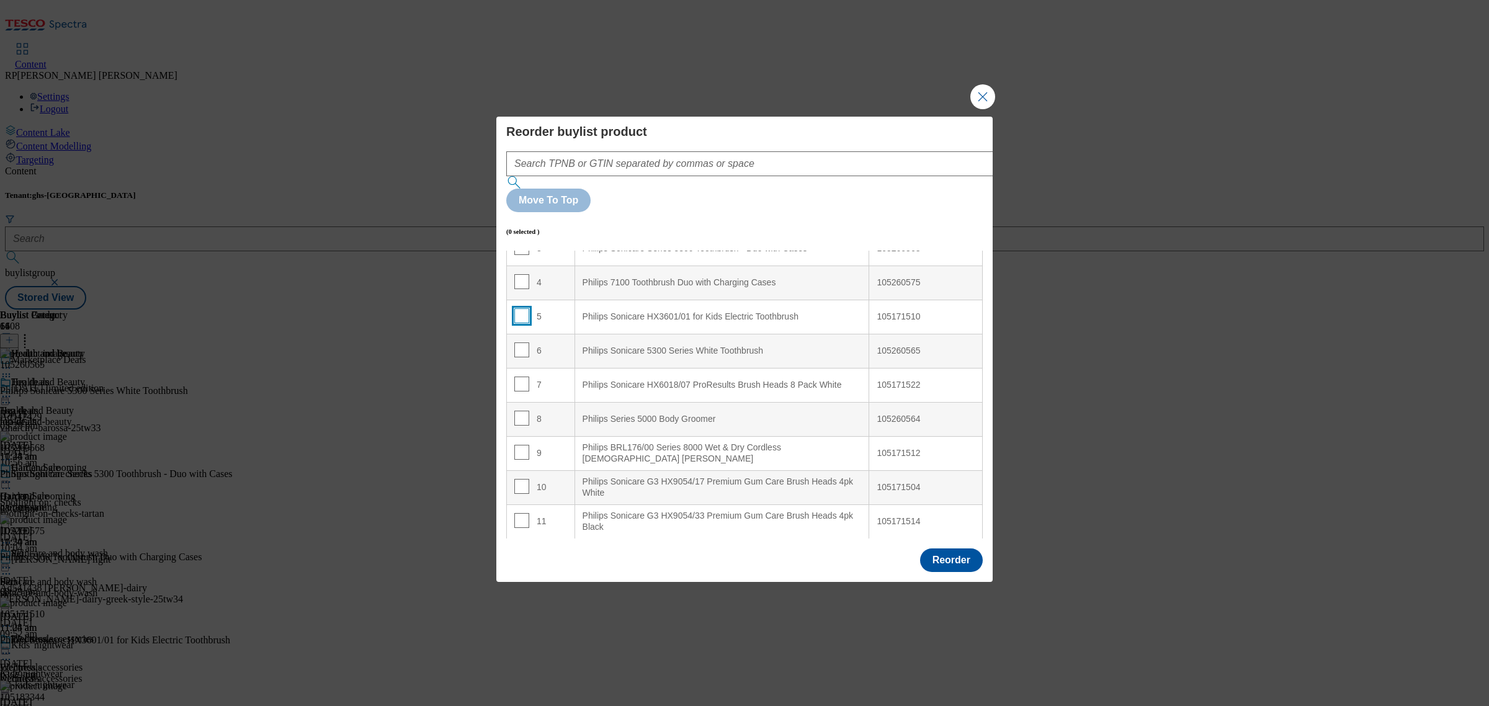
scroll to position [122, 0]
click at [520, 478] on input "Modal" at bounding box center [521, 485] width 15 height 15
checkbox input "true"
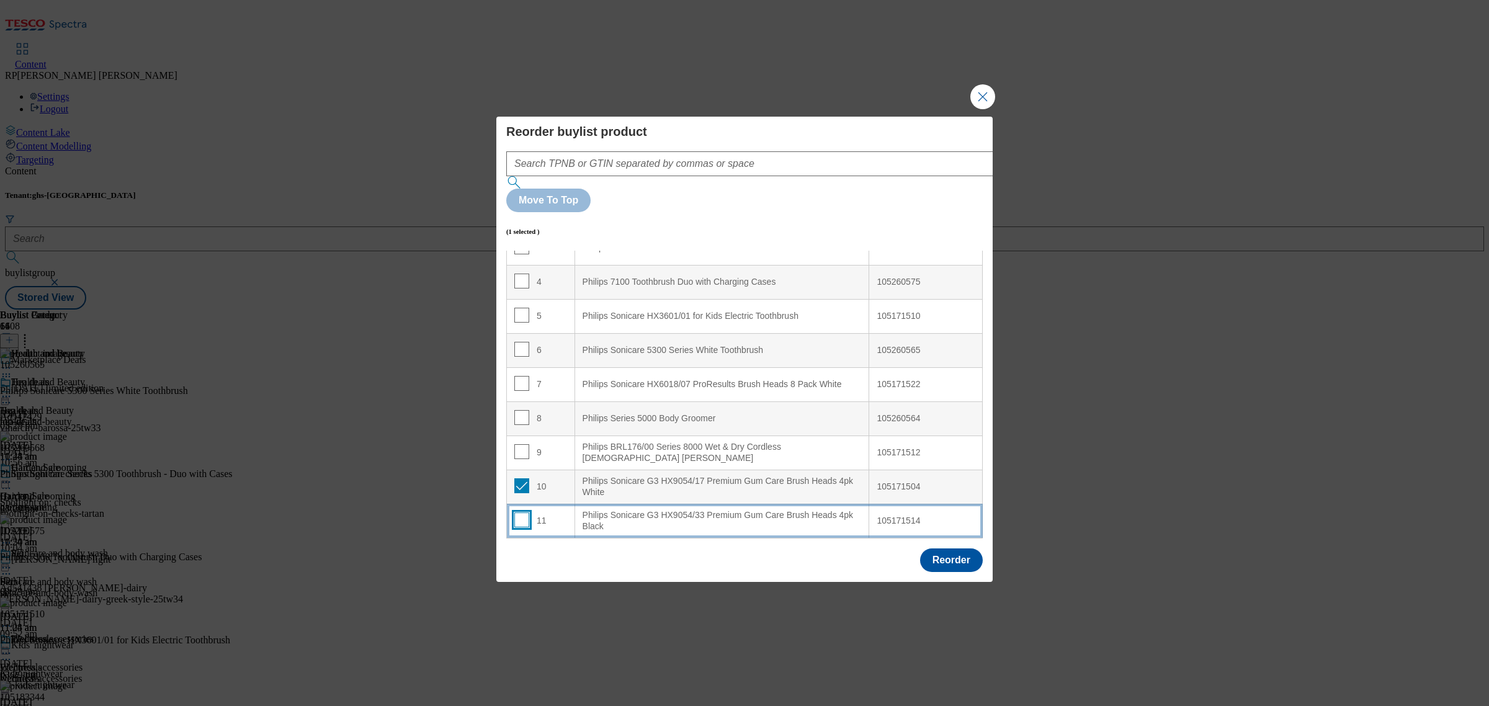
click at [519, 513] on input "Modal" at bounding box center [521, 520] width 15 height 15
checkbox input "true"
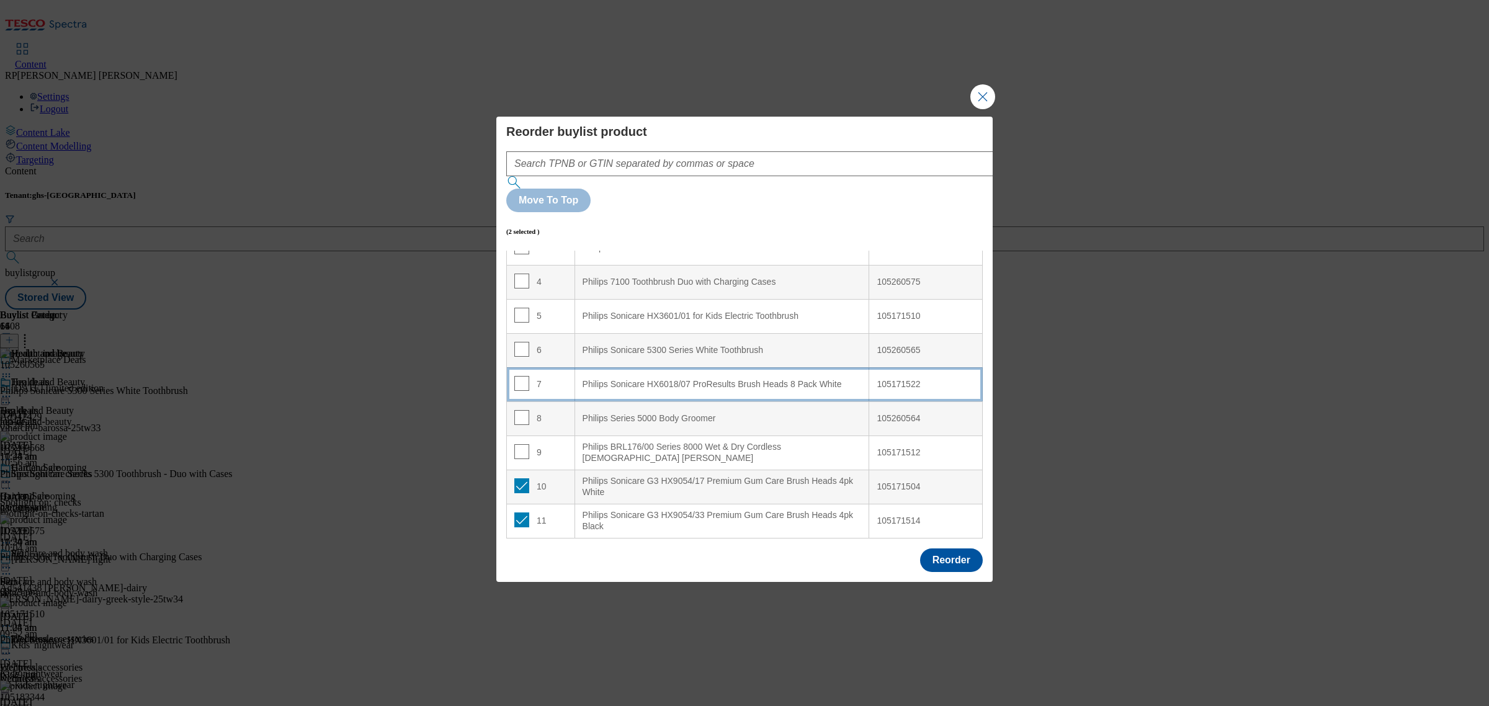
click at [742, 367] on White "Philips Sonicare HX6018/07 ProResults Brush Heads 8 Pack White" at bounding box center [722, 384] width 295 height 34
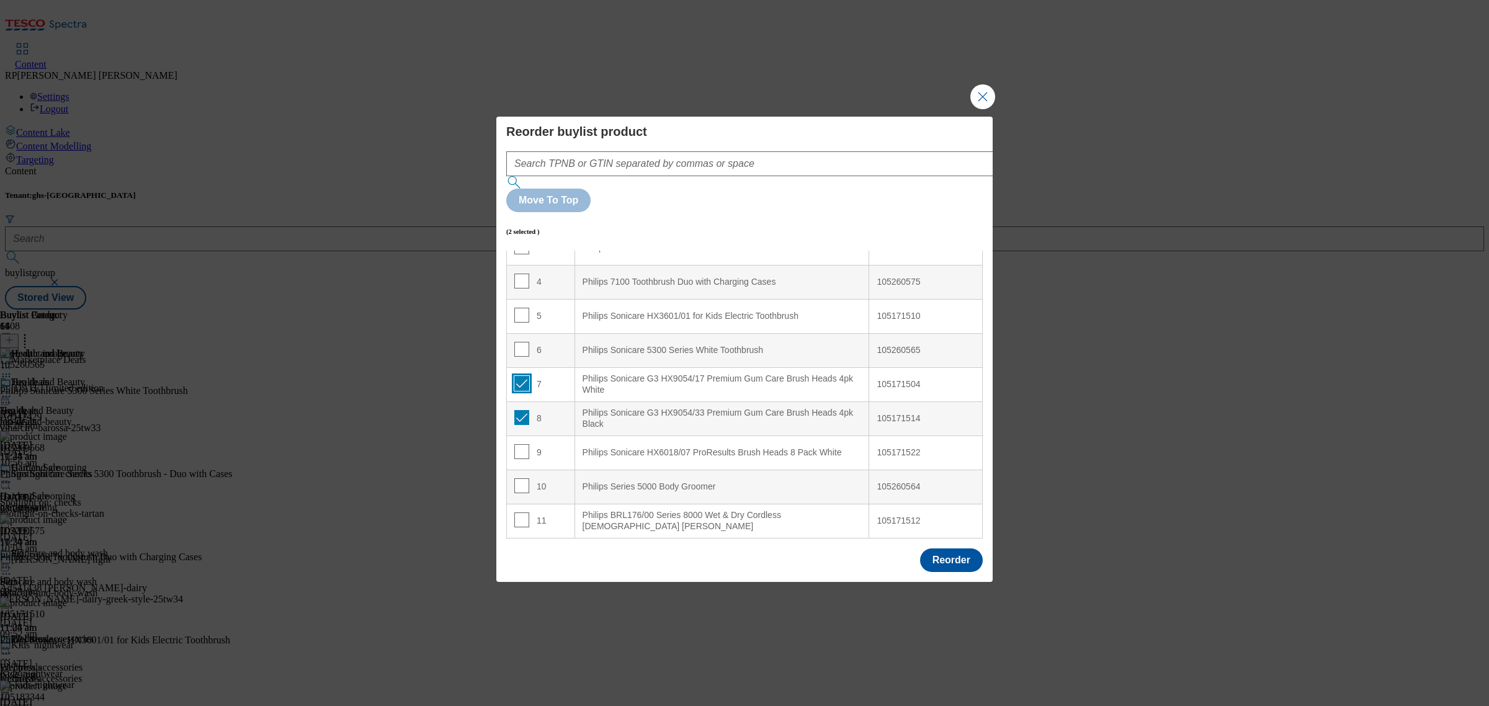
click at [519, 376] on input "Modal" at bounding box center [521, 383] width 15 height 15
checkbox input "false"
click at [517, 410] on input "Modal" at bounding box center [521, 417] width 15 height 15
checkbox input "false"
click at [943, 549] on button "Reorder" at bounding box center [951, 561] width 63 height 24
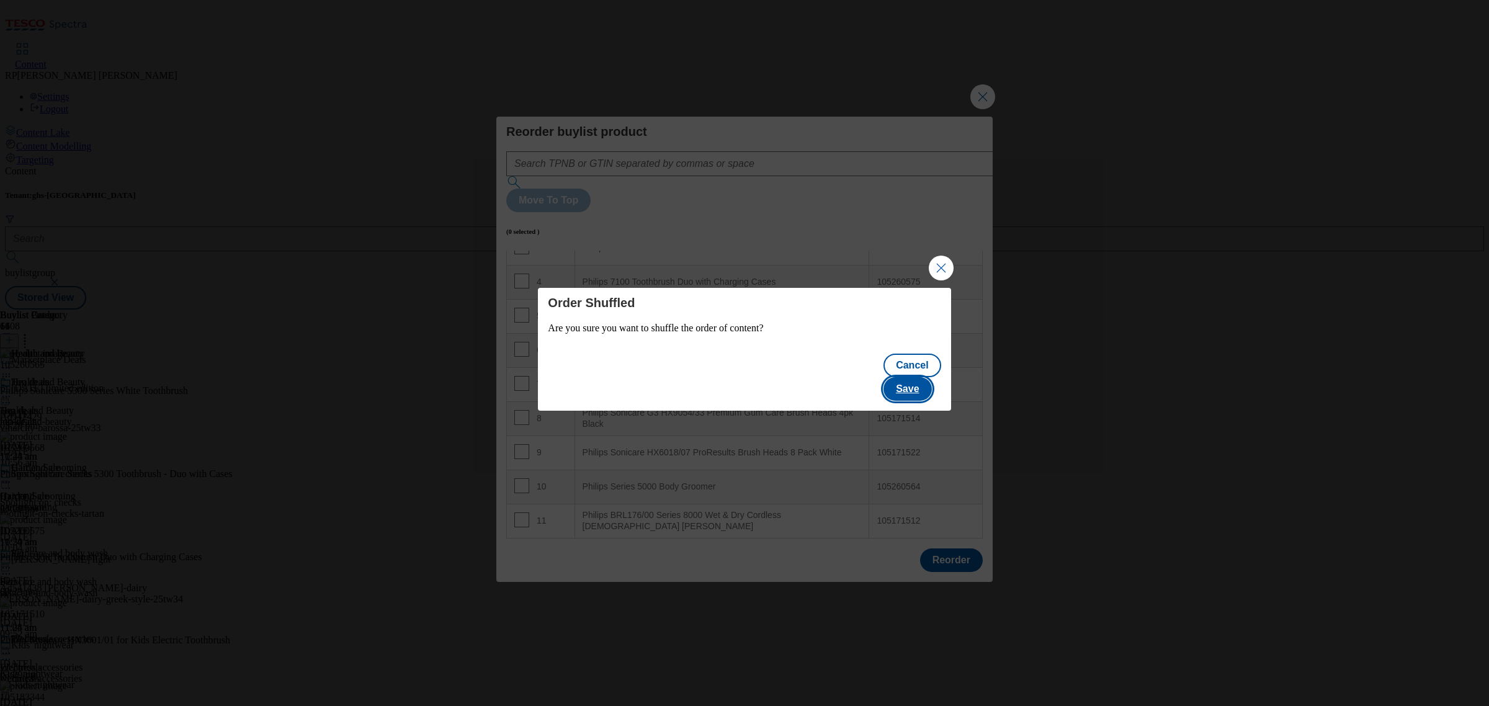
click at [917, 389] on button "Save" at bounding box center [908, 389] width 48 height 24
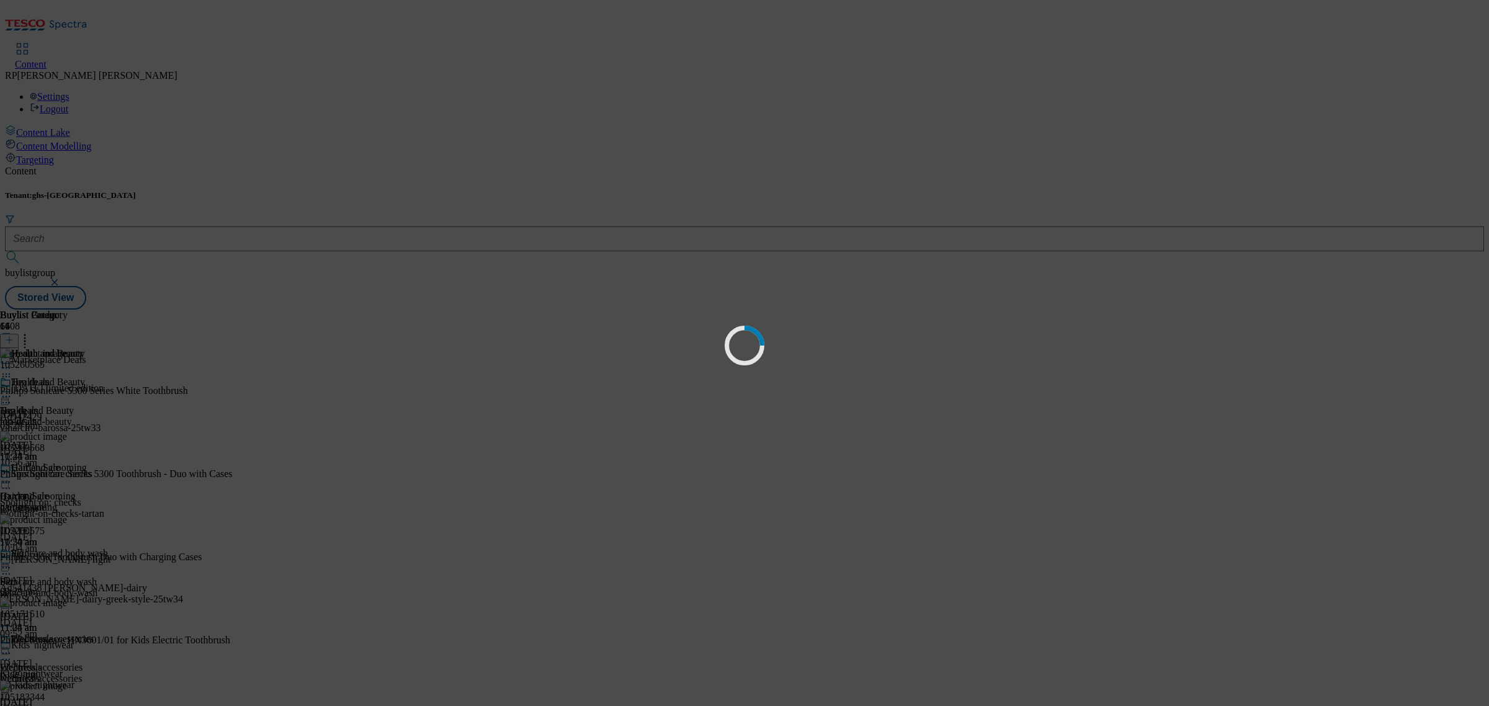
click at [915, 385] on div "Loading" at bounding box center [744, 353] width 1489 height 706
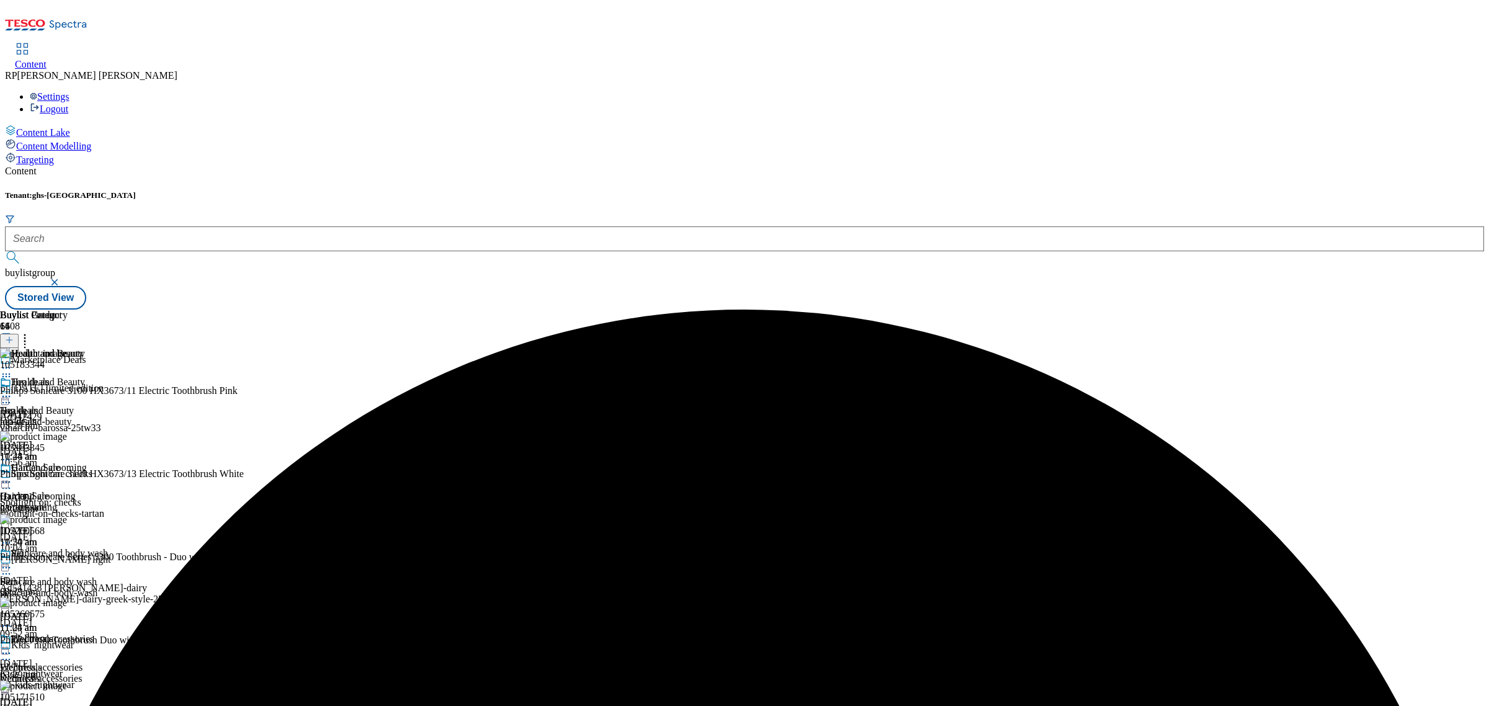
click at [12, 390] on icon at bounding box center [6, 396] width 12 height 12
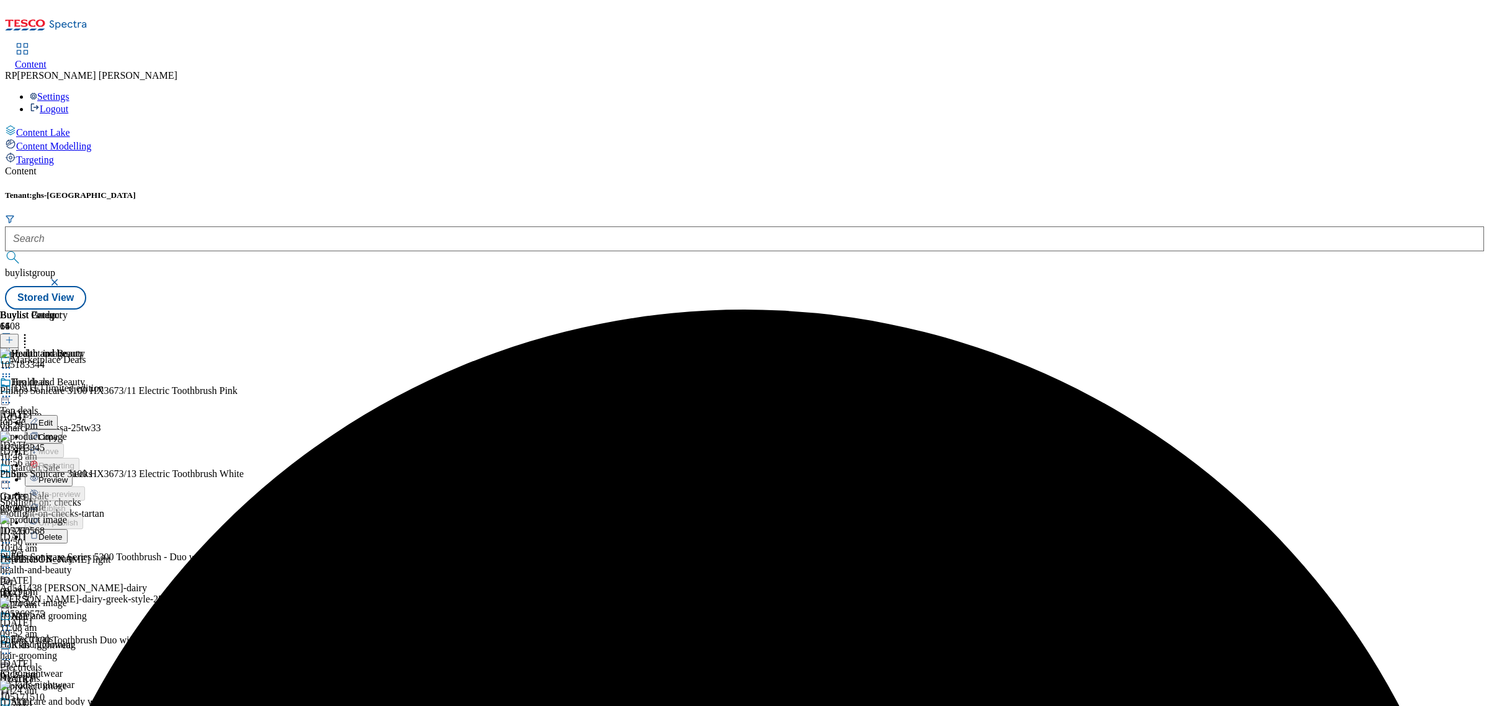
click at [68, 475] on span "Preview" at bounding box center [52, 479] width 29 height 9
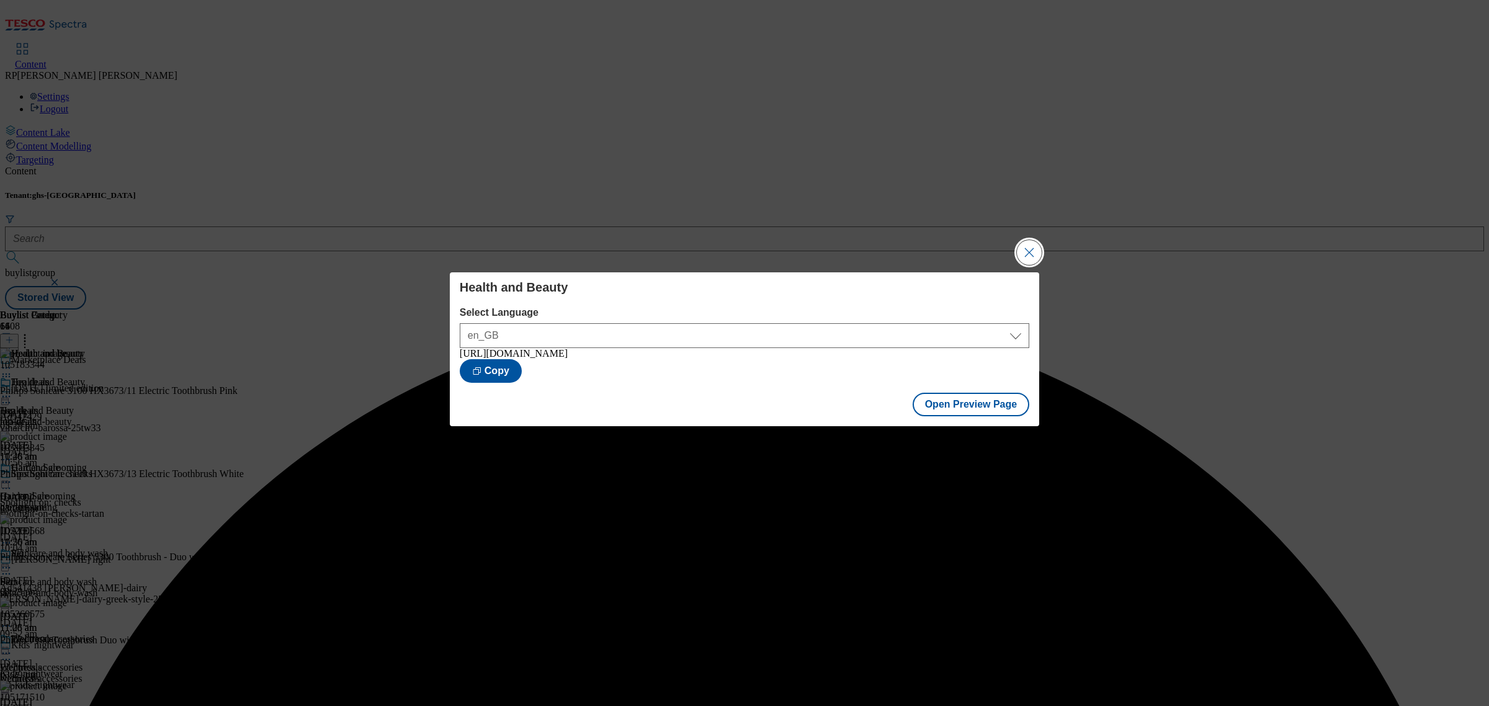
click at [1019, 242] on button "Close Modal" at bounding box center [1029, 252] width 25 height 25
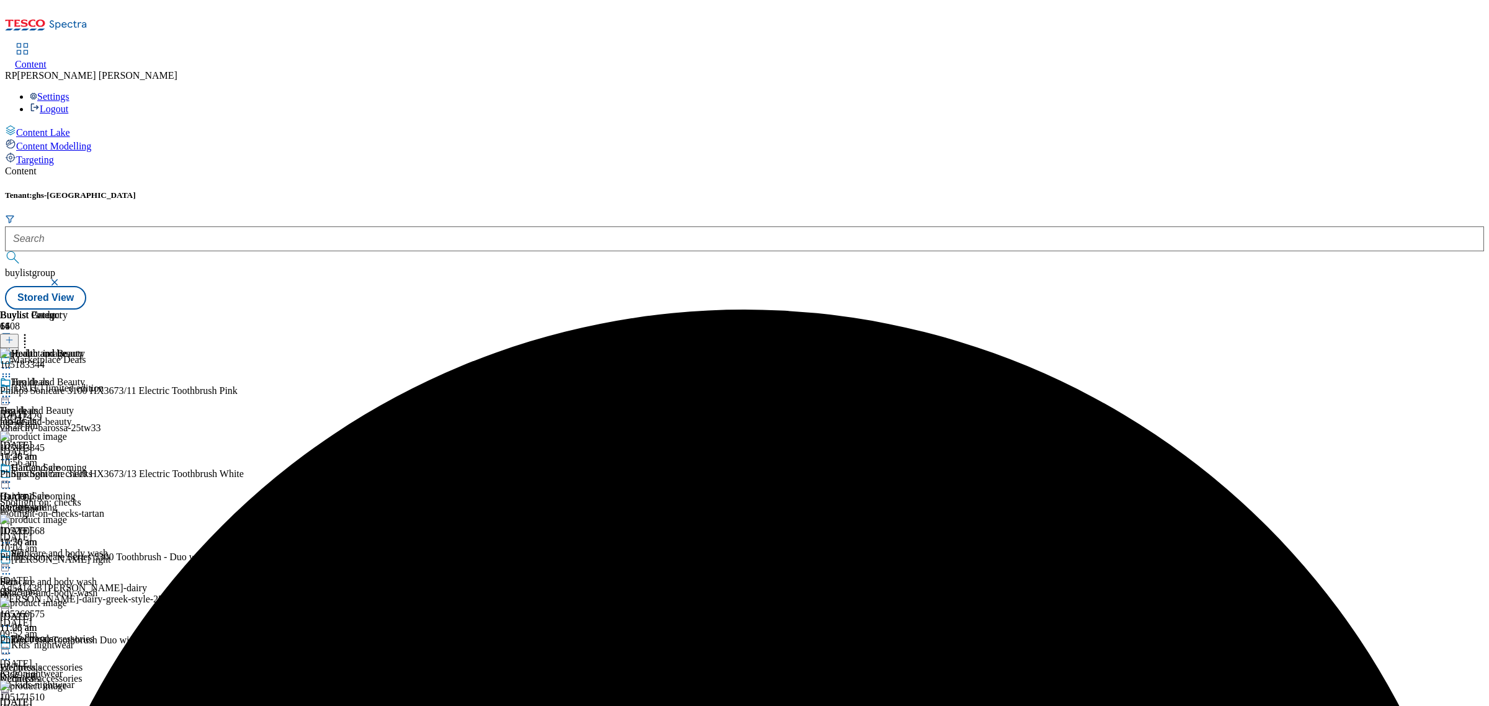
click at [12, 390] on icon at bounding box center [6, 396] width 12 height 12
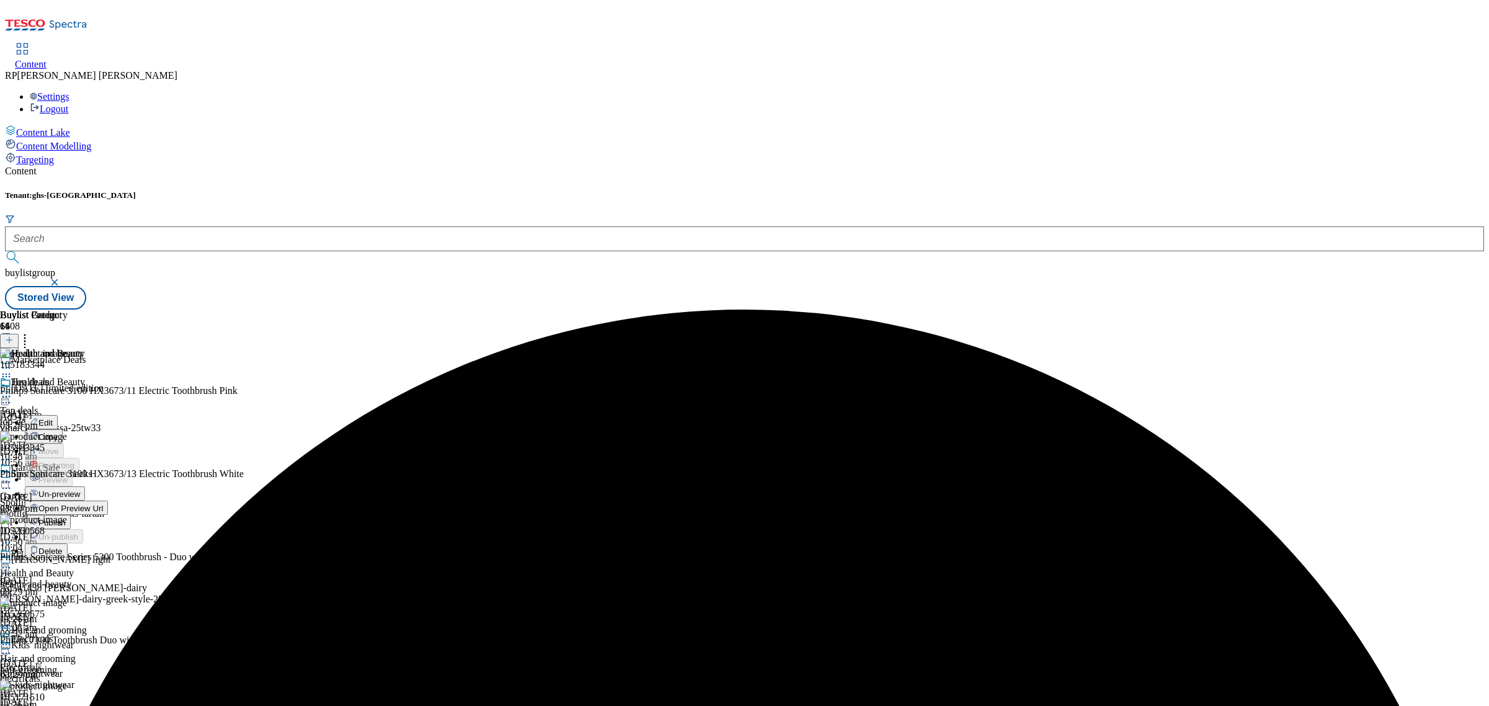
click at [66, 518] on span "Publish" at bounding box center [51, 522] width 27 height 9
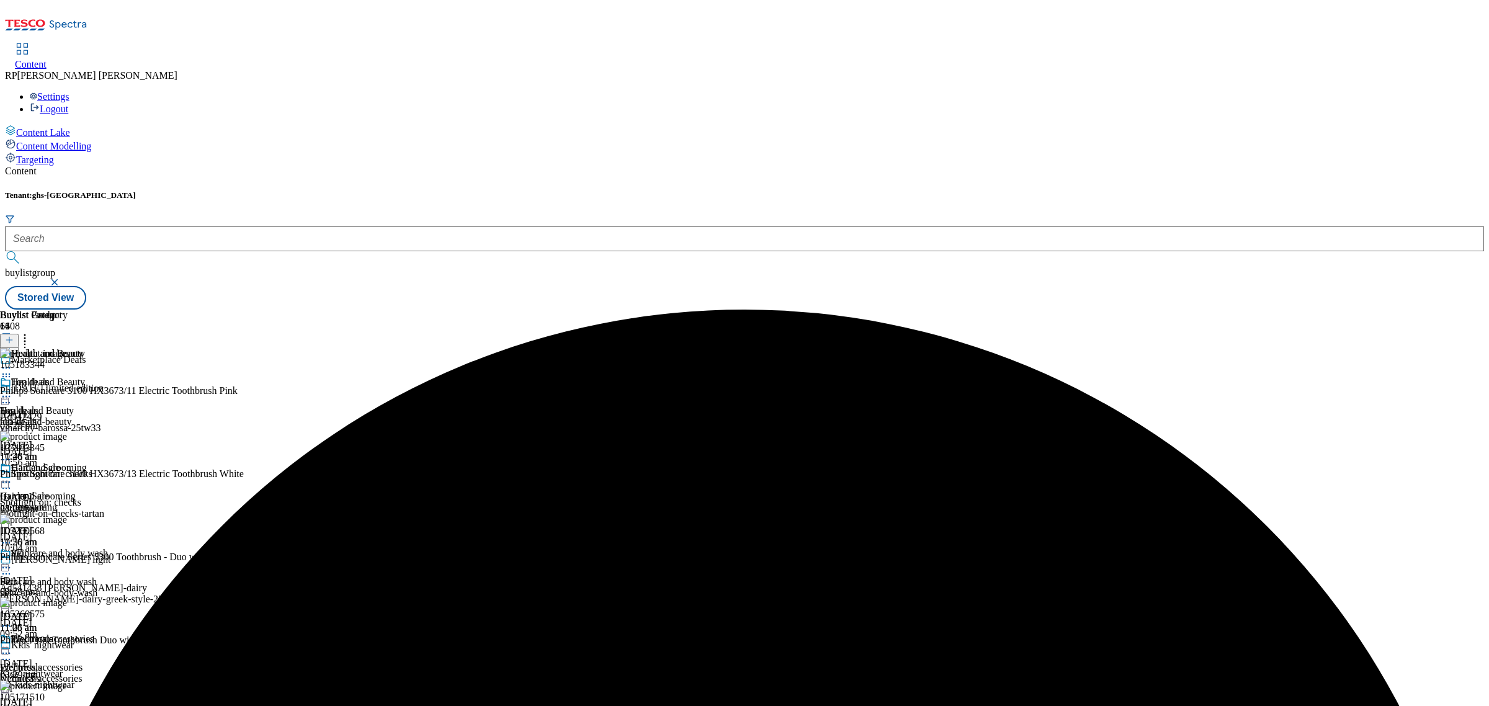
click at [1134, 310] on div "Buylist Group 6408 Marketplace Deals Halloween limited edition Ad542429 vinarch…" at bounding box center [745, 310] width 1480 height 0
